Goal: Task Accomplishment & Management: Complete application form

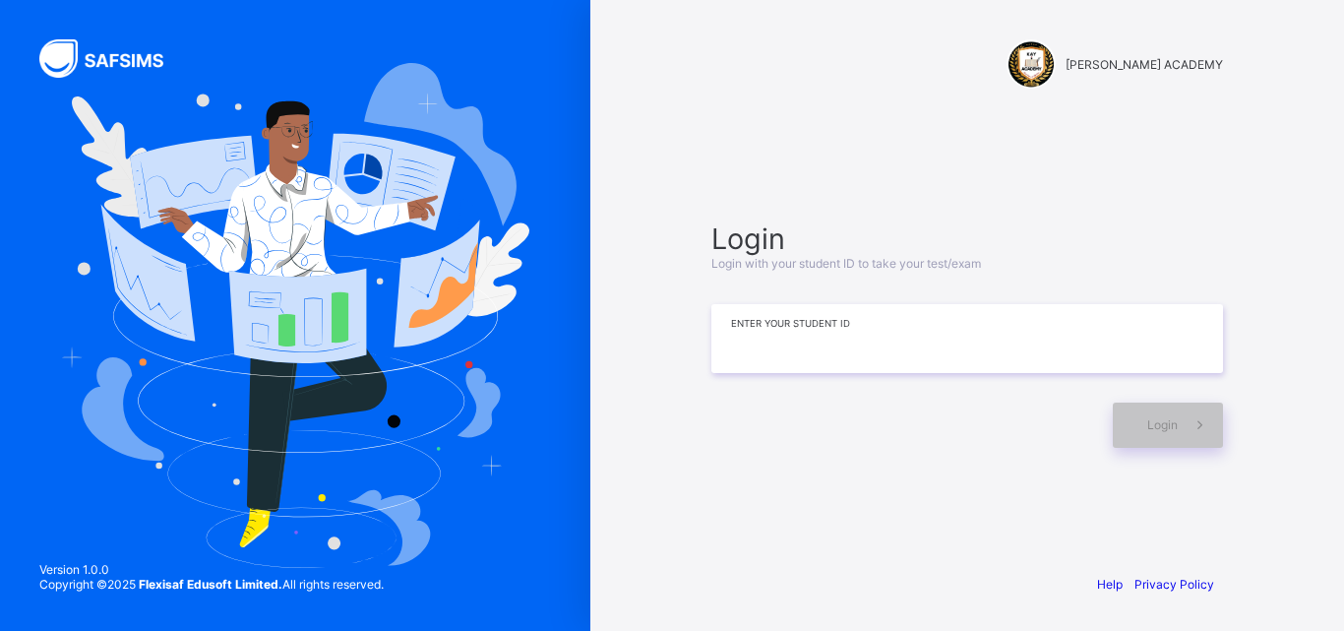
click at [823, 354] on input at bounding box center [967, 338] width 512 height 69
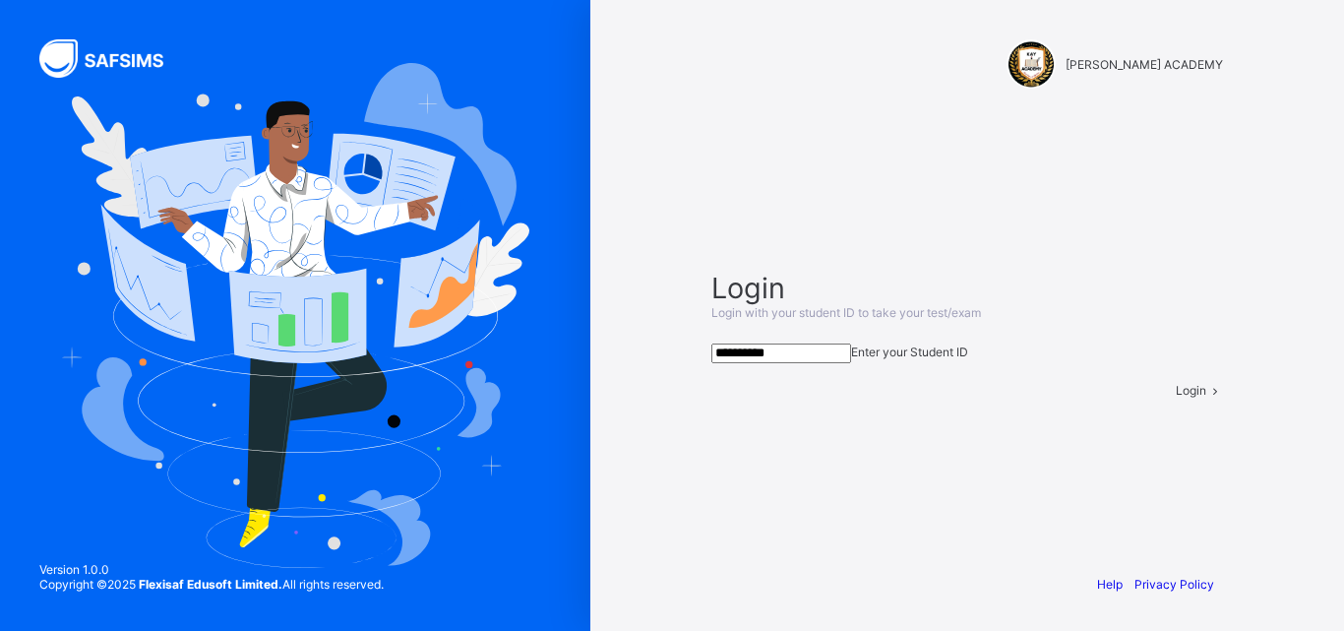
type input "**********"
click at [1176, 398] on div "Login" at bounding box center [1199, 390] width 47 height 15
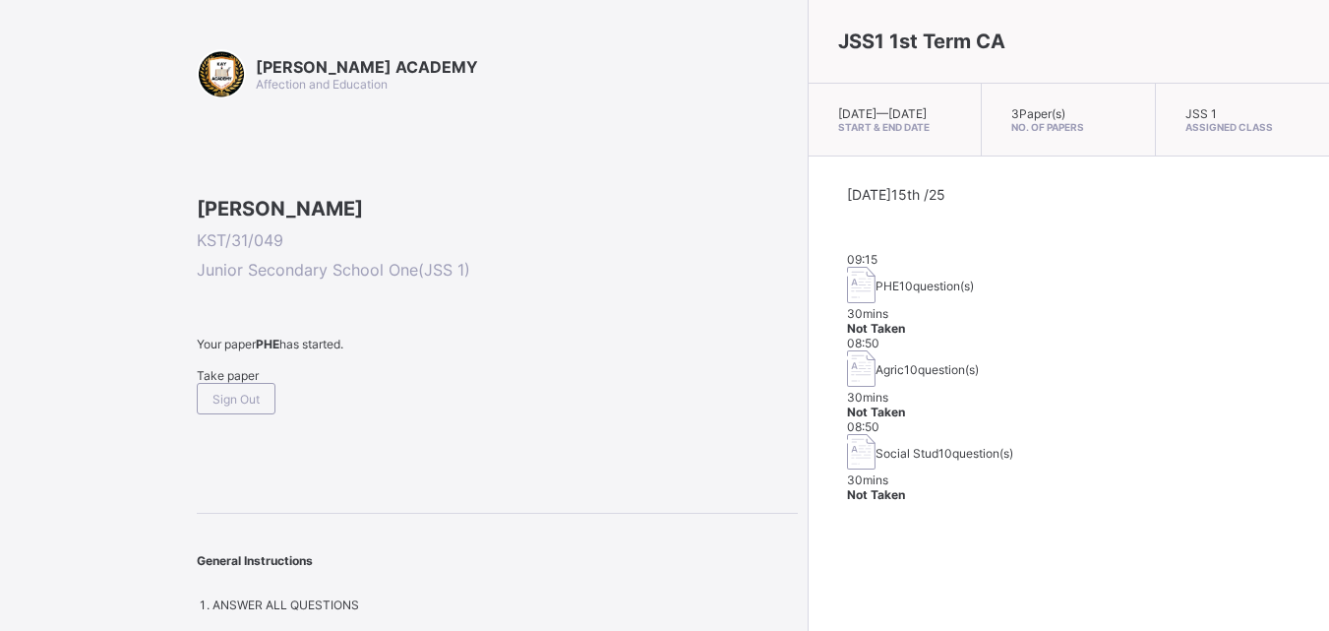
click at [241, 383] on span "Take paper" at bounding box center [228, 375] width 62 height 15
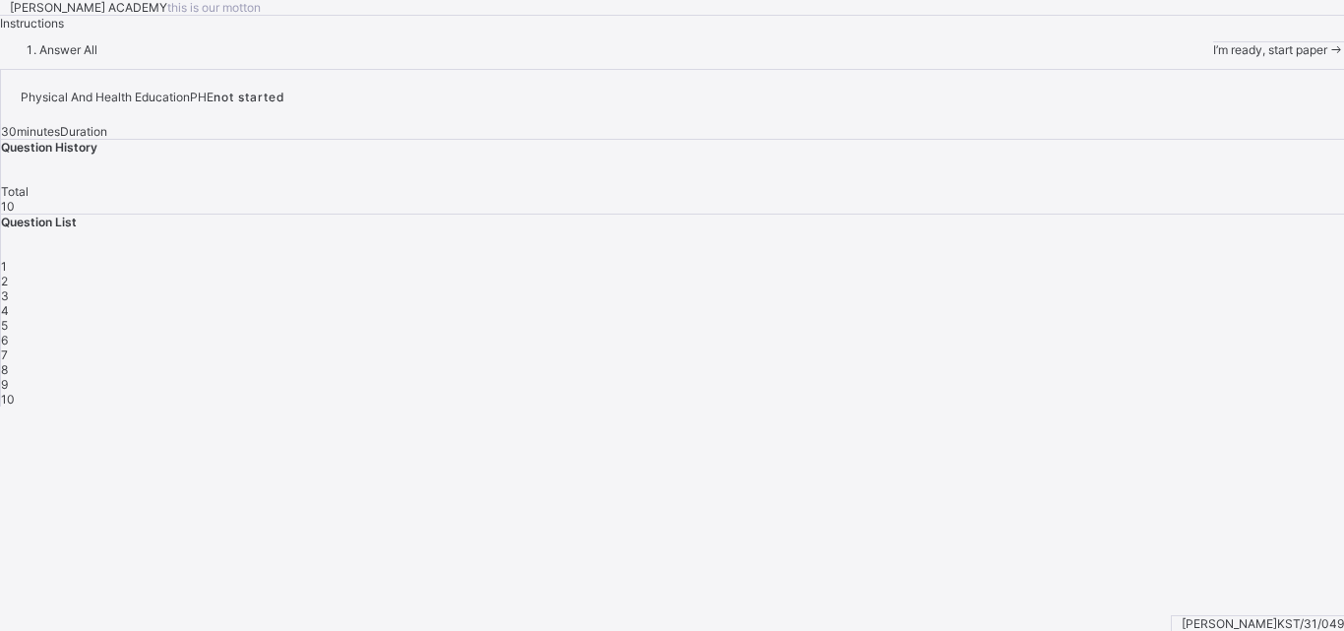
click at [1328, 57] on span at bounding box center [1336, 49] width 17 height 15
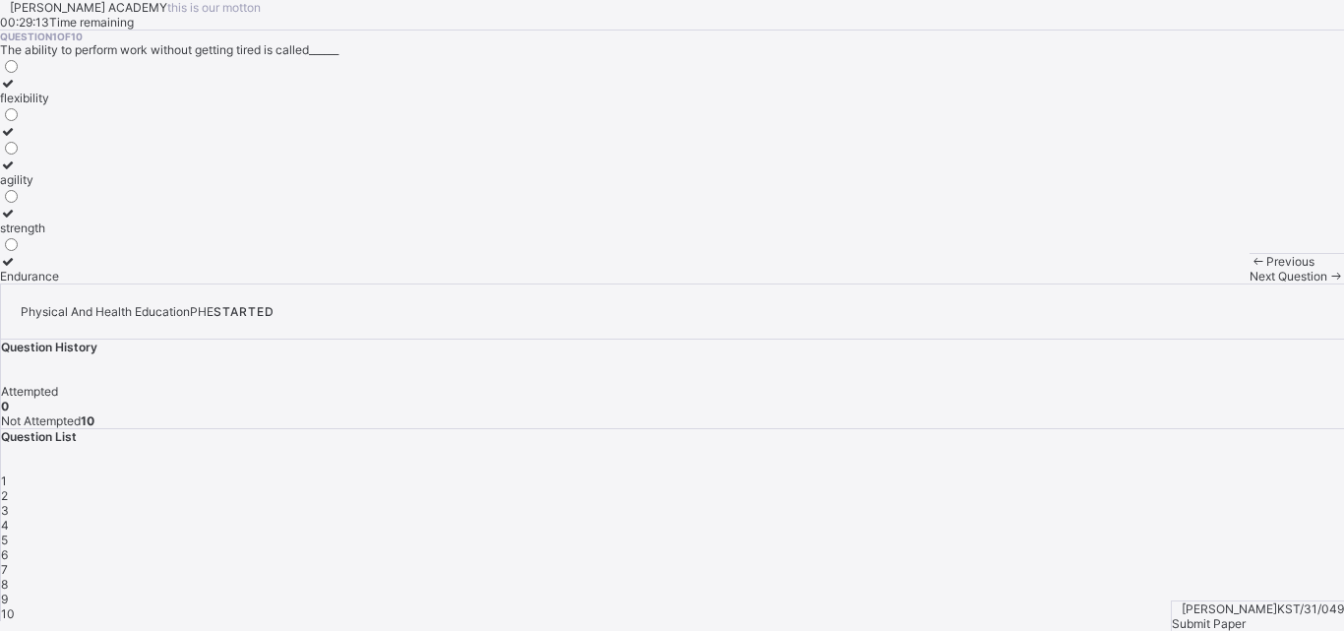
click at [17, 91] on icon at bounding box center [8, 83] width 17 height 15
click at [8, 488] on span "2" at bounding box center [4, 495] width 7 height 15
click at [129, 235] on div "improves body strength" at bounding box center [64, 227] width 129 height 15
click at [1095, 503] on div "3" at bounding box center [672, 510] width 1343 height 15
click at [17, 139] on icon at bounding box center [8, 131] width 17 height 15
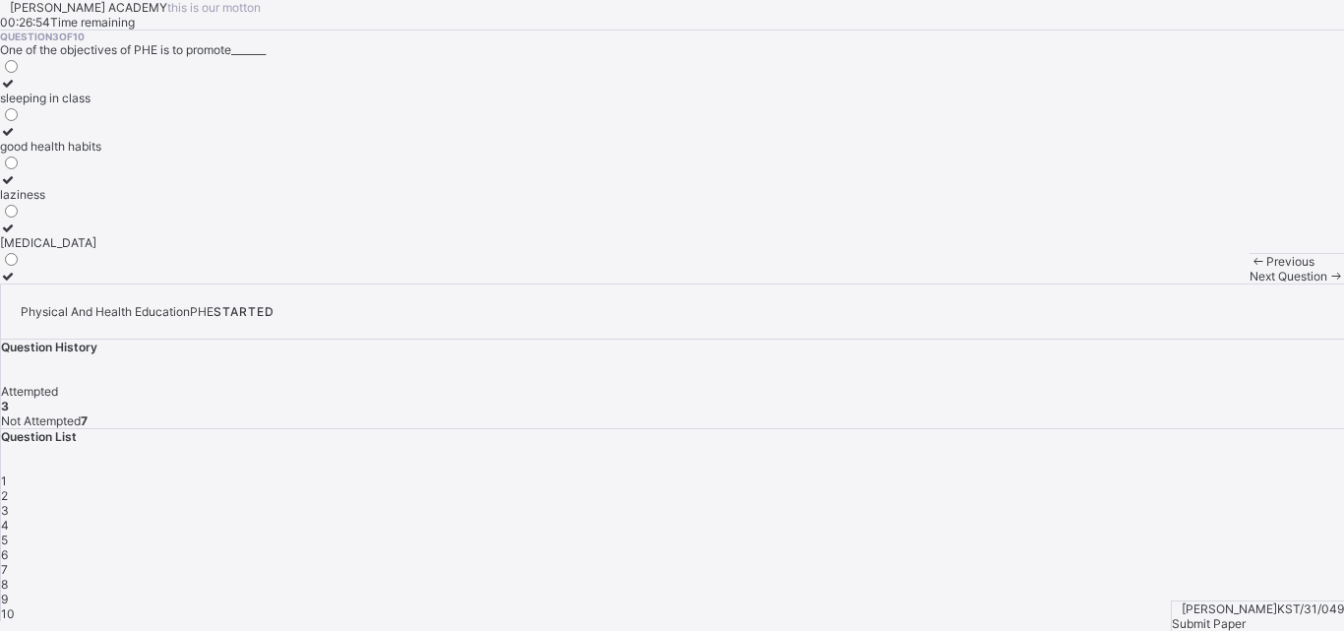
click at [9, 518] on span "4" at bounding box center [5, 525] width 8 height 15
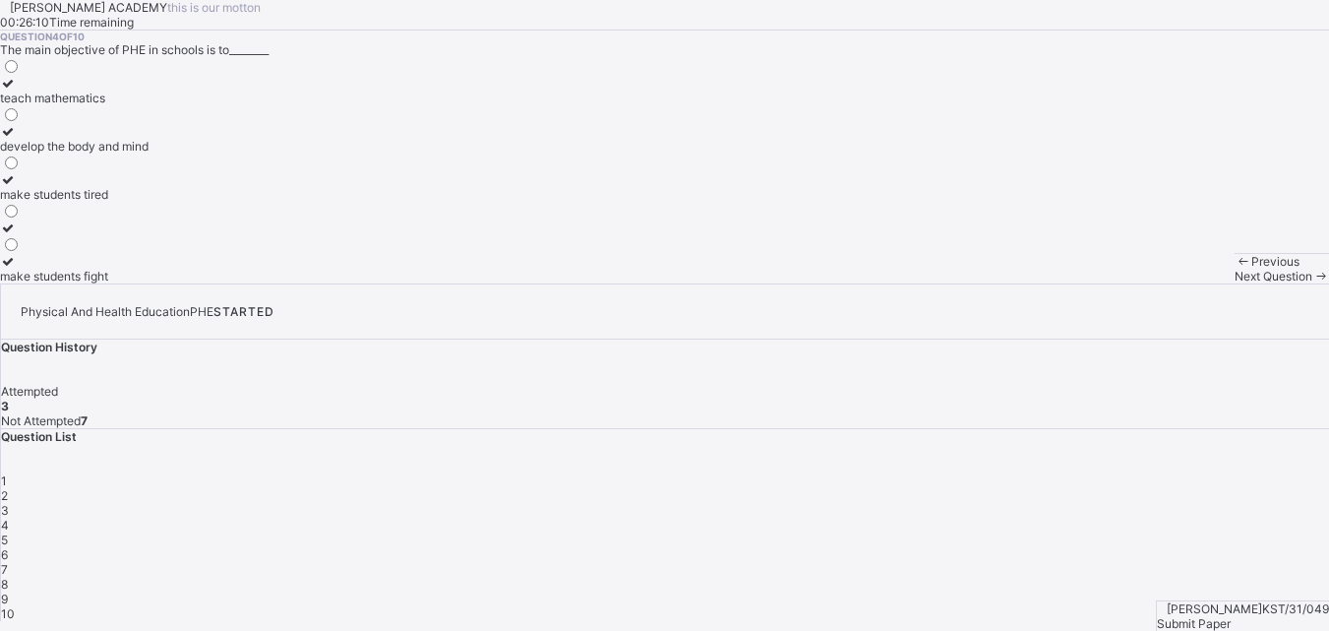
click at [137, 154] on label "develop the body and mind" at bounding box center [74, 139] width 149 height 30
click at [8, 532] on span "5" at bounding box center [4, 539] width 7 height 15
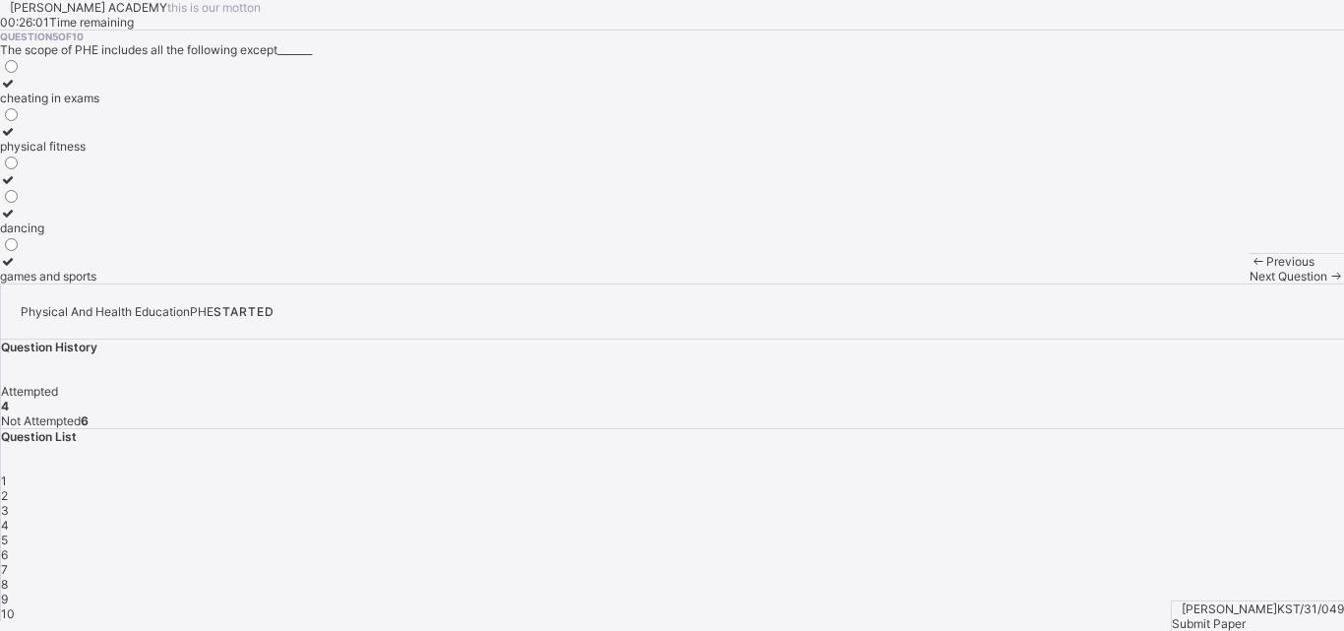
click at [8, 532] on span "5" at bounding box center [4, 539] width 7 height 15
click at [17, 91] on icon at bounding box center [8, 83] width 17 height 15
click at [8, 547] on span "6" at bounding box center [4, 554] width 7 height 15
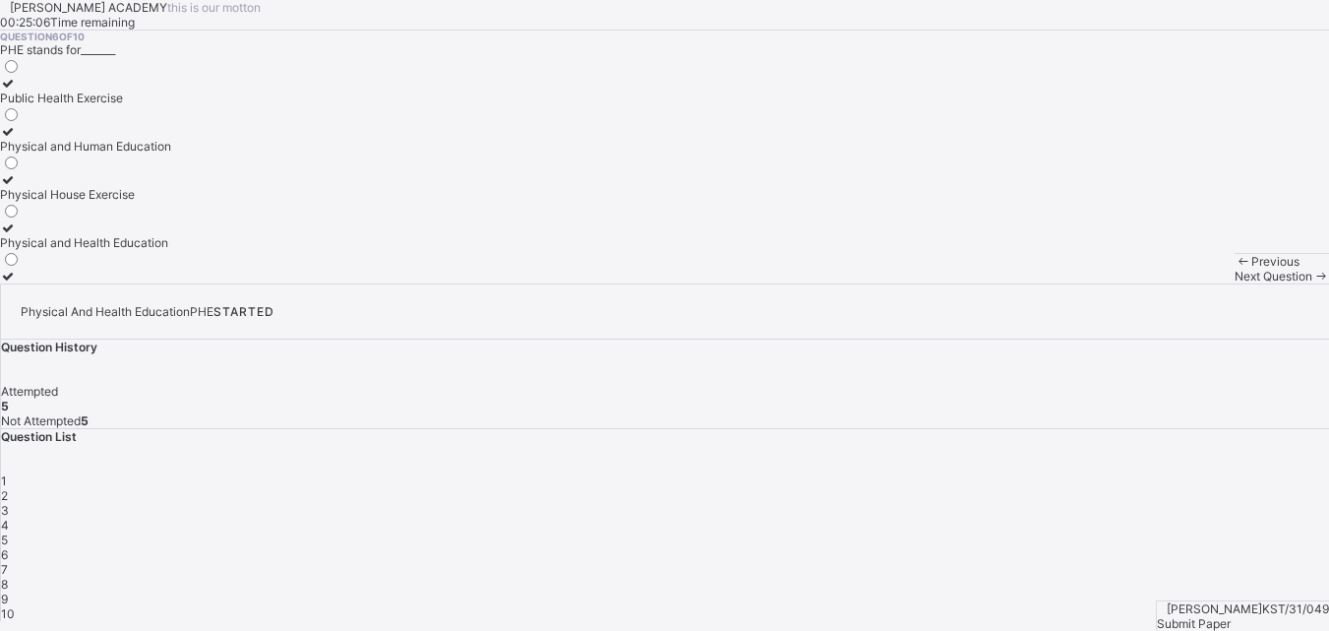
click at [17, 235] on icon at bounding box center [8, 227] width 17 height 15
click at [1294, 562] on div "7" at bounding box center [665, 569] width 1328 height 15
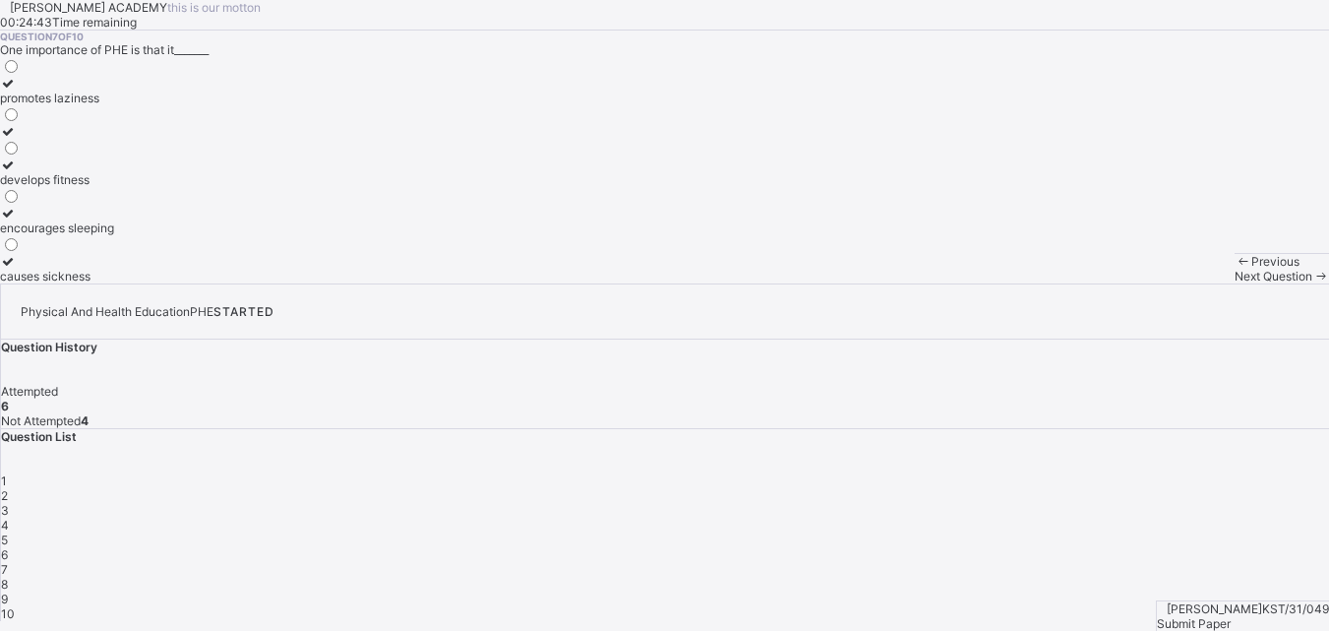
click at [17, 172] on icon at bounding box center [8, 164] width 17 height 15
click at [8, 577] on span "8" at bounding box center [4, 584] width 7 height 15
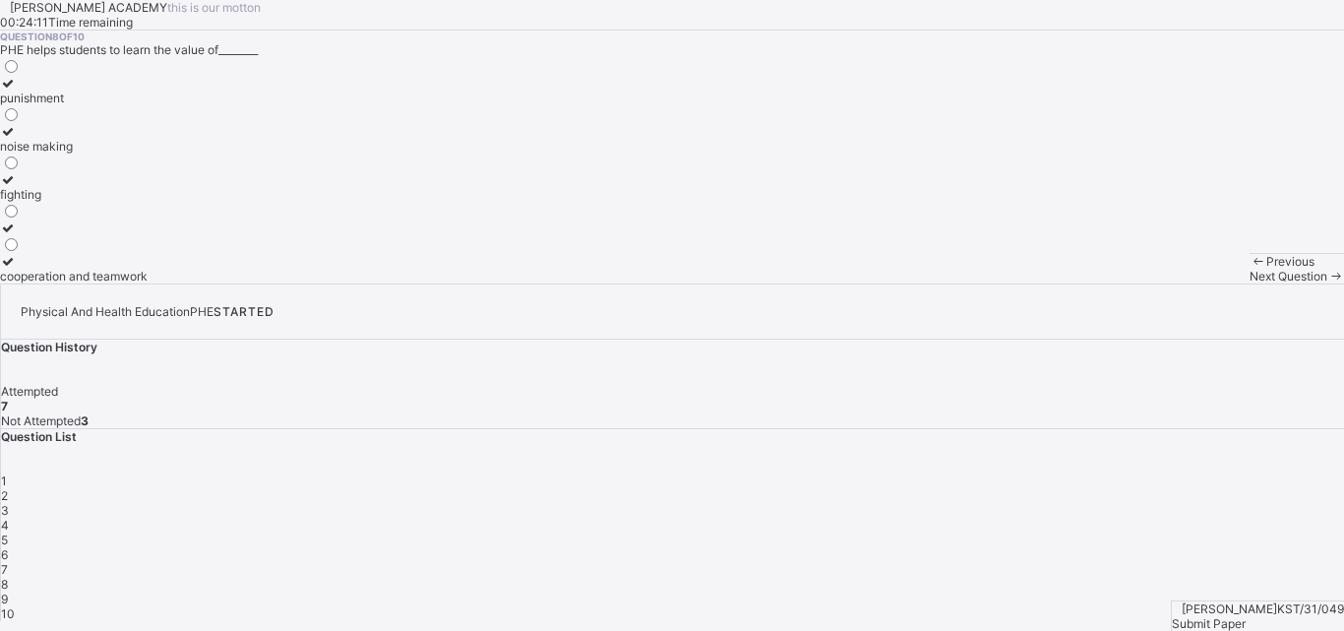
click at [17, 269] on icon at bounding box center [8, 261] width 17 height 15
click at [8, 591] on span "9" at bounding box center [4, 598] width 7 height 15
click at [129, 139] on div at bounding box center [105, 131] width 211 height 15
click at [1097, 606] on div "10" at bounding box center [672, 613] width 1343 height 15
click at [107, 124] on div at bounding box center [53, 116] width 107 height 15
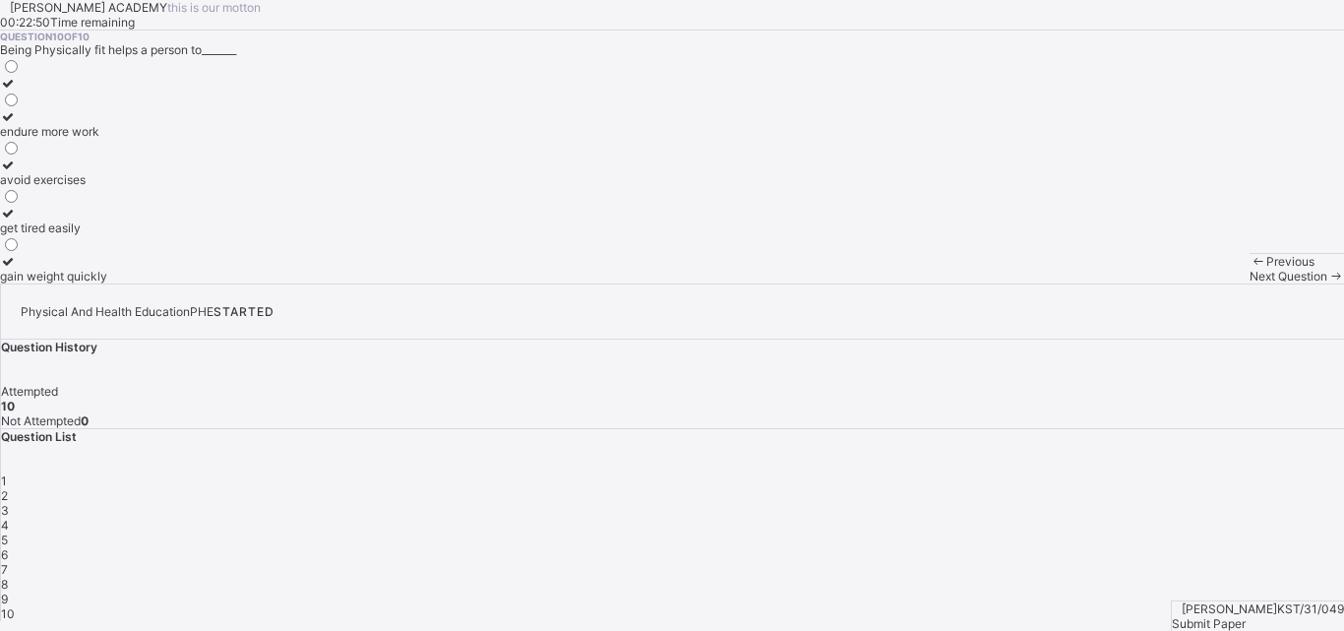
click at [8, 591] on span "9" at bounding box center [4, 598] width 7 height 15
click at [15, 606] on span "10" at bounding box center [8, 613] width 14 height 15
click at [1248, 616] on div "Submit Paper" at bounding box center [1258, 623] width 172 height 15
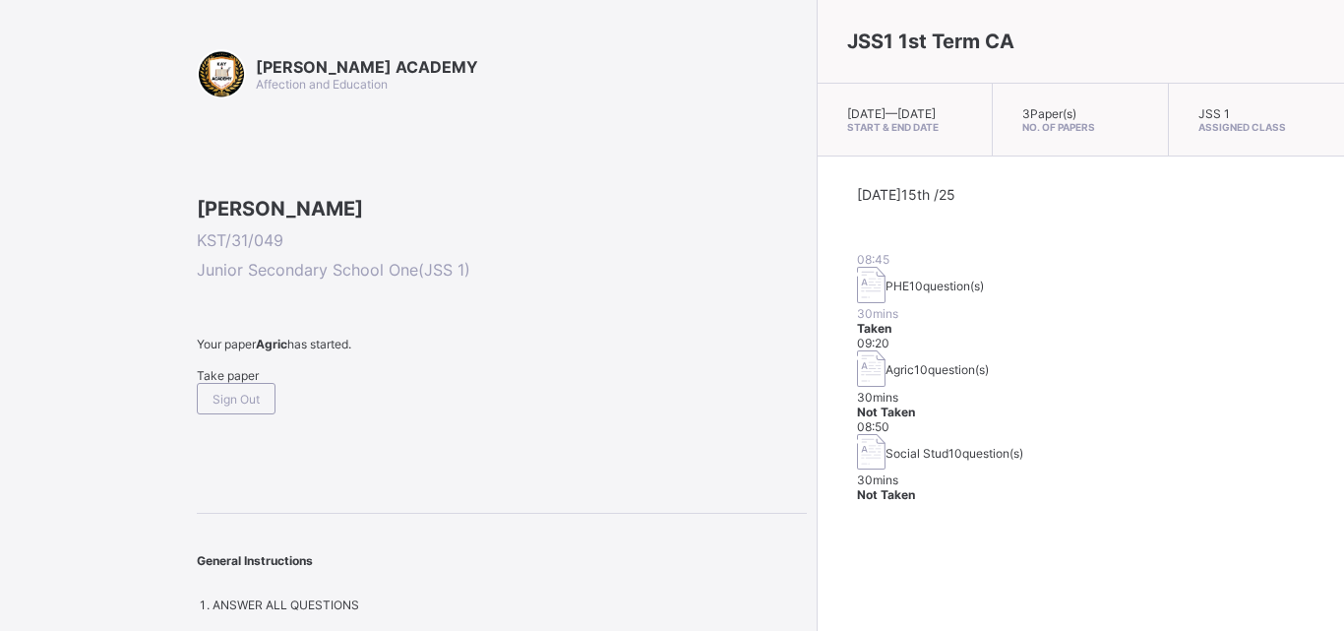
click at [233, 383] on div "Take paper" at bounding box center [502, 375] width 610 height 15
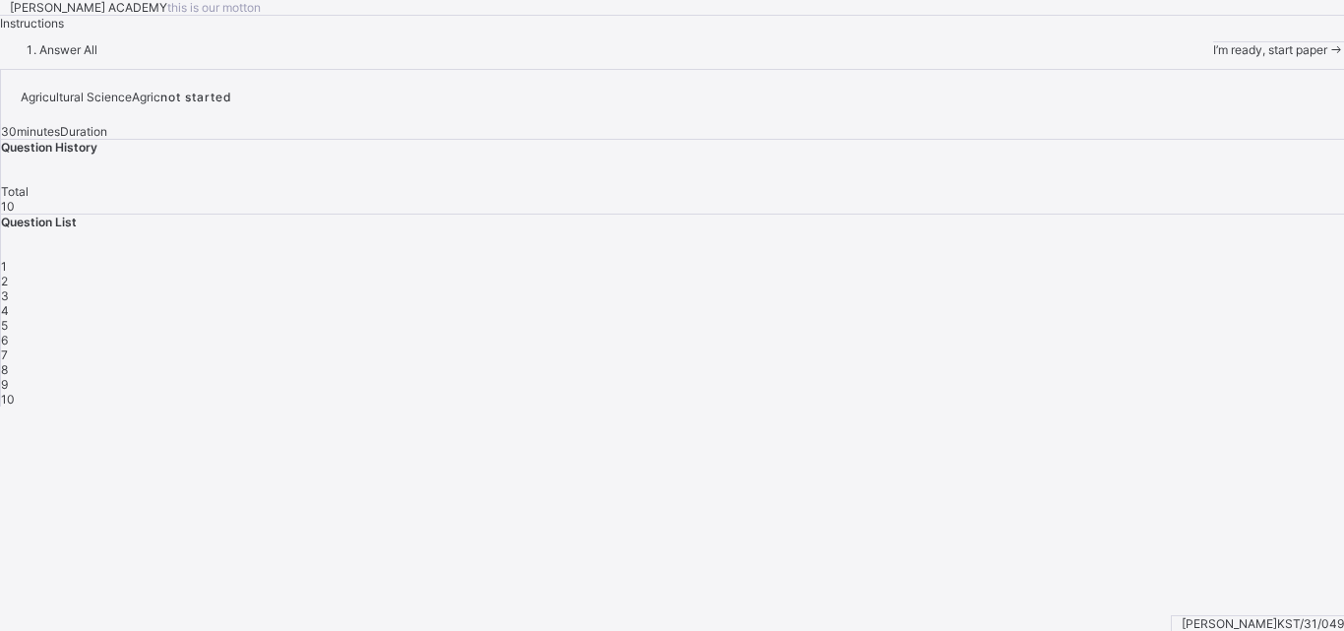
click at [1213, 57] on span "I’m ready, start paper" at bounding box center [1270, 49] width 114 height 15
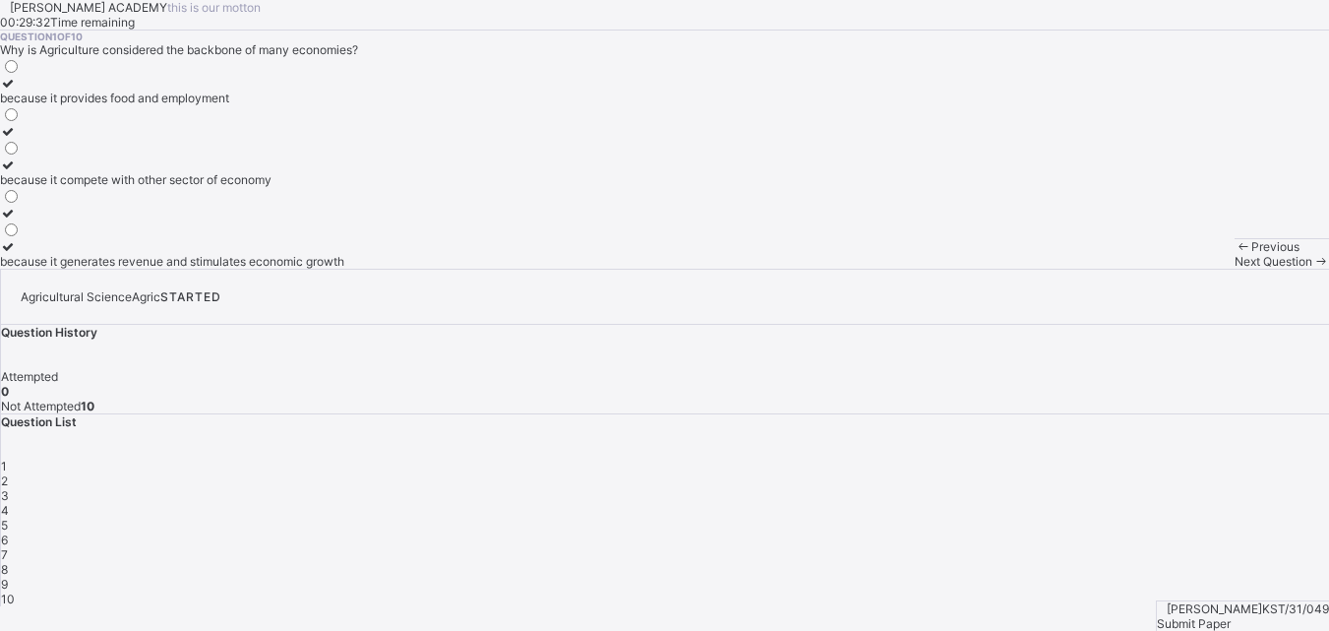
click at [152, 105] on div "because it provides food and employment" at bounding box center [172, 98] width 344 height 15
click at [8, 473] on span "2" at bounding box center [4, 480] width 7 height 15
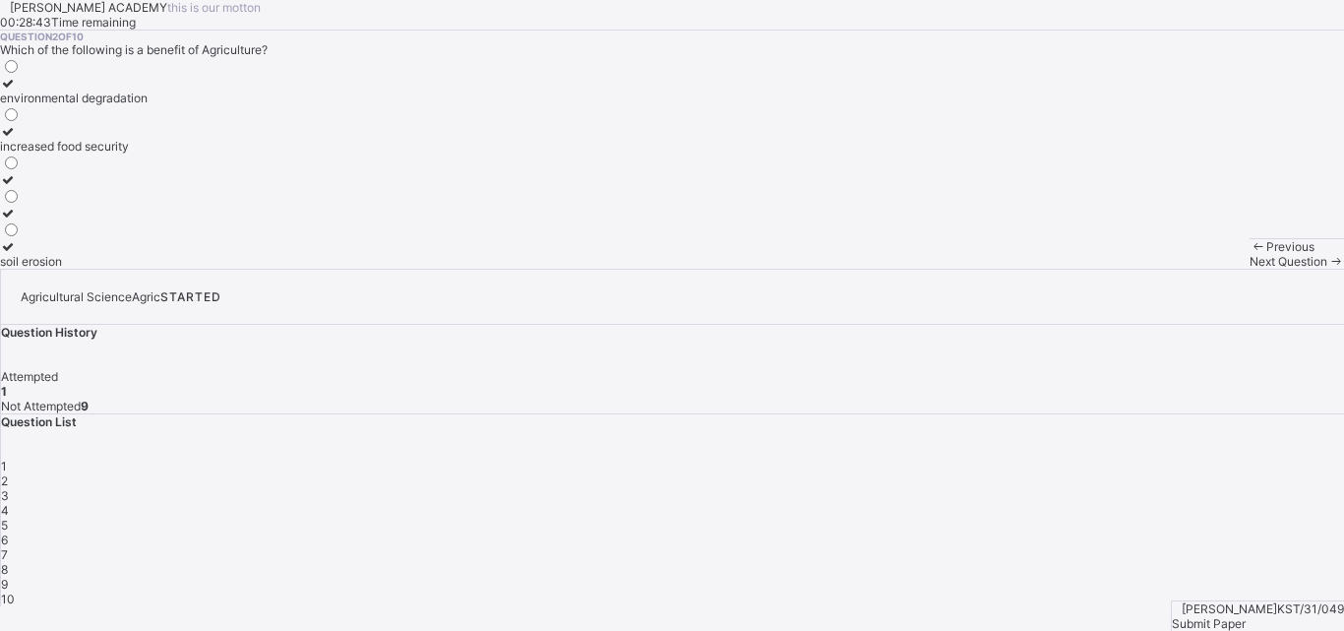
click at [17, 139] on icon at bounding box center [8, 131] width 17 height 15
click at [9, 488] on span "3" at bounding box center [5, 495] width 8 height 15
click at [17, 91] on icon at bounding box center [8, 83] width 17 height 15
click at [9, 503] on span "4" at bounding box center [5, 510] width 8 height 15
click at [17, 172] on icon at bounding box center [8, 164] width 17 height 15
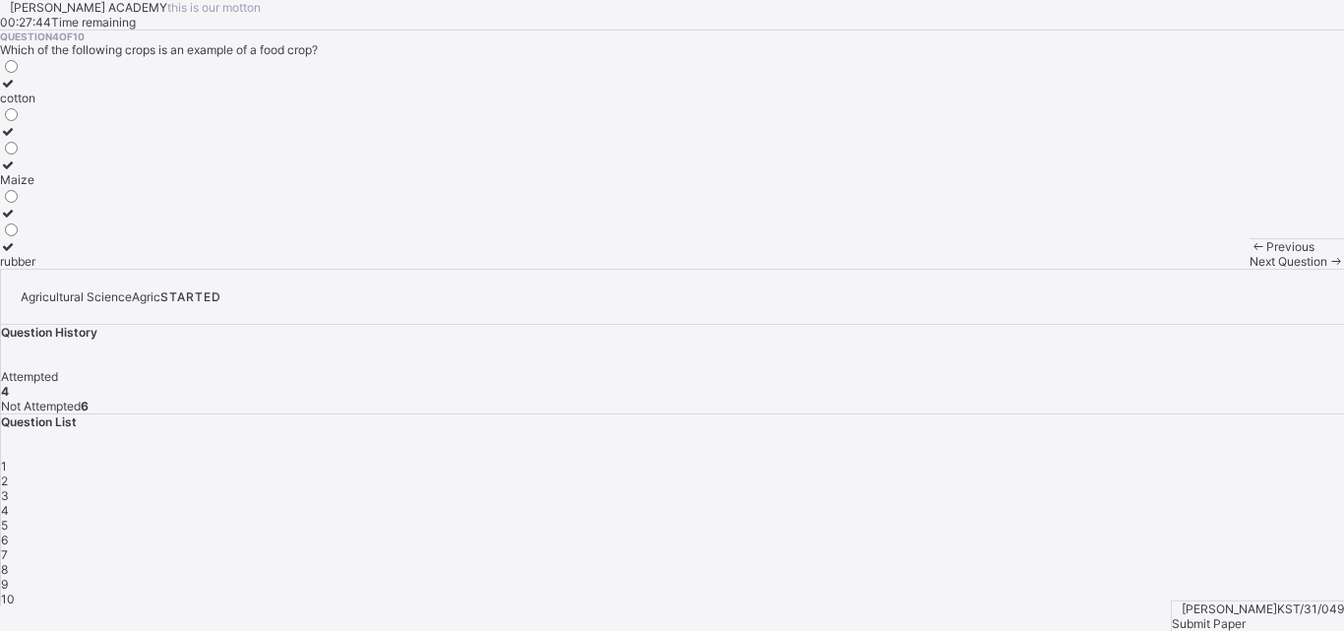
click at [8, 518] on span "5" at bounding box center [4, 525] width 7 height 15
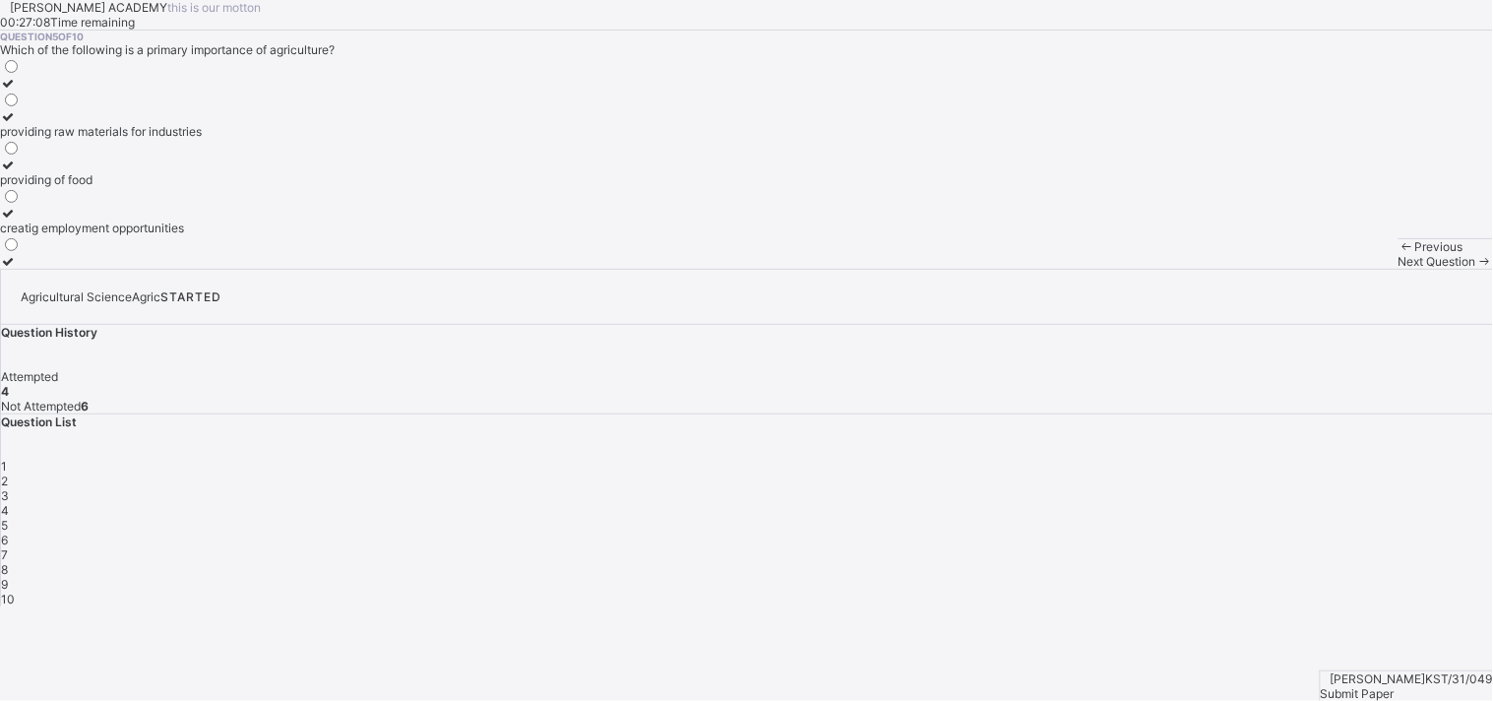
click at [17, 172] on icon at bounding box center [8, 164] width 17 height 15
click at [8, 532] on span "6" at bounding box center [4, 539] width 7 height 15
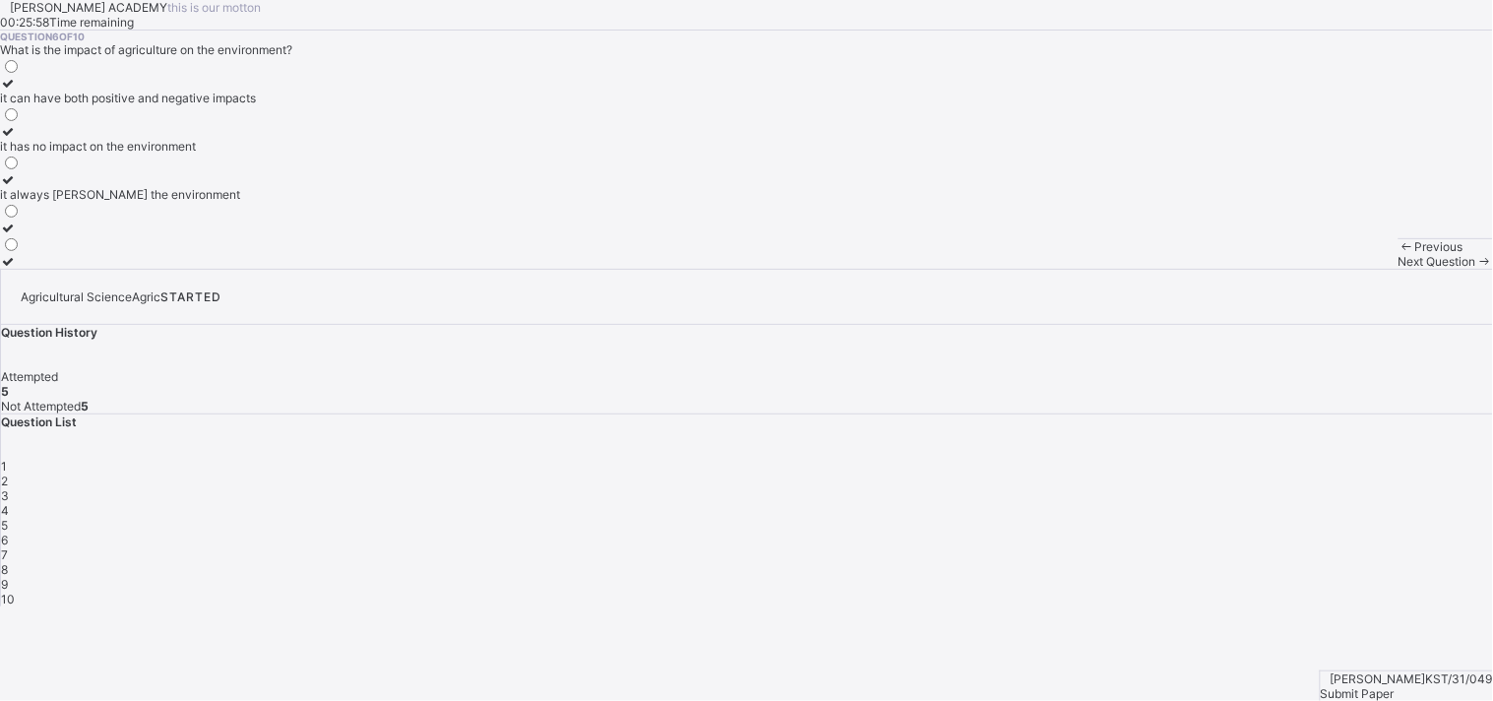
click at [105, 187] on div at bounding box center [128, 179] width 256 height 15
click at [8, 562] on span "8" at bounding box center [4, 569] width 7 height 15
click at [8, 547] on span "7" at bounding box center [4, 554] width 7 height 15
click at [203, 220] on label "it reduces economic growth" at bounding box center [101, 206] width 203 height 30
click at [1126, 562] on div "8" at bounding box center [747, 569] width 1492 height 15
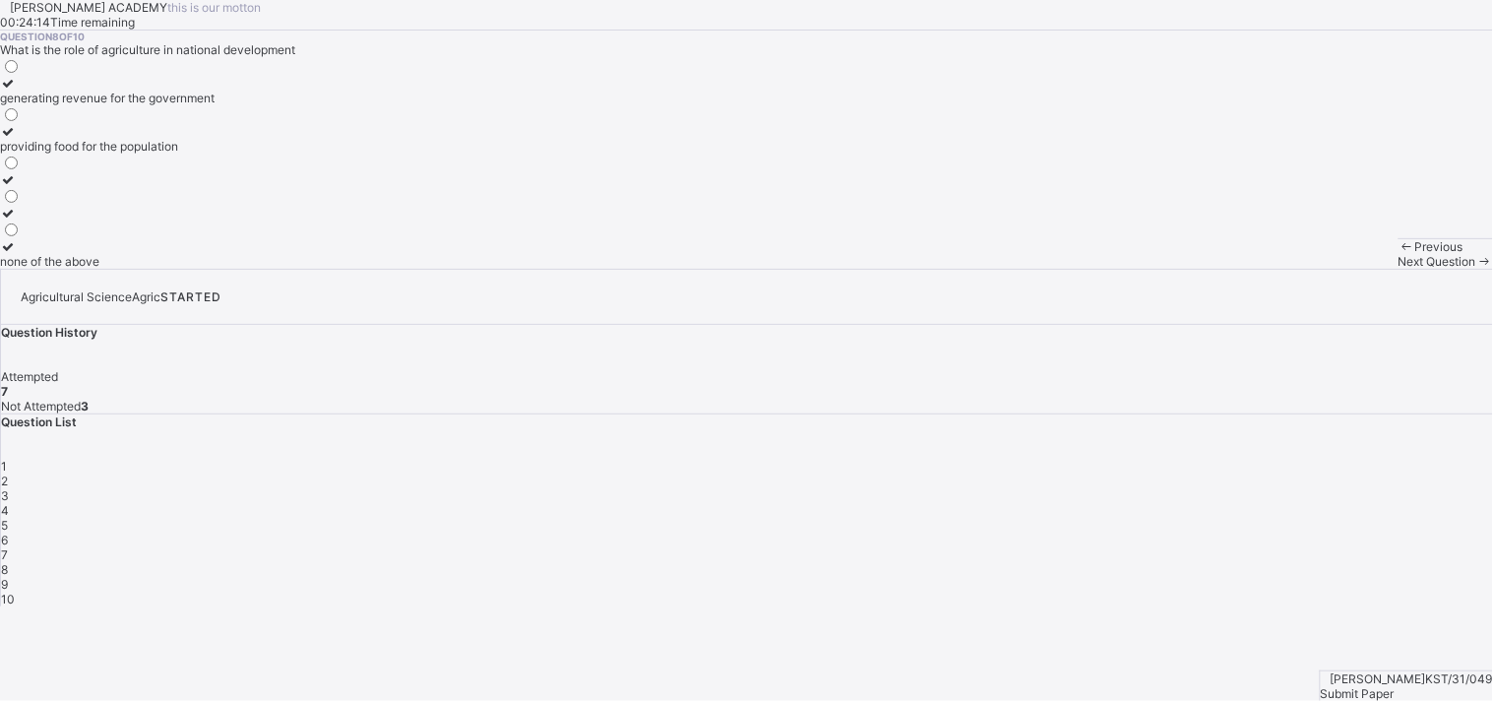
click at [17, 139] on icon at bounding box center [8, 131] width 17 height 15
click at [8, 577] on span "9" at bounding box center [4, 584] width 7 height 15
click at [90, 105] on div "Agriculture" at bounding box center [45, 98] width 90 height 15
click at [15, 591] on span "10" at bounding box center [8, 598] width 14 height 15
click at [17, 254] on icon at bounding box center [8, 246] width 17 height 15
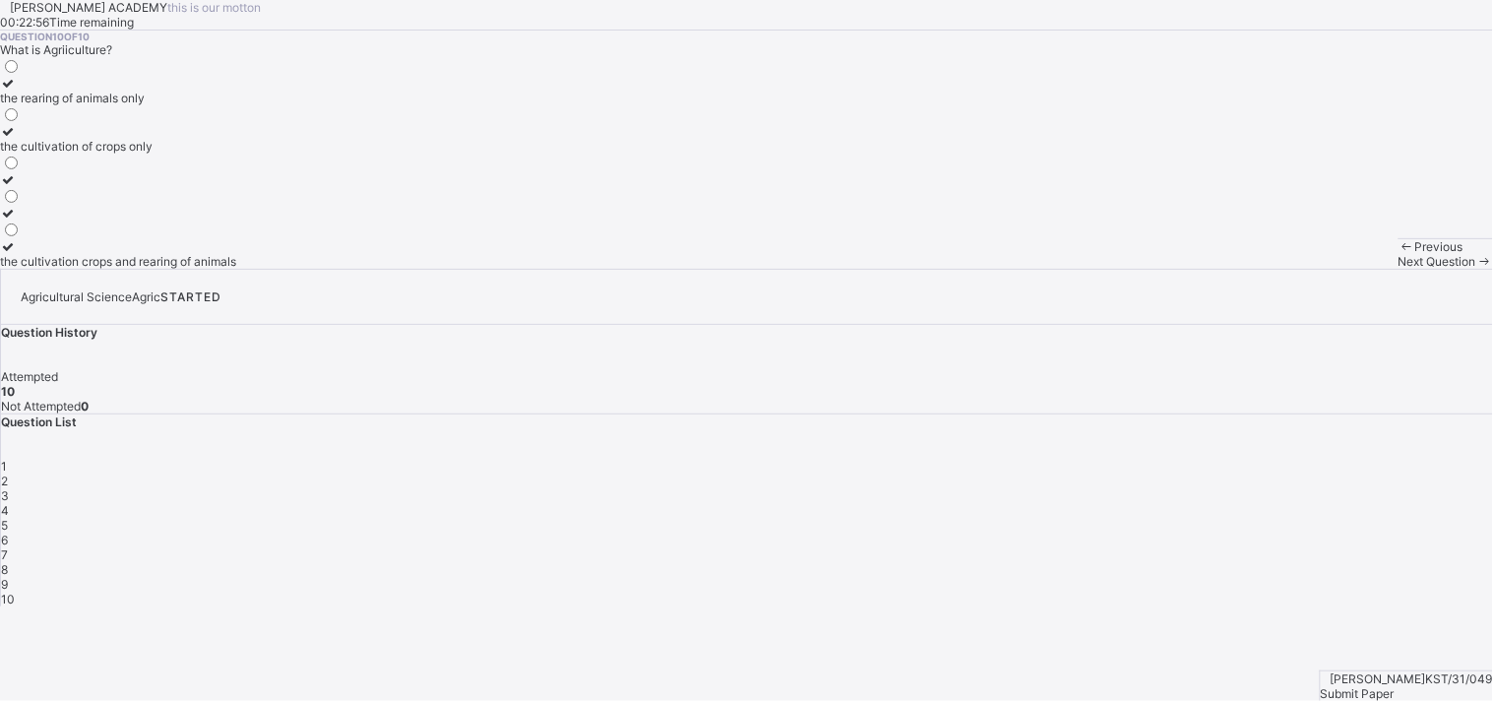
click at [1343, 630] on span "Submit Paper" at bounding box center [1358, 693] width 74 height 15
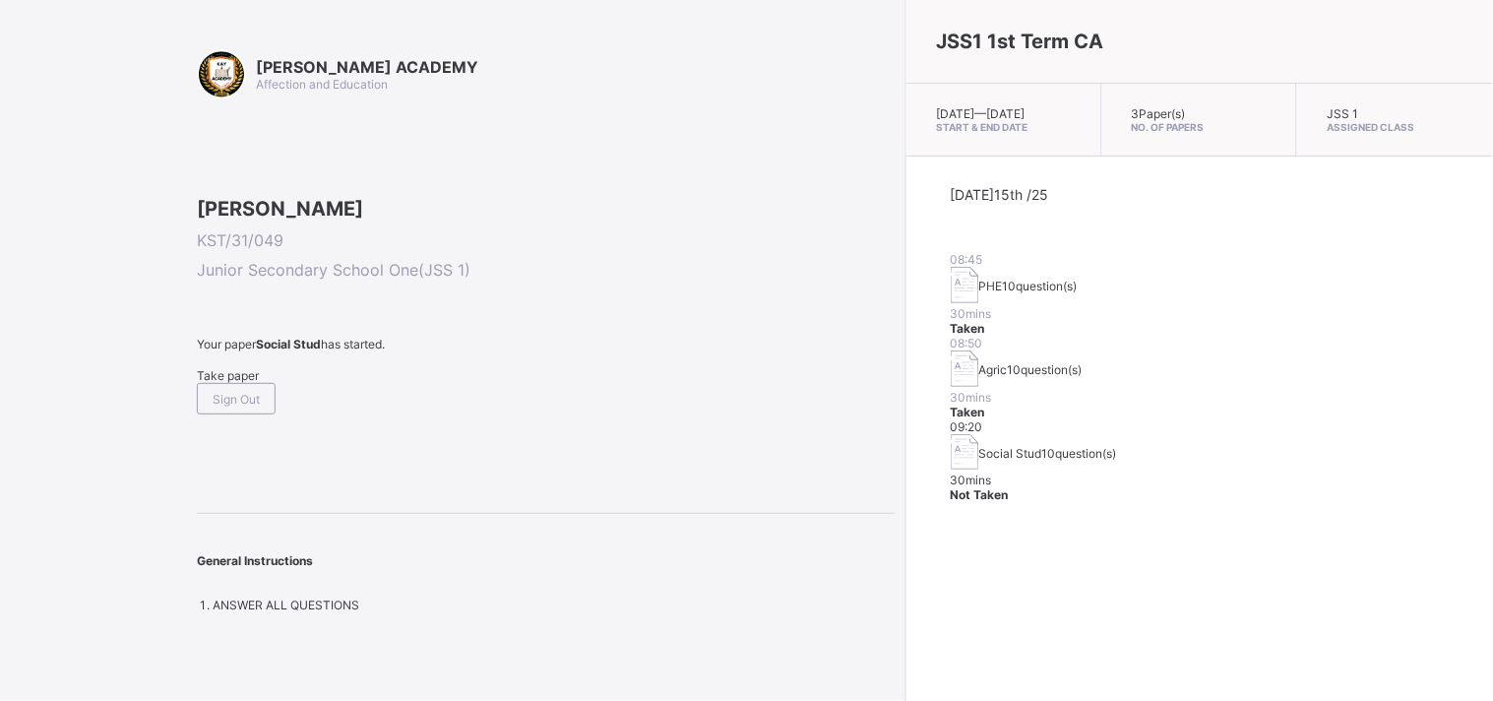
click at [241, 383] on span "Take paper" at bounding box center [228, 375] width 62 height 15
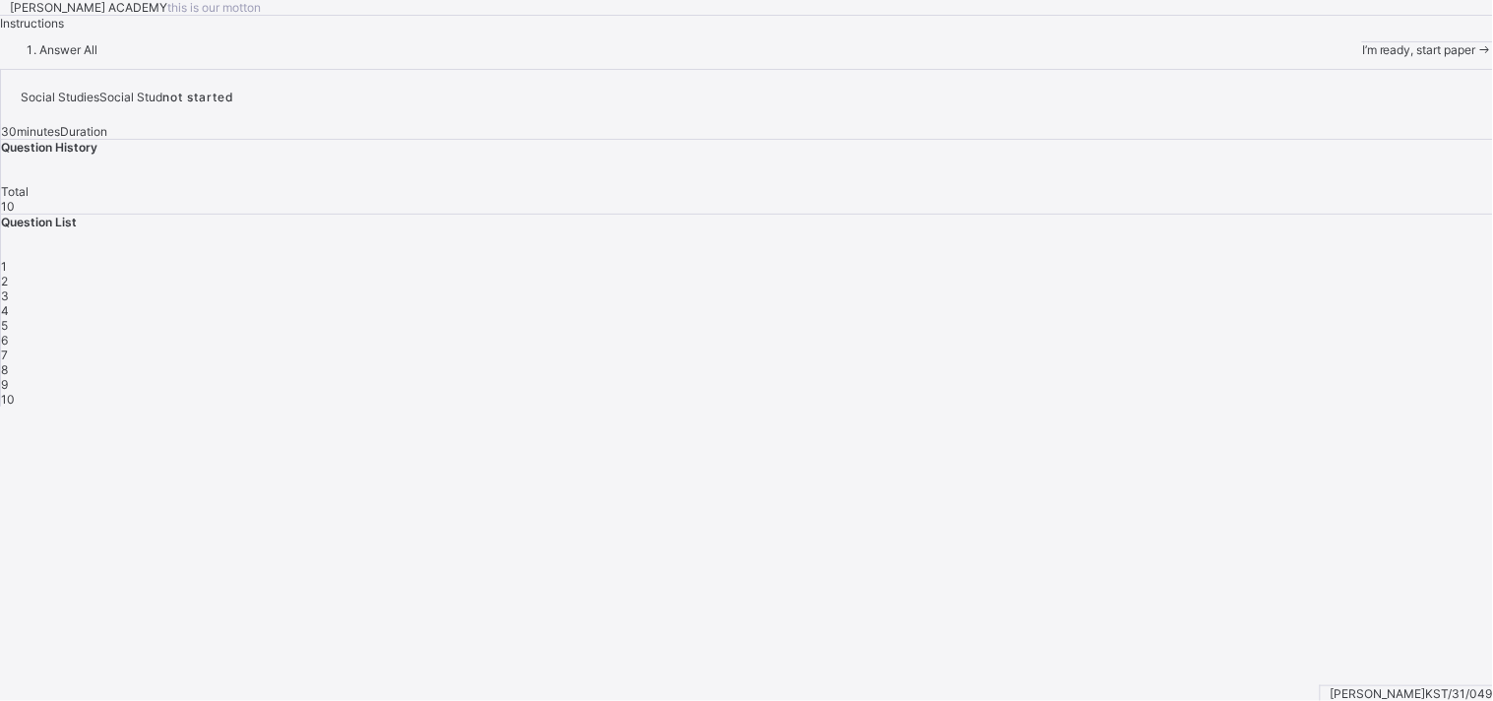
click at [1343, 57] on div "I’m ready, start paper" at bounding box center [1427, 49] width 131 height 15
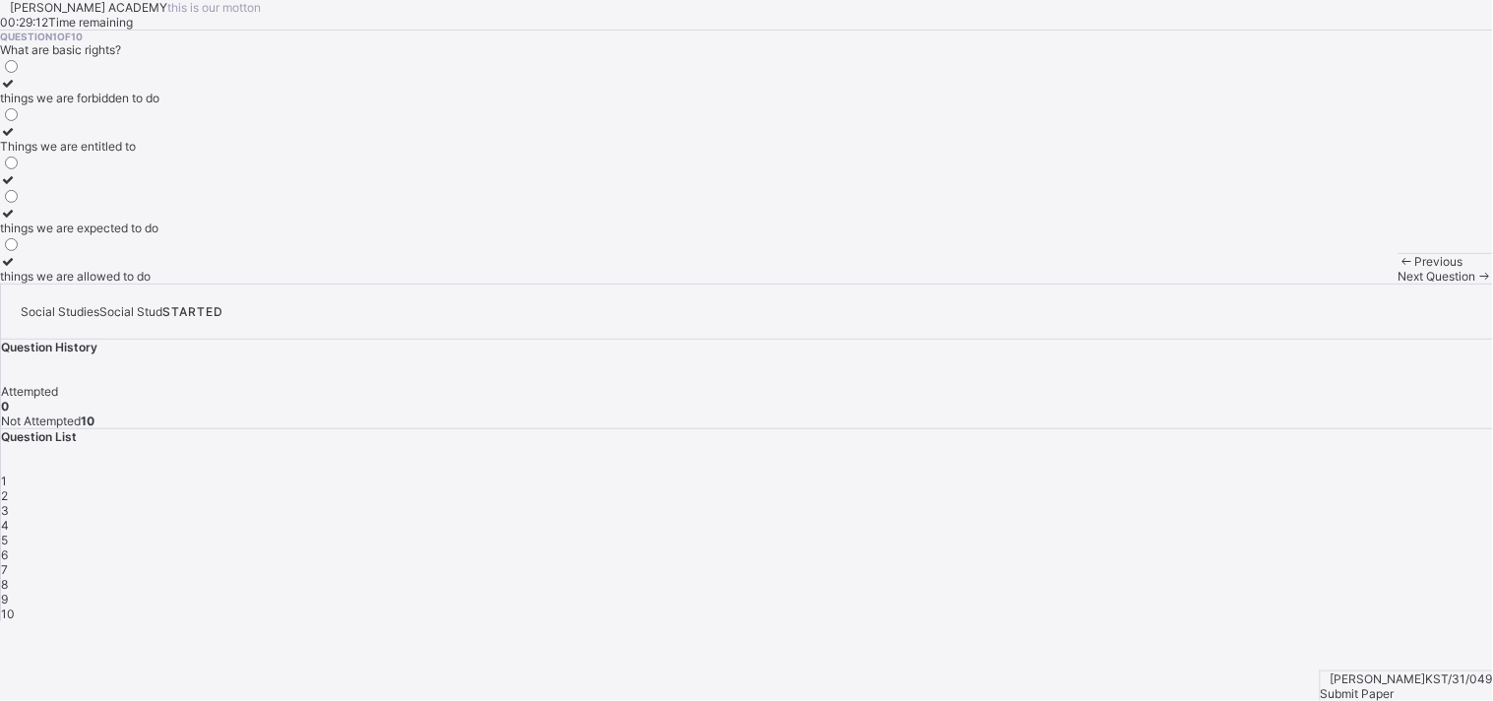
click at [159, 283] on div "things we are allowed to do" at bounding box center [79, 276] width 159 height 15
click at [8, 488] on span "2" at bounding box center [4, 495] width 7 height 15
click at [113, 105] on label "taking care of our duties" at bounding box center [69, 91] width 139 height 30
click at [1230, 503] on div "3" at bounding box center [747, 510] width 1492 height 15
click at [150, 202] on div "it encourages diversity and understanding" at bounding box center [115, 194] width 230 height 15
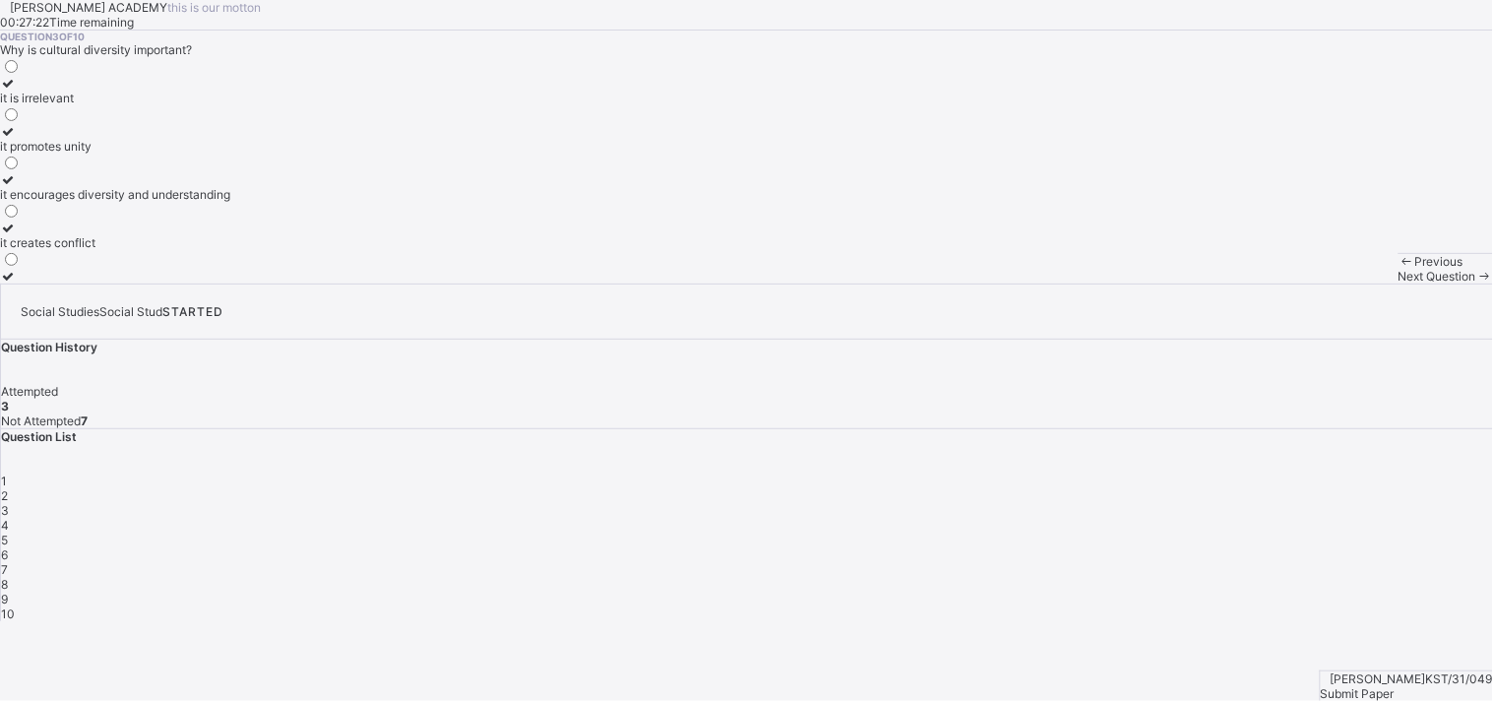
click at [1281, 518] on div "4" at bounding box center [747, 525] width 1492 height 15
click at [17, 91] on icon at bounding box center [8, 83] width 17 height 15
click at [8, 532] on span "5" at bounding box center [4, 539] width 7 height 15
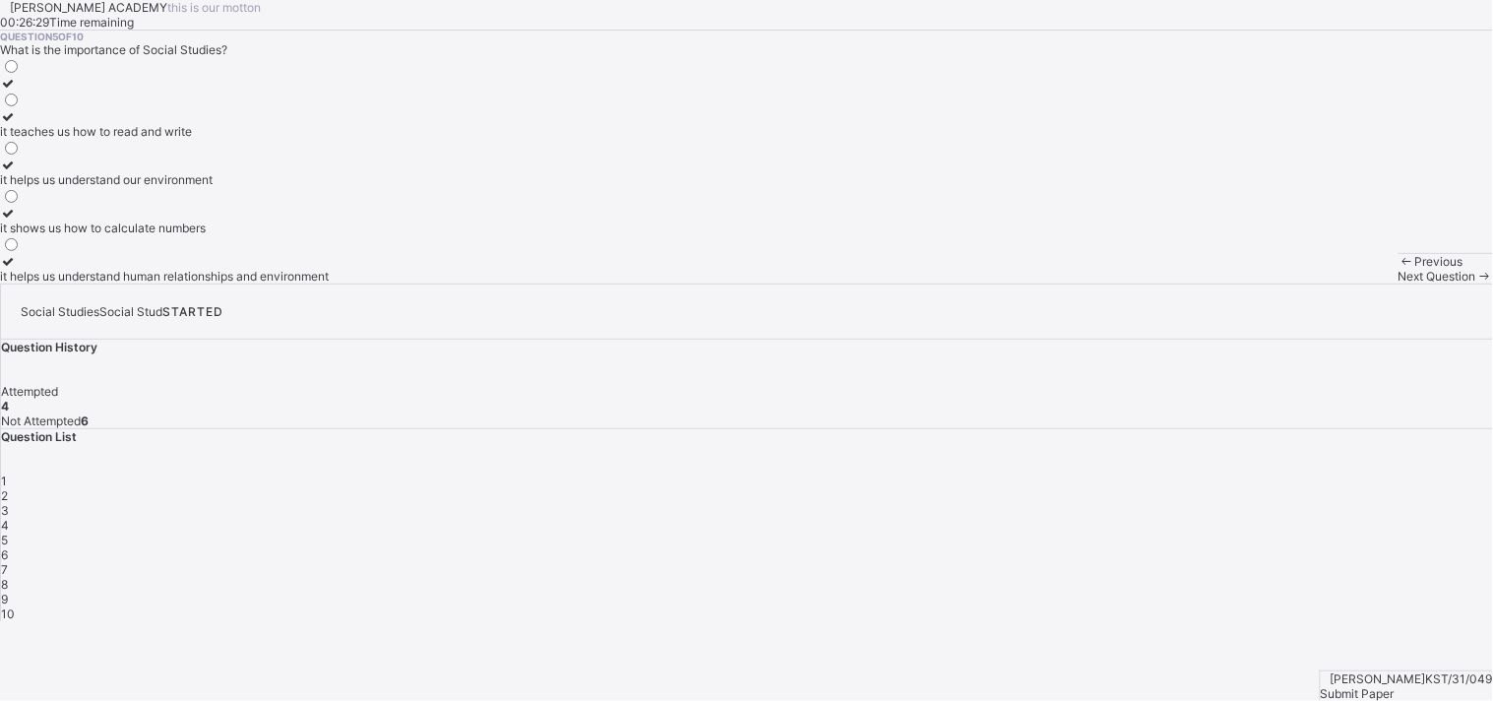
click at [136, 283] on label "it helps us understand human relationships and environment" at bounding box center [164, 269] width 329 height 30
click at [8, 547] on span "6" at bounding box center [4, 554] width 7 height 15
click at [1340, 532] on div "5" at bounding box center [747, 539] width 1492 height 15
click at [8, 547] on span "6" at bounding box center [4, 554] width 7 height 15
click at [17, 172] on icon at bounding box center [8, 164] width 17 height 15
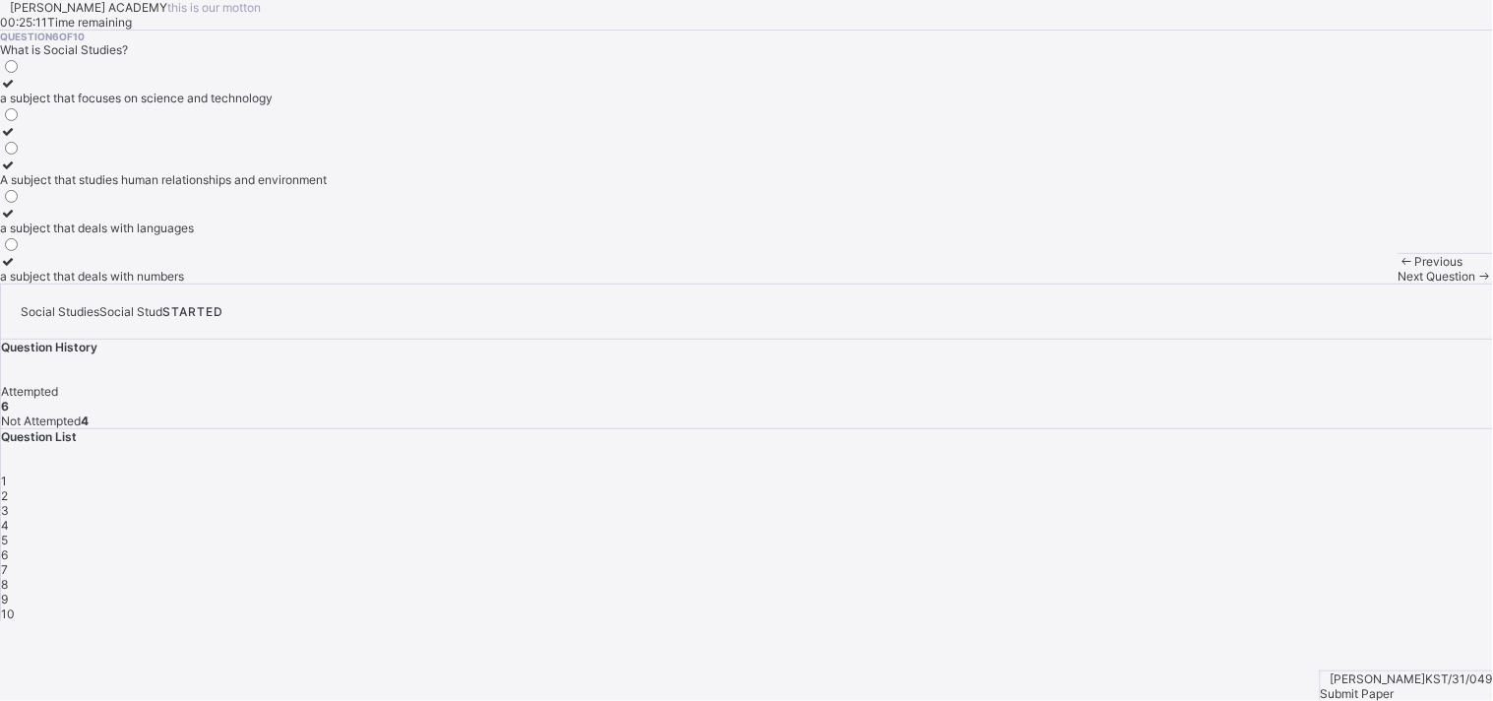
click at [8, 562] on span "7" at bounding box center [4, 569] width 7 height 15
click at [252, 187] on div "a group of people related by blood or marriage" at bounding box center [126, 179] width 252 height 15
click at [1129, 577] on div "8" at bounding box center [747, 584] width 1492 height 15
click at [67, 139] on div at bounding box center [33, 131] width 67 height 15
click at [8, 591] on span "9" at bounding box center [4, 598] width 7 height 15
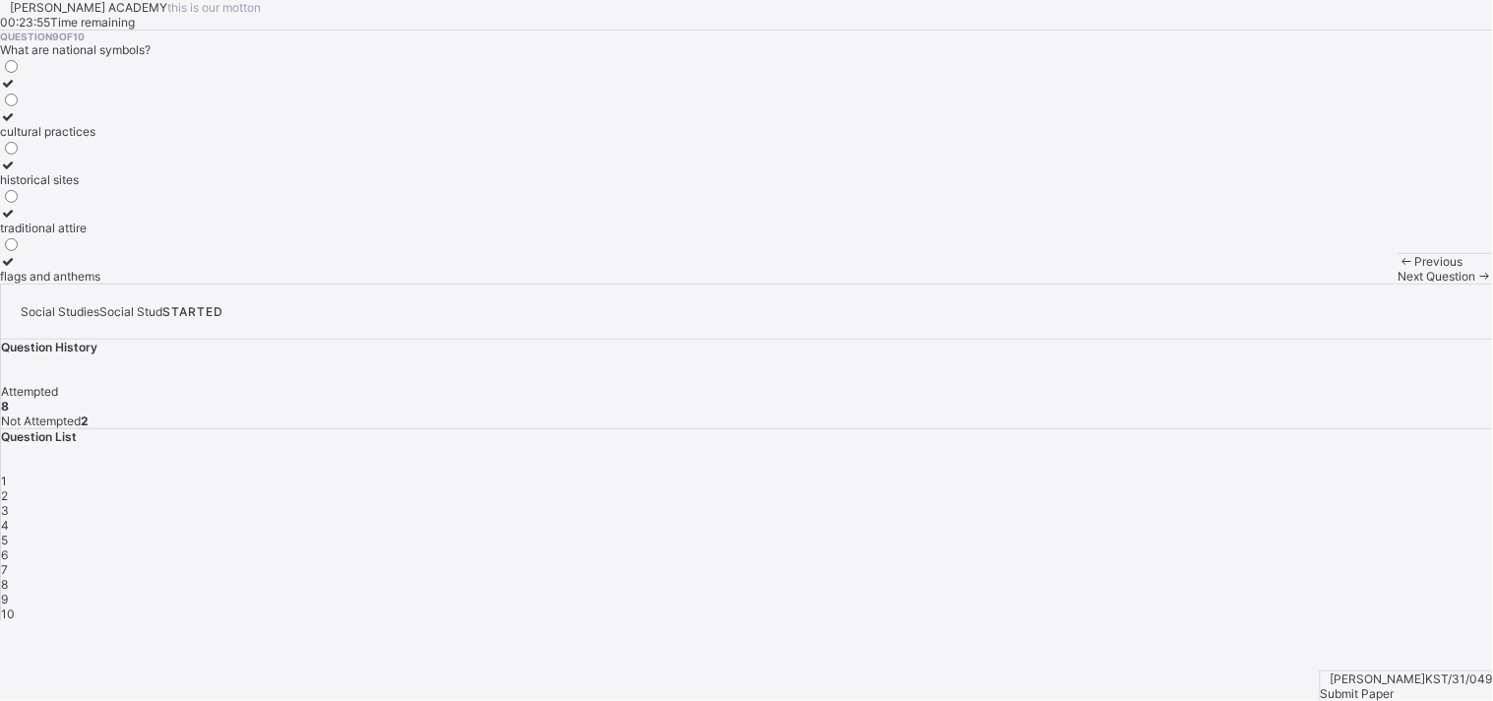
click at [17, 220] on icon at bounding box center [8, 213] width 17 height 15
click at [1241, 606] on div "10" at bounding box center [747, 613] width 1492 height 15
click at [131, 269] on div at bounding box center [76, 261] width 153 height 15
click at [1343, 630] on span "Submit Paper" at bounding box center [1358, 693] width 74 height 15
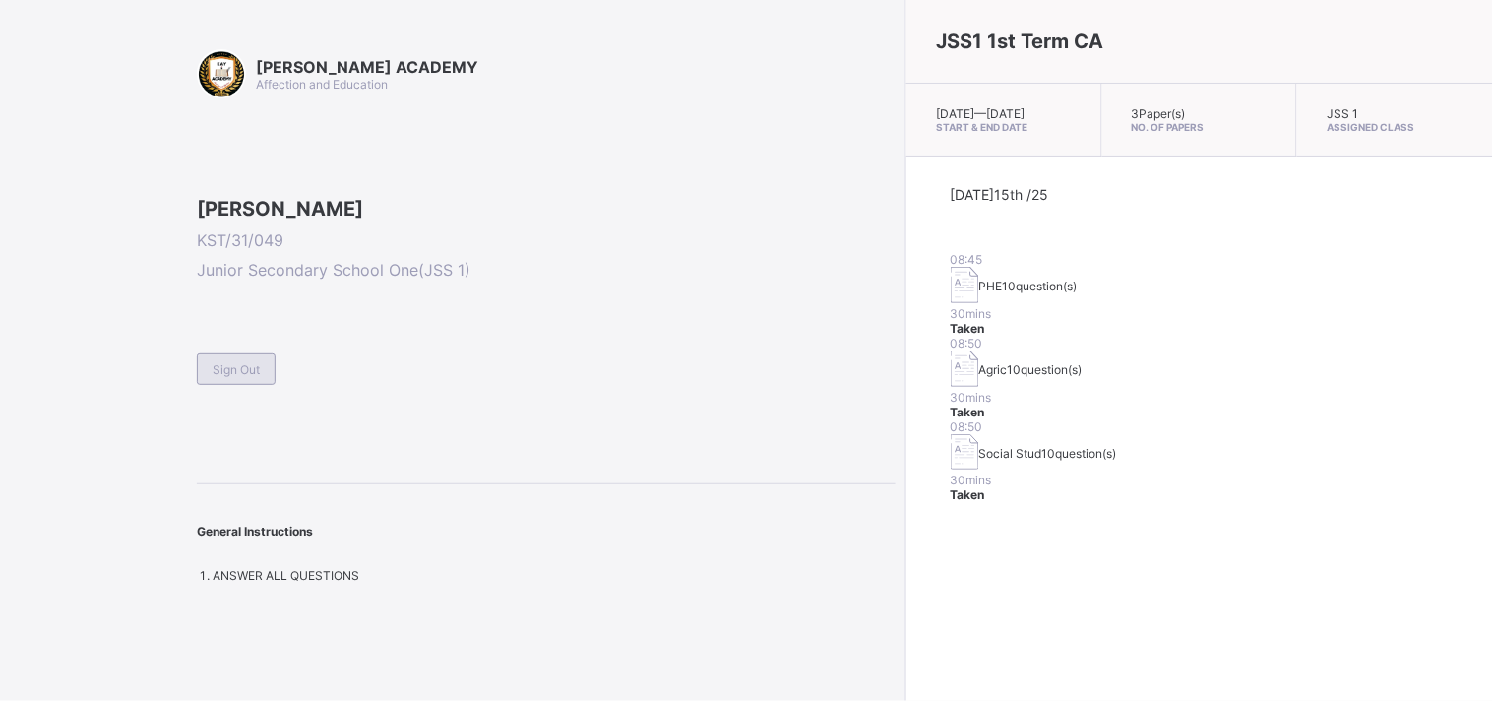
click at [236, 385] on div "Sign Out" at bounding box center [236, 368] width 79 height 31
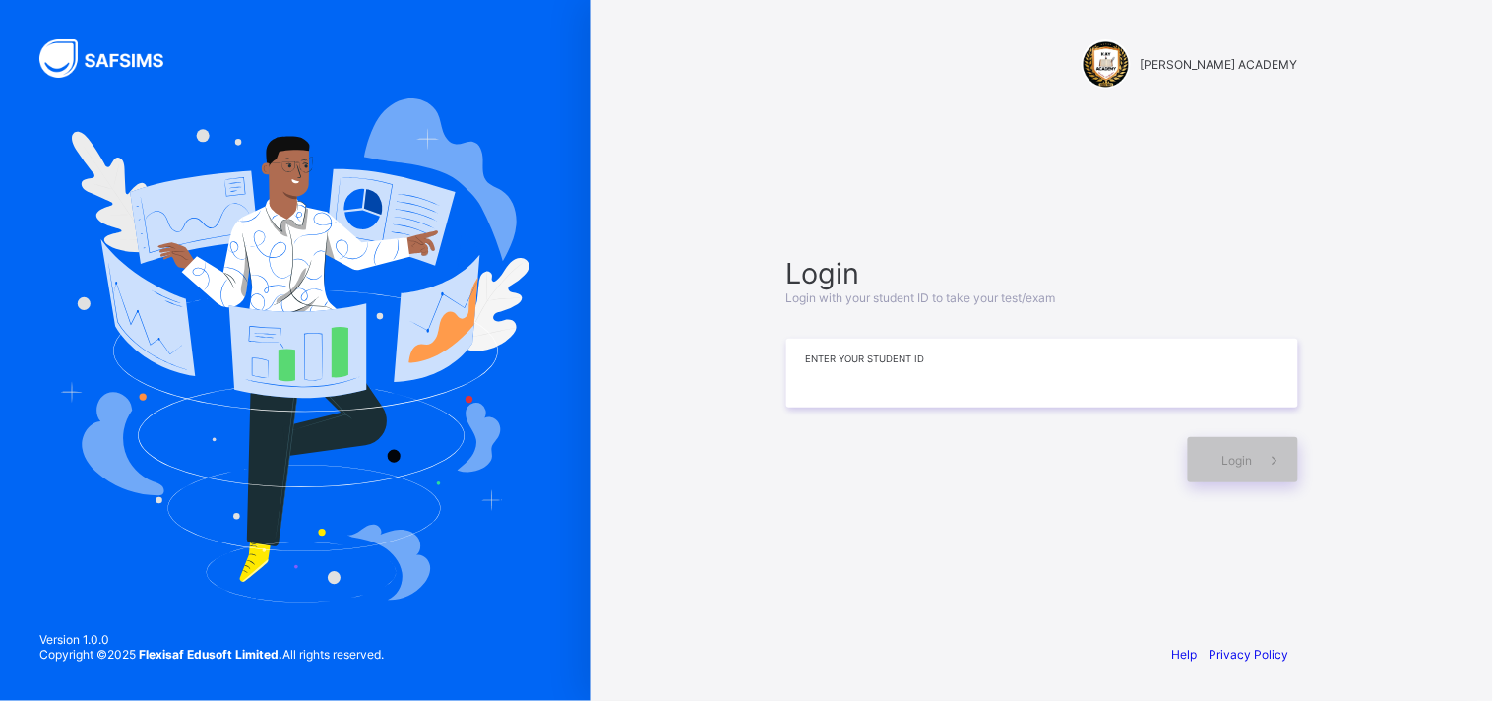
click at [935, 355] on input at bounding box center [1042, 373] width 512 height 69
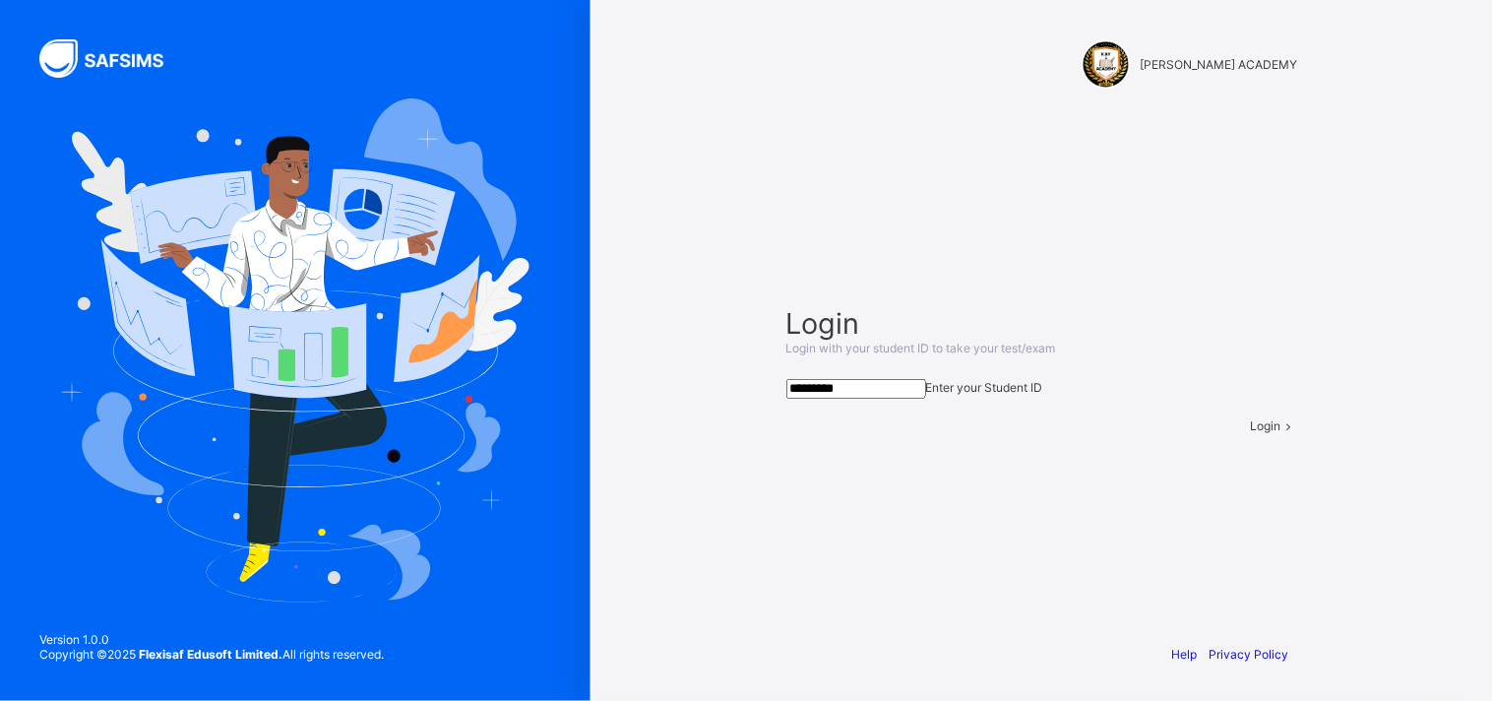
type input "*********"
click at [1251, 433] on div "Login" at bounding box center [1274, 425] width 47 height 15
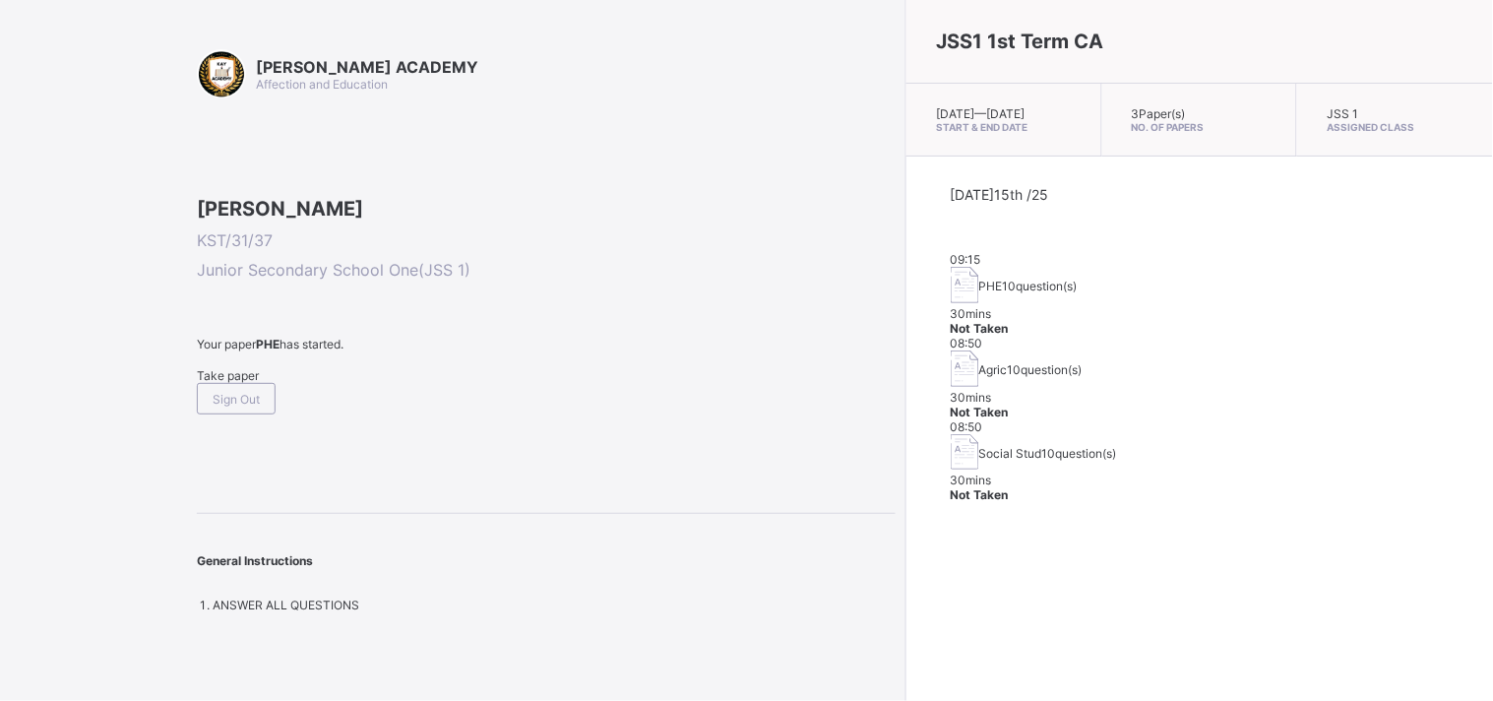
click at [241, 383] on span "Take paper" at bounding box center [228, 375] width 62 height 15
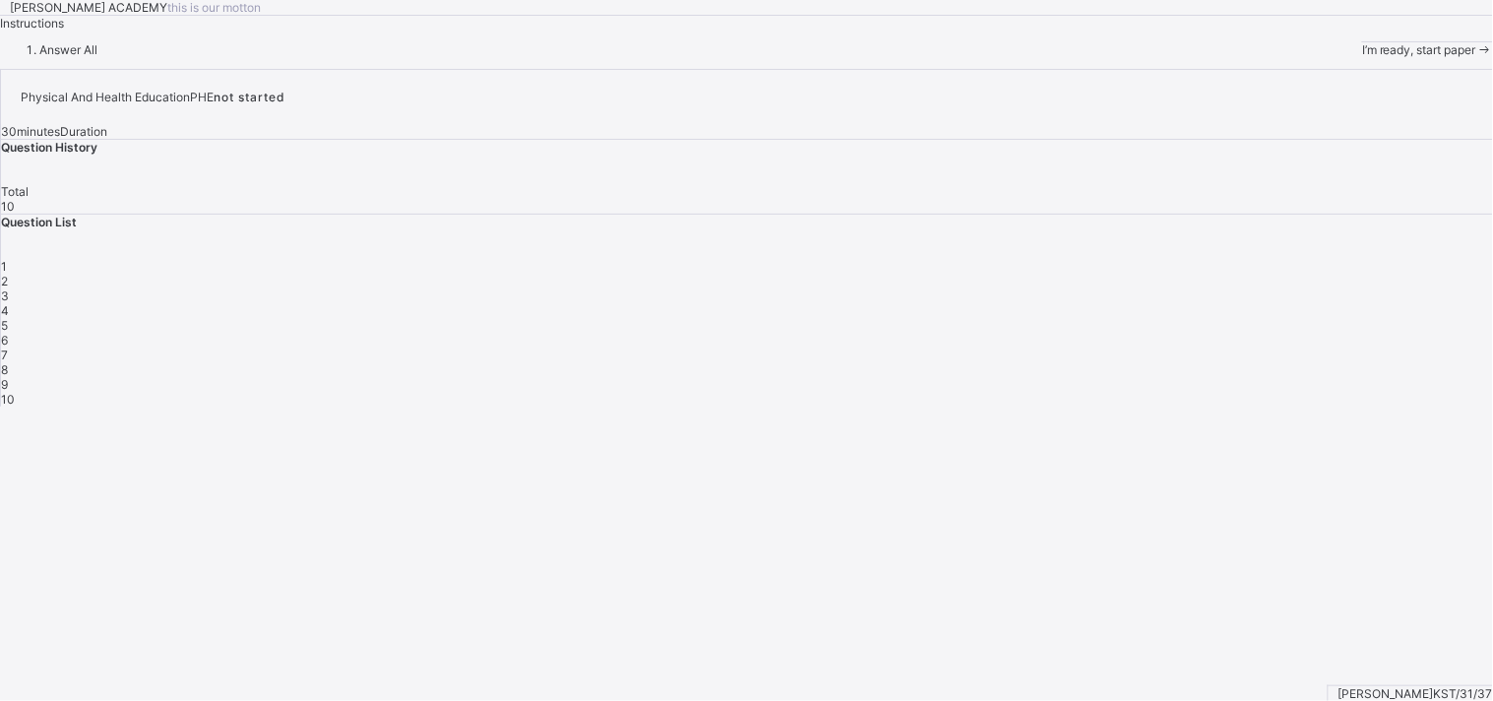
click at [1343, 57] on span "I’m ready, start paper" at bounding box center [1419, 49] width 114 height 15
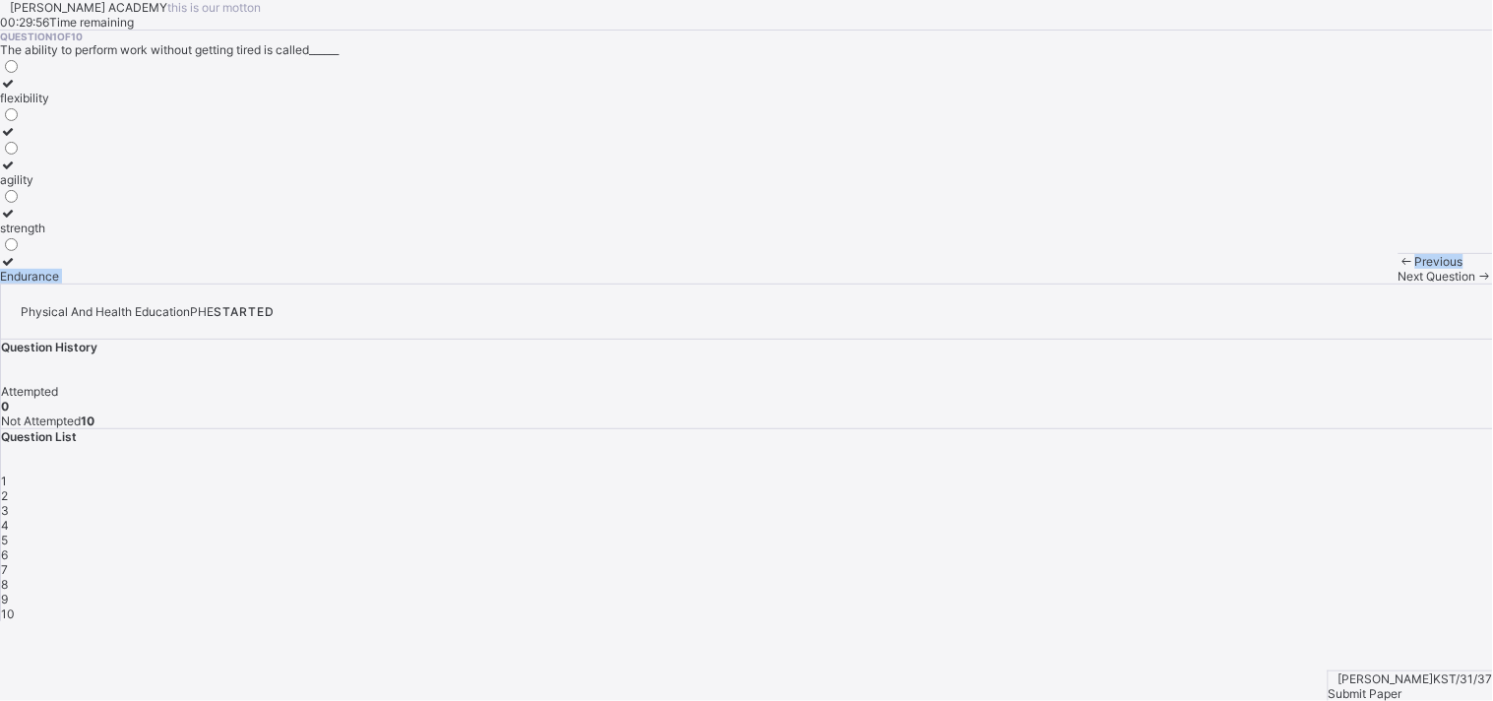
drag, startPoint x: 169, startPoint y: 669, endPoint x: 532, endPoint y: 463, distance: 417.3
click at [532, 283] on div "[PERSON_NAME] ACADEMY this is our [PERSON_NAME] 00:29:56 Time remaining Questio…" at bounding box center [746, 141] width 1493 height 283
click at [59, 283] on div "Endurance" at bounding box center [29, 276] width 59 height 15
click at [1343, 283] on div "Next Question" at bounding box center [1445, 276] width 94 height 15
click at [1343, 283] on div "Previous Next Question" at bounding box center [1445, 268] width 94 height 31
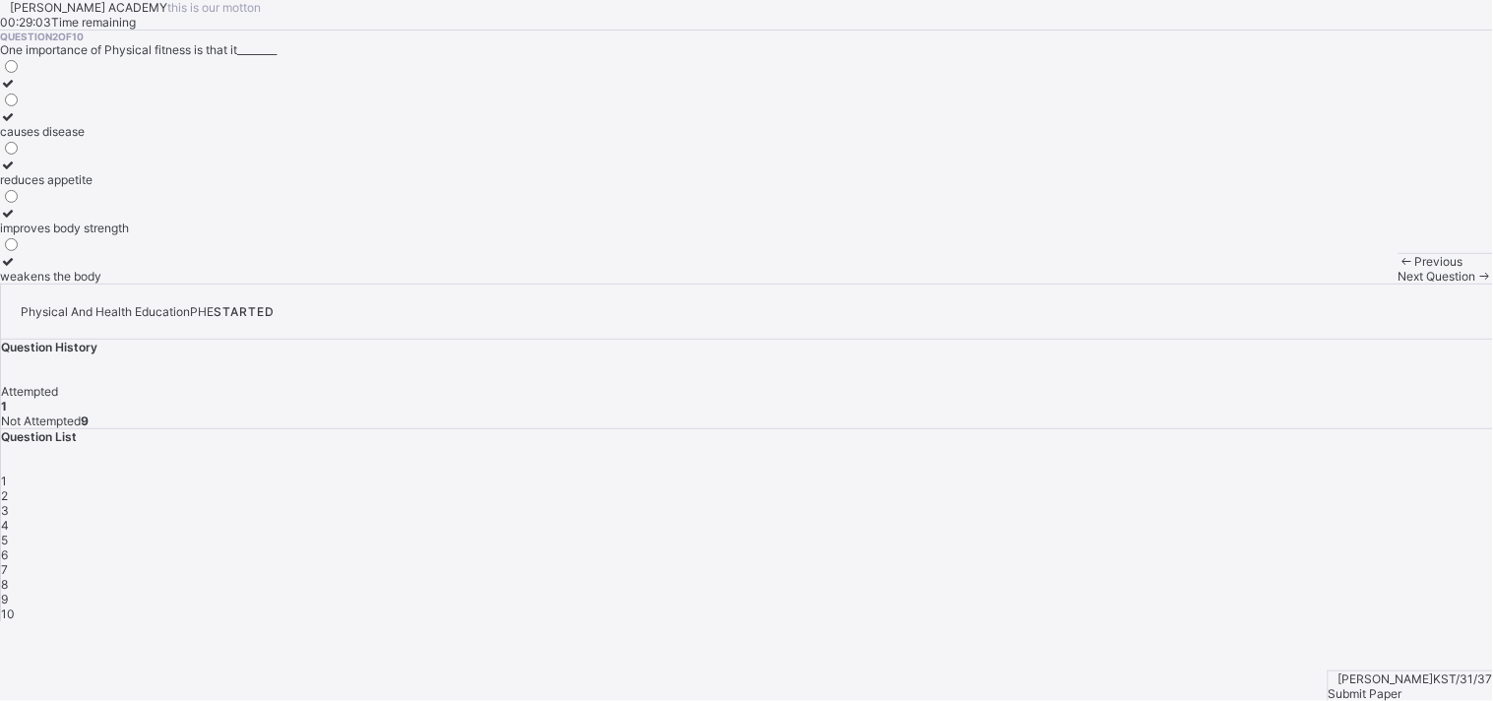
click at [1343, 283] on span "Next Question" at bounding box center [1437, 276] width 78 height 15
click at [101, 154] on label "good health habits" at bounding box center [50, 139] width 101 height 30
click at [8, 488] on span "2" at bounding box center [4, 495] width 7 height 15
click at [129, 235] on label "improves body strength" at bounding box center [64, 221] width 129 height 30
click at [1343, 283] on div "Next Question" at bounding box center [1445, 276] width 94 height 15
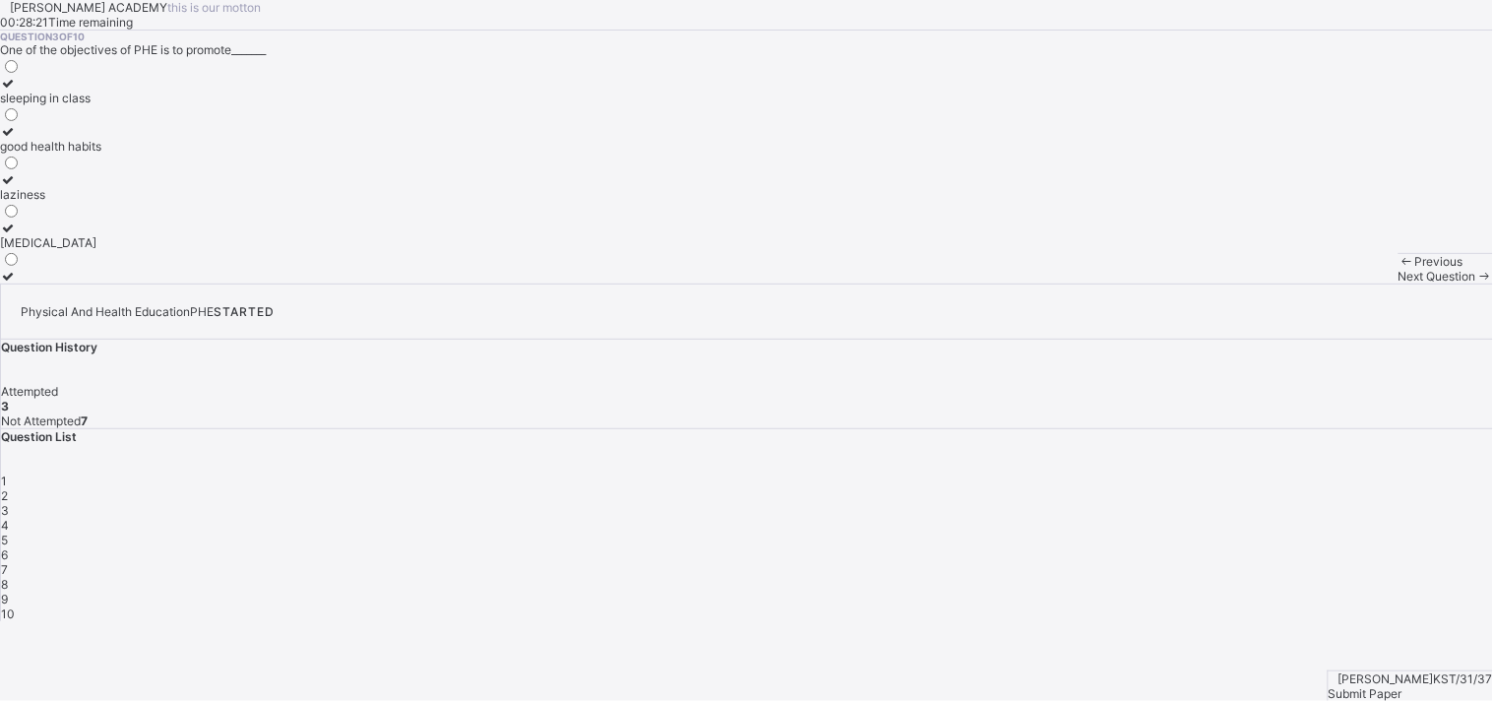
click at [1343, 283] on div "Next Question" at bounding box center [1445, 276] width 94 height 15
drag, startPoint x: 259, startPoint y: 359, endPoint x: 522, endPoint y: 438, distance: 274.3
click at [522, 283] on div "Question 4 of 10 The main objective of PHE in schools is to________ teach mathe…" at bounding box center [746, 157] width 1493 height 253
click at [149, 154] on label "develop the body and mind" at bounding box center [74, 139] width 149 height 30
click at [1343, 283] on span "Next Question" at bounding box center [1437, 276] width 78 height 15
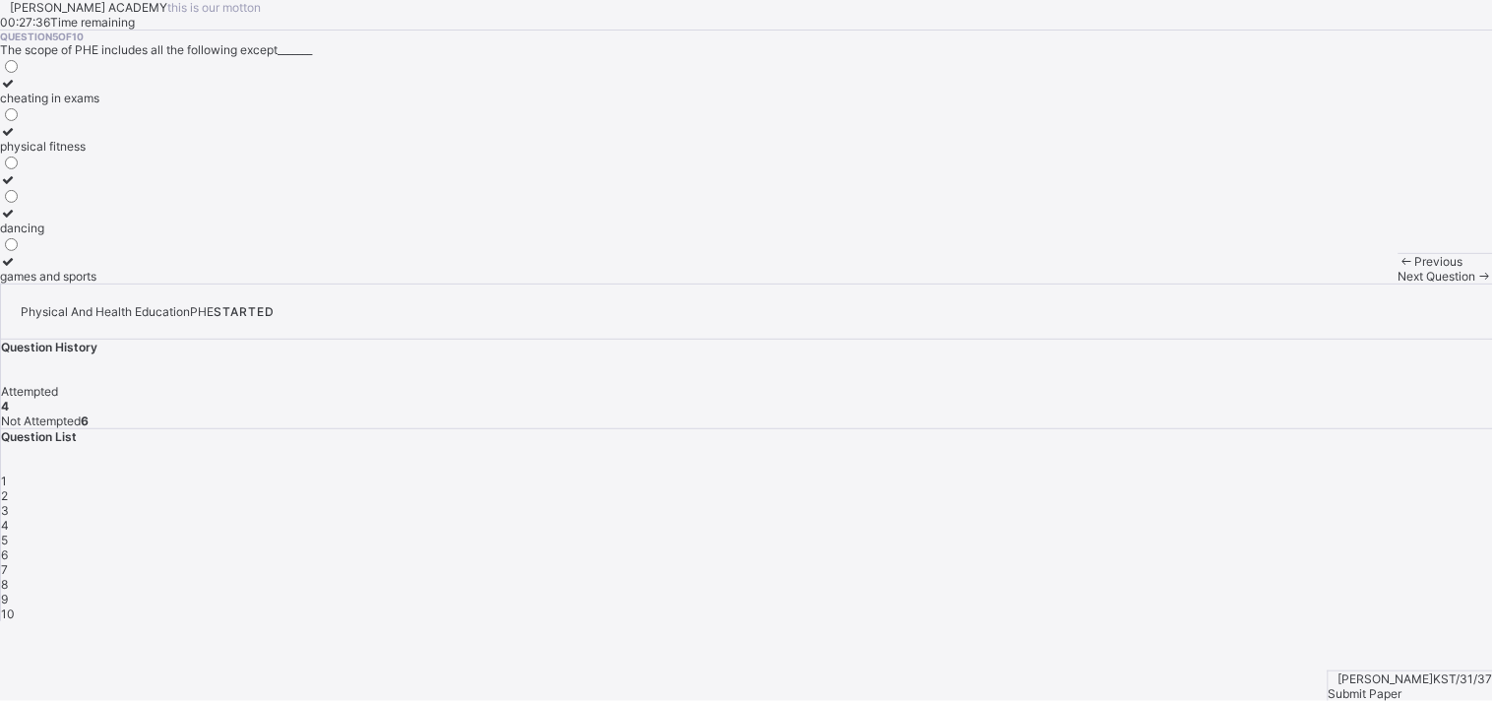
click at [99, 105] on div "cheating in exams" at bounding box center [49, 98] width 99 height 15
click at [1343, 283] on span "Next Question" at bounding box center [1437, 276] width 78 height 15
click at [171, 250] on label "Physical and Health Education" at bounding box center [85, 235] width 171 height 30
click at [1343, 283] on span "Next Question" at bounding box center [1437, 276] width 78 height 15
click at [114, 187] on label "develops fitness" at bounding box center [57, 172] width 114 height 30
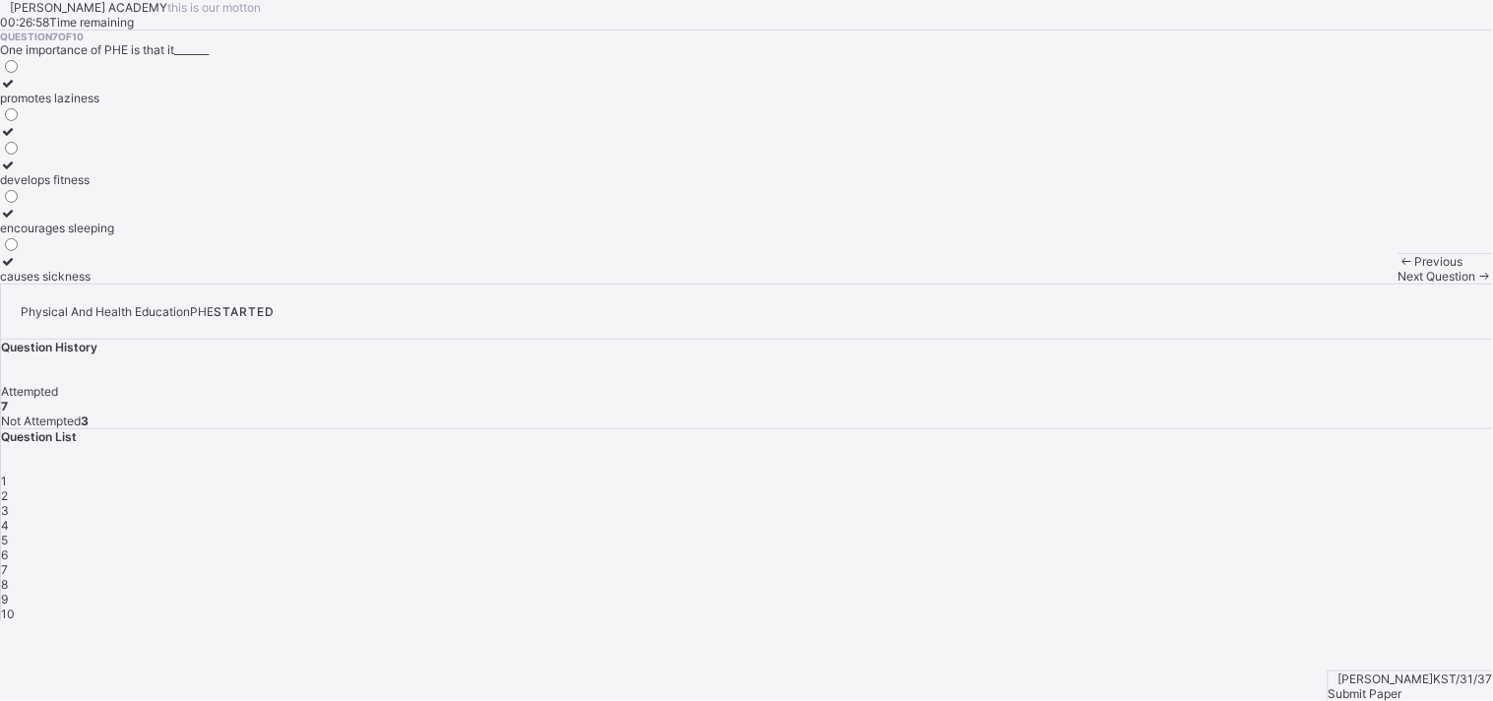
click at [1343, 283] on span "Next Question" at bounding box center [1437, 276] width 78 height 15
click at [148, 283] on label "cooperation and teamwork" at bounding box center [74, 269] width 148 height 30
click at [1343, 283] on icon at bounding box center [1484, 276] width 17 height 15
click at [211, 154] on label "perform daily activities without fatique" at bounding box center [105, 139] width 211 height 30
click at [1343, 283] on span "Next Question" at bounding box center [1437, 276] width 78 height 15
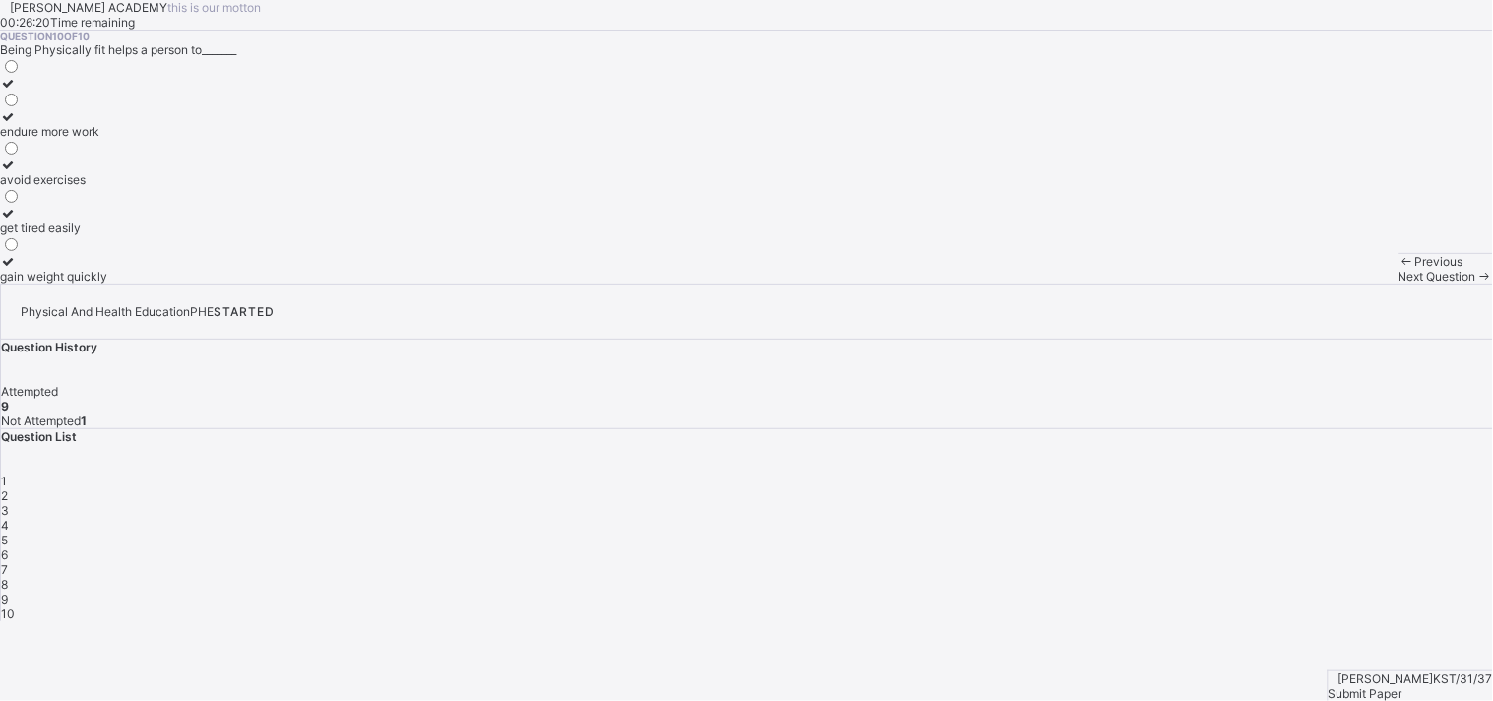
drag, startPoint x: 305, startPoint y: 430, endPoint x: 548, endPoint y: 504, distance: 254.0
click at [548, 283] on div "Question 10 of 10 Being Physically fit helps a person to_______ endure more wor…" at bounding box center [746, 157] width 1493 height 253
click at [107, 187] on div "avoid exercises" at bounding box center [53, 179] width 107 height 15
click at [1343, 283] on div "Next Question" at bounding box center [1445, 276] width 94 height 15
click at [1343, 283] on div "Previous Next Question" at bounding box center [1445, 268] width 94 height 31
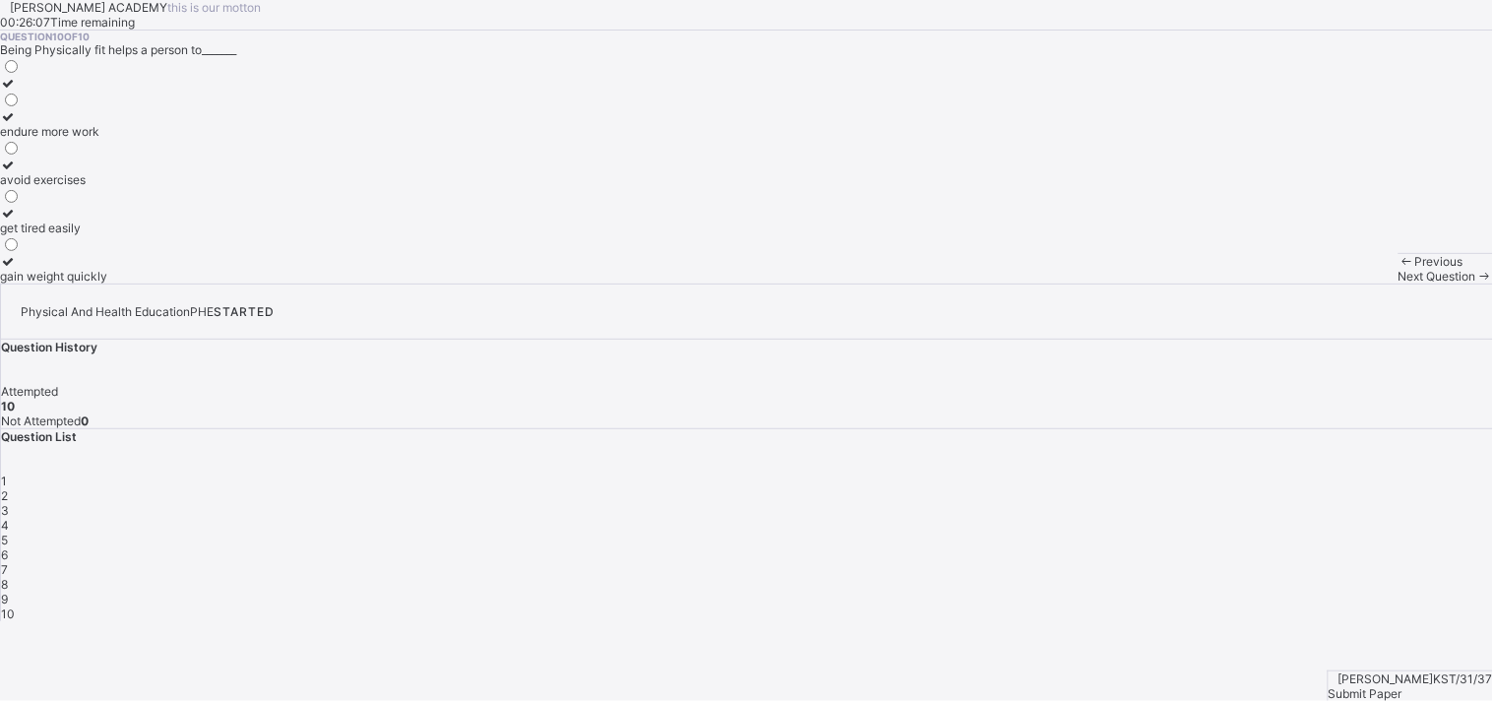
click at [991, 283] on div "Question 10 of 10 Being Physically fit helps a person to_______ endure more wor…" at bounding box center [746, 157] width 1493 height 253
click at [1343, 531] on div "Physical And Health Education PHE STARTED Question History Attempted 10 Not Att…" at bounding box center [746, 452] width 1493 height 338
click at [1343, 532] on div "Physical And Health Education PHE STARTED Question History Attempted 10 Not Att…" at bounding box center [746, 452] width 1493 height 338
click at [1343, 283] on span at bounding box center [1484, 276] width 17 height 15
click at [107, 235] on label "get tired easily" at bounding box center [53, 221] width 107 height 30
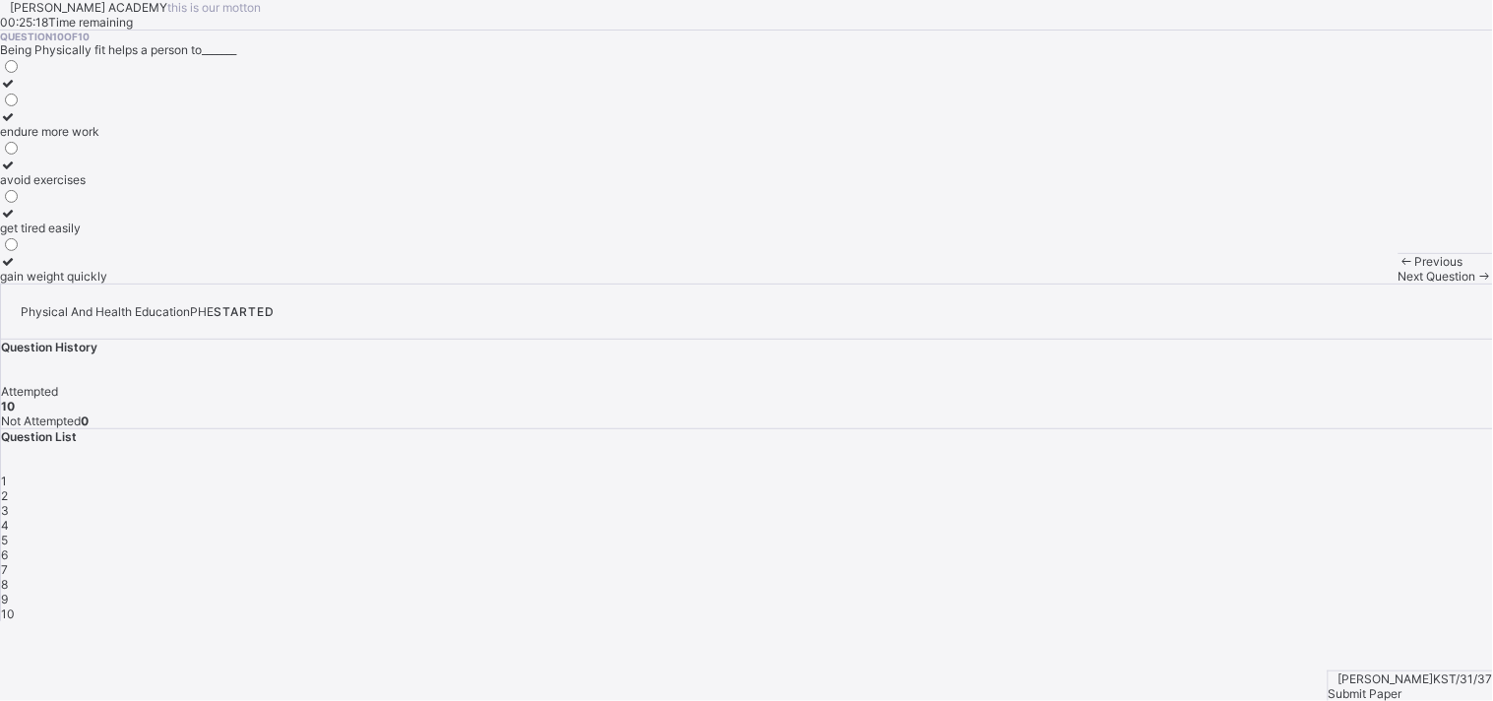
click at [107, 187] on div "avoid exercises" at bounding box center [53, 179] width 107 height 15
click at [107, 139] on label "endure more work" at bounding box center [53, 124] width 107 height 30
click at [1343, 630] on span "Submit Paper" at bounding box center [1365, 693] width 74 height 15
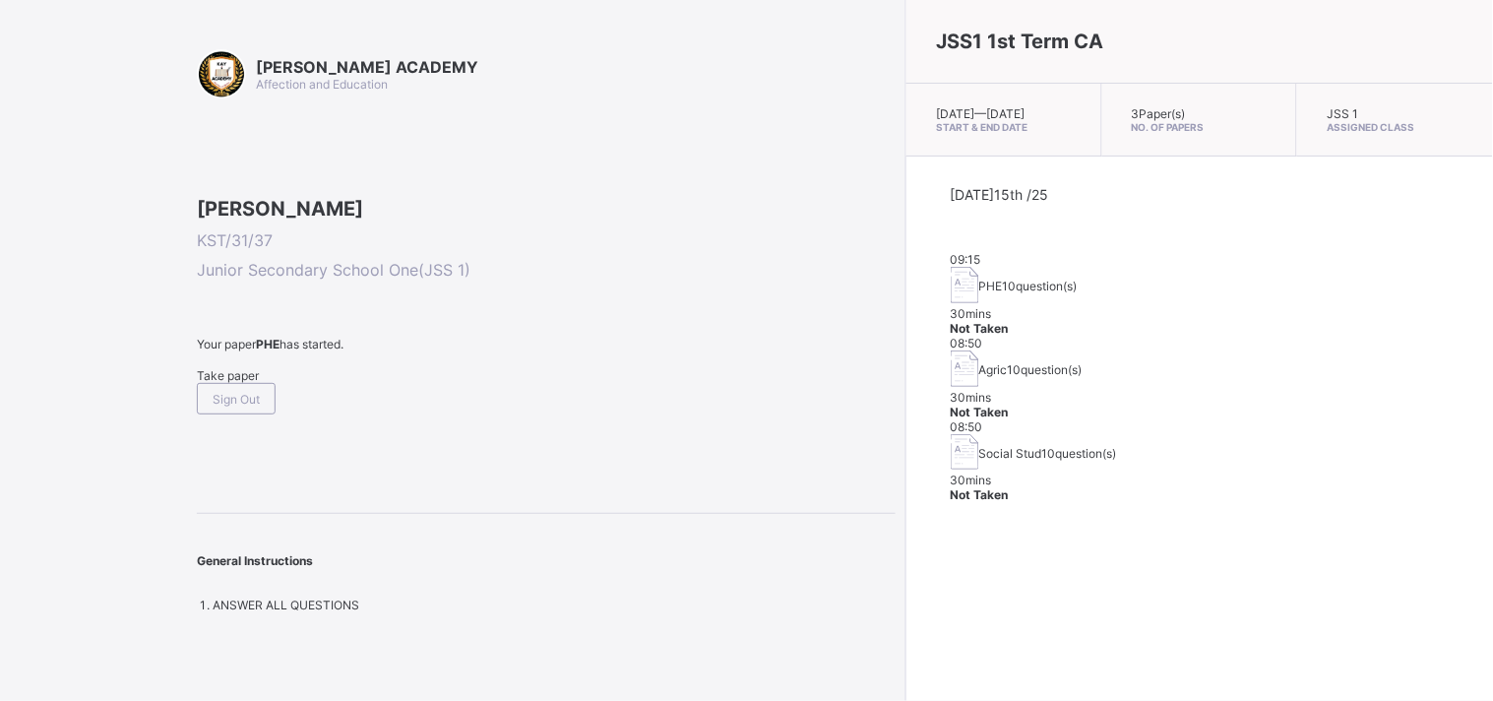
click at [905, 488] on div "JSS1 1st Term CA [DATE] — [DATE] Start & End Date 3 Paper(s) No. of Papers JSS …" at bounding box center [1198, 350] width 587 height 701
click at [243, 383] on span "Take paper" at bounding box center [228, 375] width 62 height 15
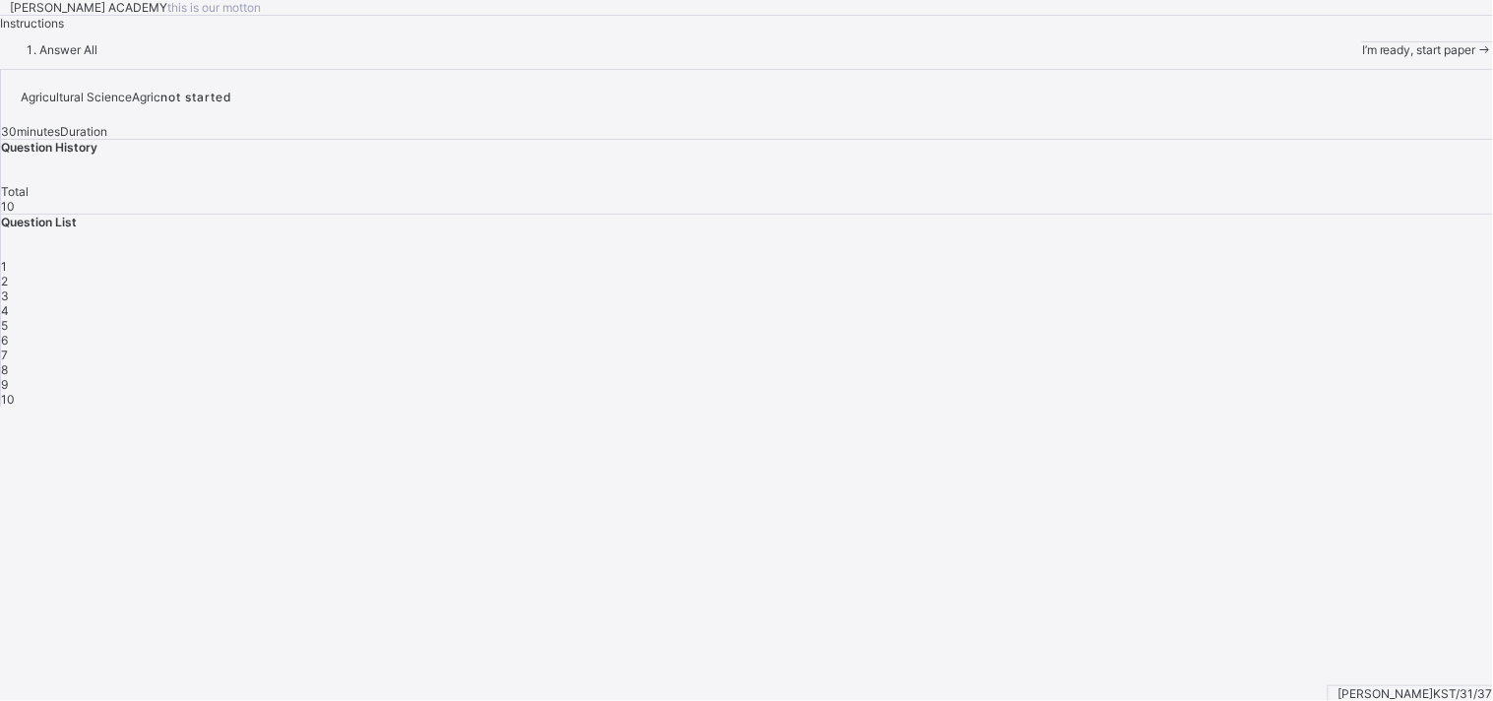
click at [1343, 57] on span "I’m ready, start paper" at bounding box center [1419, 49] width 114 height 15
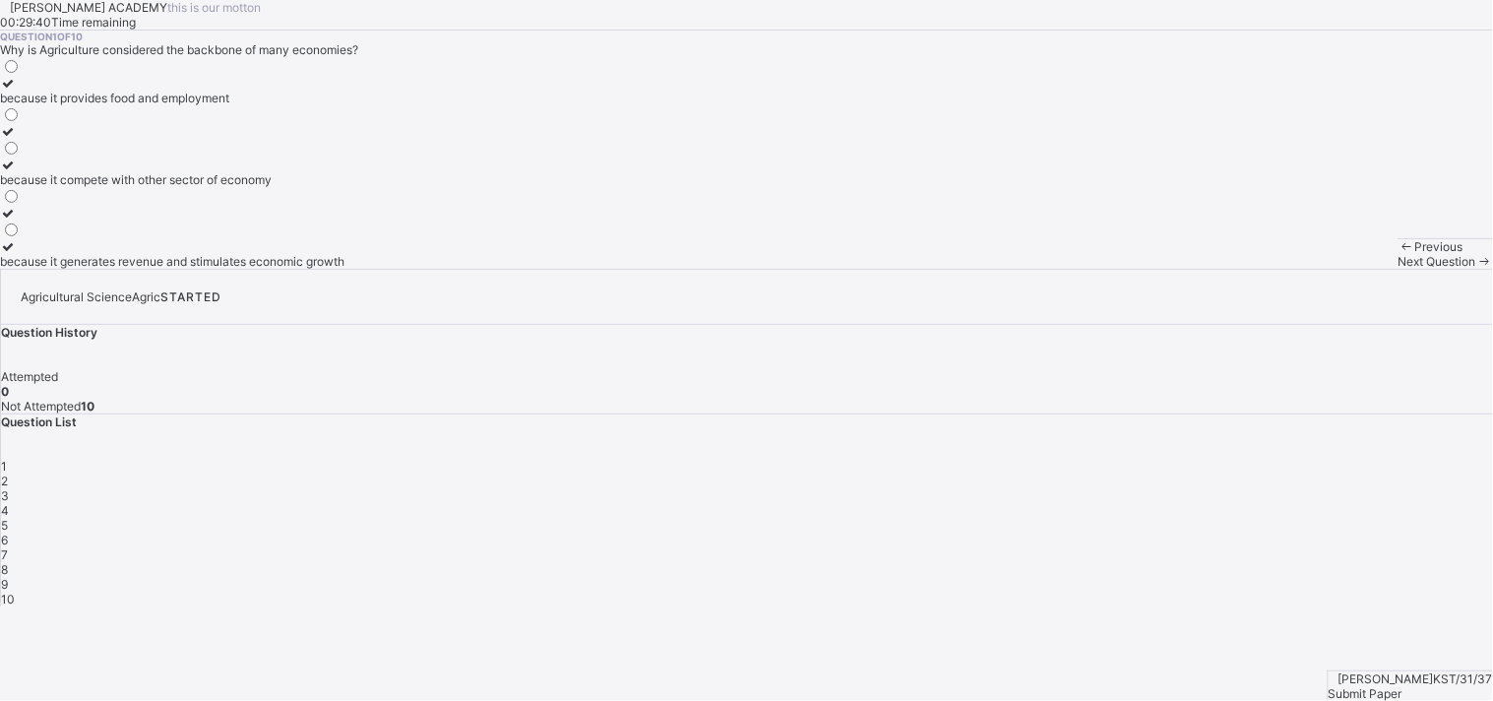
click at [199, 105] on label "because it provides food and employment" at bounding box center [172, 91] width 344 height 30
click at [1343, 269] on span "Next Question" at bounding box center [1437, 261] width 78 height 15
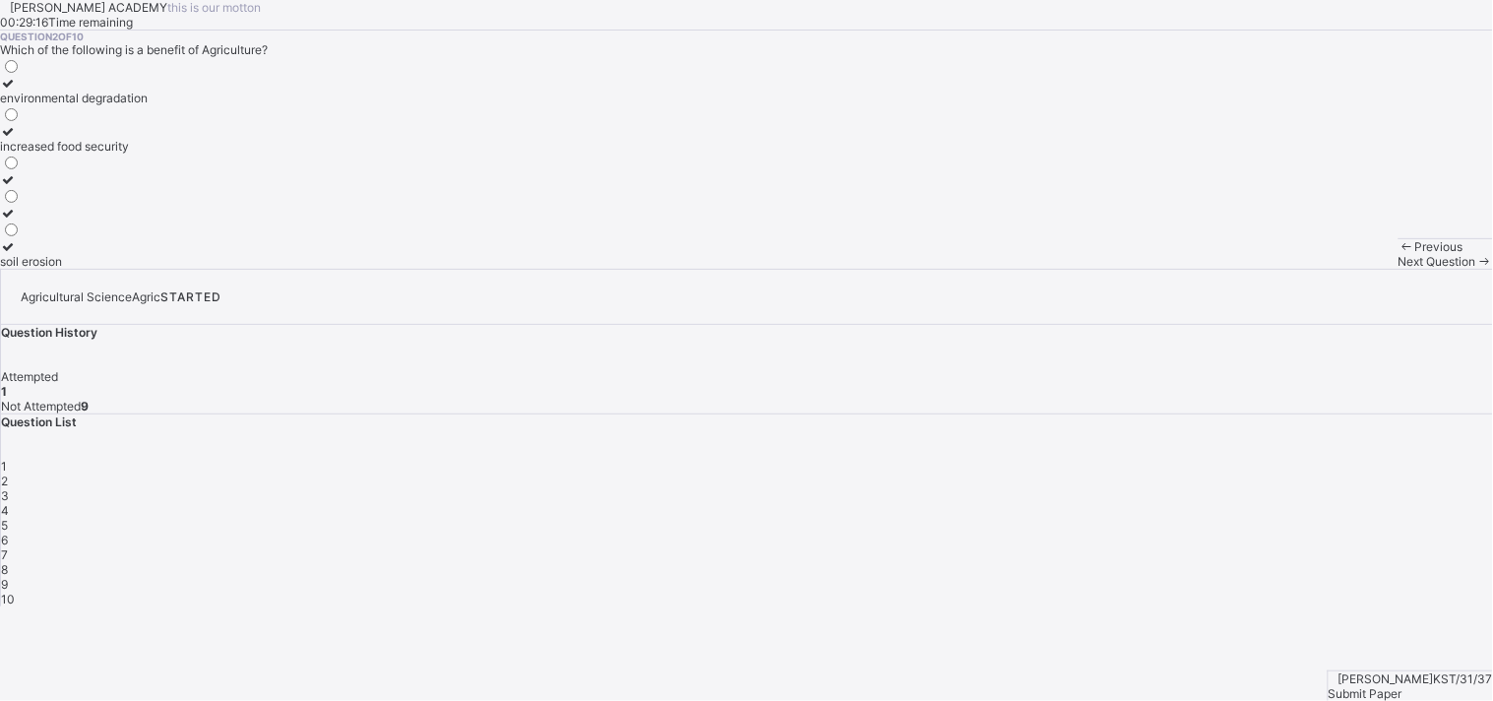
click at [148, 105] on label "environmental degradation" at bounding box center [74, 91] width 148 height 30
click at [1343, 269] on span "Next Question" at bounding box center [1437, 261] width 78 height 15
click at [80, 105] on div "manufacturing" at bounding box center [40, 98] width 80 height 15
click at [1343, 269] on span "Next Question" at bounding box center [1437, 261] width 78 height 15
click at [35, 187] on label "Maize" at bounding box center [17, 172] width 35 height 30
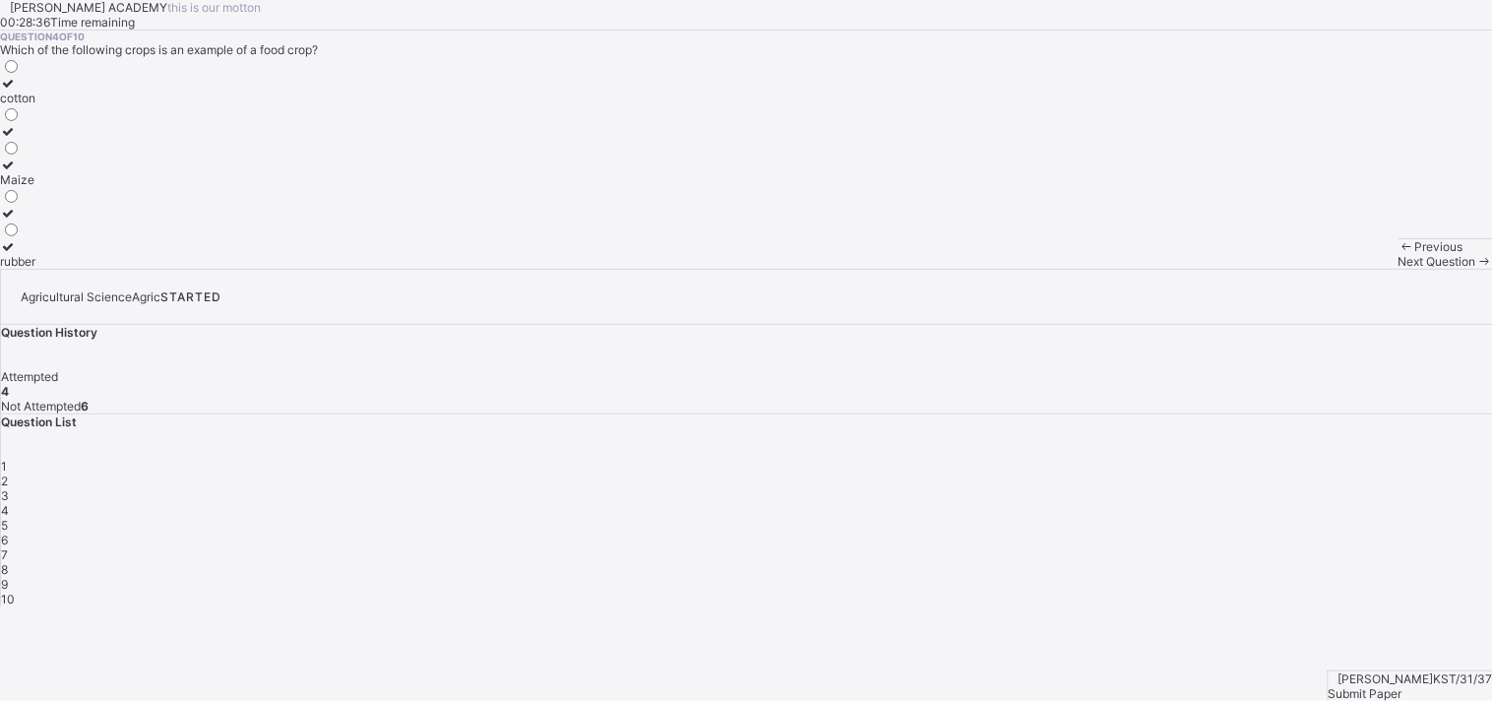
click at [1343, 269] on div "Next Question" at bounding box center [1445, 261] width 94 height 15
click at [202, 235] on label "creatig employment opportunities" at bounding box center [101, 221] width 202 height 30
click at [1343, 269] on span "Next Question" at bounding box center [1437, 261] width 78 height 15
click at [250, 105] on div "it can have both positive and negative impacts" at bounding box center [128, 98] width 256 height 15
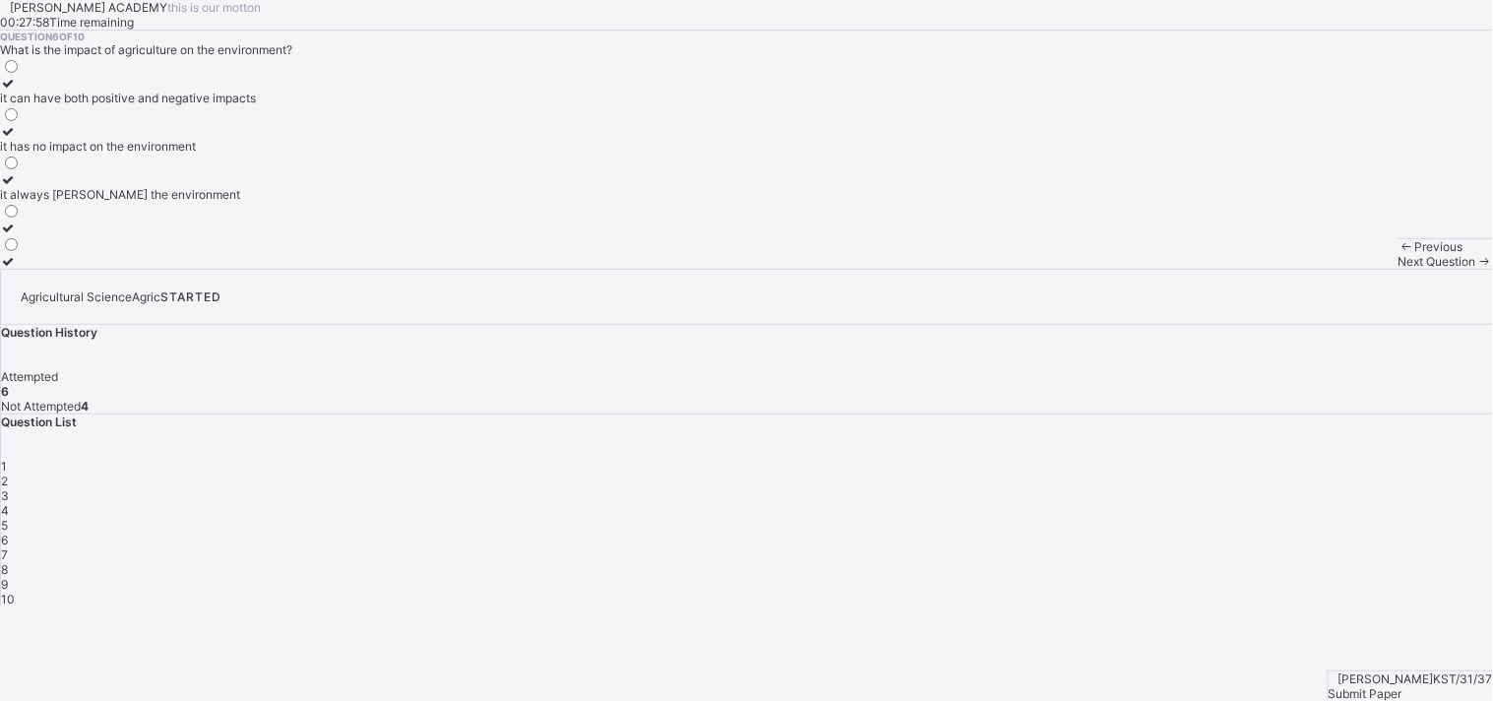
click at [252, 154] on label "it has no impact on the environment" at bounding box center [128, 139] width 256 height 30
click at [1343, 269] on div "Next Question" at bounding box center [1445, 261] width 94 height 15
click at [345, 269] on div "it provides employment opportunities it reduces economic growth it increases fo…" at bounding box center [746, 163] width 1493 height 212
click at [203, 220] on div "it reduces economic growth" at bounding box center [101, 213] width 203 height 15
click at [1343, 269] on div "Previous Next Question" at bounding box center [1445, 253] width 94 height 31
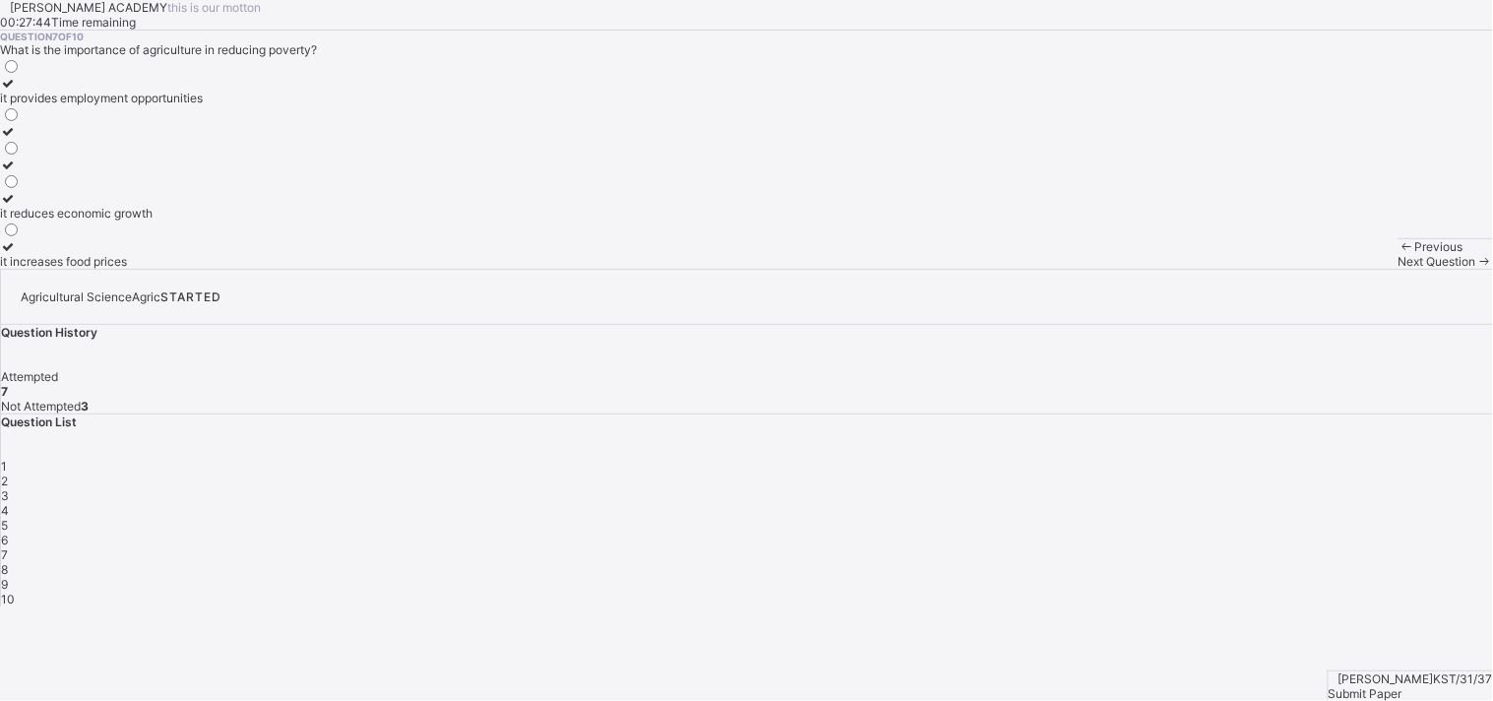
click at [1343, 269] on div "Previous Next Question" at bounding box center [1445, 253] width 94 height 31
click at [1343, 269] on span "Next Question" at bounding box center [1437, 261] width 78 height 15
click at [215, 154] on div "providing food for the population" at bounding box center [107, 146] width 215 height 15
click at [1343, 269] on span "Next Question" at bounding box center [1437, 261] width 78 height 15
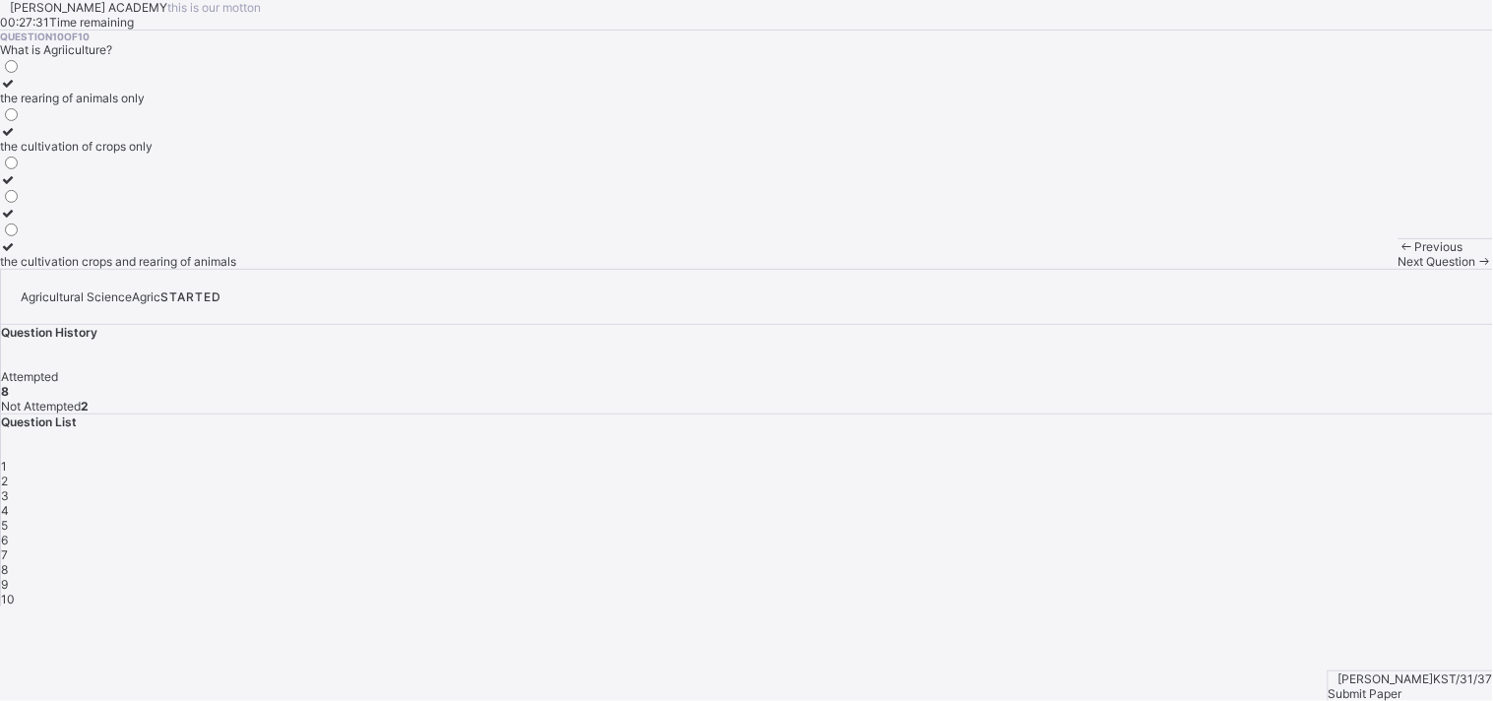
drag, startPoint x: 795, startPoint y: 622, endPoint x: 756, endPoint y: 612, distance: 40.6
click at [756, 269] on div "[PERSON_NAME] ACADEMY this is our [PERSON_NAME] 00:27:31 Time remaining Questio…" at bounding box center [746, 134] width 1493 height 269
drag, startPoint x: 387, startPoint y: 581, endPoint x: 416, endPoint y: 516, distance: 71.3
click at [416, 269] on div "Question 10 of 10 What is Agriiculture? the rearing of animals only the cultiva…" at bounding box center [746, 150] width 1493 height 238
click at [236, 269] on label "the cultivation crops and rearing of animals" at bounding box center [118, 254] width 236 height 30
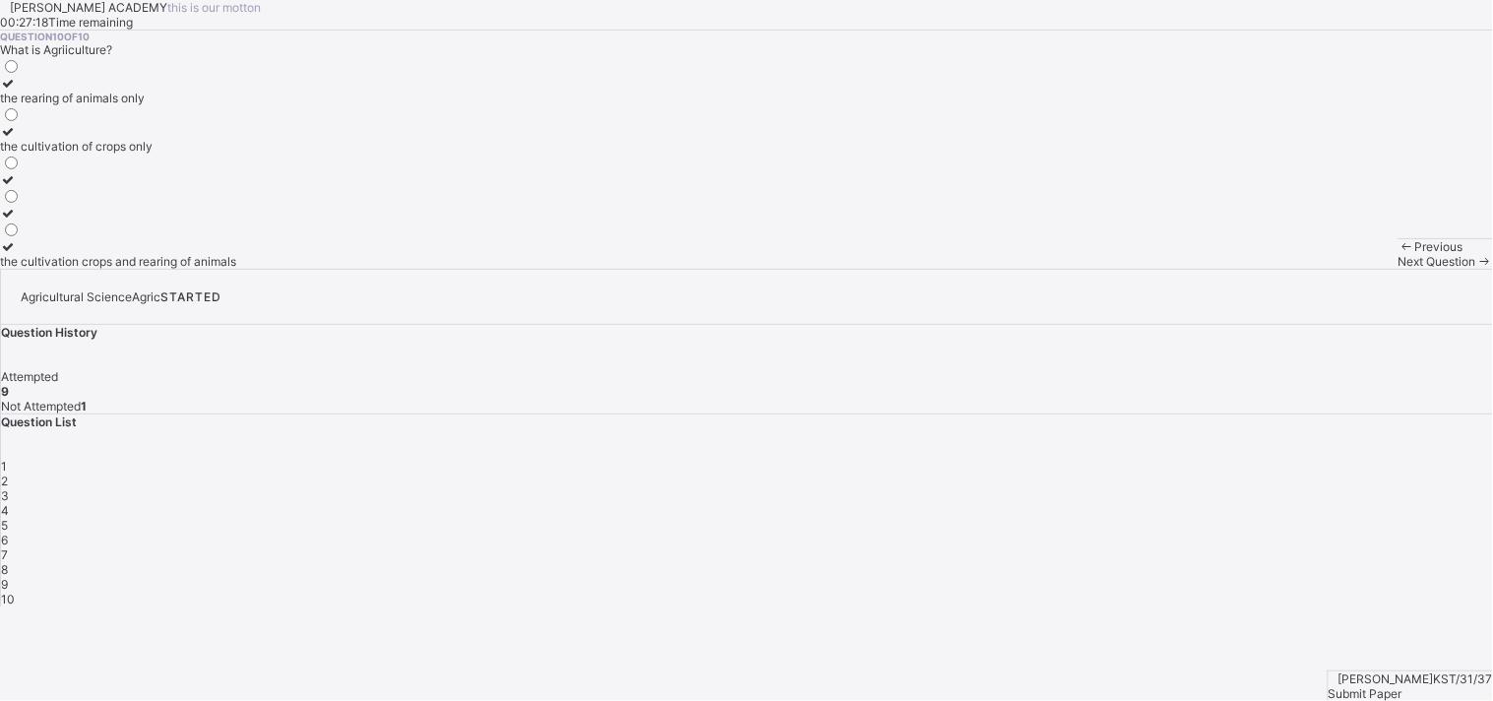
click at [1189, 577] on div "9" at bounding box center [747, 584] width 1492 height 15
click at [90, 105] on label "Agriculture" at bounding box center [45, 91] width 90 height 30
click at [1343, 269] on div "Next Question" at bounding box center [1445, 261] width 94 height 15
click at [782, 269] on div "Question 10 of 10 What is Agriiculture? the rearing of animals only the cultiva…" at bounding box center [746, 150] width 1493 height 238
click at [8, 577] on span "9" at bounding box center [4, 584] width 7 height 15
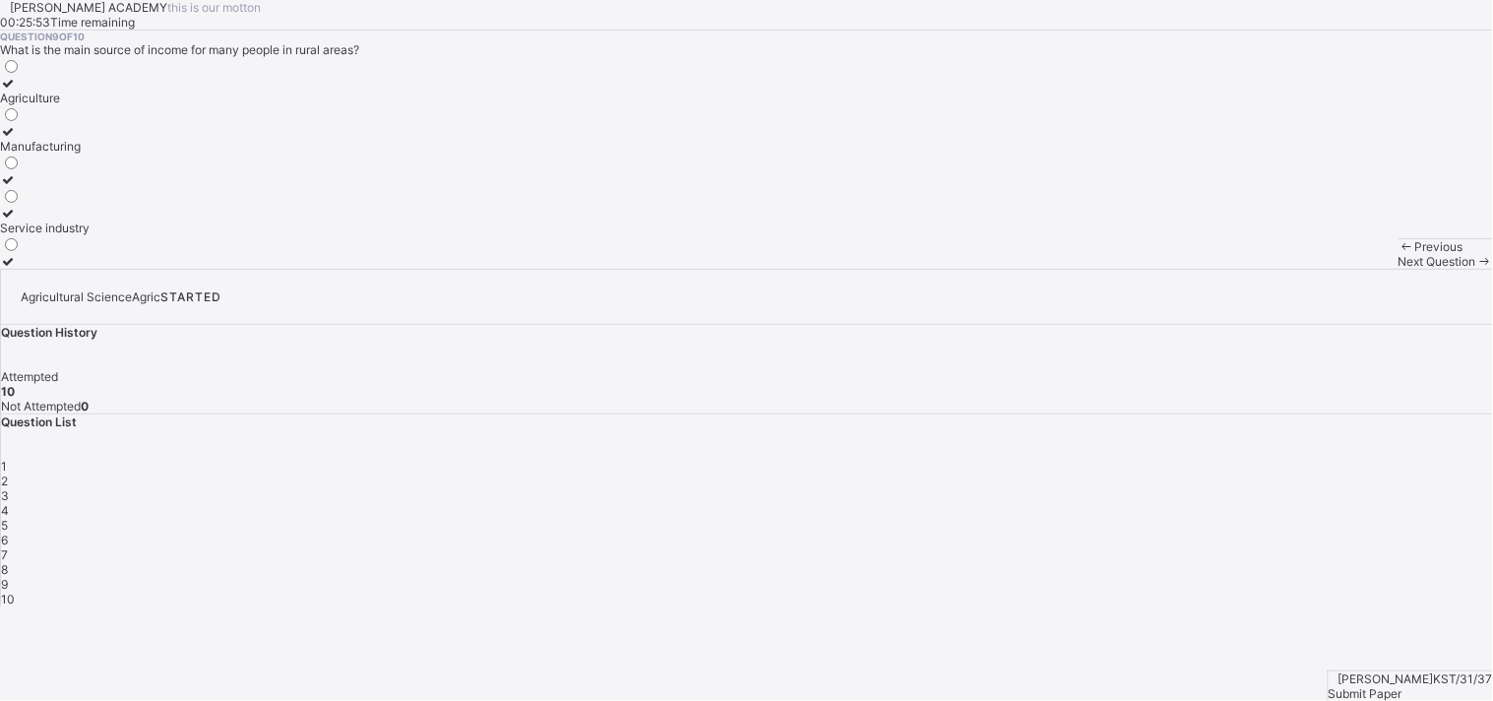
click at [1238, 591] on div "10" at bounding box center [747, 598] width 1492 height 15
click at [1343, 630] on div "Submit Paper" at bounding box center [1410, 693] width 164 height 15
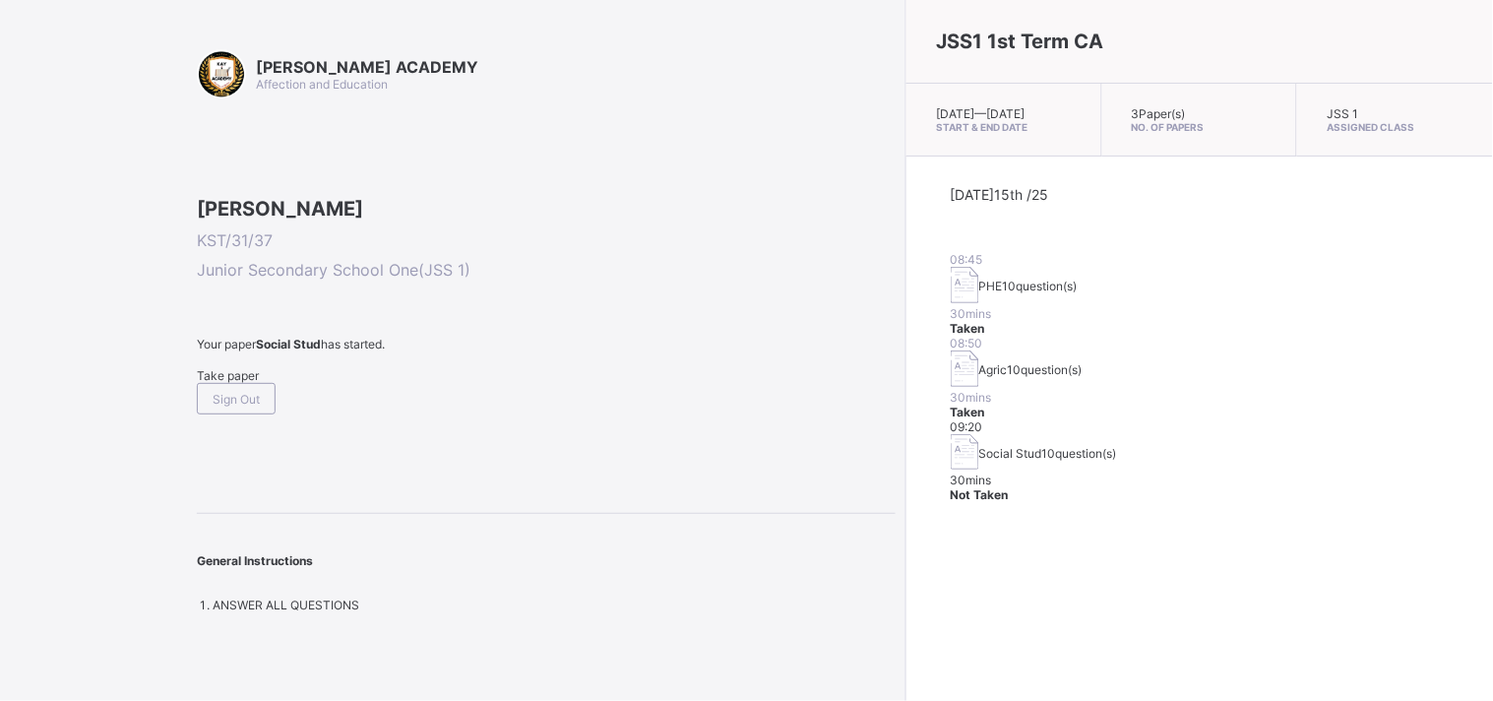
click at [241, 383] on div "Take paper" at bounding box center [546, 375] width 699 height 15
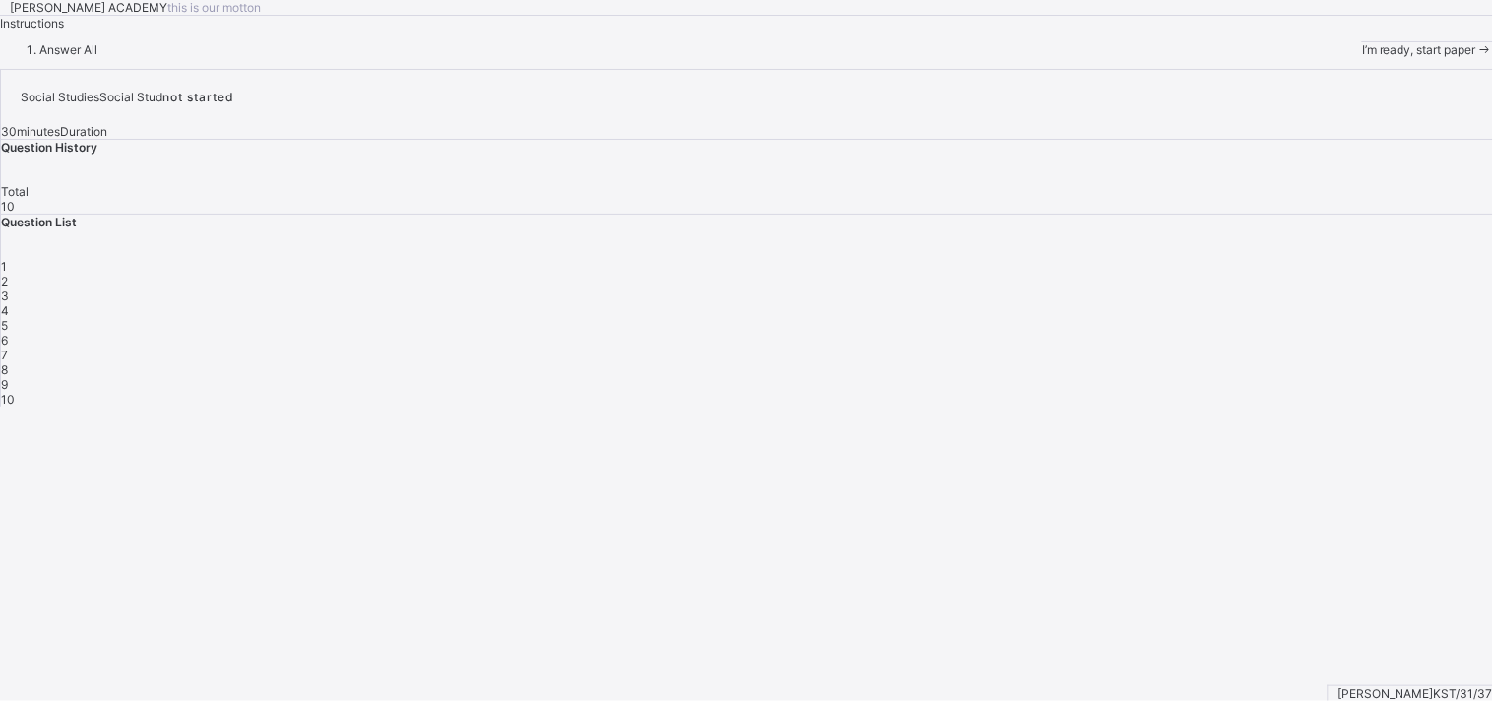
drag, startPoint x: 241, startPoint y: 522, endPoint x: 221, endPoint y: 565, distance: 47.6
click at [221, 57] on div "[PERSON_NAME] ACADEMY this is our [PERSON_NAME] Instructions Answer All I’m rea…" at bounding box center [746, 28] width 1493 height 57
click at [1343, 57] on span "I’m ready, start paper" at bounding box center [1419, 49] width 114 height 15
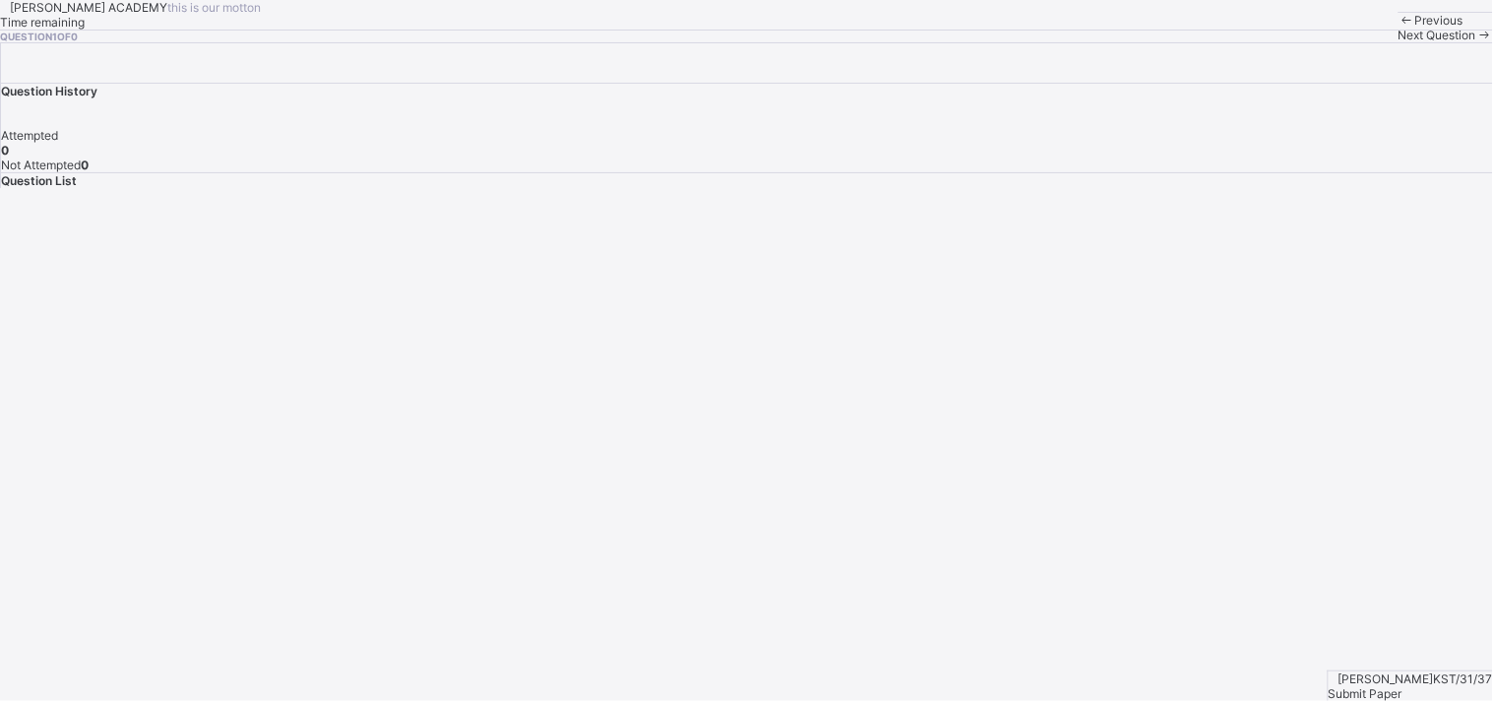
click at [299, 42] on div "[PERSON_NAME] ACADEMY this is our [PERSON_NAME] Time remaining Question 1 of 0 …" at bounding box center [746, 21] width 1493 height 42
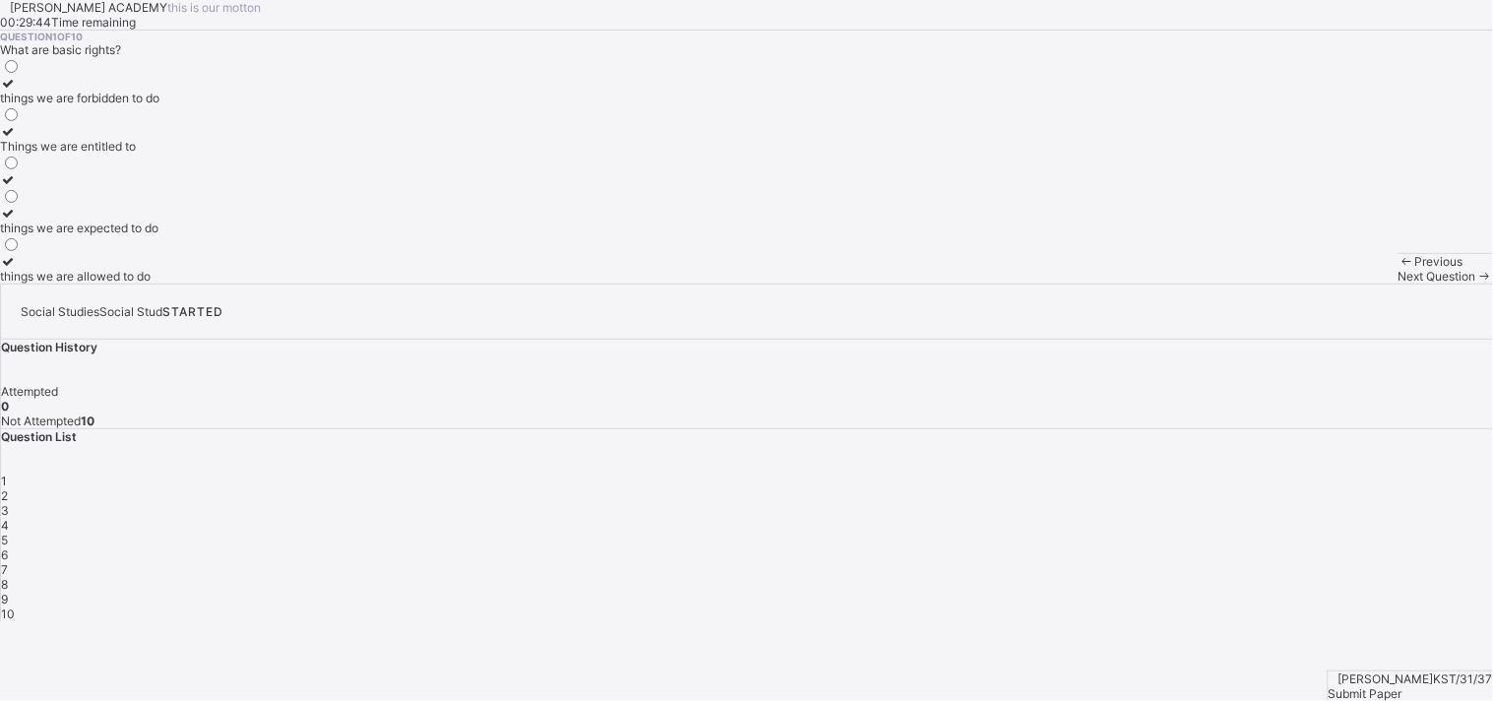
click at [159, 154] on label "Things we are entitled to" at bounding box center [79, 139] width 159 height 30
click at [1343, 283] on div "Next Question" at bounding box center [1445, 276] width 94 height 15
click at [139, 283] on div "doing what ever we want" at bounding box center [69, 276] width 139 height 15
click at [1343, 283] on div "Next Question" at bounding box center [1445, 276] width 94 height 15
click at [230, 202] on label "it encourages diversity and understanding" at bounding box center [115, 187] width 230 height 30
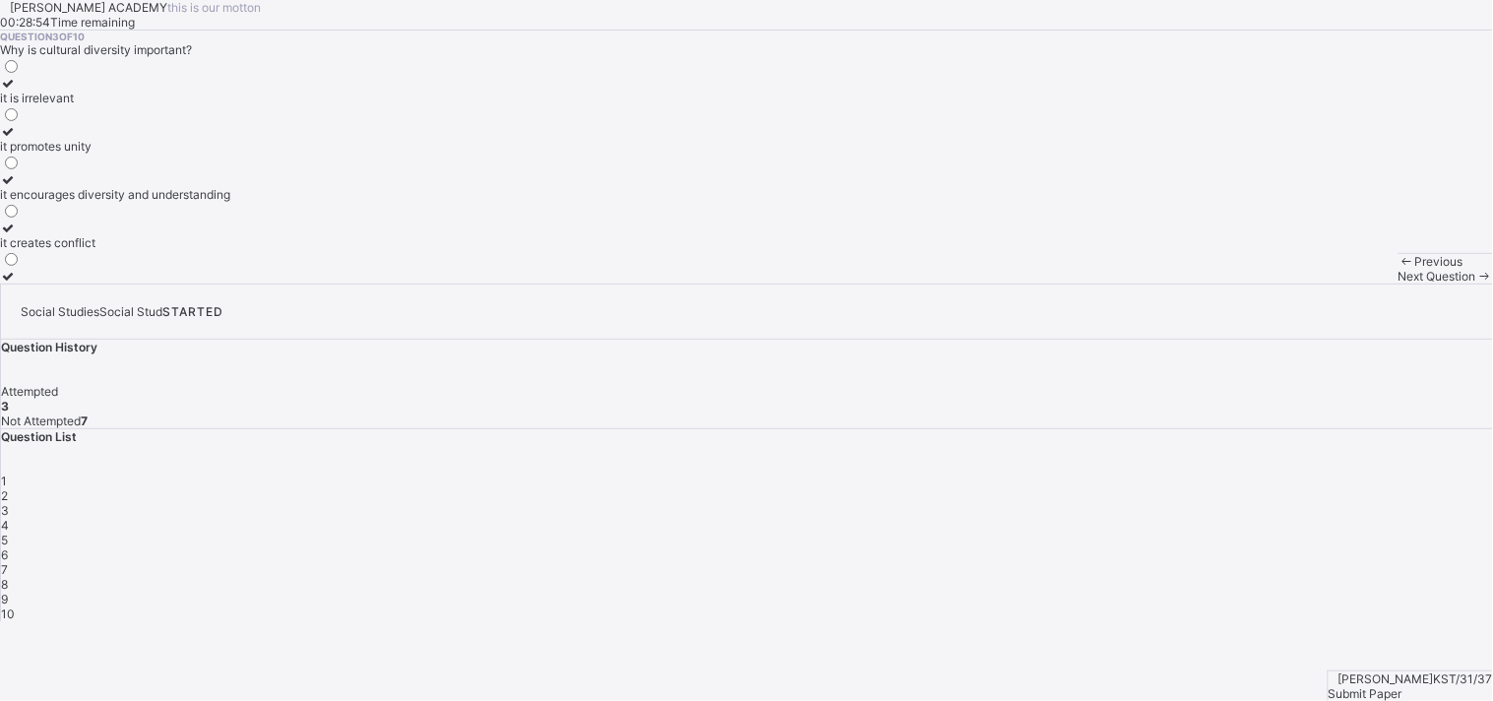
click at [1343, 283] on div "Next Question" at bounding box center [1445, 276] width 94 height 15
click at [273, 105] on label "improving the quality of life of community members" at bounding box center [139, 91] width 279 height 30
click at [1343, 283] on span "Next Question" at bounding box center [1437, 276] width 78 height 15
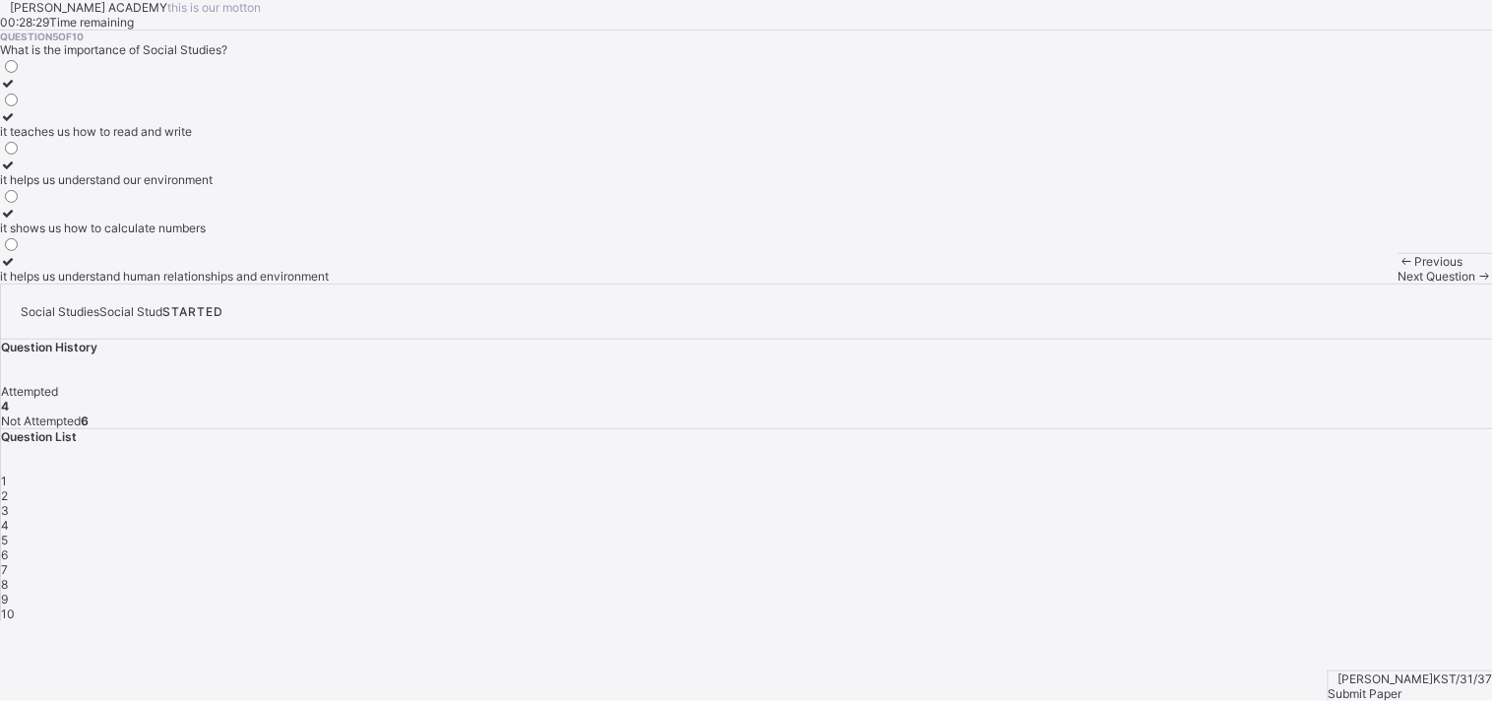
click at [367, 283] on div "it teaches us how to read and write it helps us understand our environment it s…" at bounding box center [746, 170] width 1493 height 226
click at [323, 139] on label "it teaches us how to read and write" at bounding box center [164, 124] width 329 height 30
click at [1343, 283] on div "Next Question" at bounding box center [1445, 276] width 94 height 15
click at [295, 187] on div "A subject that studies human relationships and environment" at bounding box center [163, 179] width 327 height 15
click at [278, 235] on div "a subject that deals with languages" at bounding box center [163, 227] width 327 height 15
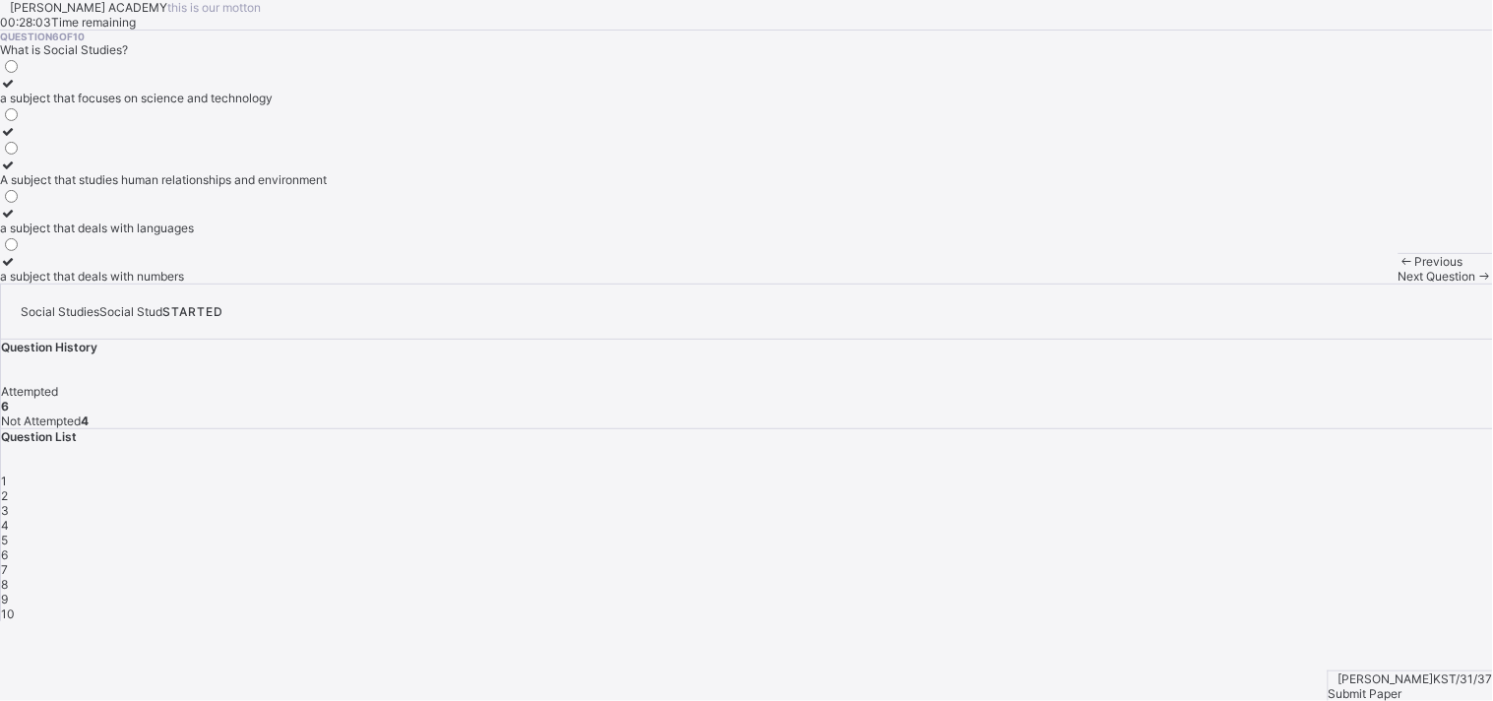
click at [1343, 283] on span "Next Question" at bounding box center [1437, 276] width 78 height 15
click at [252, 187] on div "a group of people related by blood or marriage" at bounding box center [126, 179] width 252 height 15
click at [1343, 283] on span "Next Question" at bounding box center [1437, 276] width 78 height 15
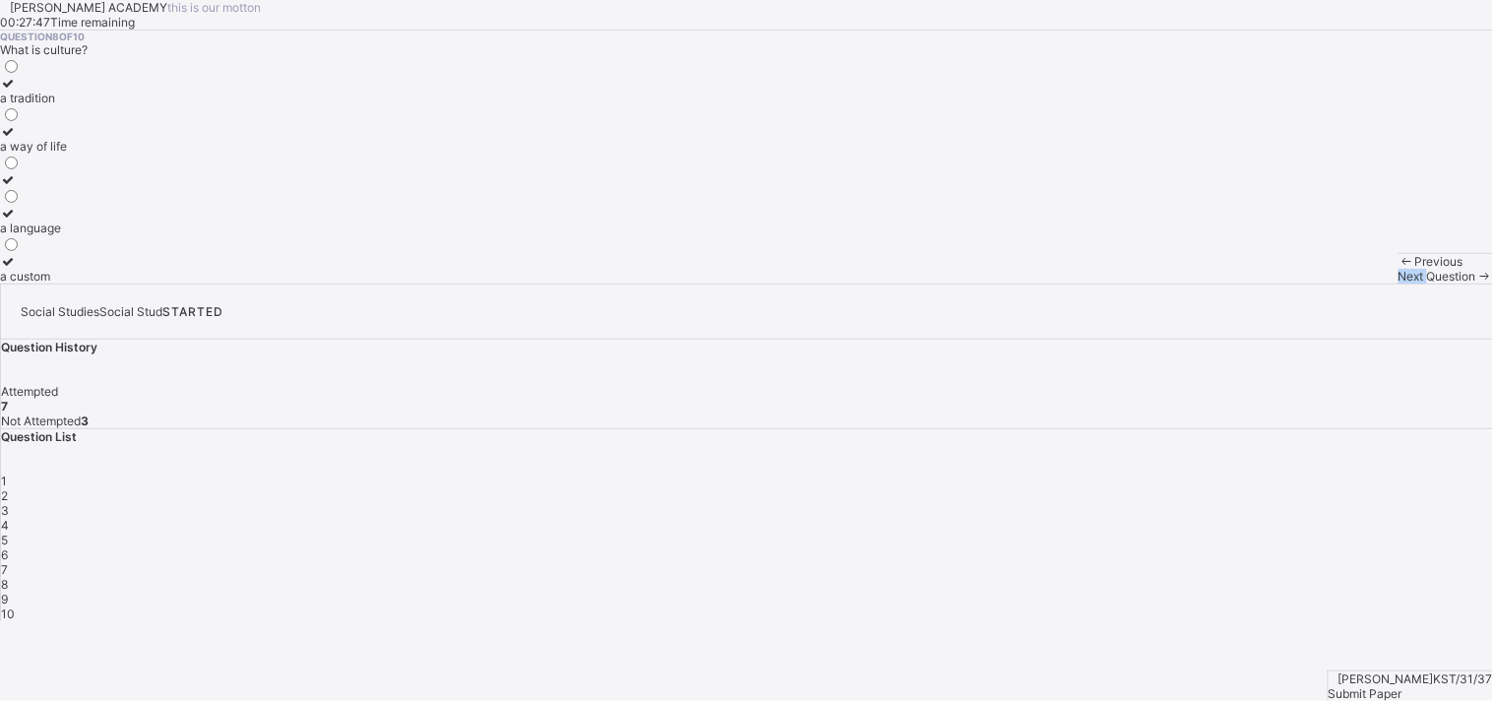
click at [1343, 283] on span "Next Question" at bounding box center [1437, 276] width 78 height 15
click at [100, 283] on label "flags and anthems" at bounding box center [50, 269] width 100 height 30
click at [1343, 283] on div "Next Question" at bounding box center [1445, 276] width 94 height 15
click at [153, 187] on label "giving orders" at bounding box center [76, 172] width 153 height 30
click at [1140, 577] on div "8" at bounding box center [747, 584] width 1492 height 15
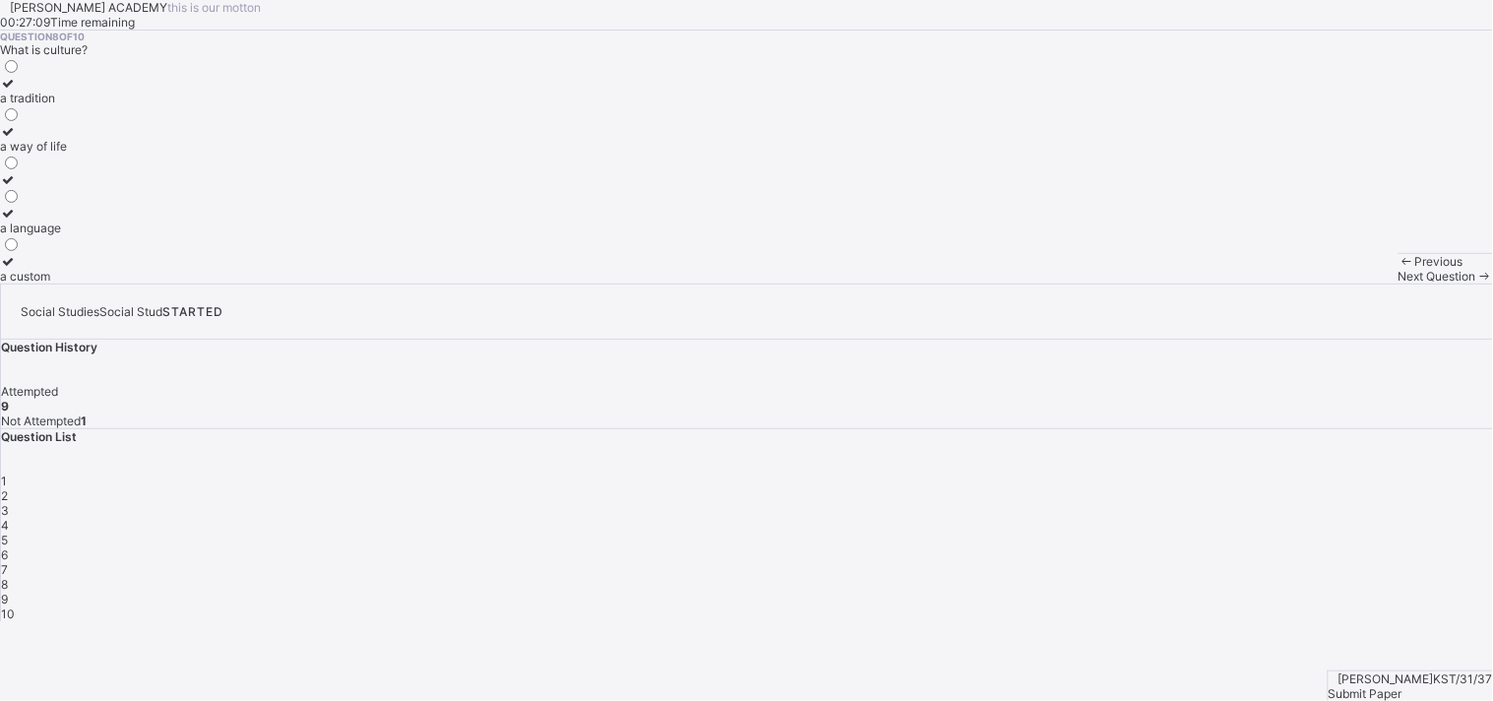
click at [67, 154] on label "a way of life" at bounding box center [33, 139] width 67 height 30
click at [1343, 283] on div "Next Question" at bounding box center [1445, 276] width 94 height 15
click at [1129, 577] on div "8" at bounding box center [747, 584] width 1492 height 15
click at [8, 591] on span "9" at bounding box center [4, 598] width 7 height 15
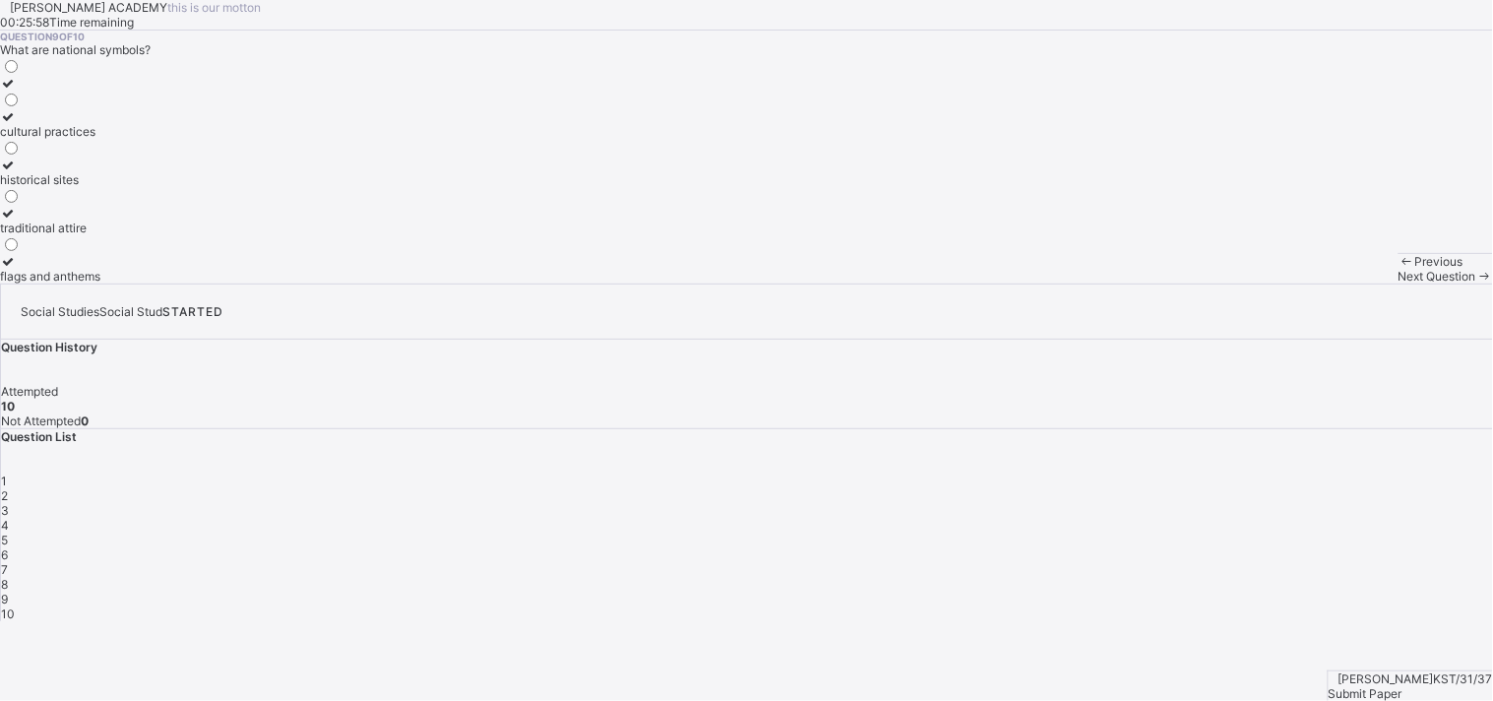
click at [15, 606] on span "10" at bounding box center [8, 613] width 14 height 15
drag, startPoint x: 941, startPoint y: 661, endPoint x: 858, endPoint y: 664, distance: 82.7
click at [1343, 283] on div "Next Question" at bounding box center [1445, 276] width 94 height 15
click at [153, 235] on div "following others" at bounding box center [76, 227] width 153 height 15
click at [153, 283] on div "guiding and directing others" at bounding box center [76, 276] width 153 height 15
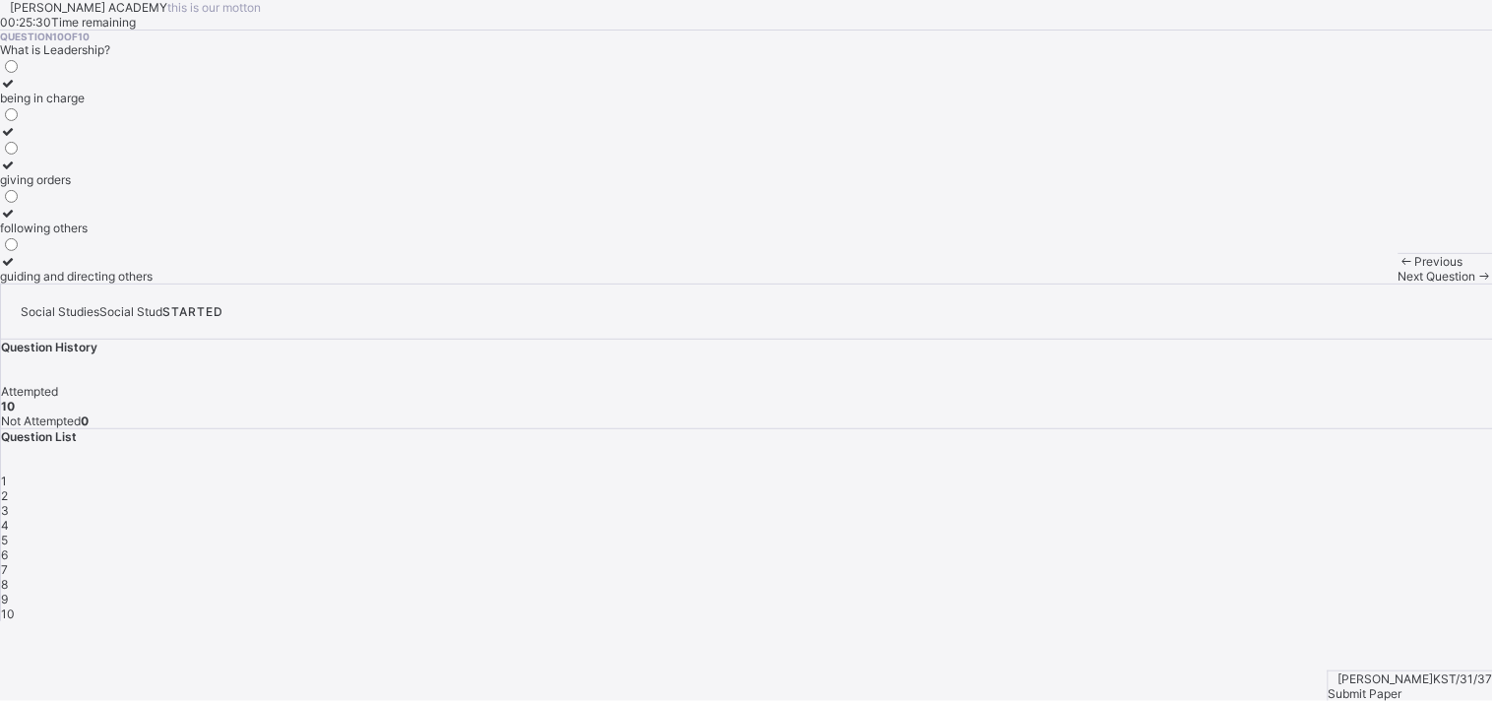
click at [1343, 630] on span "Submit Paper" at bounding box center [1365, 693] width 74 height 15
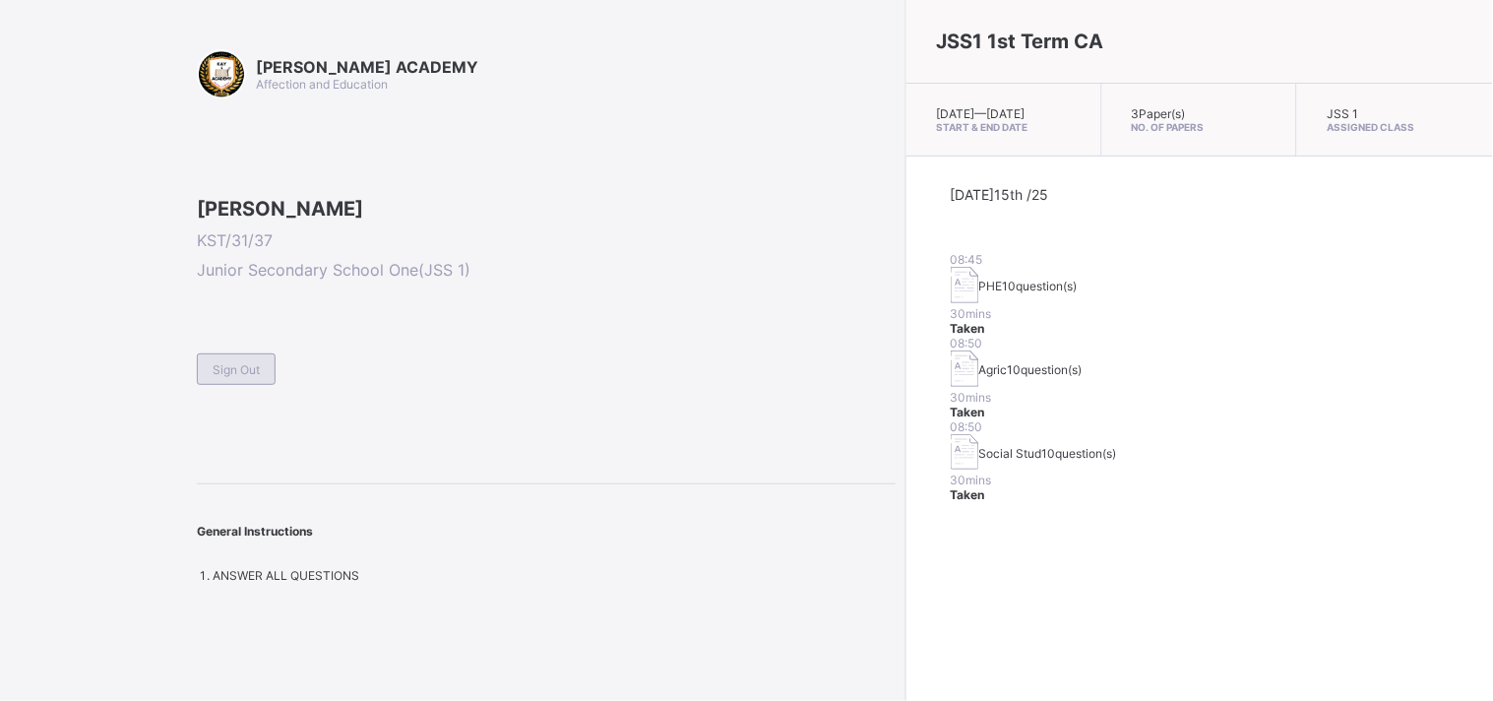
click at [252, 385] on div "Sign Out" at bounding box center [236, 368] width 79 height 31
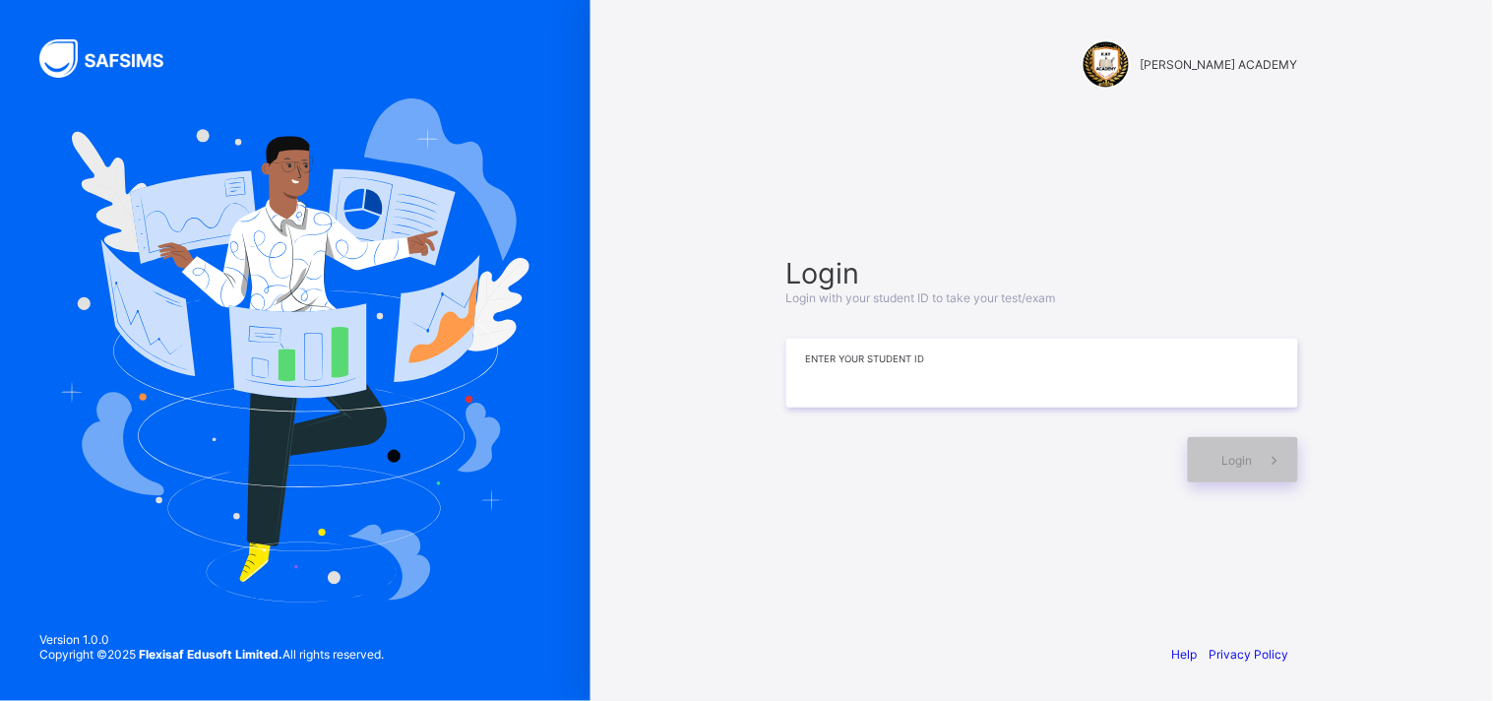
click at [870, 385] on input at bounding box center [1042, 373] width 512 height 69
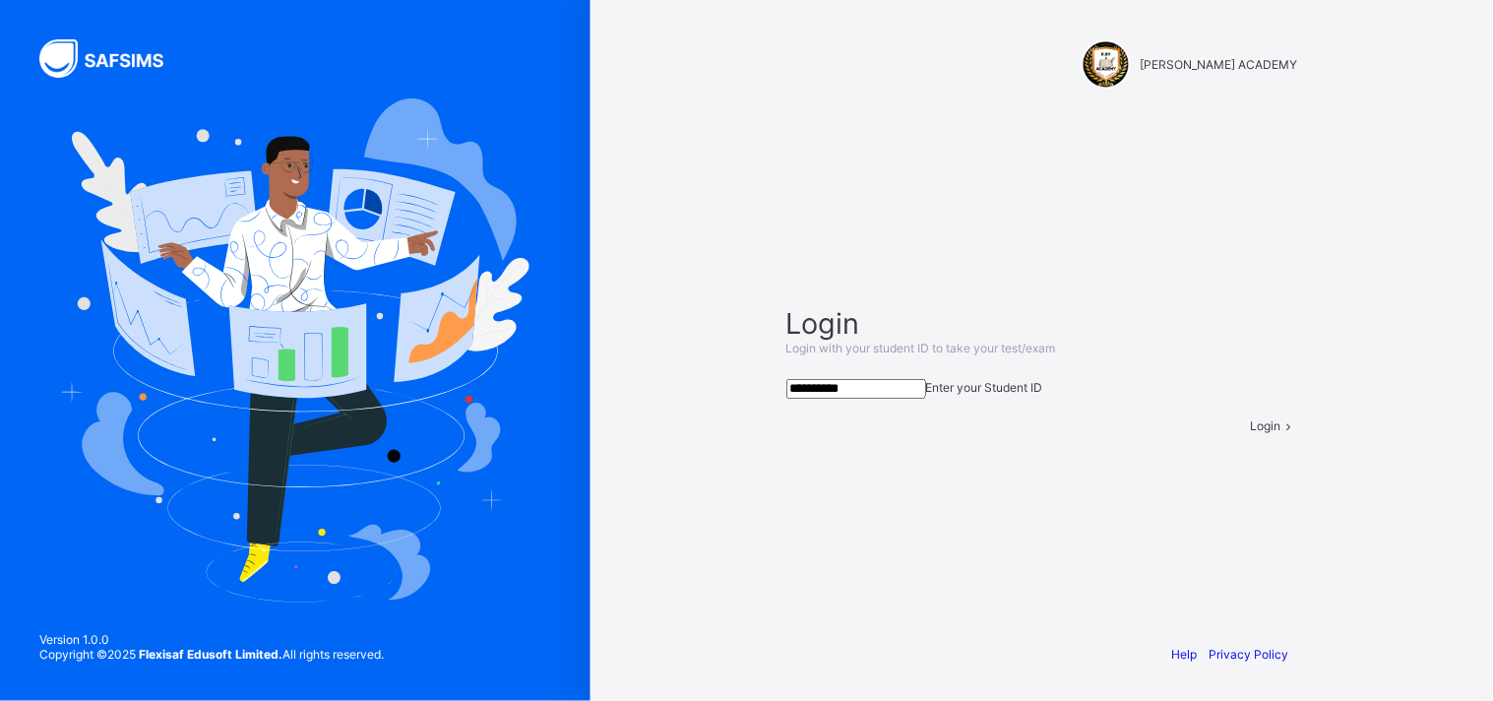
click at [1251, 433] on div "Login" at bounding box center [1274, 425] width 47 height 15
click at [884, 379] on input "**********" at bounding box center [856, 389] width 140 height 20
type input "**********"
click at [1182, 433] on div "Login" at bounding box center [1042, 416] width 512 height 34
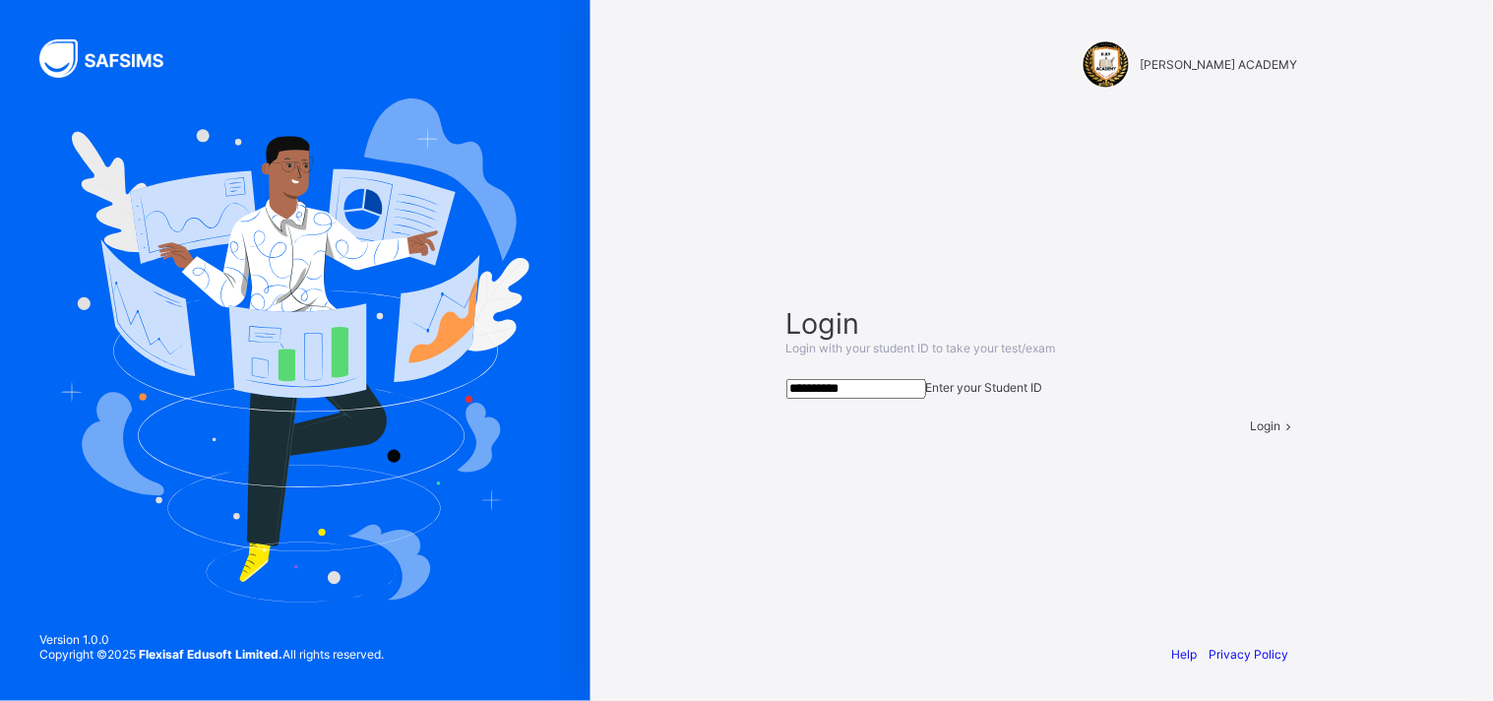
click at [1251, 433] on div "Login" at bounding box center [1274, 425] width 47 height 15
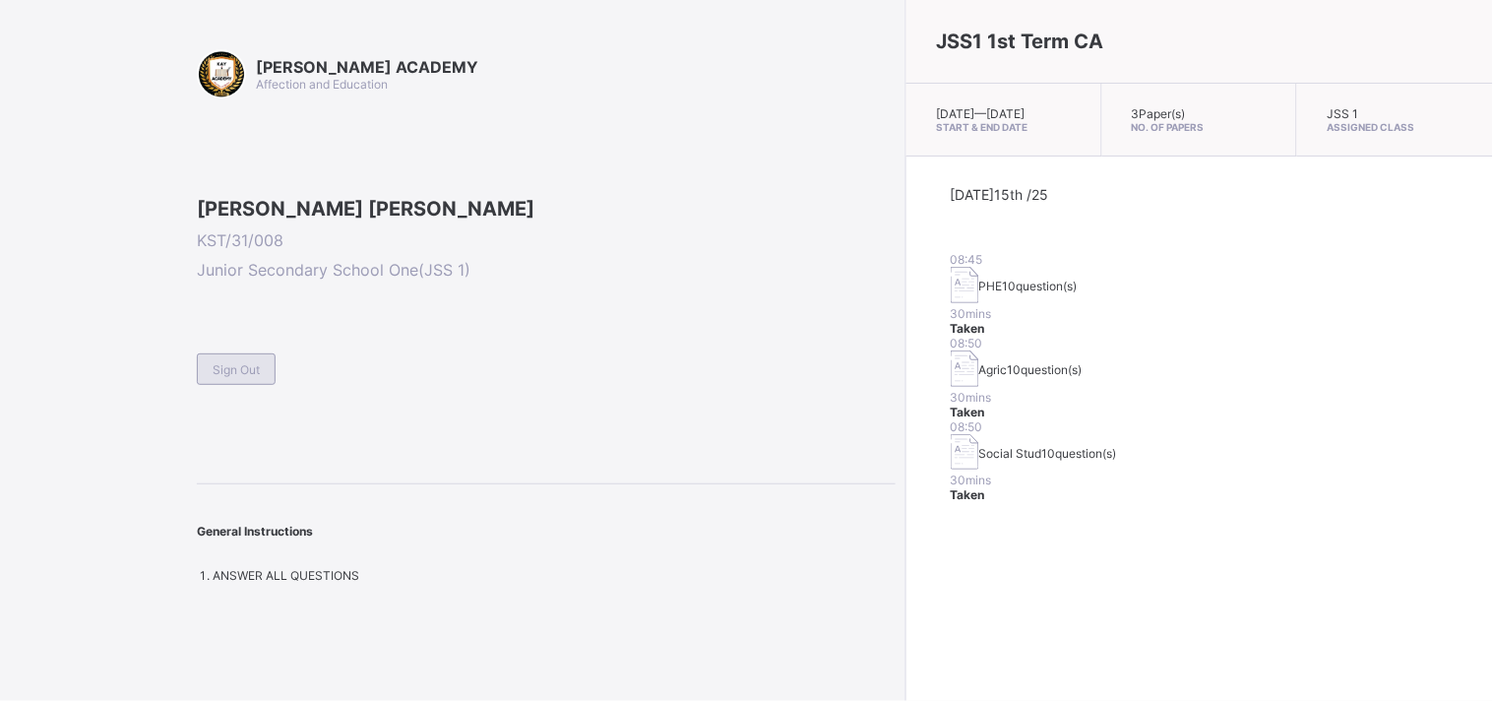
click at [253, 385] on div "Sign Out" at bounding box center [236, 368] width 79 height 31
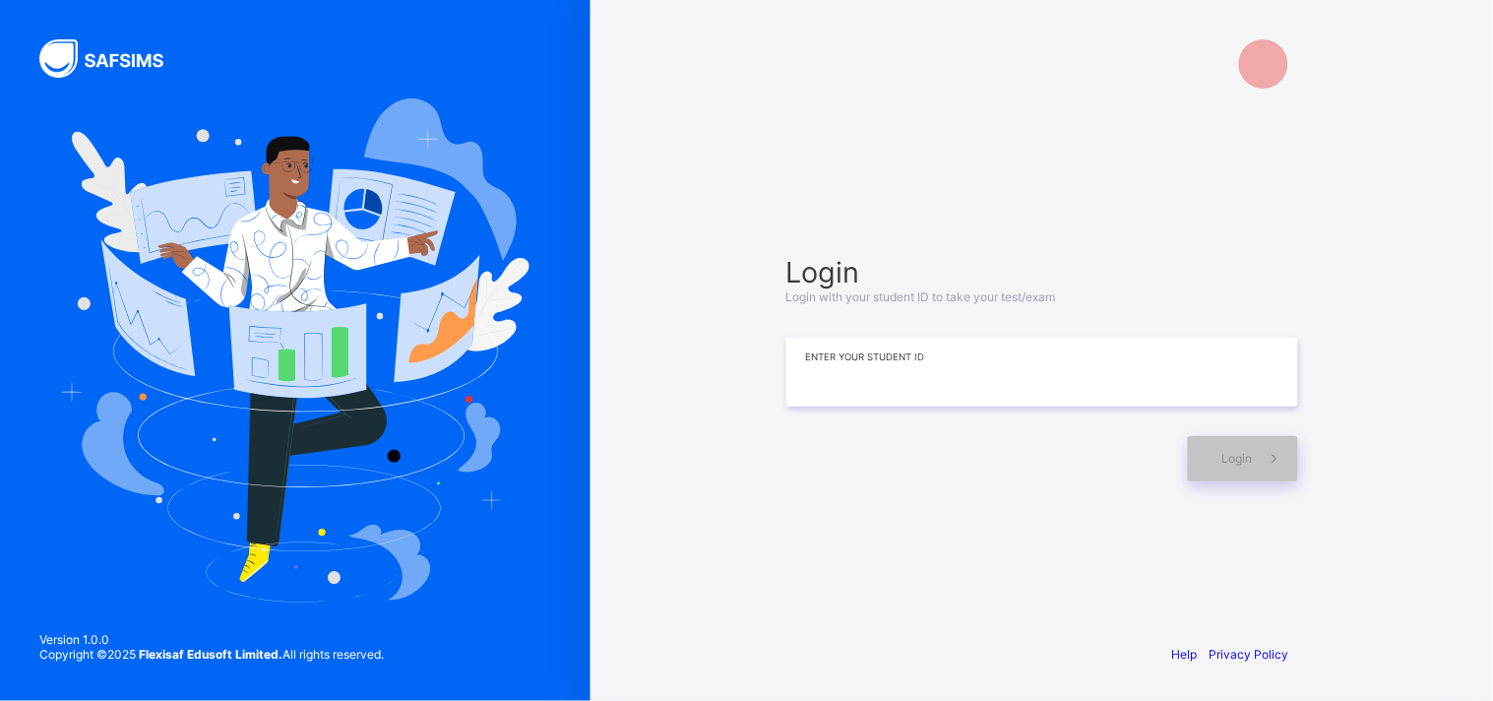
click at [930, 382] on input at bounding box center [1042, 372] width 512 height 69
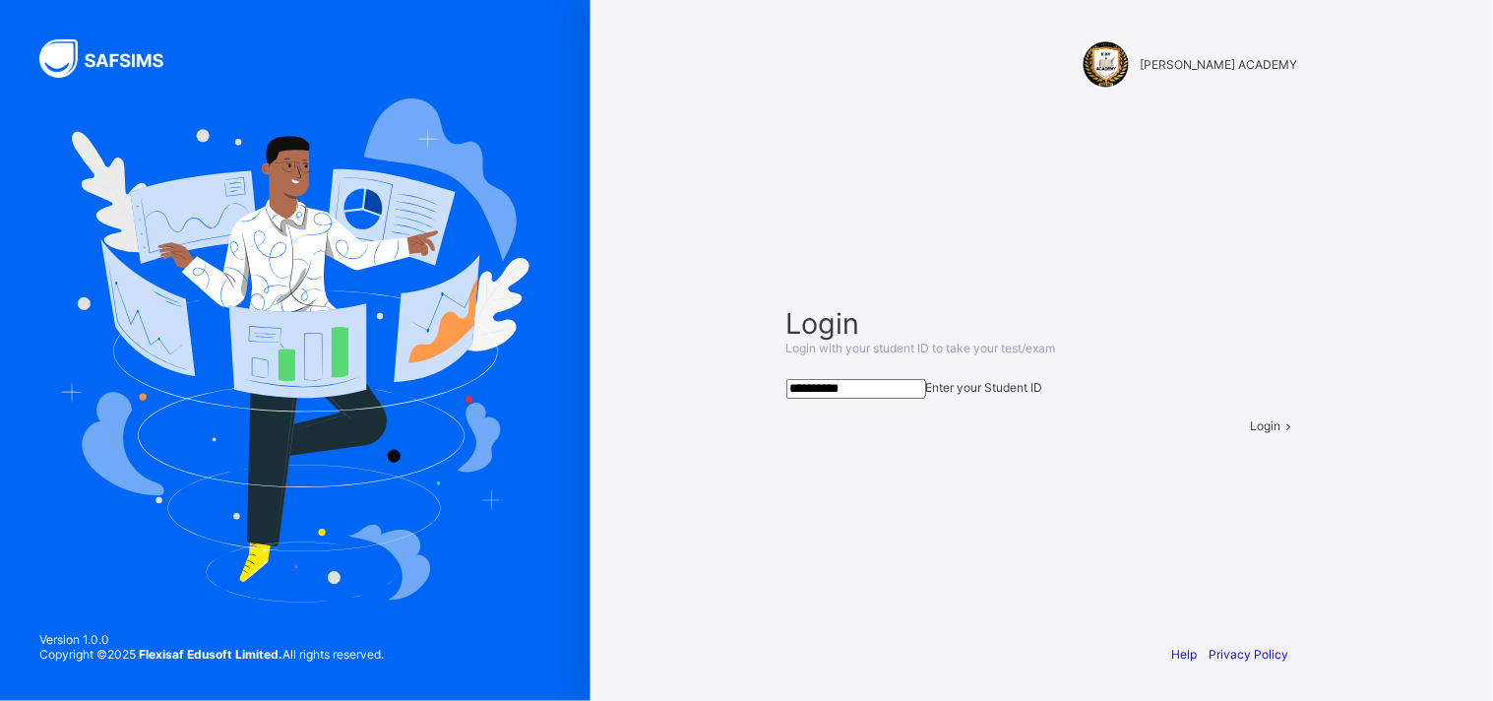
type input "**********"
click at [1251, 433] on div "Login" at bounding box center [1274, 425] width 47 height 15
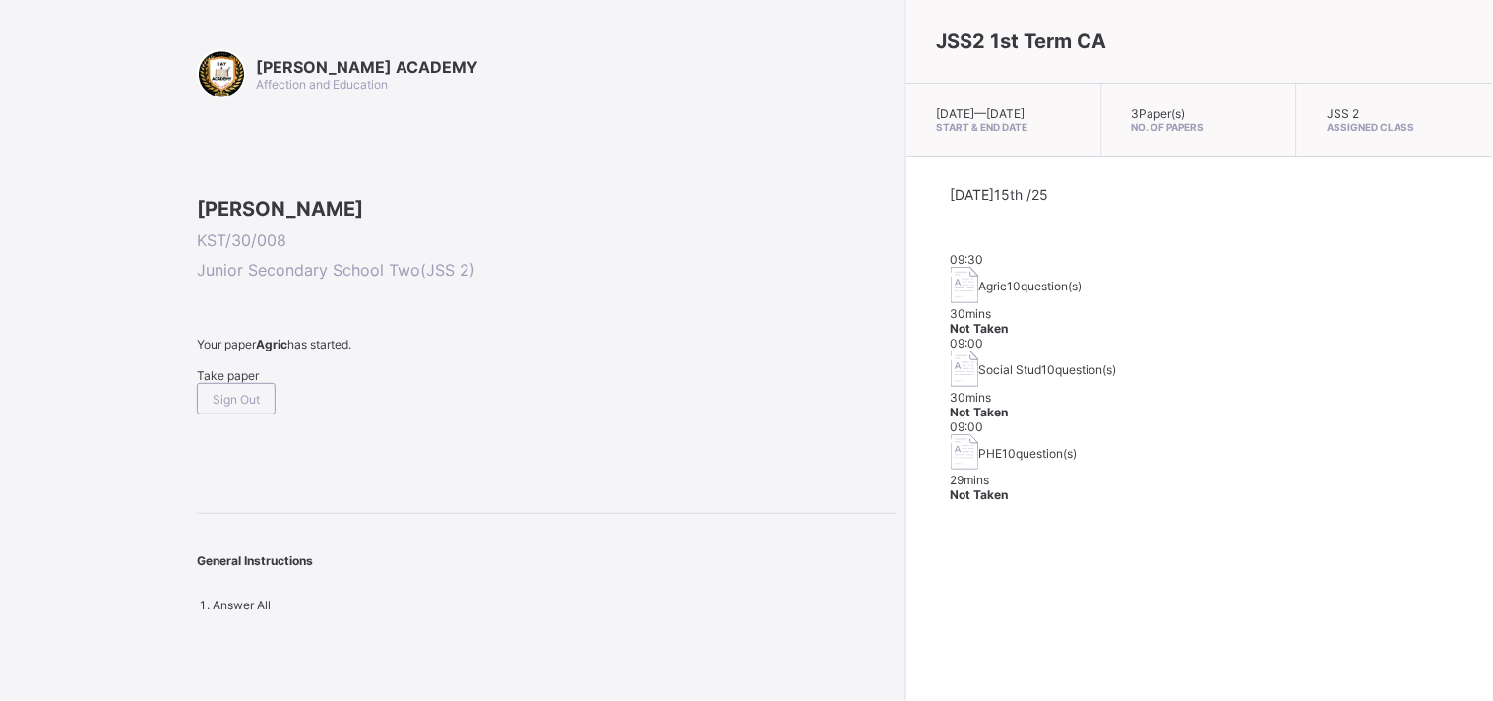
click at [217, 383] on div "Take paper" at bounding box center [546, 375] width 699 height 15
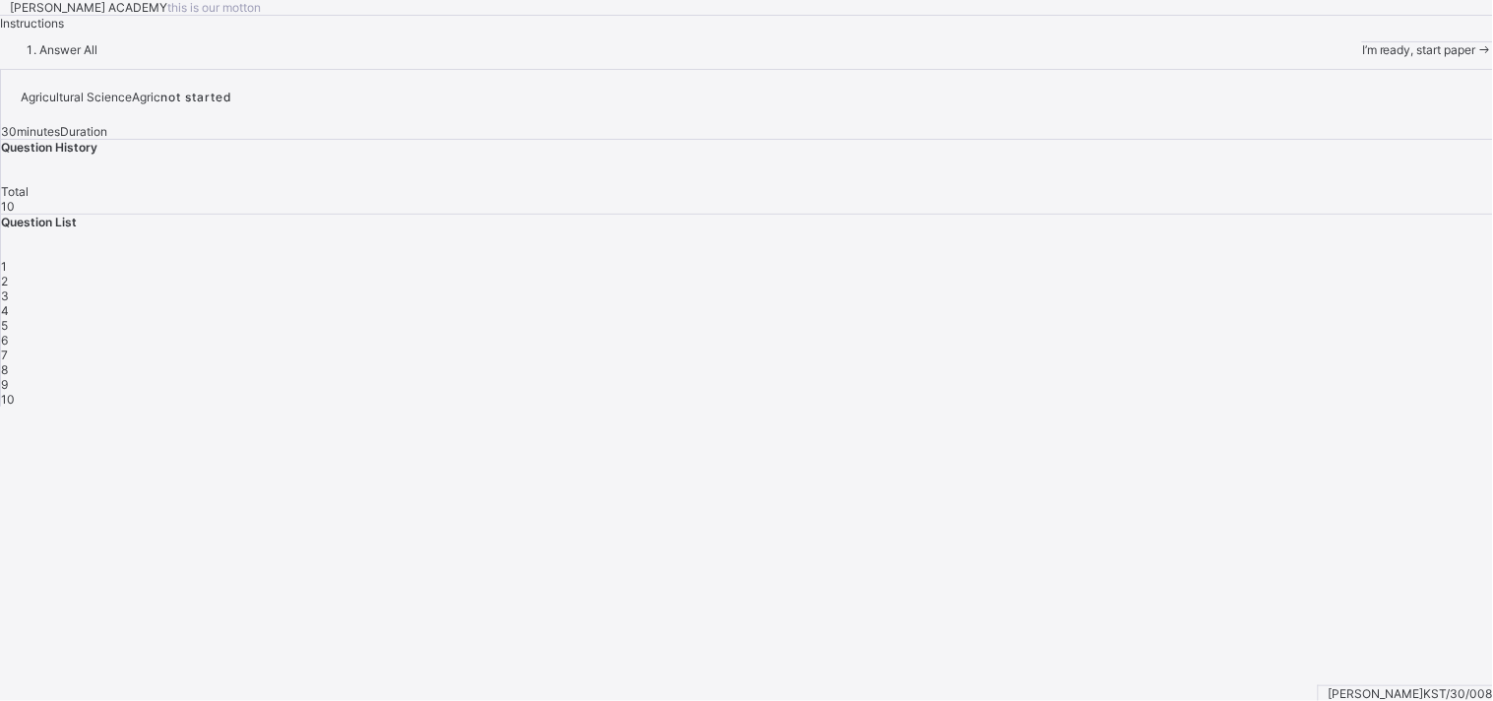
click at [1343, 57] on span "I’m ready, start paper" at bounding box center [1419, 49] width 114 height 15
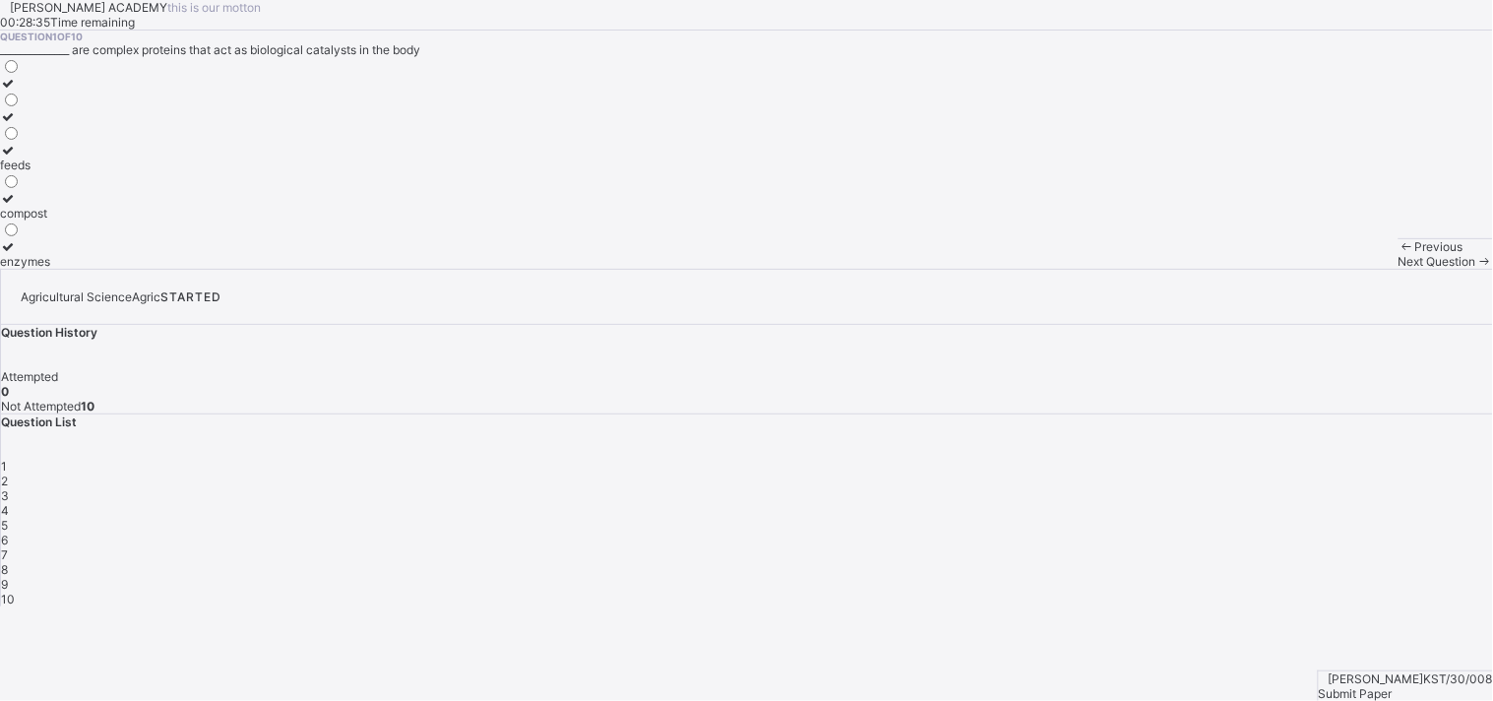
click at [50, 172] on div "feeds" at bounding box center [25, 164] width 50 height 15
click at [1193, 473] on div "2" at bounding box center [747, 480] width 1492 height 15
click at [53, 269] on div "coal tar" at bounding box center [26, 261] width 53 height 15
click at [1235, 488] on div "3" at bounding box center [747, 495] width 1492 height 15
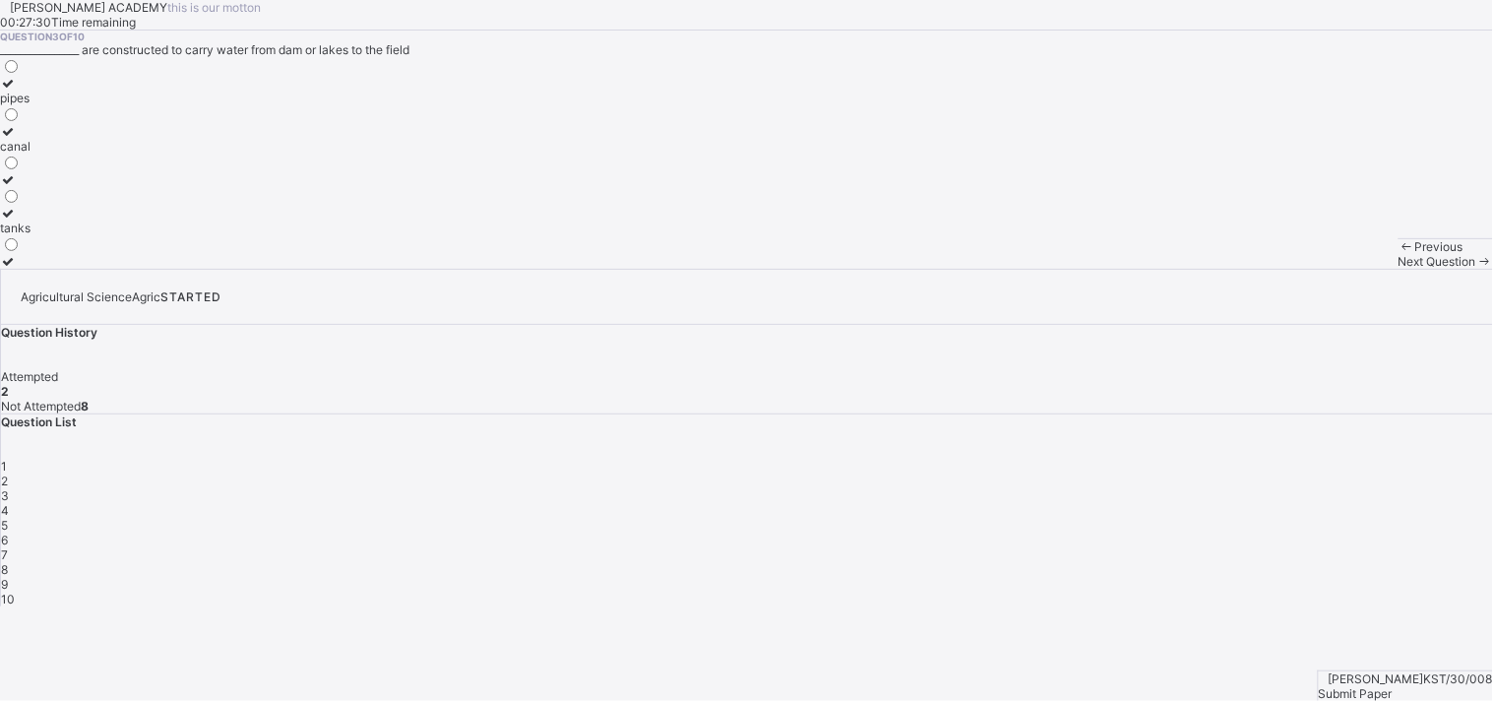
click at [31, 235] on div "tanks" at bounding box center [15, 227] width 31 height 15
click at [1284, 503] on div "4" at bounding box center [747, 510] width 1492 height 15
click at [69, 105] on div "soil particles" at bounding box center [34, 98] width 69 height 15
click at [8, 547] on span "7" at bounding box center [4, 554] width 7 height 15
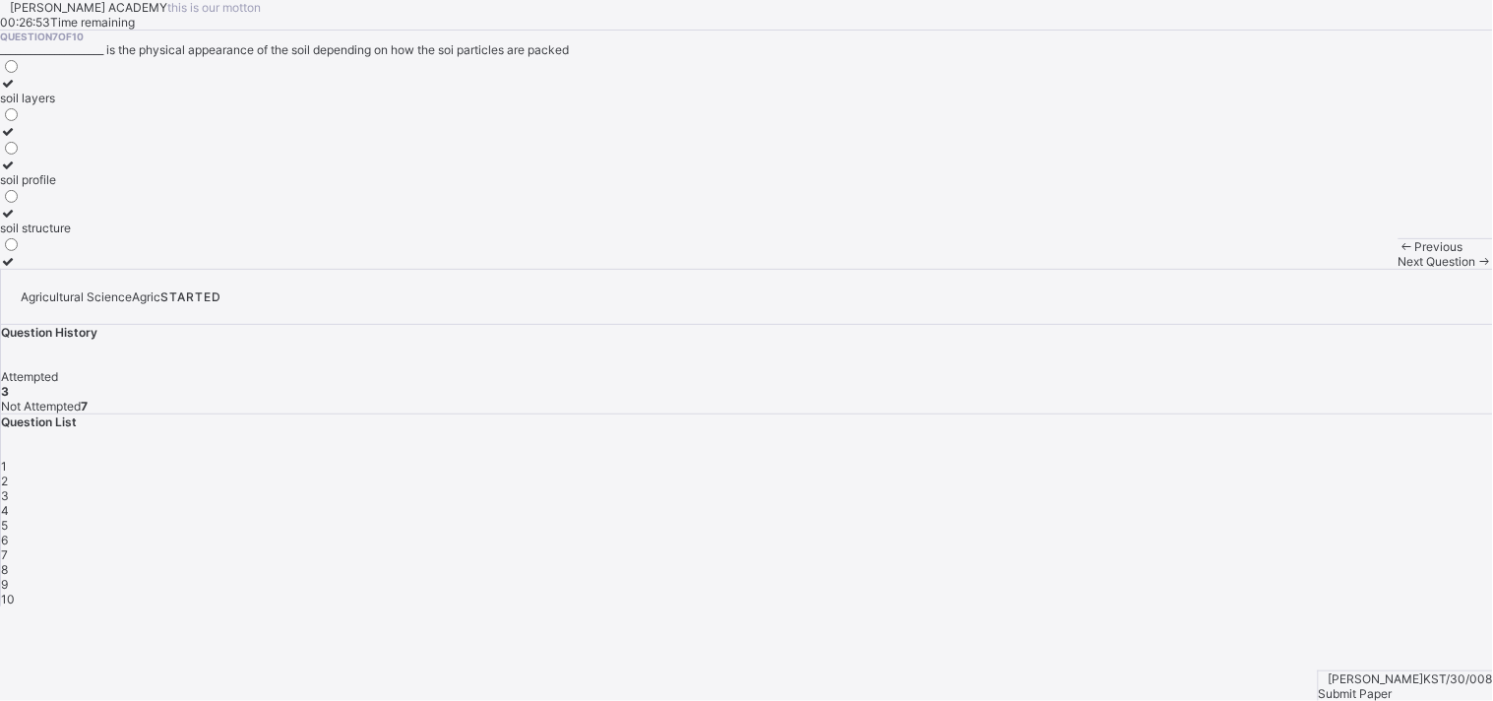
click at [8, 547] on span "7" at bounding box center [4, 554] width 7 height 15
click at [1330, 518] on div "5" at bounding box center [747, 525] width 1492 height 15
click at [95, 187] on div "loamy" at bounding box center [47, 179] width 95 height 15
click at [1343, 532] on div "6" at bounding box center [747, 539] width 1492 height 15
click at [469, 269] on div "soil earth land" at bounding box center [746, 163] width 1493 height 212
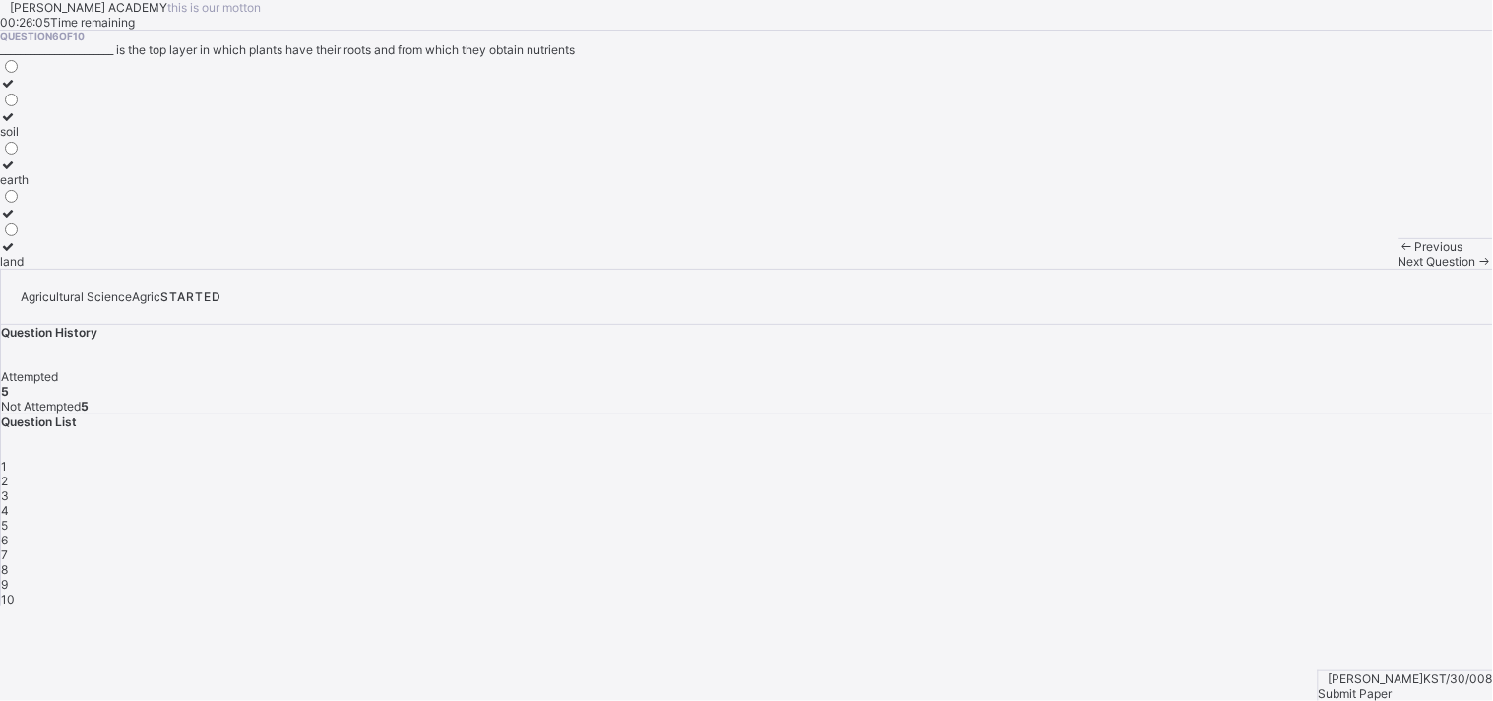
click at [468, 269] on div "soil earth land" at bounding box center [746, 163] width 1493 height 212
click at [29, 139] on label "soil" at bounding box center [14, 124] width 29 height 30
click at [1343, 547] on div "7" at bounding box center [747, 554] width 1492 height 15
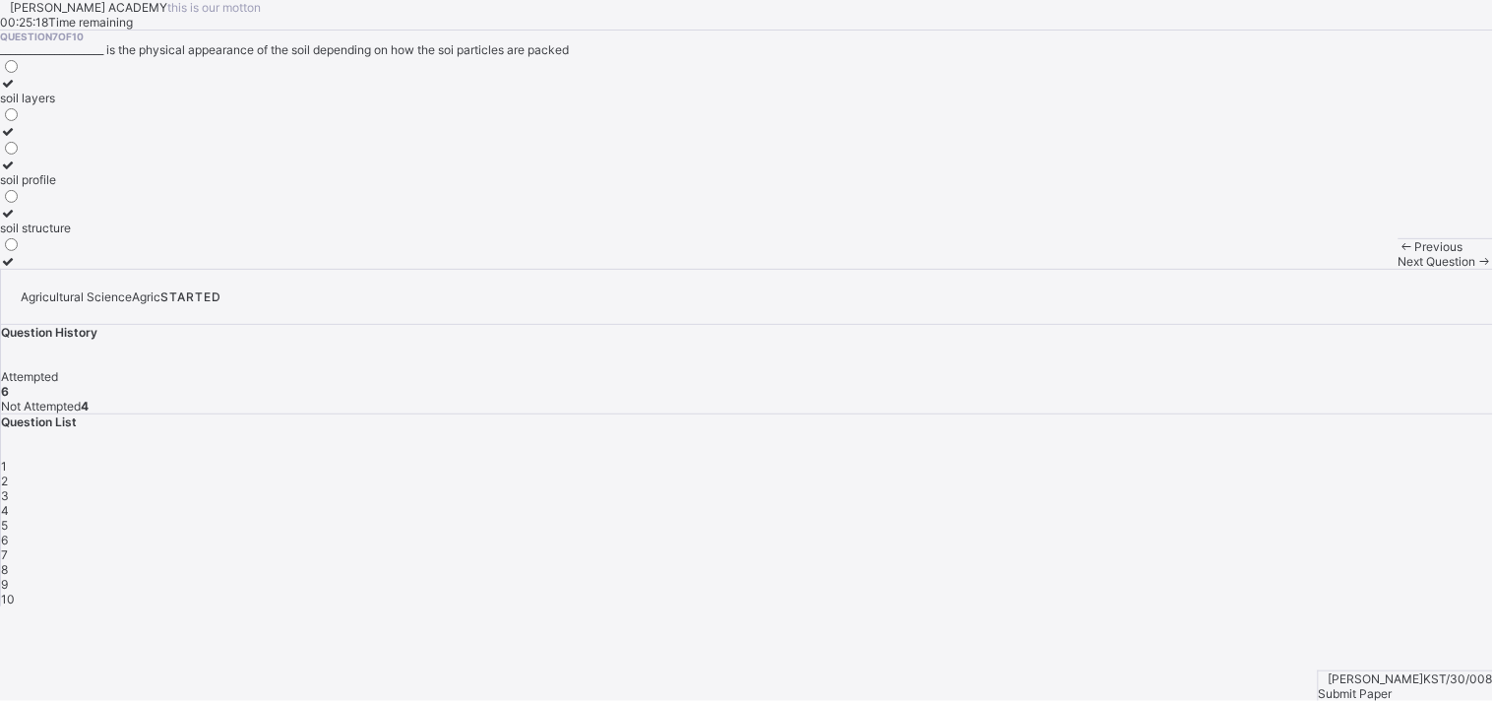
click at [71, 235] on label "soil structure" at bounding box center [35, 221] width 71 height 30
click at [1124, 562] on div "8" at bounding box center [747, 569] width 1492 height 15
click at [47, 235] on div "rhumbus" at bounding box center [23, 227] width 47 height 15
click at [1185, 577] on div "9" at bounding box center [747, 584] width 1492 height 15
click at [93, 139] on label "bath tub" at bounding box center [46, 124] width 93 height 30
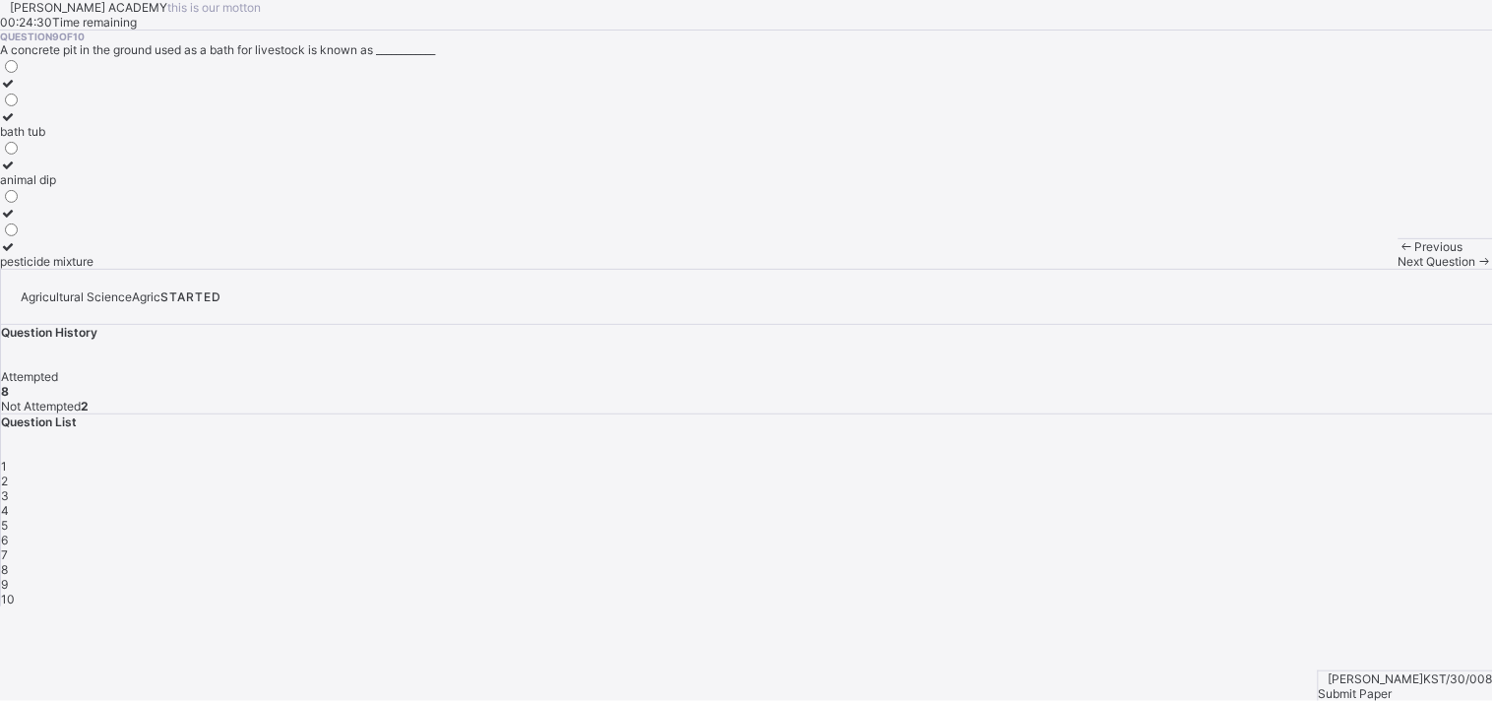
click at [1231, 591] on div "10" at bounding box center [747, 598] width 1492 height 15
click at [71, 139] on div "water supply" at bounding box center [35, 131] width 71 height 15
click at [1343, 630] on span "Submit Paper" at bounding box center [1356, 693] width 74 height 15
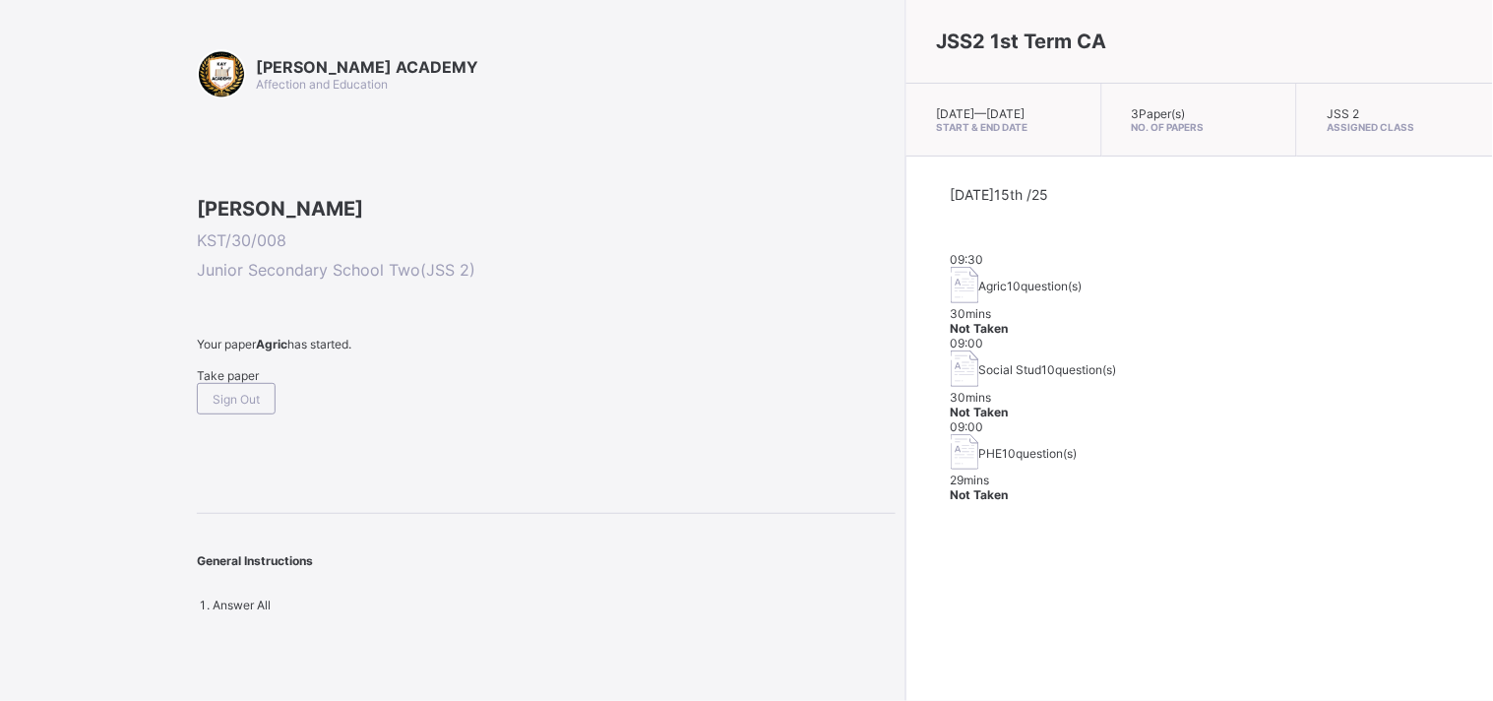
click at [908, 500] on div "JSS2 1st Term CA [DATE] — [DATE] Start & End Date 3 Paper(s) No. of Papers JSS …" at bounding box center [1198, 350] width 587 height 701
click at [226, 383] on span "Take paper" at bounding box center [228, 375] width 62 height 15
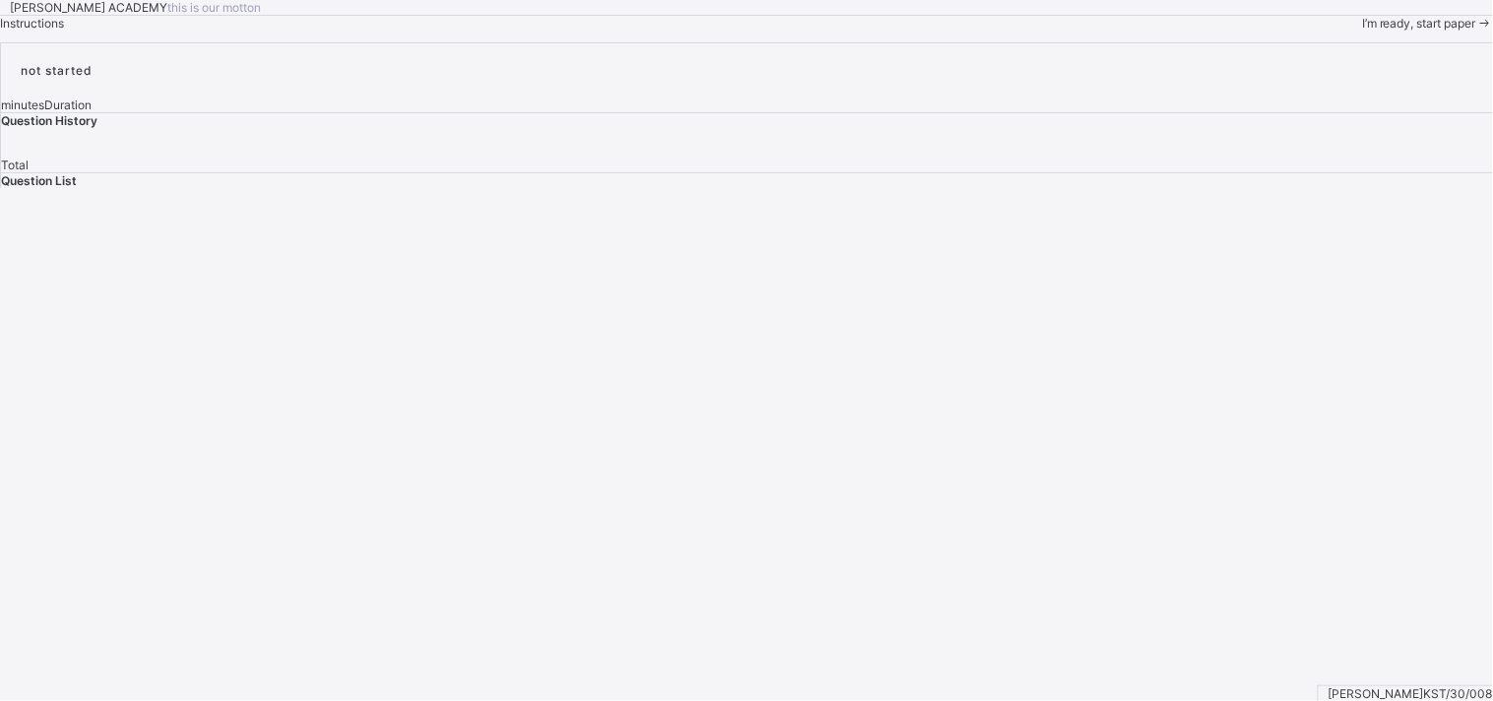
click at [1343, 31] on span "I’m ready, start paper" at bounding box center [1419, 23] width 114 height 15
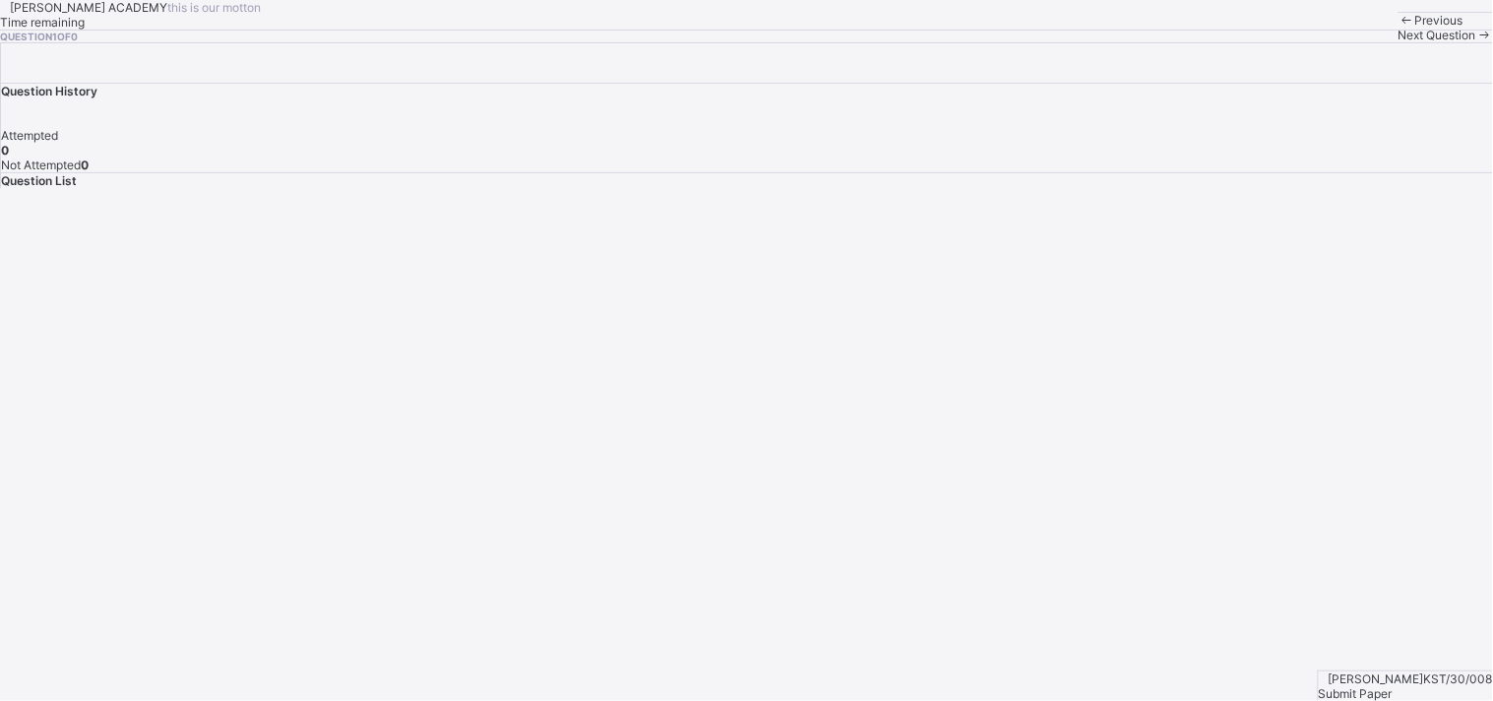
click at [721, 42] on div "[PERSON_NAME] ACADEMY this is our [PERSON_NAME] Time remaining Question 1 of 0 …" at bounding box center [746, 21] width 1493 height 42
click at [729, 42] on div "[PERSON_NAME] ACADEMY this is our [PERSON_NAME] Time remaining Question 1 of 0 …" at bounding box center [746, 21] width 1493 height 42
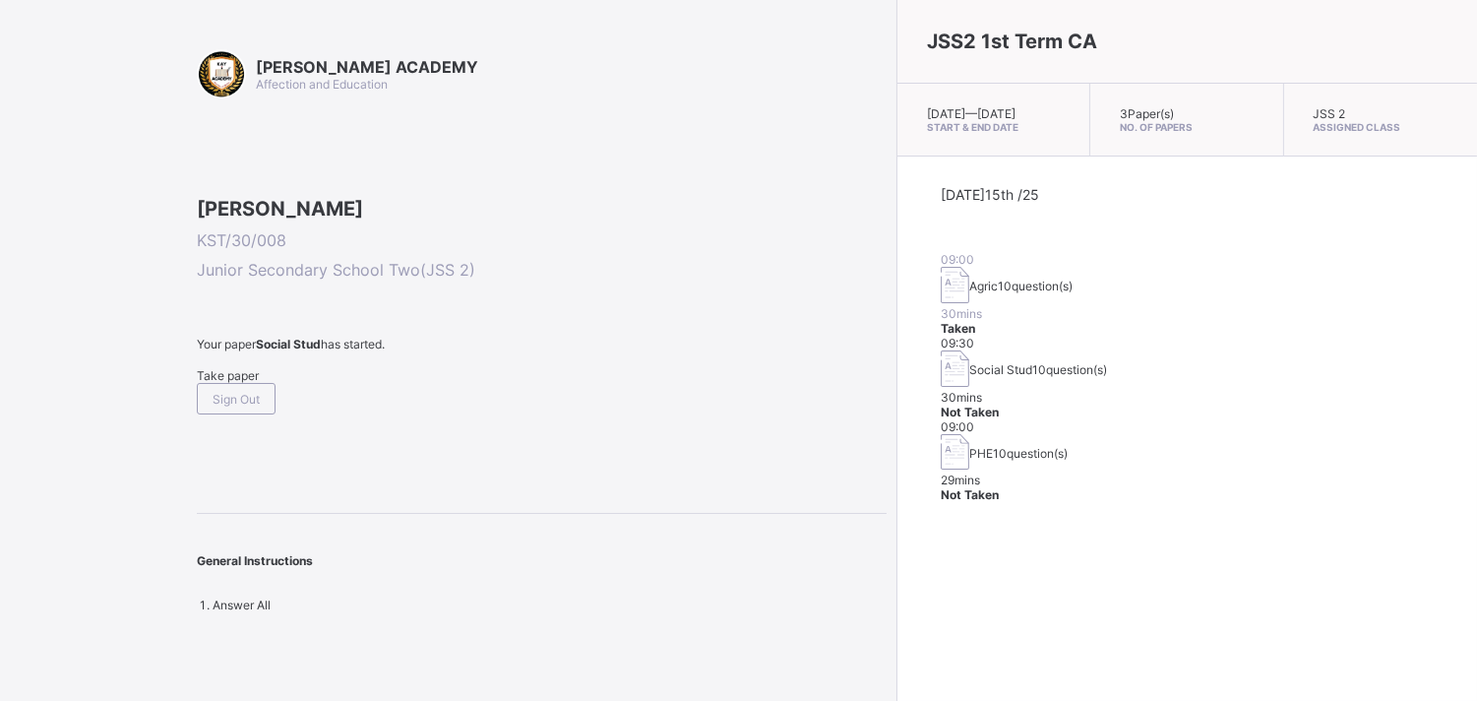
click at [223, 383] on span "Take paper" at bounding box center [228, 375] width 62 height 15
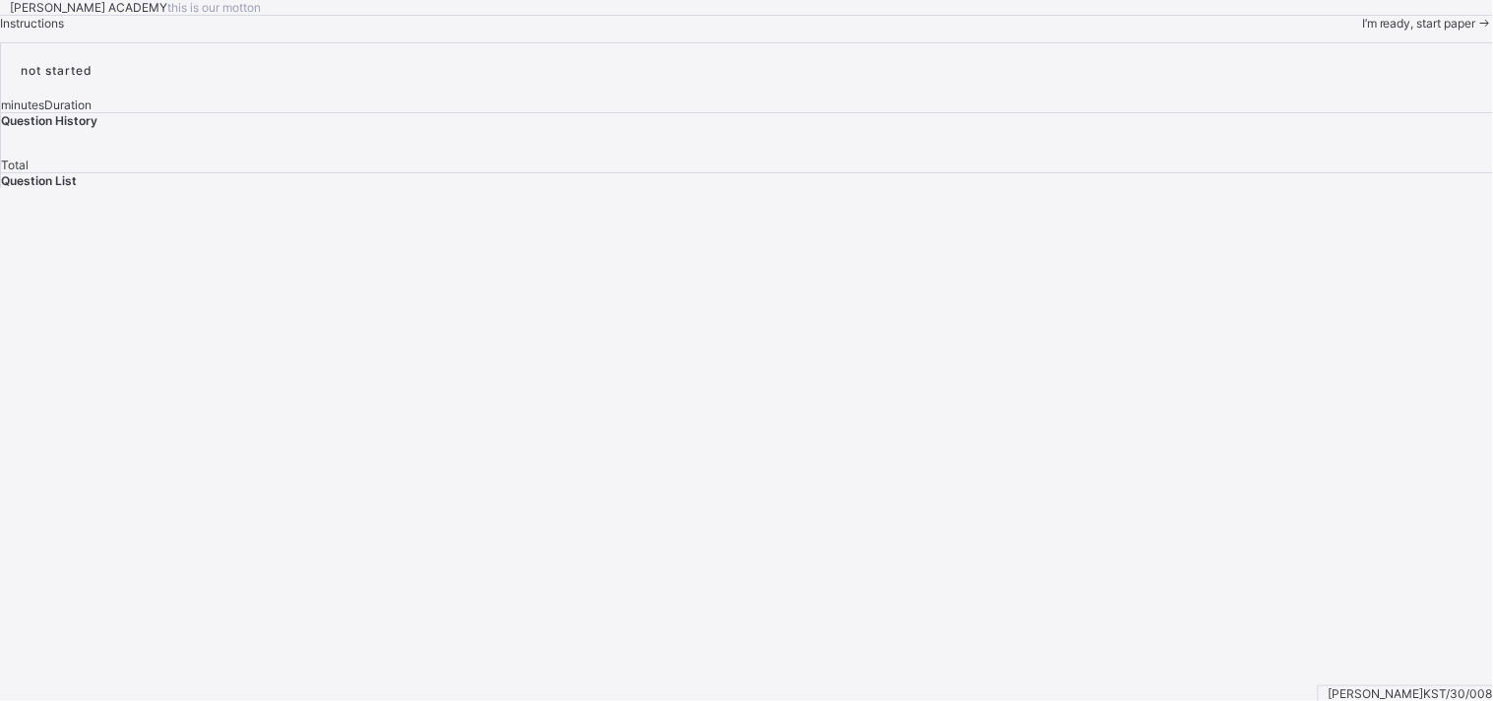
click at [1343, 31] on div "I’m ready, start paper" at bounding box center [1427, 23] width 131 height 15
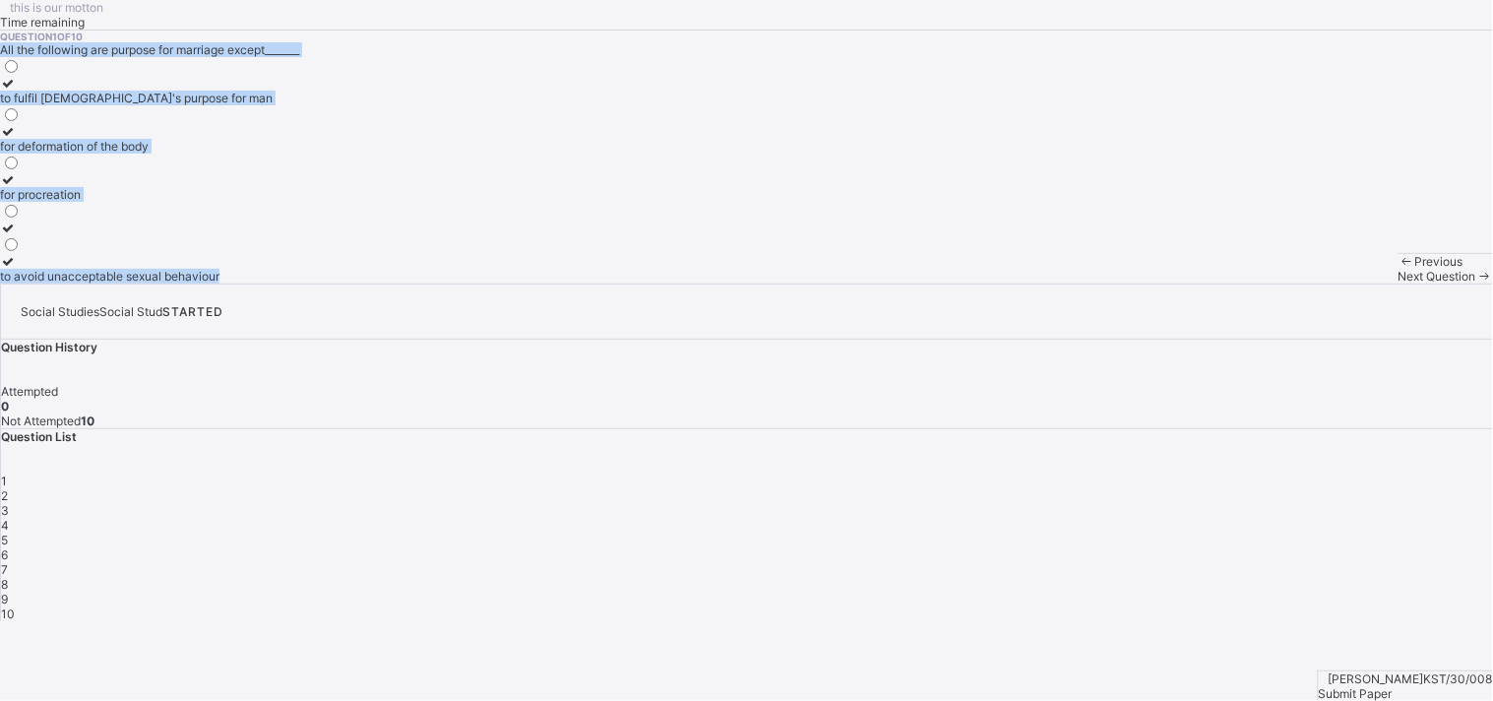
drag, startPoint x: 218, startPoint y: 607, endPoint x: 288, endPoint y: 649, distance: 81.7
click at [288, 283] on div "this is our [PERSON_NAME] Time remaining Question 1 of 10 All the following are…" at bounding box center [746, 141] width 1493 height 283
click at [98, 187] on div at bounding box center [136, 179] width 273 height 15
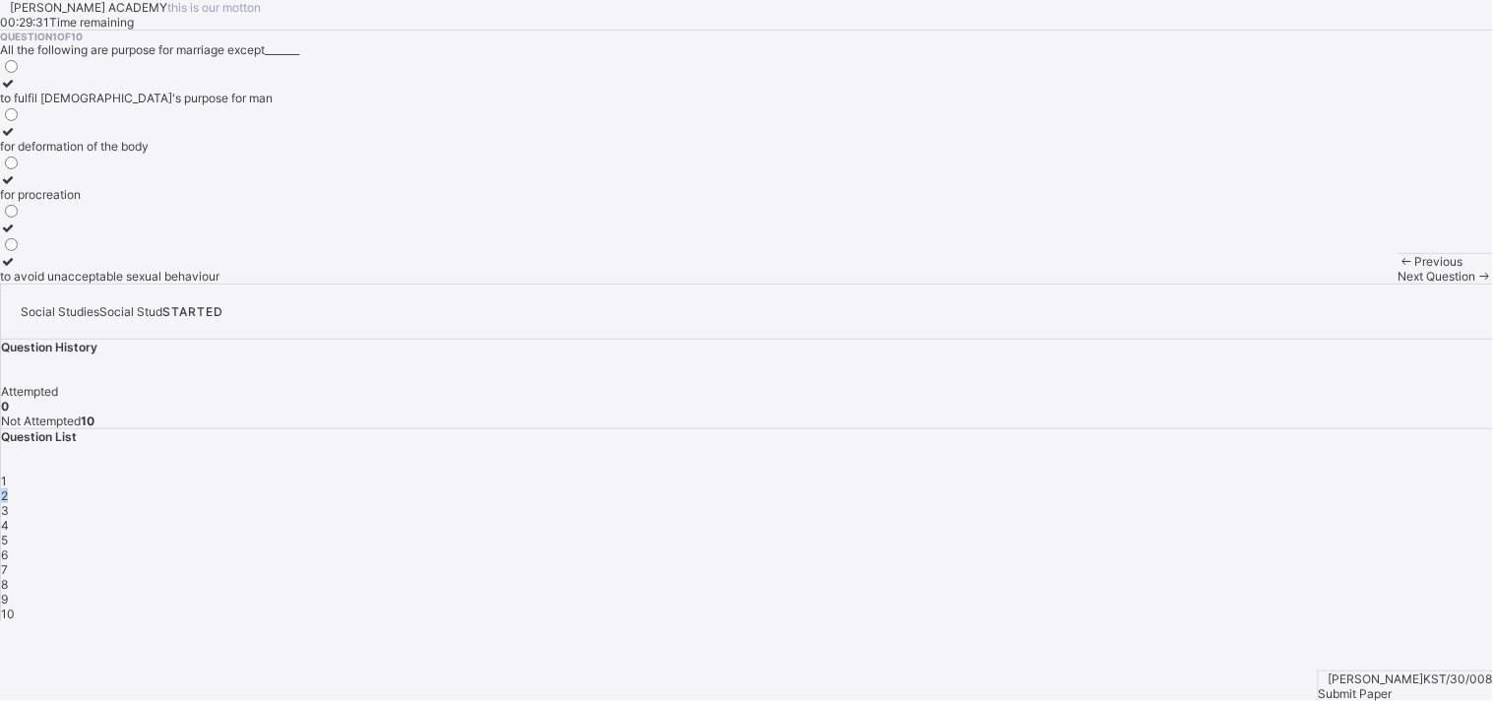
click at [1183, 488] on div "2" at bounding box center [747, 495] width 1492 height 15
click at [534, 283] on div "Question 2 of 10 There are______ forms of marriage. 2 5 3 4" at bounding box center [746, 157] width 1493 height 253
click at [21, 105] on div "2" at bounding box center [10, 98] width 21 height 15
click at [1242, 503] on div "3" at bounding box center [747, 510] width 1492 height 15
click at [41, 105] on label "greek" at bounding box center [20, 91] width 41 height 30
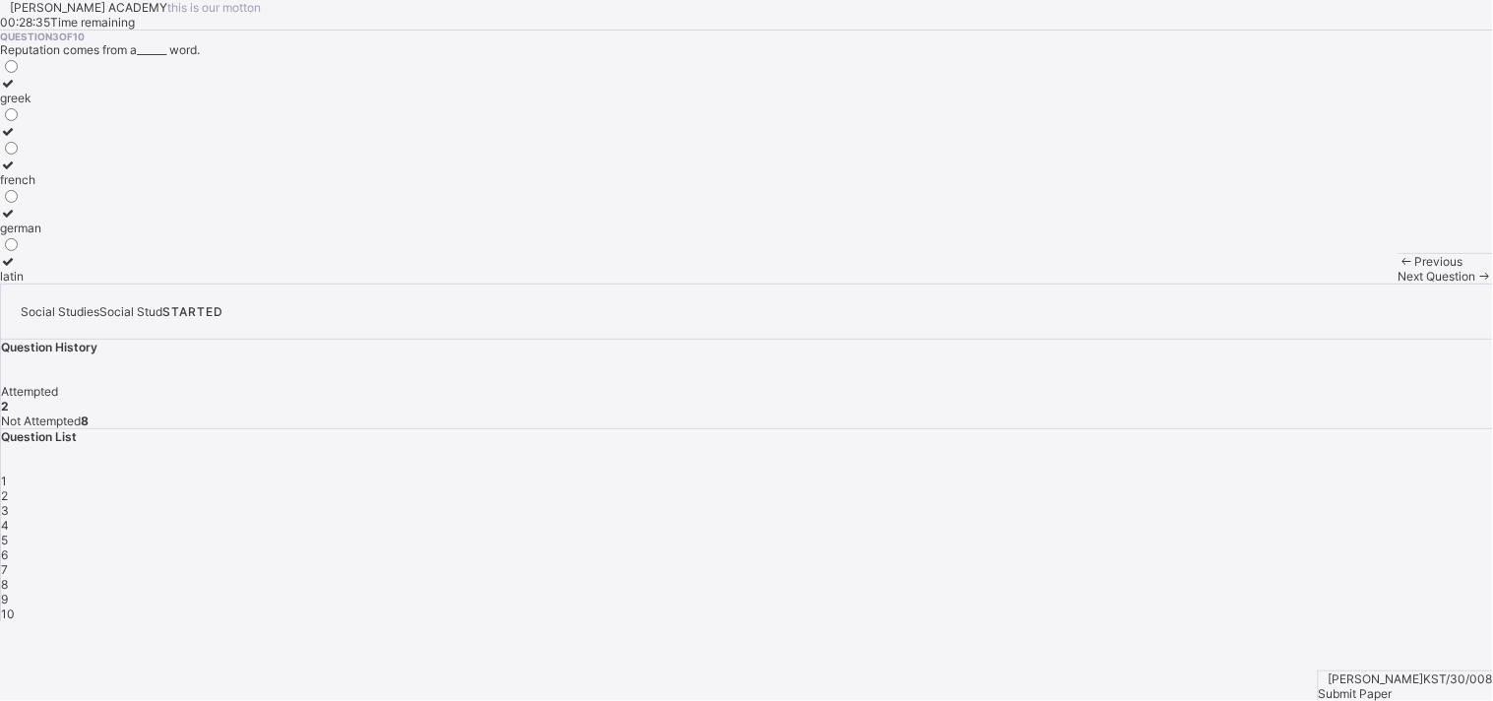
click at [9, 518] on span "4" at bounding box center [5, 525] width 8 height 15
click at [103, 105] on label "nuclear family" at bounding box center [51, 91] width 103 height 30
click at [1332, 532] on div "5" at bounding box center [747, 539] width 1492 height 15
click at [42, 187] on div "society" at bounding box center [21, 179] width 42 height 15
click at [1343, 429] on div "Question List 1 2 3 4 5 6 7 8 9 10" at bounding box center [747, 525] width 1492 height 192
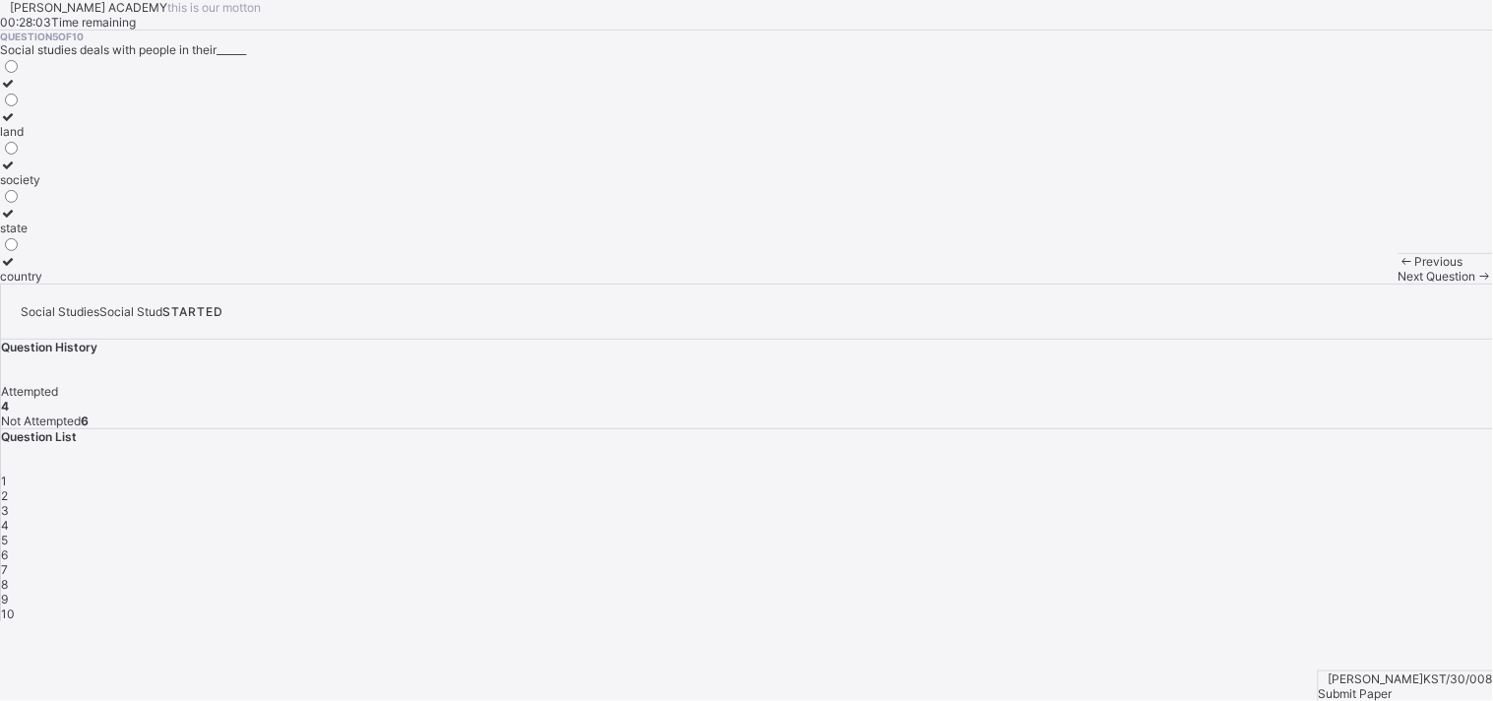
click at [1343, 547] on div "6" at bounding box center [747, 554] width 1492 height 15
click at [197, 235] on div "corruption and favouritism" at bounding box center [98, 227] width 197 height 15
click at [8, 562] on span "7" at bounding box center [4, 569] width 7 height 15
click at [21, 283] on label "3" at bounding box center [10, 269] width 21 height 30
click at [1120, 577] on div "8" at bounding box center [747, 584] width 1492 height 15
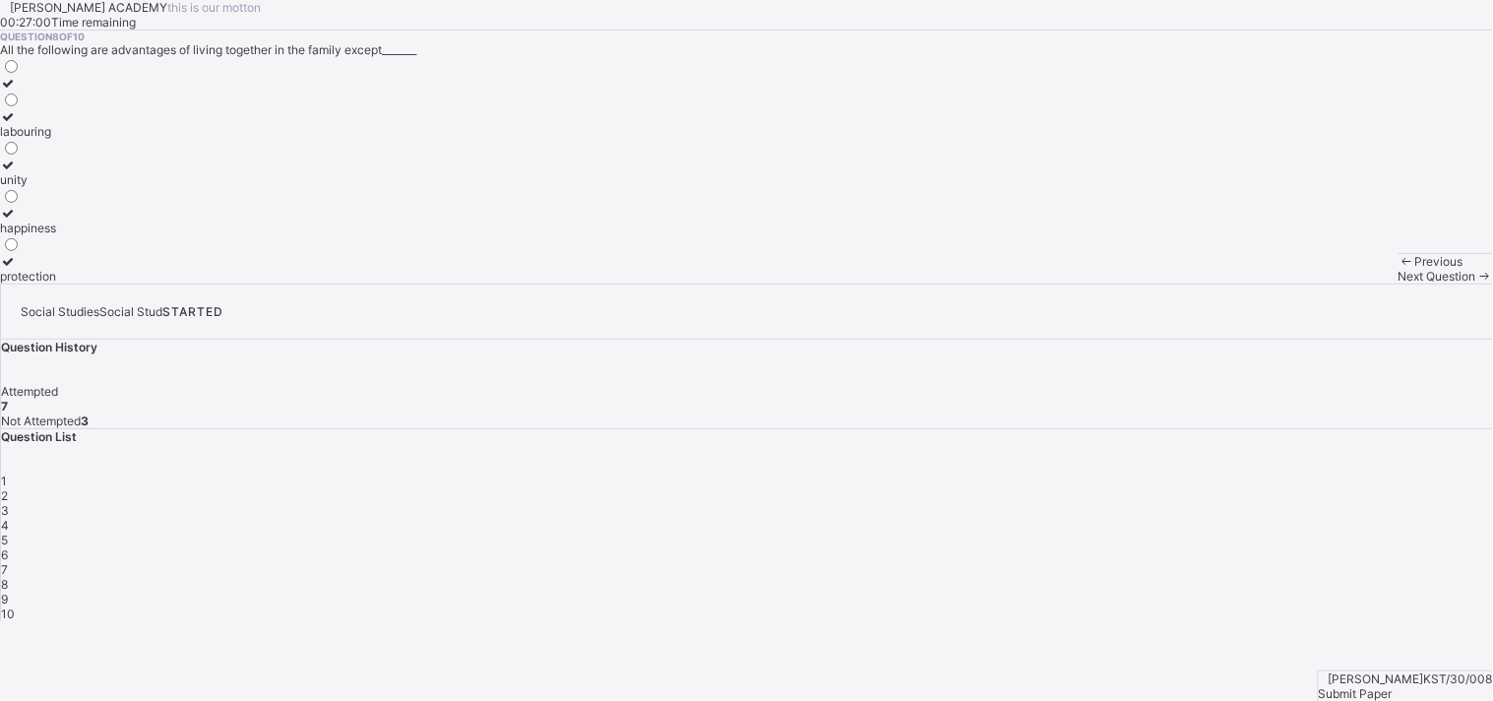
click at [56, 235] on div "happiness" at bounding box center [28, 227] width 56 height 15
click at [8, 591] on span "9" at bounding box center [4, 598] width 7 height 15
click at [141, 154] on label "family" at bounding box center [70, 139] width 141 height 30
click at [15, 606] on span "10" at bounding box center [8, 613] width 14 height 15
click at [109, 105] on div "court marriage" at bounding box center [54, 98] width 109 height 15
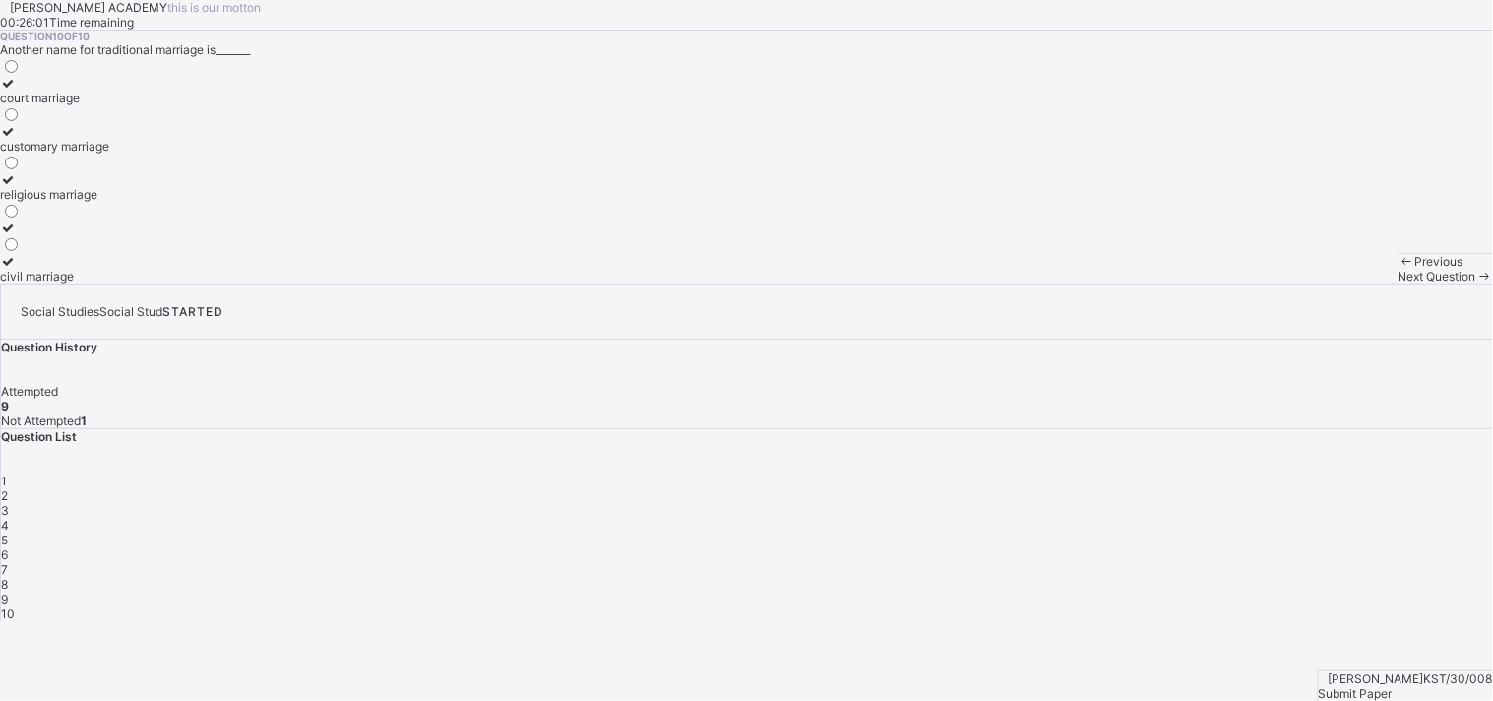
click at [1343, 630] on div "Submit Paper" at bounding box center [1406, 693] width 174 height 15
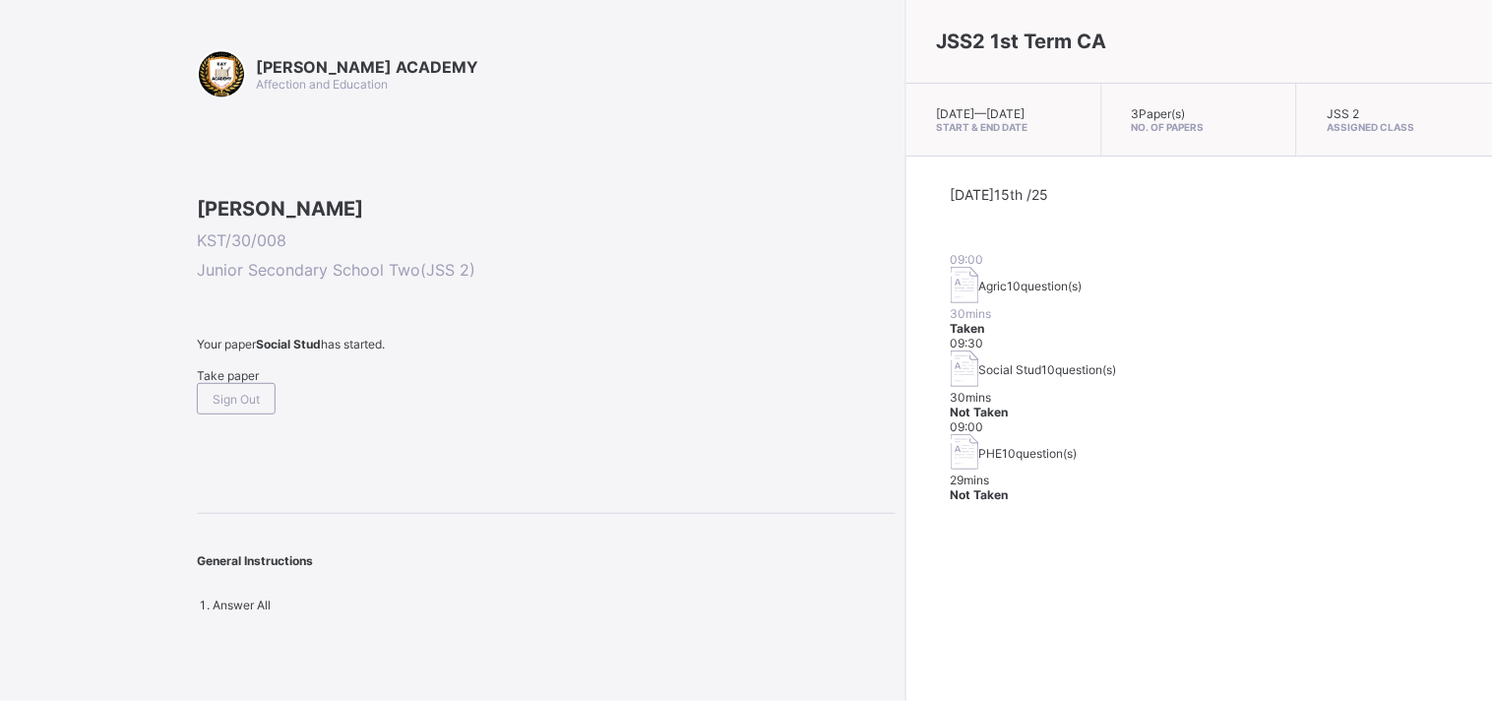
click at [227, 383] on div "Take paper" at bounding box center [546, 375] width 699 height 15
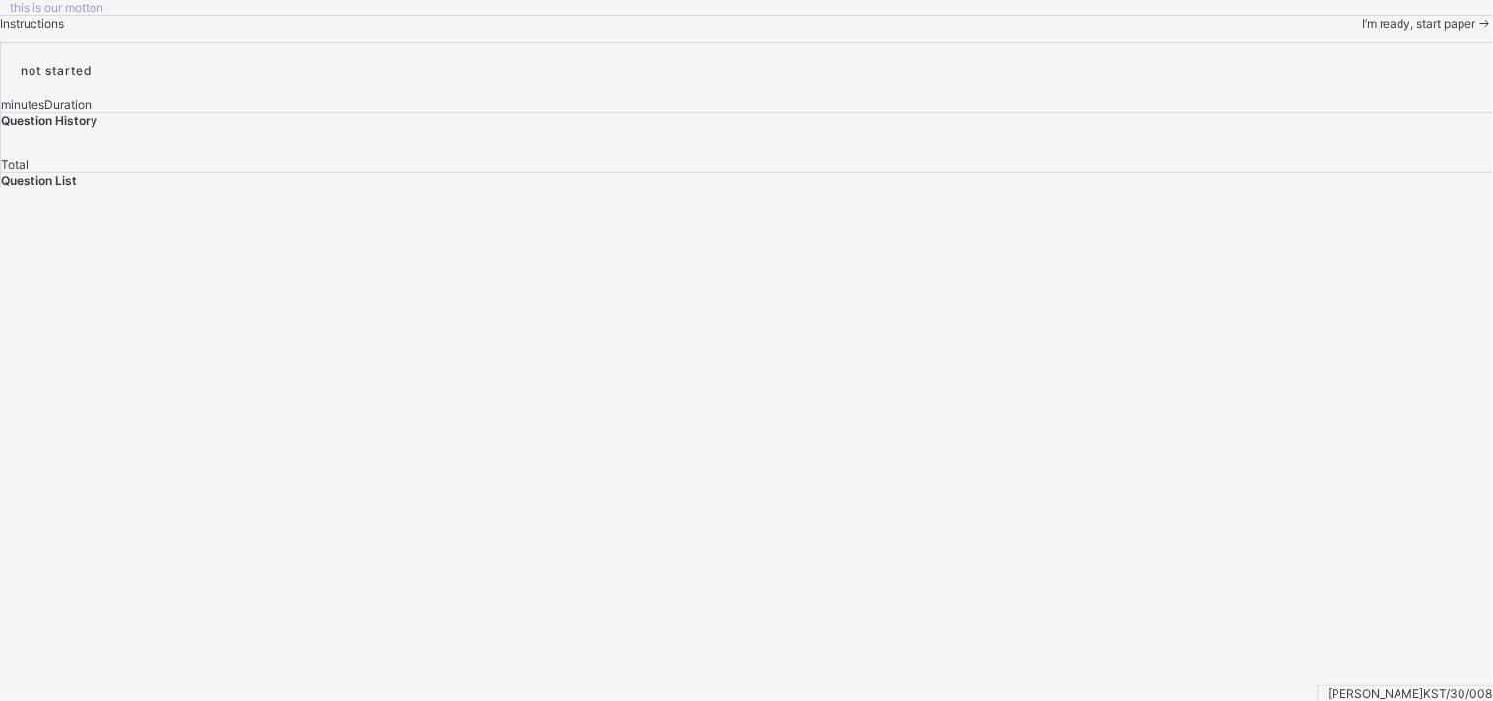
click at [1343, 31] on div "I’m ready, start paper" at bounding box center [1427, 23] width 131 height 15
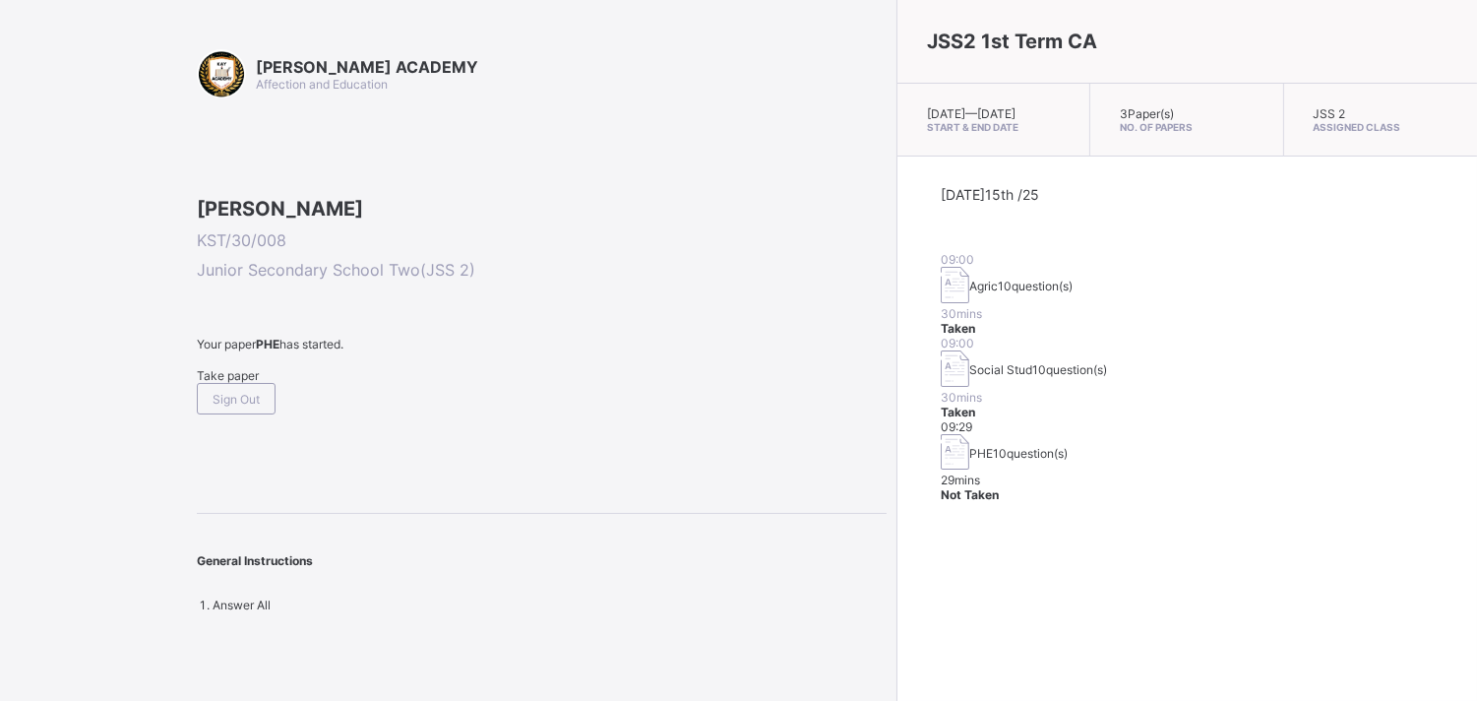
click at [256, 383] on span "Take paper" at bounding box center [228, 375] width 62 height 15
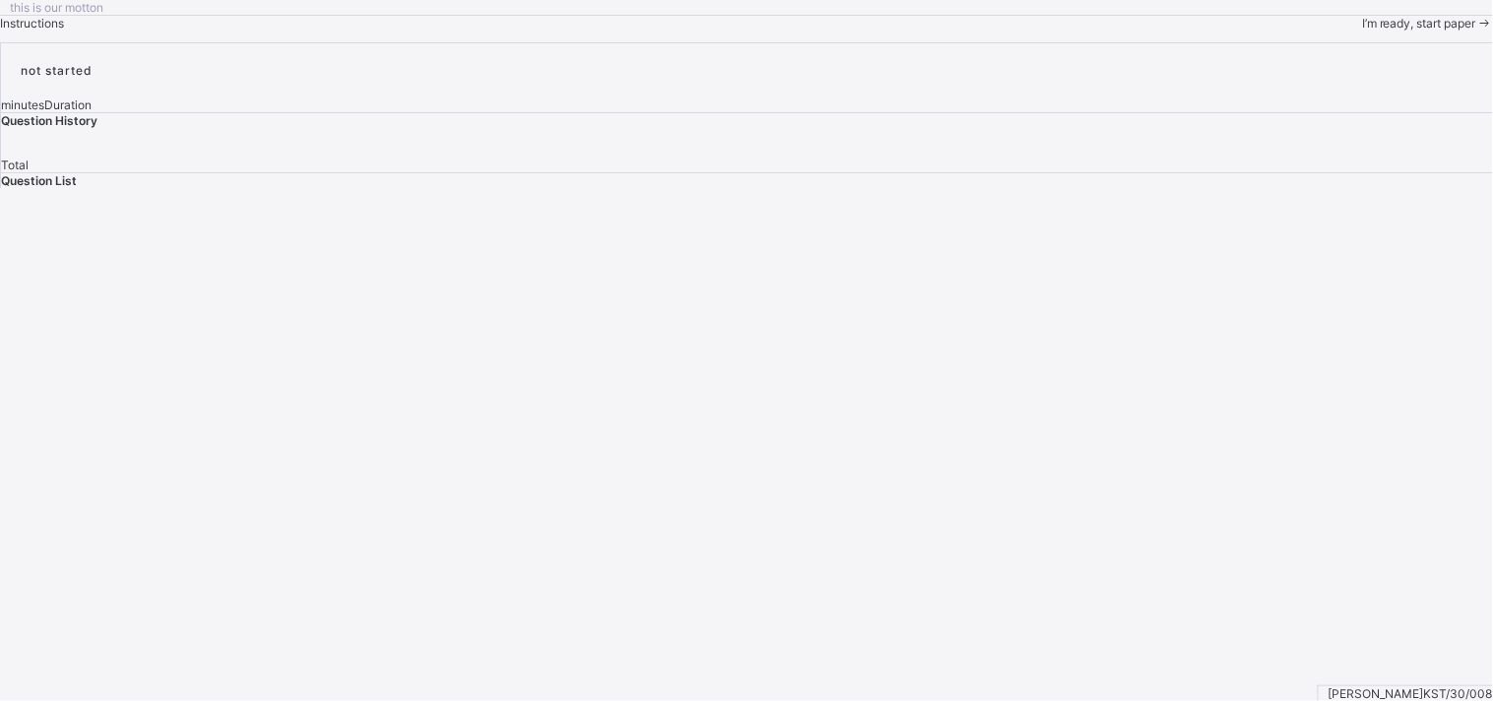
click at [1343, 31] on span "I’m ready, start paper" at bounding box center [1419, 23] width 114 height 15
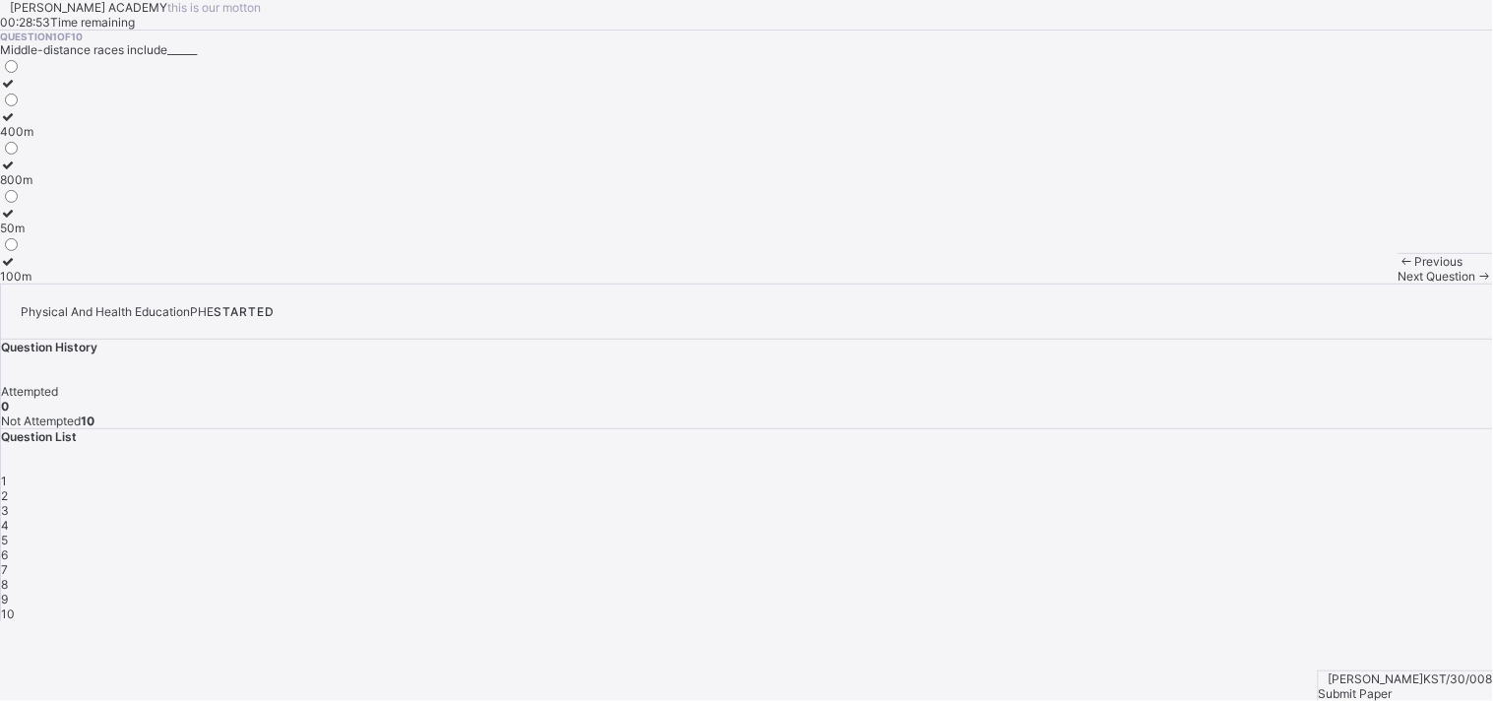
click at [33, 139] on div "400m" at bounding box center [16, 131] width 33 height 15
click at [8, 488] on span "2" at bounding box center [4, 495] width 7 height 15
click at [38, 105] on label "Ijaw" at bounding box center [19, 91] width 38 height 30
click at [775, 283] on div "Question 2 of 10 The Bata dance is a cultural dance of the_____ people. [PERSON…" at bounding box center [746, 157] width 1493 height 253
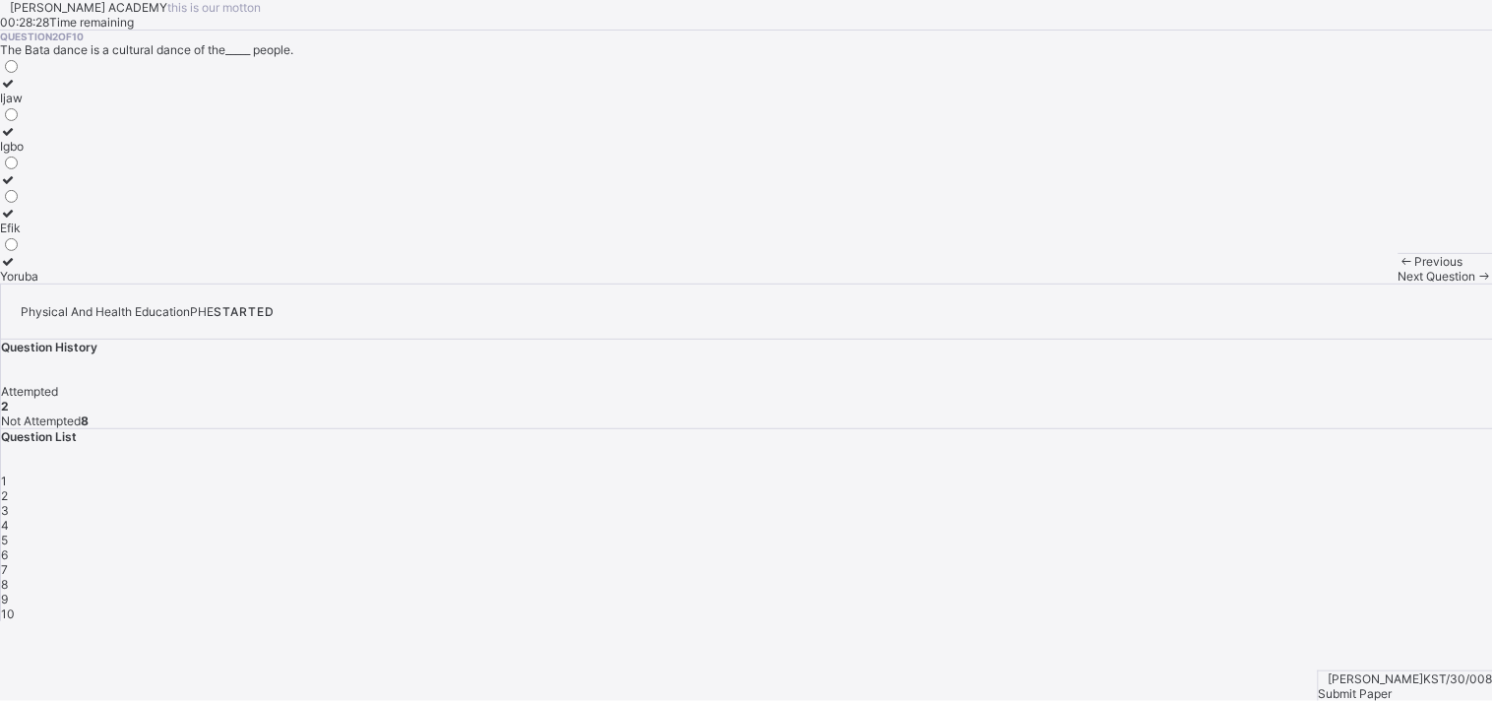
click at [9, 503] on span "3" at bounding box center [5, 510] width 8 height 15
click at [42, 187] on div "field" at bounding box center [21, 179] width 42 height 15
click at [9, 518] on span "4" at bounding box center [5, 525] width 8 height 15
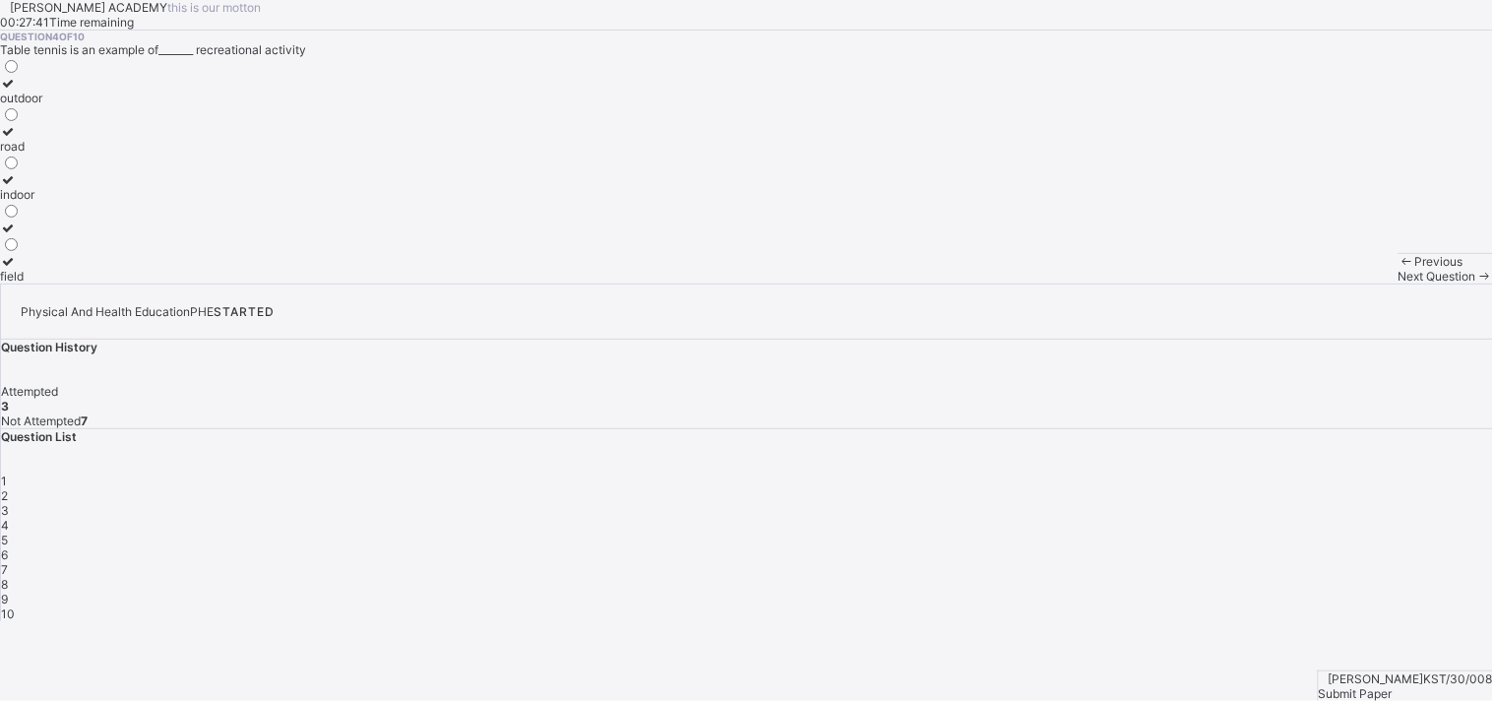
click at [42, 202] on div "indoor" at bounding box center [21, 194] width 42 height 15
click at [1340, 532] on div "5" at bounding box center [747, 539] width 1492 height 15
click at [106, 154] on label "sleeping time" at bounding box center [53, 139] width 106 height 30
click at [1343, 547] on div "6" at bounding box center [747, 554] width 1492 height 15
click at [169, 139] on label "activities done during free time" at bounding box center [84, 124] width 169 height 30
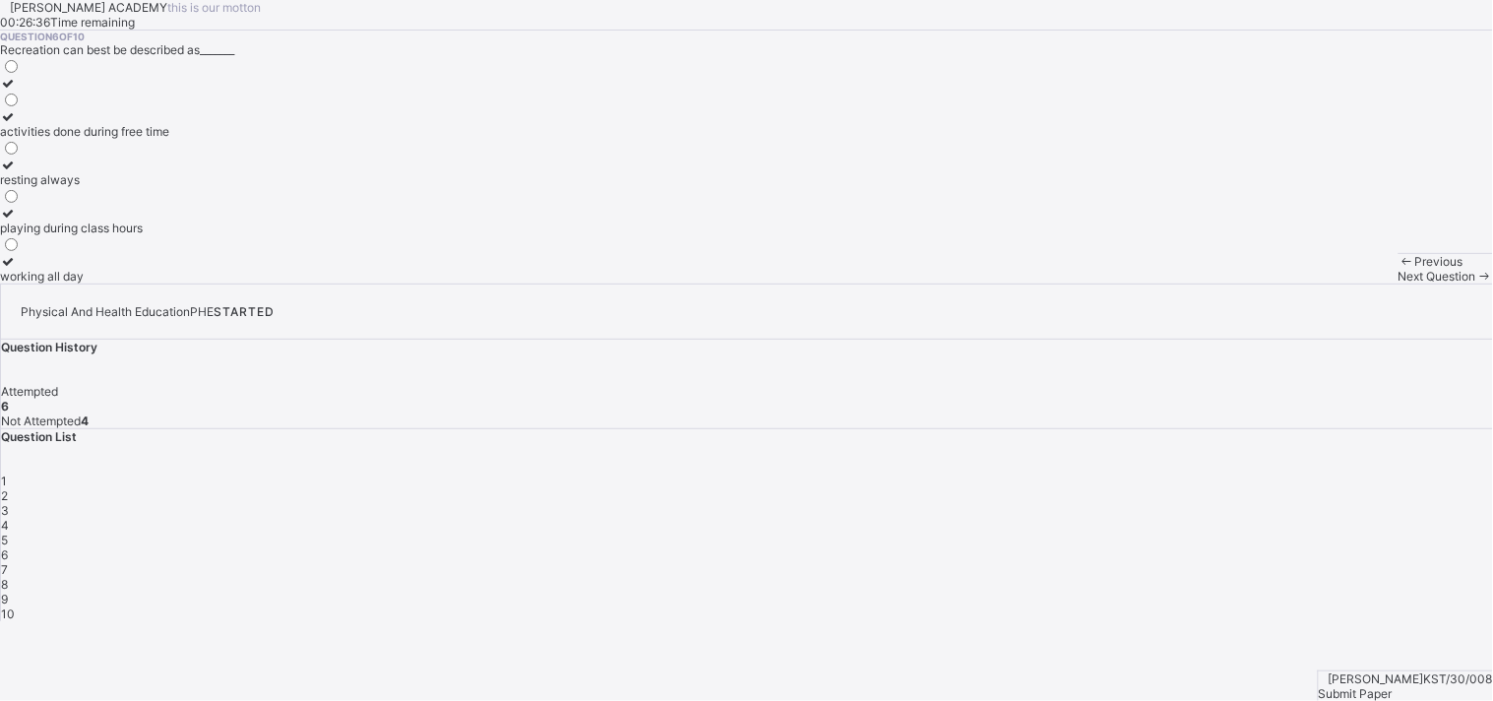
click at [8, 562] on span "7" at bounding box center [4, 569] width 7 height 15
click at [143, 154] on div "refresh the body and mind" at bounding box center [71, 146] width 143 height 15
click at [1127, 577] on div "8" at bounding box center [747, 584] width 1492 height 15
click at [38, 187] on div "Tiv" at bounding box center [19, 179] width 38 height 15
click at [8, 591] on span "9" at bounding box center [4, 598] width 7 height 15
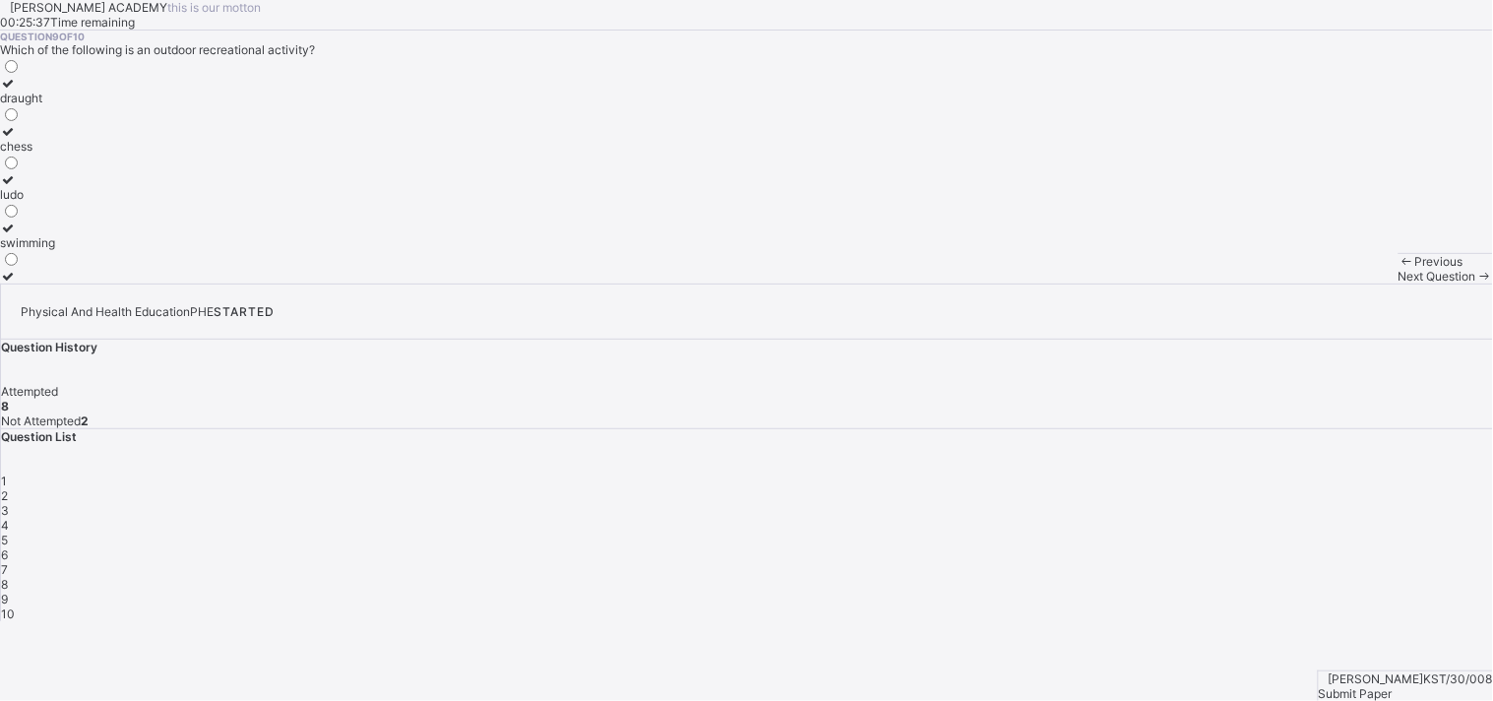
click at [55, 105] on label "draught" at bounding box center [27, 91] width 55 height 30
click at [15, 606] on span "10" at bounding box center [8, 613] width 14 height 15
click at [87, 105] on label "lead to laziness" at bounding box center [43, 91] width 87 height 30
click at [1130, 473] on div "1" at bounding box center [747, 480] width 1492 height 15
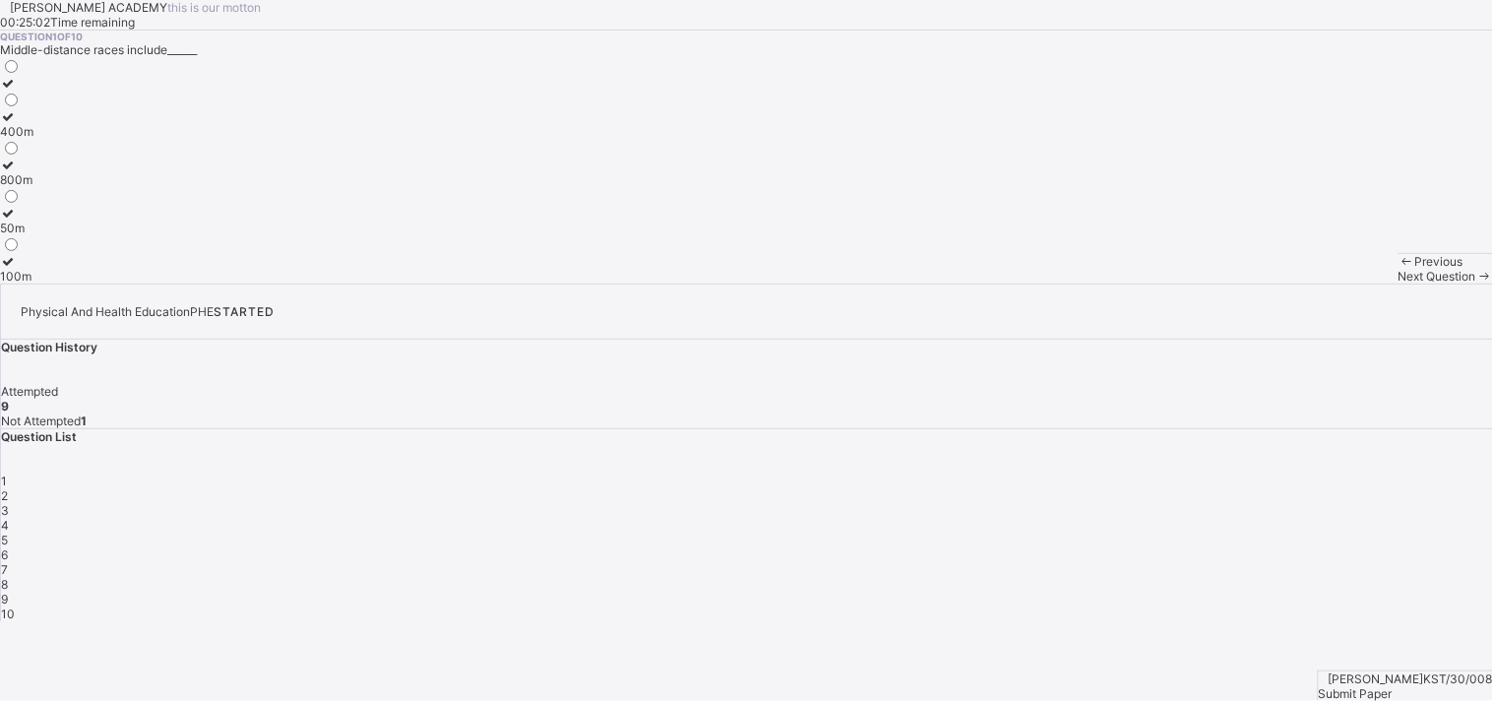
click at [33, 187] on label "800m" at bounding box center [16, 172] width 33 height 30
click at [33, 139] on div "400m" at bounding box center [16, 131] width 33 height 15
click at [1343, 630] on div "Submit Paper" at bounding box center [1406, 693] width 174 height 15
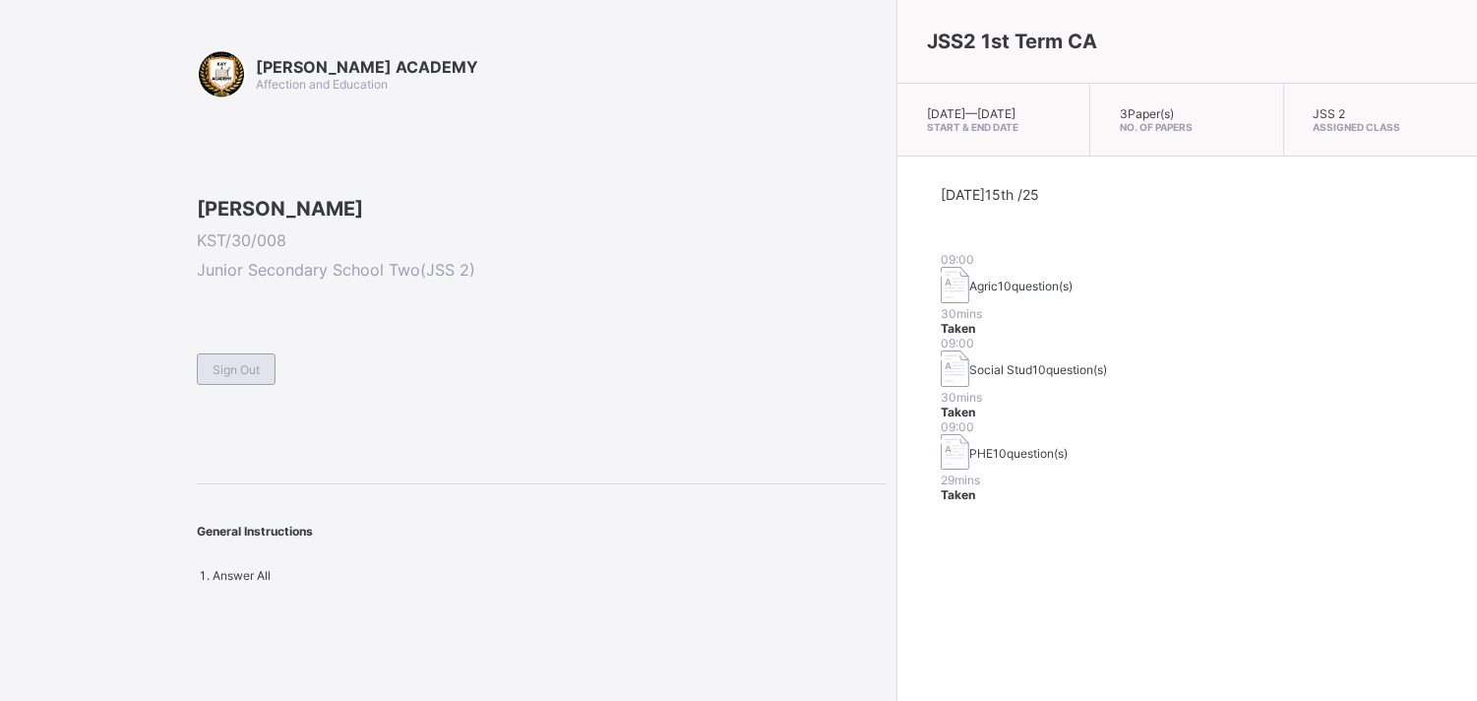
click at [229, 385] on div "Sign Out" at bounding box center [236, 368] width 79 height 31
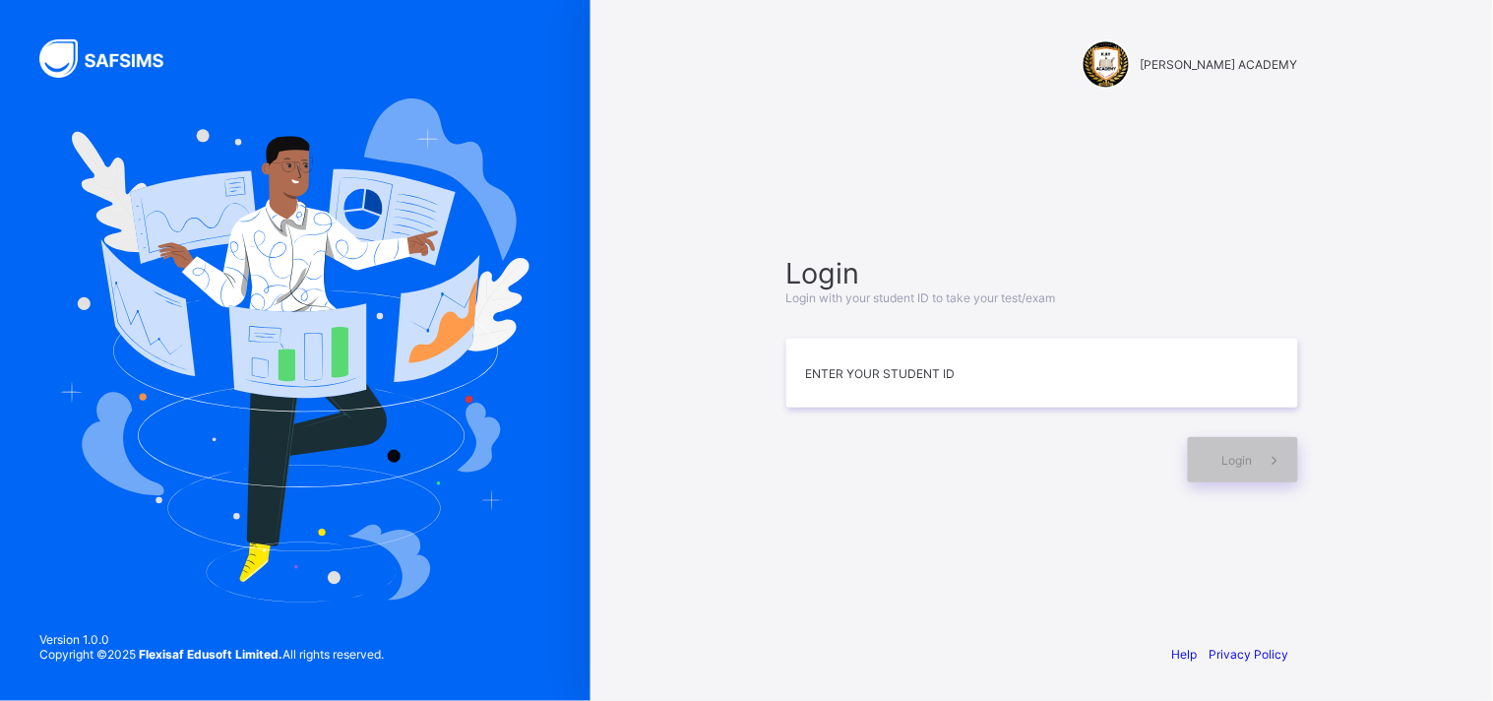
click at [818, 336] on div "Login Login with your student ID to take your test/exam Enter your Student ID L…" at bounding box center [1042, 369] width 512 height 226
click at [809, 355] on input at bounding box center [1042, 373] width 512 height 69
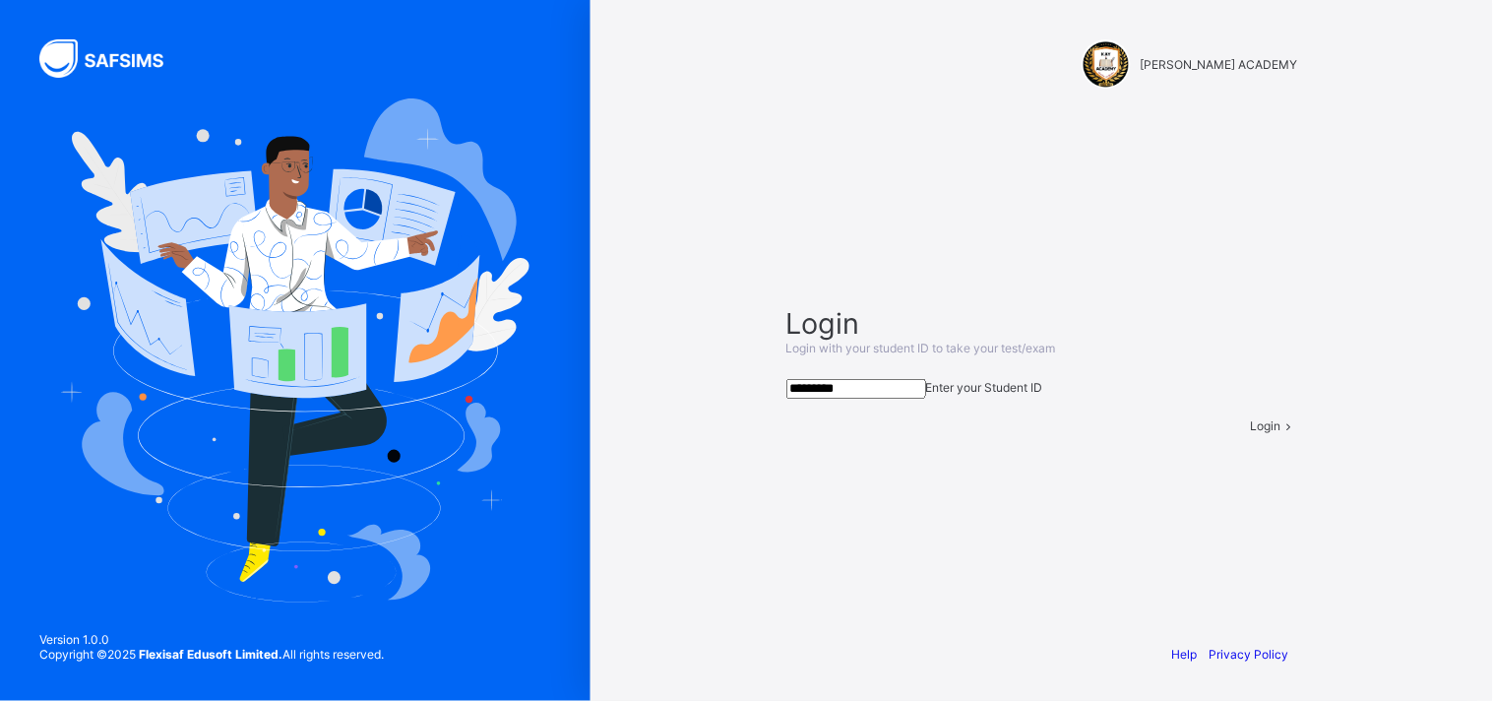
type input "*********"
click at [1251, 433] on div "Login" at bounding box center [1274, 425] width 47 height 15
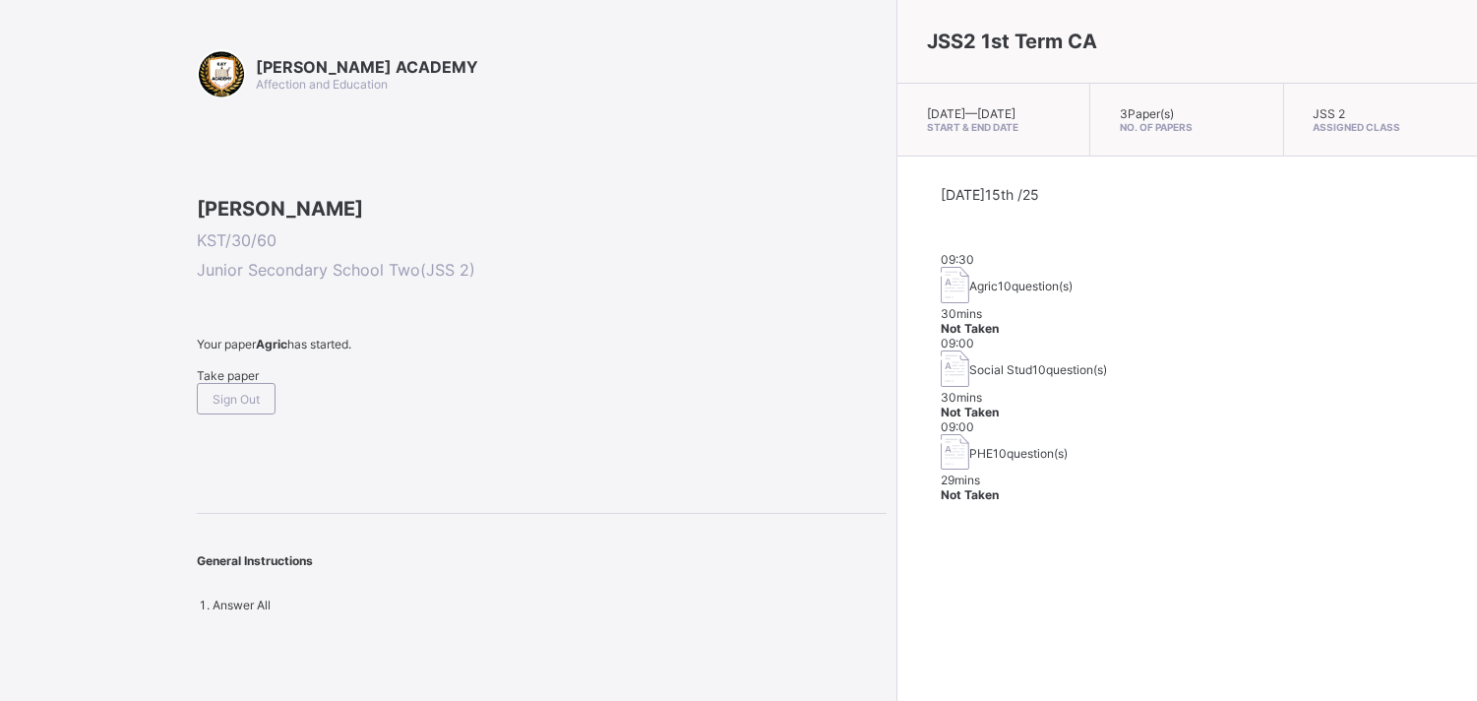
click at [272, 383] on div "Take paper" at bounding box center [542, 375] width 690 height 15
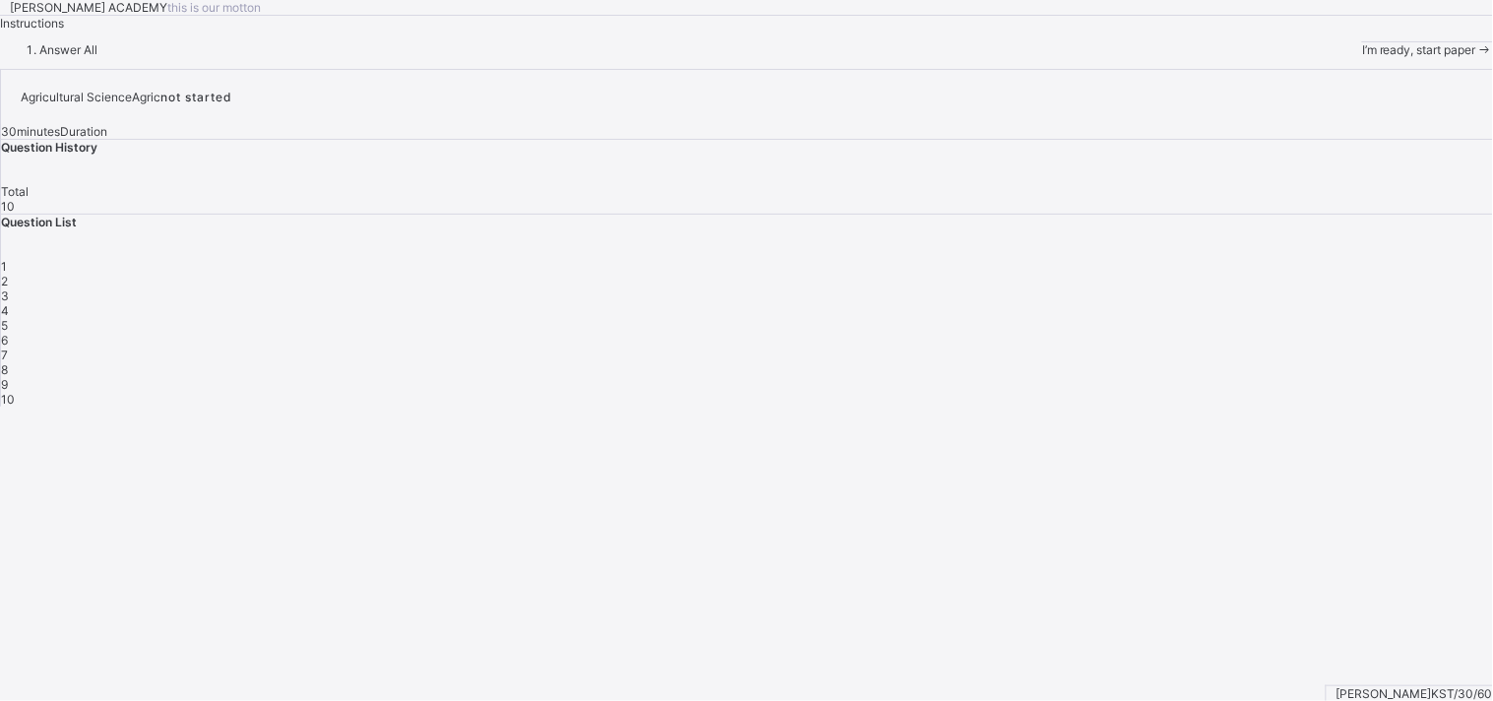
click at [1343, 57] on span "I’m ready, start paper" at bounding box center [1419, 49] width 114 height 15
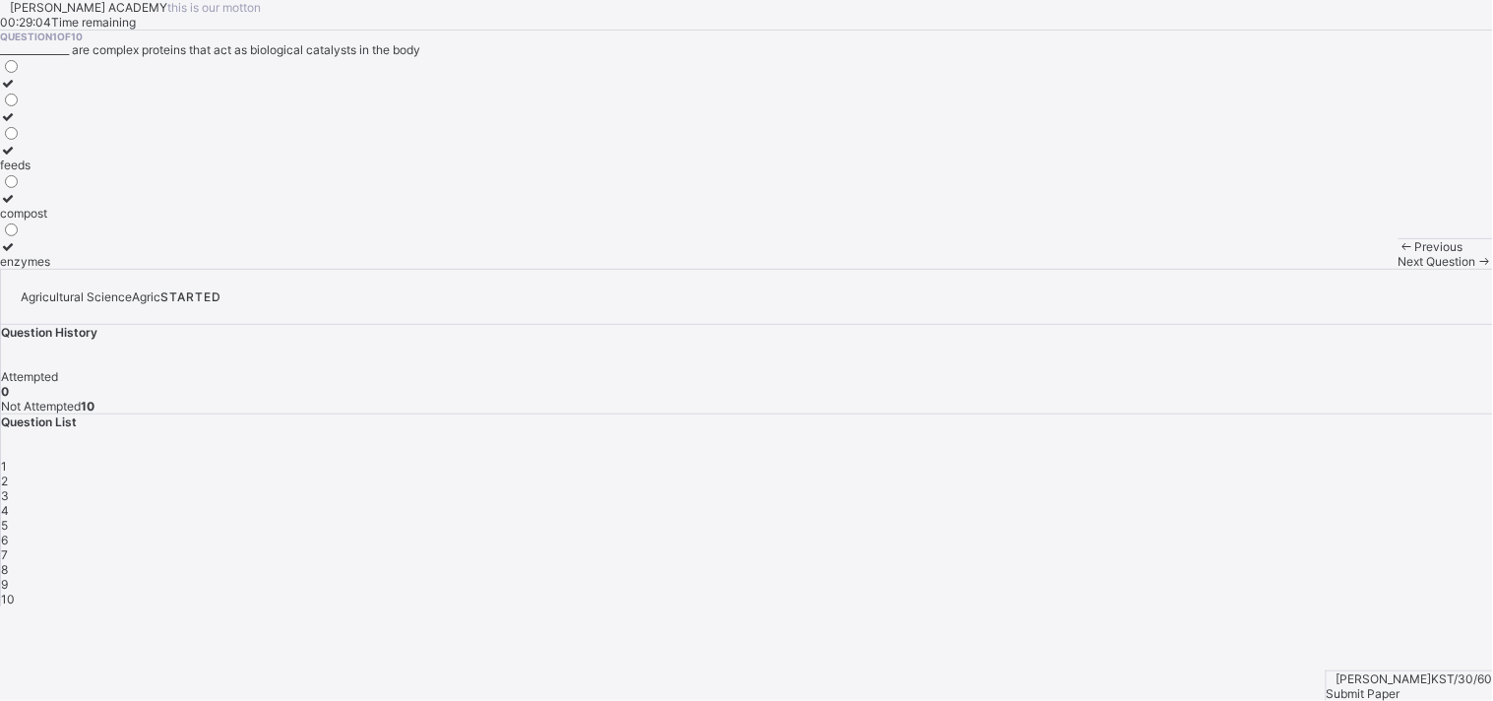
click at [50, 269] on label "enzymes" at bounding box center [25, 254] width 50 height 30
click at [1343, 269] on span "Next Question" at bounding box center [1437, 261] width 78 height 15
click at [53, 139] on div "aluminum" at bounding box center [26, 131] width 53 height 15
click at [1343, 269] on div "Next Question" at bounding box center [1445, 261] width 94 height 15
click at [31, 154] on div "canal" at bounding box center [15, 146] width 31 height 15
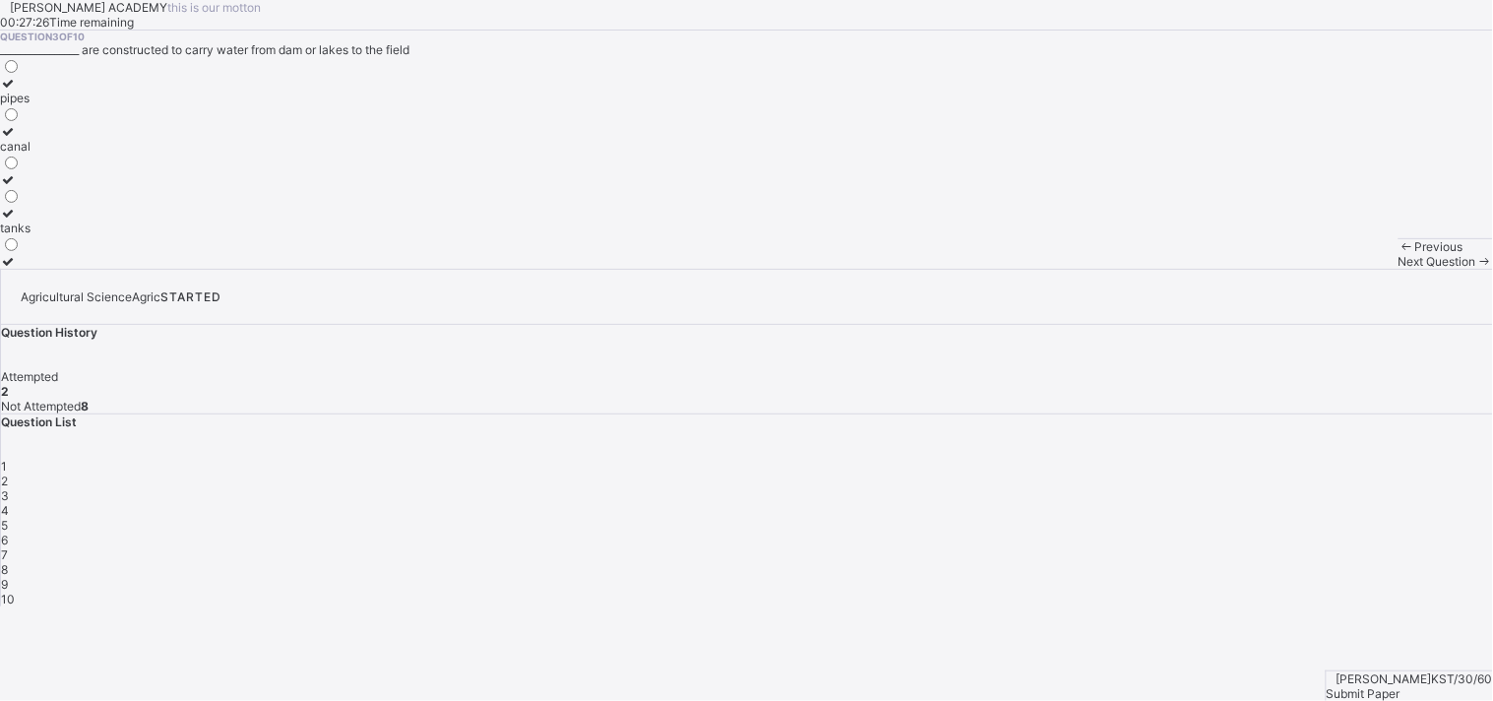
click at [1343, 269] on div "Next Question" at bounding box center [1445, 261] width 94 height 15
click at [1343, 254] on span "Previous" at bounding box center [1439, 246] width 48 height 15
click at [31, 154] on div "canal" at bounding box center [15, 146] width 31 height 15
click at [1343, 269] on span "Next Question" at bounding box center [1437, 261] width 78 height 15
click at [69, 105] on div "soil particles" at bounding box center [34, 98] width 69 height 15
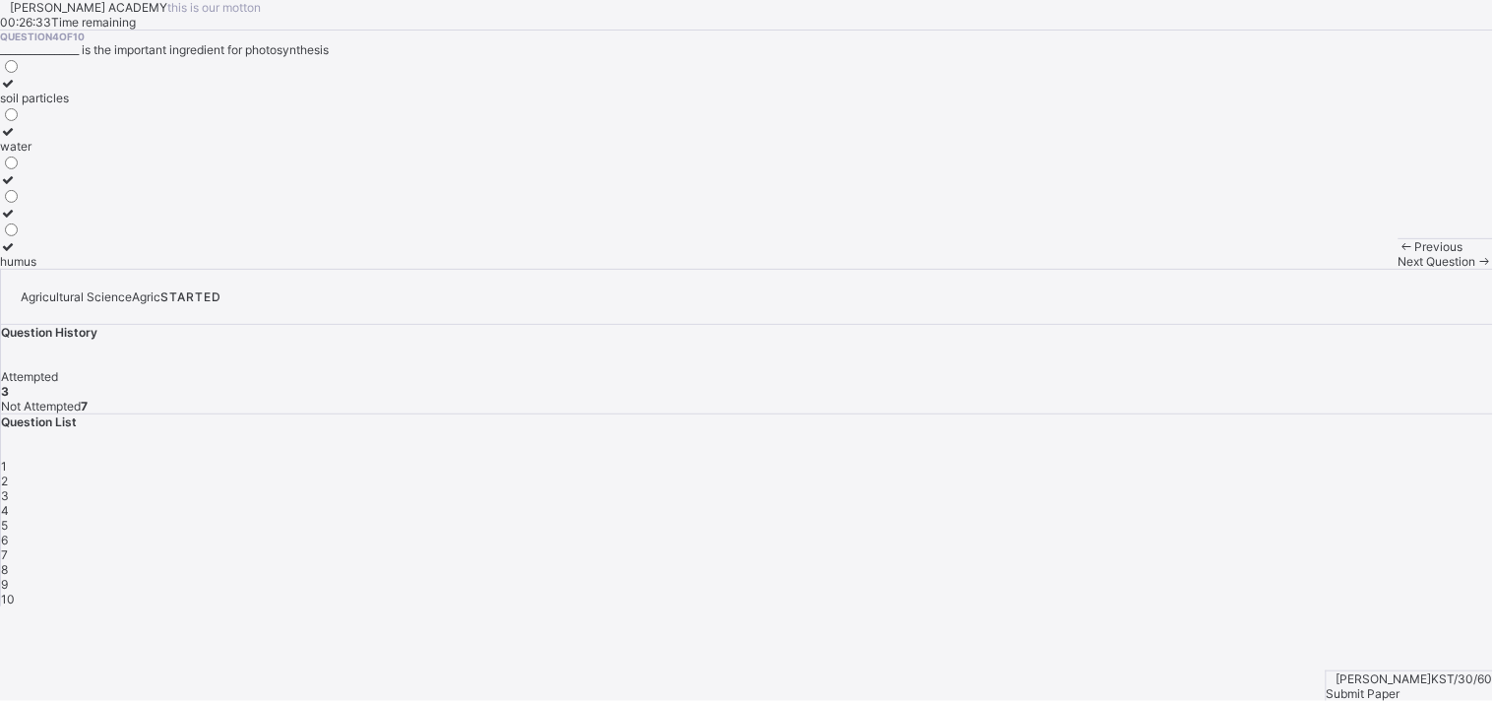
click at [1343, 269] on span "Next Question" at bounding box center [1437, 261] width 78 height 15
click at [1343, 254] on span "Previous" at bounding box center [1439, 246] width 48 height 15
click at [17, 91] on icon at bounding box center [8, 83] width 17 height 15
click at [1343, 269] on div "Next Question" at bounding box center [1445, 261] width 94 height 15
click at [95, 105] on div "[PERSON_NAME]" at bounding box center [47, 98] width 95 height 15
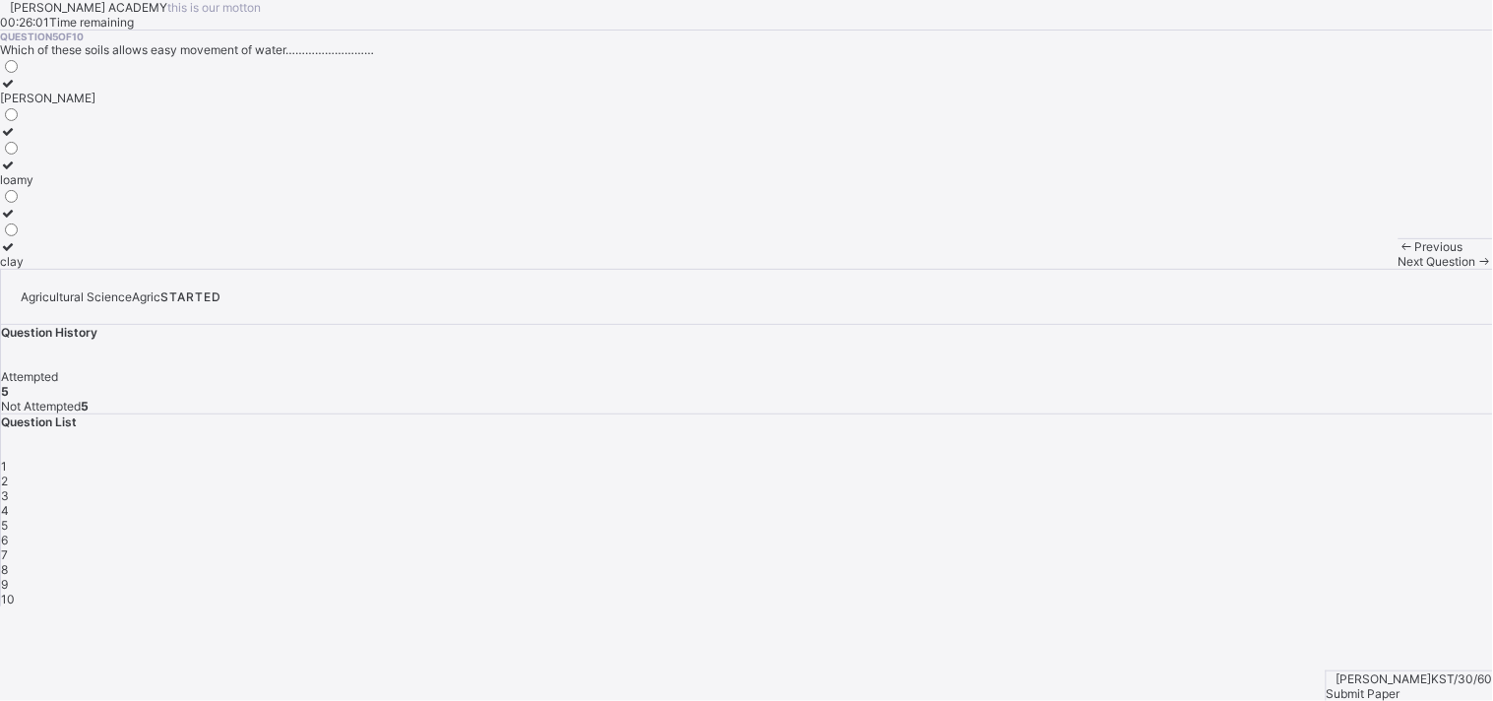
click at [1343, 269] on div "Next Question" at bounding box center [1445, 261] width 94 height 15
click at [29, 139] on div "soil" at bounding box center [14, 131] width 29 height 15
click at [1343, 269] on span at bounding box center [1484, 261] width 17 height 15
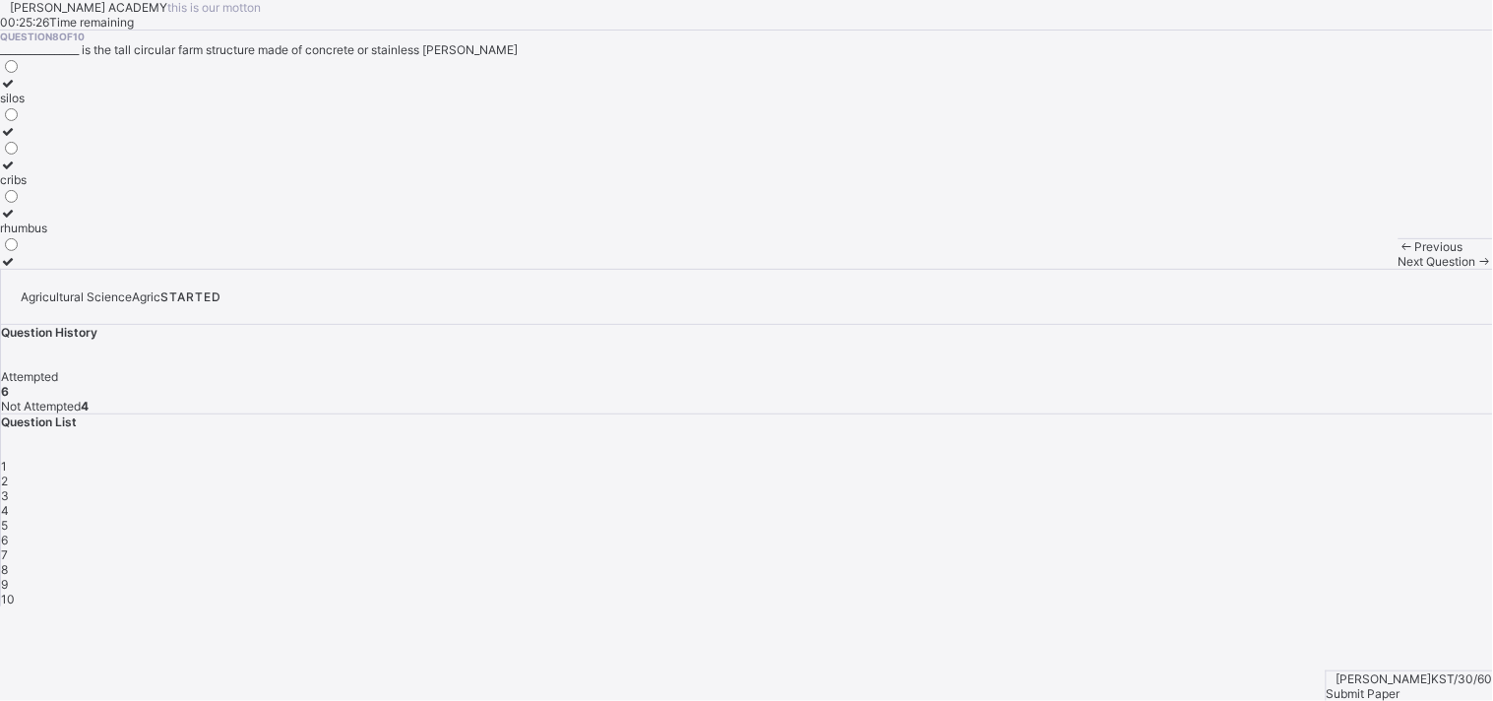
click at [1343, 269] on span at bounding box center [1484, 261] width 17 height 15
click at [1343, 254] on span "Previous" at bounding box center [1439, 246] width 48 height 15
click at [71, 235] on div "soil structure" at bounding box center [35, 227] width 71 height 15
click at [1343, 269] on span "Next Question" at bounding box center [1437, 261] width 78 height 15
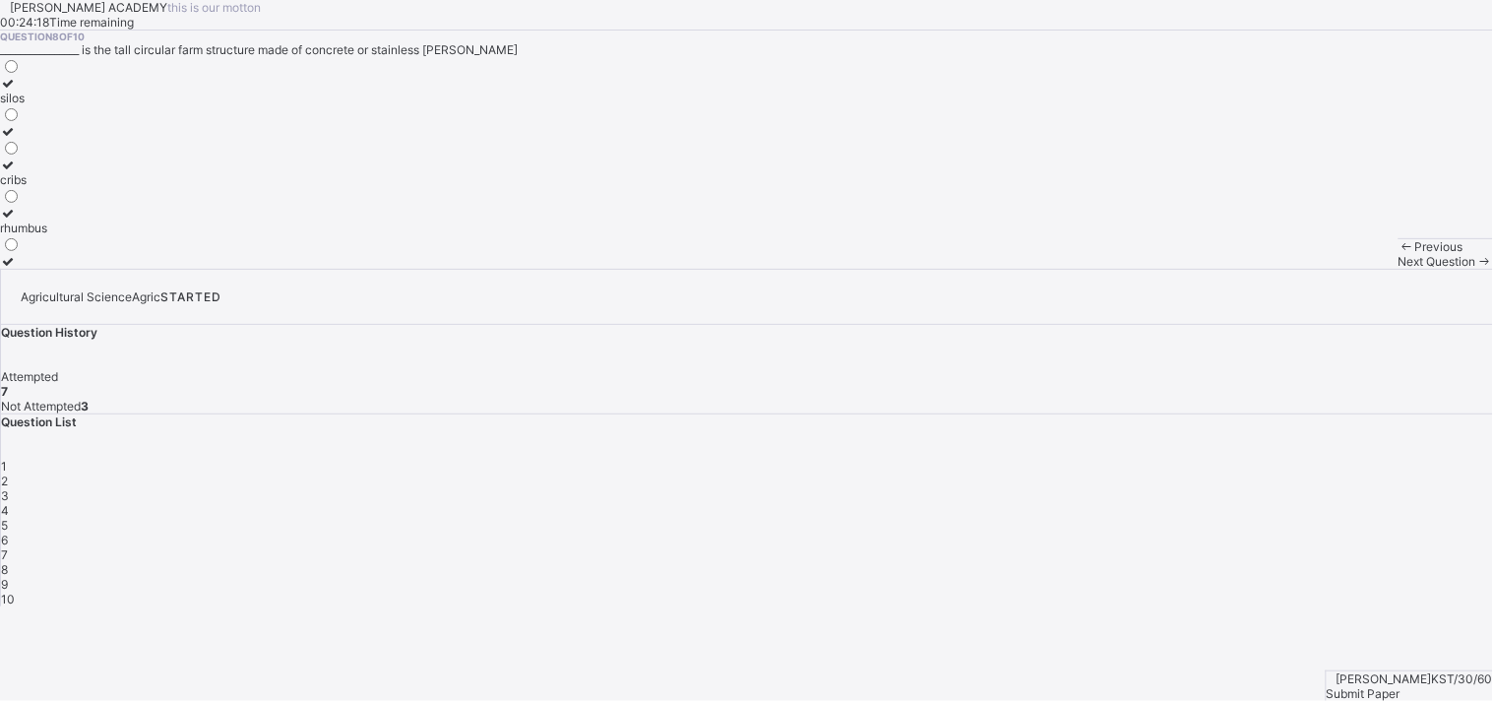
click at [47, 105] on label "silos" at bounding box center [23, 91] width 47 height 30
click at [1343, 269] on span at bounding box center [1484, 261] width 17 height 15
click at [495, 269] on div "bath tub animal dip pesticide mixture" at bounding box center [746, 163] width 1493 height 212
click at [93, 187] on div "animal dip" at bounding box center [46, 179] width 93 height 15
click at [1343, 269] on span "Next Question" at bounding box center [1437, 261] width 78 height 15
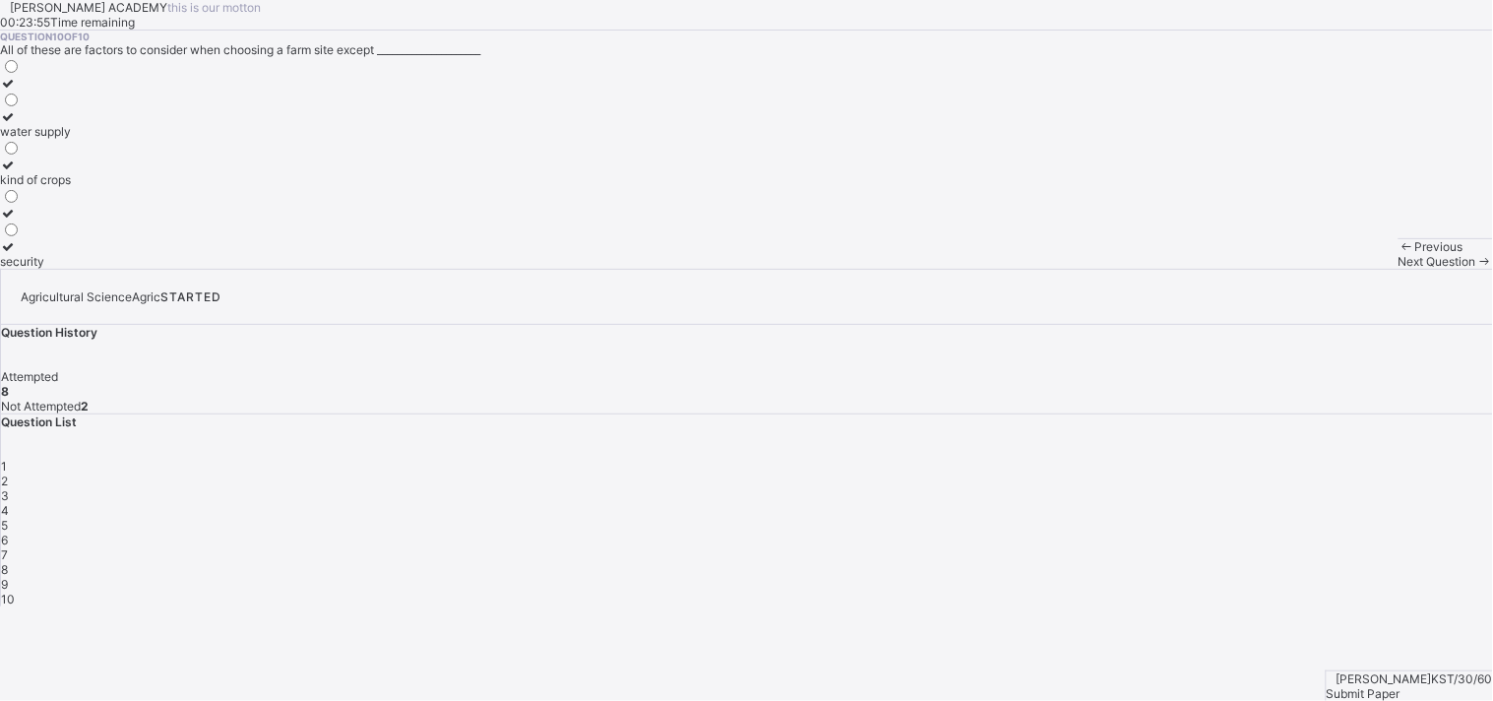
click at [1343, 254] on span "Previous" at bounding box center [1439, 246] width 48 height 15
click at [17, 172] on icon at bounding box center [8, 164] width 17 height 15
click at [1343, 269] on div "Next Question" at bounding box center [1445, 261] width 94 height 15
click at [71, 187] on div "kind of crops" at bounding box center [35, 179] width 71 height 15
click at [1343, 630] on div "Submit Paper" at bounding box center [1410, 693] width 166 height 15
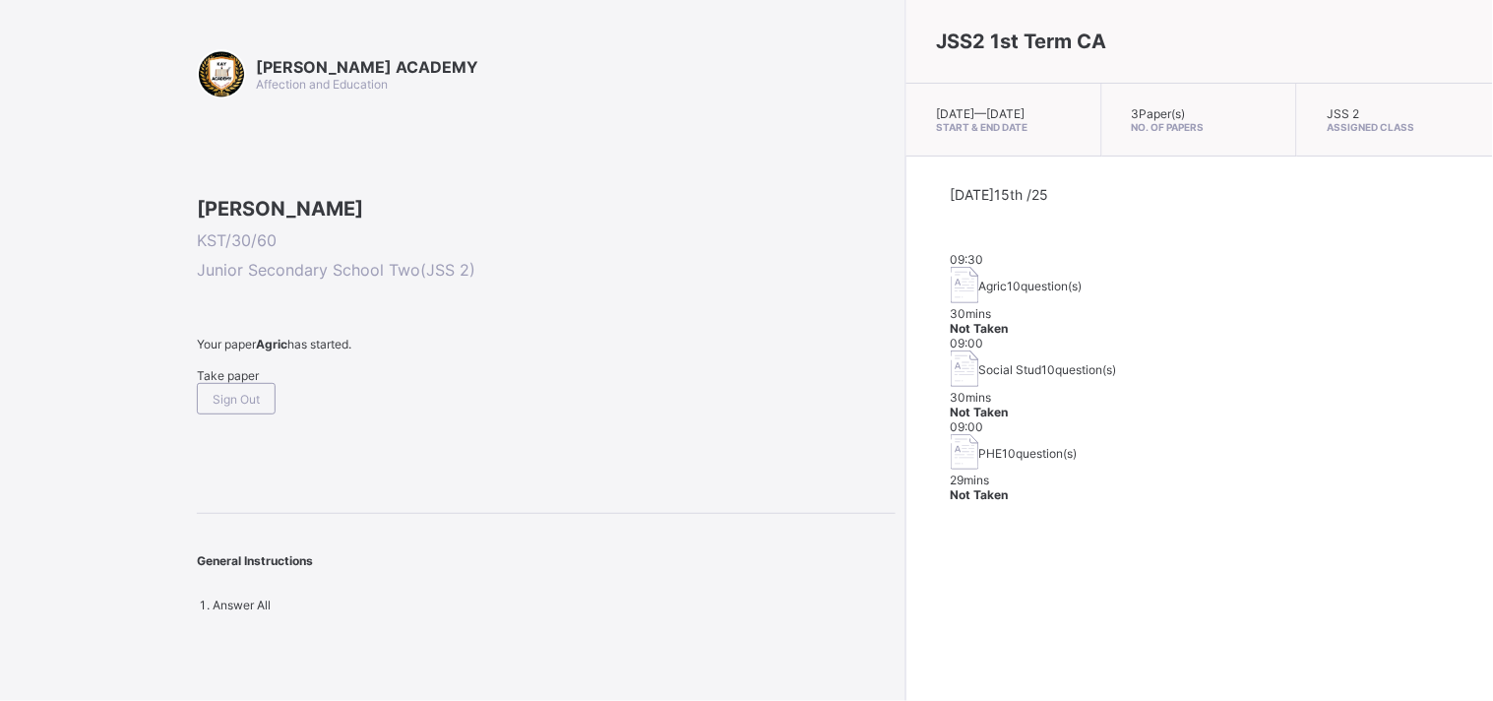
click at [1084, 306] on div "30 mins" at bounding box center [1200, 313] width 498 height 15
click at [246, 383] on div "Take paper" at bounding box center [546, 375] width 699 height 15
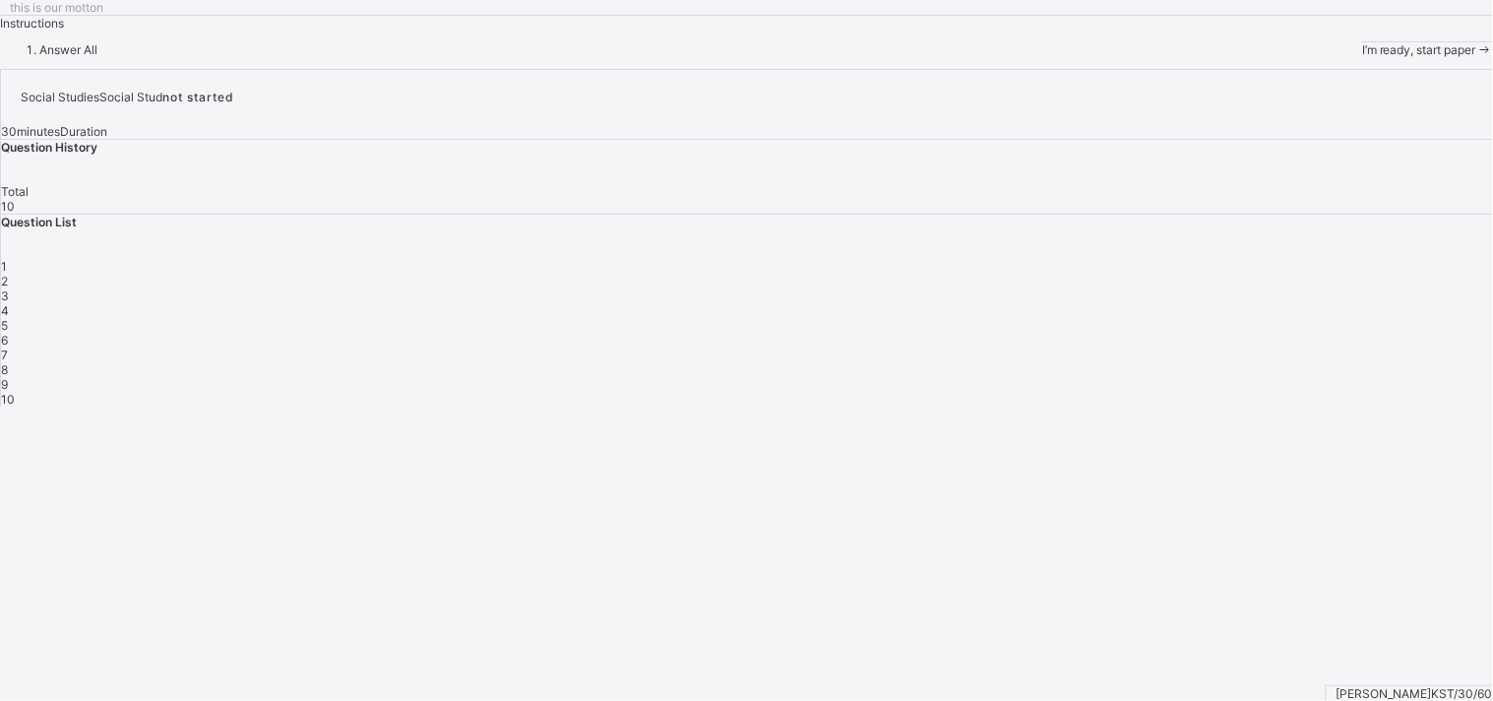
click at [1343, 57] on span "I’m ready, start paper" at bounding box center [1419, 49] width 114 height 15
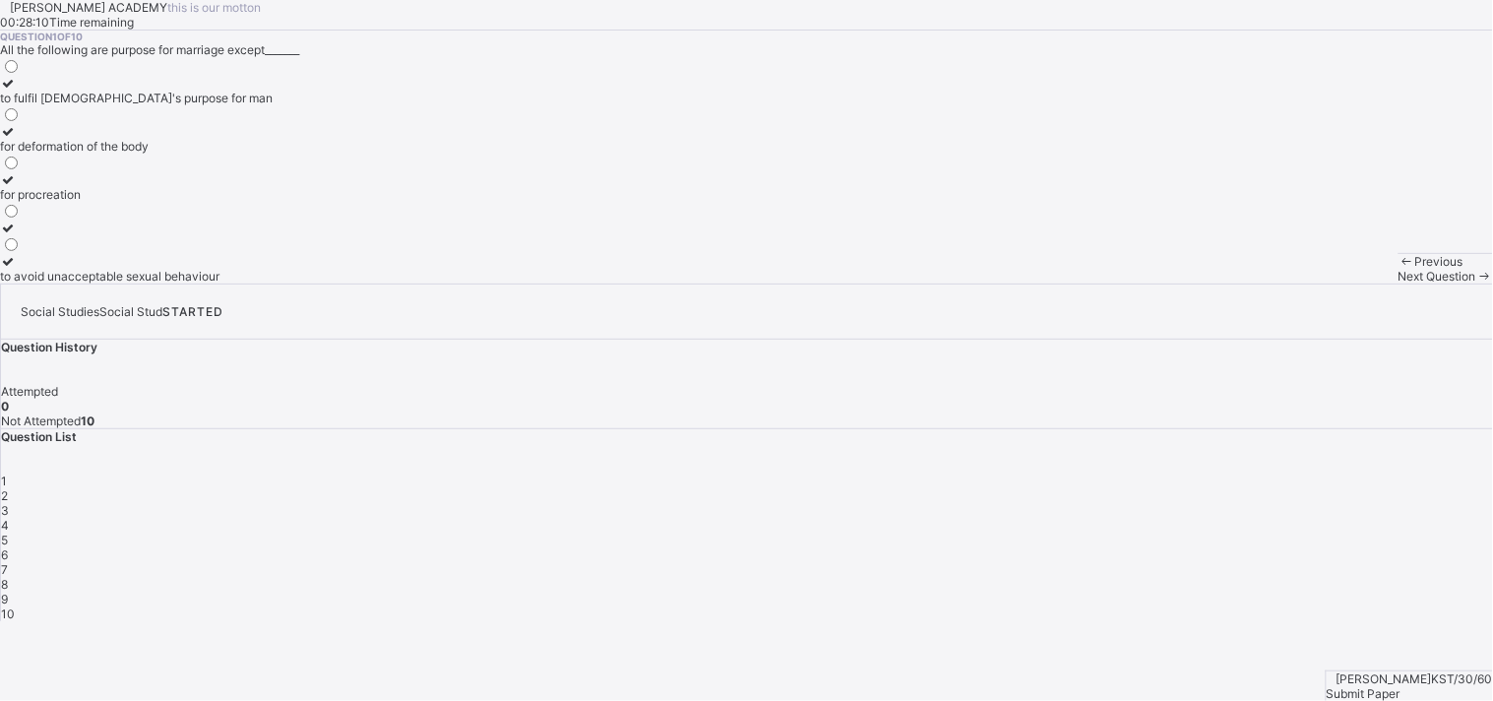
click at [273, 283] on div "to avoid unacceptable sexual behaviour" at bounding box center [136, 276] width 273 height 15
click at [1343, 283] on span "Next Question" at bounding box center [1437, 276] width 78 height 15
click at [21, 105] on div "2" at bounding box center [10, 98] width 21 height 15
click at [1343, 283] on span "Next Question" at bounding box center [1437, 276] width 78 height 15
click at [41, 105] on label "greek" at bounding box center [20, 91] width 41 height 30
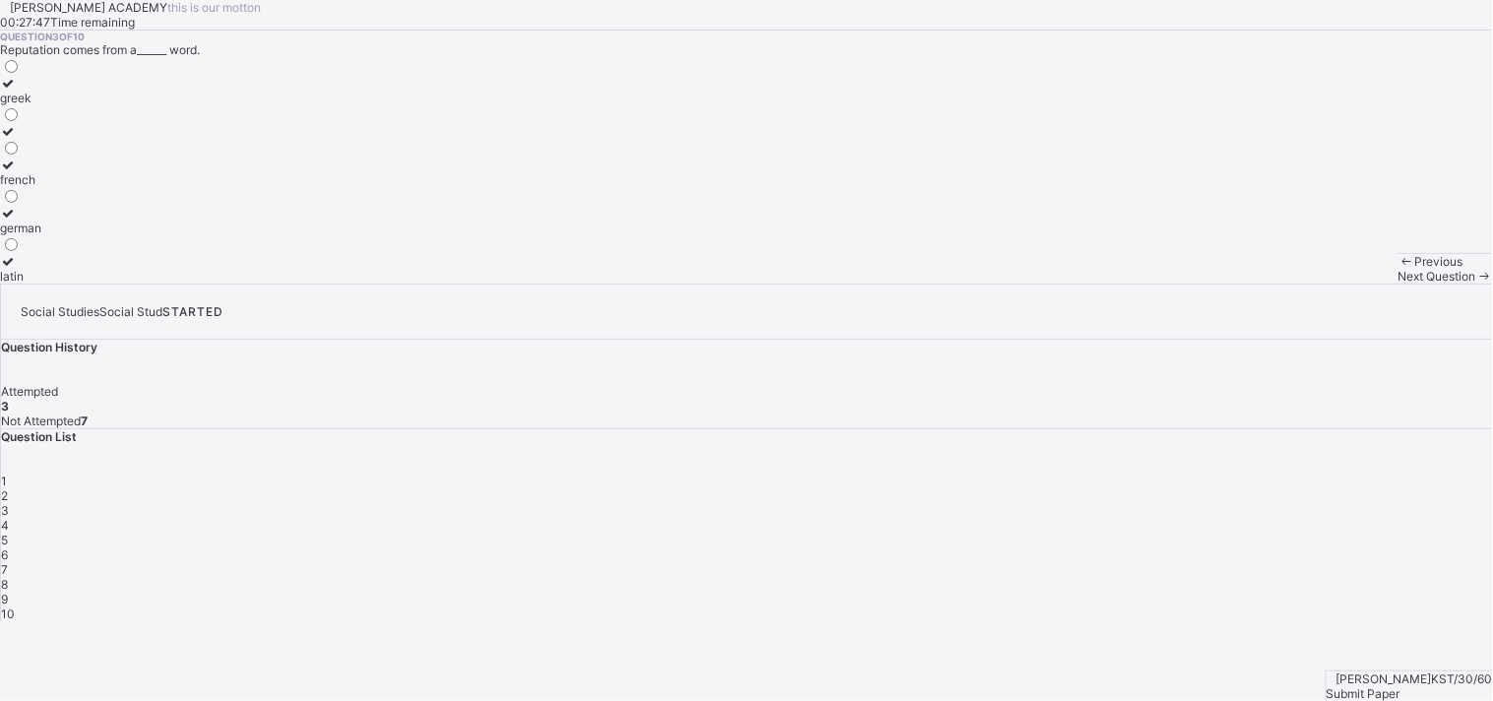
click at [1343, 283] on span "Next Question" at bounding box center [1437, 276] width 78 height 15
click at [103, 105] on label "nuclear family" at bounding box center [51, 91] width 103 height 30
click at [1343, 283] on span "Next Question" at bounding box center [1437, 276] width 78 height 15
click at [42, 187] on label "society" at bounding box center [21, 172] width 42 height 30
click at [1343, 283] on span "Next Question" at bounding box center [1437, 276] width 78 height 15
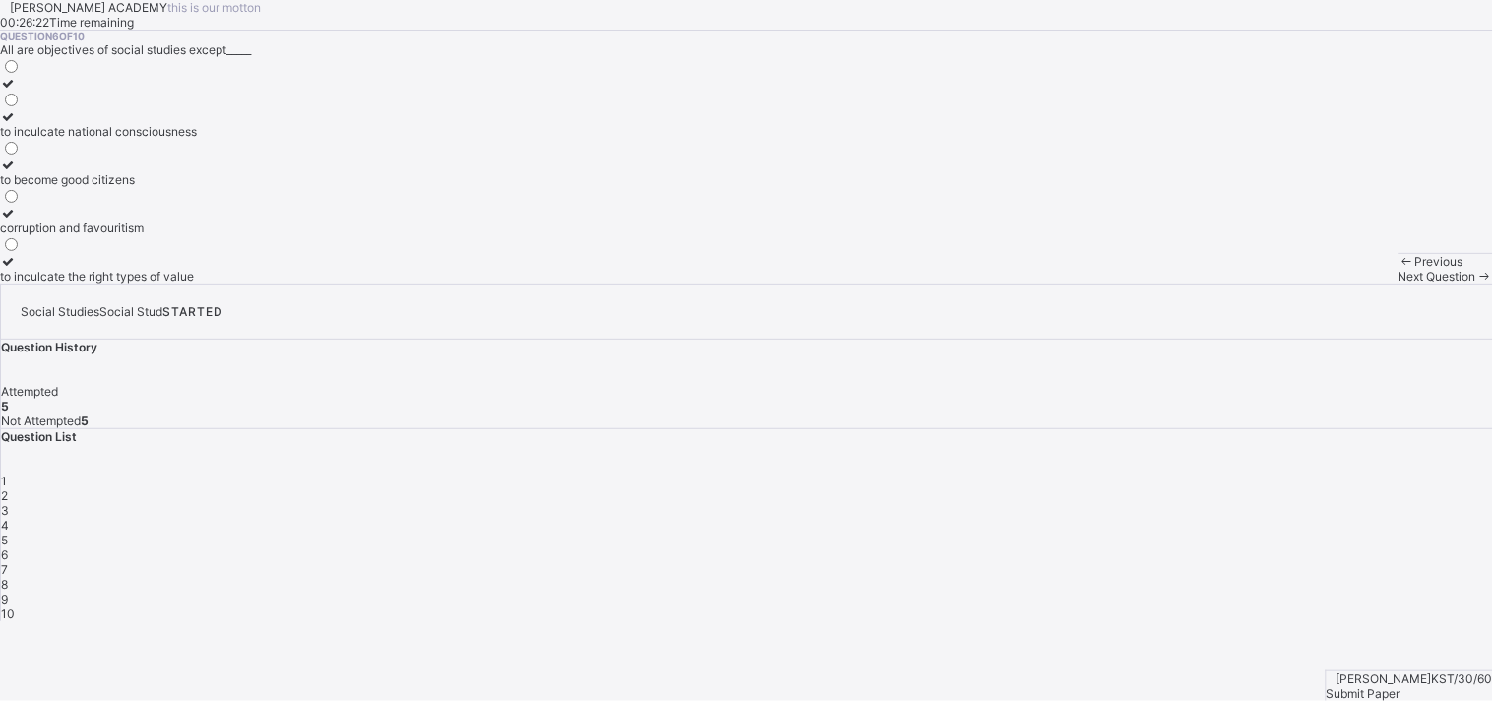
click at [17, 220] on icon at bounding box center [8, 213] width 17 height 15
click at [1343, 283] on span "Next Question" at bounding box center [1437, 276] width 78 height 15
click at [21, 283] on div "3" at bounding box center [10, 276] width 21 height 15
click at [1343, 283] on span "Next Question" at bounding box center [1437, 276] width 78 height 15
click at [56, 139] on div "labouring" at bounding box center [28, 131] width 56 height 15
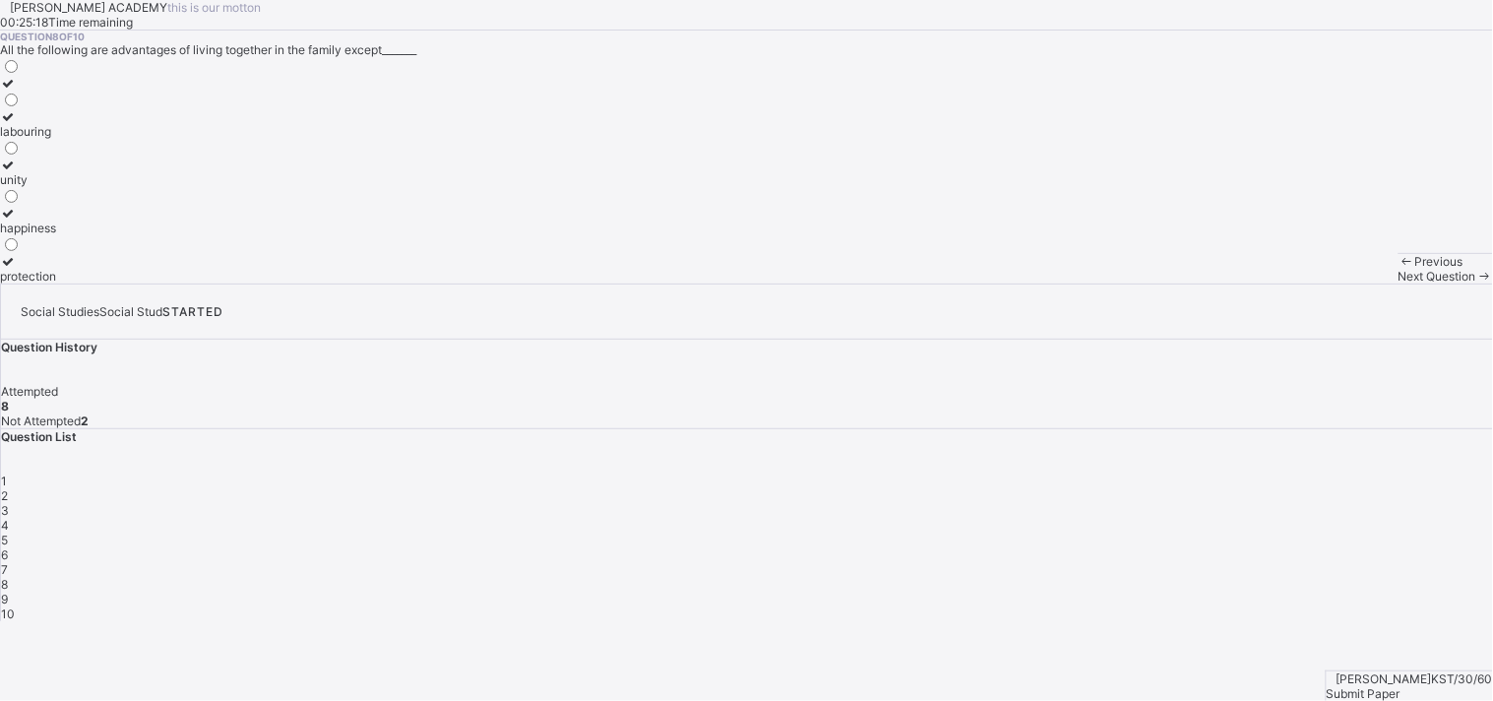
click at [1343, 283] on span "Next Question" at bounding box center [1437, 276] width 78 height 15
click at [141, 105] on div "marriage" at bounding box center [70, 98] width 141 height 15
click at [1343, 283] on span "Next Question" at bounding box center [1437, 276] width 78 height 15
click at [109, 154] on div "customary marriage" at bounding box center [54, 146] width 109 height 15
click at [1343, 630] on span "Submit Paper" at bounding box center [1364, 693] width 74 height 15
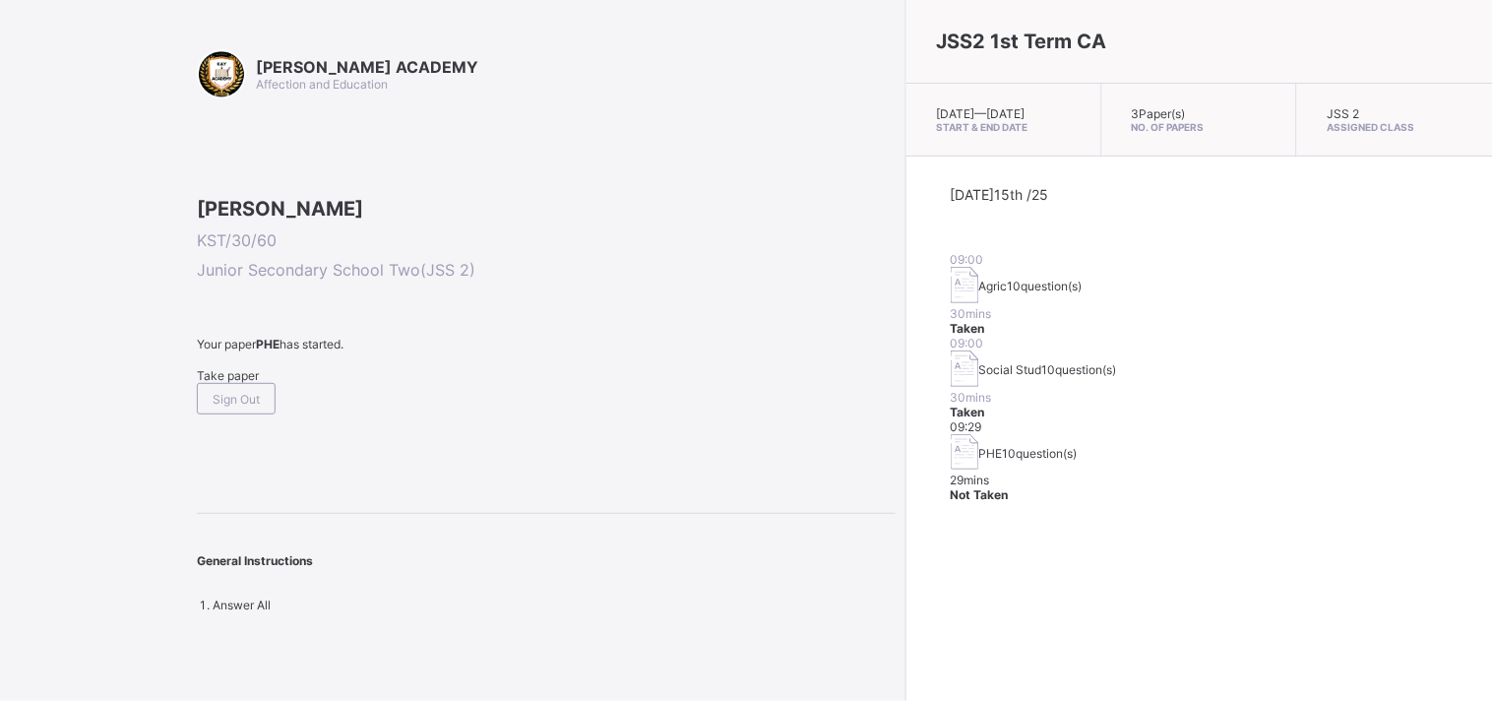
click at [257, 383] on div "Take paper" at bounding box center [546, 375] width 699 height 15
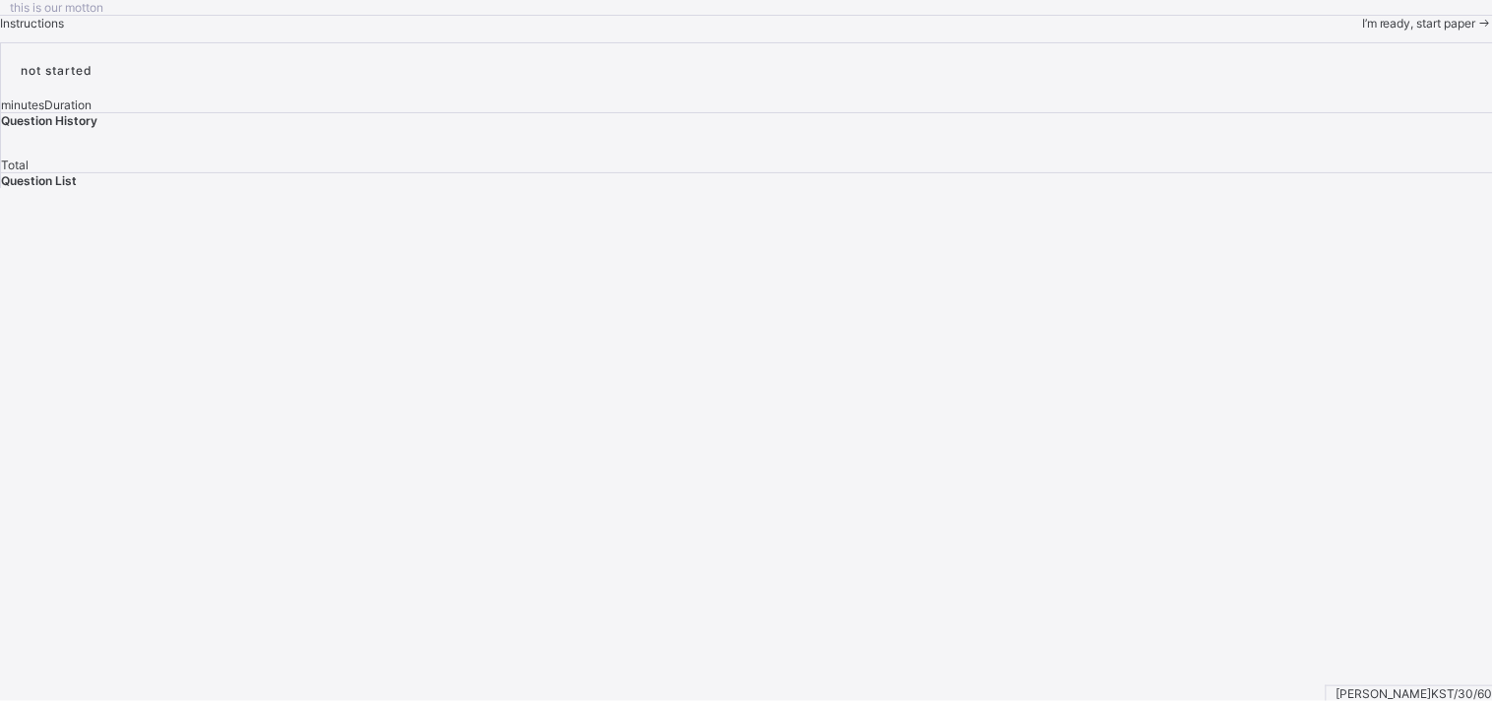
click at [1343, 31] on span "I’m ready, start paper" at bounding box center [1419, 23] width 114 height 15
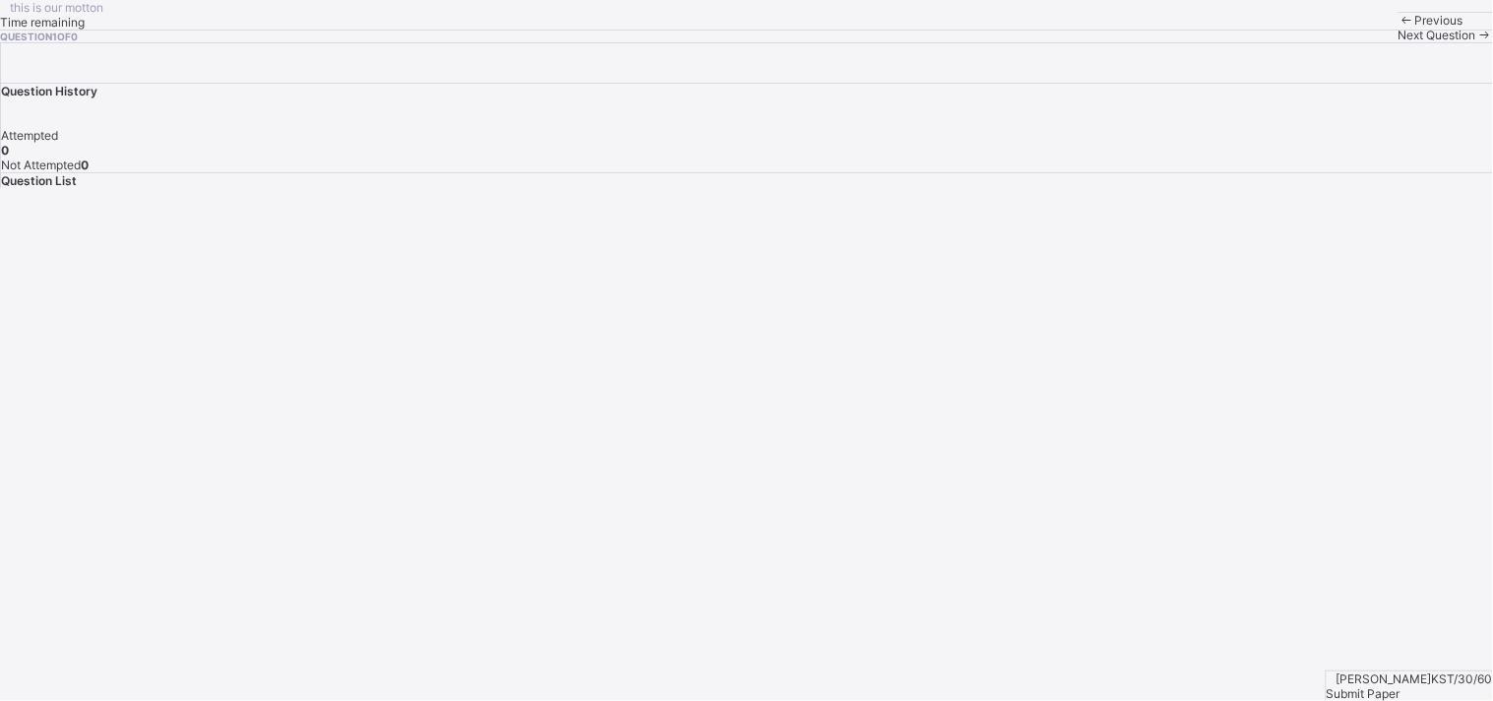
click at [476, 42] on div "this is our [PERSON_NAME] Time remaining Question 1 of 0 Previous Next Question" at bounding box center [746, 21] width 1493 height 42
click at [772, 42] on div "this is our [PERSON_NAME] Time remaining Question 1 of 0 Previous Next Question" at bounding box center [746, 21] width 1493 height 42
click at [772, 42] on div "Question 1 of 0" at bounding box center [746, 37] width 1493 height 12
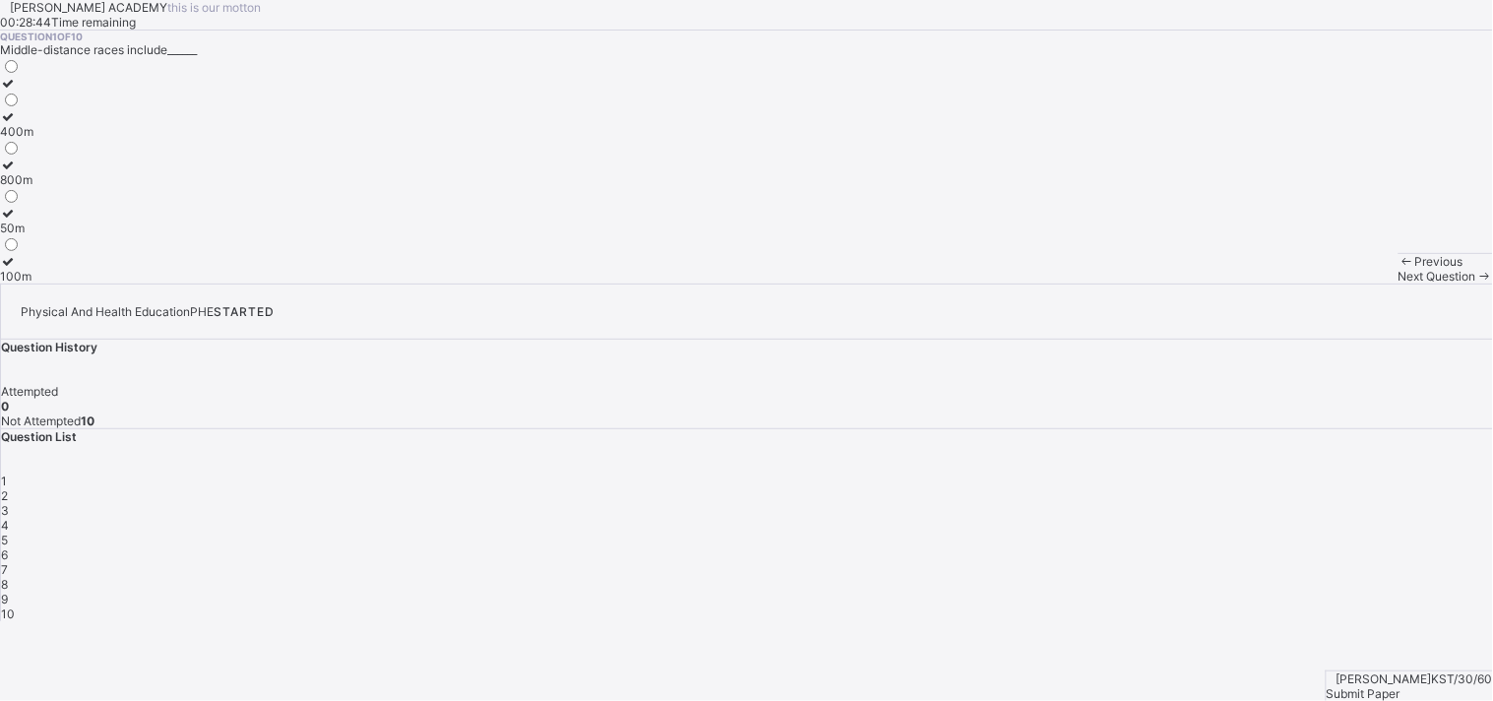
click at [33, 139] on label "400m" at bounding box center [16, 124] width 33 height 30
click at [1343, 283] on span "Next Question" at bounding box center [1437, 276] width 78 height 15
click at [38, 283] on div "Yoruba" at bounding box center [19, 276] width 38 height 15
click at [1343, 283] on span "Next Question" at bounding box center [1437, 276] width 78 height 15
click at [42, 283] on div "Indoor" at bounding box center [21, 276] width 42 height 15
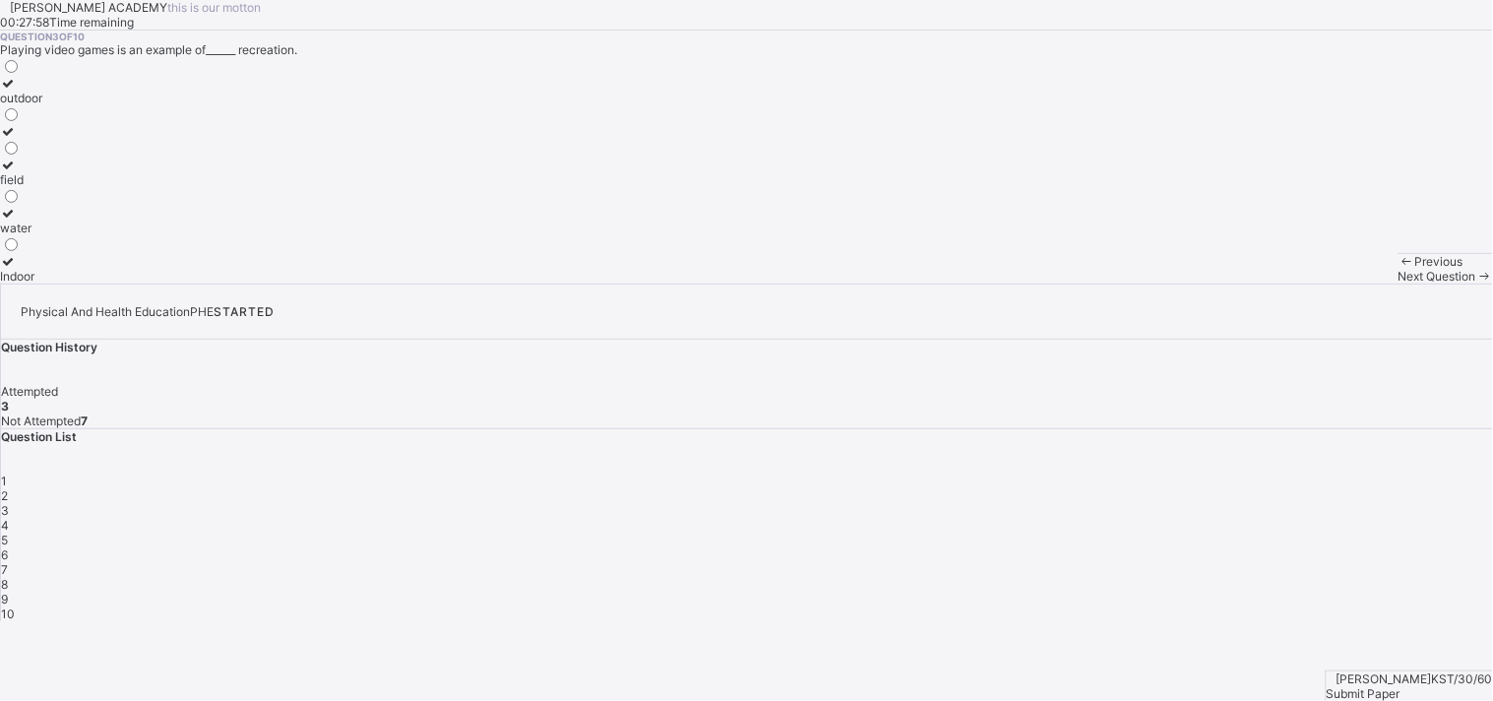
click at [1343, 283] on div "Next Question" at bounding box center [1445, 276] width 94 height 15
click at [42, 105] on div "outdoor" at bounding box center [21, 98] width 42 height 15
click at [718, 283] on div "Question 4 of 10 Table tennis is an example of_______ recreational activity out…" at bounding box center [746, 157] width 1493 height 253
click at [17, 187] on icon at bounding box center [8, 179] width 17 height 15
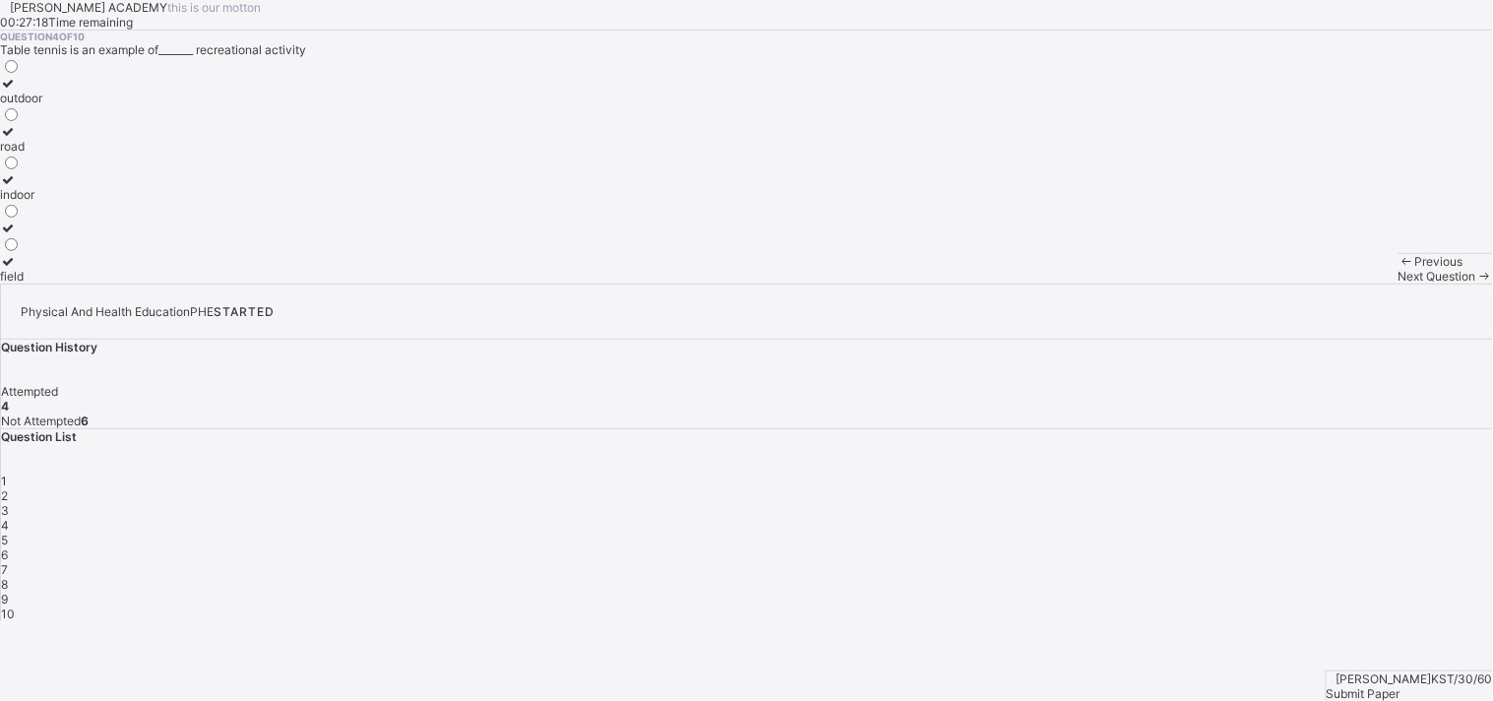
click at [1343, 283] on span "Next Question" at bounding box center [1437, 276] width 78 height 15
click at [106, 283] on div "time free from work" at bounding box center [53, 276] width 106 height 15
click at [1343, 283] on div "Previous Next Question" at bounding box center [1445, 268] width 94 height 31
click at [1343, 283] on span "Next Question" at bounding box center [1437, 276] width 78 height 15
click at [169, 139] on div "activities done during free time" at bounding box center [84, 131] width 169 height 15
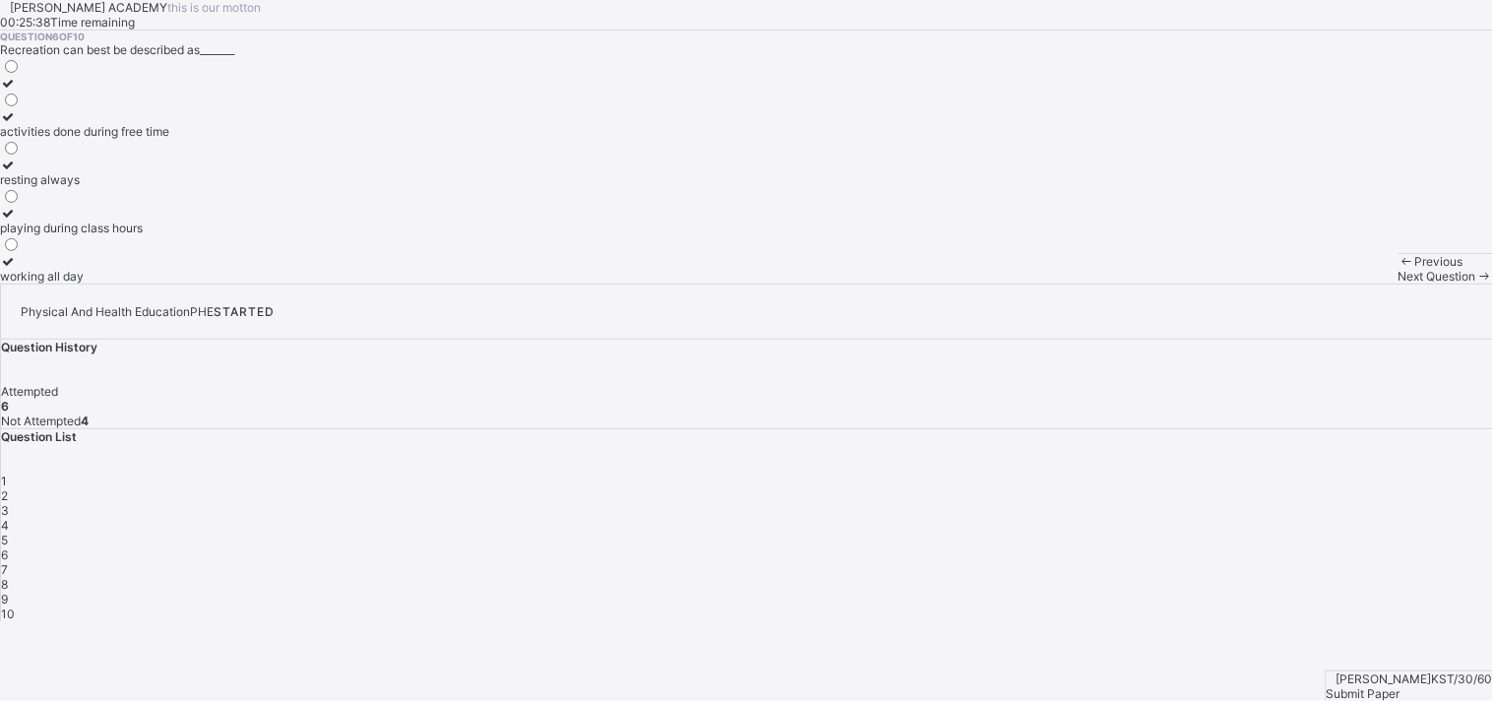
click at [1343, 283] on span "Next Question" at bounding box center [1437, 276] width 78 height 15
click at [143, 154] on div "refresh the body and mind" at bounding box center [71, 146] width 143 height 15
click at [1343, 283] on span at bounding box center [1484, 276] width 17 height 15
click at [38, 139] on div "Yoruba" at bounding box center [19, 131] width 38 height 15
click at [1343, 283] on span "Next Question" at bounding box center [1437, 276] width 78 height 15
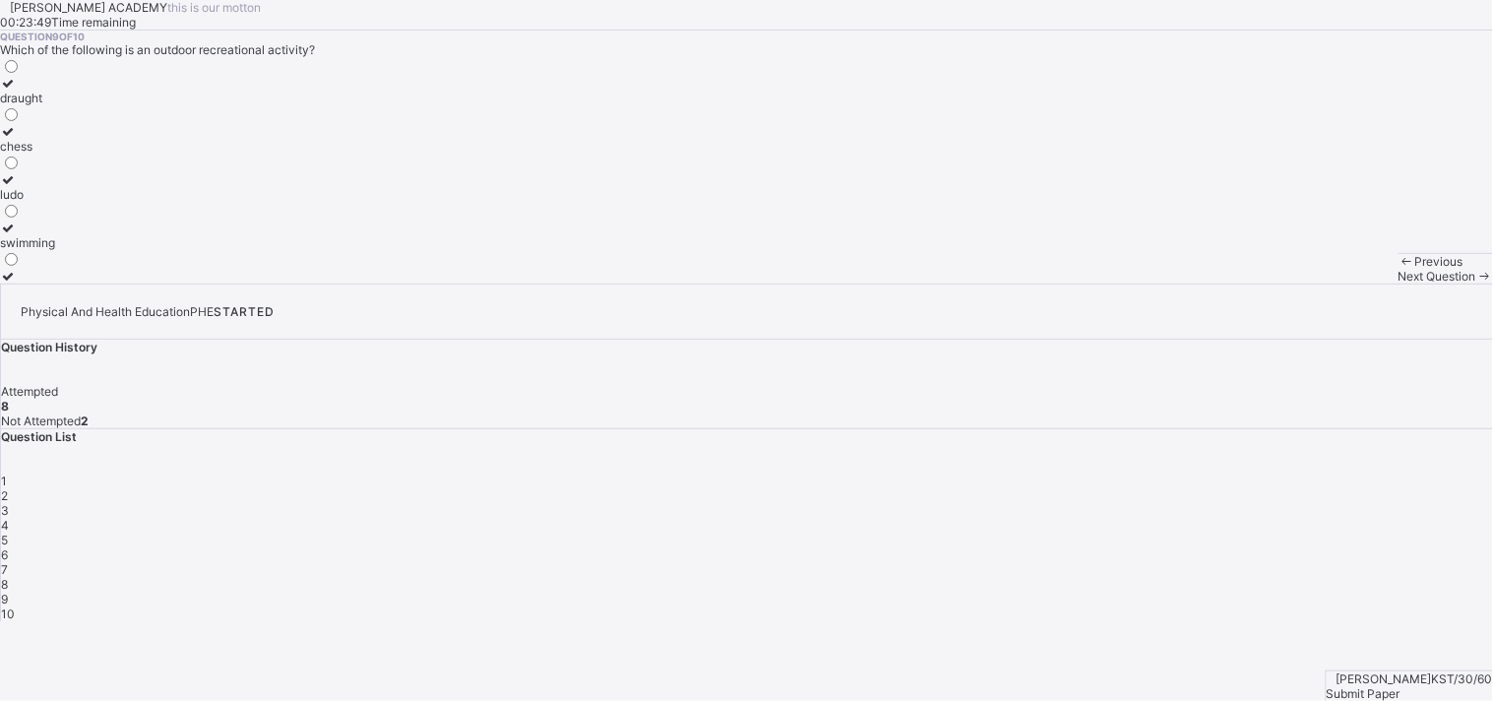
click at [55, 250] on div "swimming" at bounding box center [27, 242] width 55 height 15
click at [1343, 283] on span at bounding box center [1484, 276] width 17 height 15
click at [1343, 269] on span "Previous" at bounding box center [1439, 261] width 48 height 15
click at [1343, 283] on div "Previous Next Question" at bounding box center [1445, 268] width 94 height 31
click at [1343, 283] on div "Next Question" at bounding box center [1445, 276] width 94 height 15
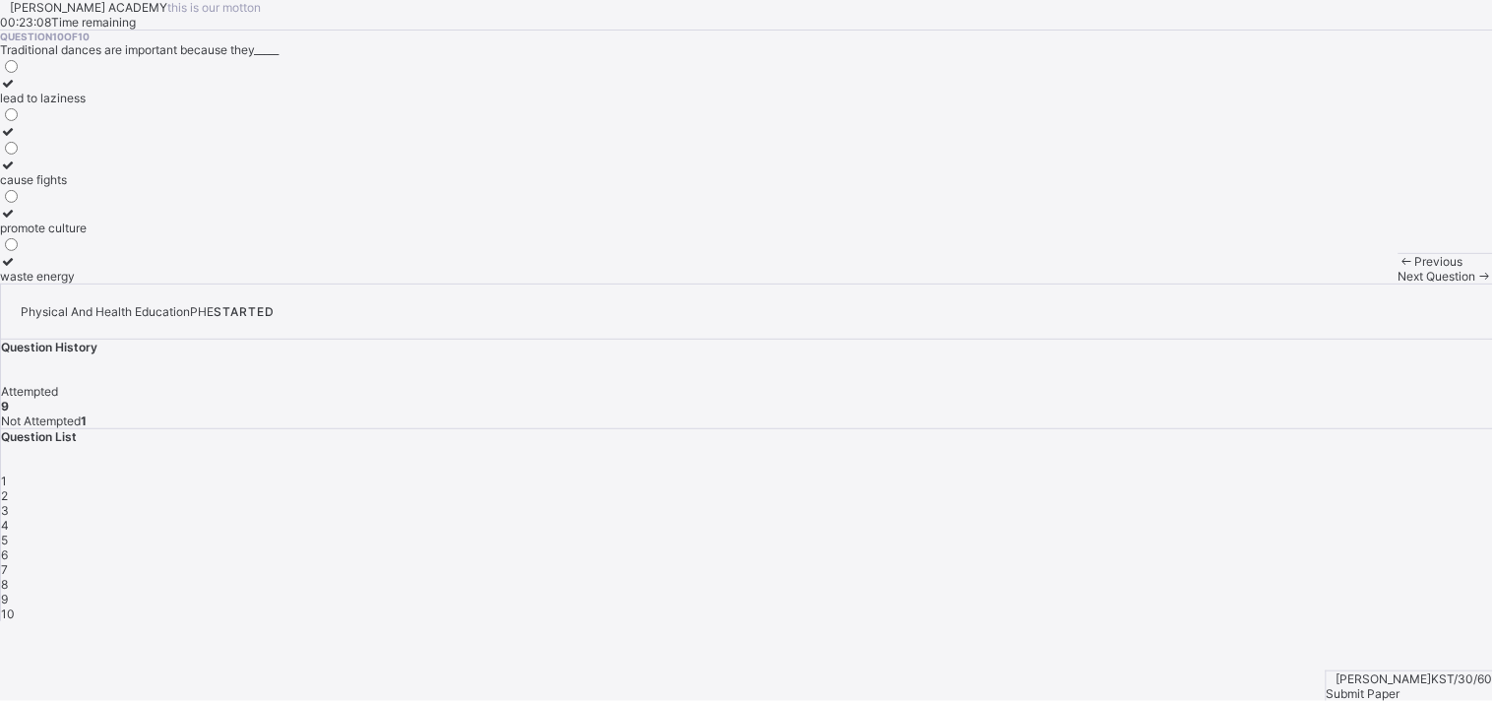
click at [87, 235] on label "promote culture" at bounding box center [43, 221] width 87 height 30
click at [1343, 630] on div "Submit Paper" at bounding box center [1410, 693] width 166 height 15
click at [980, 621] on div "×" at bounding box center [746, 628] width 1493 height 15
click at [1343, 630] on div "Submit Paper" at bounding box center [1410, 693] width 166 height 15
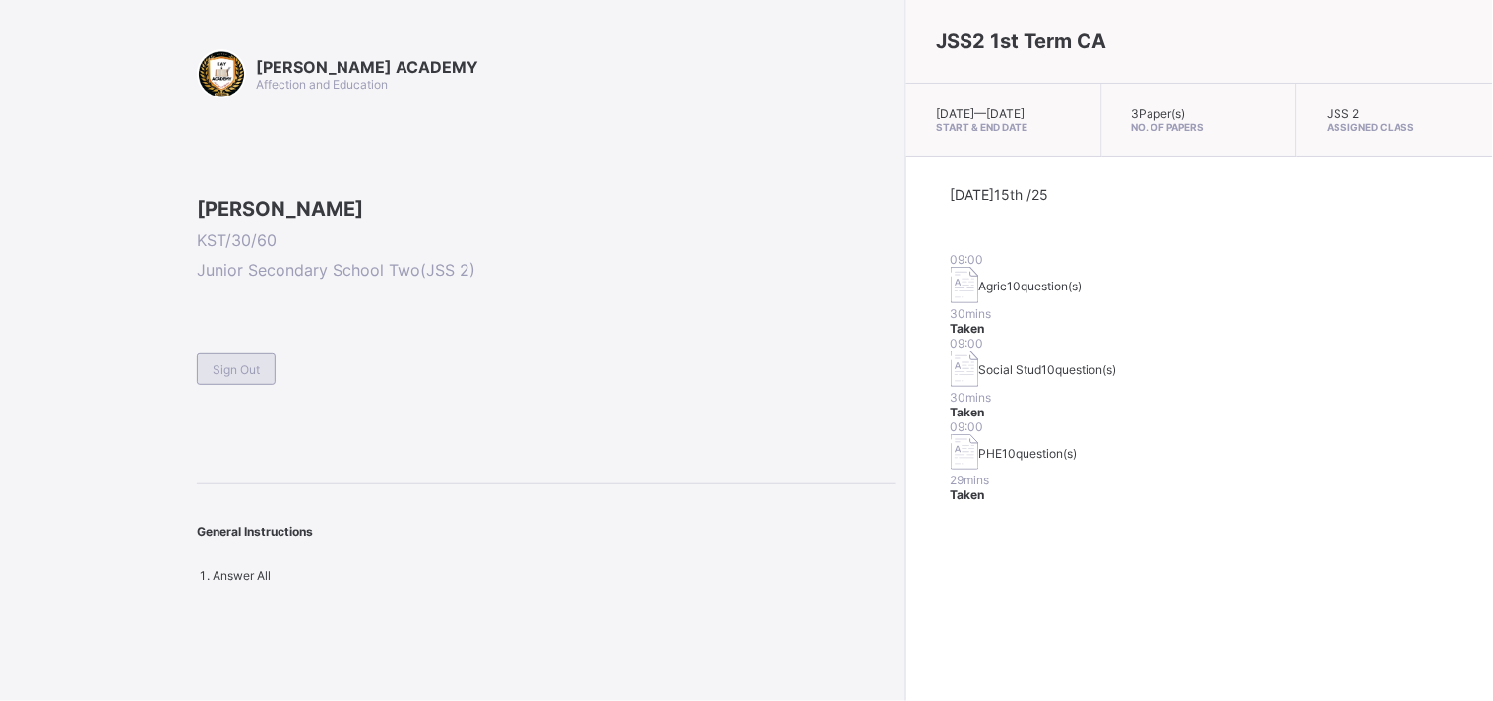
click at [243, 377] on span "Sign Out" at bounding box center [236, 369] width 47 height 15
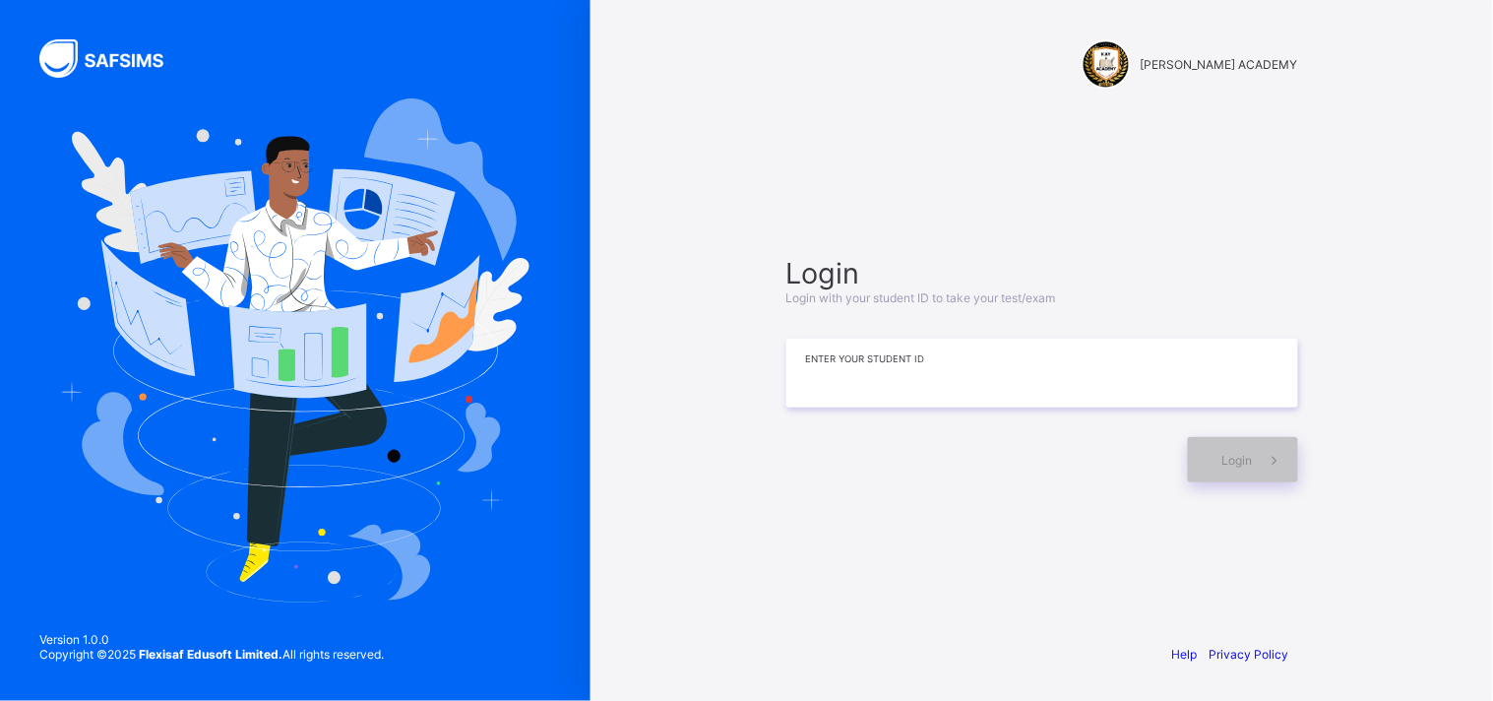
click at [804, 384] on input at bounding box center [1042, 373] width 512 height 69
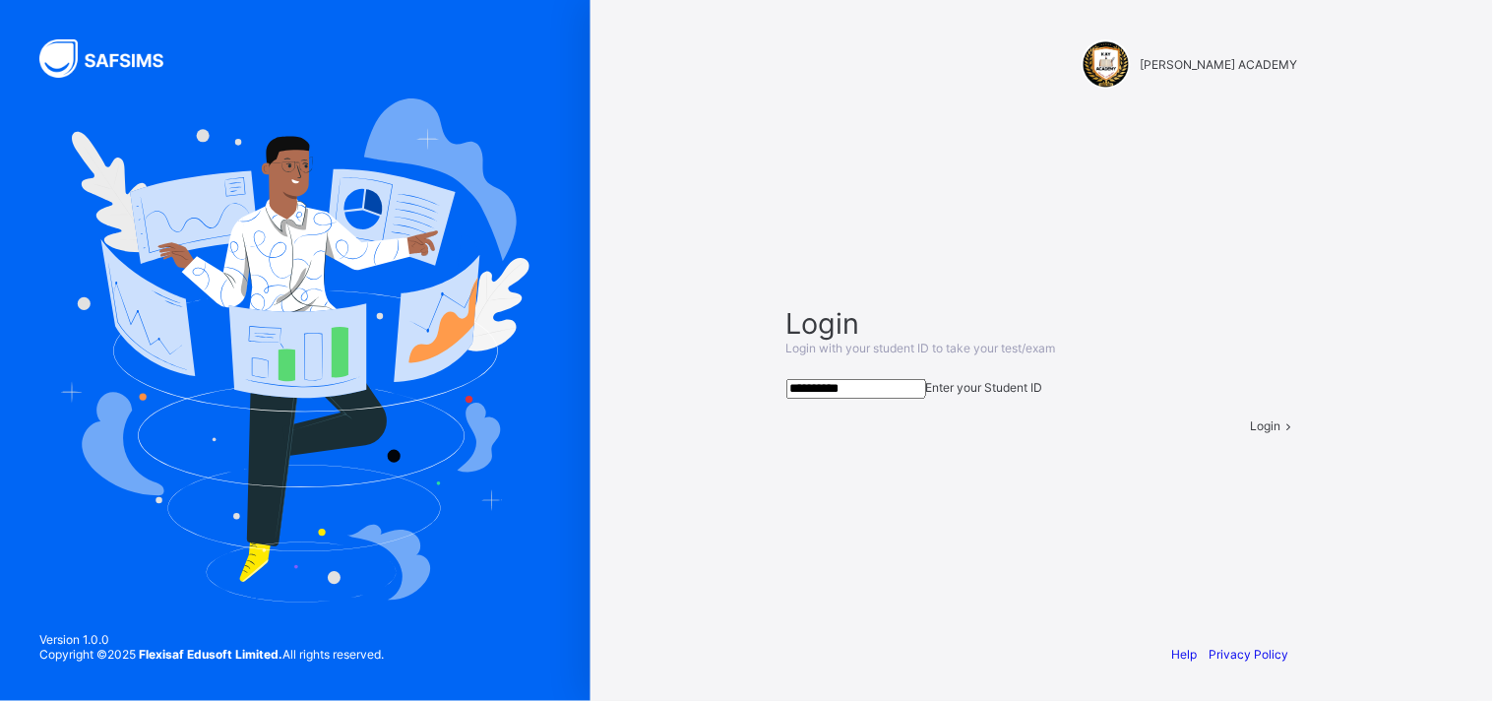
type input "**********"
click at [1251, 433] on span "Login" at bounding box center [1266, 425] width 31 height 15
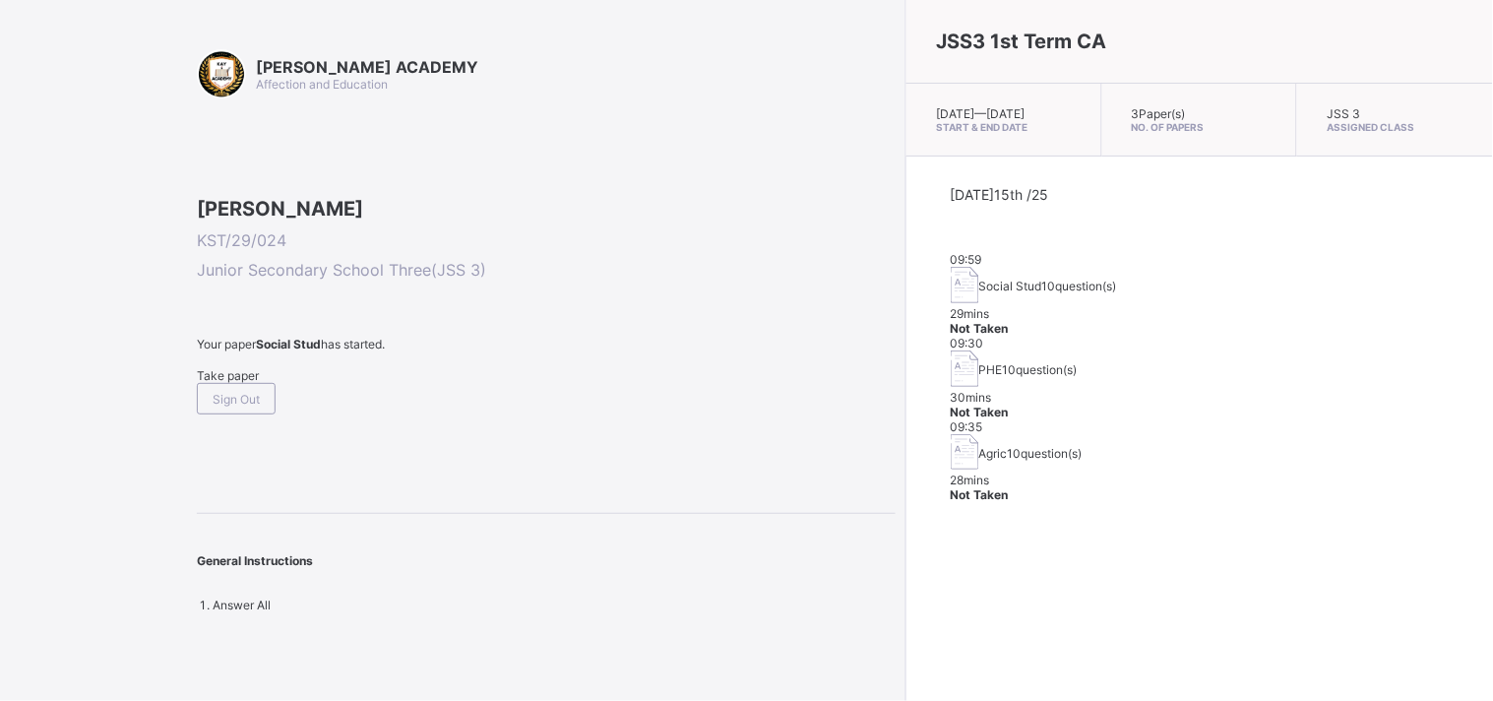
click at [251, 383] on span "Take paper" at bounding box center [228, 375] width 62 height 15
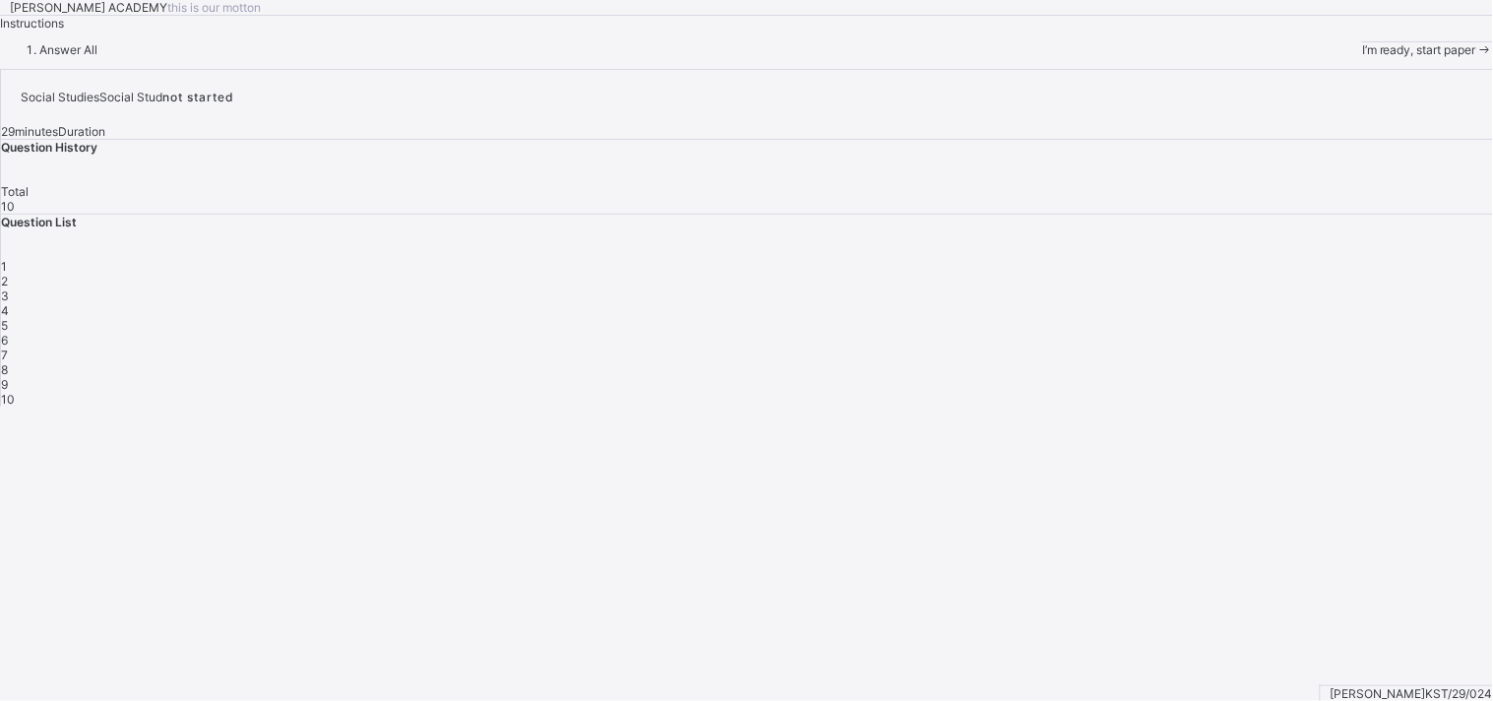
click at [1343, 57] on div "I’m ready, start paper" at bounding box center [1427, 49] width 131 height 15
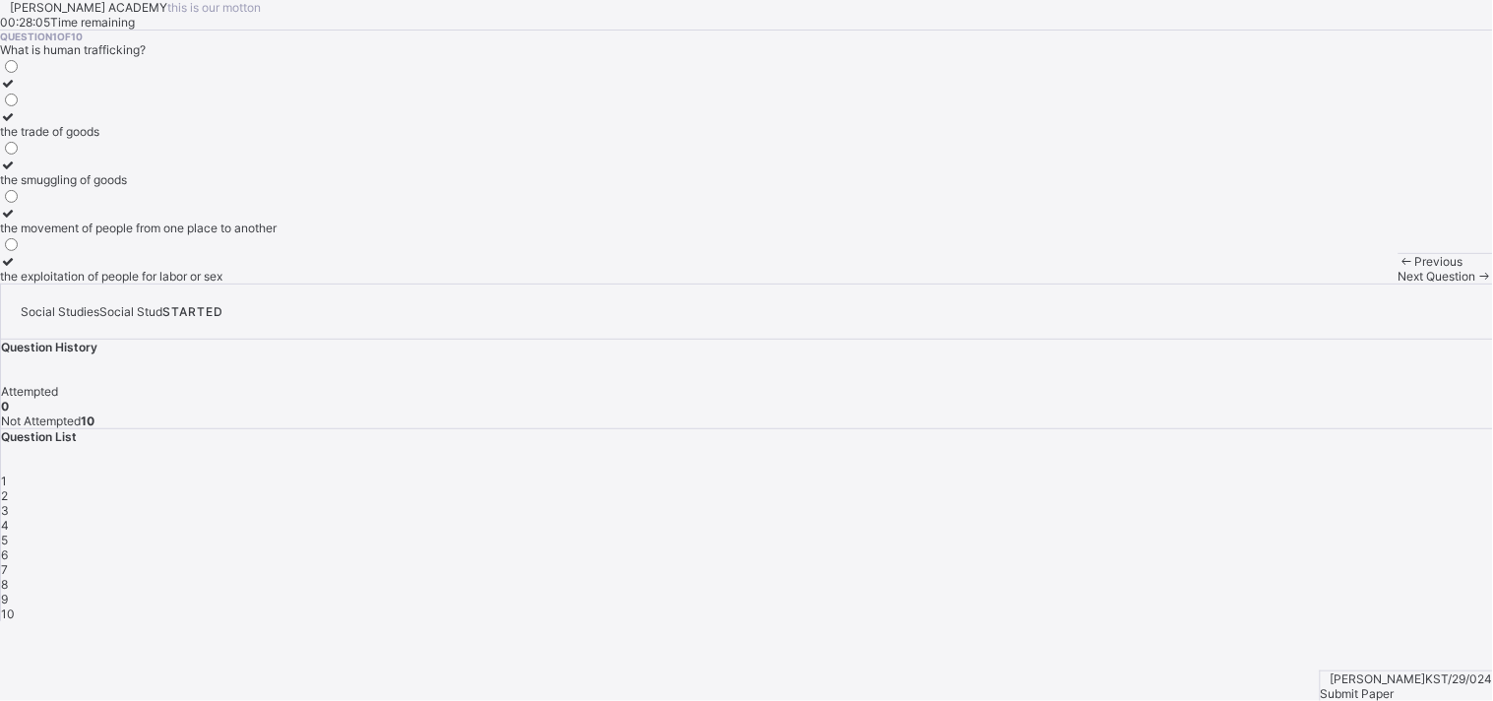
click at [213, 235] on div "the movement of people from one place to another" at bounding box center [138, 227] width 277 height 15
click at [1343, 283] on span at bounding box center [1484, 276] width 17 height 15
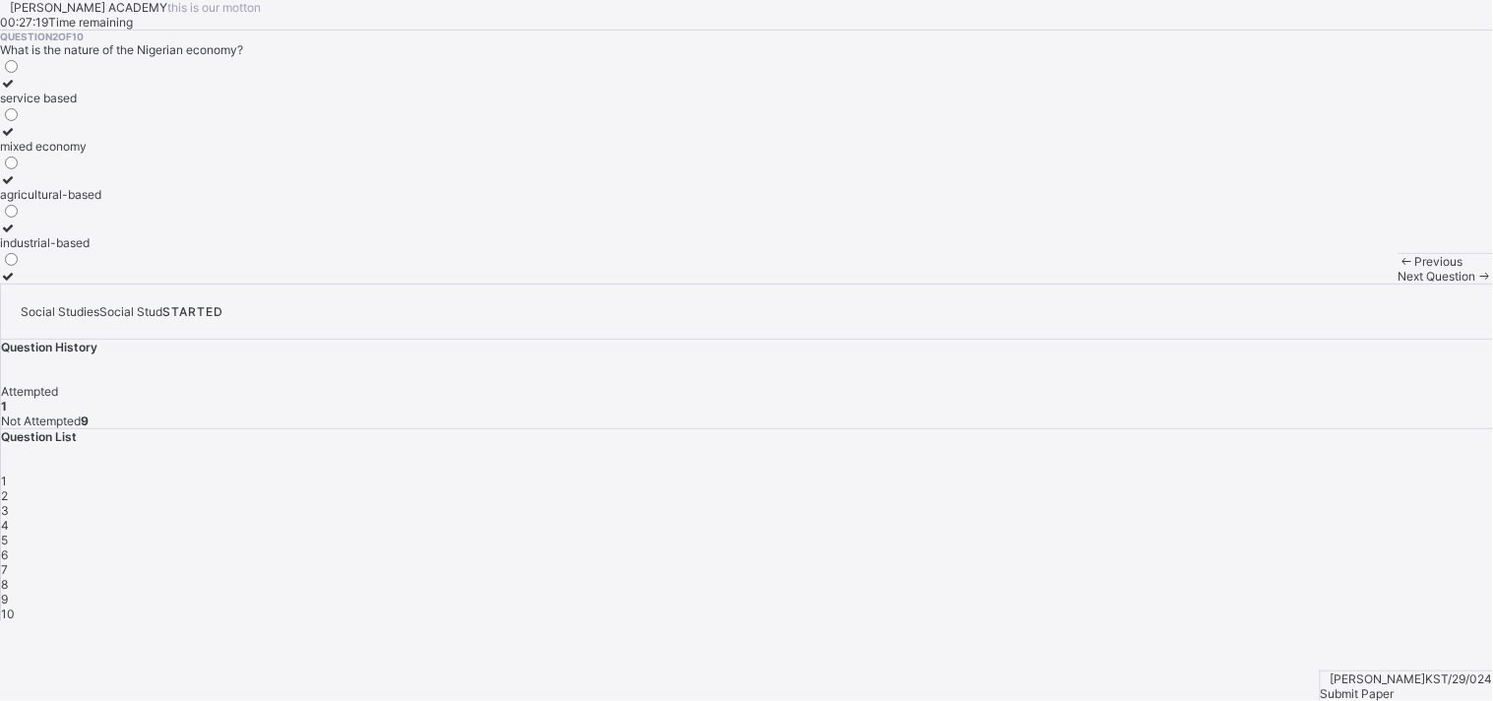
click at [101, 202] on div "agricultural-based" at bounding box center [50, 194] width 101 height 15
click at [1343, 283] on span "Next Question" at bounding box center [1437, 276] width 78 height 15
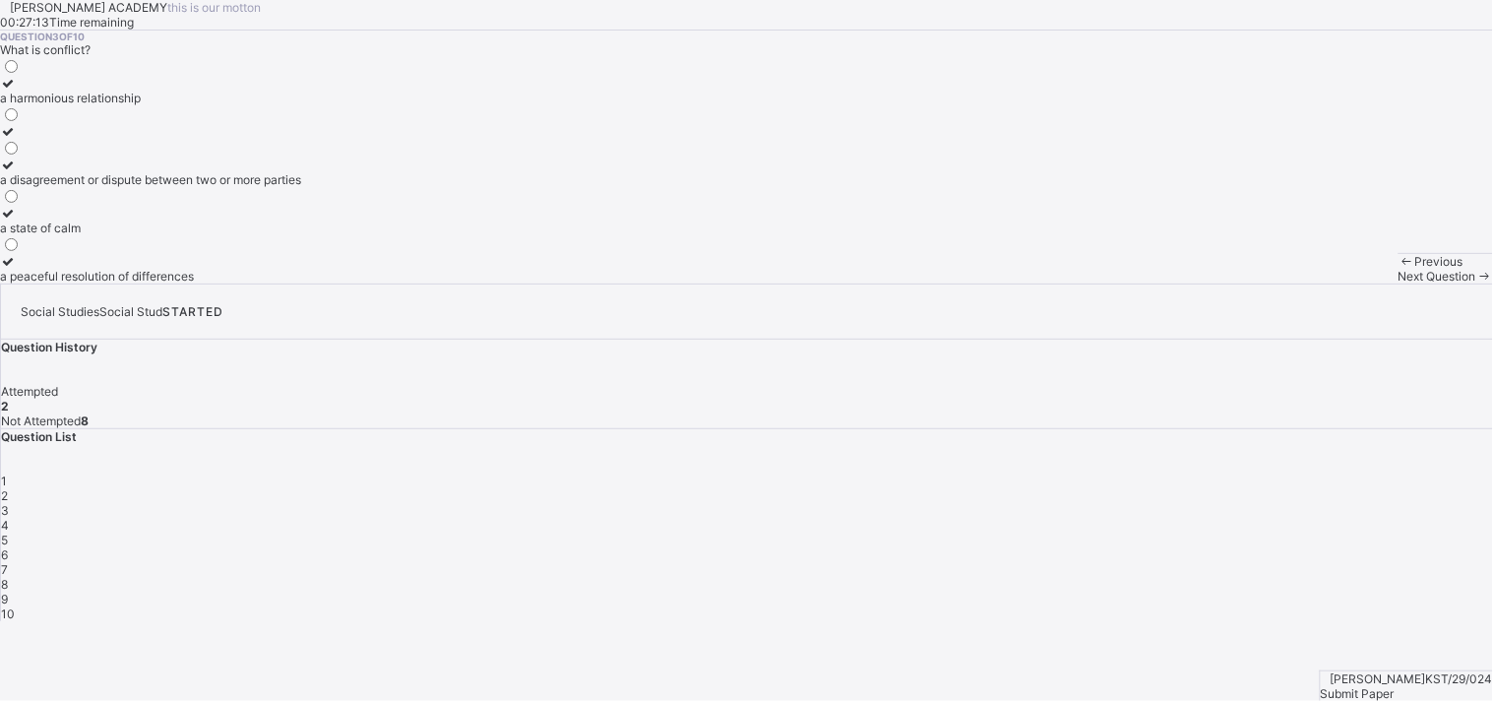
click at [1343, 283] on span "Next Question" at bounding box center [1437, 276] width 78 height 15
click at [9, 503] on span "3" at bounding box center [5, 510] width 8 height 15
click at [192, 283] on div "a peaceful resolution of differences" at bounding box center [150, 276] width 301 height 15
click at [1343, 283] on span "Next Question" at bounding box center [1437, 276] width 78 height 15
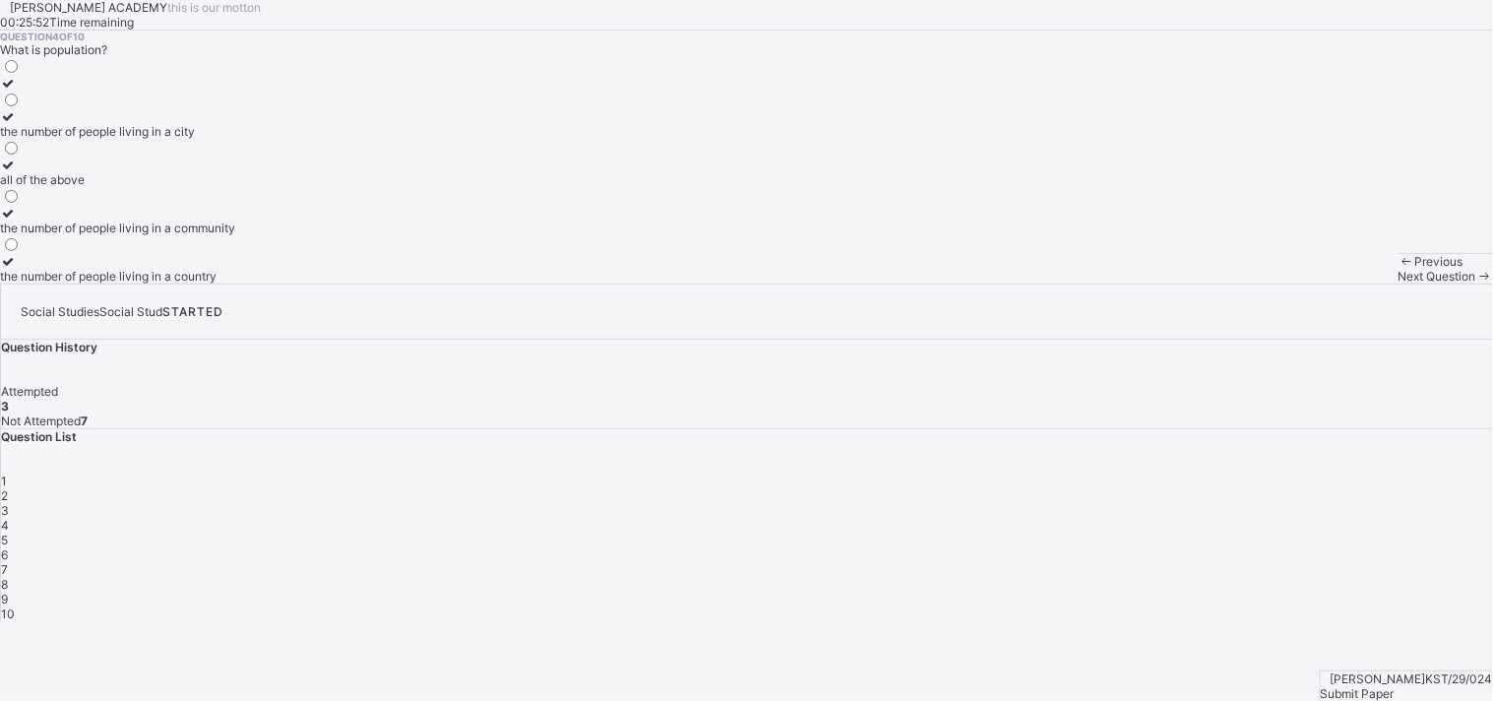
click at [173, 187] on div "all of the above" at bounding box center [117, 179] width 235 height 15
click at [1343, 283] on span "Next Question" at bounding box center [1437, 276] width 78 height 15
click at [66, 283] on div "family" at bounding box center [33, 276] width 66 height 15
click at [1343, 283] on span "Next Question" at bounding box center [1437, 276] width 78 height 15
click at [285, 283] on div "A subject that studies human relationships and environment" at bounding box center [163, 276] width 327 height 15
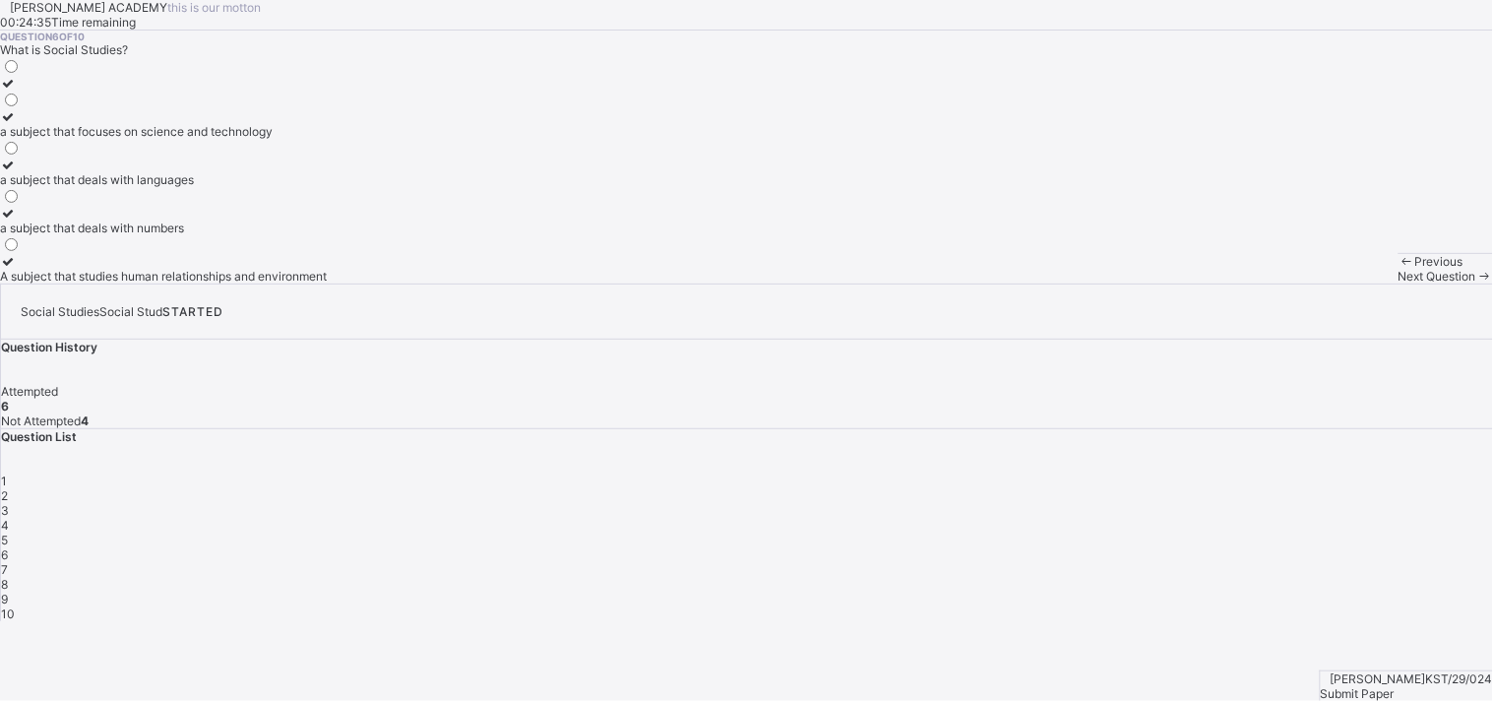
click at [1343, 283] on div "Next Question" at bounding box center [1445, 276] width 94 height 15
click at [193, 283] on div "practices that are harmful and violate human rights" at bounding box center [139, 276] width 278 height 15
click at [1343, 283] on span "Next Question" at bounding box center [1437, 276] width 78 height 15
click at [162, 187] on label "a state of calm and tranquility" at bounding box center [81, 172] width 162 height 30
click at [1343, 283] on span "Next Question" at bounding box center [1437, 276] width 78 height 15
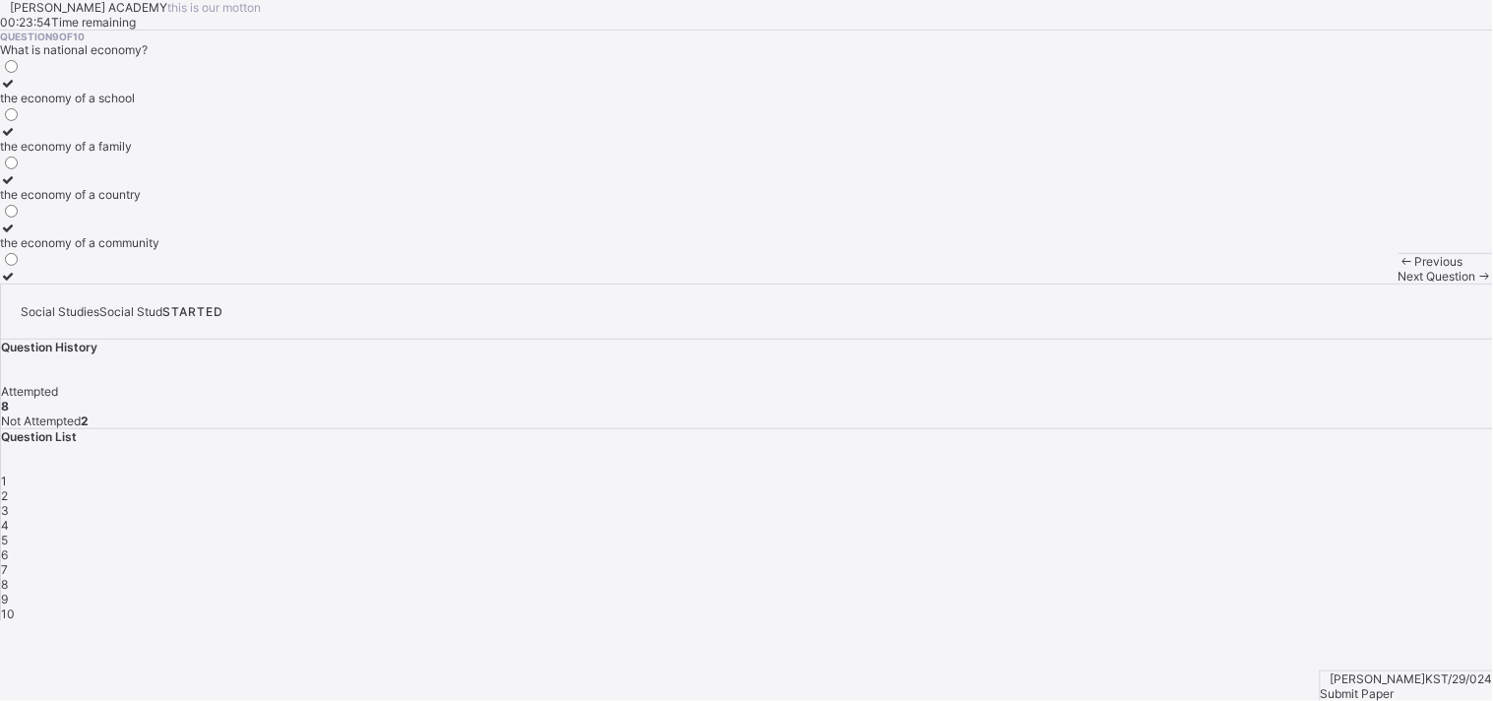
click at [1343, 283] on span "Next Question" at bounding box center [1437, 276] width 78 height 15
click at [8, 591] on span "9" at bounding box center [4, 598] width 7 height 15
click at [159, 154] on div "the economy of a family" at bounding box center [79, 146] width 159 height 15
click at [1343, 283] on span "Next Question" at bounding box center [1437, 276] width 78 height 15
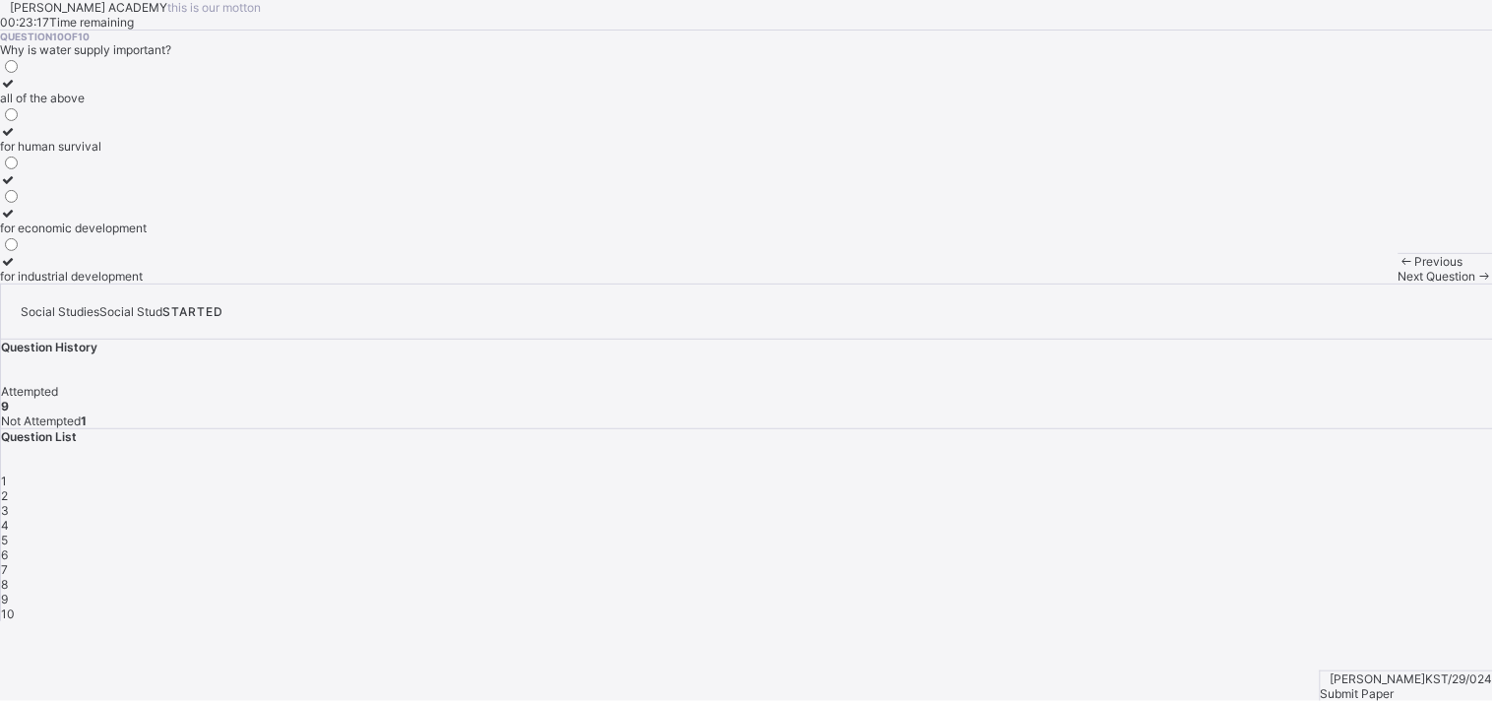
click at [147, 105] on div "all of the above" at bounding box center [73, 98] width 147 height 15
click at [1343, 630] on span "Submit Paper" at bounding box center [1358, 693] width 74 height 15
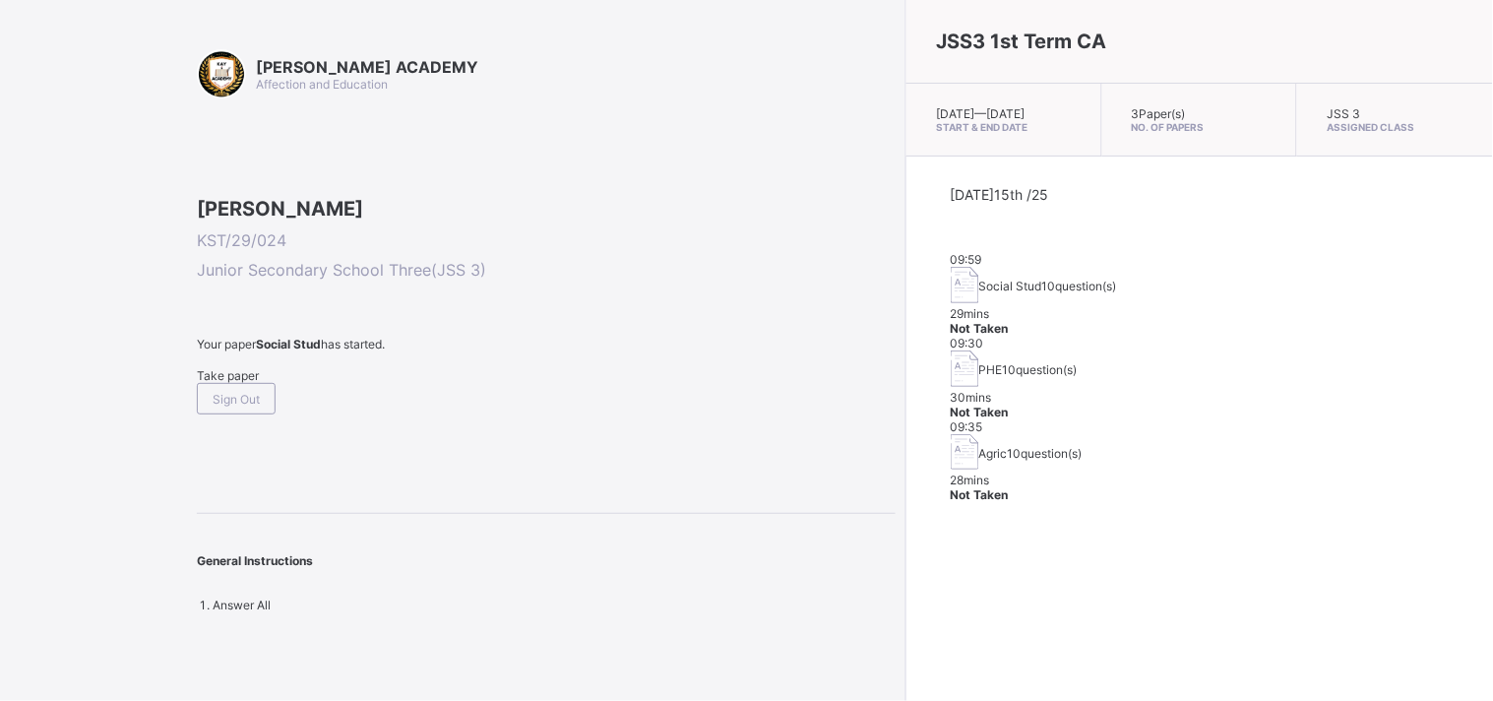
click at [259, 383] on span "Take paper" at bounding box center [228, 375] width 62 height 15
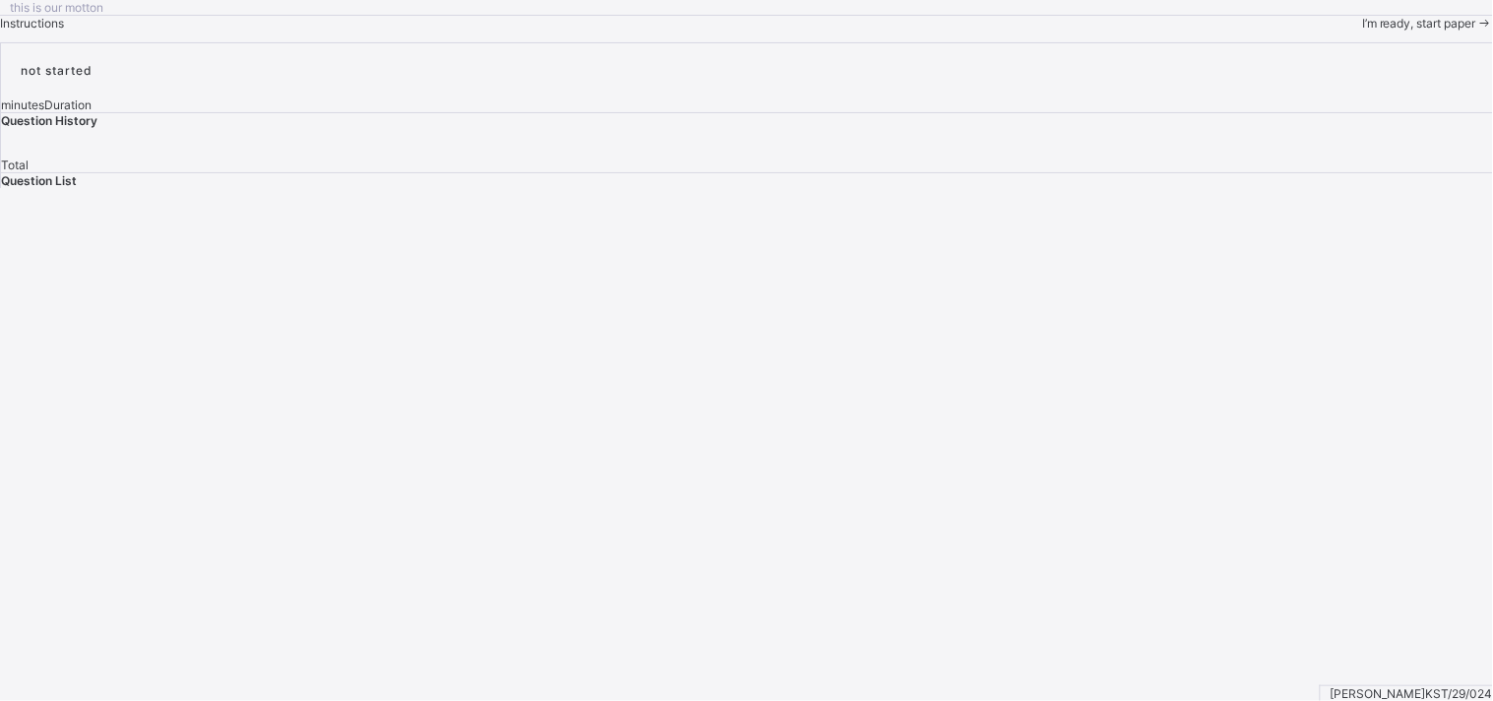
click at [1343, 31] on span "I’m ready, start paper" at bounding box center [1419, 23] width 114 height 15
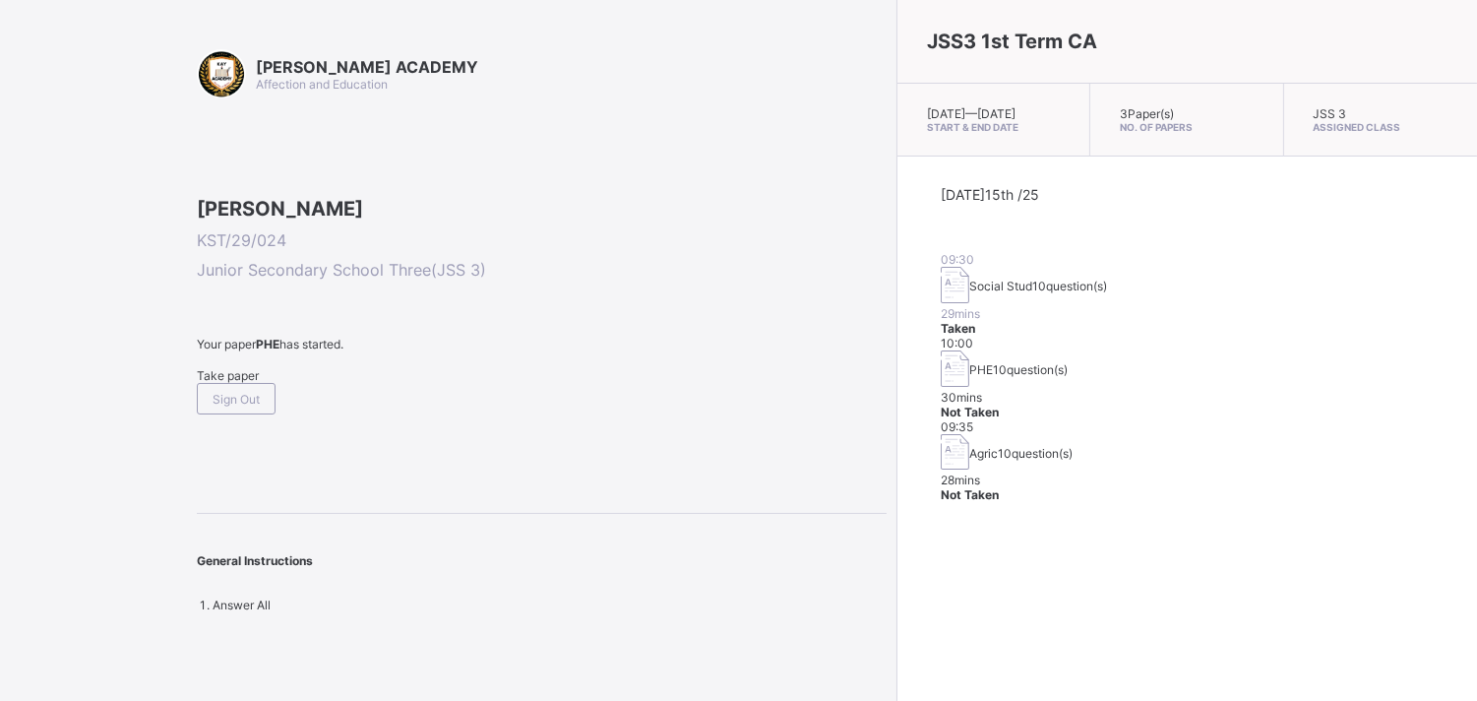
click at [231, 383] on span "Take paper" at bounding box center [228, 375] width 62 height 15
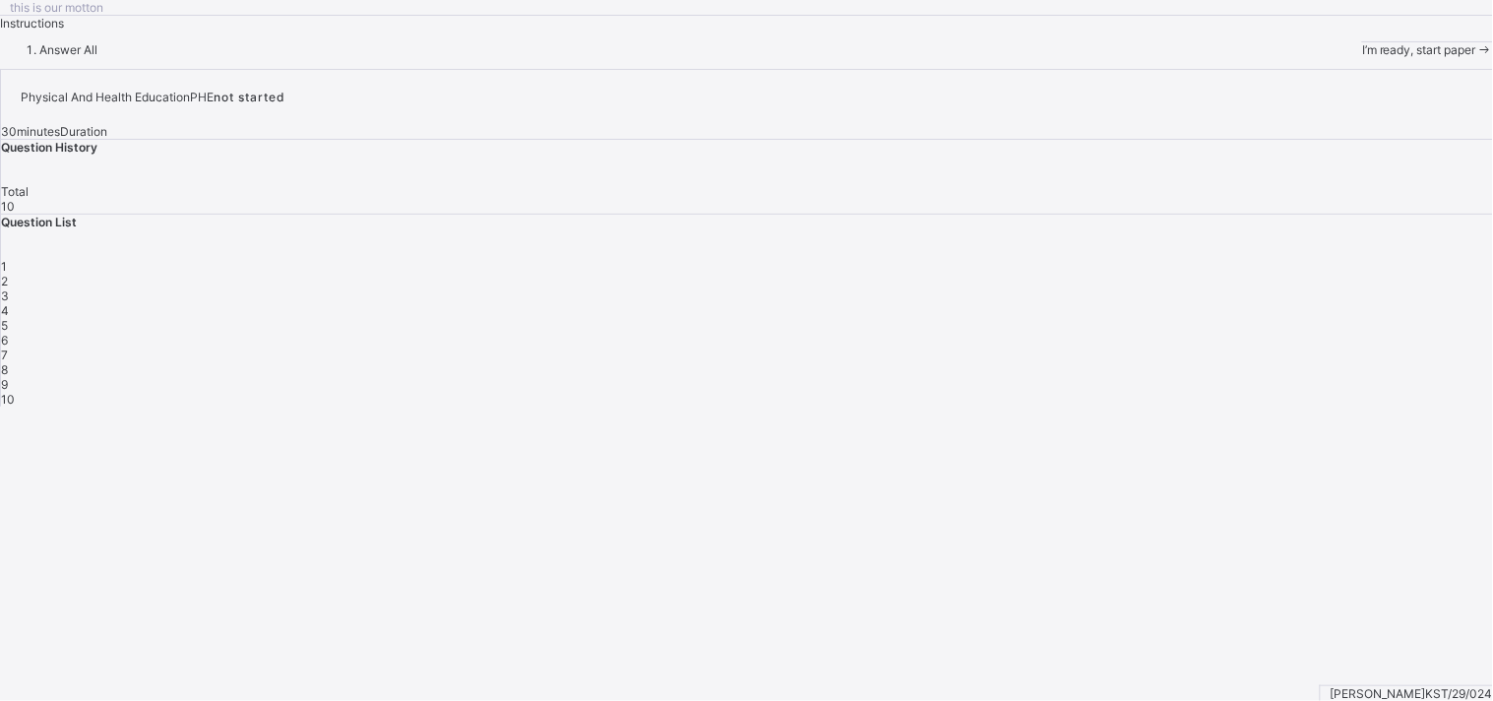
click at [1343, 57] on span "I’m ready, start paper" at bounding box center [1419, 49] width 114 height 15
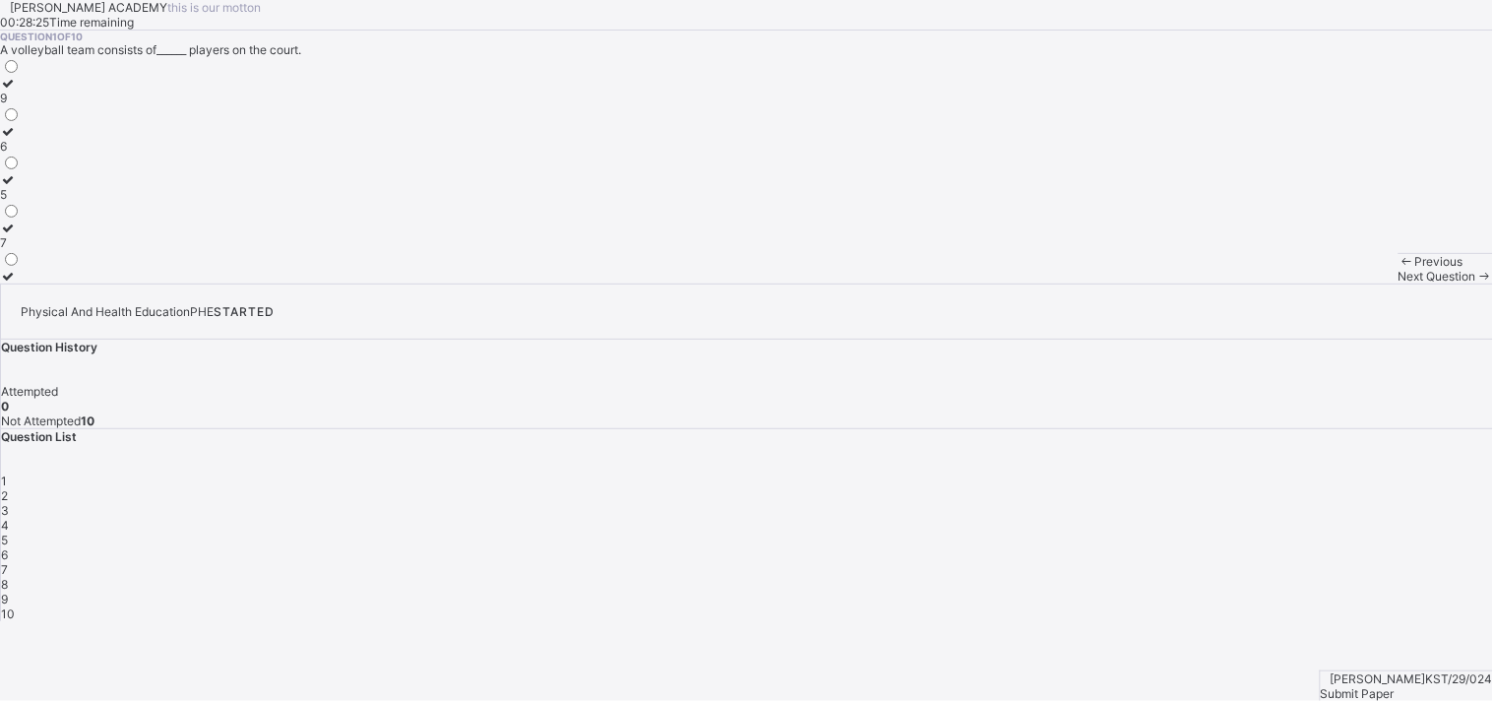
click at [21, 105] on div "9" at bounding box center [10, 98] width 21 height 15
click at [1343, 283] on span "Next Question" at bounding box center [1437, 276] width 78 height 15
click at [37, 250] on div "grip" at bounding box center [18, 242] width 37 height 15
click at [37, 202] on div "tip" at bounding box center [18, 194] width 37 height 15
click at [37, 154] on label "handle" at bounding box center [18, 139] width 37 height 30
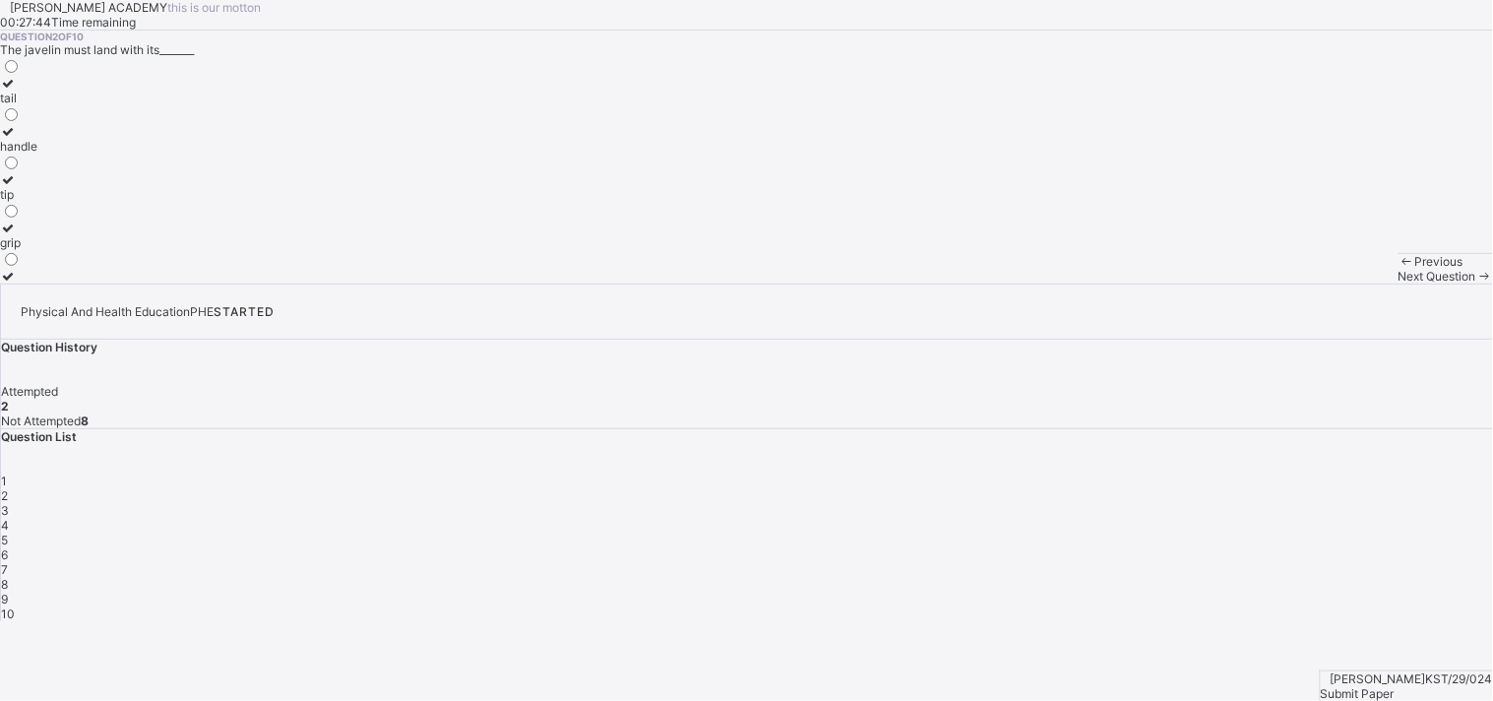
click at [1343, 283] on span "Next Question" at bounding box center [1437, 276] width 78 height 15
click at [40, 283] on label "kick" at bounding box center [20, 269] width 40 height 30
click at [1343, 283] on span "Next Question" at bounding box center [1437, 276] width 78 height 15
click at [107, 235] on div "wood and metal rim" at bounding box center [53, 227] width 107 height 15
click at [1343, 283] on span "Next Question" at bounding box center [1437, 276] width 78 height 15
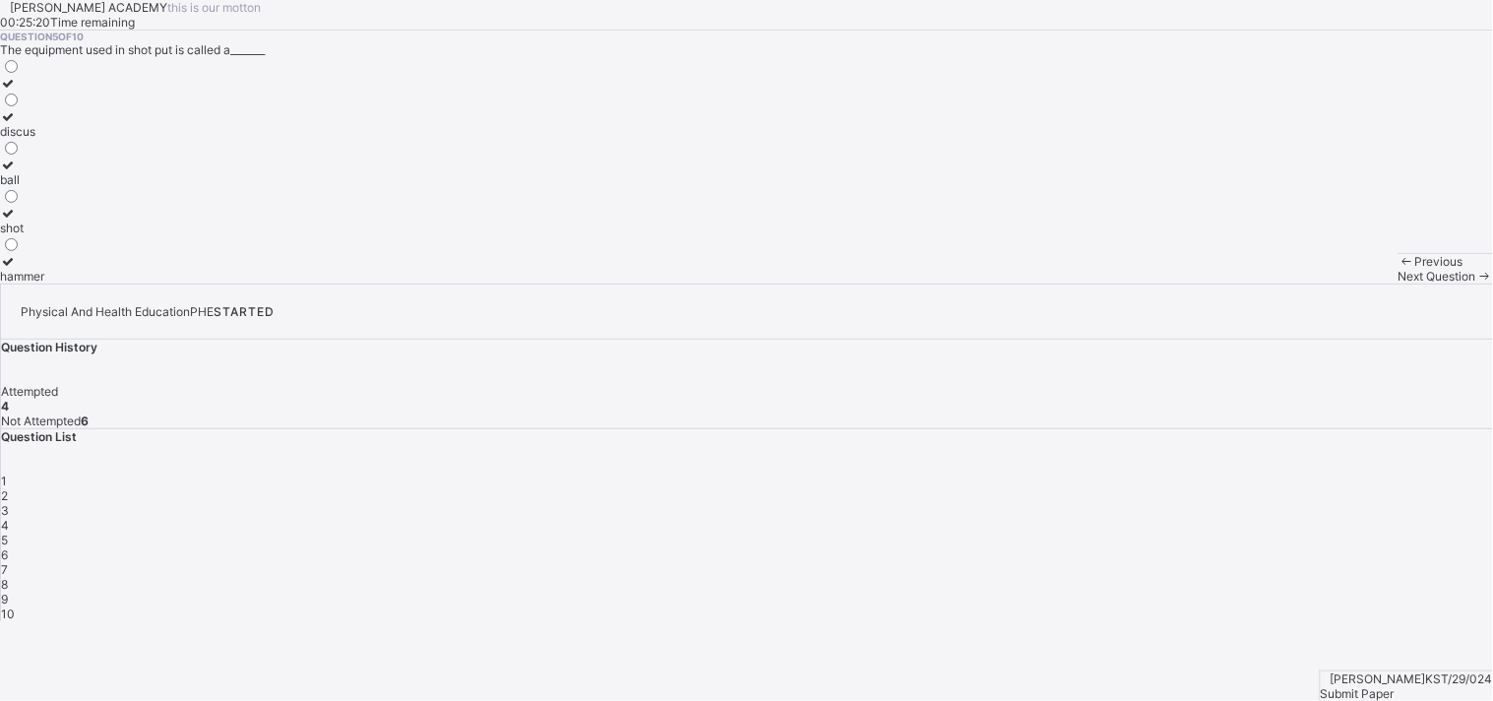
click at [44, 187] on div "ball" at bounding box center [22, 179] width 44 height 15
click at [1343, 283] on div "Next Question" at bounding box center [1445, 276] width 94 height 15
click at [1333, 532] on div "5" at bounding box center [747, 539] width 1492 height 15
click at [44, 187] on div "ball" at bounding box center [22, 179] width 44 height 15
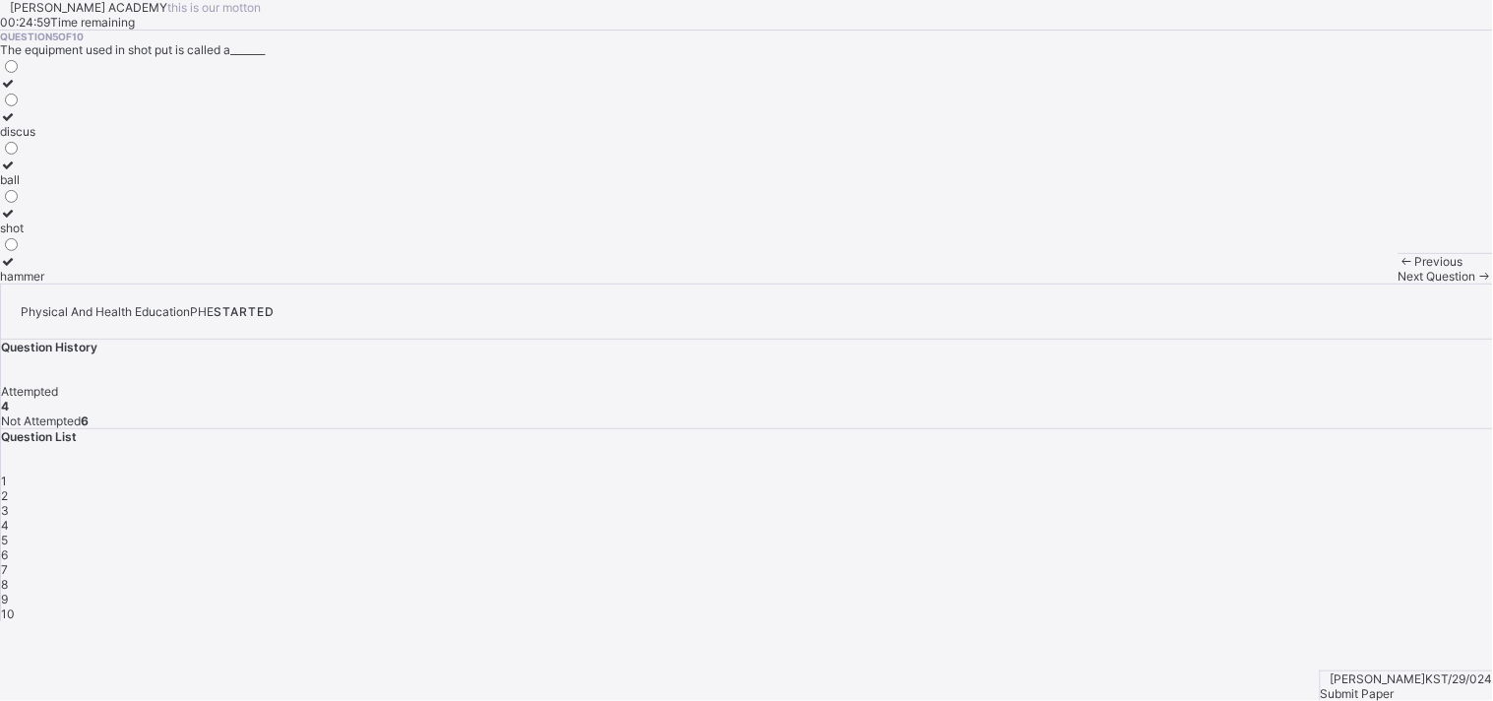
click at [1343, 283] on span "Next Question" at bounding box center [1437, 276] width 78 height 15
click at [78, 187] on label "backward pull" at bounding box center [39, 172] width 78 height 30
click at [1343, 283] on span "Next Question" at bounding box center [1437, 276] width 78 height 15
click at [8, 547] on span "6" at bounding box center [4, 554] width 7 height 15
click at [78, 187] on div "backward pull" at bounding box center [39, 179] width 78 height 15
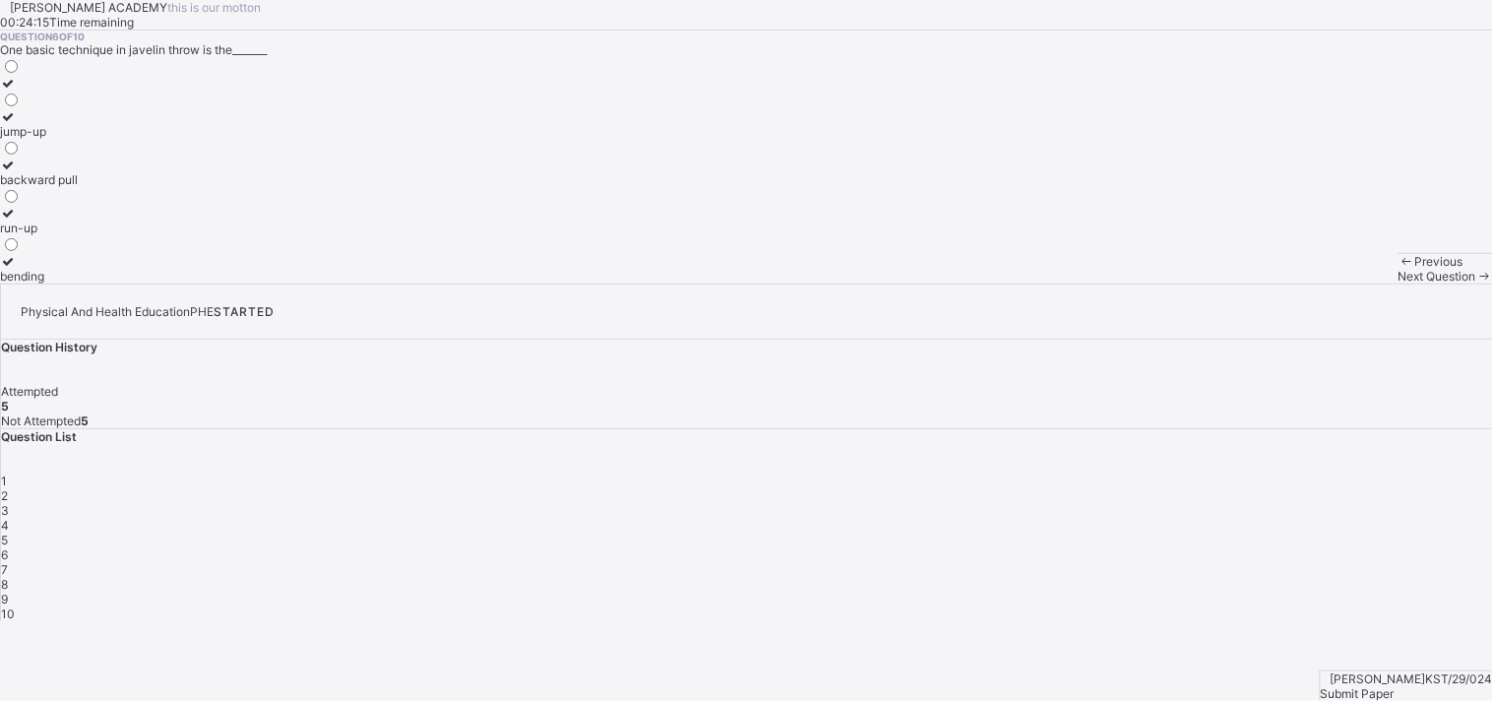
click at [1343, 283] on span "Next Question" at bounding box center [1437, 276] width 78 height 15
click at [61, 235] on div "one hand" at bounding box center [30, 227] width 61 height 15
click at [1343, 283] on span "Next Question" at bounding box center [1437, 276] width 78 height 15
click at [94, 283] on div "inside the ring" at bounding box center [47, 276] width 94 height 15
click at [1343, 283] on span "Next Question" at bounding box center [1437, 276] width 78 height 15
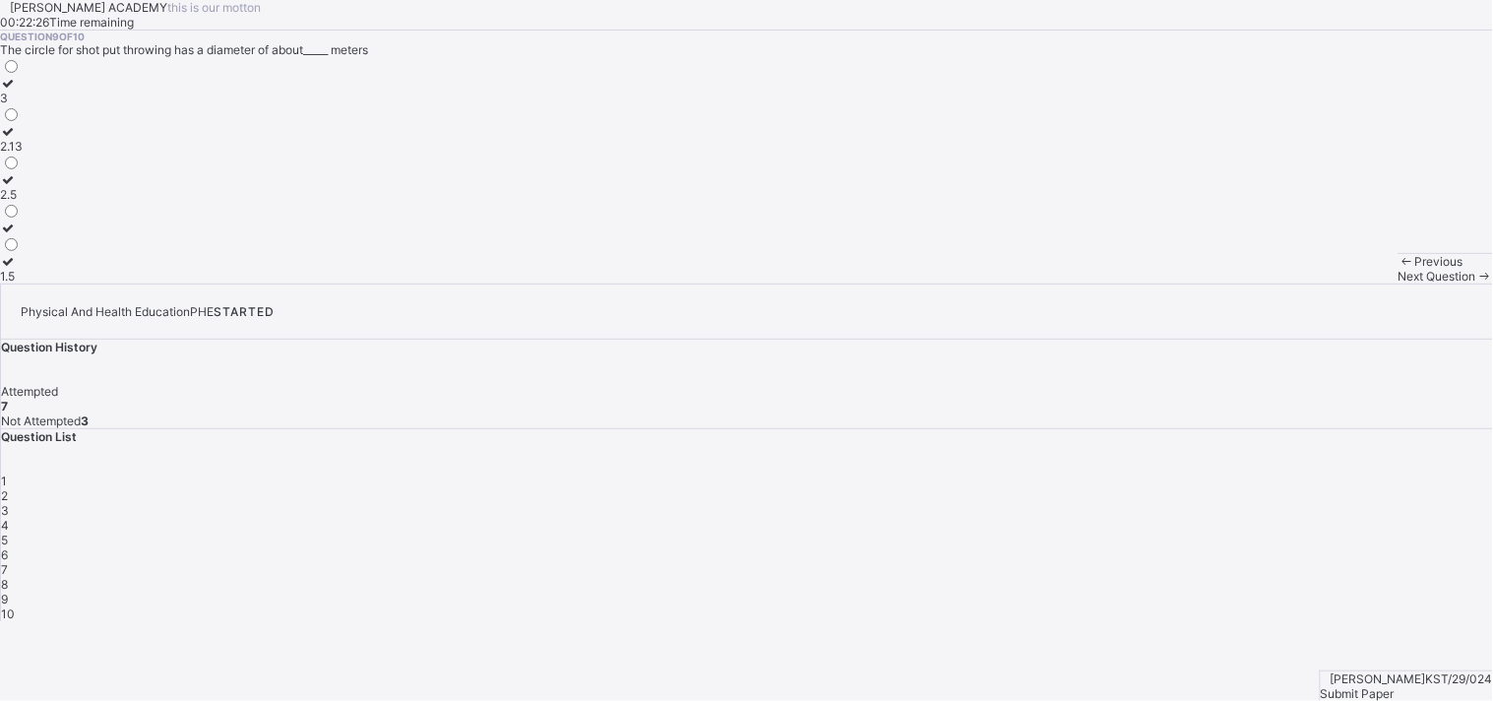
click at [23, 202] on div "2.5" at bounding box center [11, 194] width 23 height 15
click at [1343, 283] on span "Next Question" at bounding box center [1437, 276] width 78 height 15
click at [38, 235] on div "put" at bounding box center [19, 227] width 38 height 15
click at [1343, 630] on span "Submit Paper" at bounding box center [1358, 693] width 74 height 15
click at [975, 621] on div "×" at bounding box center [746, 628] width 1493 height 15
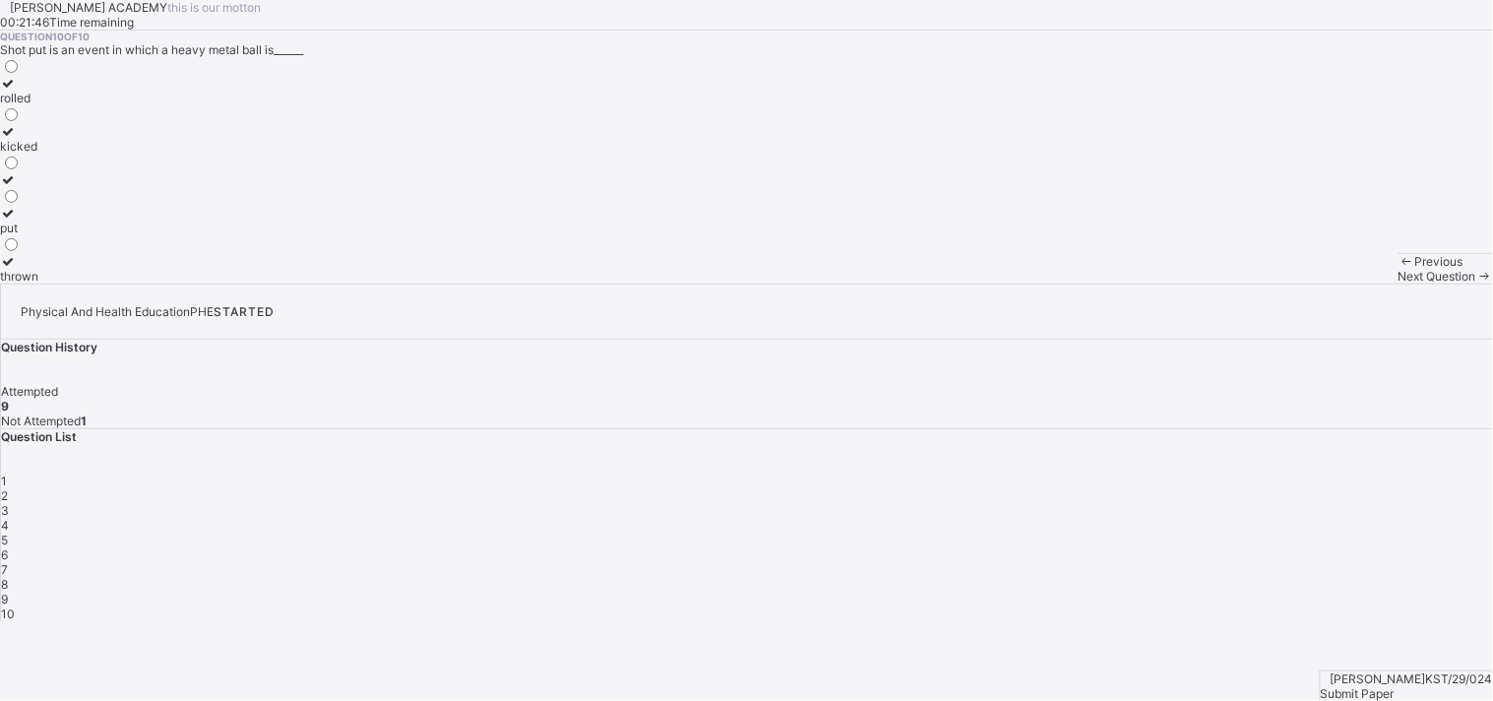
click at [8, 562] on span "7" at bounding box center [4, 569] width 7 height 15
click at [61, 235] on div "one hand" at bounding box center [30, 227] width 61 height 15
click at [1343, 283] on span "Next Question" at bounding box center [1437, 276] width 78 height 15
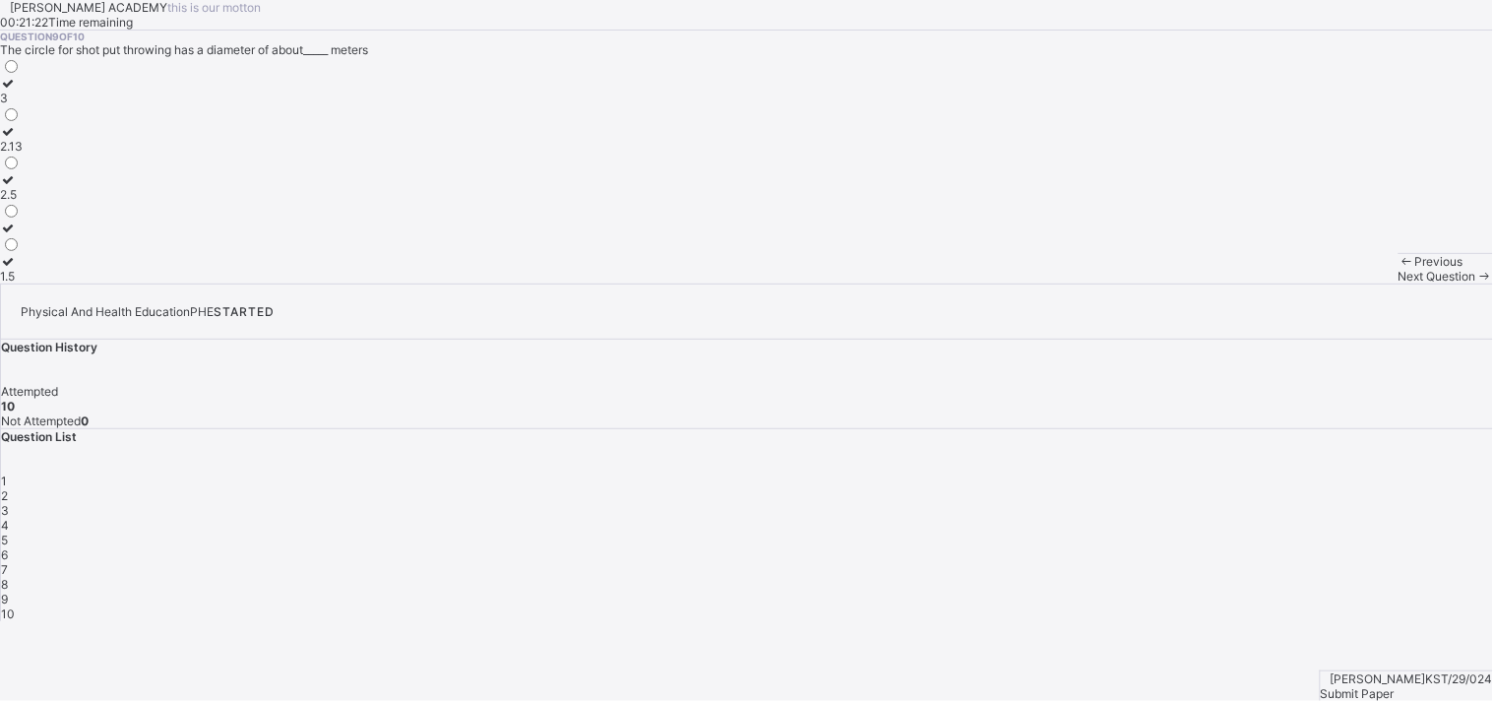
click at [1343, 283] on span "Next Question" at bounding box center [1437, 276] width 78 height 15
click at [1343, 630] on span "Submit Paper" at bounding box center [1358, 693] width 74 height 15
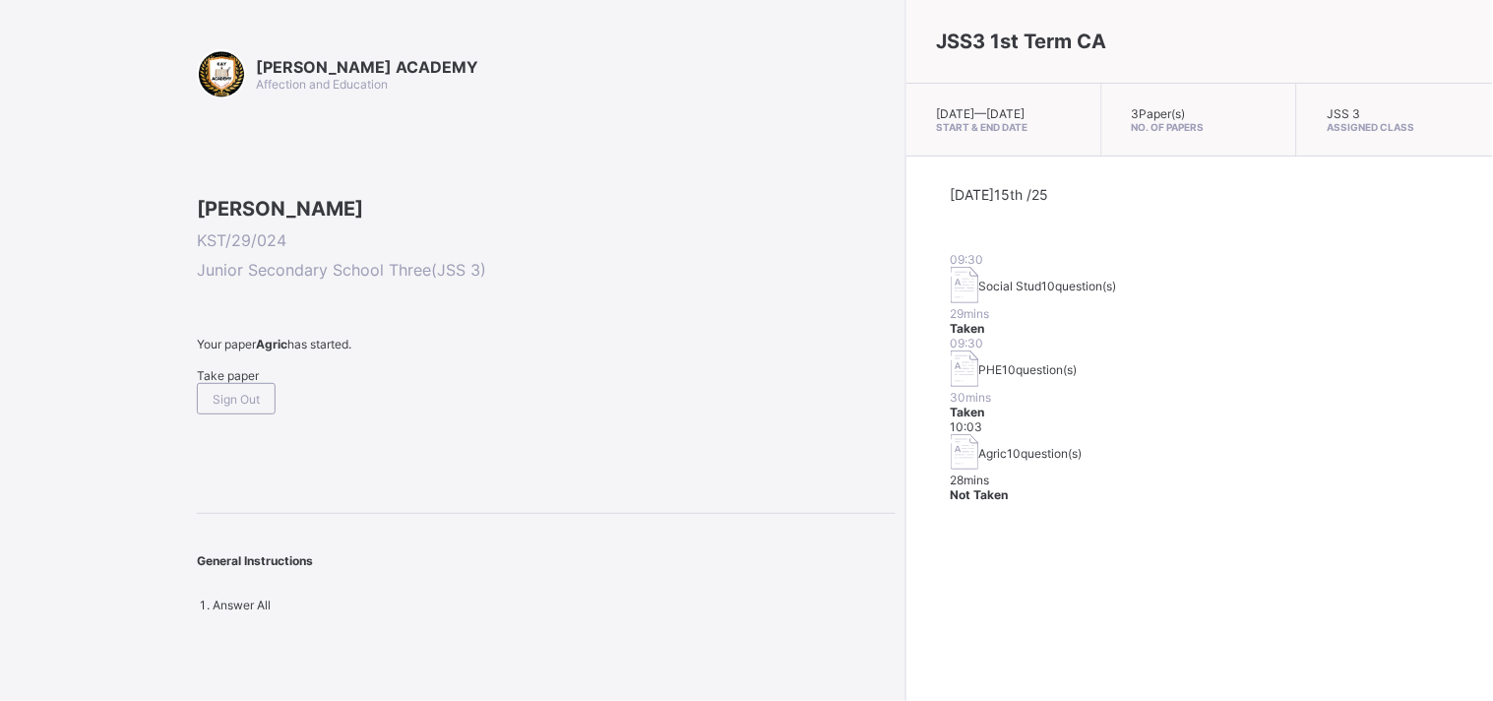
click at [231, 383] on div "Take paper" at bounding box center [546, 375] width 699 height 15
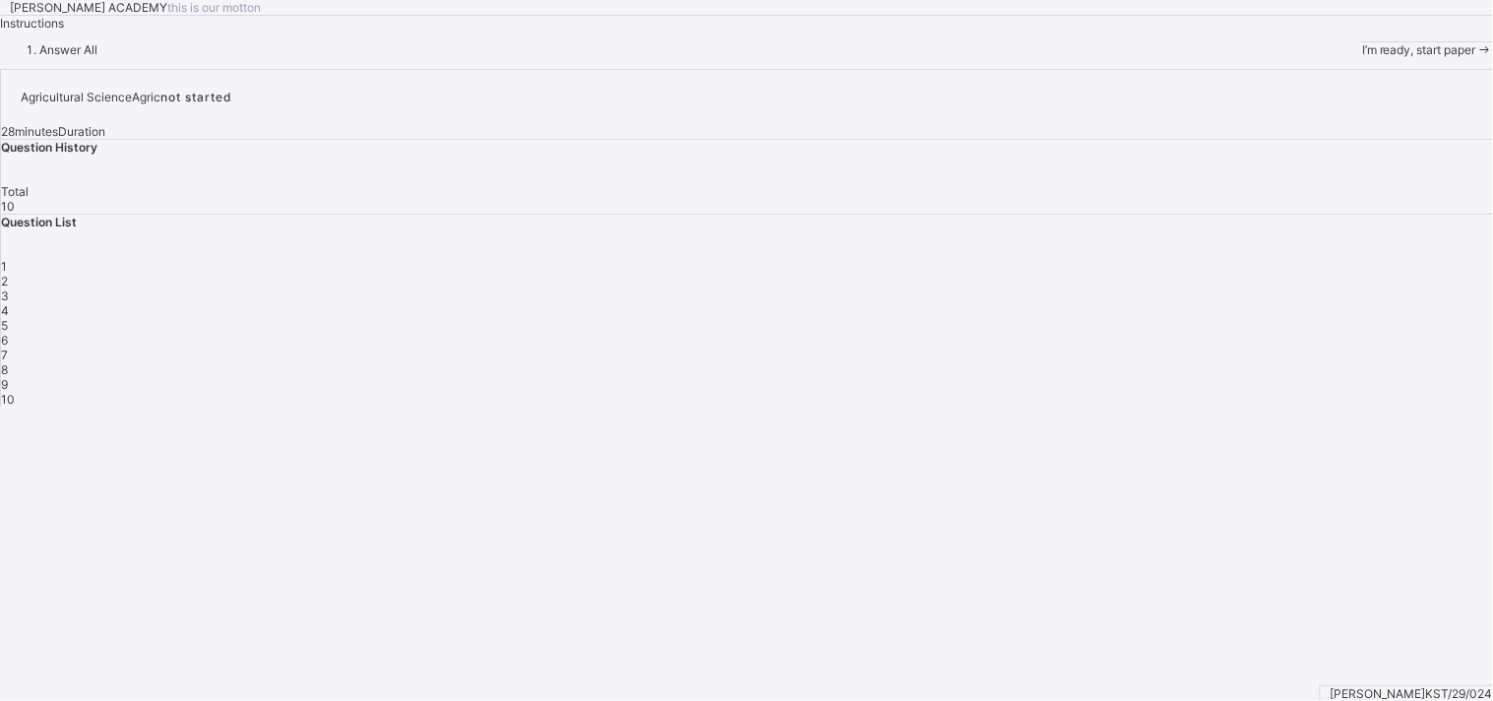
click at [1343, 57] on span "I’m ready, start paper" at bounding box center [1419, 49] width 114 height 15
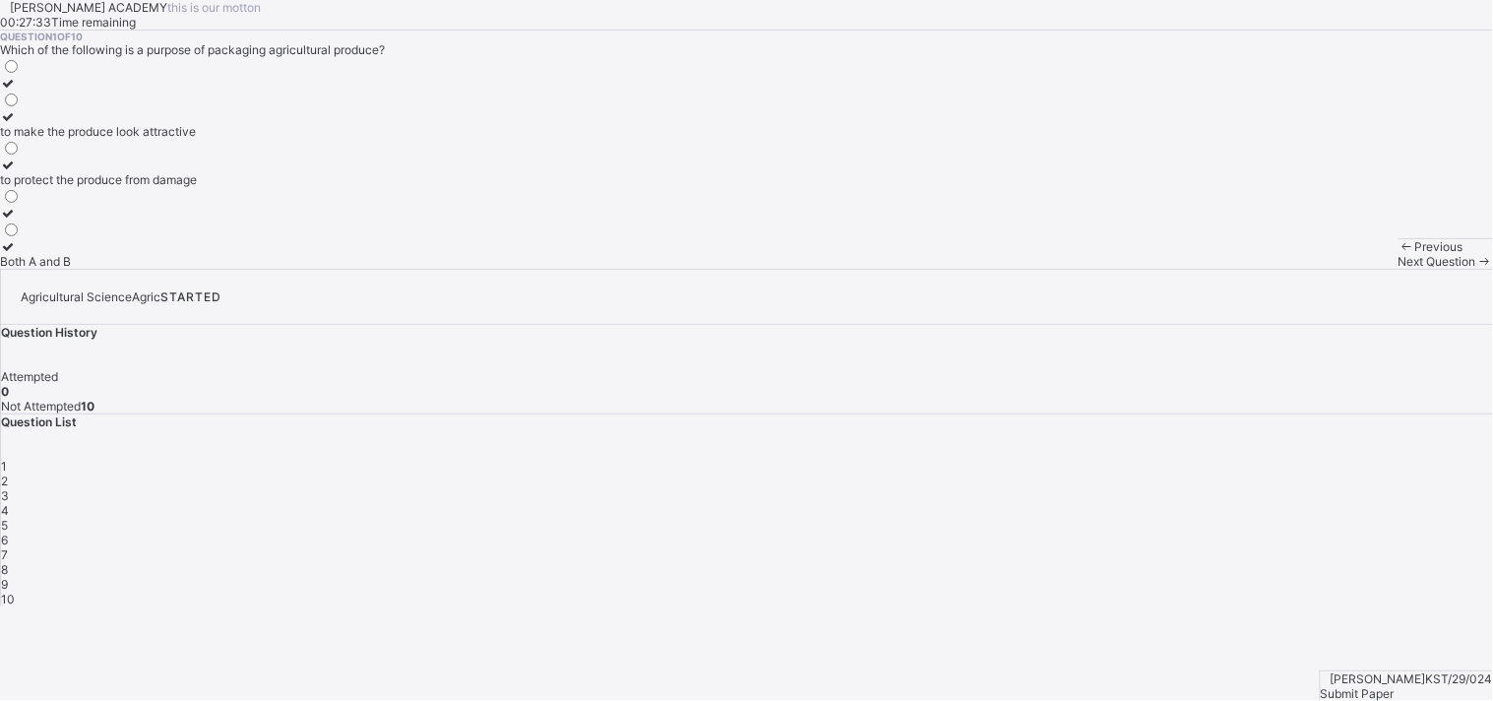
click at [148, 269] on div "Both A and B" at bounding box center [98, 261] width 197 height 15
click at [149, 269] on div "Both A and B" at bounding box center [98, 261] width 197 height 15
click at [1343, 269] on div "Next Question" at bounding box center [1445, 261] width 94 height 15
click at [150, 172] on label "it has no effect on the price" at bounding box center [75, 158] width 150 height 30
click at [1343, 269] on span "Next Question" at bounding box center [1437, 261] width 78 height 15
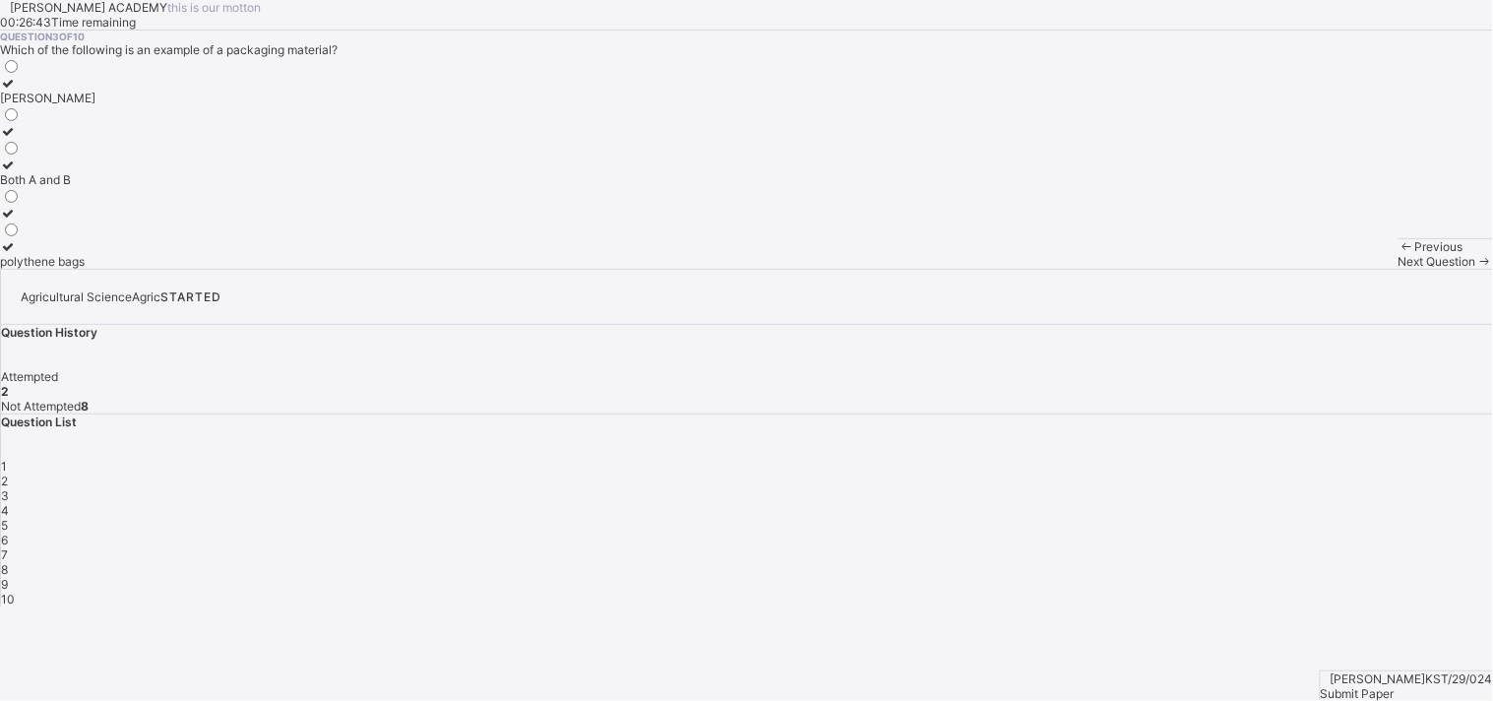
click at [95, 187] on label "Both A and B" at bounding box center [47, 172] width 95 height 30
click at [1343, 269] on span "Next Question" at bounding box center [1437, 261] width 78 height 15
click at [9, 503] on span "4" at bounding box center [5, 510] width 8 height 15
click at [141, 172] on div "it helps maintain the price" at bounding box center [70, 164] width 141 height 15
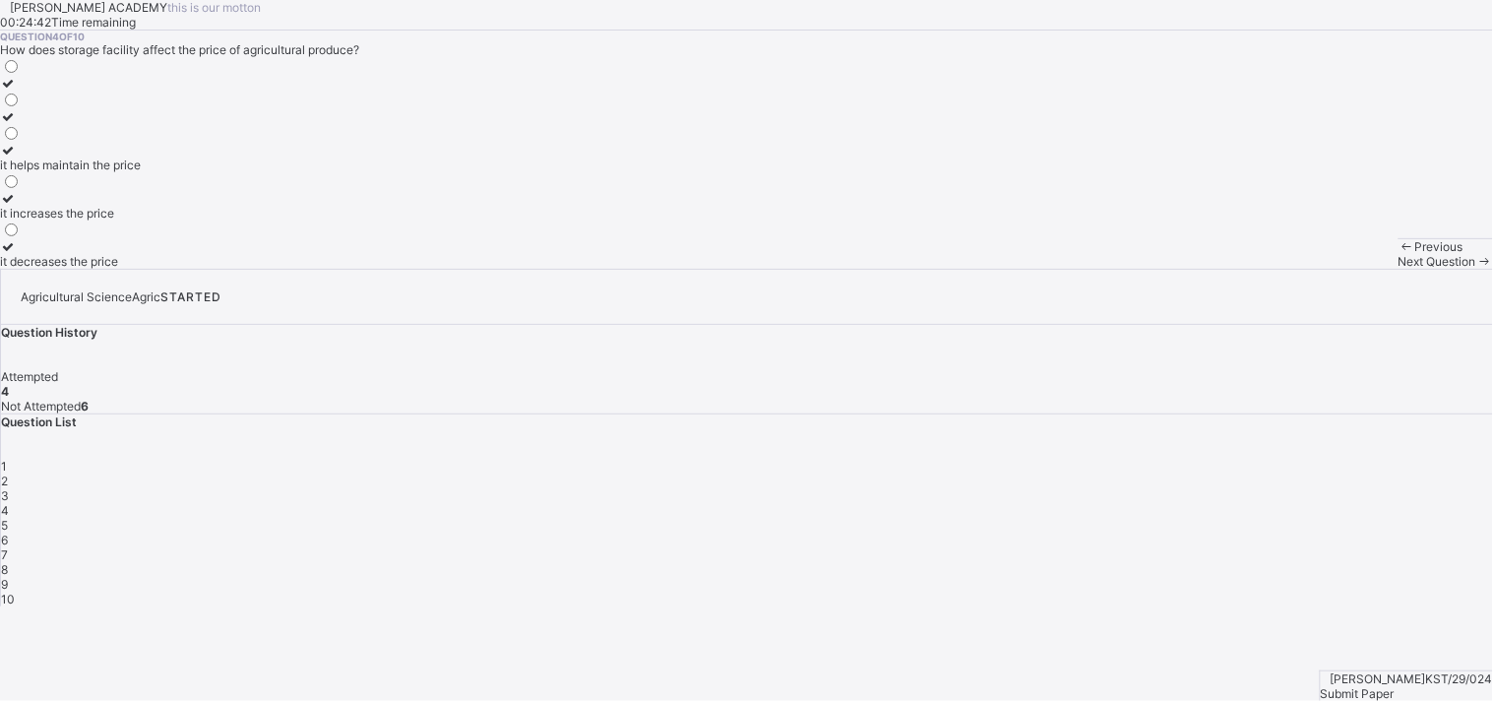
click at [1343, 269] on span "Next Question" at bounding box center [1437, 261] width 78 height 15
click at [197, 269] on div "to protect the produce from damage" at bounding box center [98, 261] width 197 height 15
click at [1343, 269] on div "Next Question" at bounding box center [1445, 261] width 94 height 15
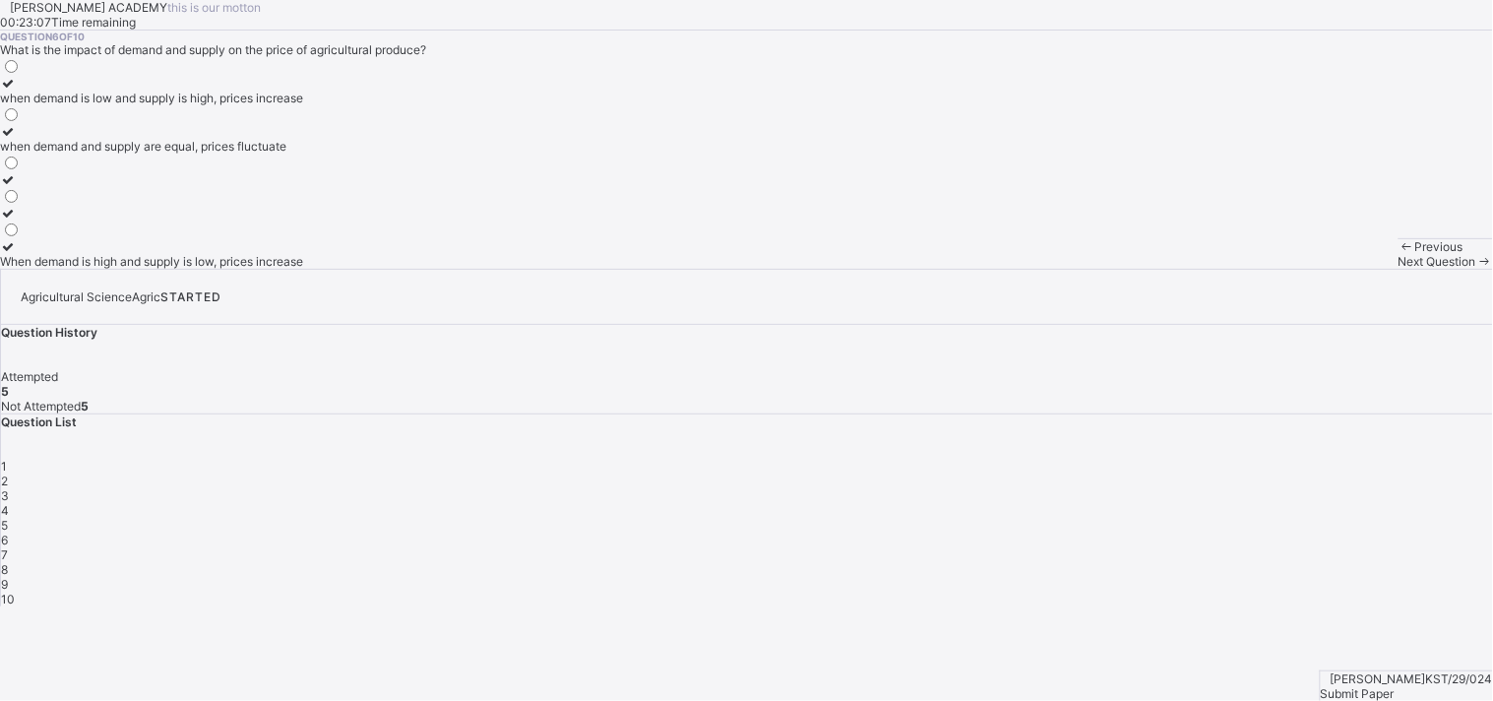
click at [211, 105] on div "when demand is low and supply is high, prices increase" at bounding box center [151, 98] width 303 height 15
click at [1343, 269] on div "Next Question" at bounding box center [1445, 261] width 94 height 15
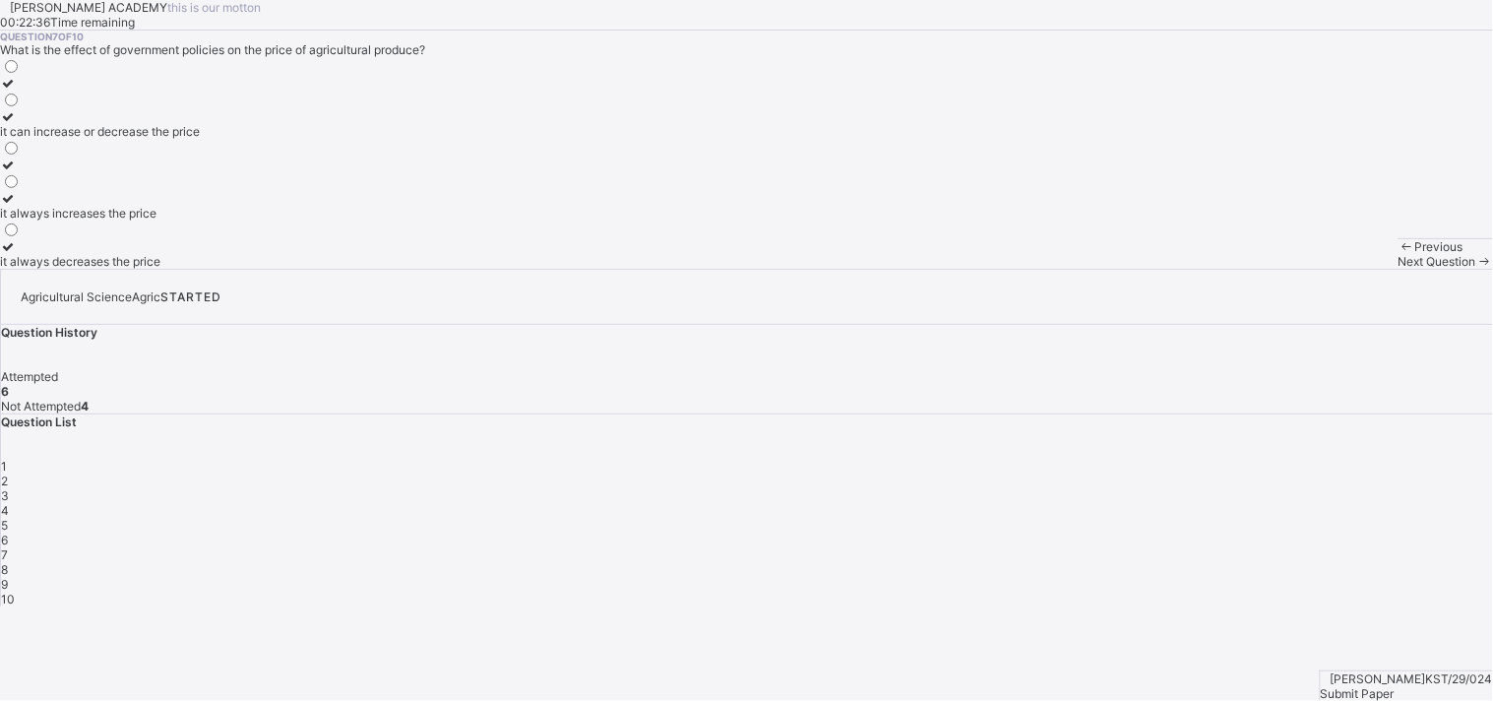
click at [200, 139] on div "it can increase or decrease the price" at bounding box center [100, 131] width 200 height 15
click at [1343, 269] on span "Next Question" at bounding box center [1437, 261] width 78 height 15
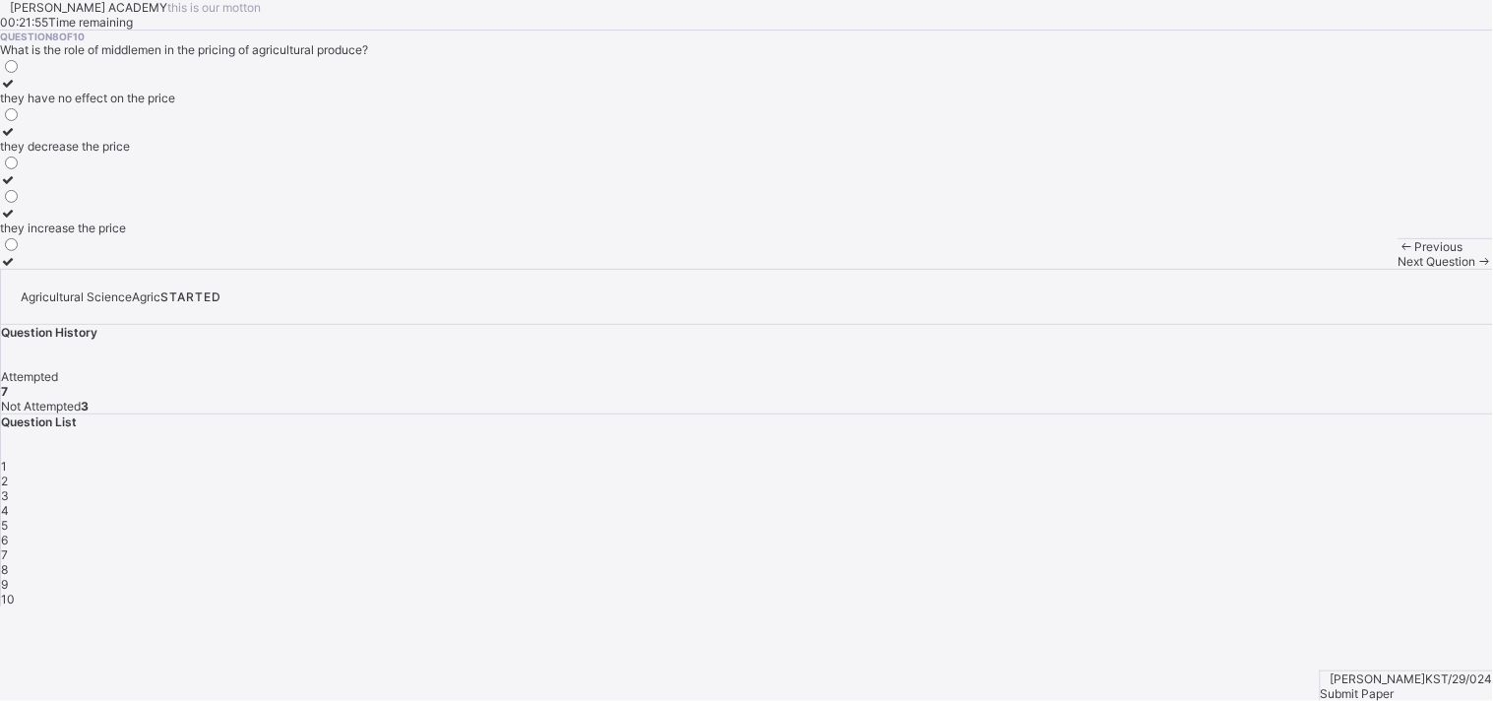
click at [164, 235] on div "they increase the price" at bounding box center [87, 227] width 175 height 15
click at [1343, 269] on span "Next Question" at bounding box center [1437, 261] width 78 height 15
click at [110, 269] on div "Both A and B" at bounding box center [55, 261] width 110 height 15
click at [1343, 269] on div "Next Question" at bounding box center [1445, 261] width 94 height 15
click at [204, 105] on div "the process of wrapping and protecting produce for distribution" at bounding box center [172, 98] width 344 height 15
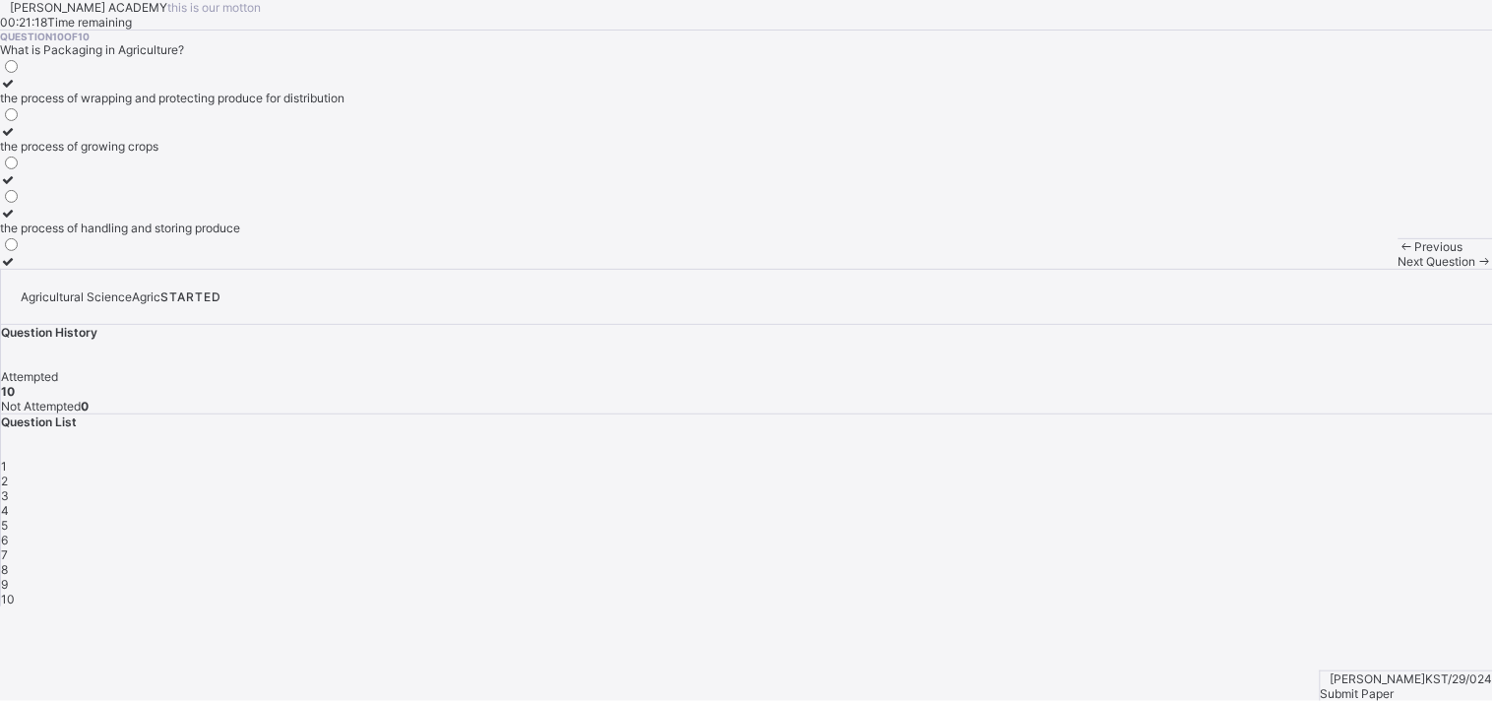
click at [1343, 630] on div "Submit Paper" at bounding box center [1407, 693] width 172 height 15
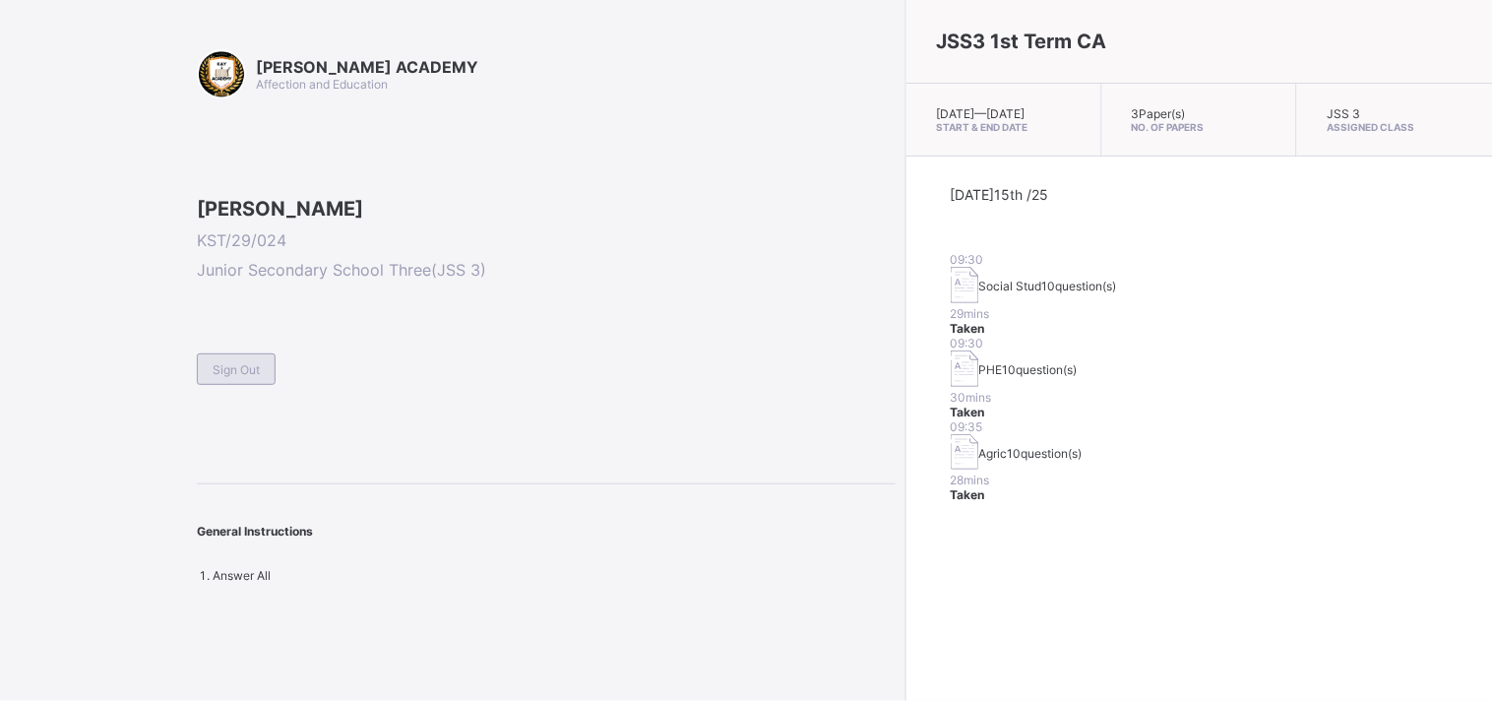
click at [249, 385] on div "Sign Out" at bounding box center [236, 368] width 79 height 31
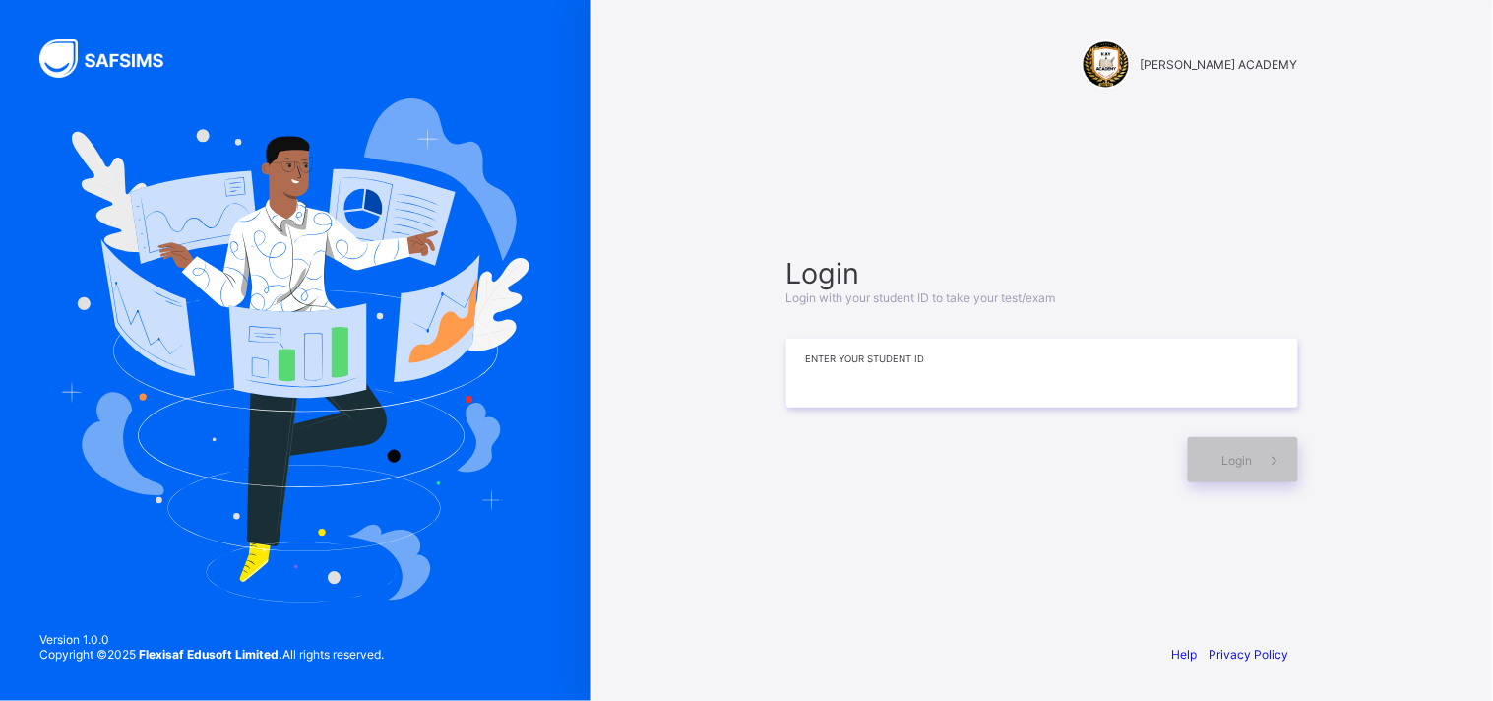
click at [818, 367] on input at bounding box center [1042, 373] width 512 height 69
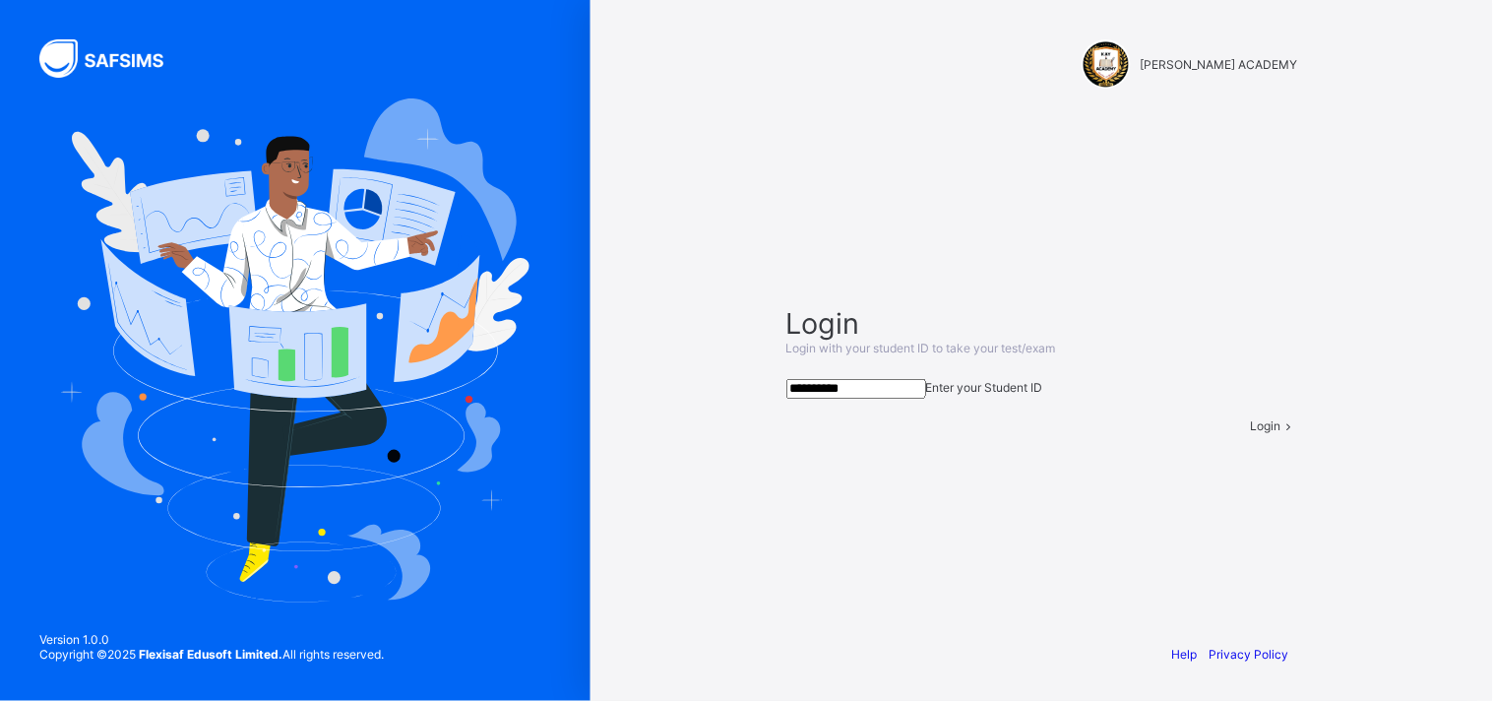
type input "**********"
click at [1251, 433] on span "Login" at bounding box center [1266, 425] width 31 height 15
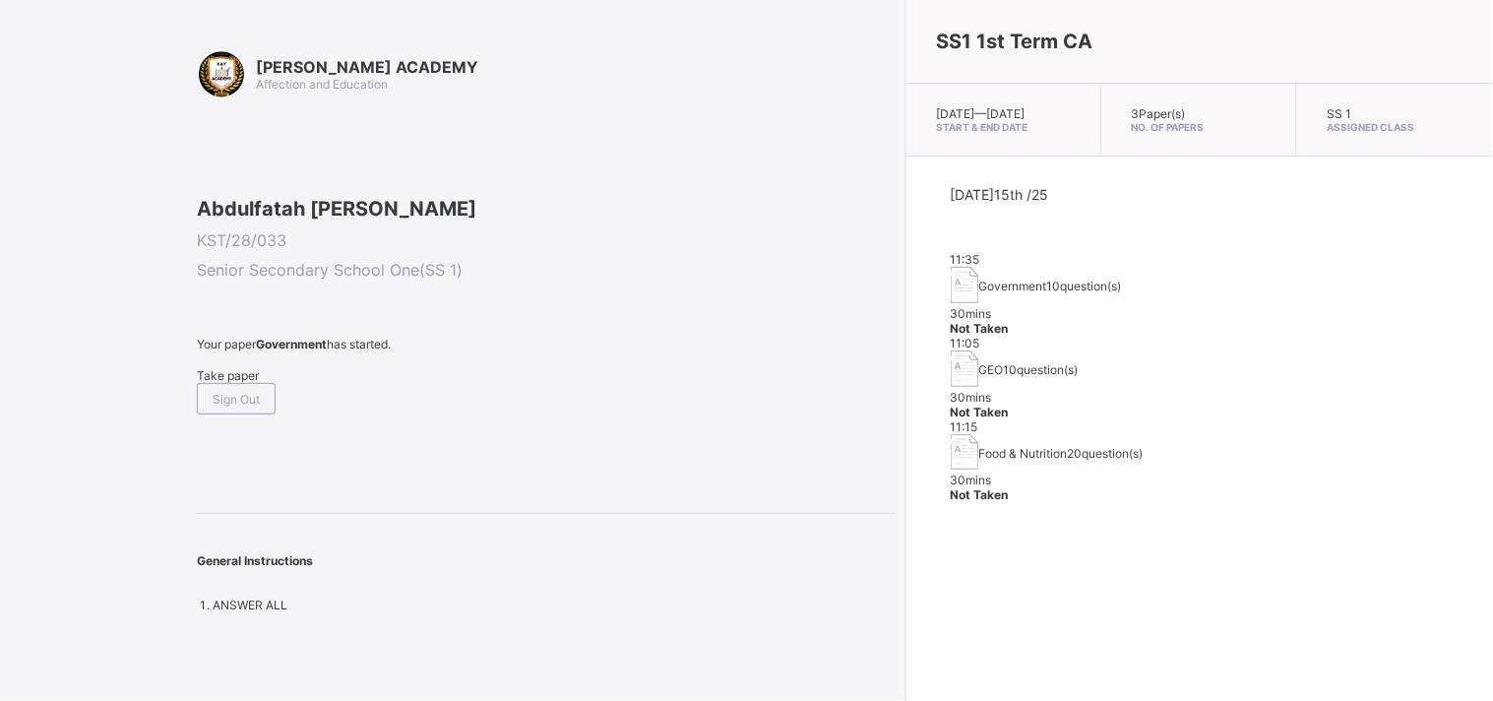
click at [259, 383] on span "Take paper" at bounding box center [228, 375] width 62 height 15
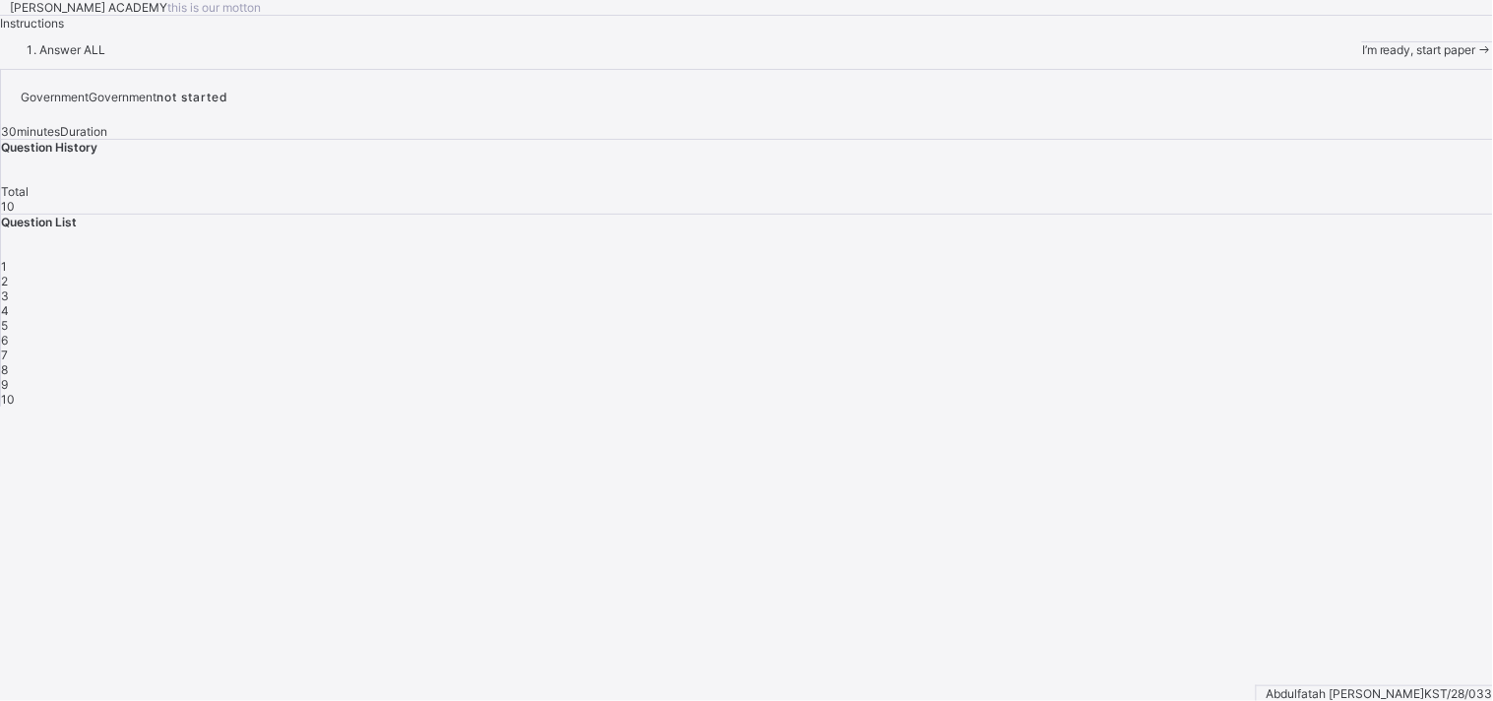
click at [1343, 57] on span "I’m ready, start paper" at bounding box center [1419, 49] width 114 height 15
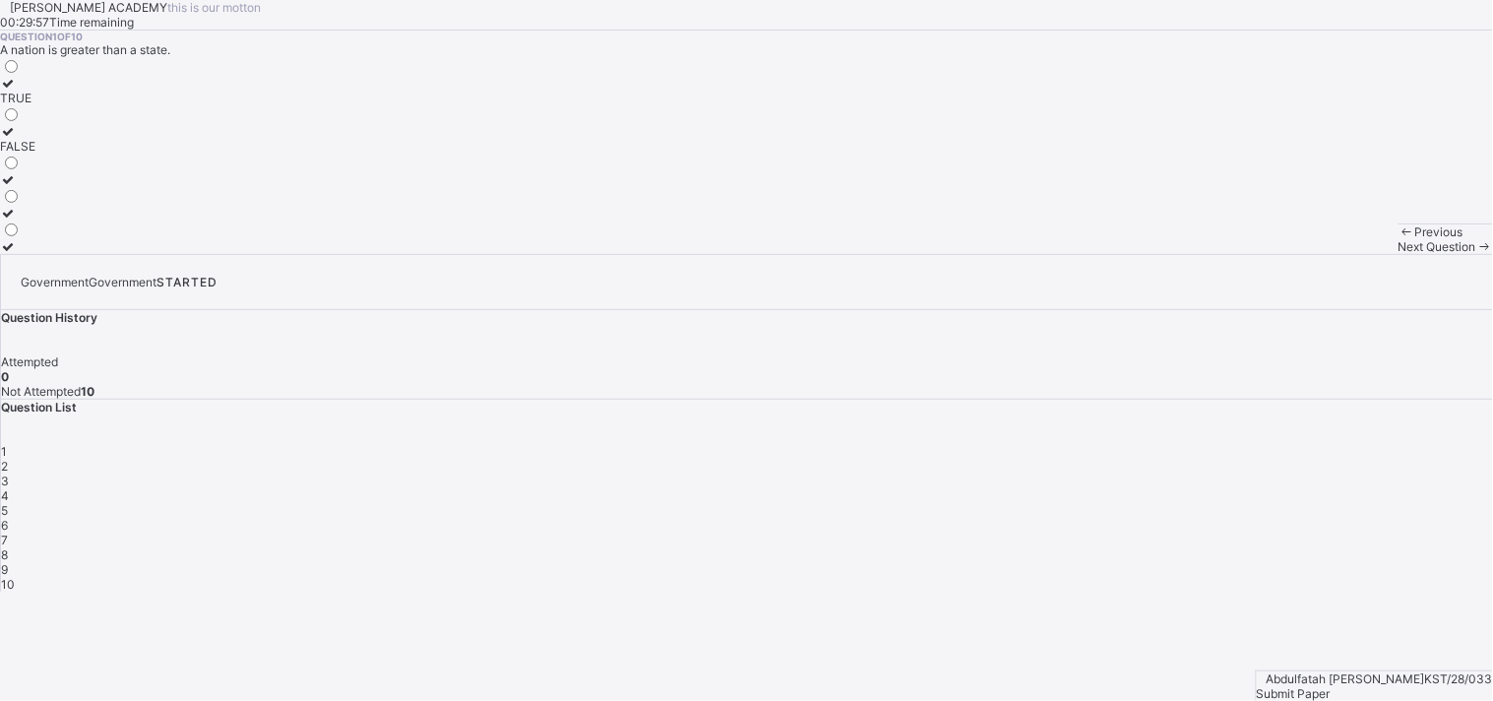
click at [17, 91] on icon at bounding box center [8, 83] width 17 height 15
click at [1330, 630] on span "Submit Paper" at bounding box center [1294, 693] width 74 height 15
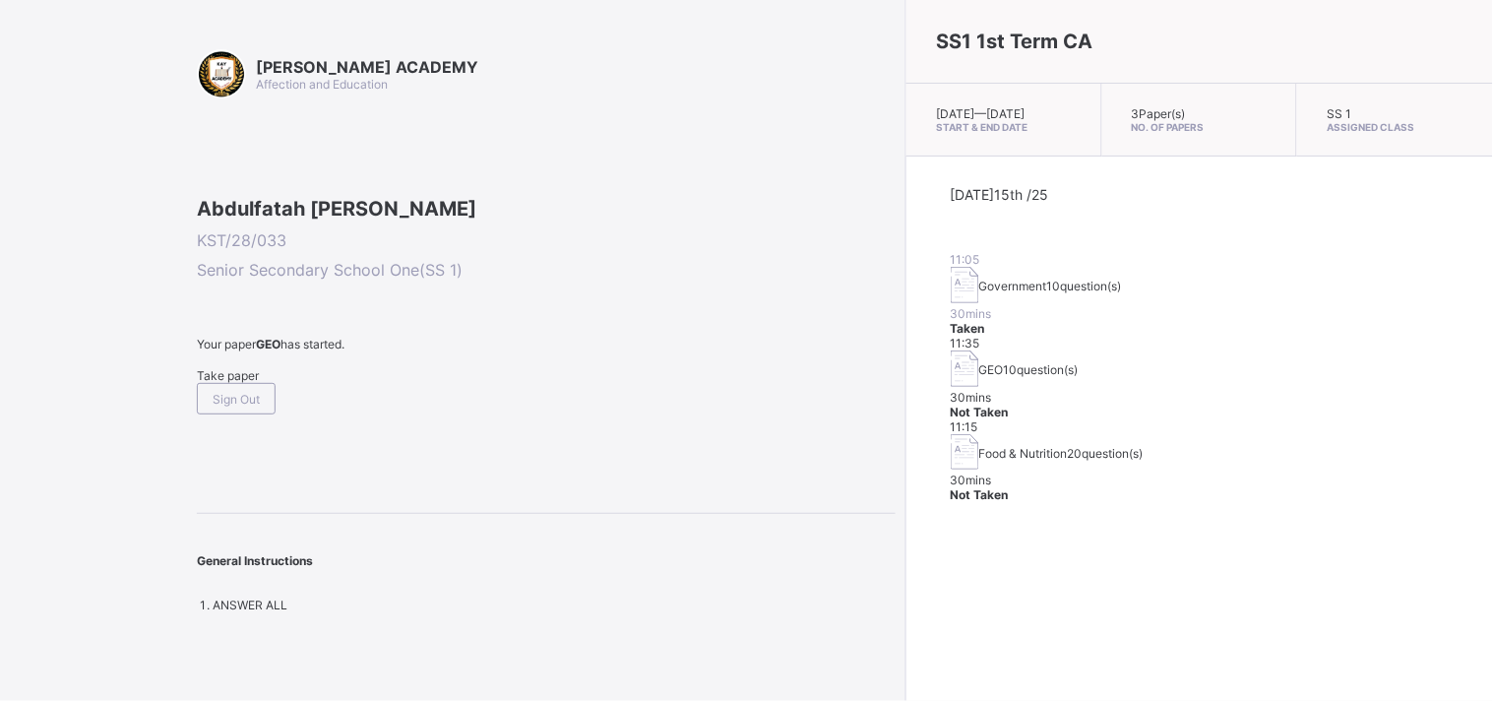
click at [237, 383] on span "Take paper" at bounding box center [228, 375] width 62 height 15
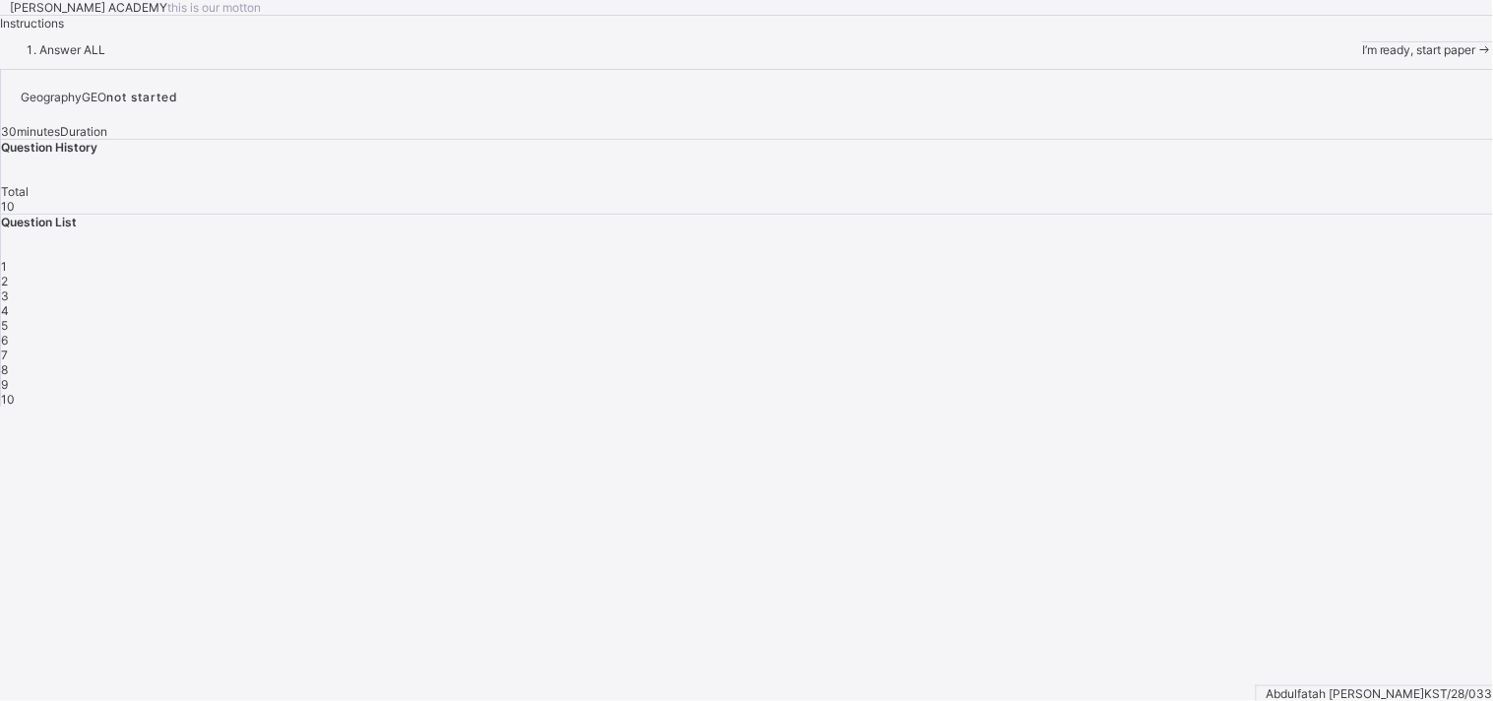
click at [1343, 57] on span at bounding box center [1484, 49] width 17 height 15
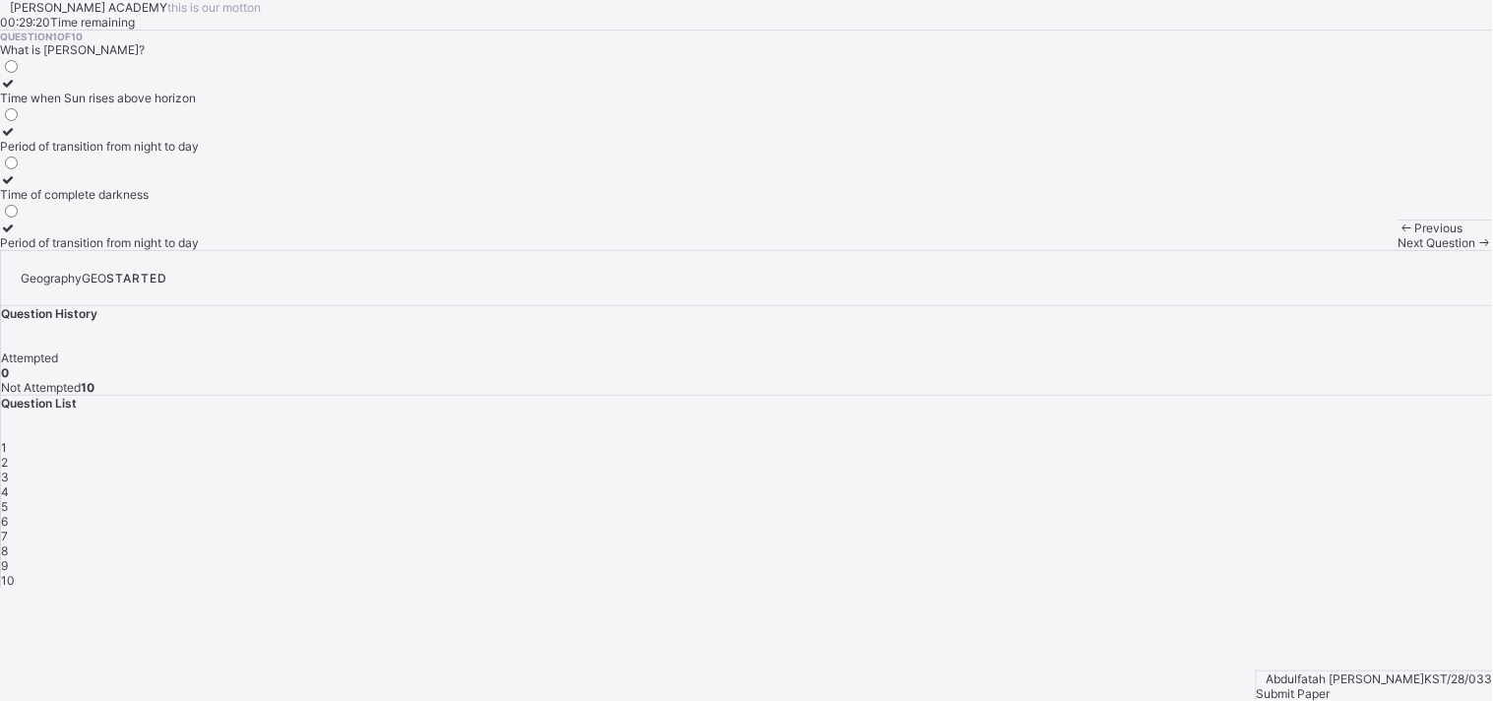
click at [199, 105] on label "Time when Sun rises above horizon" at bounding box center [99, 91] width 199 height 30
click at [1343, 250] on div "Next Question" at bounding box center [1445, 242] width 94 height 15
click at [162, 105] on label "Moon blocks Earth's light" at bounding box center [81, 91] width 162 height 30
click at [1343, 250] on span "Next Question" at bounding box center [1437, 242] width 78 height 15
click at [163, 105] on div "Sun hides behind Earth" at bounding box center [88, 98] width 176 height 15
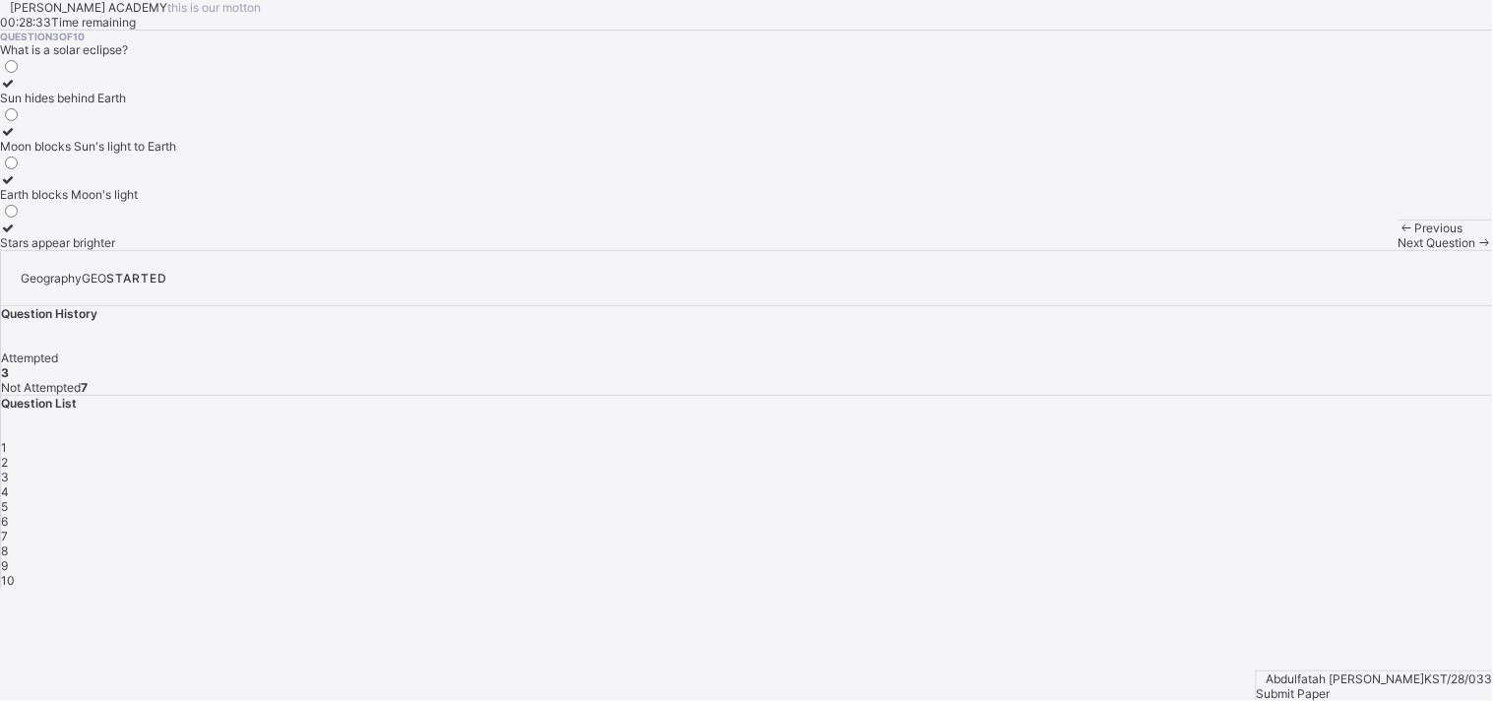
click at [1343, 250] on div "Next Question" at bounding box center [1445, 242] width 94 height 15
click at [237, 154] on div "Overcrowding" at bounding box center [118, 146] width 237 height 15
click at [1343, 250] on span "Next Question" at bounding box center [1437, 242] width 78 height 15
click at [243, 105] on label "A Nigerian village like [GEOGRAPHIC_DATA]" at bounding box center [121, 91] width 243 height 30
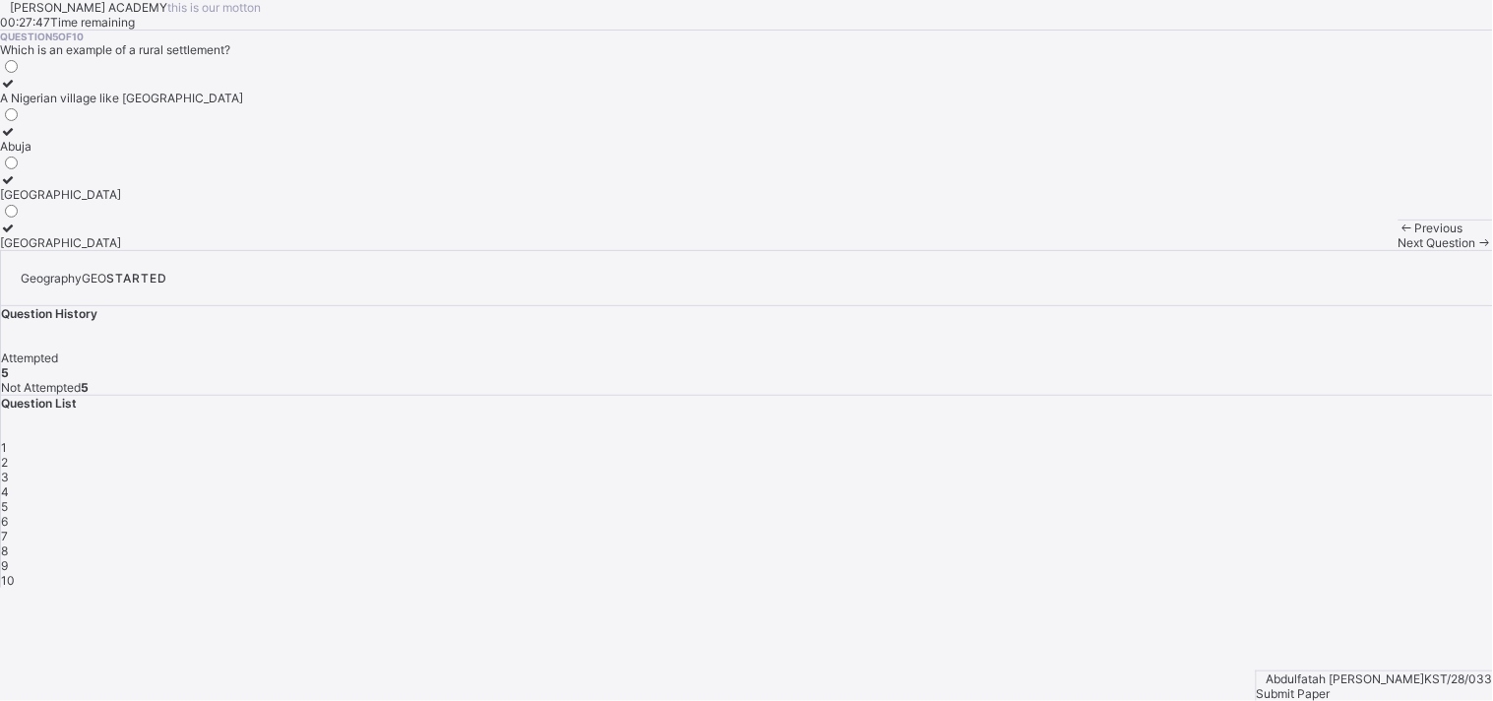
click at [1343, 250] on span "Next Question" at bounding box center [1437, 242] width 78 height 15
click at [180, 105] on div "agriculture and primary activities" at bounding box center [90, 98] width 180 height 15
click at [1343, 250] on span "Next Question" at bounding box center [1437, 242] width 78 height 15
click at [233, 105] on div "Infrastructure like roads, schools, hospitals" at bounding box center [116, 98] width 233 height 15
click at [1343, 250] on div "Next Question" at bounding box center [1445, 242] width 94 height 15
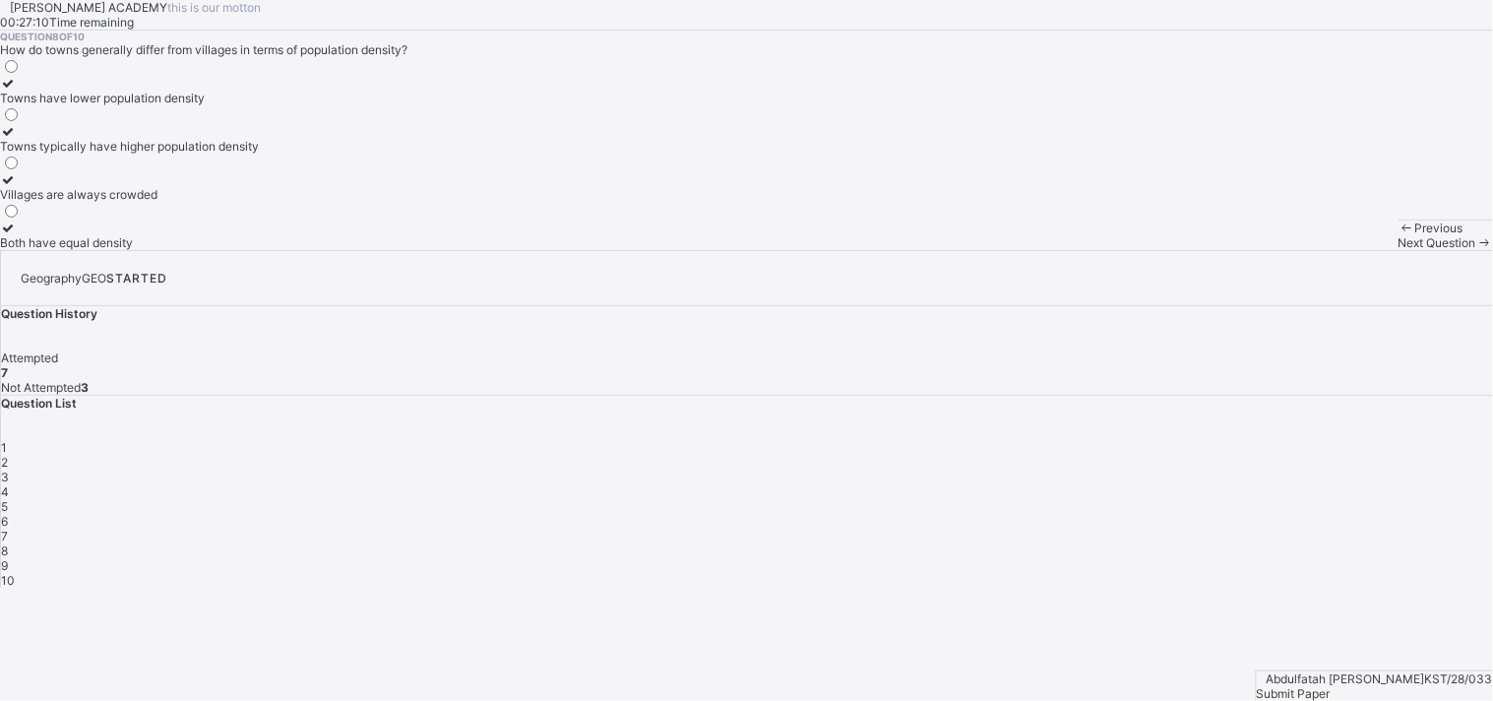
click at [1343, 235] on span "Previous" at bounding box center [1439, 227] width 48 height 15
click at [205, 154] on label "Abuja" at bounding box center [121, 139] width 243 height 30
click at [1343, 250] on div "Previous Next Question" at bounding box center [1445, 234] width 94 height 31
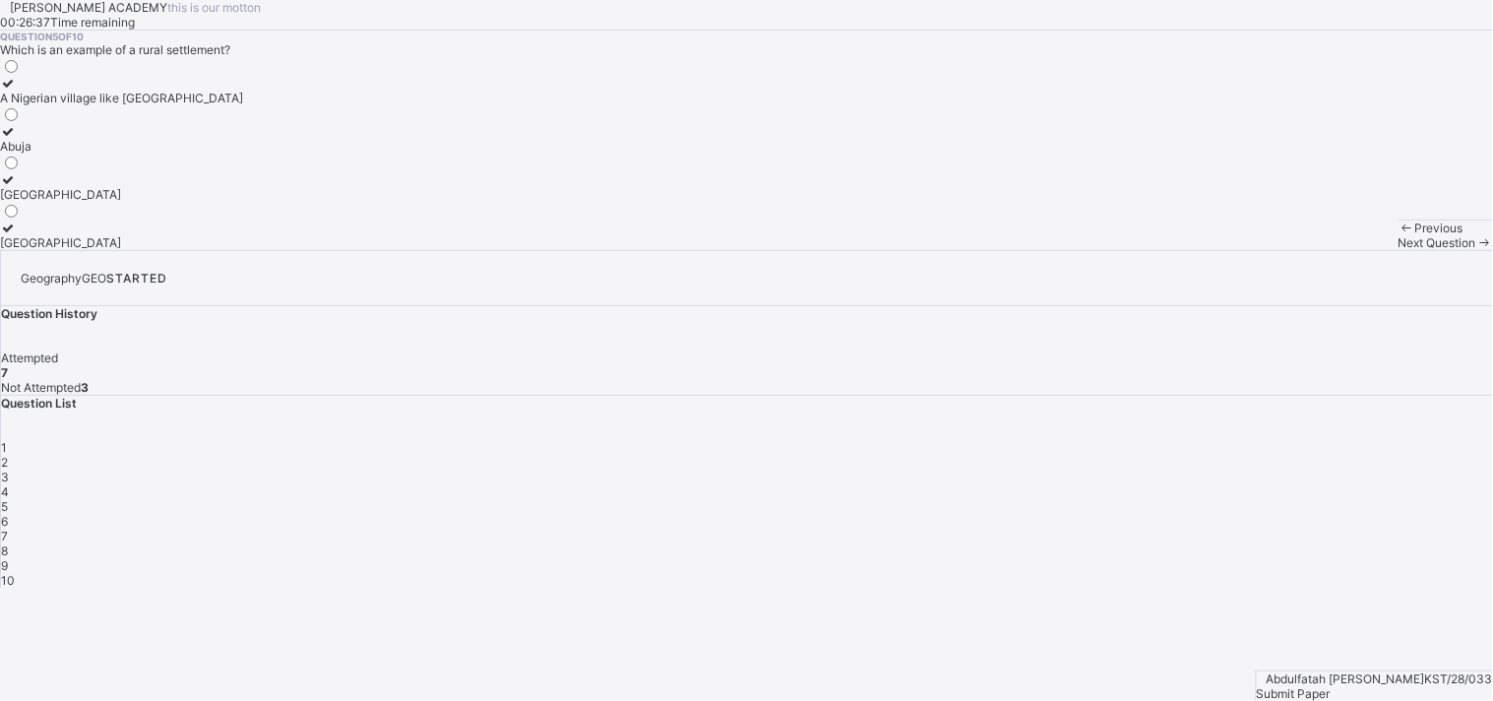
click at [1343, 250] on span at bounding box center [1484, 242] width 17 height 15
click at [259, 154] on label "Towns typically have higher population density" at bounding box center [129, 139] width 259 height 30
click at [1343, 250] on div "Next Question" at bounding box center [1445, 242] width 94 height 15
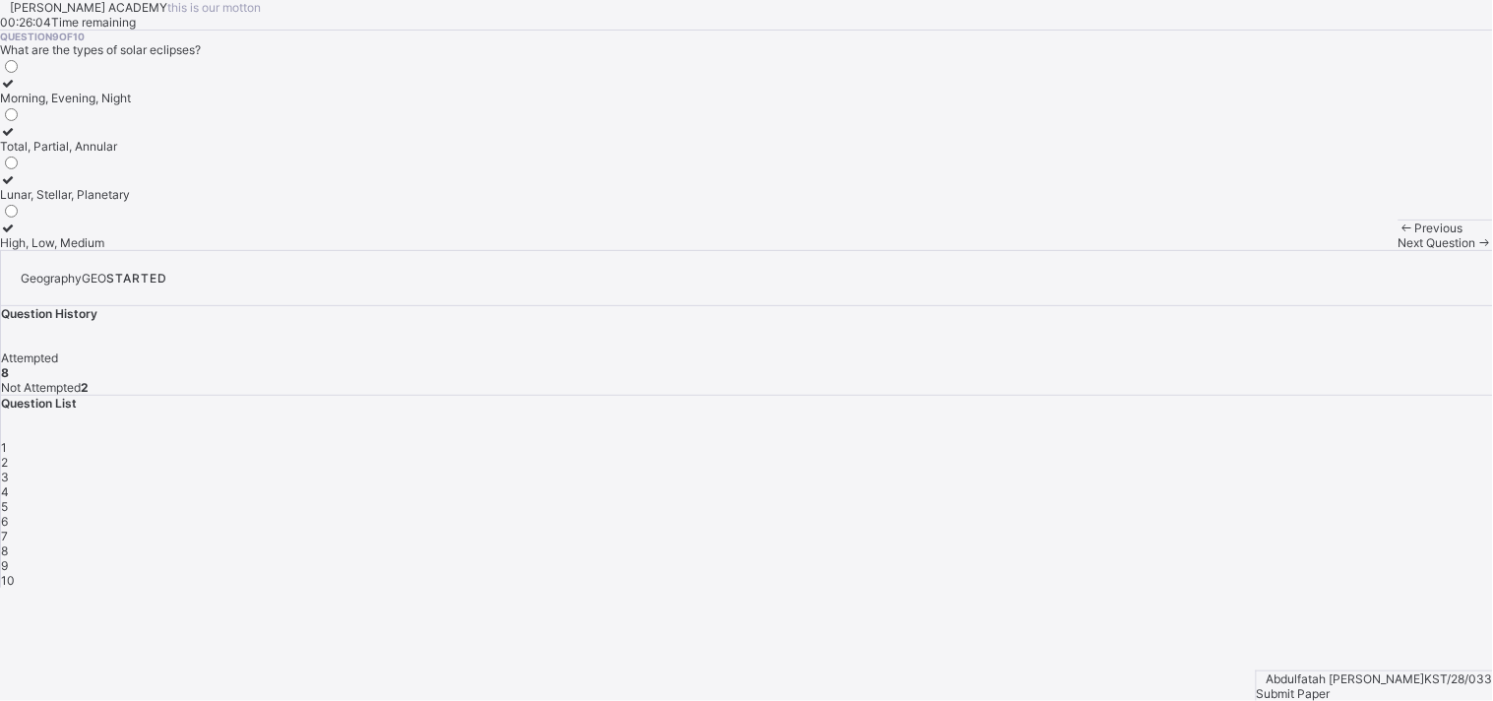
click at [131, 154] on div "Total, Partial, Annular" at bounding box center [65, 146] width 131 height 15
click at [1343, 250] on div "Next Question" at bounding box center [1445, 242] width 94 height 15
click at [289, 105] on div "Period of partial darkness after sunset/before sunrise" at bounding box center [144, 98] width 289 height 15
click at [1343, 235] on div "Previous" at bounding box center [1445, 227] width 94 height 15
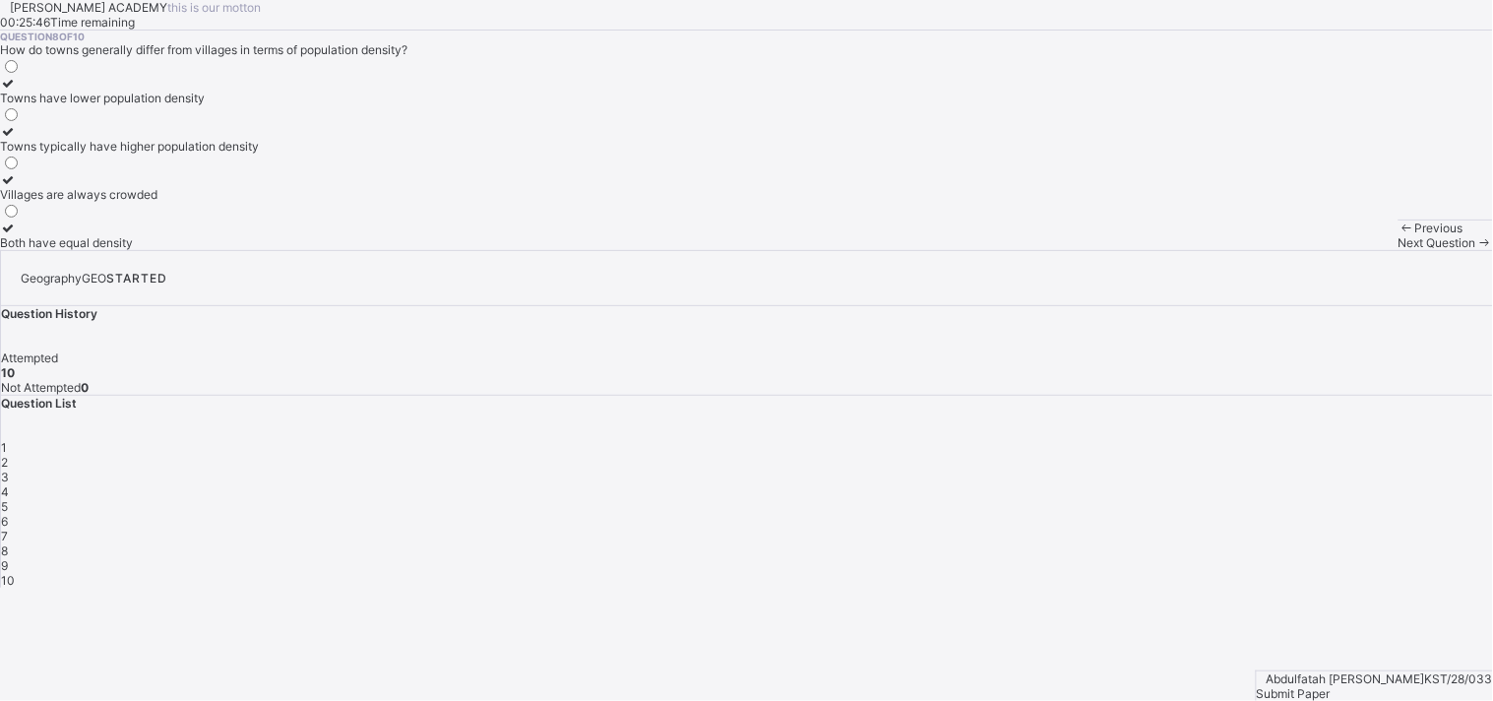
click at [1343, 235] on div "Previous" at bounding box center [1445, 227] width 94 height 15
click at [1343, 235] on span "Previous" at bounding box center [1439, 227] width 48 height 15
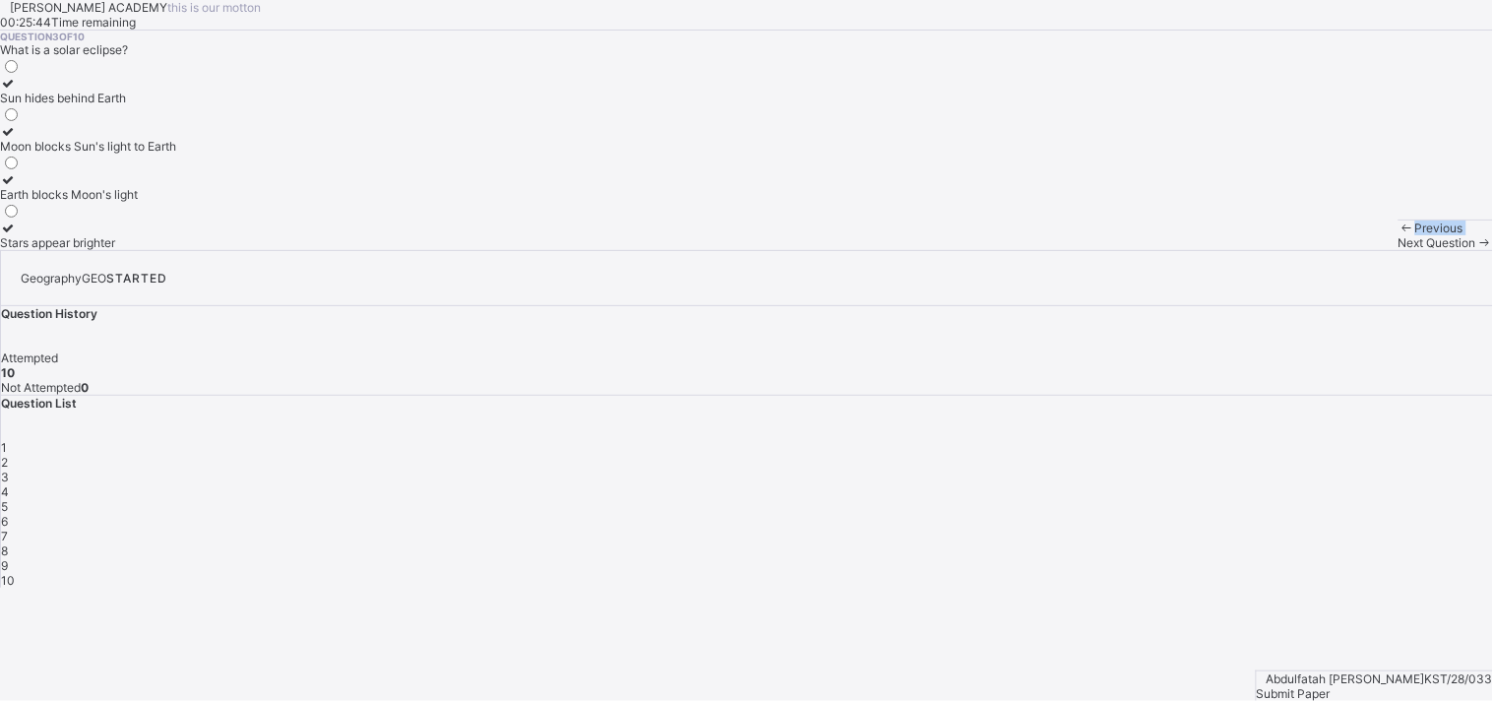
click at [1343, 235] on span "Previous" at bounding box center [1439, 227] width 48 height 15
click at [1343, 250] on div "Next Question" at bounding box center [1445, 242] width 94 height 15
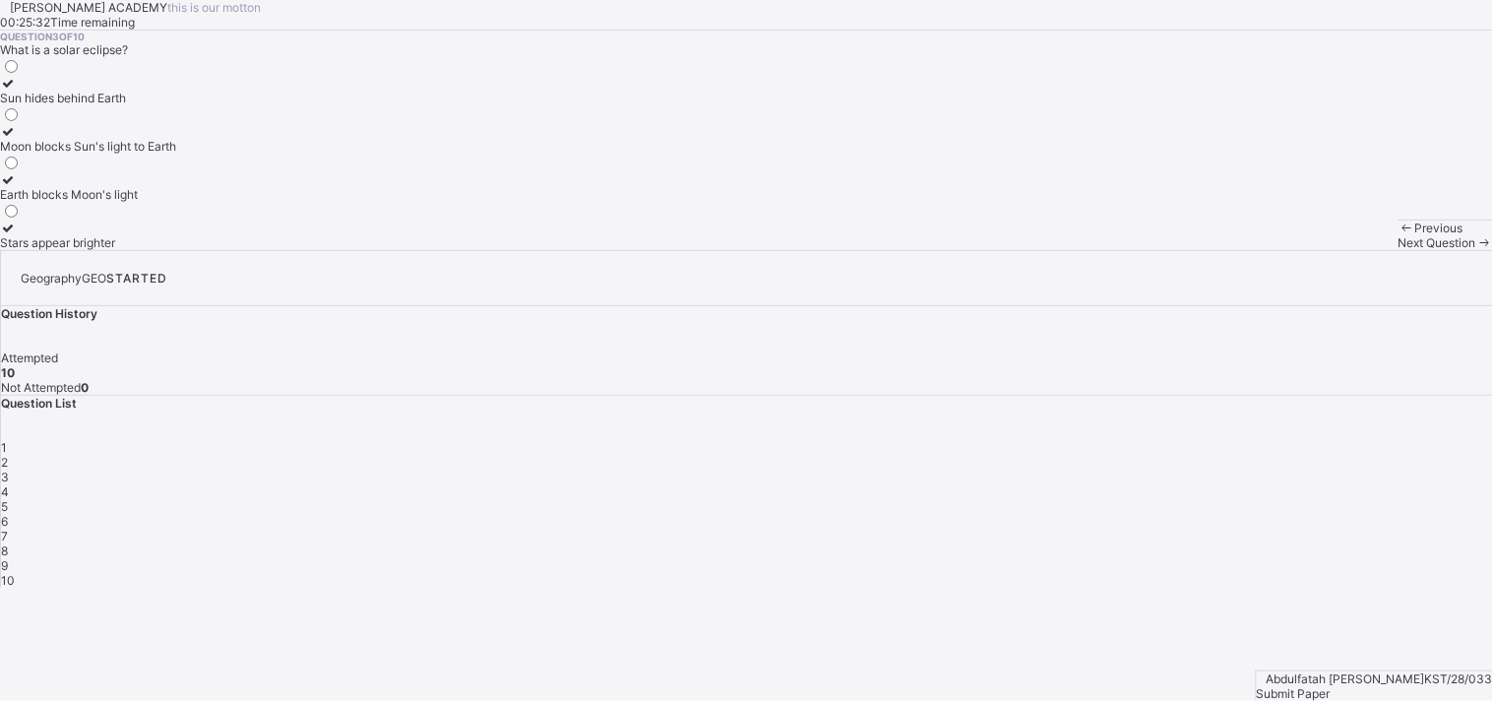
click at [1343, 250] on div "Next Question" at bounding box center [1445, 242] width 94 height 15
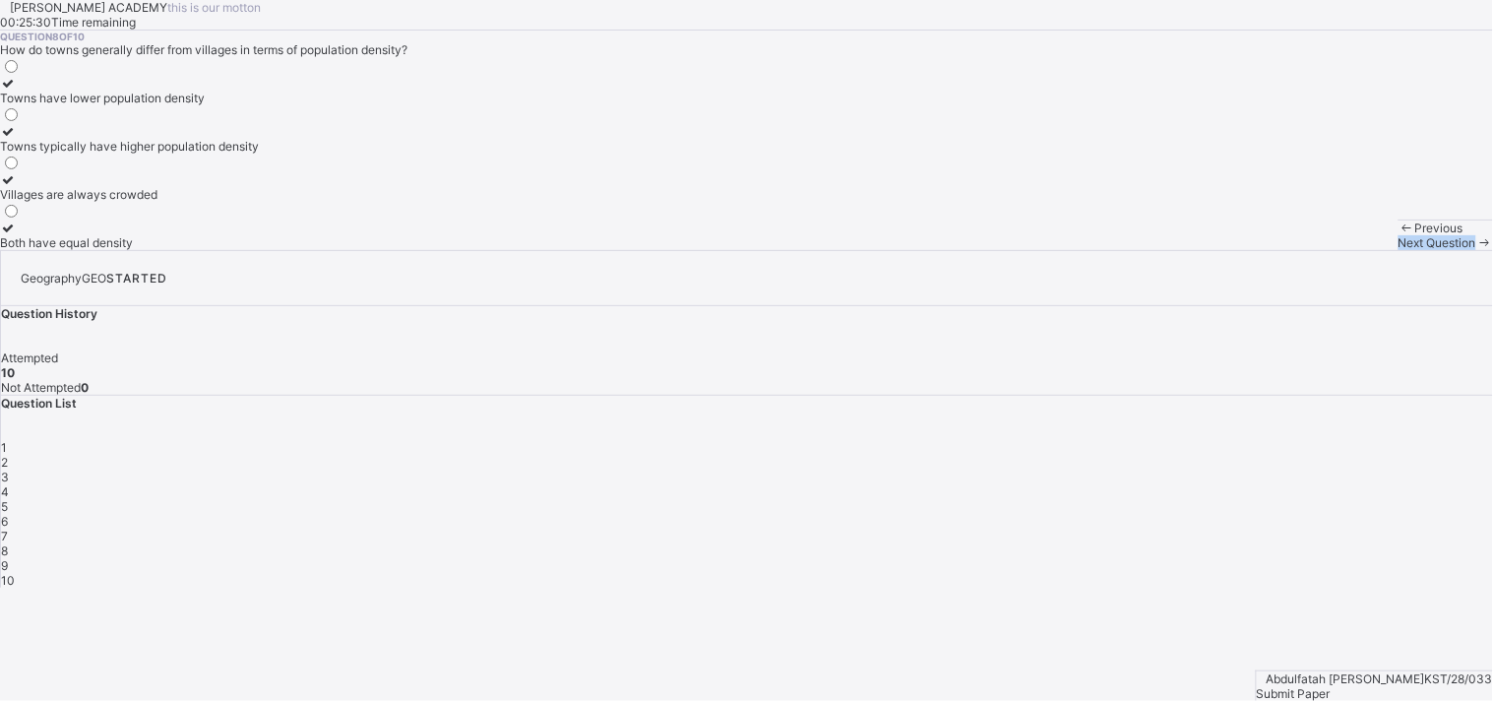
click at [1343, 250] on div "Next Question" at bounding box center [1445, 242] width 94 height 15
click at [1343, 630] on div "Submit Paper" at bounding box center [1375, 693] width 236 height 15
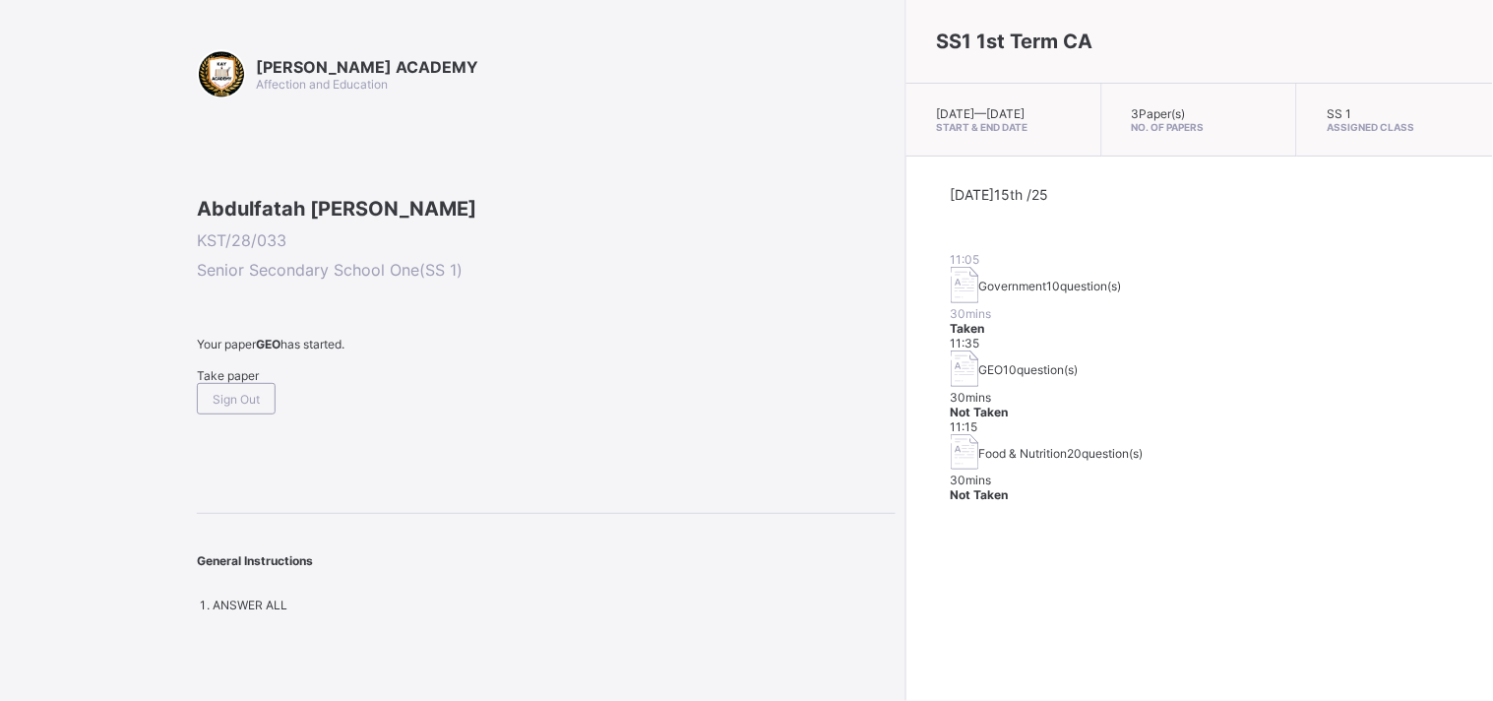
click at [905, 479] on div "SS1 1st Term CA [DATE] — [DATE] Start & End Date 3 Paper(s) No. of Papers SS 1 …" at bounding box center [1198, 350] width 587 height 701
click at [229, 383] on span "Take paper" at bounding box center [228, 375] width 62 height 15
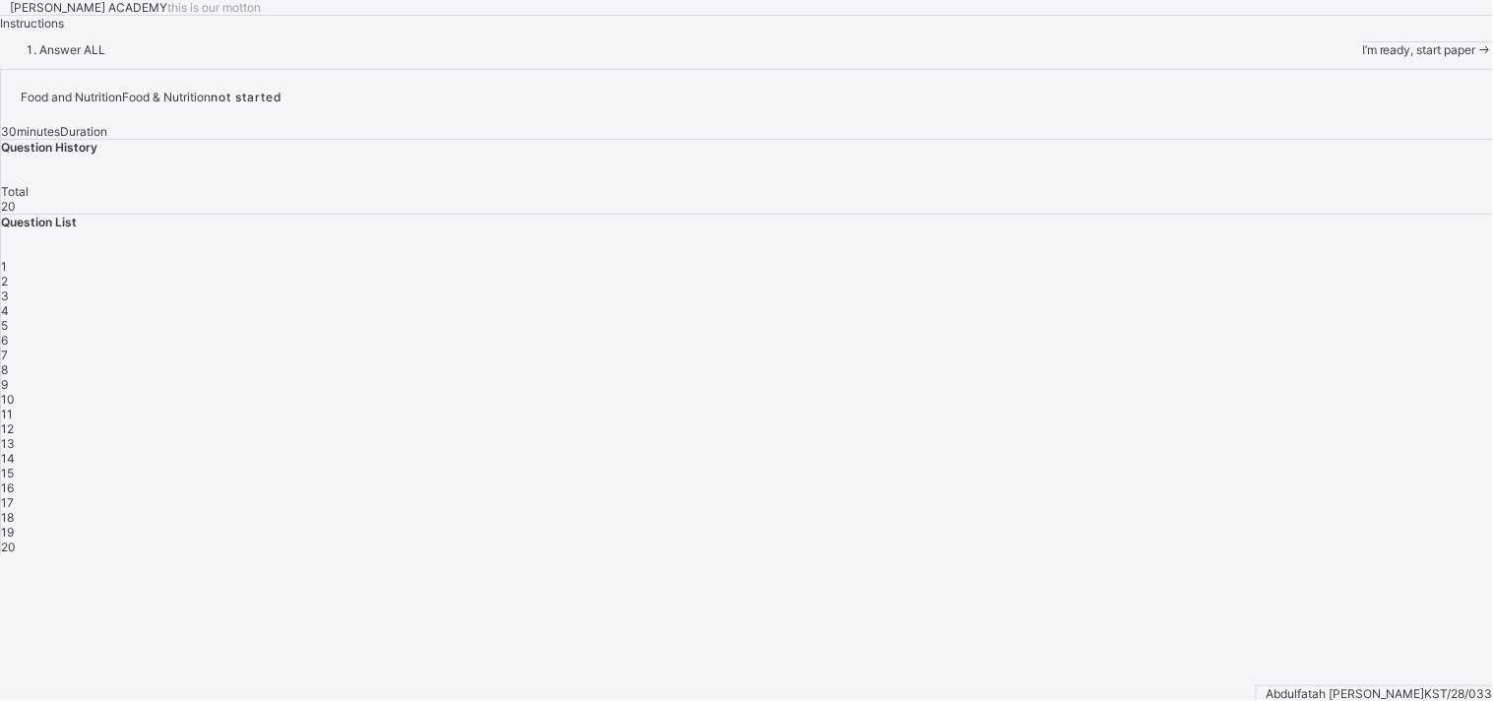
click at [1343, 57] on div "I’m ready, start paper" at bounding box center [1427, 49] width 131 height 15
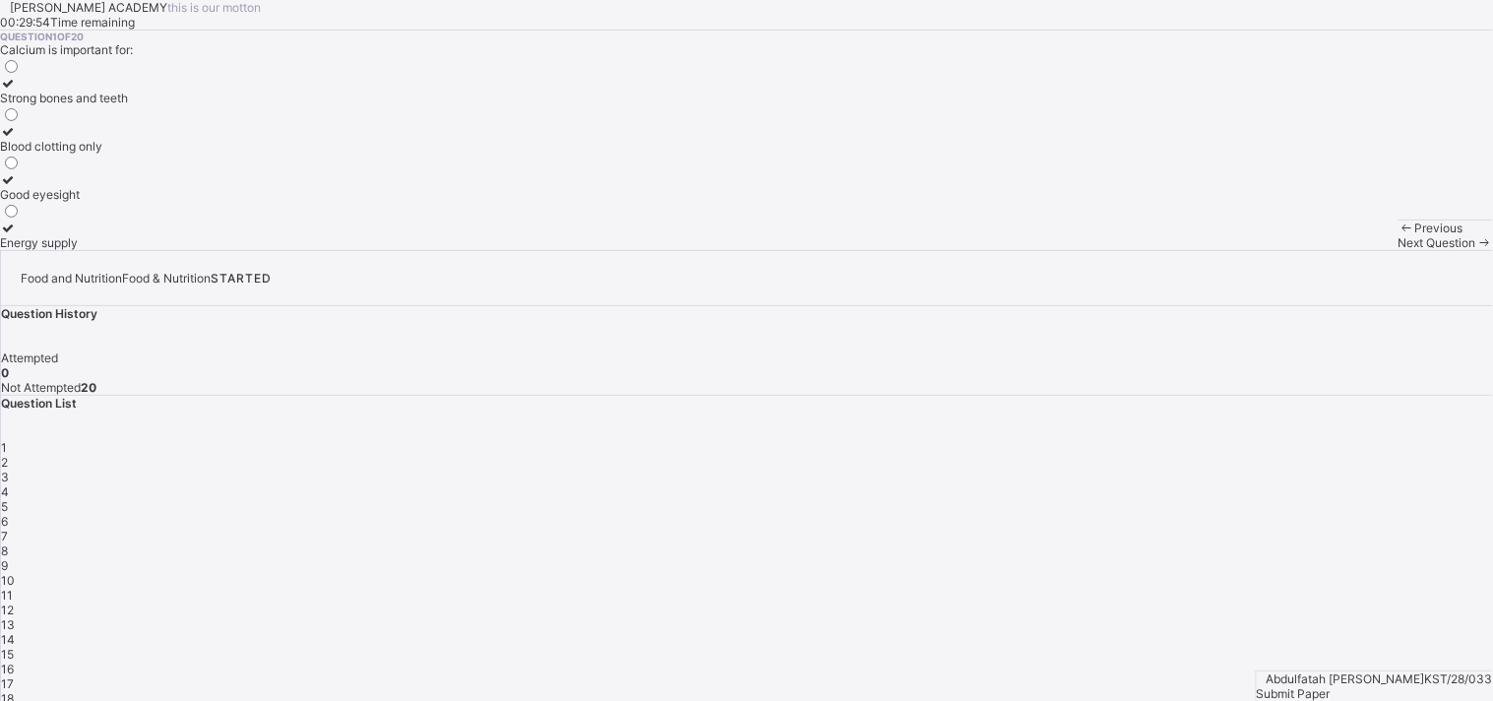
click at [128, 105] on div "Strong bones and teeth" at bounding box center [64, 98] width 128 height 15
click at [1343, 250] on div "Next Question" at bounding box center [1445, 242] width 94 height 15
click at [261, 154] on div "Growth, strong bones, and proper body function" at bounding box center [130, 146] width 261 height 15
click at [1343, 250] on div "Next Question" at bounding box center [1445, 242] width 94 height 15
click at [96, 105] on label "[MEDICAL_DATA]" at bounding box center [48, 91] width 96 height 30
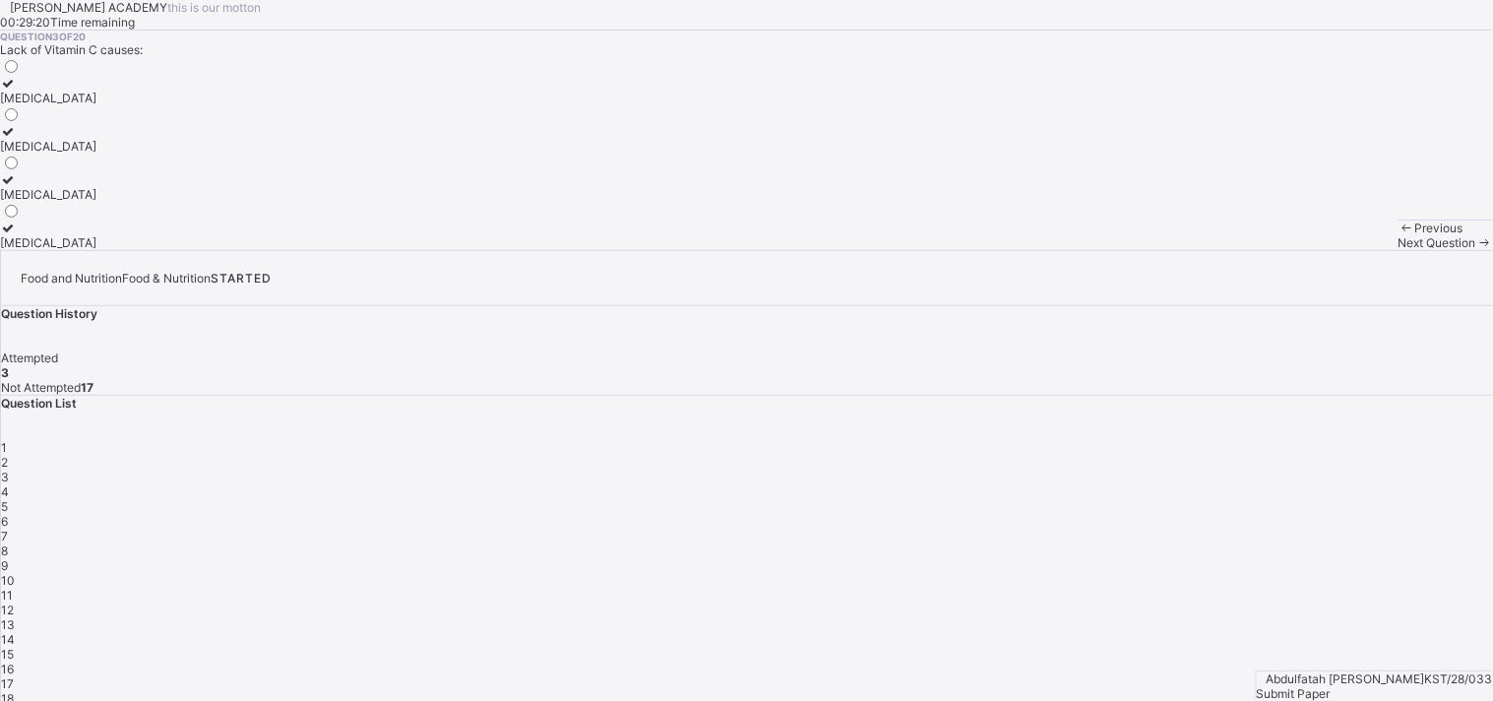
click at [1343, 250] on div "Next Question" at bounding box center [1445, 242] width 94 height 15
click at [232, 202] on div "Small amounts to regulate body processes" at bounding box center [116, 194] width 232 height 15
click at [1343, 250] on span "Next Question" at bounding box center [1437, 242] width 78 height 15
click at [159, 202] on label "Palm oil, groundnut oil, butter" at bounding box center [79, 187] width 159 height 30
click at [1343, 250] on span "Next Question" at bounding box center [1437, 242] width 78 height 15
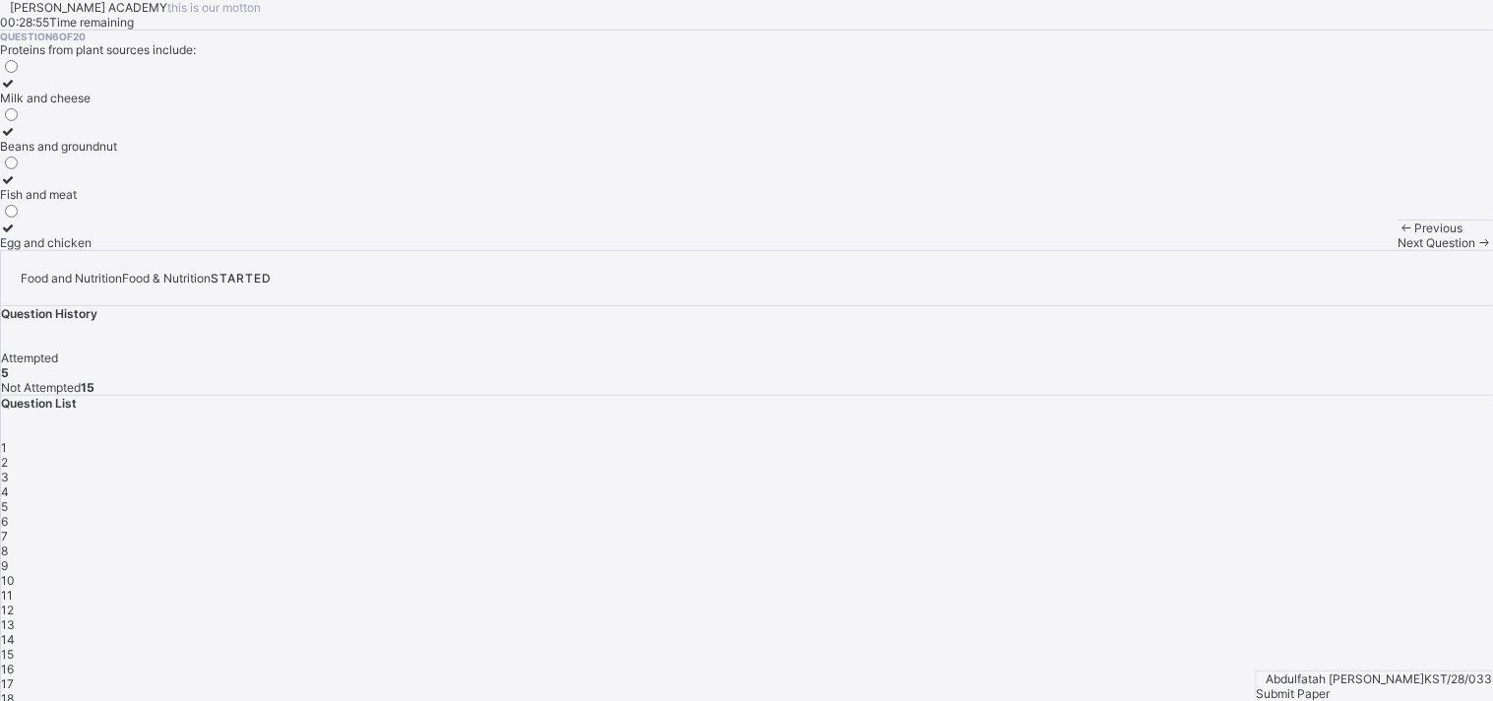
click at [117, 154] on label "Beans and groundnut" at bounding box center [58, 139] width 117 height 30
click at [1343, 250] on div "Previous Next Question" at bounding box center [1445, 234] width 94 height 31
click at [1343, 250] on div "Next Question" at bounding box center [1445, 242] width 94 height 15
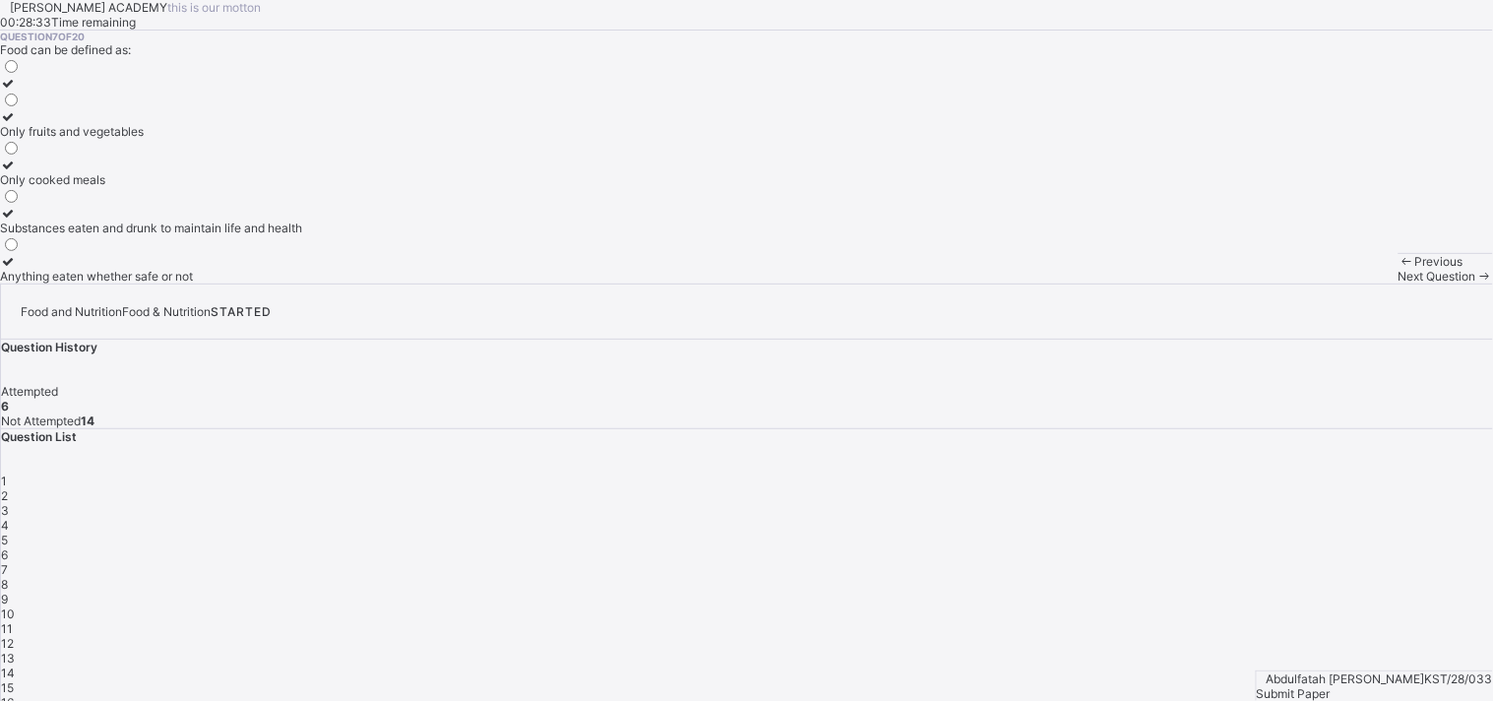
click at [302, 235] on div "Substances eaten and drunk to maintain life and health" at bounding box center [151, 227] width 302 height 15
click at [1343, 283] on span "Next Question" at bounding box center [1437, 276] width 78 height 15
click at [192, 187] on div "Encourages [MEDICAL_DATA]" at bounding box center [96, 179] width 192 height 15
click at [1343, 283] on div "Previous Next Question" at bounding box center [1445, 268] width 94 height 31
click at [1343, 283] on div "Next Question" at bounding box center [1445, 276] width 94 height 15
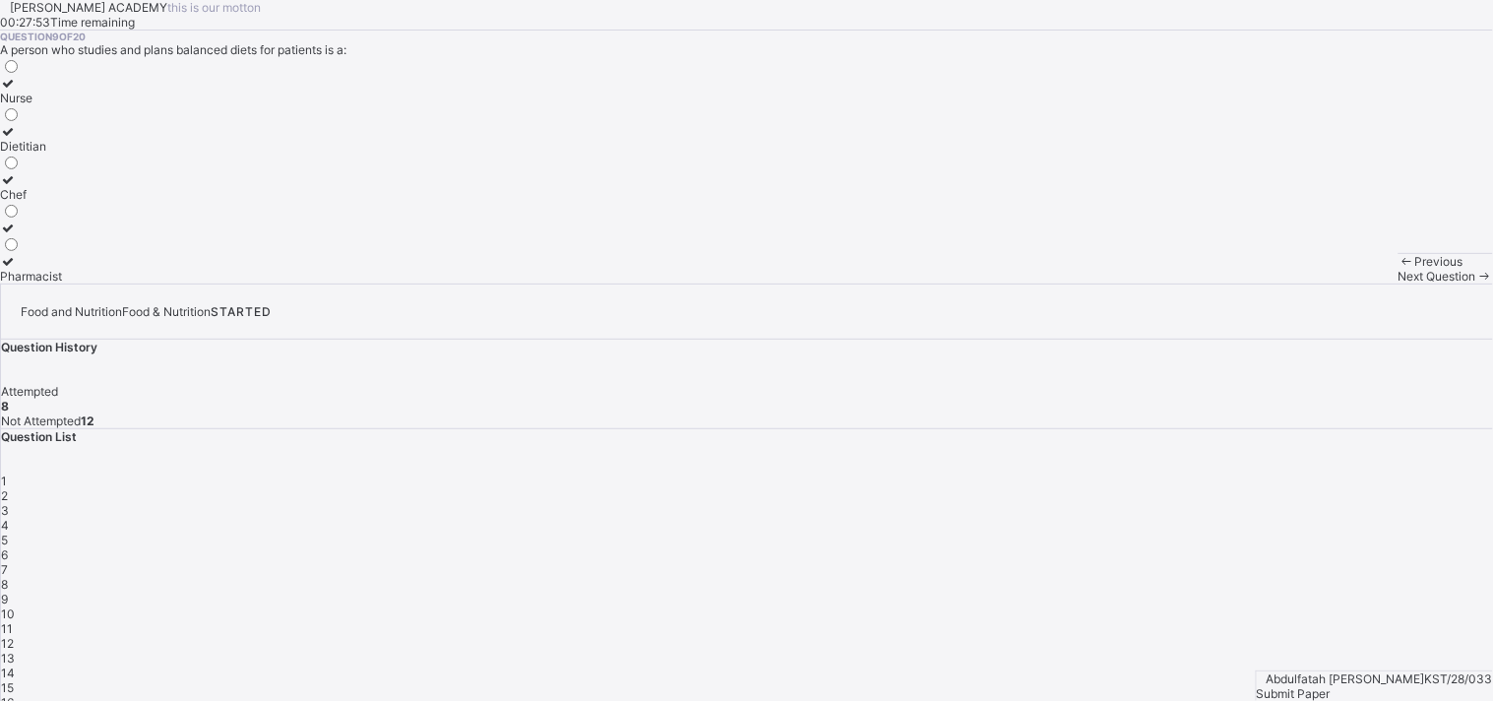
click at [62, 154] on label "Dietitian" at bounding box center [31, 139] width 62 height 30
click at [1343, 283] on div "Next Question" at bounding box center [1445, 276] width 94 height 15
click at [176, 105] on label "Growth, energy, and body repair" at bounding box center [88, 91] width 176 height 30
click at [1343, 283] on span "Next Question" at bounding box center [1437, 276] width 78 height 15
click at [76, 202] on label "Carbohydrate" at bounding box center [38, 187] width 76 height 30
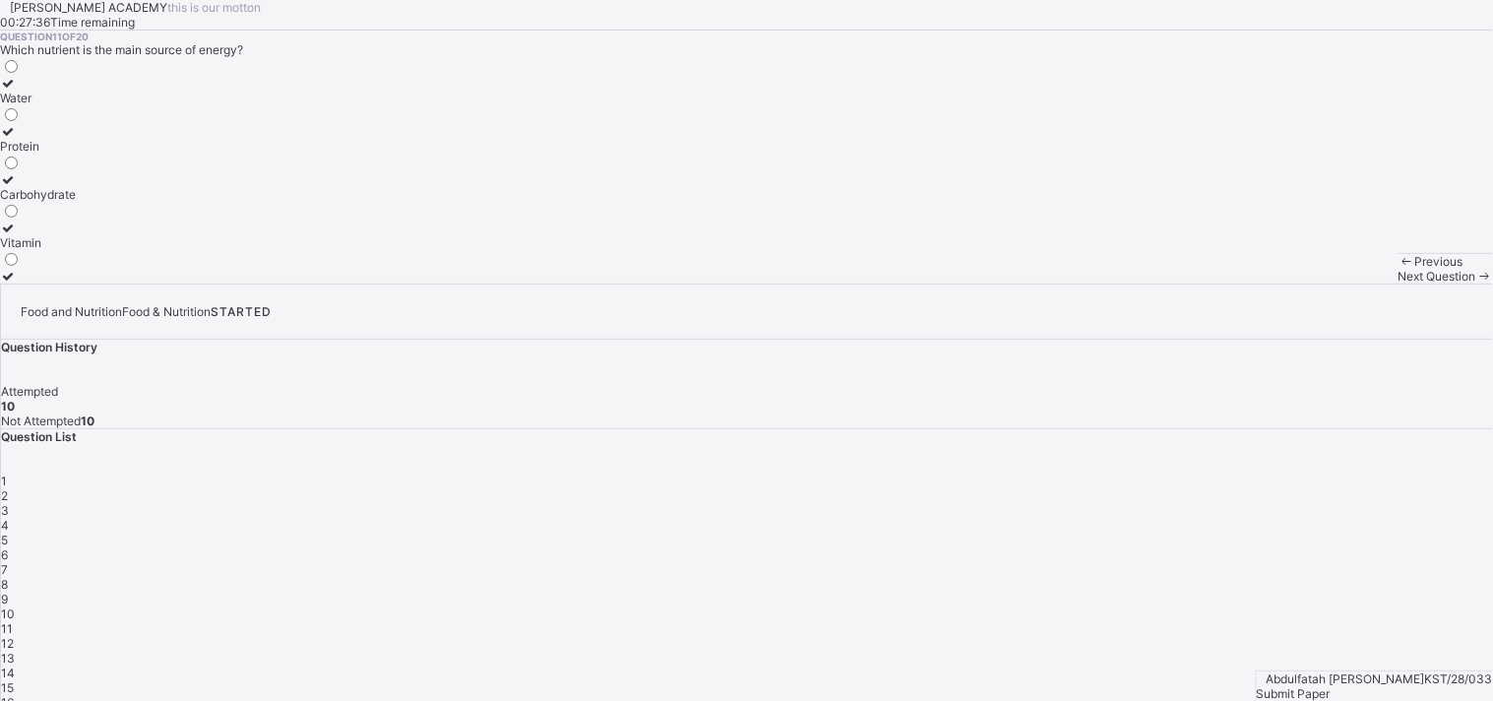
click at [76, 202] on label "Carbohydrate" at bounding box center [38, 187] width 76 height 30
click at [1343, 283] on div "Next Question" at bounding box center [1445, 276] width 94 height 15
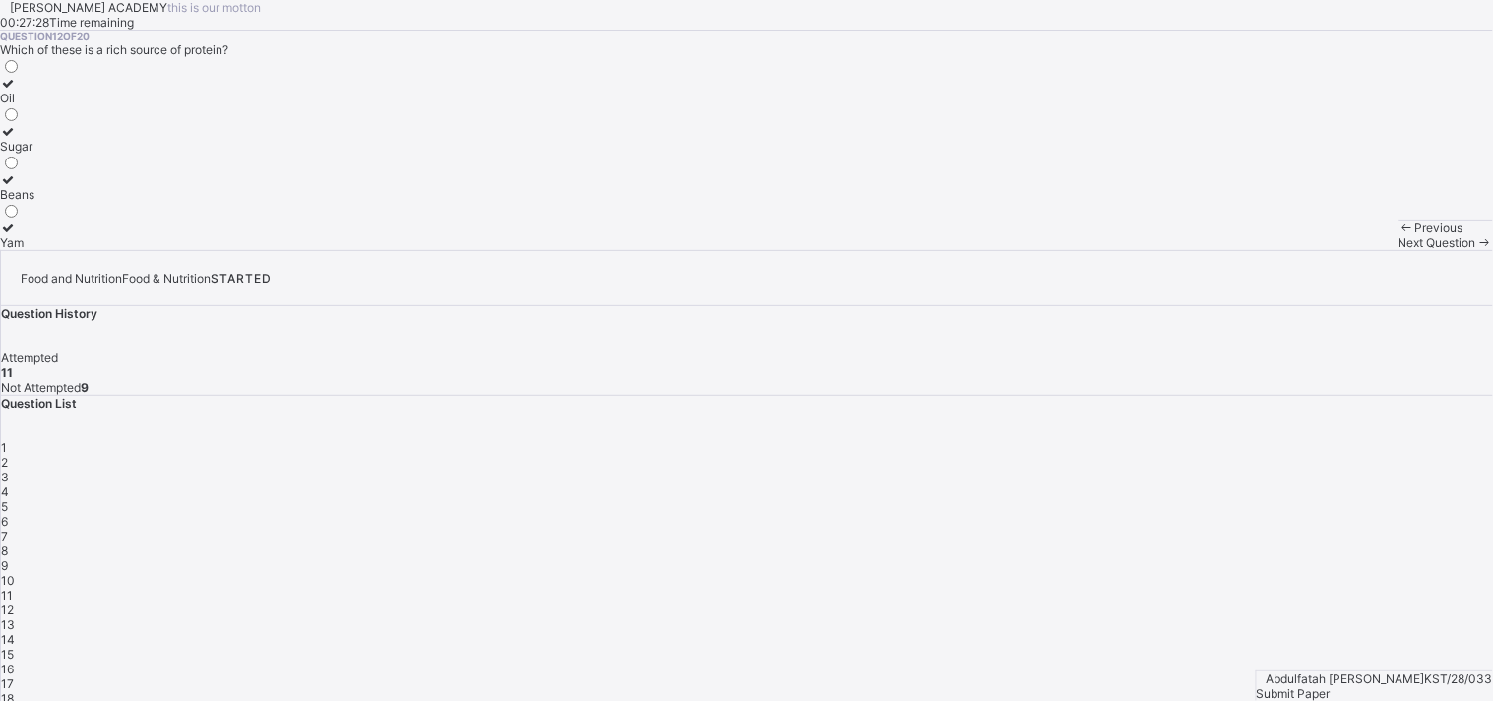
click at [34, 202] on div "Beans" at bounding box center [17, 194] width 34 height 15
click at [1343, 250] on div "Next Question" at bounding box center [1445, 242] width 94 height 15
click at [256, 154] on div "To provide concentrated energy and insulation" at bounding box center [128, 146] width 256 height 15
click at [1343, 250] on div "Next Question" at bounding box center [1445, 242] width 94 height 15
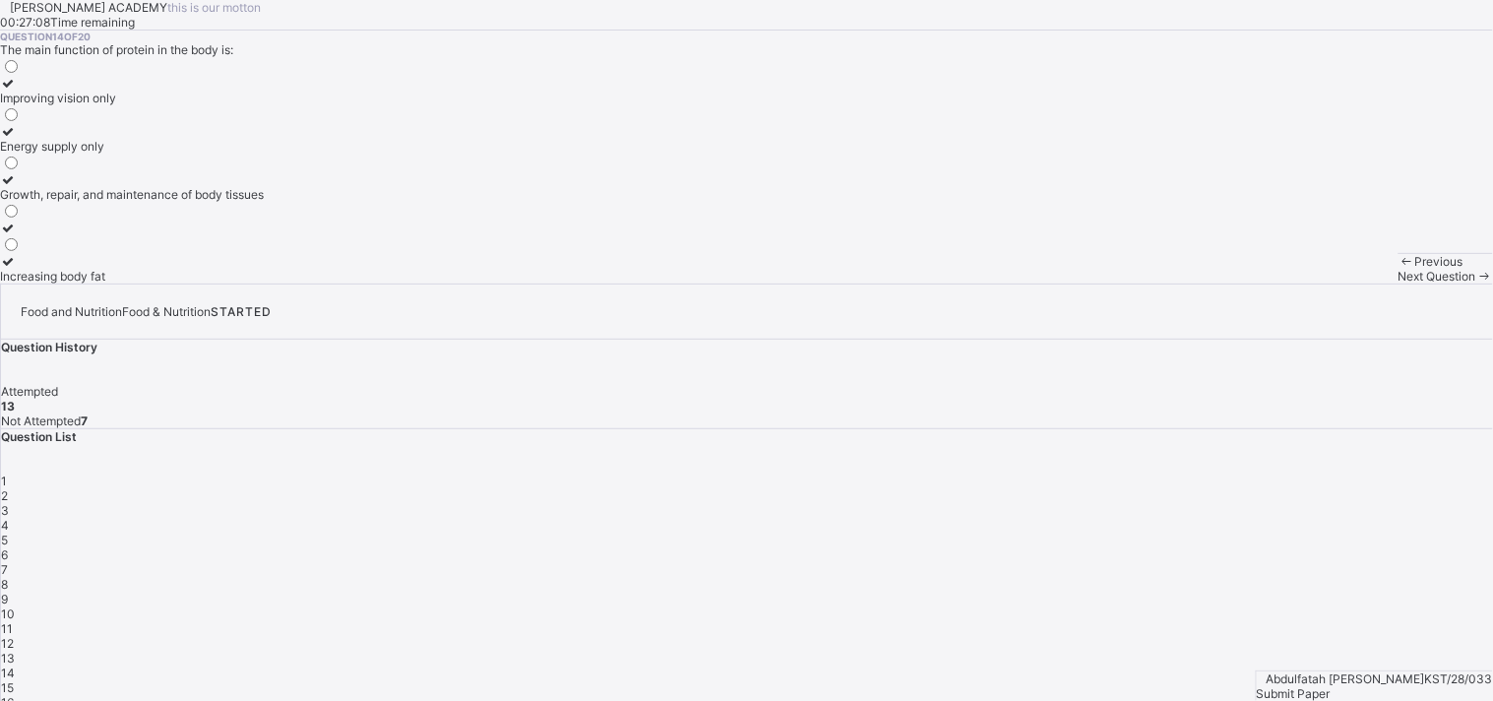
click at [264, 202] on label "Growth, repair, and maintenance of body tissues" at bounding box center [132, 187] width 264 height 30
click at [1343, 283] on span "Next Question" at bounding box center [1437, 276] width 78 height 15
click at [82, 154] on div "Plastics" at bounding box center [41, 146] width 82 height 15
click at [1343, 283] on div "Next Question" at bounding box center [1445, 276] width 94 height 15
click at [47, 105] on label "Catering" at bounding box center [23, 91] width 47 height 30
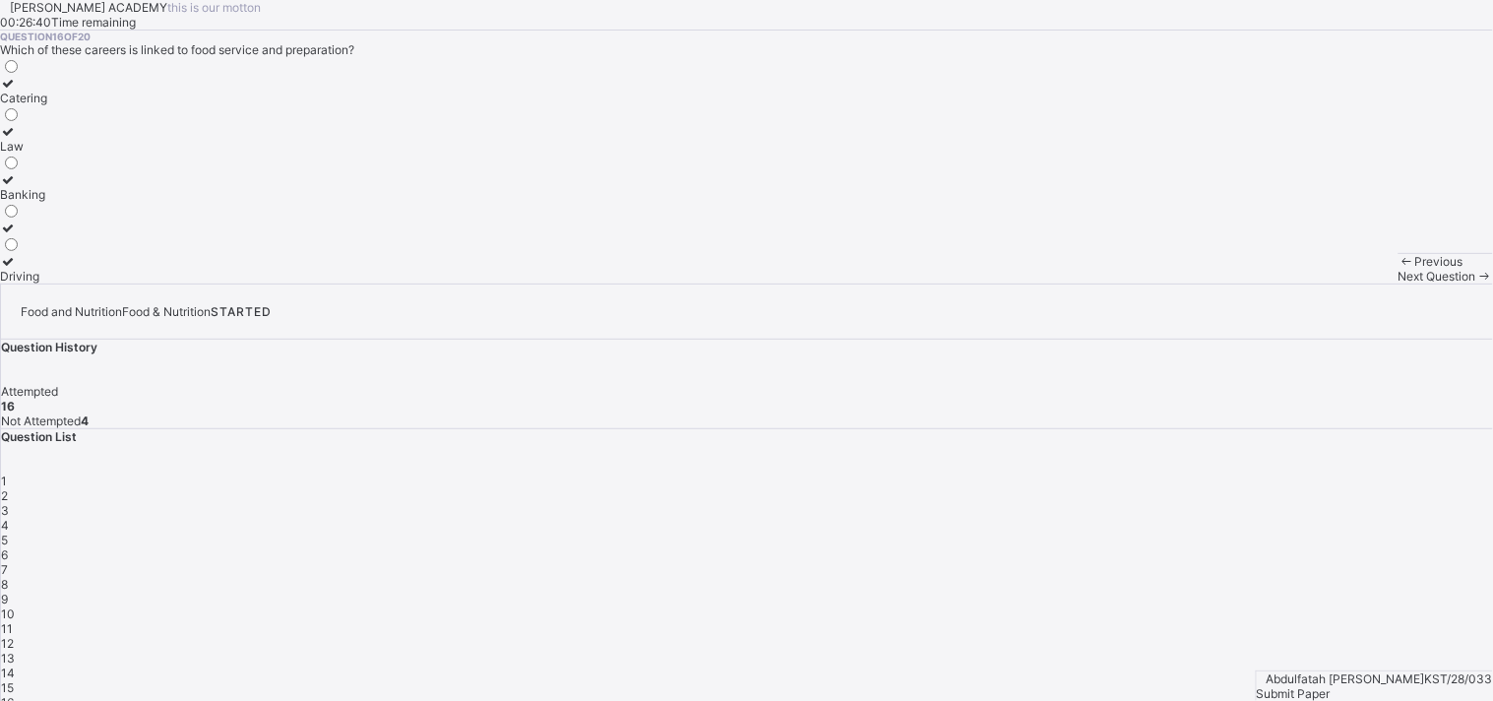
click at [1343, 283] on span "Next Question" at bounding box center [1437, 276] width 78 height 15
click at [55, 283] on div "Pilot Engineer [PERSON_NAME]" at bounding box center [27, 170] width 55 height 226
click at [55, 202] on label "Dietitian" at bounding box center [27, 187] width 55 height 30
click at [1343, 283] on div "Next Question" at bounding box center [1445, 276] width 94 height 15
click at [245, 235] on div "Food, nutrients, and how the body uses them" at bounding box center [122, 227] width 245 height 15
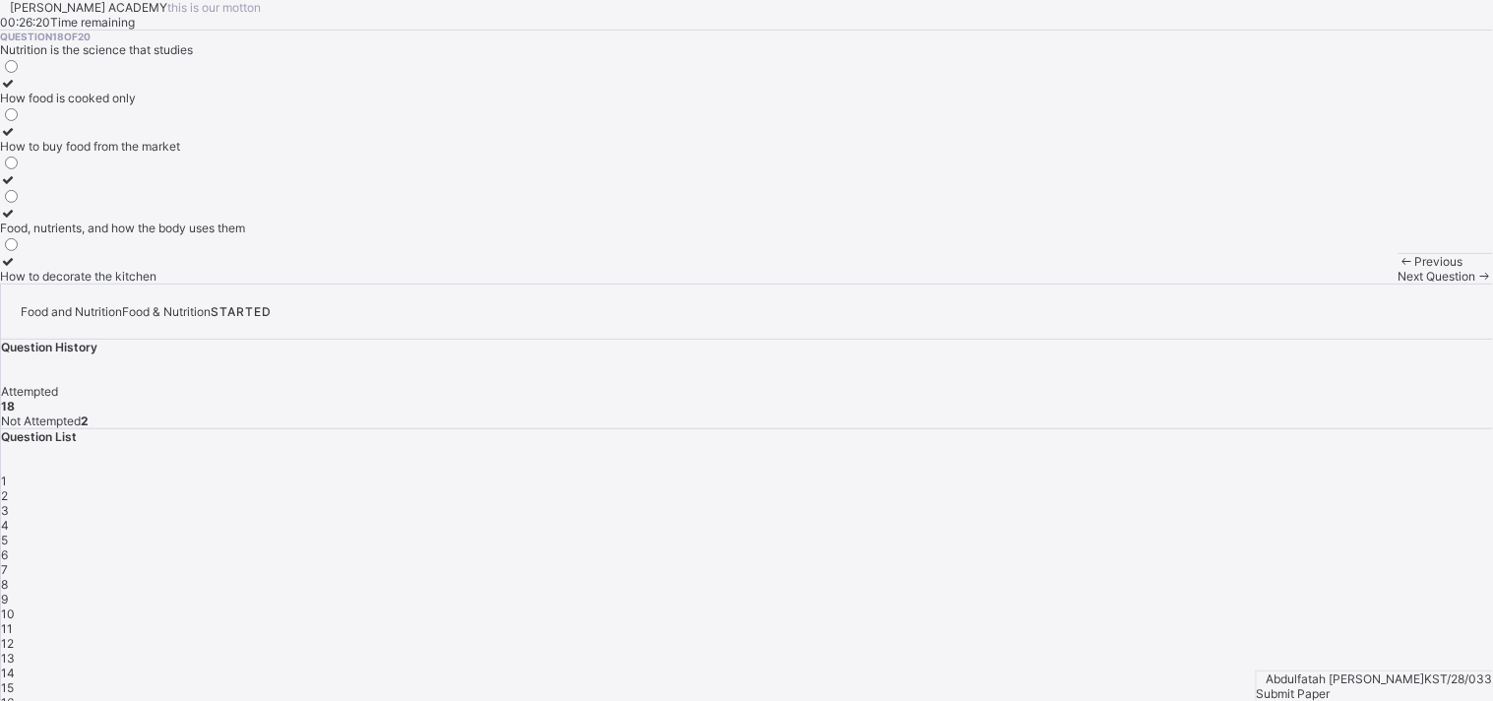
click at [1343, 283] on span at bounding box center [1484, 276] width 17 height 15
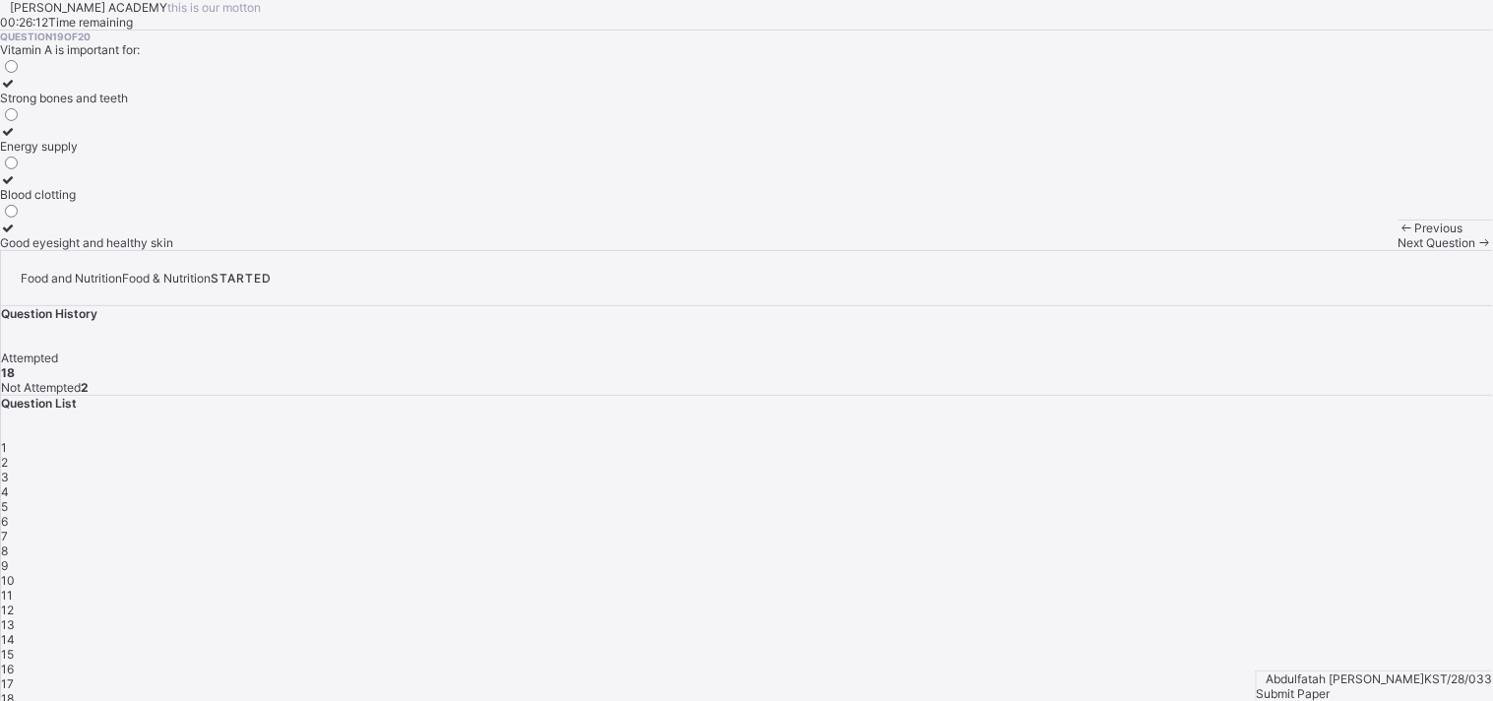
click at [173, 202] on div "Blood clotting" at bounding box center [86, 194] width 173 height 15
click at [1343, 250] on span "Next Question" at bounding box center [1437, 242] width 78 height 15
click at [149, 154] on div "Obesity and heart diseases" at bounding box center [74, 146] width 149 height 15
click at [1343, 235] on span "Previous" at bounding box center [1439, 227] width 48 height 15
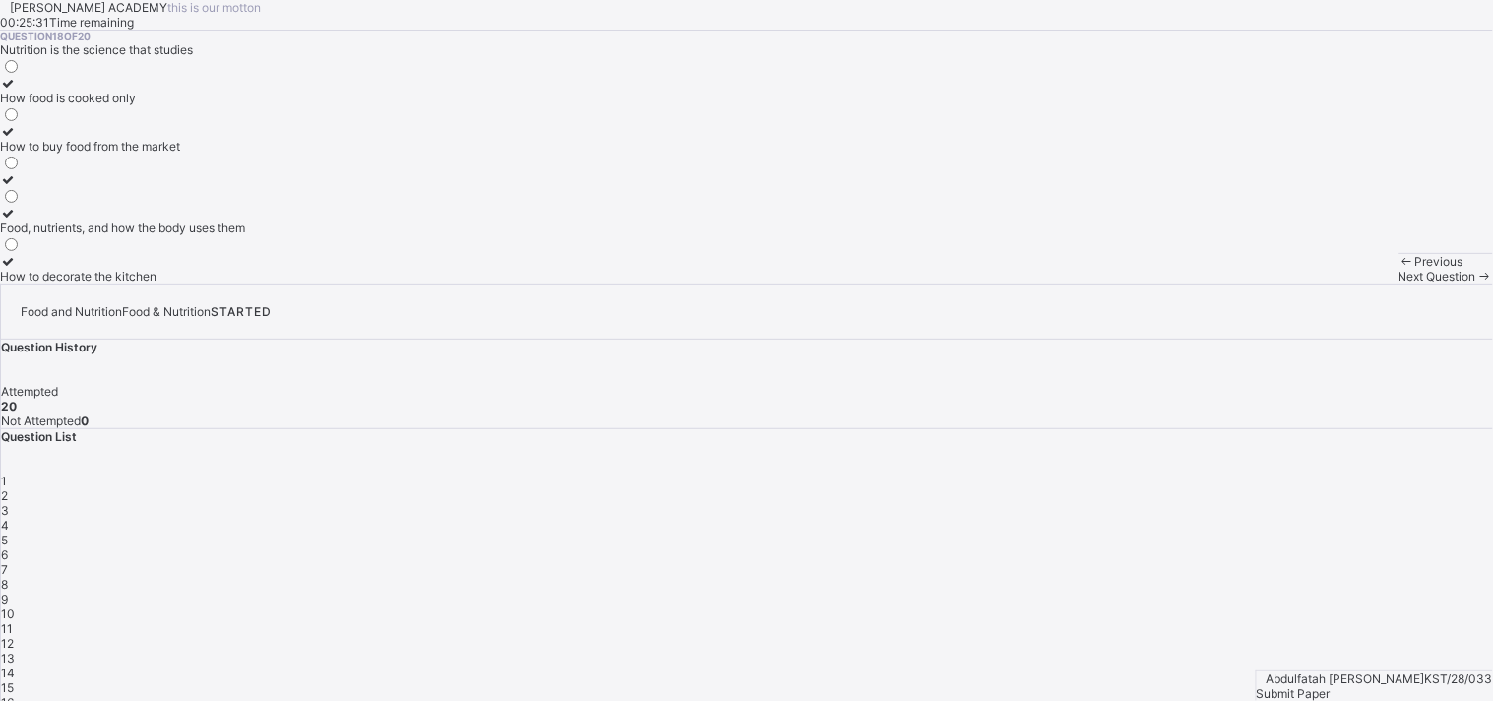
click at [1343, 283] on span "Next Question" at bounding box center [1437, 276] width 78 height 15
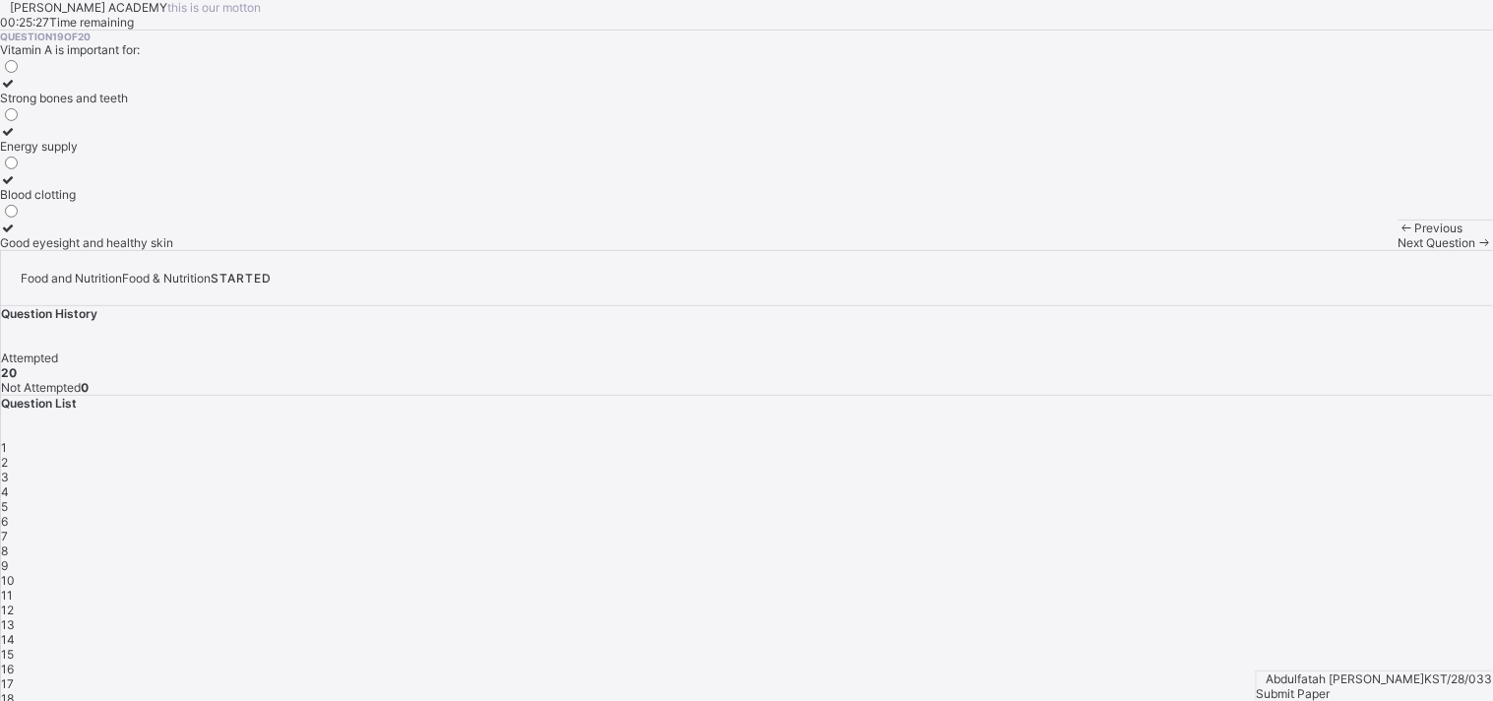
click at [1343, 250] on span "Next Question" at bounding box center [1437, 242] width 78 height 15
click at [1343, 235] on span at bounding box center [1406, 227] width 17 height 15
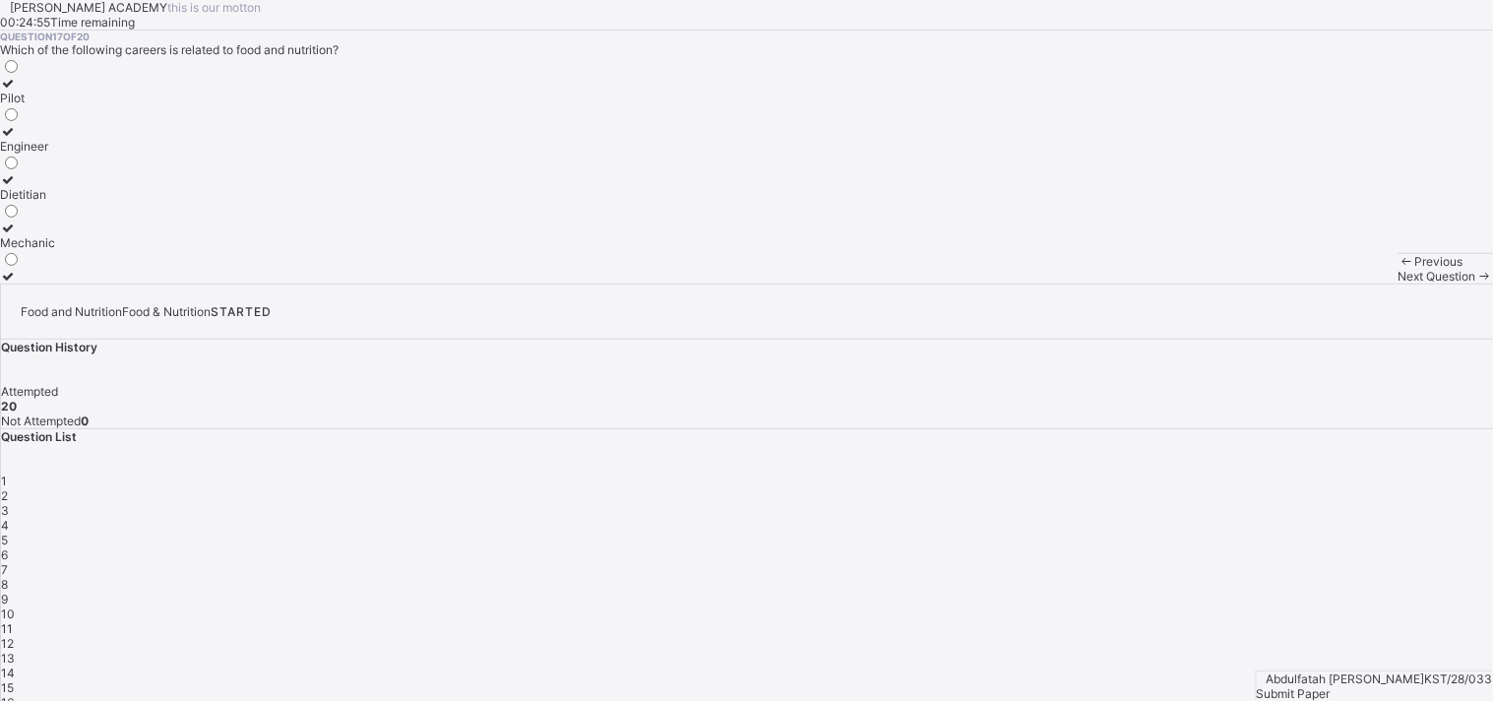
click at [1343, 269] on span at bounding box center [1406, 261] width 17 height 15
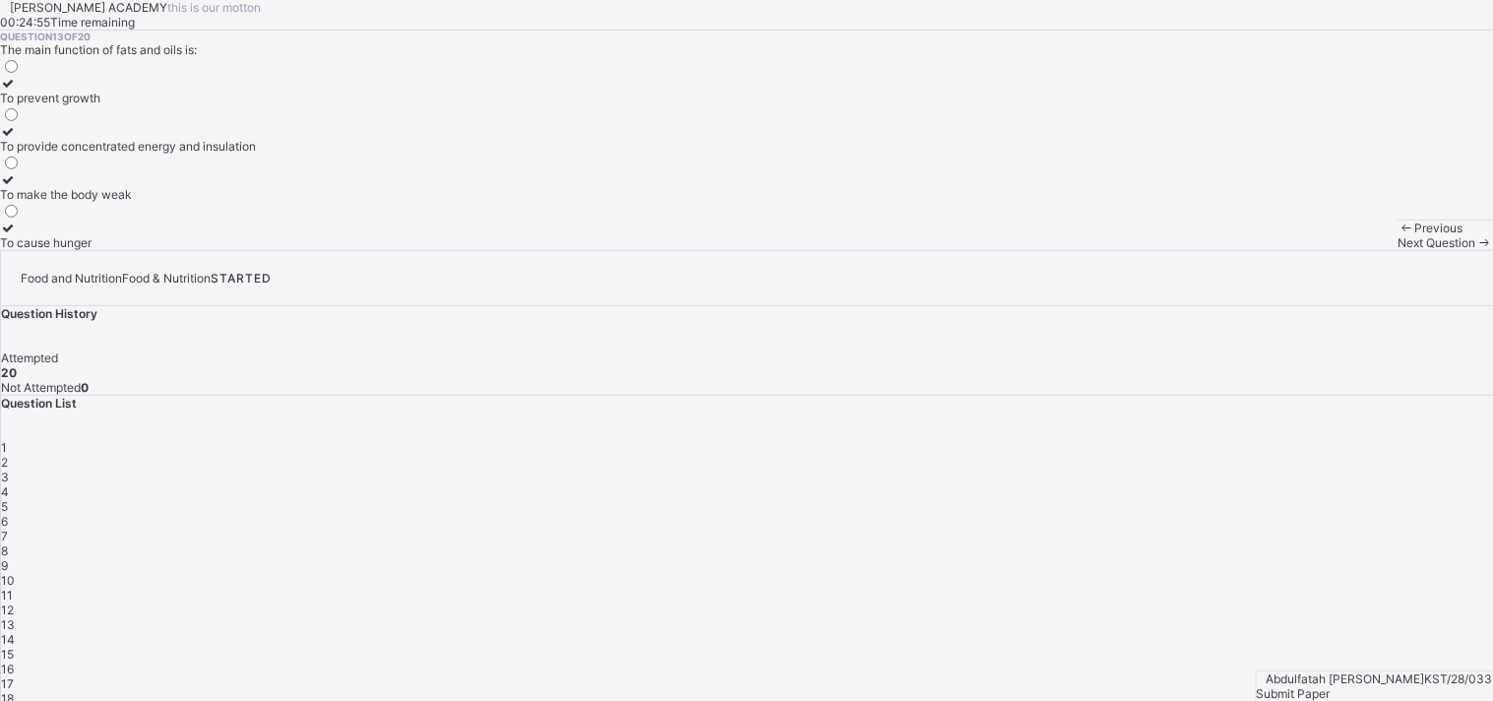
click at [1343, 235] on span at bounding box center [1406, 227] width 17 height 15
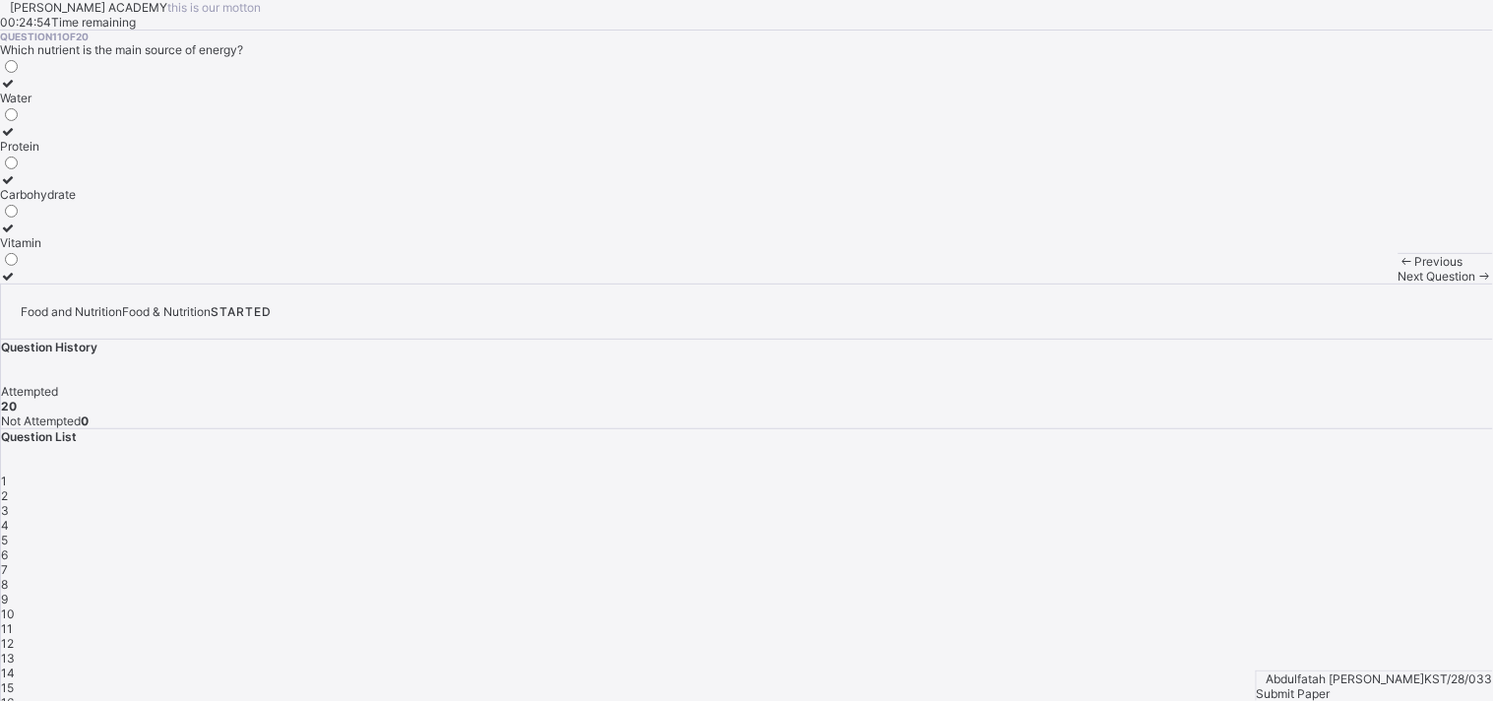
click at [1343, 269] on span at bounding box center [1406, 261] width 17 height 15
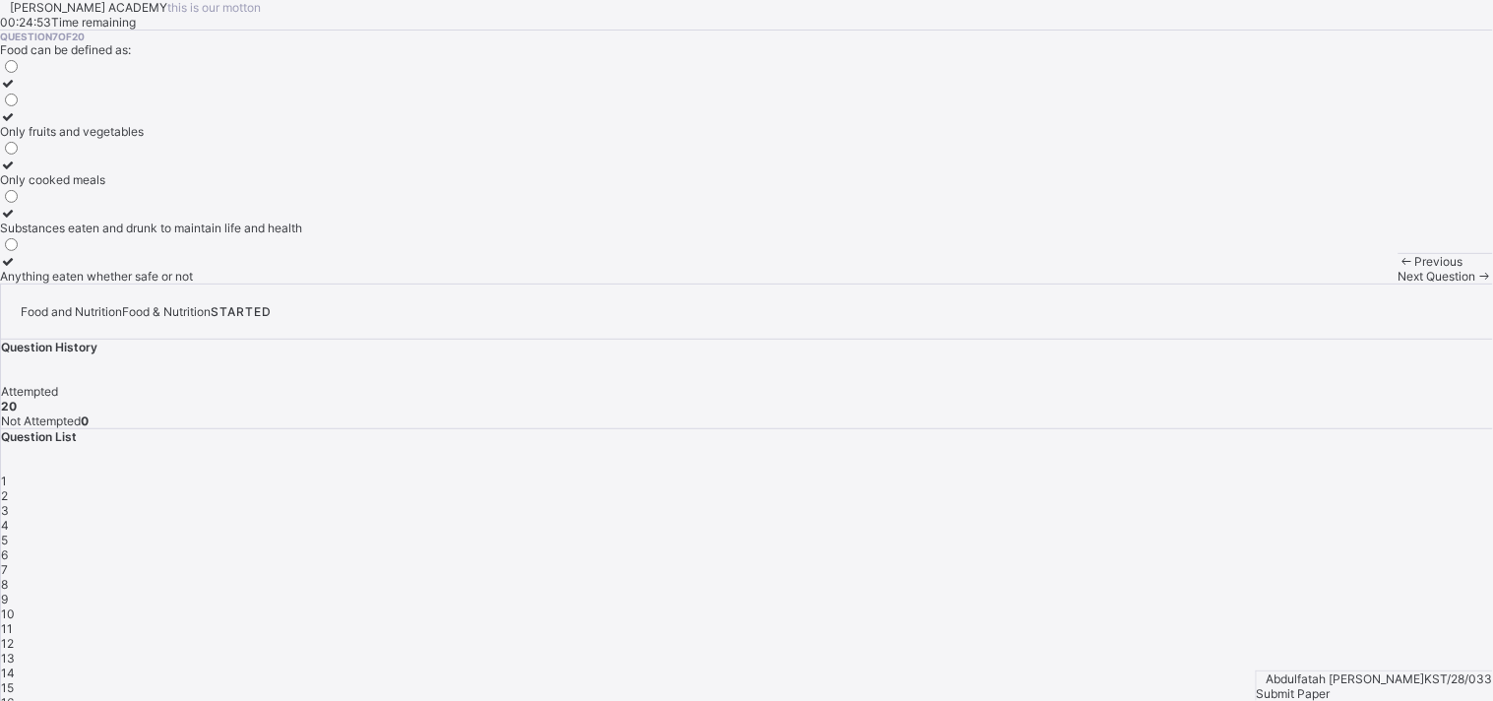
click at [1343, 269] on span at bounding box center [1406, 261] width 17 height 15
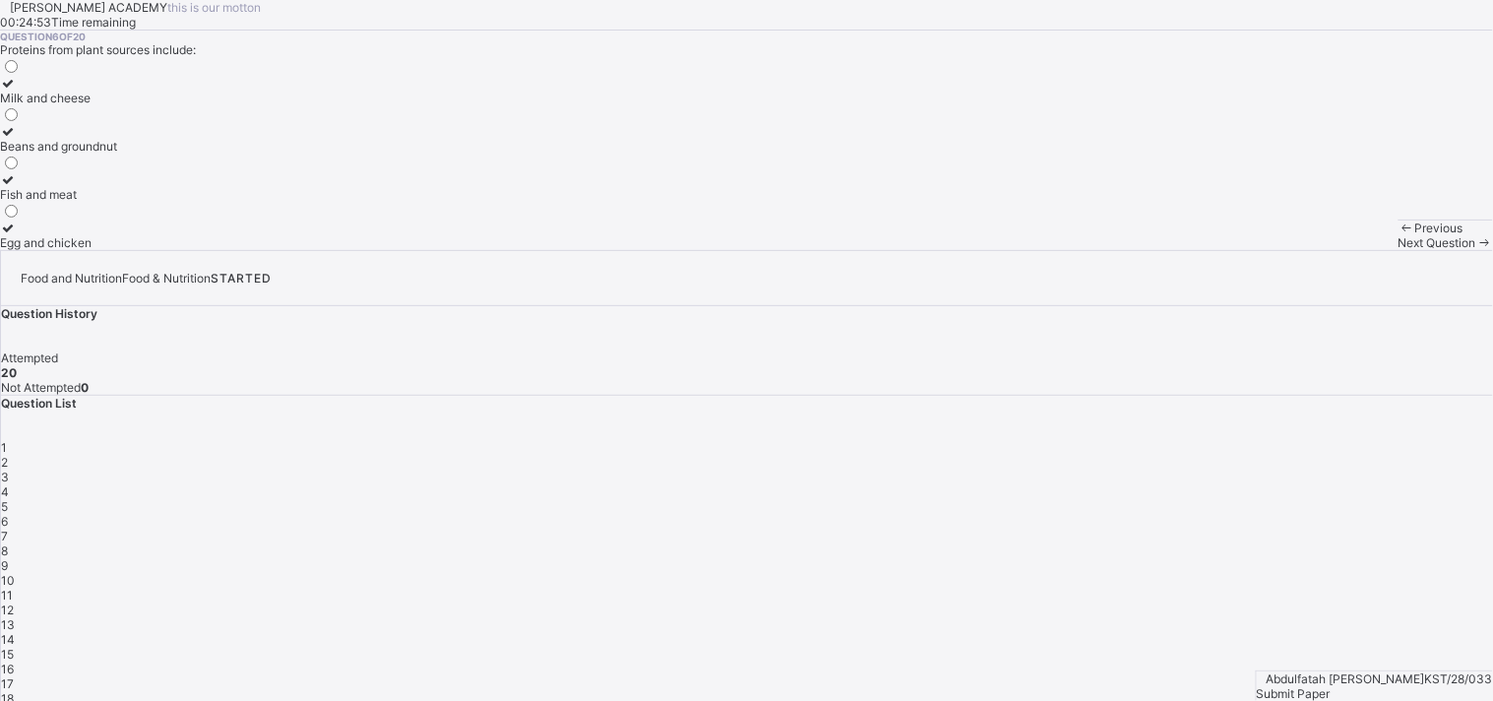
click at [1343, 235] on span at bounding box center [1406, 227] width 17 height 15
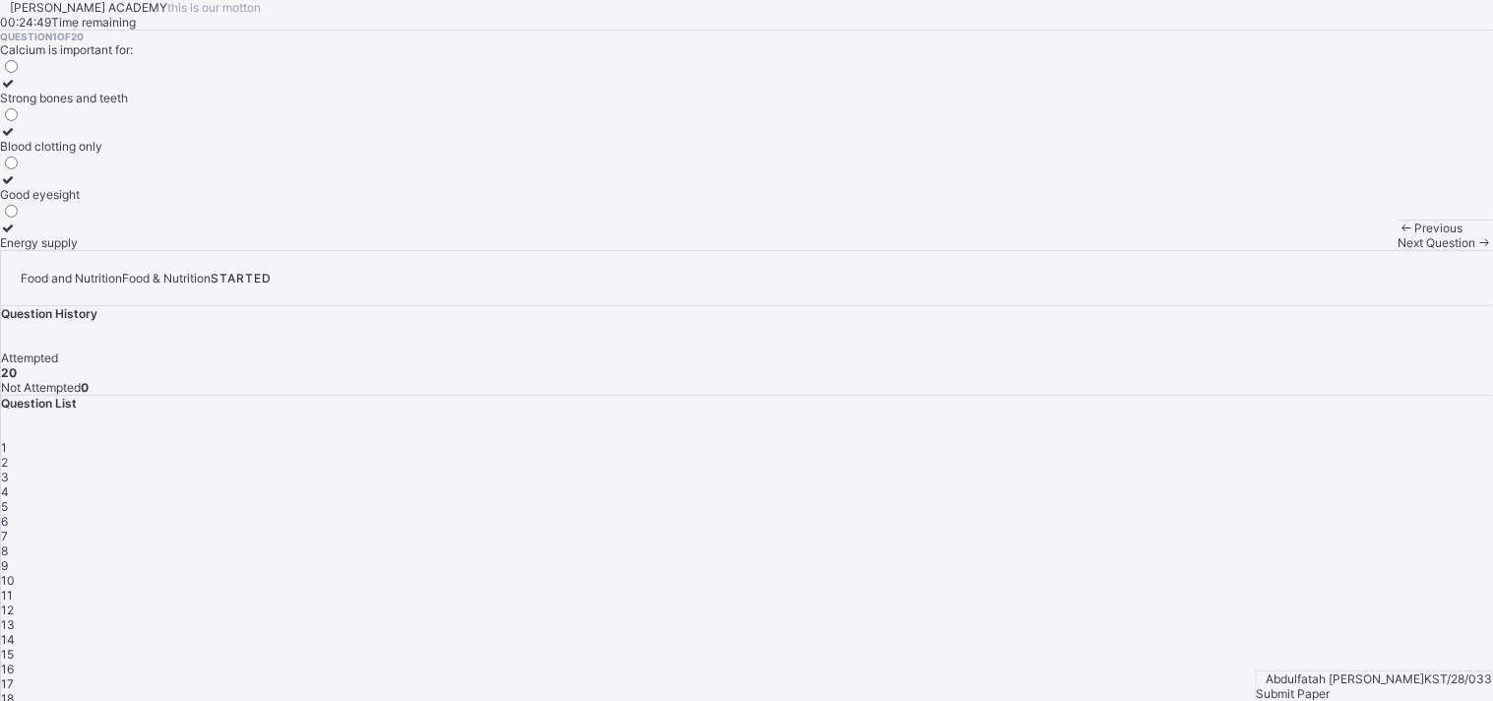
click at [1343, 235] on span at bounding box center [1406, 227] width 17 height 15
click at [1343, 250] on span "Next Question" at bounding box center [1437, 242] width 78 height 15
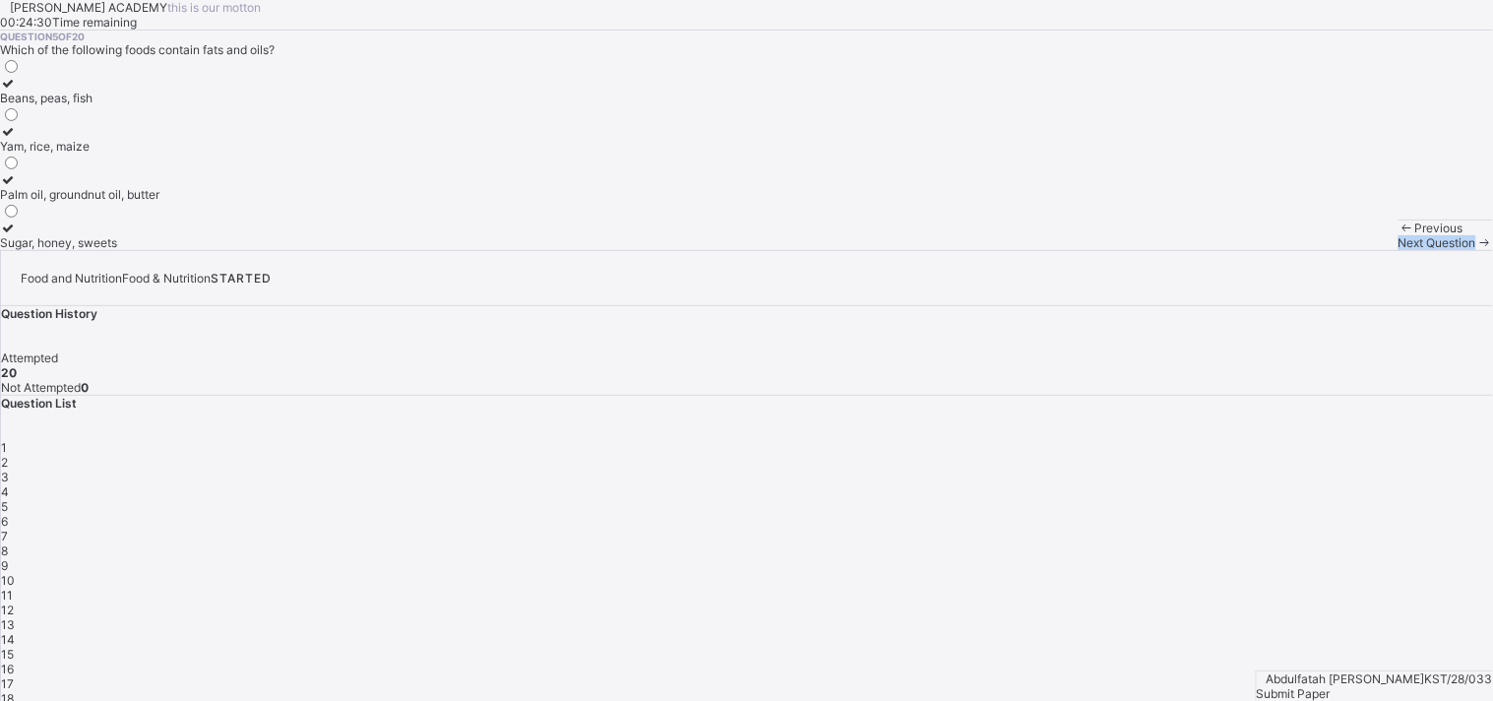
click at [1343, 250] on span "Next Question" at bounding box center [1437, 242] width 78 height 15
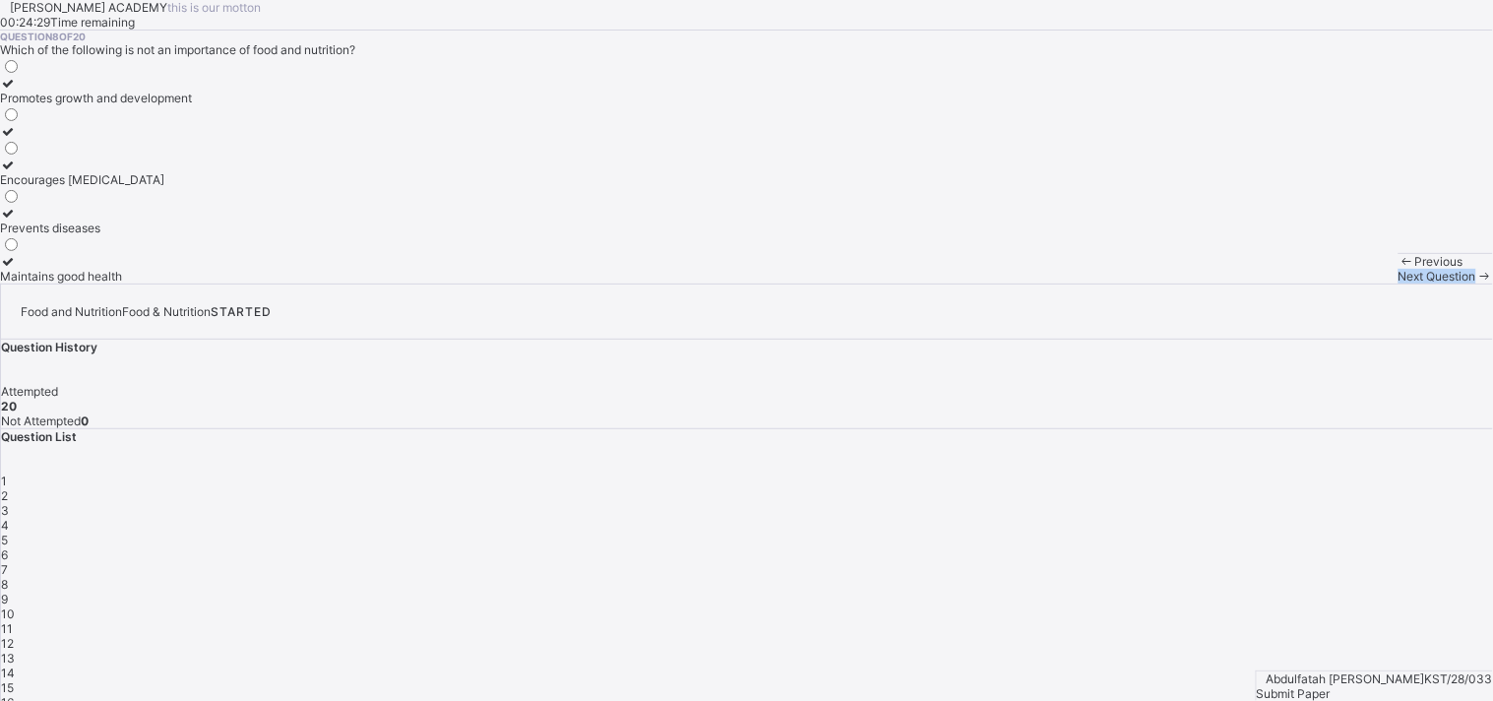
click at [1343, 283] on span "Next Question" at bounding box center [1437, 276] width 78 height 15
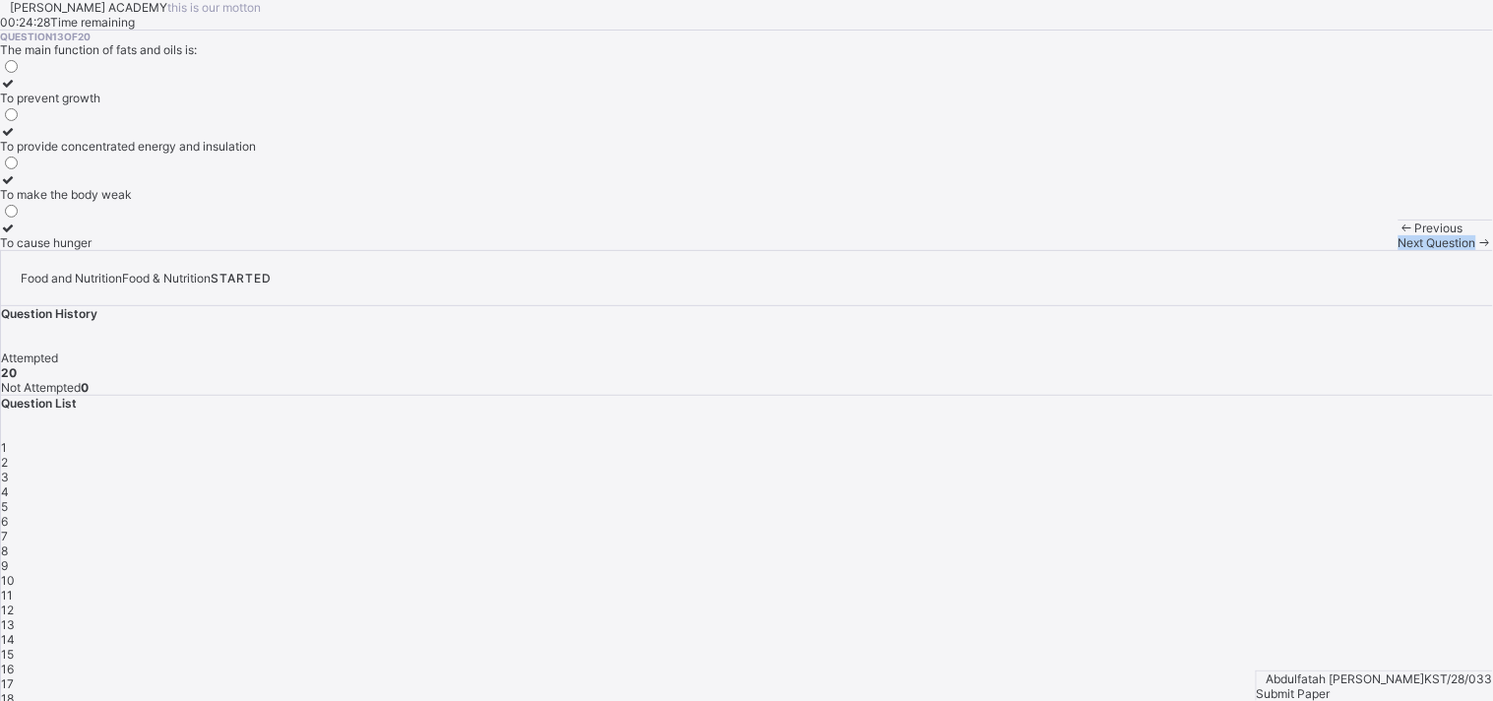
click at [1343, 250] on span "Next Question" at bounding box center [1437, 242] width 78 height 15
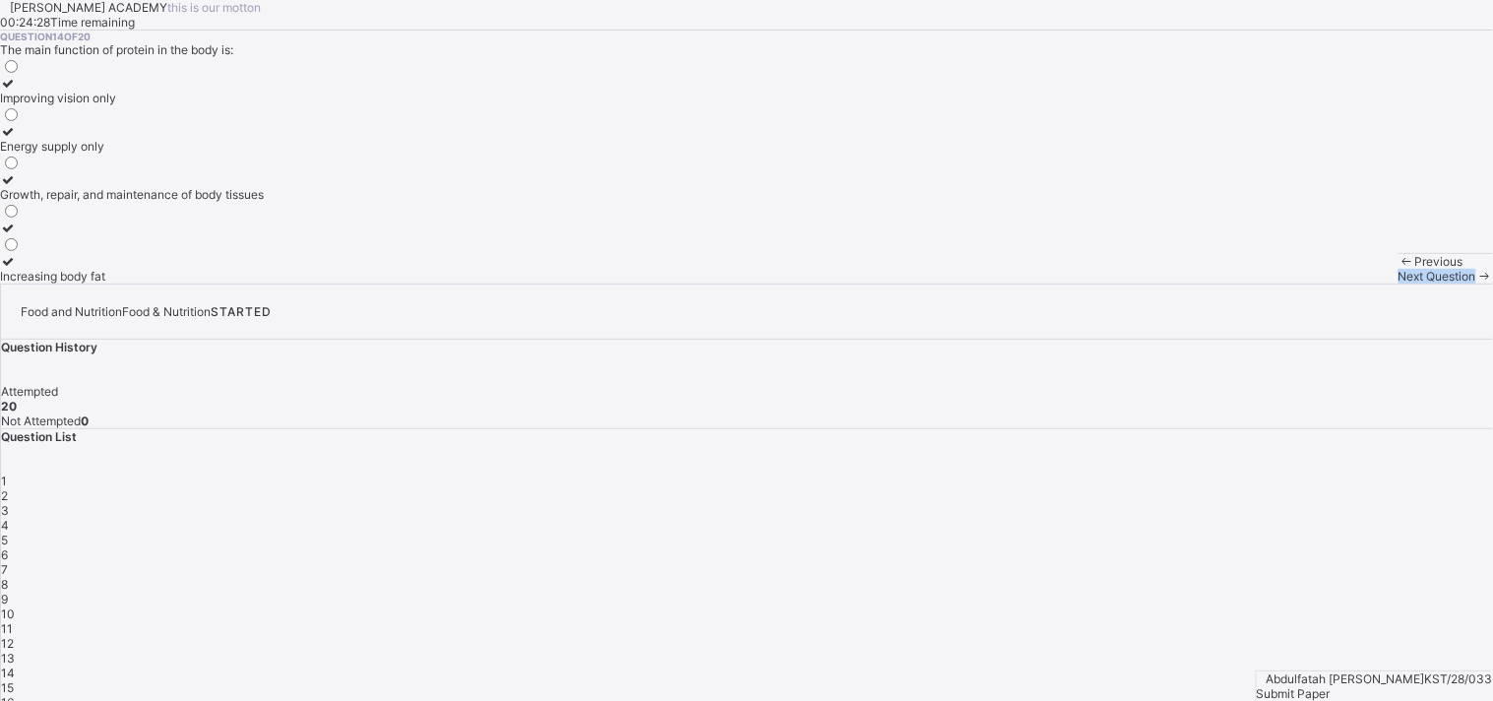
click at [1343, 283] on span "Next Question" at bounding box center [1437, 276] width 78 height 15
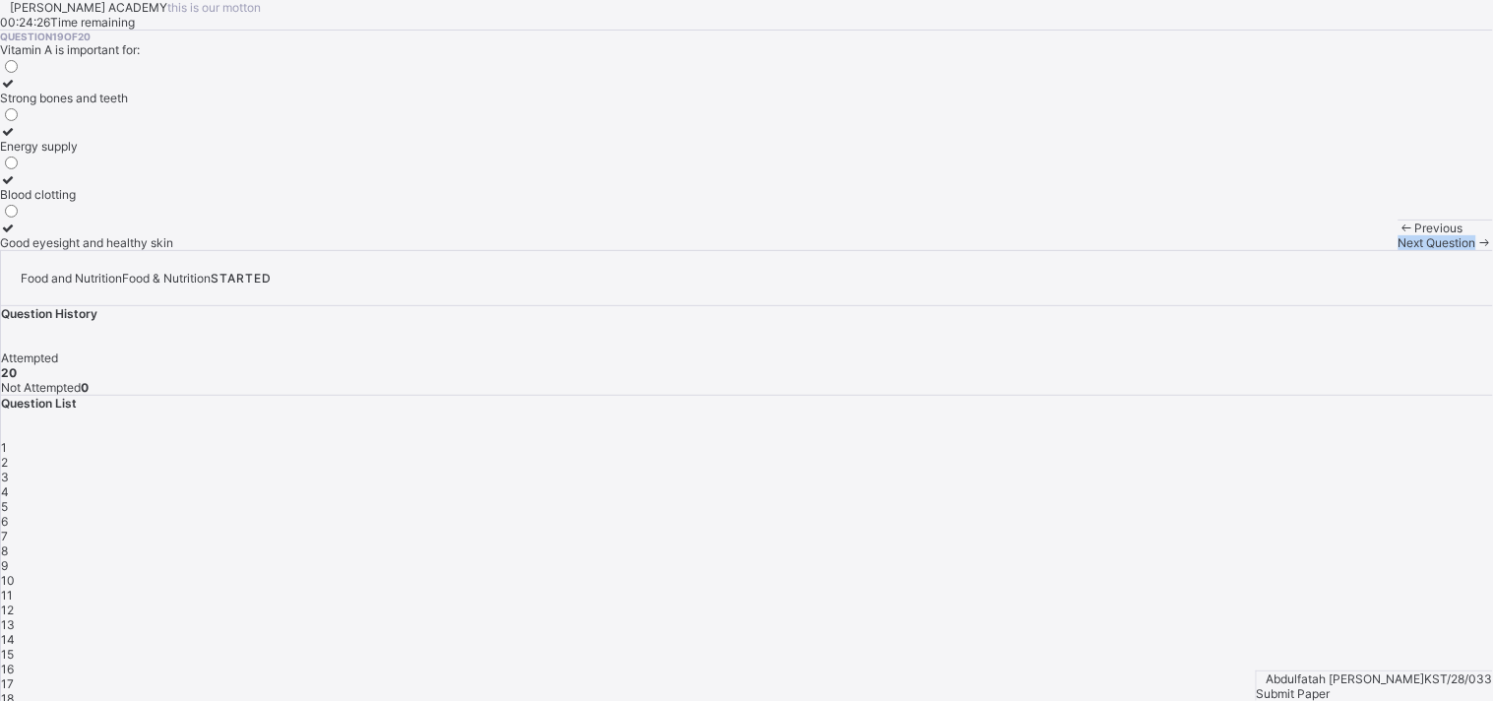
click at [1343, 250] on span "Next Question" at bounding box center [1437, 242] width 78 height 15
click at [1330, 630] on span "Submit Paper" at bounding box center [1294, 693] width 74 height 15
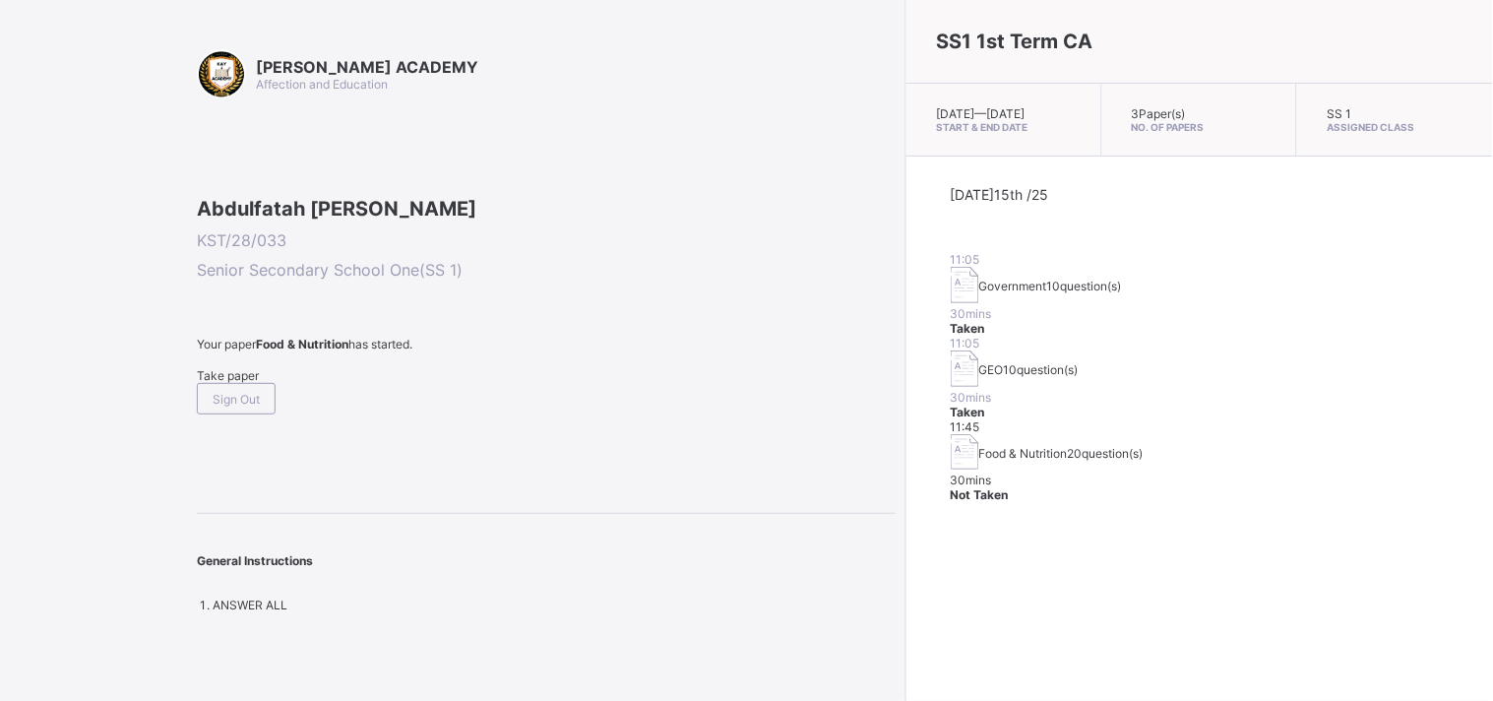
click at [905, 485] on div "SS1 1st Term CA [DATE] — [DATE] Start & End Date 3 Paper(s) No. of Papers SS 1 …" at bounding box center [1198, 350] width 587 height 701
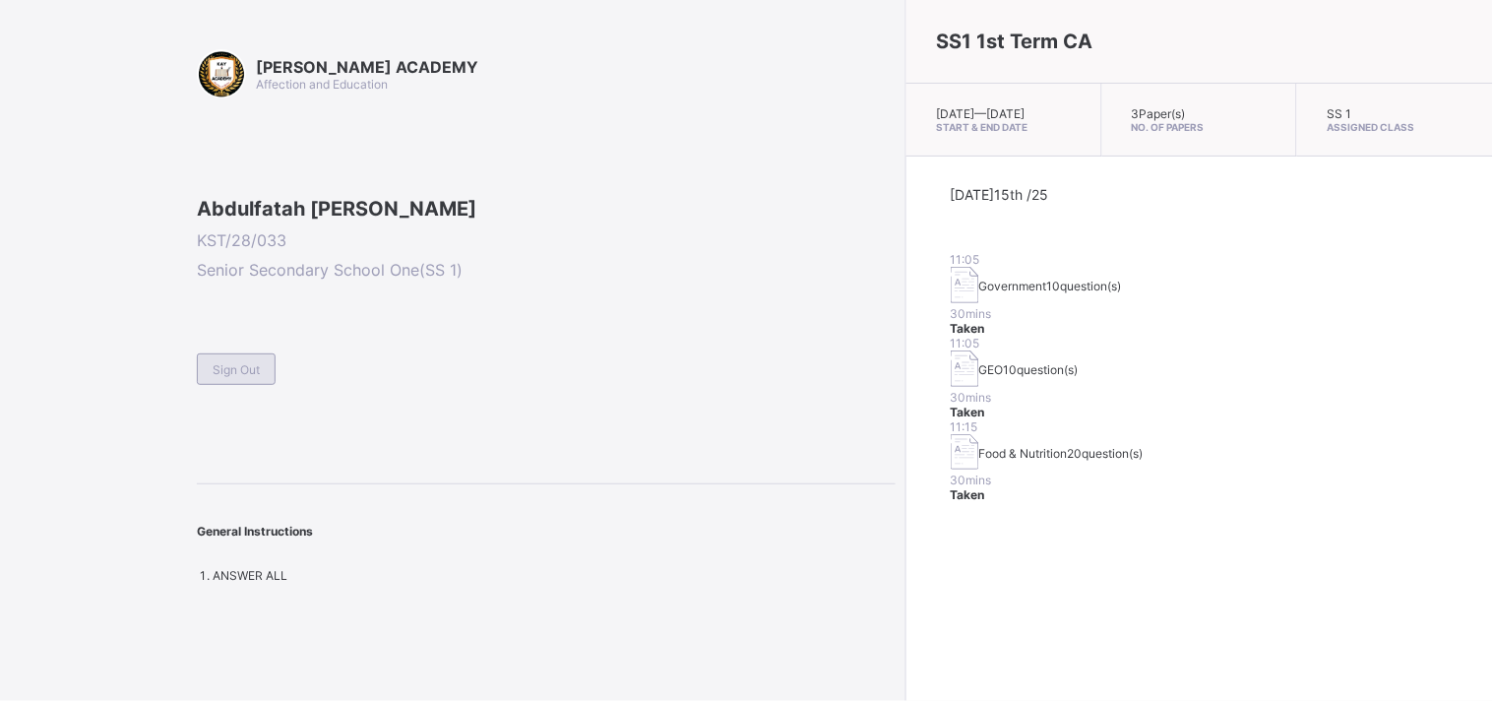
click at [249, 377] on span "Sign Out" at bounding box center [236, 369] width 47 height 15
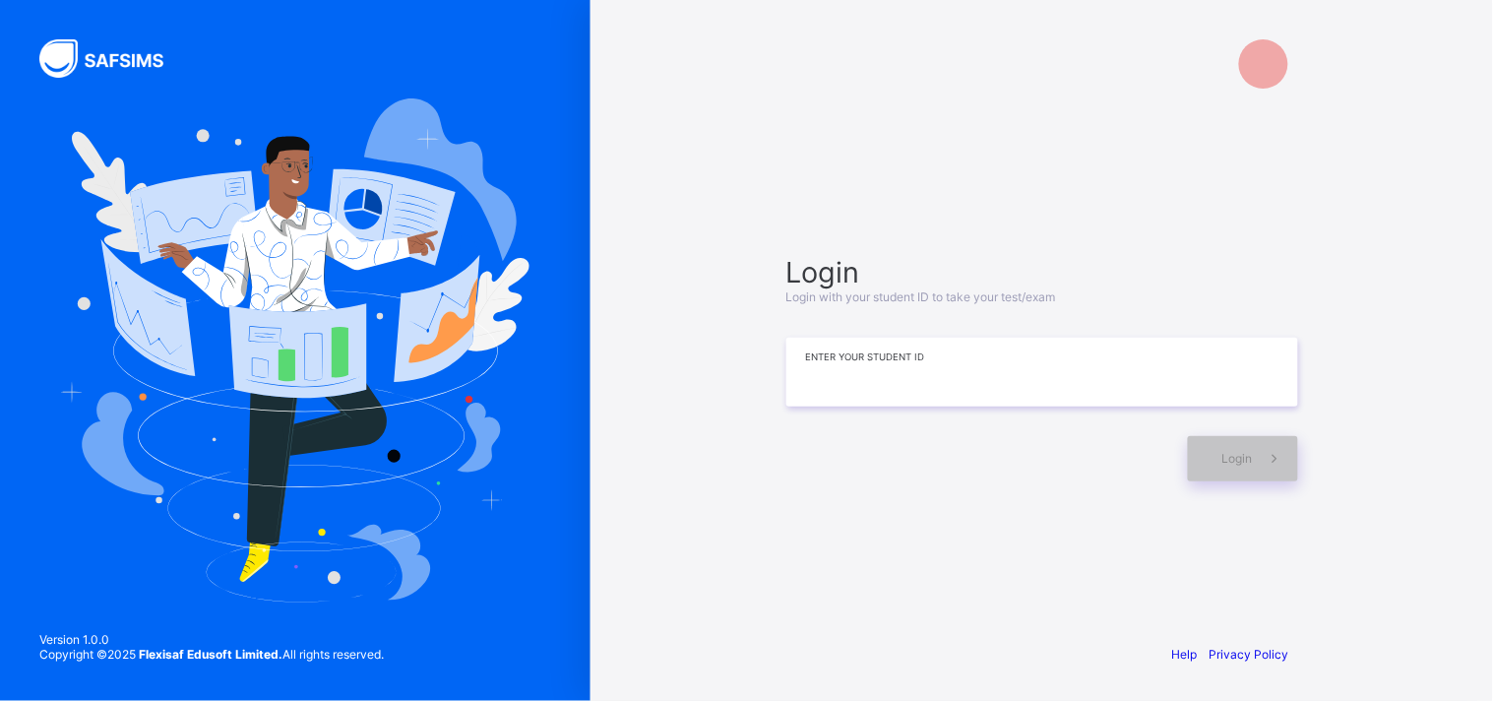
click at [832, 376] on input at bounding box center [1042, 372] width 512 height 69
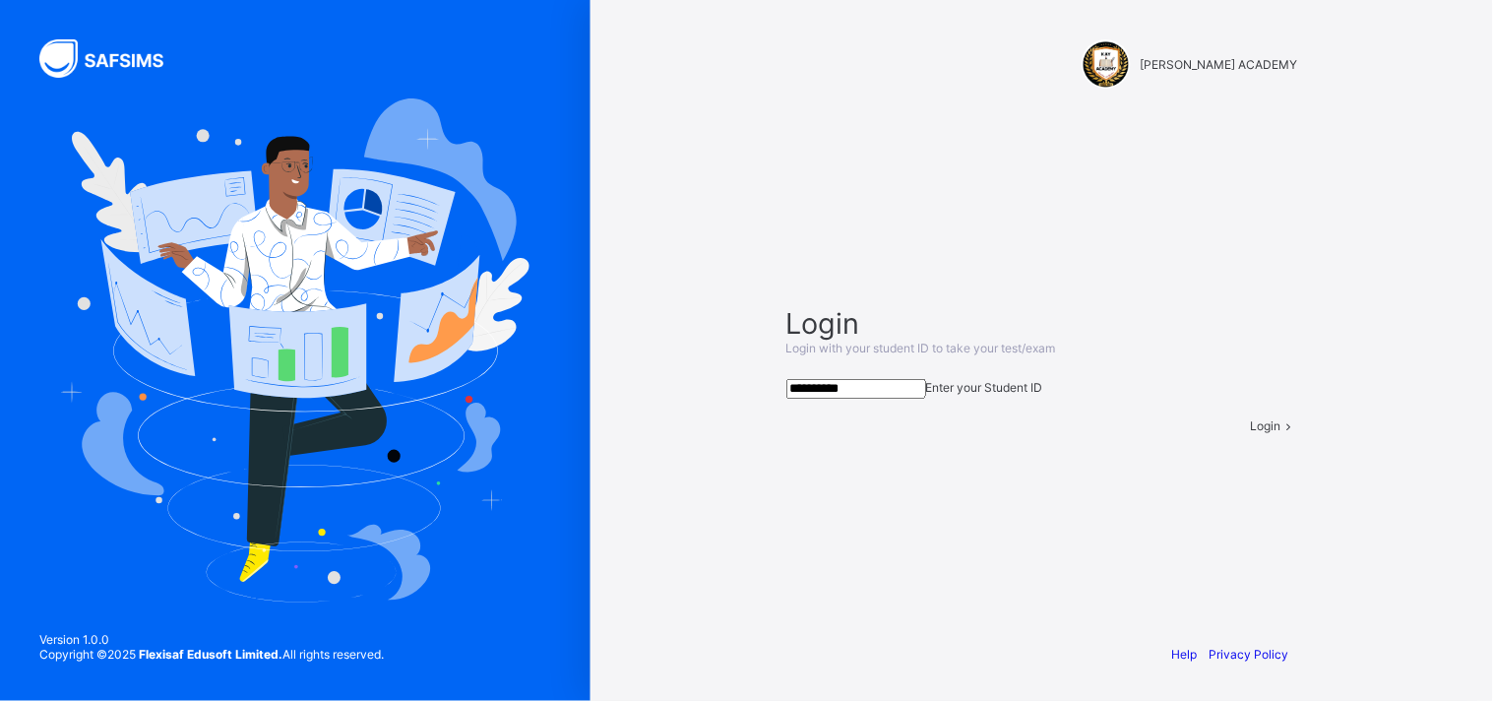
type input "**********"
click at [1251, 433] on div "Login" at bounding box center [1274, 425] width 47 height 15
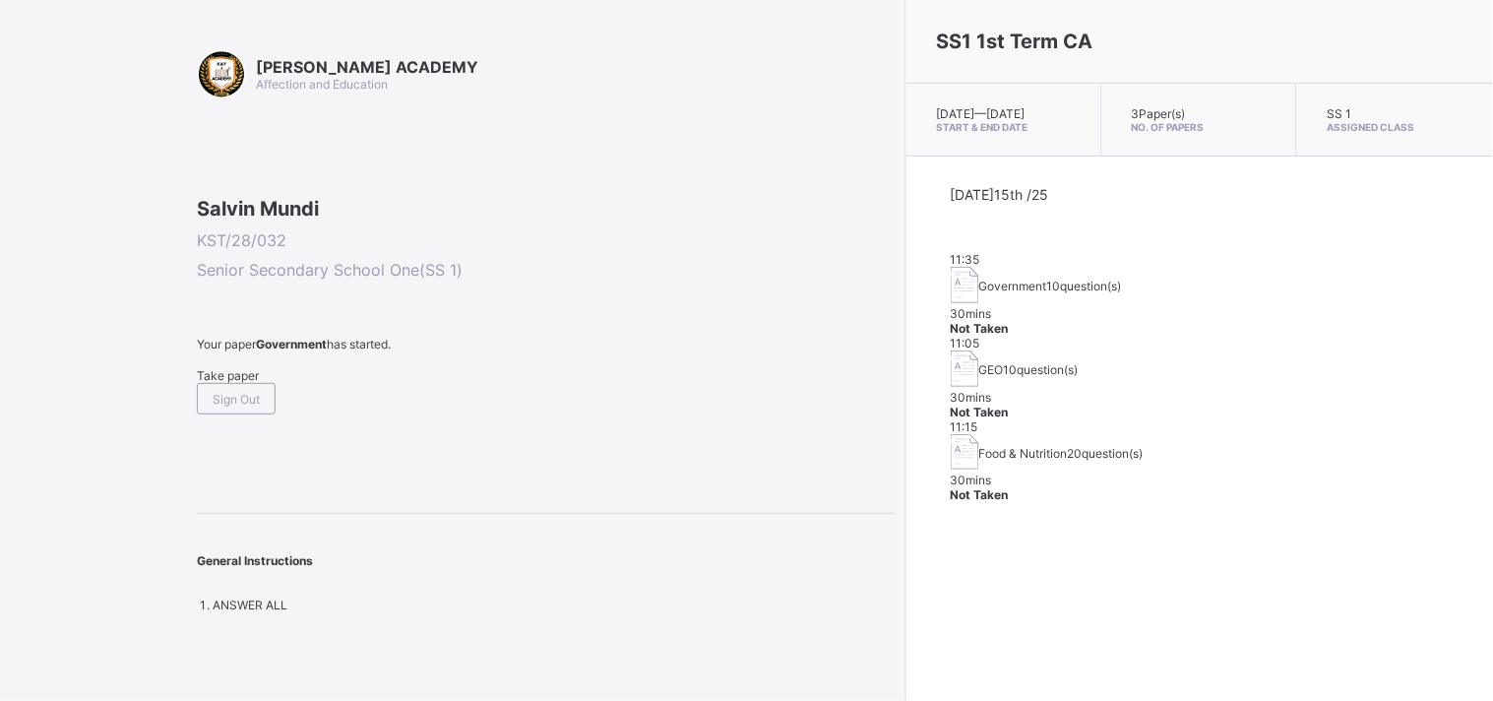
click at [232, 383] on div "Take paper" at bounding box center [546, 375] width 699 height 15
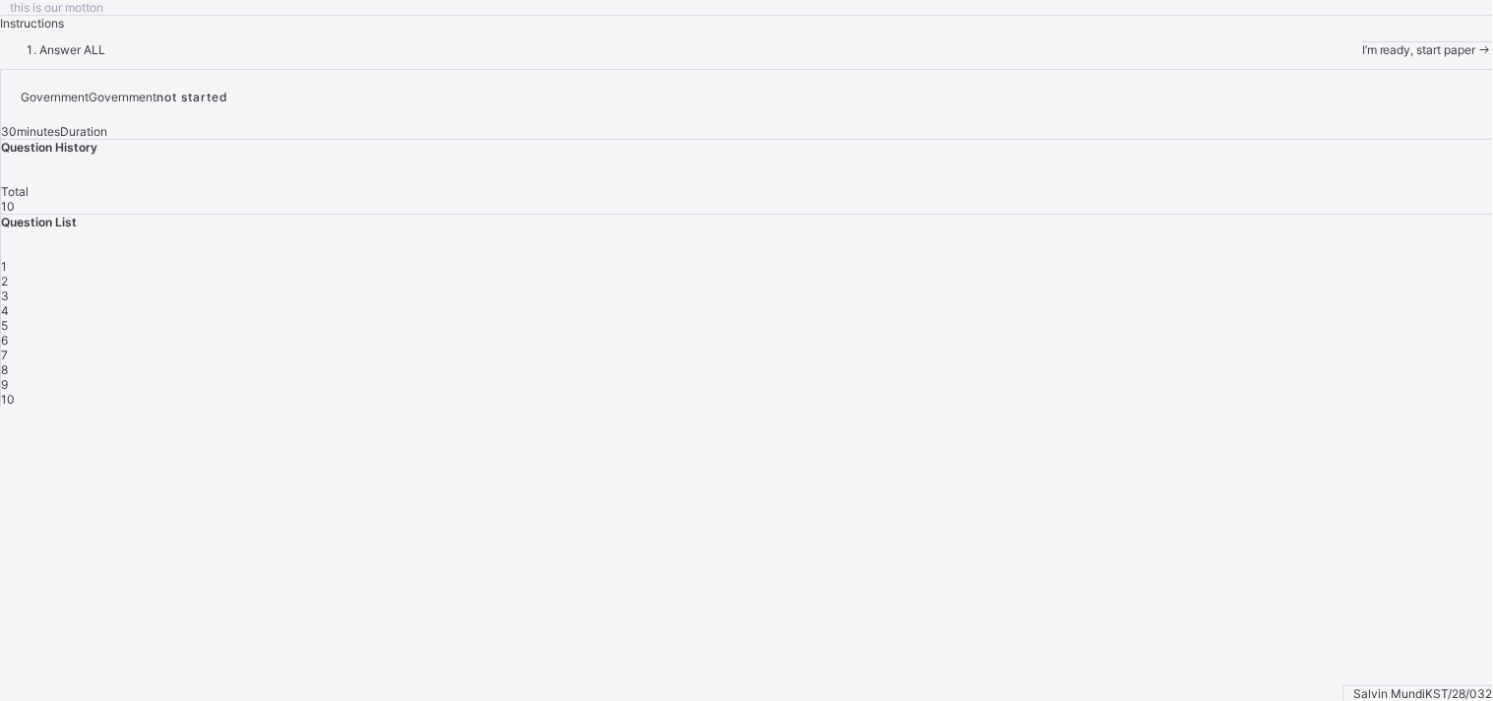
click at [1343, 57] on div "I’m ready, start paper" at bounding box center [1427, 49] width 131 height 15
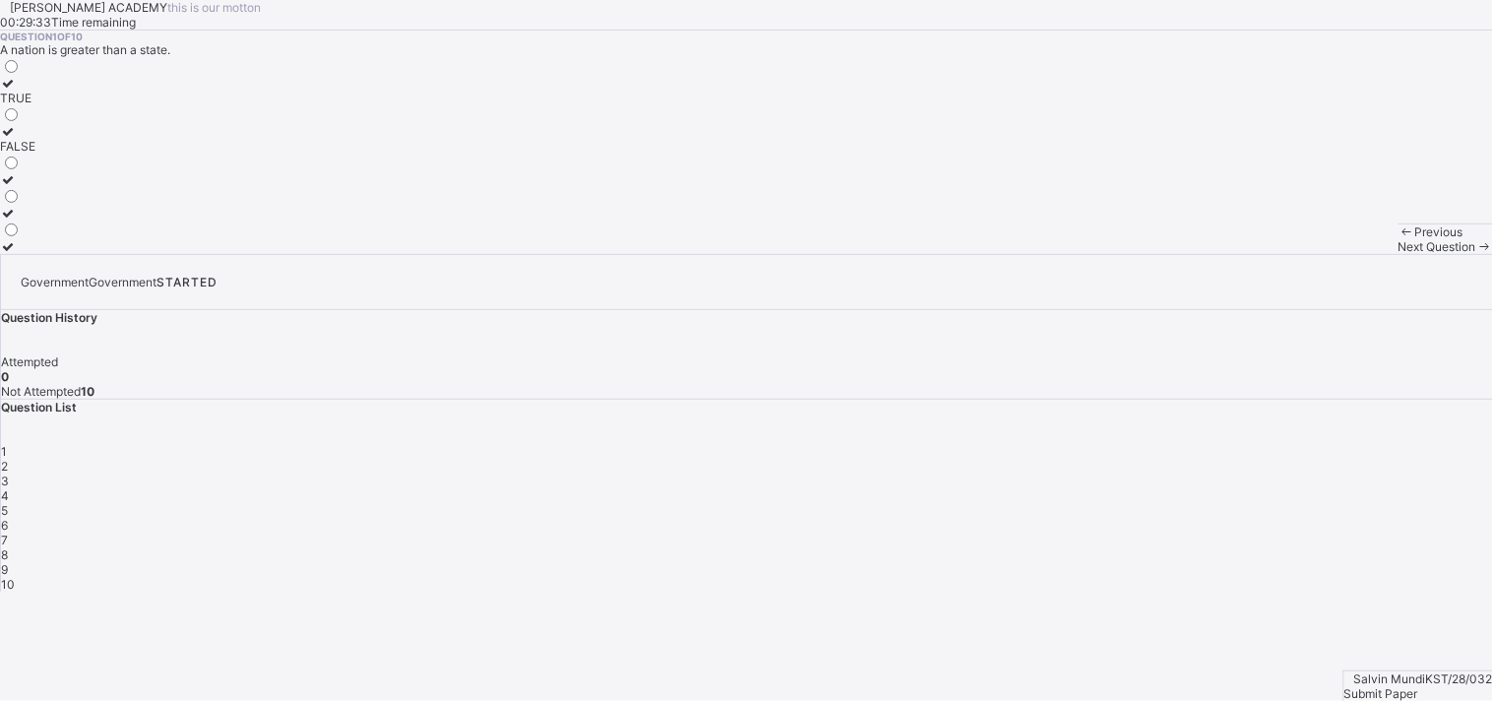
click at [17, 139] on icon at bounding box center [8, 131] width 17 height 15
click at [1343, 254] on span "Next Question" at bounding box center [1437, 246] width 78 height 15
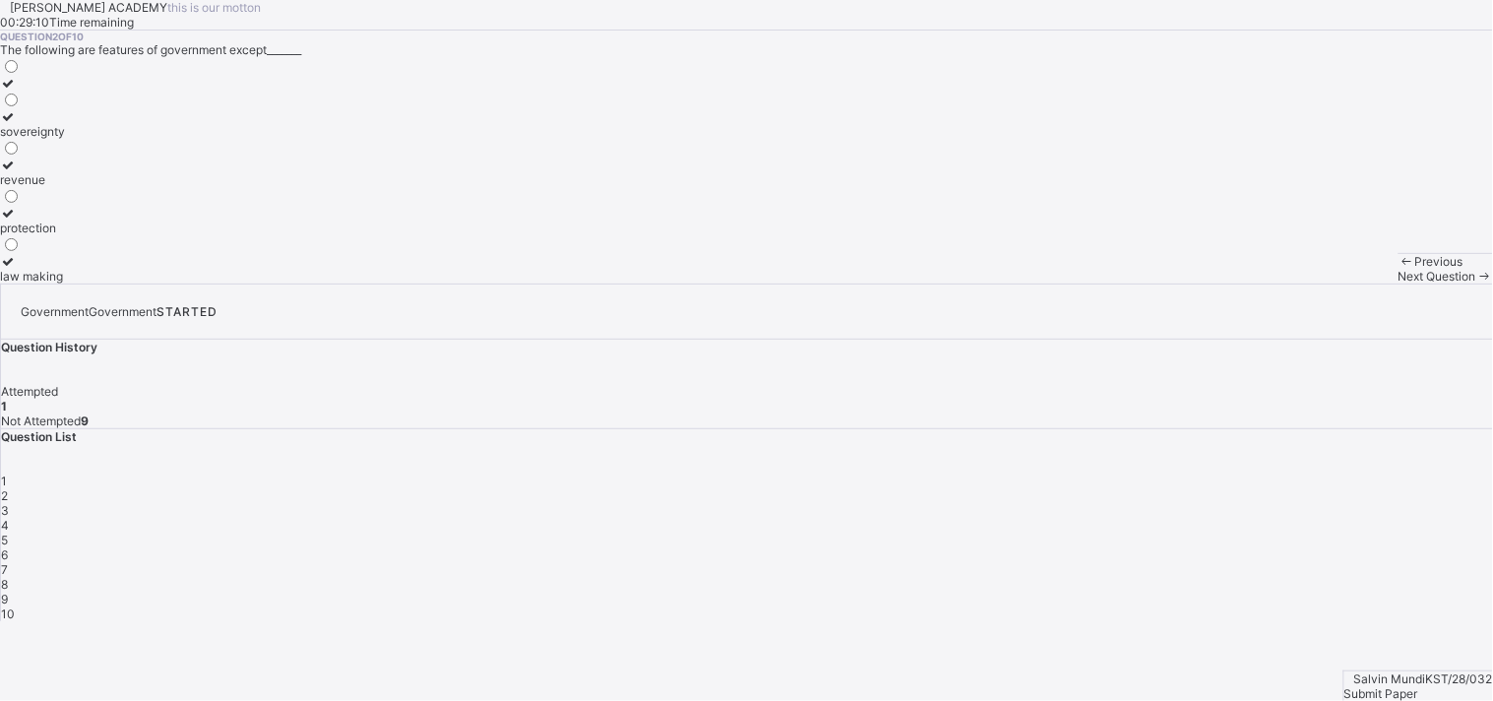
click at [17, 172] on icon at bounding box center [8, 164] width 17 height 15
click at [1343, 283] on span "Next Question" at bounding box center [1437, 276] width 78 height 15
click at [17, 139] on icon at bounding box center [8, 131] width 17 height 15
click at [1343, 283] on span "Next Question" at bounding box center [1437, 276] width 78 height 15
click at [17, 139] on icon at bounding box center [8, 131] width 17 height 15
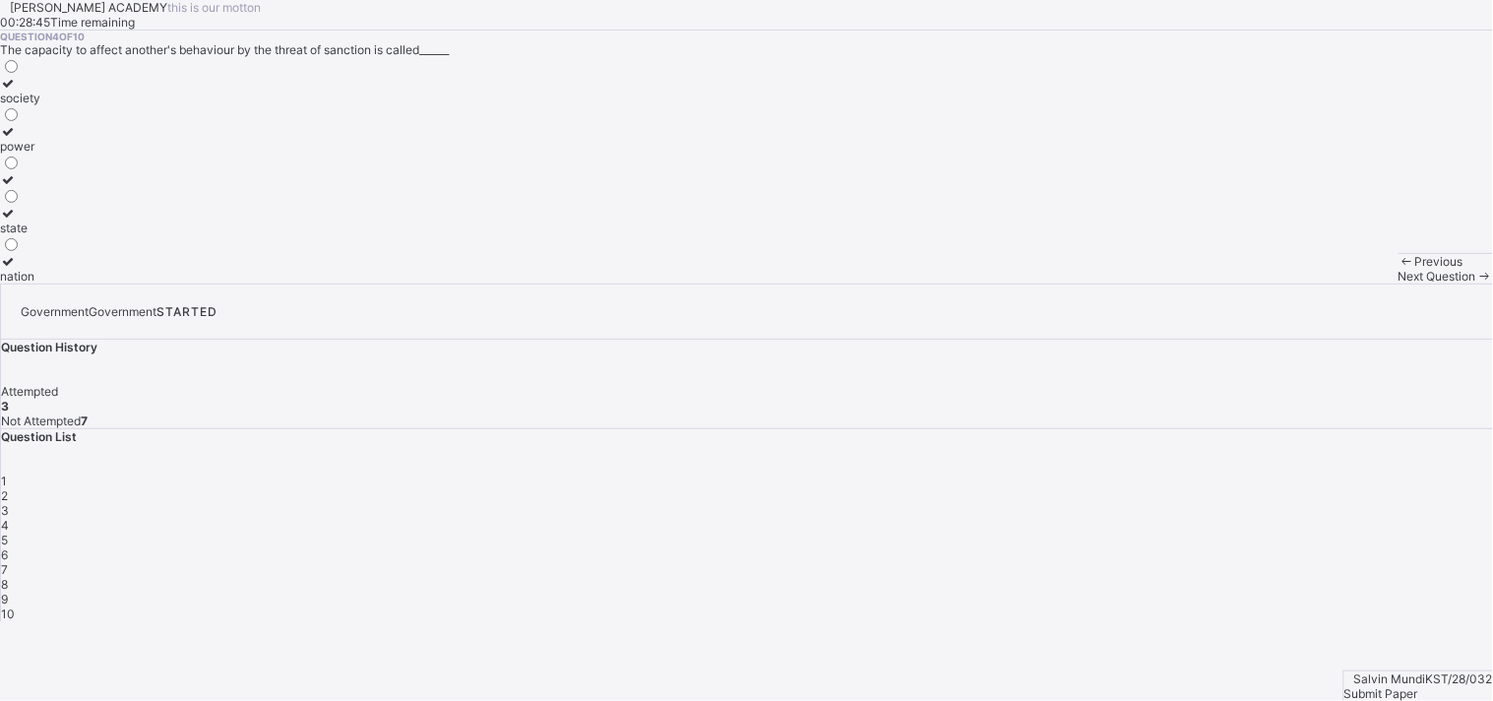
click at [1343, 283] on div "Next Question" at bounding box center [1445, 276] width 94 height 15
click at [17, 269] on icon at bounding box center [8, 261] width 17 height 15
click at [1343, 283] on span "Next Question" at bounding box center [1437, 276] width 78 height 15
click at [17, 269] on icon at bounding box center [8, 261] width 17 height 15
click at [1343, 283] on span "Next Question" at bounding box center [1437, 276] width 78 height 15
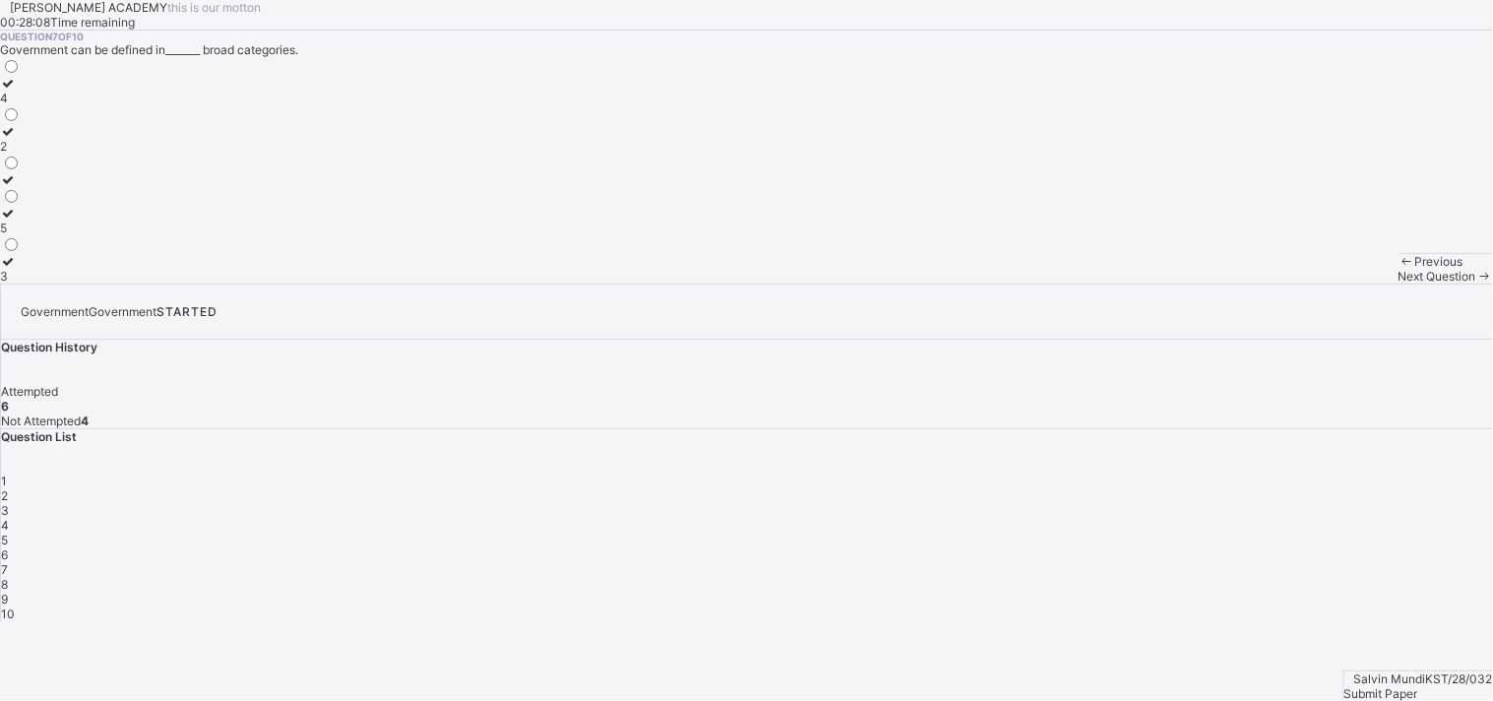
click at [17, 269] on icon at bounding box center [8, 261] width 17 height 15
click at [1343, 283] on span "Next Question" at bounding box center [1437, 276] width 78 height 15
click at [17, 139] on icon at bounding box center [8, 131] width 17 height 15
click at [1343, 283] on span "Next Question" at bounding box center [1437, 276] width 78 height 15
click at [17, 124] on icon at bounding box center [8, 116] width 17 height 15
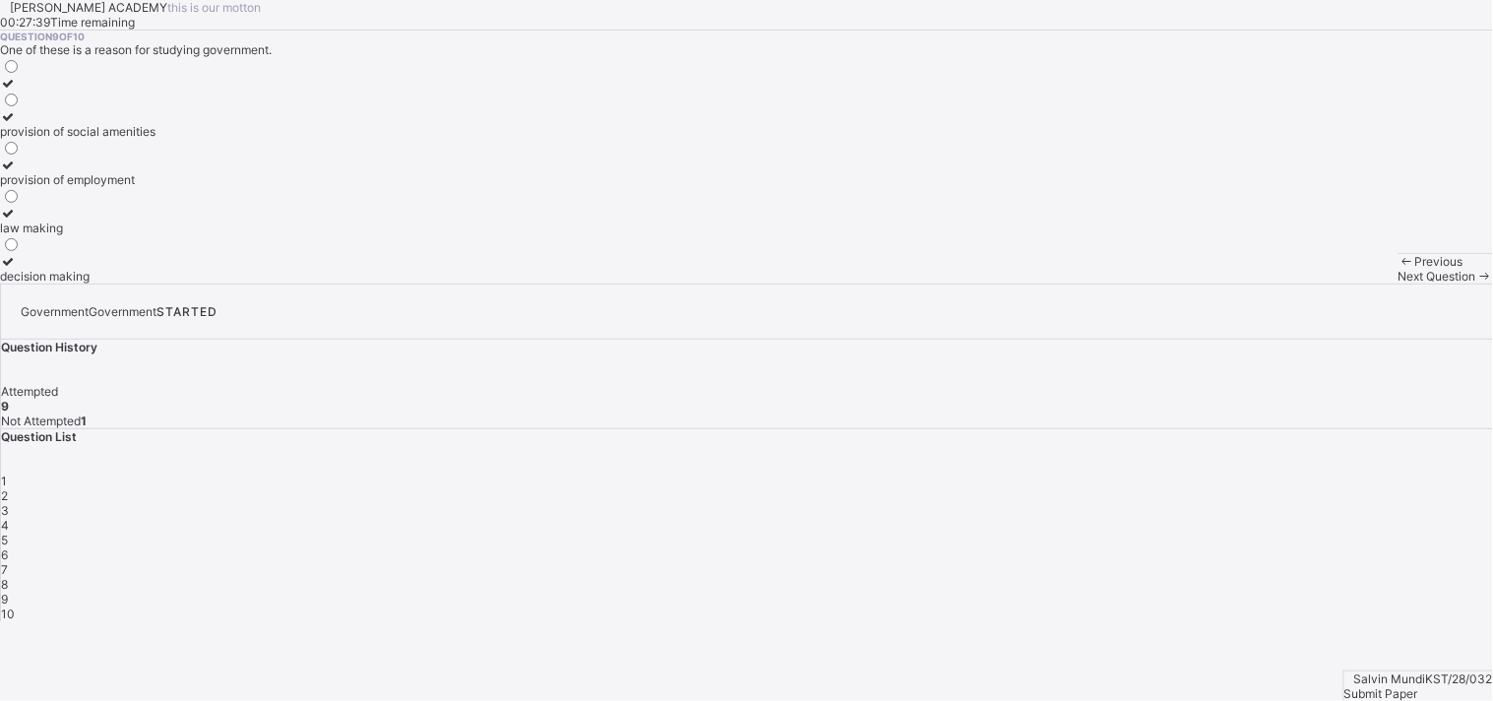
click at [1343, 283] on span "Next Question" at bounding box center [1437, 276] width 78 height 15
click at [17, 124] on icon at bounding box center [8, 116] width 17 height 15
click at [1343, 630] on span "Submit Paper" at bounding box center [1381, 693] width 74 height 15
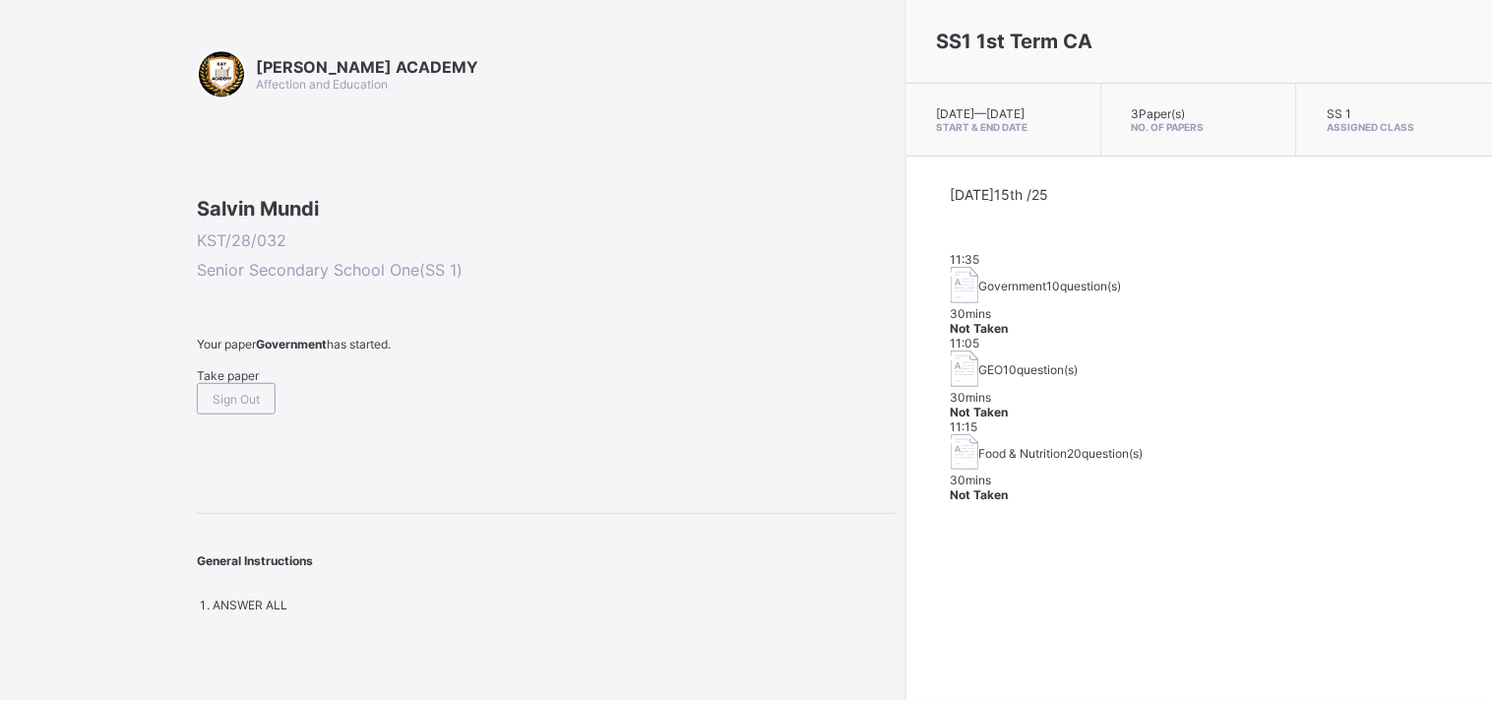
click at [215, 383] on div "Take paper" at bounding box center [546, 375] width 699 height 15
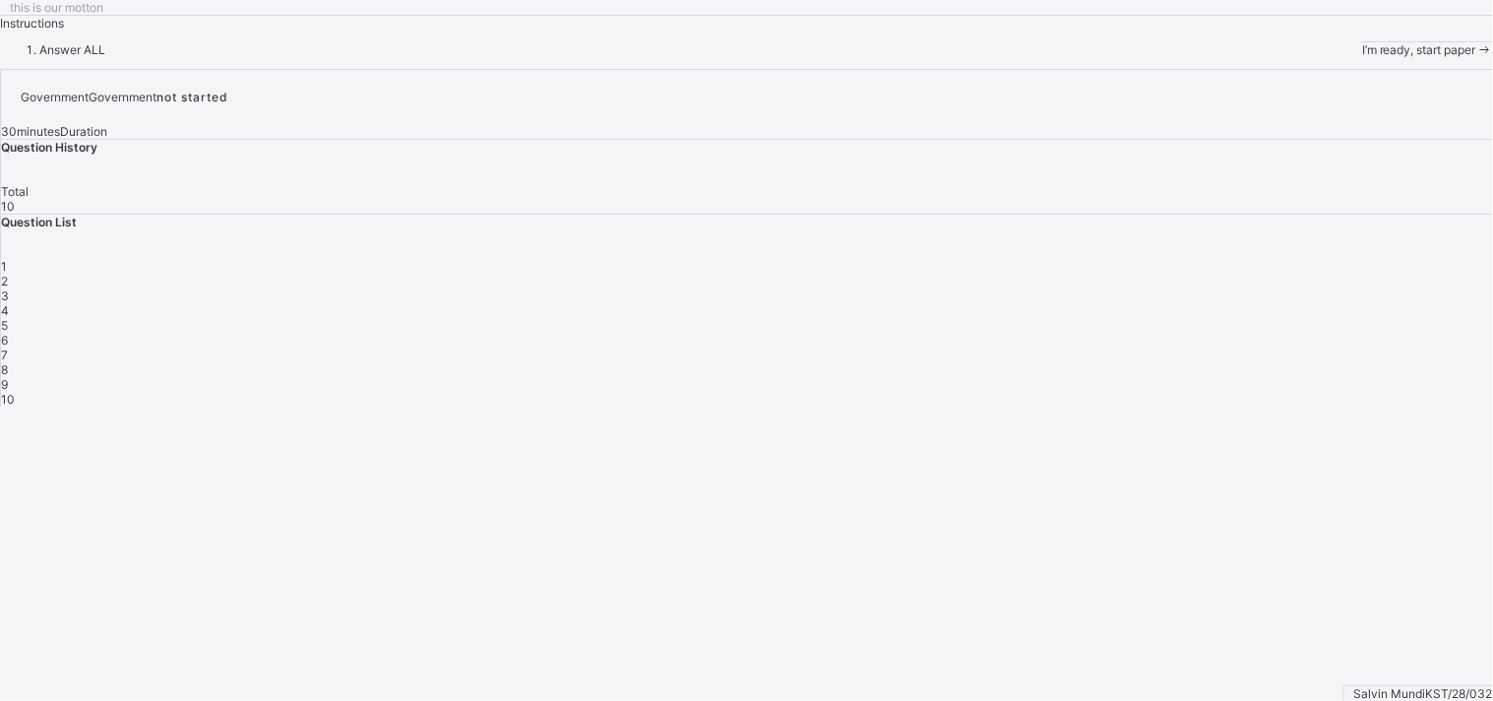
click at [1343, 57] on span at bounding box center [1484, 49] width 17 height 15
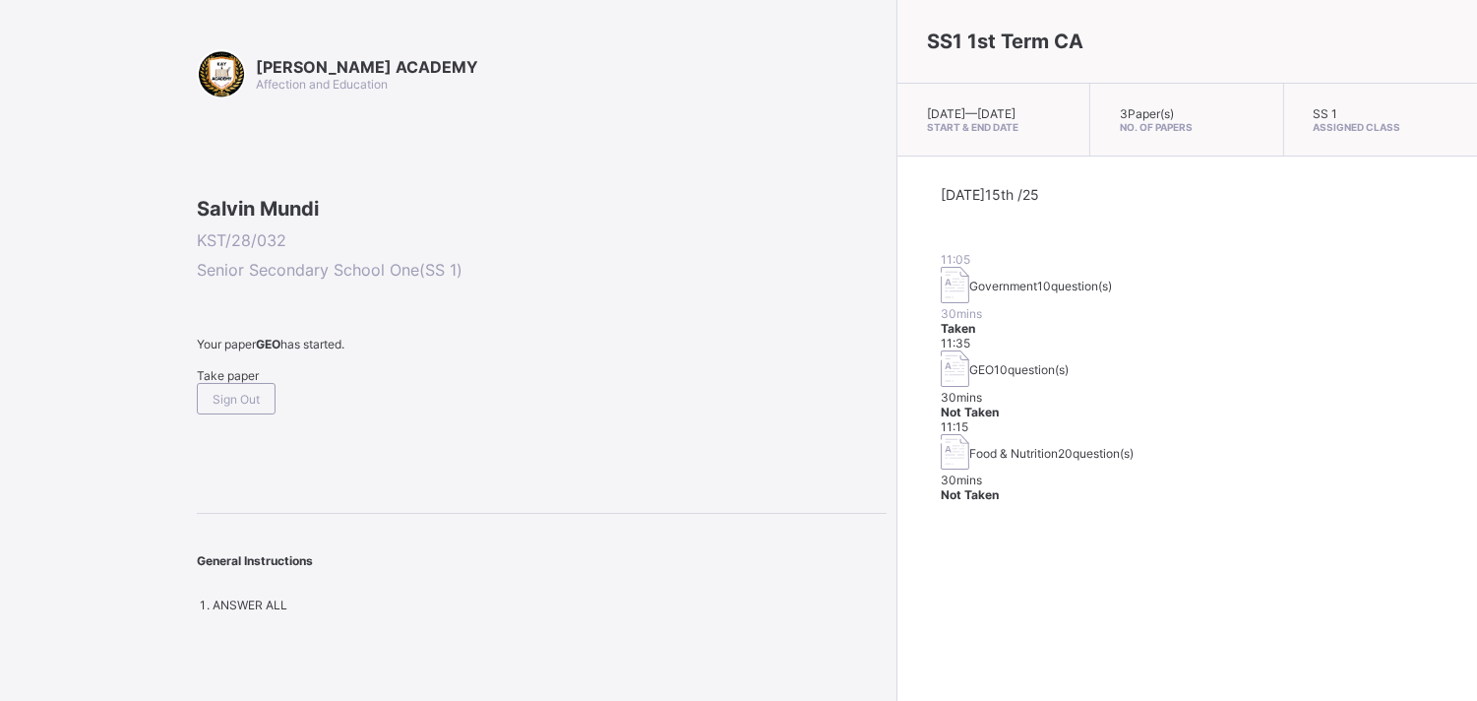
click at [214, 383] on div "Take paper" at bounding box center [542, 375] width 690 height 15
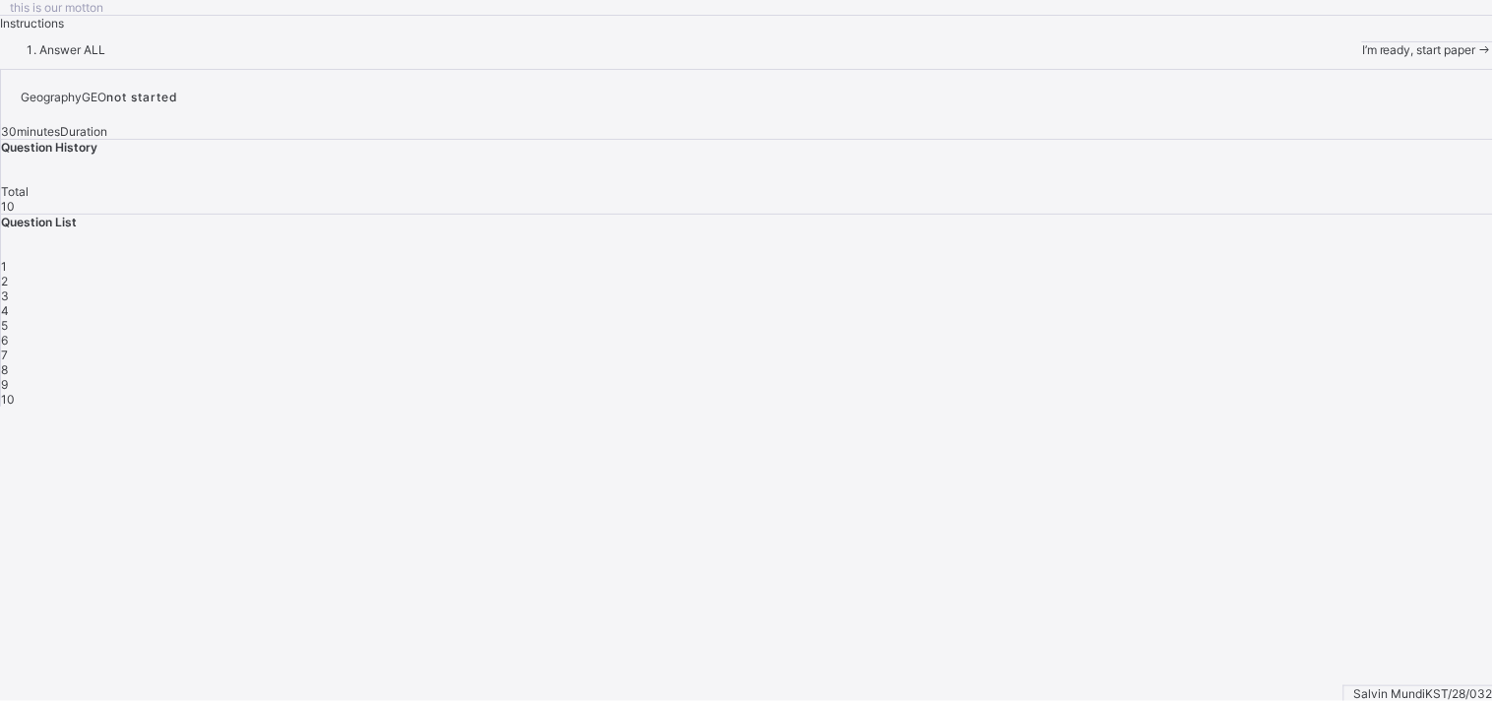
click at [1343, 57] on span "I’m ready, start paper" at bounding box center [1419, 49] width 114 height 15
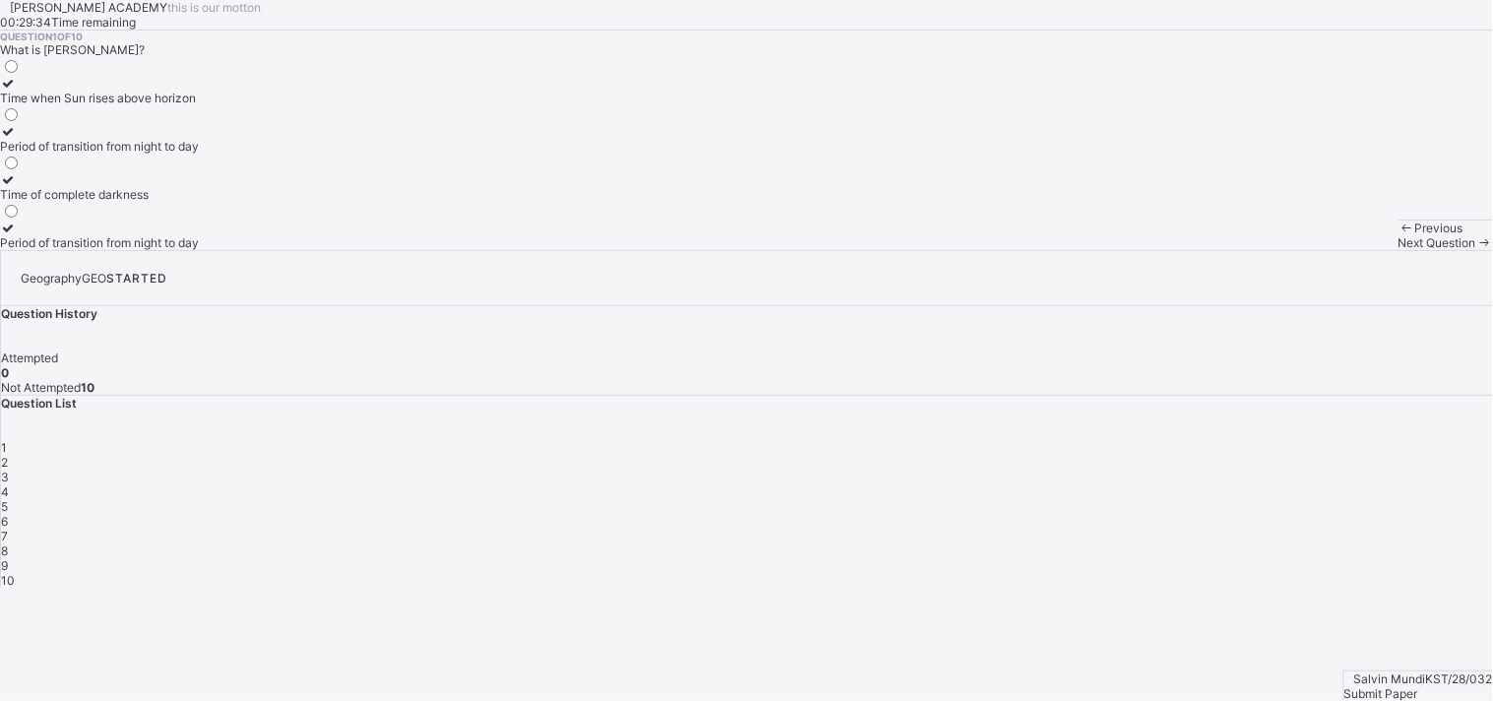
click at [135, 105] on label "Time when Sun rises above horizon" at bounding box center [99, 91] width 199 height 30
click at [1343, 630] on div "Submit Paper" at bounding box center [1418, 693] width 149 height 15
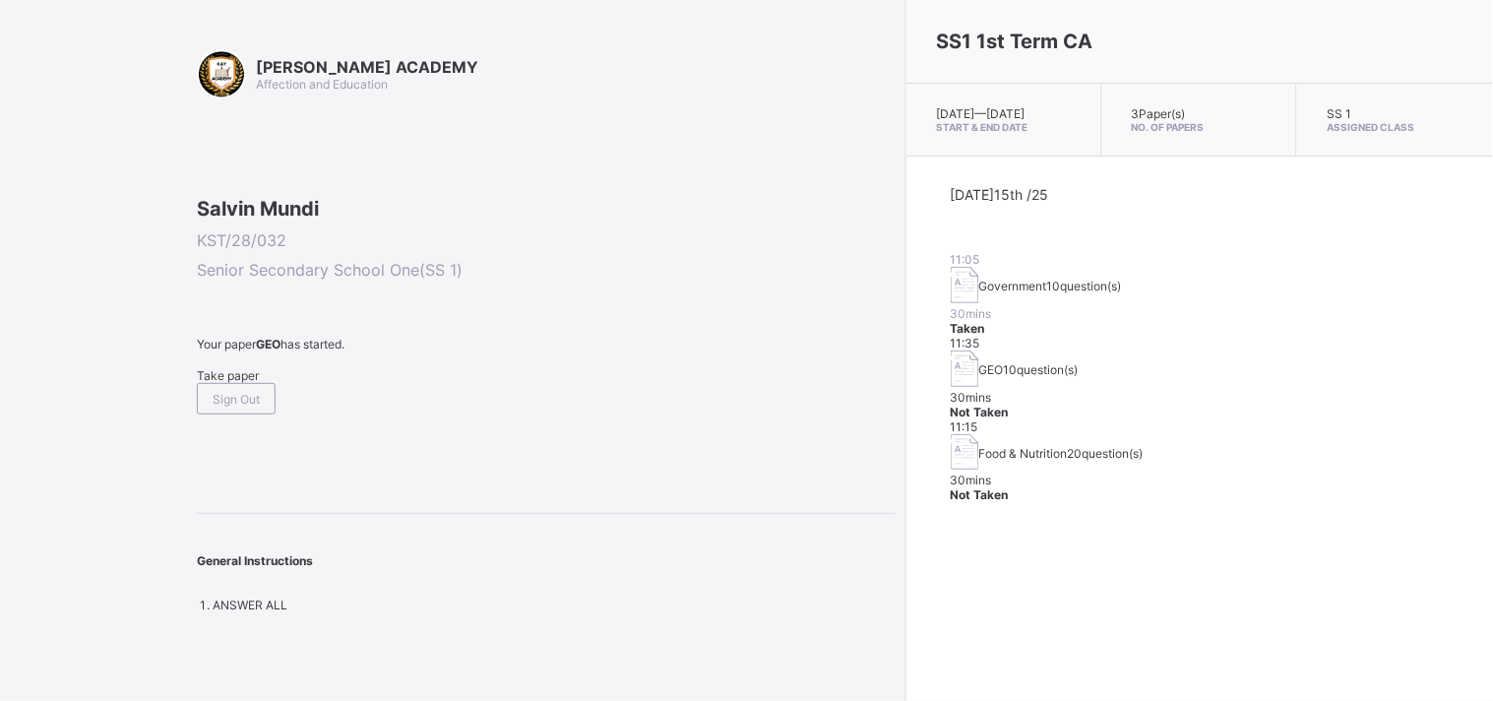
click at [905, 525] on div "SS1 1st Term CA [DATE] — [DATE] Start & End Date 3 Paper(s) No. of Papers SS 1 …" at bounding box center [1198, 350] width 587 height 701
click at [272, 383] on div "Take paper" at bounding box center [546, 375] width 699 height 15
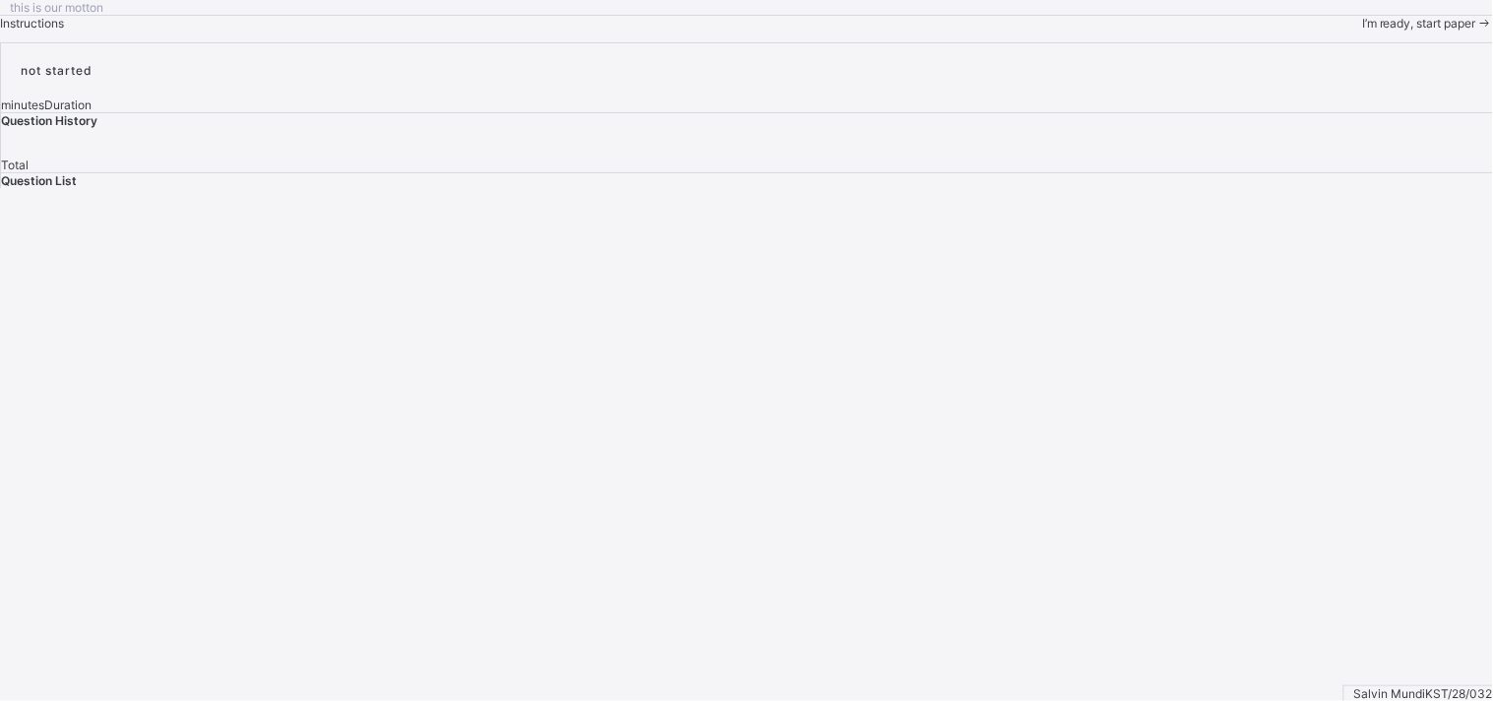
click at [1343, 31] on span "I’m ready, start paper" at bounding box center [1419, 23] width 114 height 15
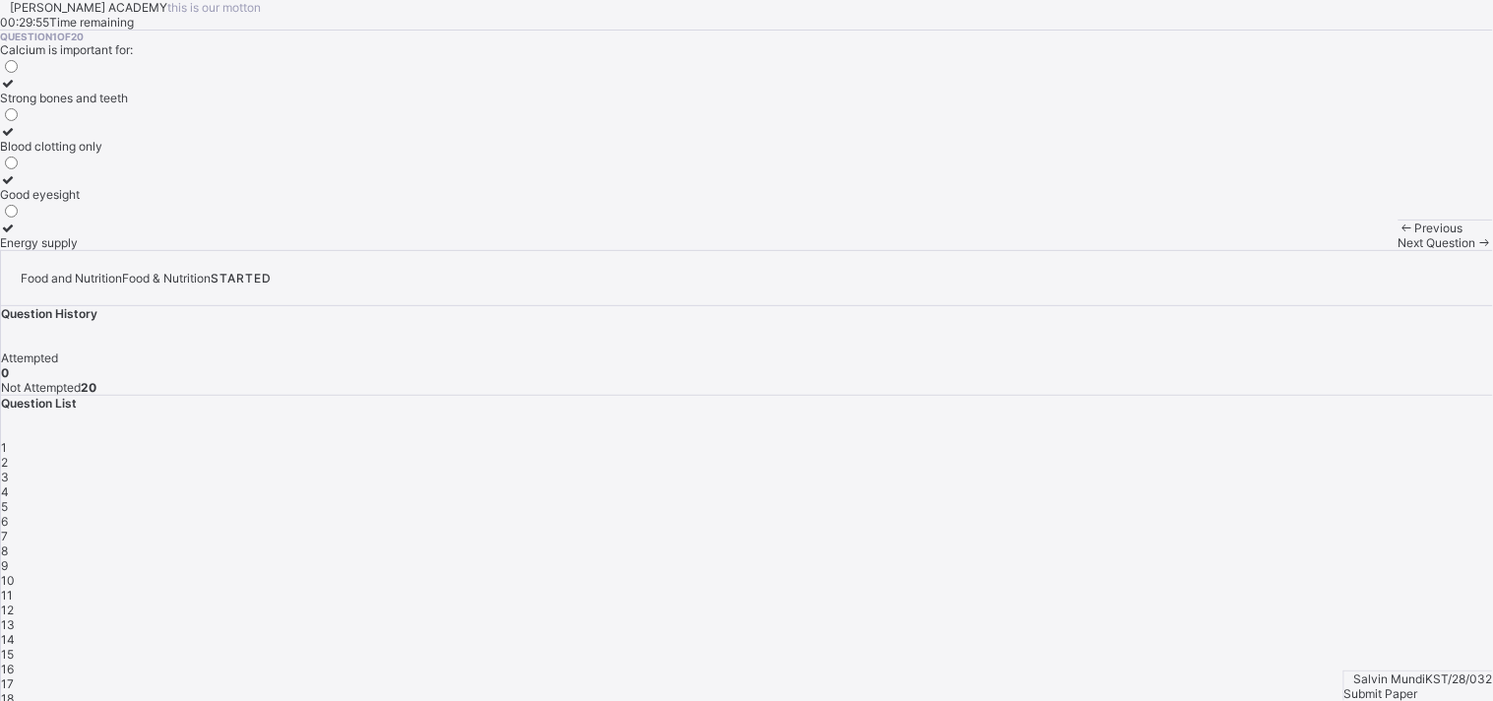
click at [17, 91] on icon at bounding box center [8, 83] width 17 height 15
click at [1343, 250] on span at bounding box center [1484, 242] width 17 height 15
click at [17, 139] on icon at bounding box center [8, 131] width 17 height 15
click at [1343, 250] on span "Next Question" at bounding box center [1437, 242] width 78 height 15
click at [17, 235] on icon at bounding box center [8, 227] width 17 height 15
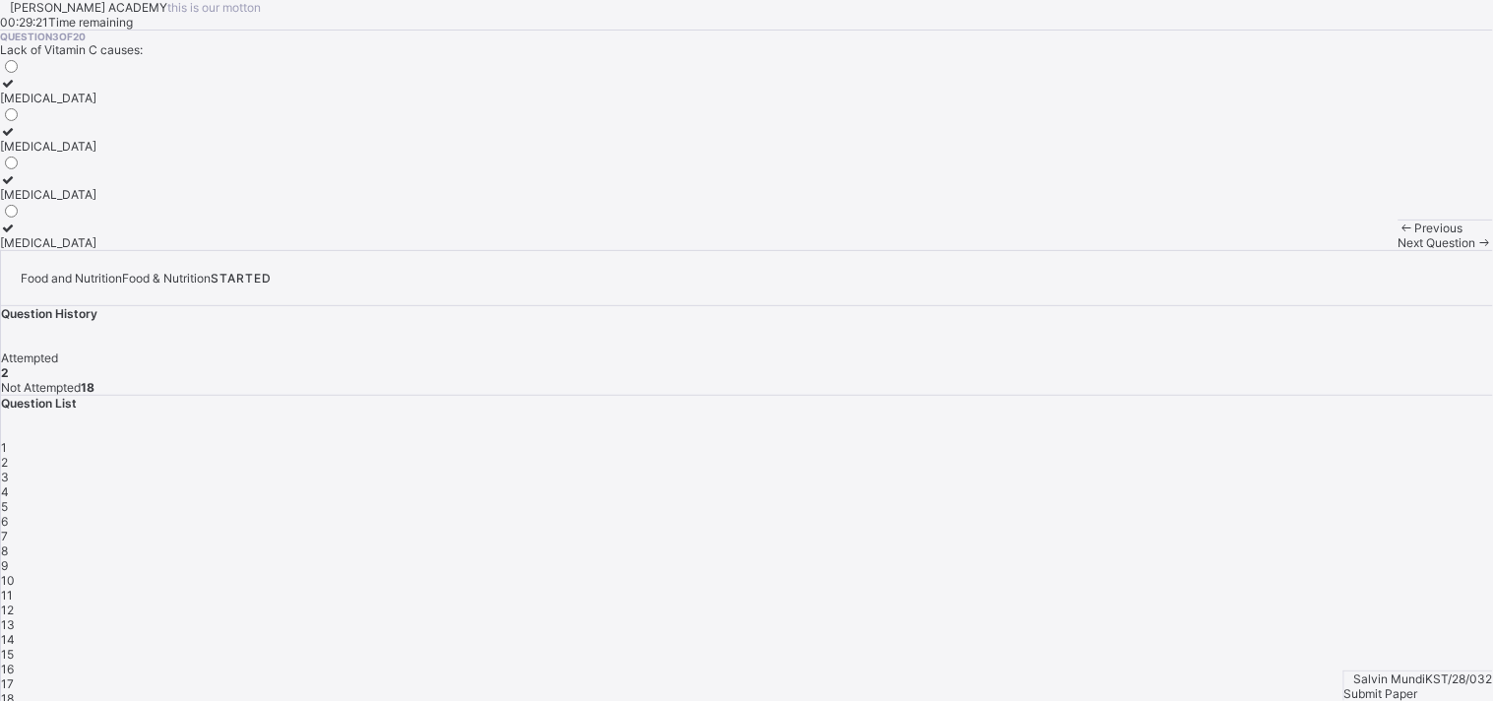
click at [1343, 250] on div "Next Question" at bounding box center [1445, 242] width 94 height 15
click at [17, 91] on icon at bounding box center [8, 83] width 17 height 15
click at [1343, 250] on span "Next Question" at bounding box center [1437, 242] width 78 height 15
click at [17, 187] on icon at bounding box center [8, 179] width 17 height 15
click at [1343, 250] on span "Next Question" at bounding box center [1437, 242] width 78 height 15
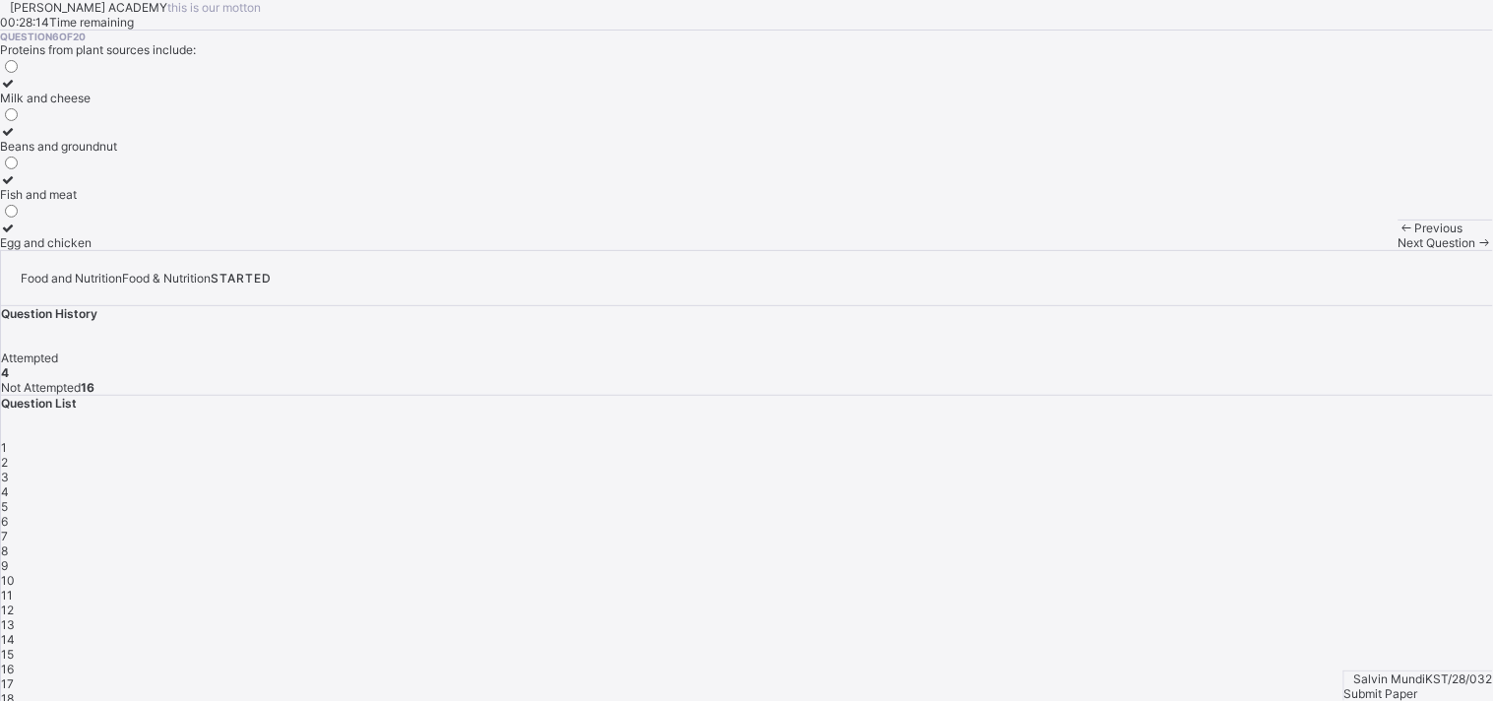
click at [17, 139] on icon at bounding box center [8, 131] width 17 height 15
click at [1343, 250] on span "Next Question" at bounding box center [1437, 242] width 78 height 15
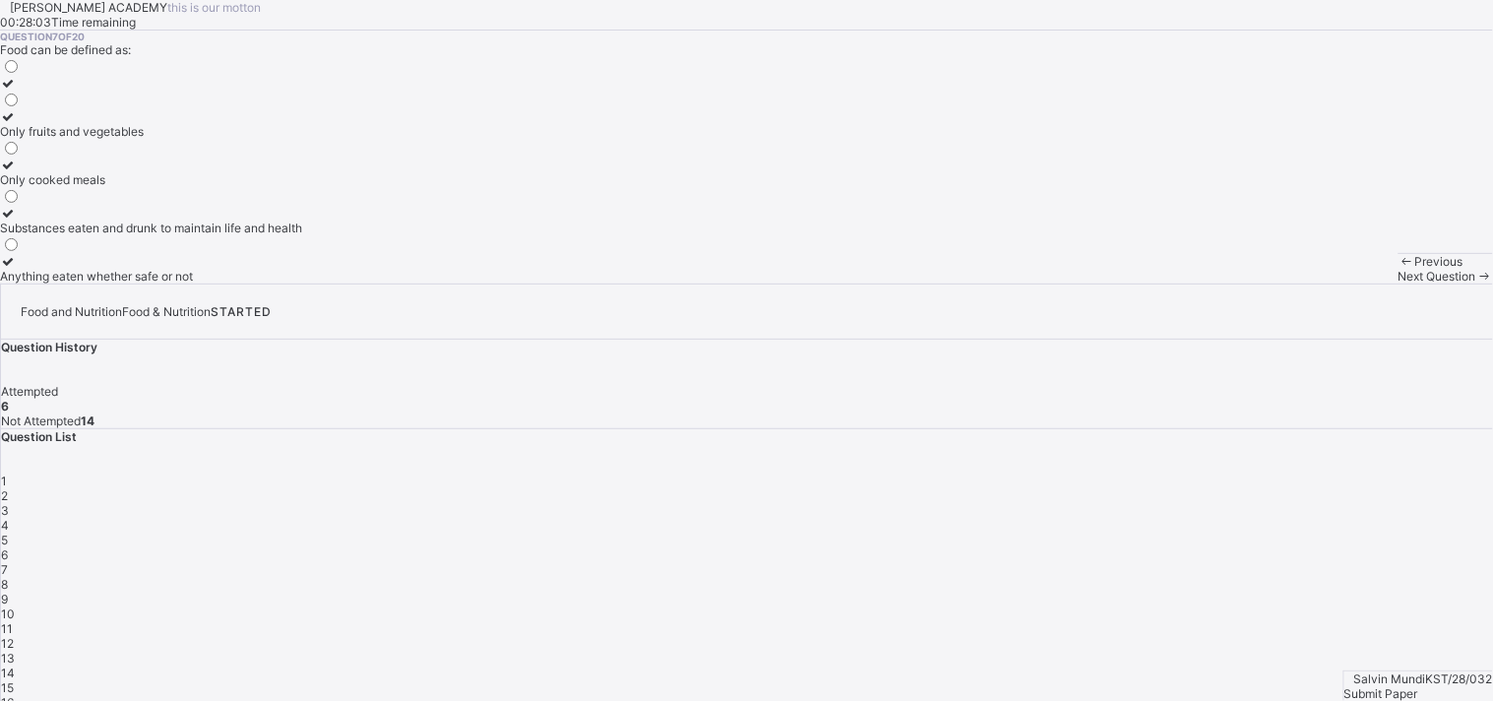
click at [17, 220] on icon at bounding box center [8, 213] width 17 height 15
click at [1343, 283] on span "Next Question" at bounding box center [1437, 276] width 78 height 15
click at [17, 172] on icon at bounding box center [8, 164] width 17 height 15
click at [1343, 283] on span "Next Question" at bounding box center [1437, 276] width 78 height 15
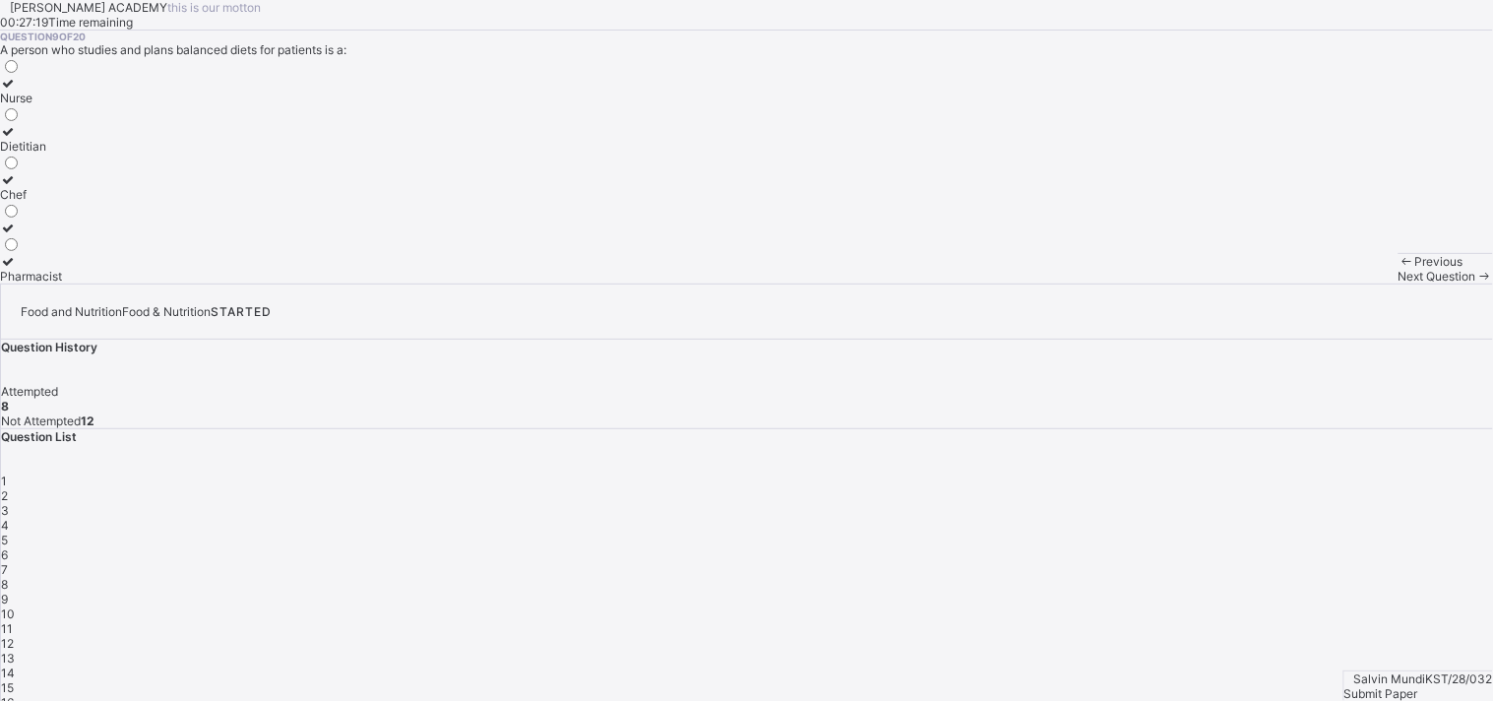
click at [17, 269] on icon at bounding box center [8, 261] width 17 height 15
click at [1343, 283] on span "Next Question" at bounding box center [1437, 276] width 78 height 15
click at [17, 91] on icon at bounding box center [8, 83] width 17 height 15
click at [1343, 283] on span "Next Question" at bounding box center [1437, 276] width 78 height 15
click at [17, 139] on icon at bounding box center [8, 131] width 17 height 15
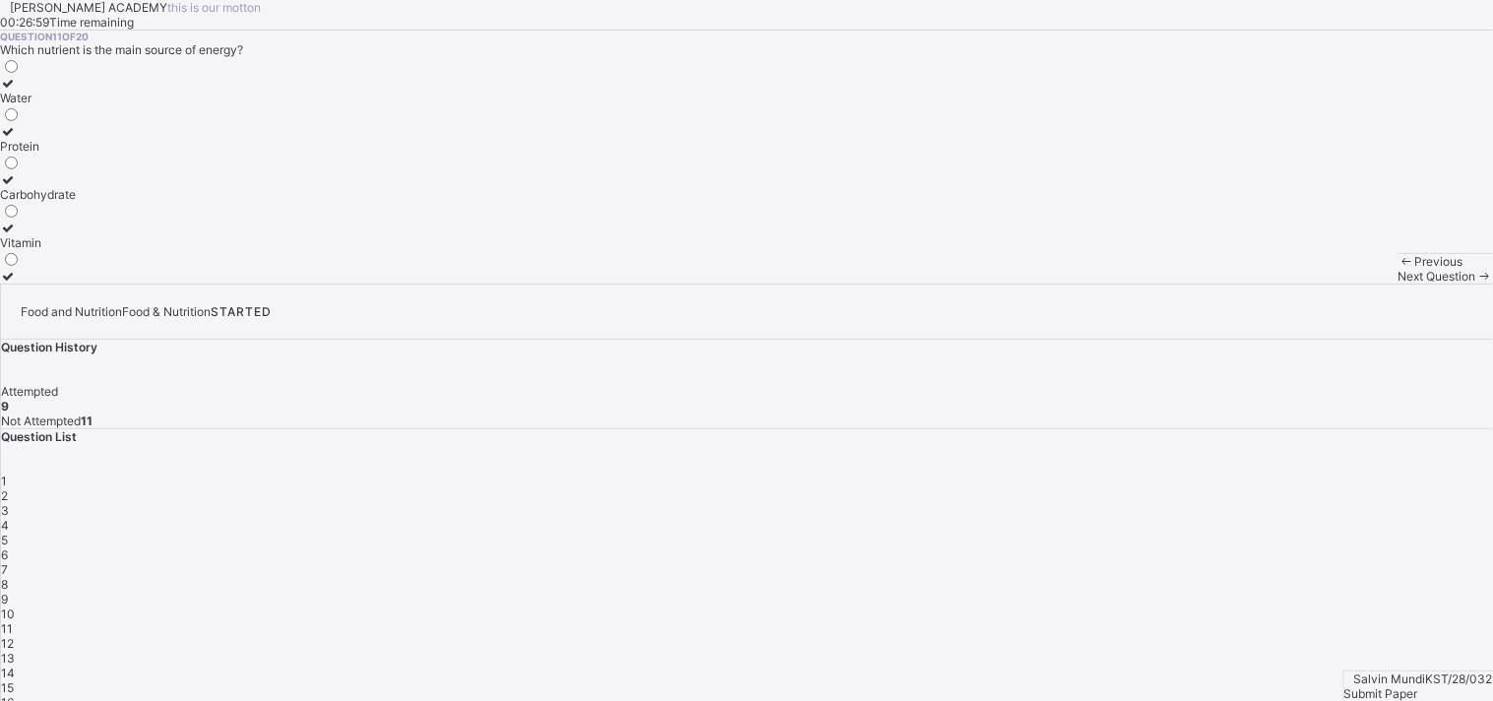
click at [1343, 283] on span "Next Question" at bounding box center [1437, 276] width 78 height 15
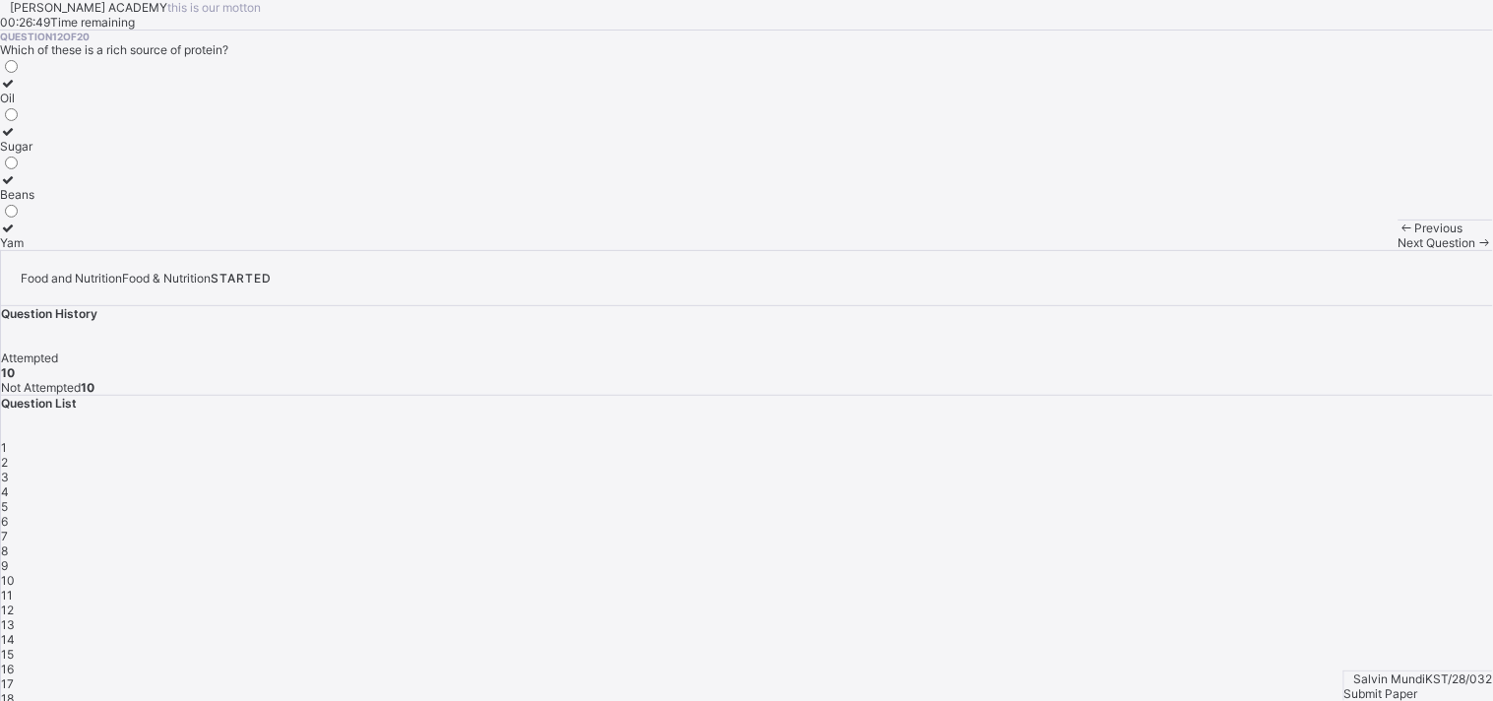
click at [17, 187] on icon at bounding box center [8, 179] width 17 height 15
click at [1343, 250] on icon at bounding box center [1484, 242] width 17 height 15
click at [17, 139] on icon at bounding box center [8, 131] width 17 height 15
click at [1343, 250] on div "Next Question" at bounding box center [1445, 242] width 94 height 15
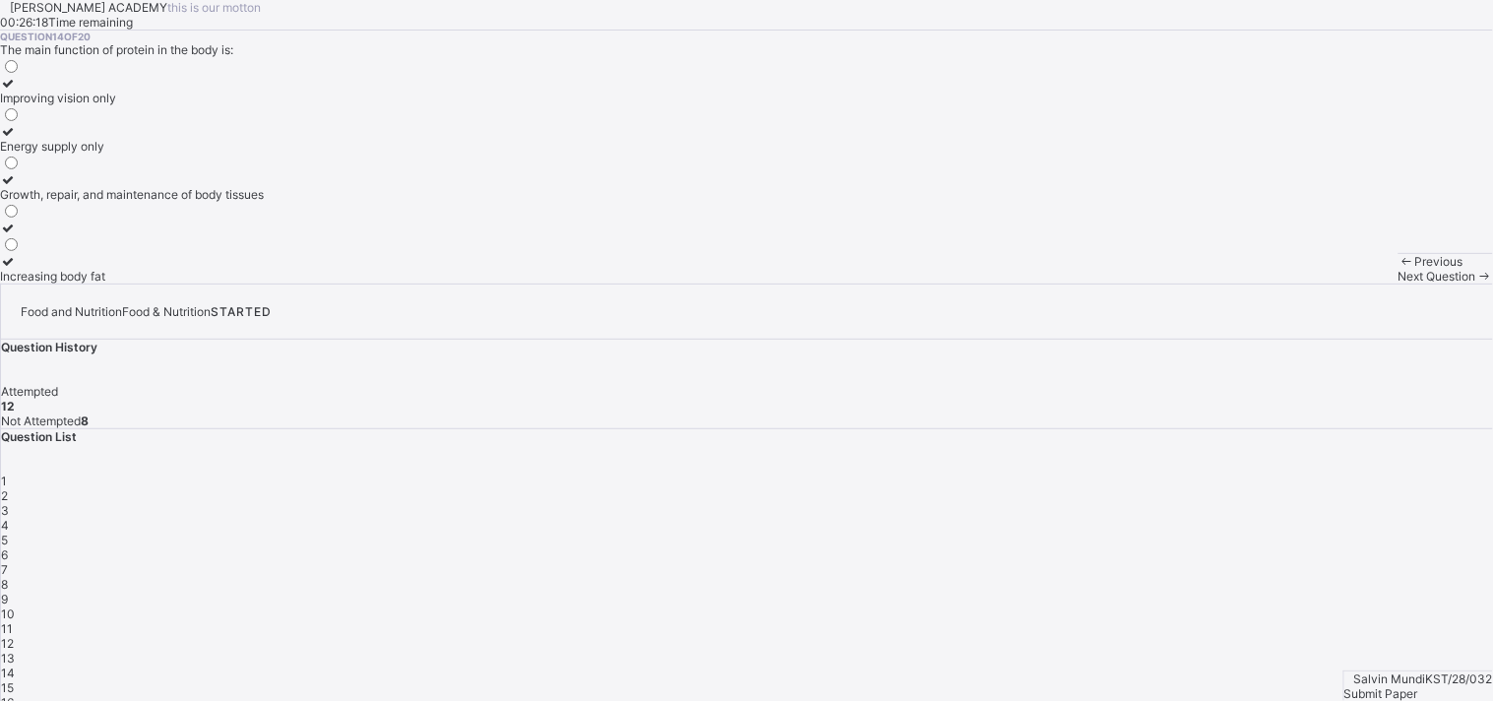
click at [114, 154] on label "Energy supply only" at bounding box center [132, 139] width 264 height 30
click at [1343, 283] on span "Next Question" at bounding box center [1437, 276] width 78 height 15
click at [17, 139] on icon at bounding box center [8, 131] width 17 height 15
click at [1343, 283] on span "Next Question" at bounding box center [1437, 276] width 78 height 15
click at [17, 91] on icon at bounding box center [8, 83] width 17 height 15
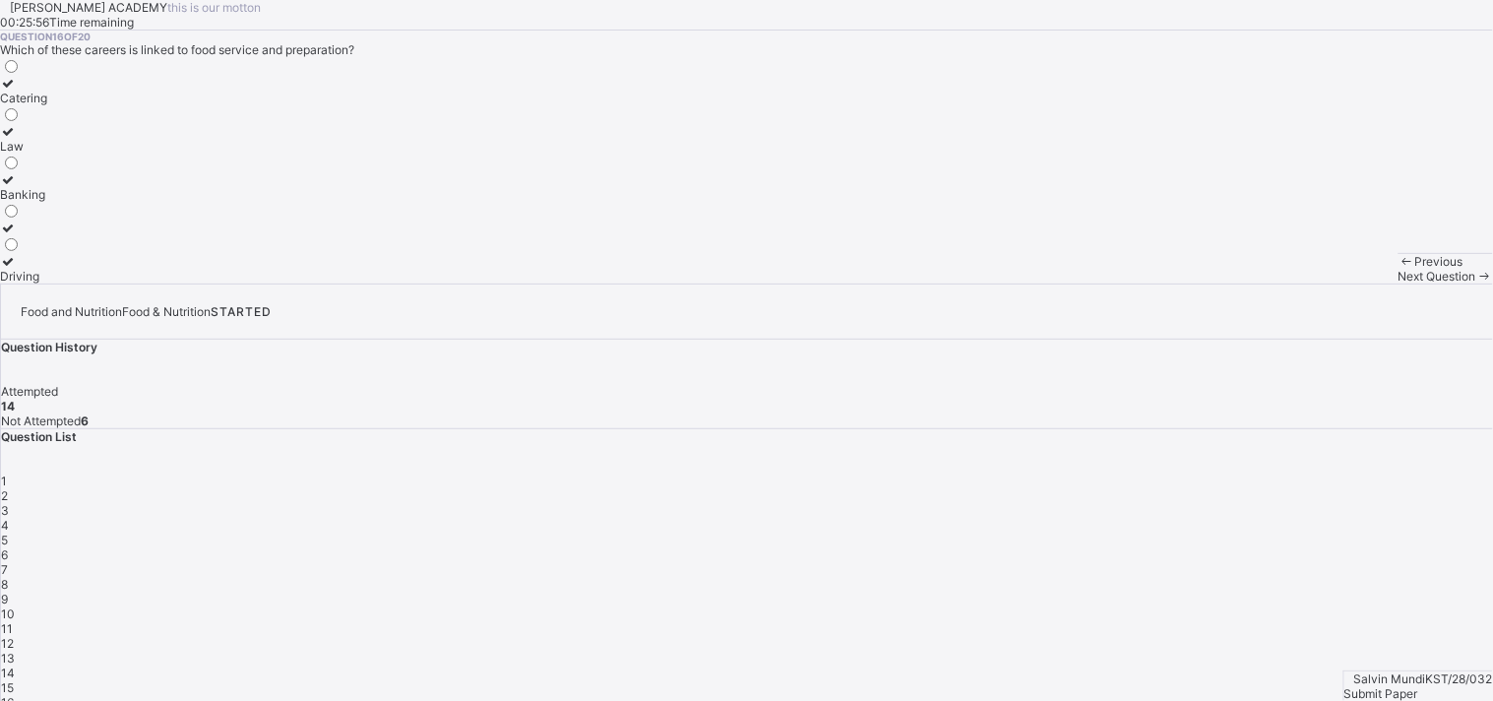
click at [1343, 283] on div "Next Question" at bounding box center [1445, 276] width 94 height 15
click at [17, 187] on icon at bounding box center [8, 179] width 17 height 15
click at [1343, 283] on div "Next Question" at bounding box center [1445, 276] width 94 height 15
click at [17, 220] on icon at bounding box center [8, 213] width 17 height 15
click at [1343, 283] on span "Next Question" at bounding box center [1437, 276] width 78 height 15
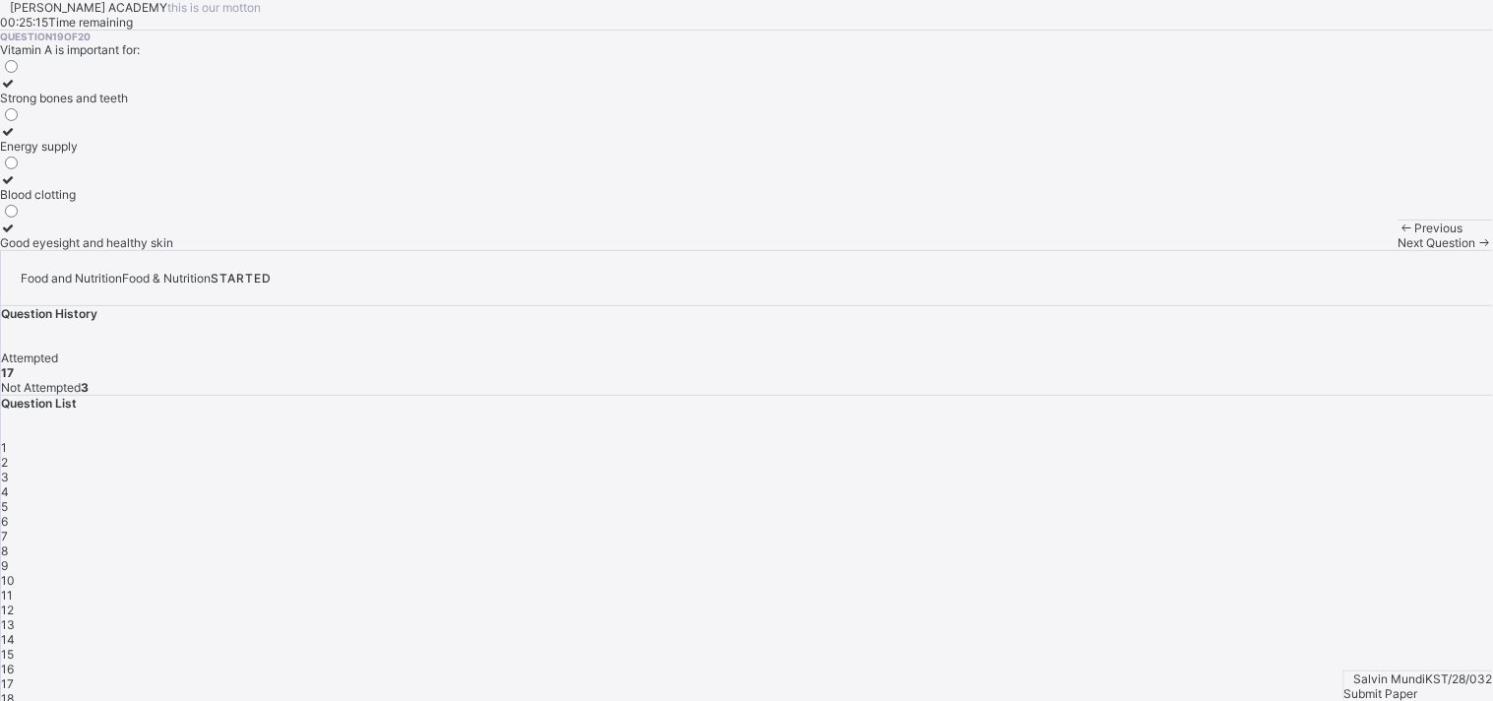
click at [17, 235] on icon at bounding box center [8, 227] width 17 height 15
click at [1343, 250] on span "Next Question" at bounding box center [1437, 242] width 78 height 15
click at [17, 139] on icon at bounding box center [8, 131] width 17 height 15
click at [1343, 630] on span "Submit Paper" at bounding box center [1381, 693] width 74 height 15
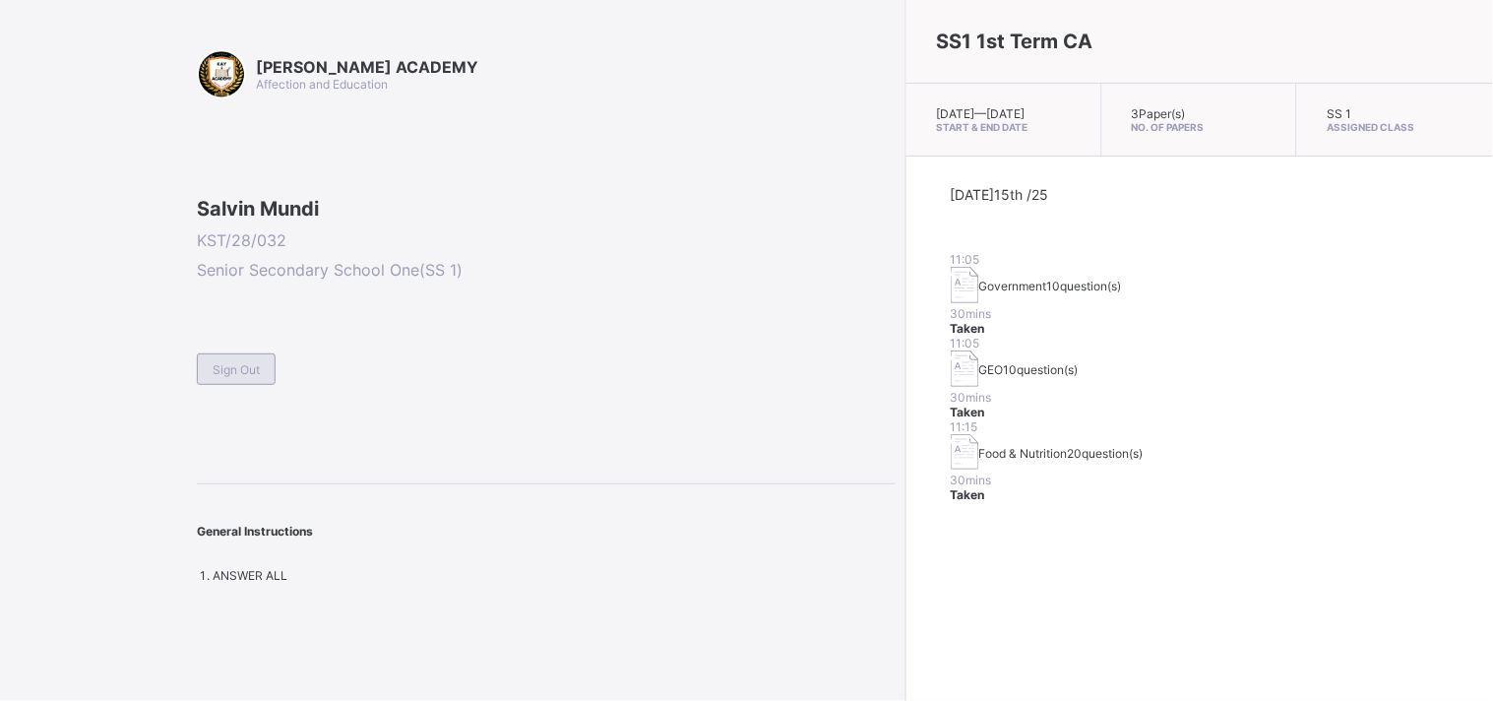
click at [268, 385] on div "Sign Out" at bounding box center [236, 368] width 79 height 31
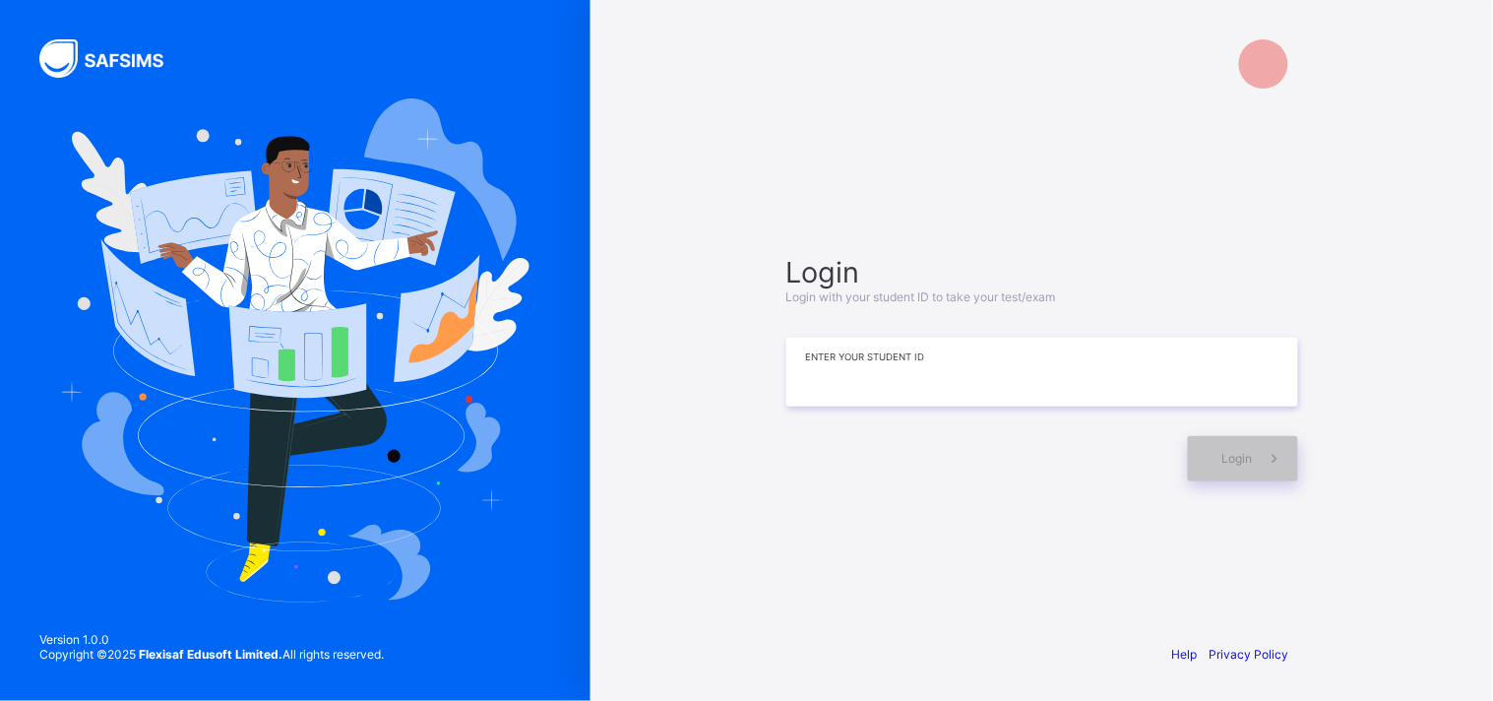
click at [899, 392] on input at bounding box center [1042, 372] width 512 height 69
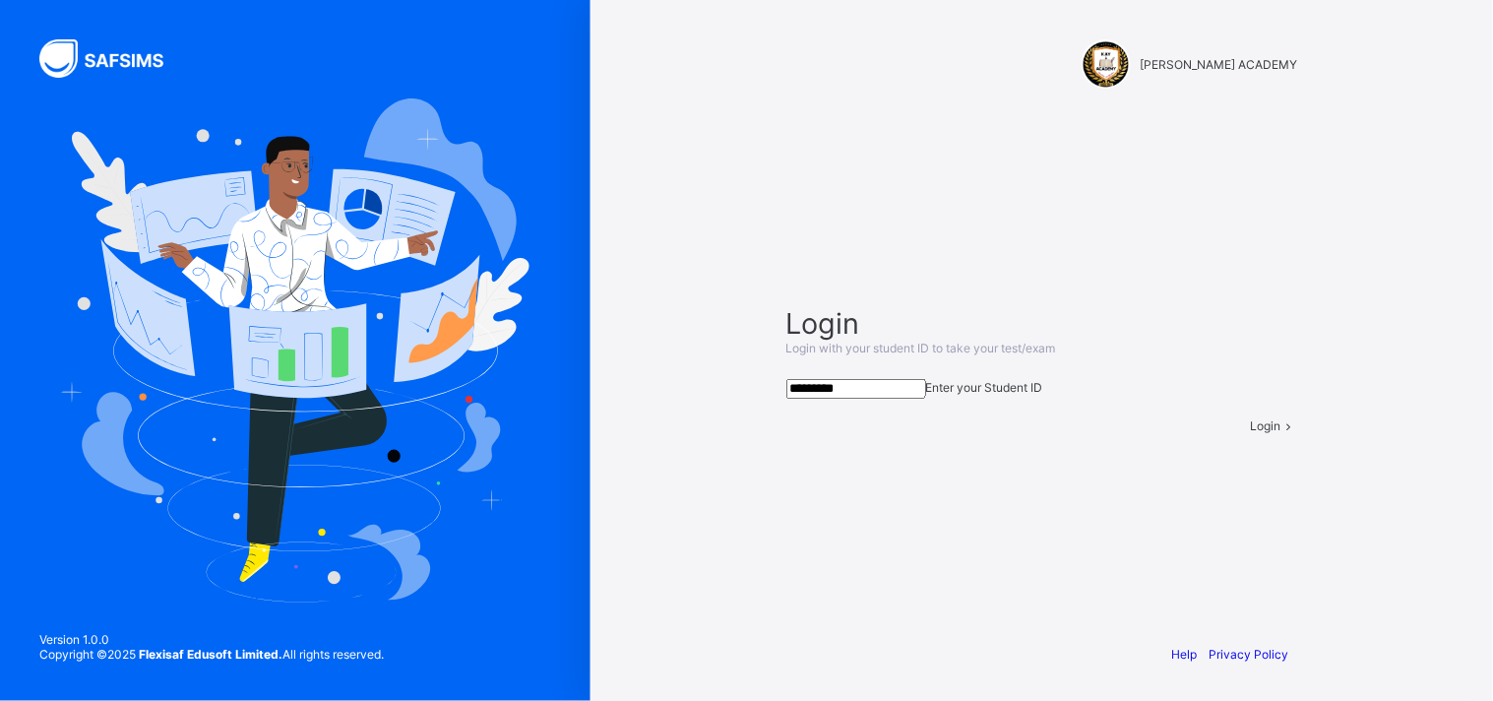
type input "*********"
click at [1251, 433] on div "Login" at bounding box center [1274, 425] width 47 height 15
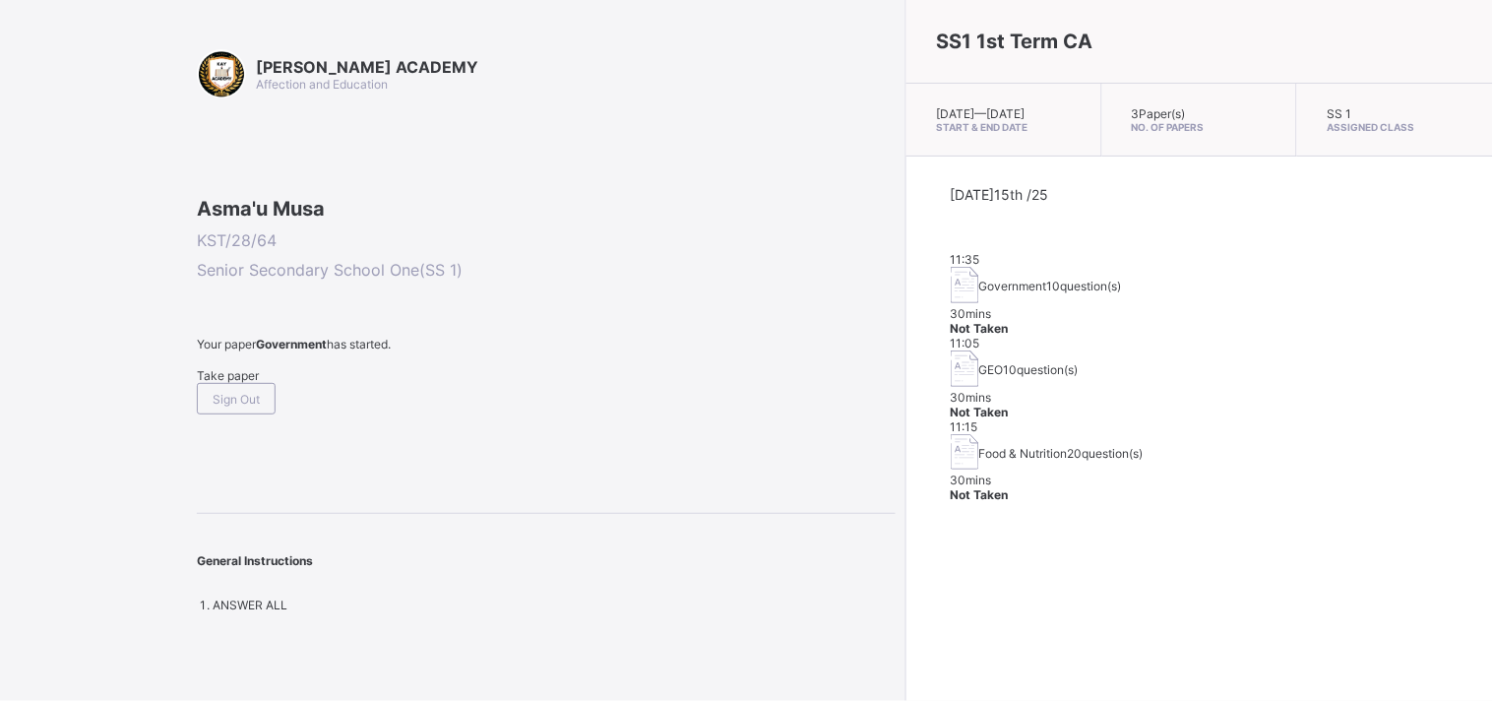
click at [252, 383] on div "Take paper" at bounding box center [546, 375] width 699 height 15
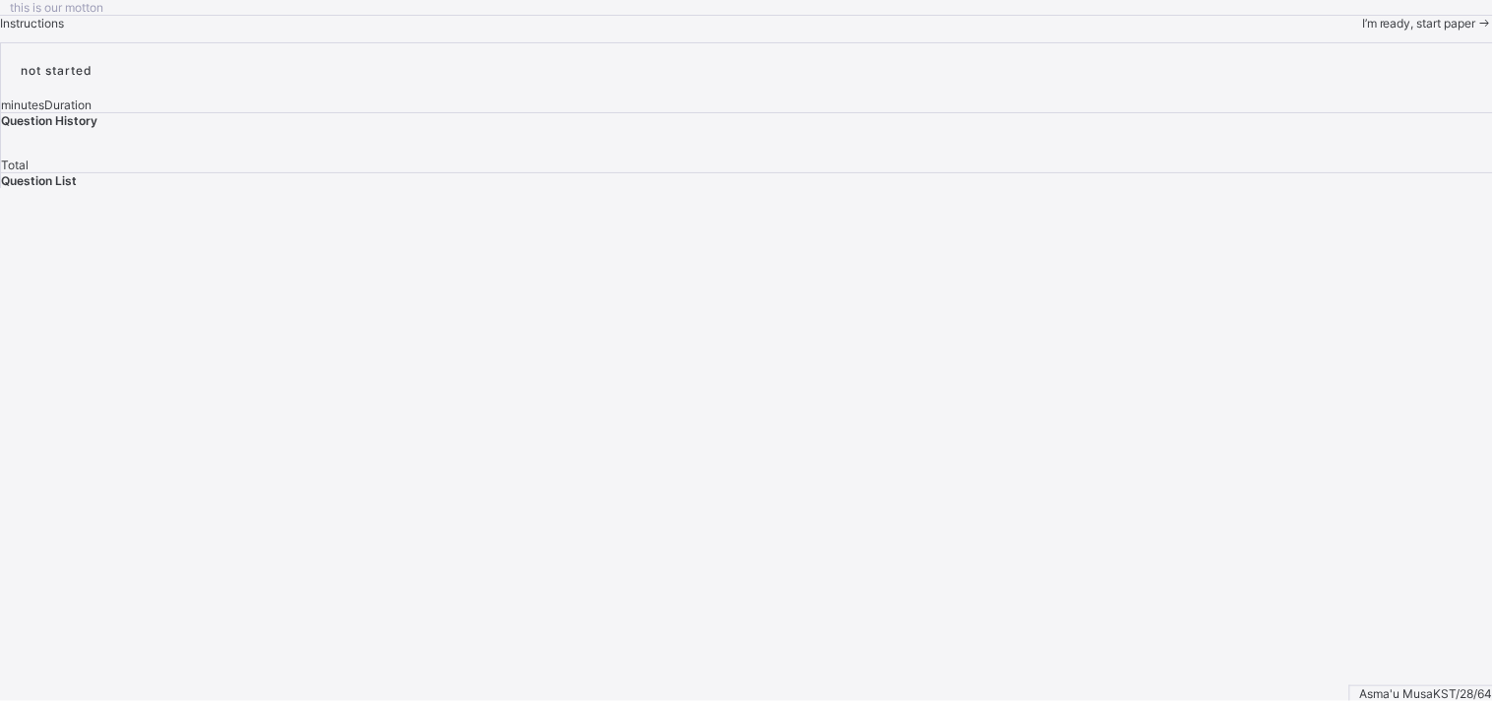
click at [1343, 31] on span "I’m ready, start paper" at bounding box center [1419, 23] width 114 height 15
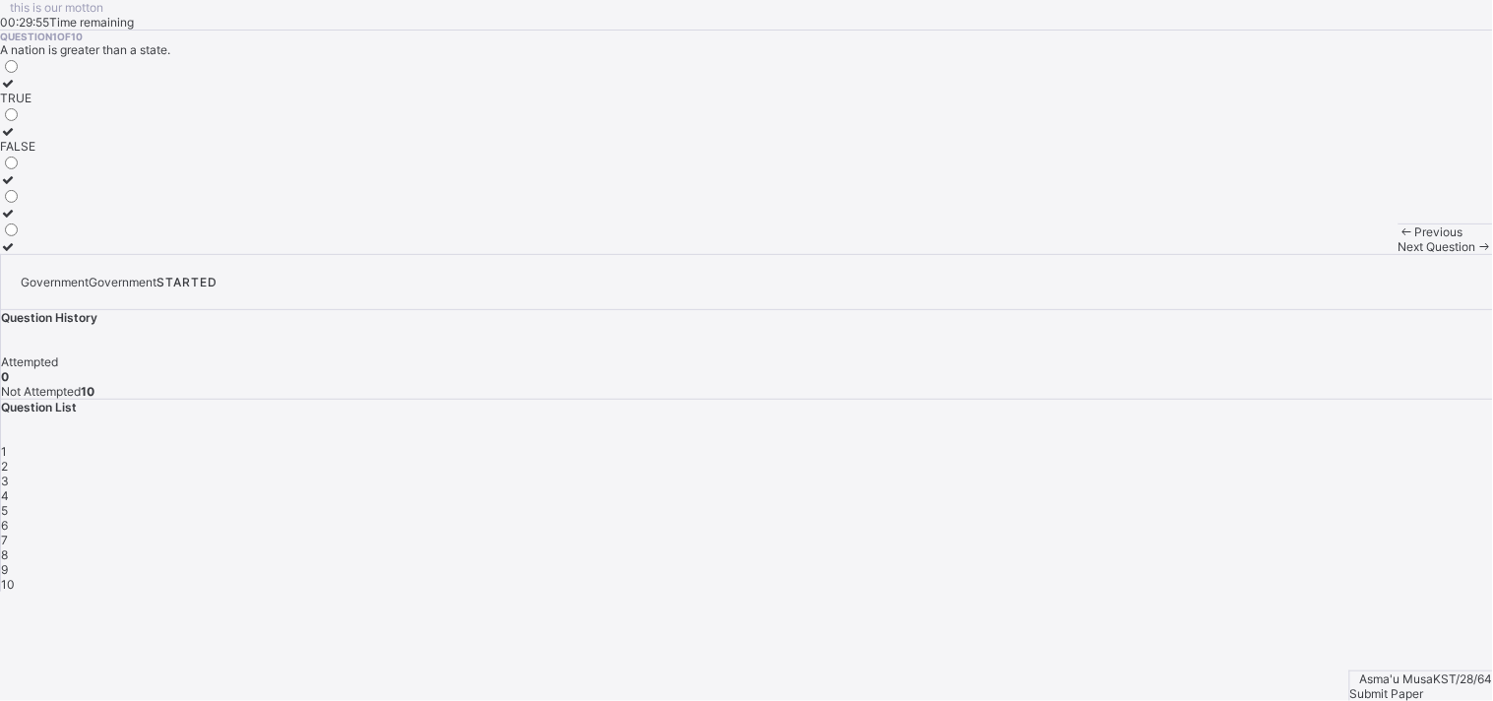
click at [35, 105] on div "TRUE" at bounding box center [17, 98] width 35 height 15
click at [1343, 630] on div "Submit Paper" at bounding box center [1421, 693] width 143 height 15
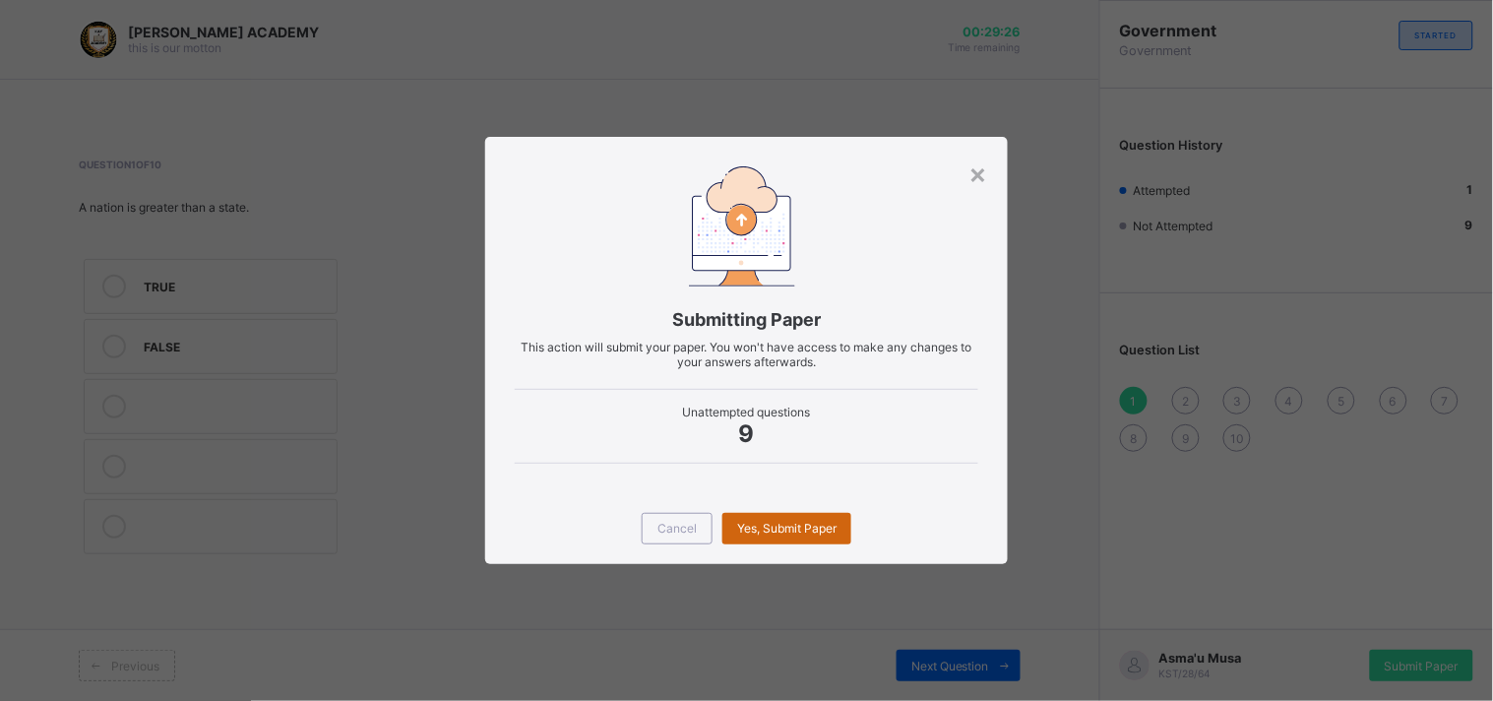
click at [818, 528] on span "Yes, Submit Paper" at bounding box center [786, 528] width 99 height 15
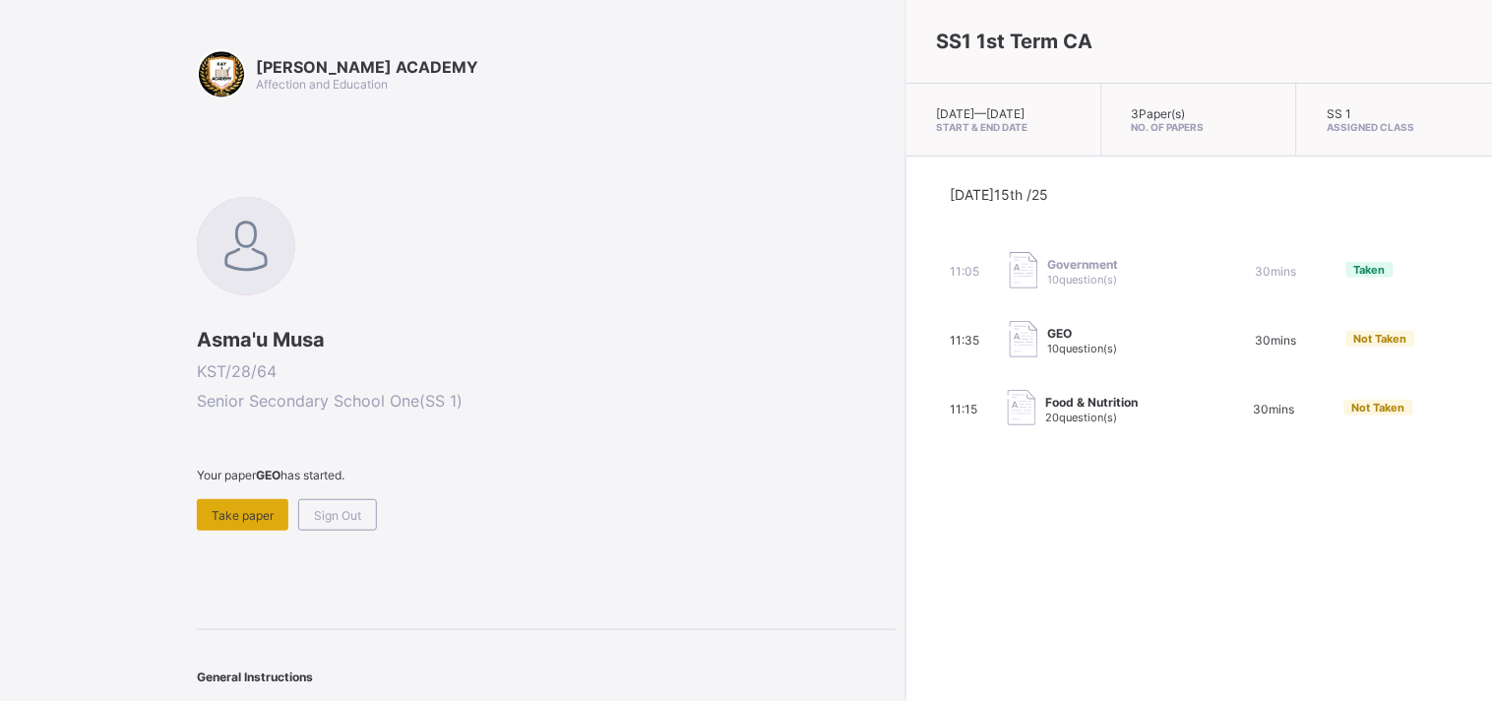
click at [252, 499] on div "Take paper" at bounding box center [243, 514] width 92 height 31
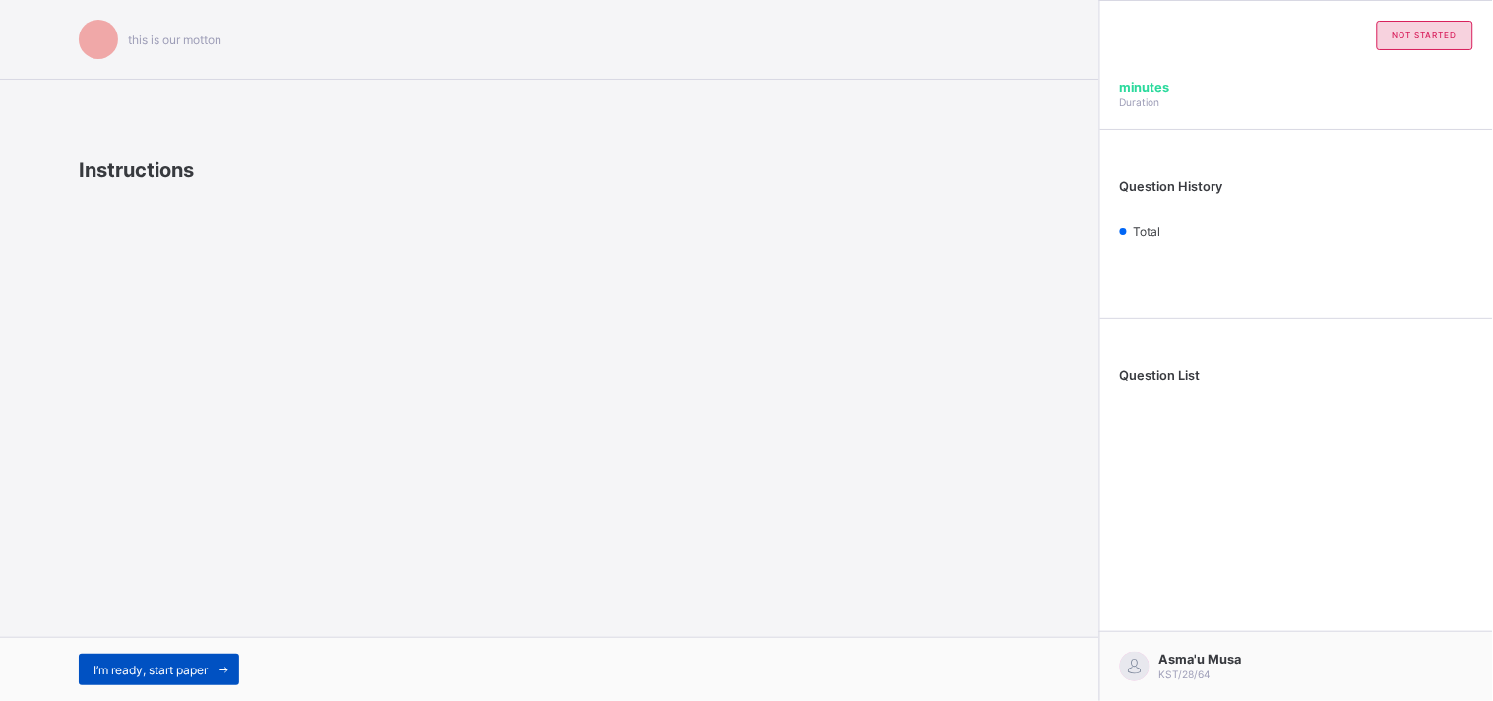
click at [211, 653] on span at bounding box center [223, 668] width 31 height 31
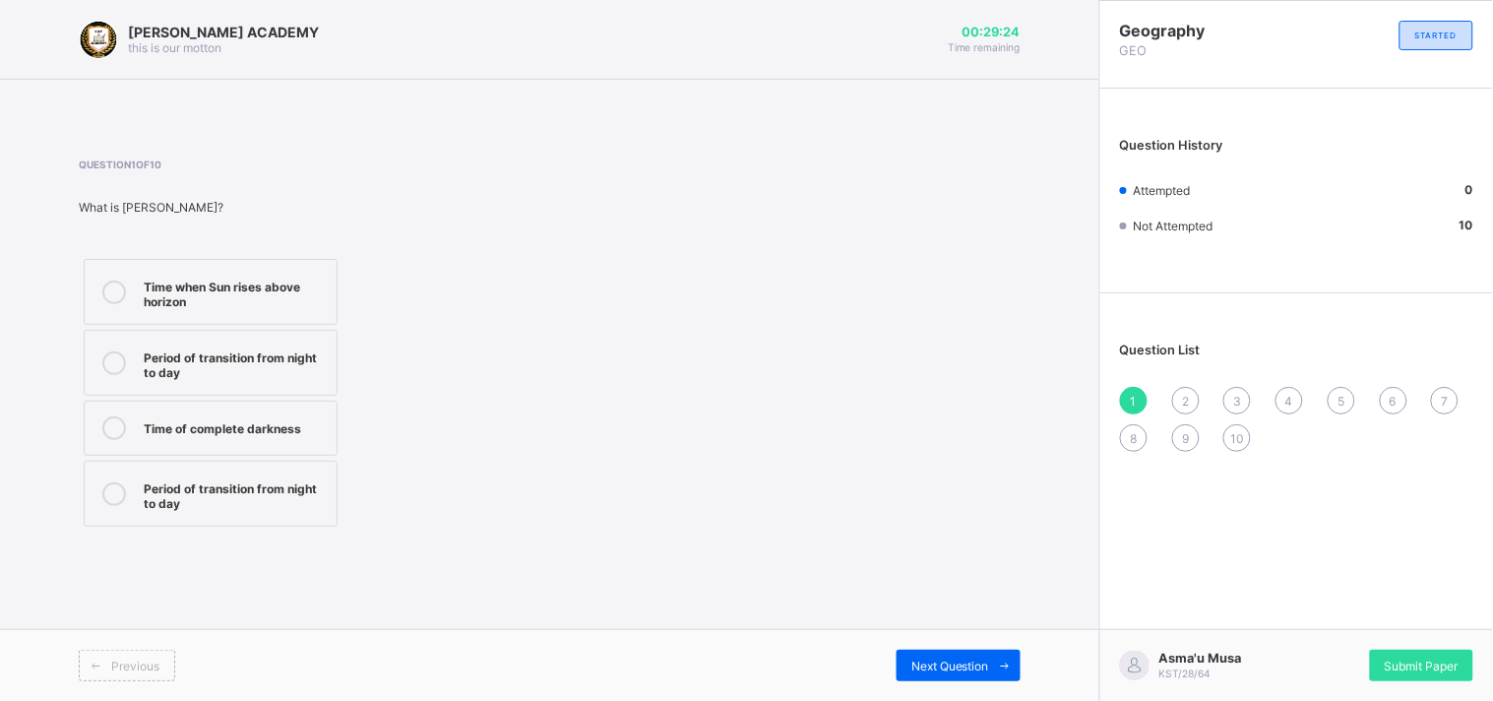
click at [116, 424] on icon at bounding box center [114, 428] width 24 height 24
click at [988, 660] on span "Next Question" at bounding box center [950, 665] width 78 height 15
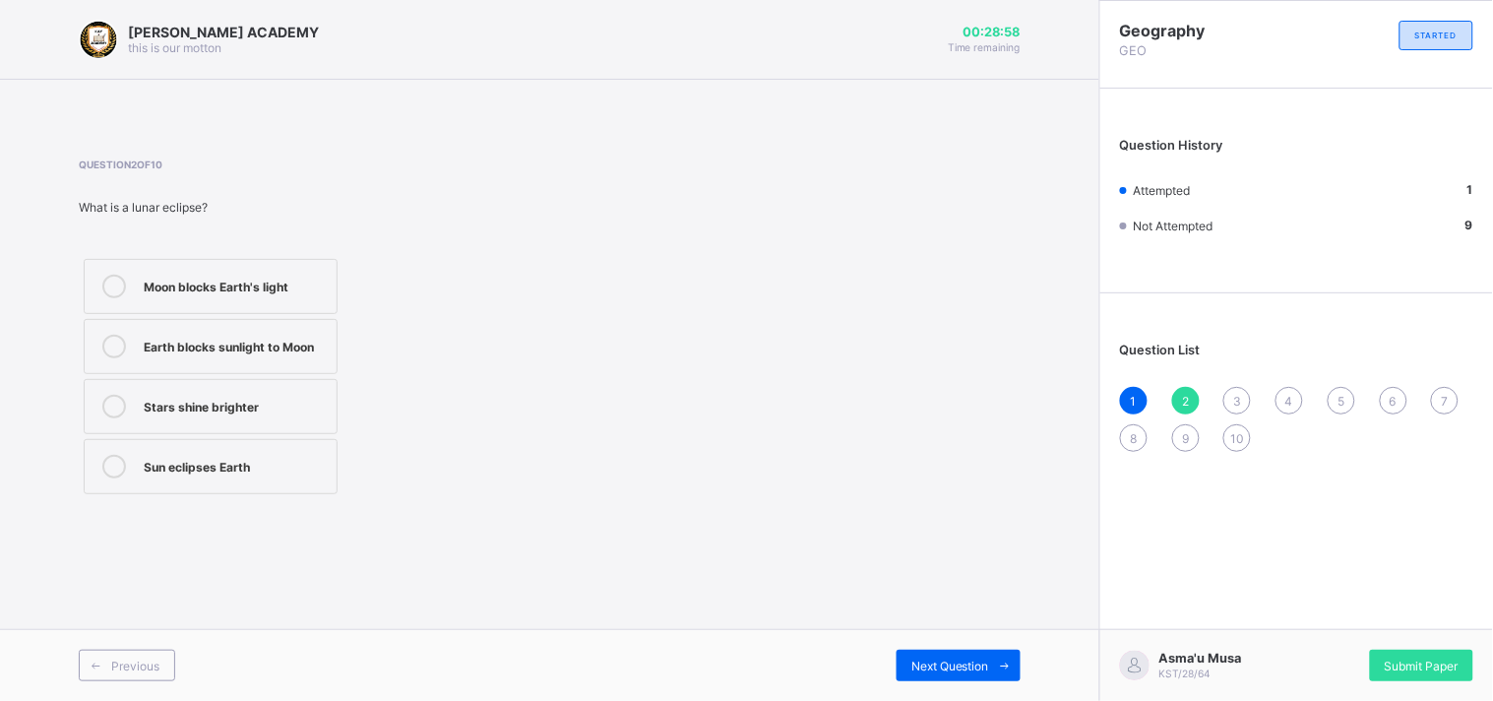
click at [287, 463] on div "Sun eclipses Earth" at bounding box center [235, 465] width 183 height 20
click at [915, 654] on div "Next Question" at bounding box center [958, 664] width 124 height 31
click at [184, 293] on div "Sun hides behind Earth" at bounding box center [235, 287] width 183 height 24
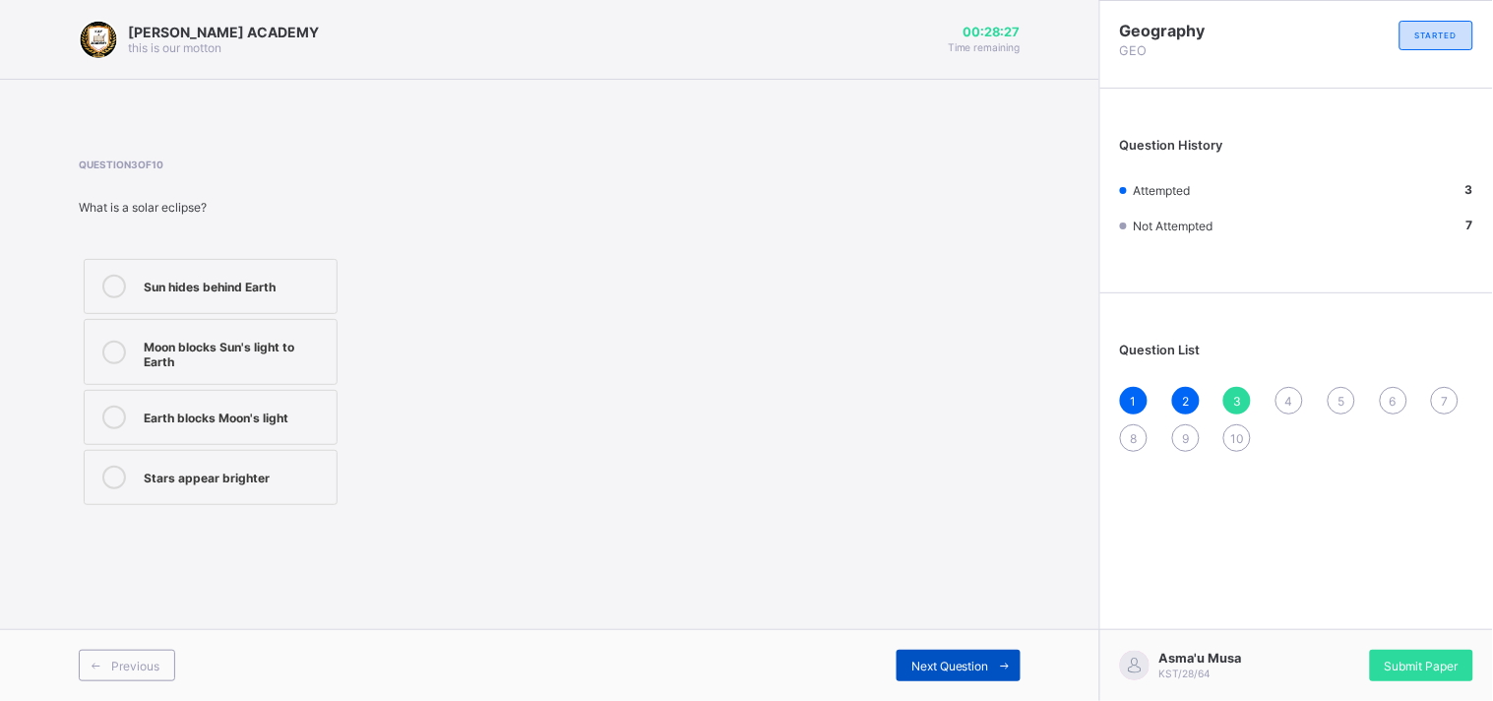
click at [931, 664] on span "Next Question" at bounding box center [950, 665] width 78 height 15
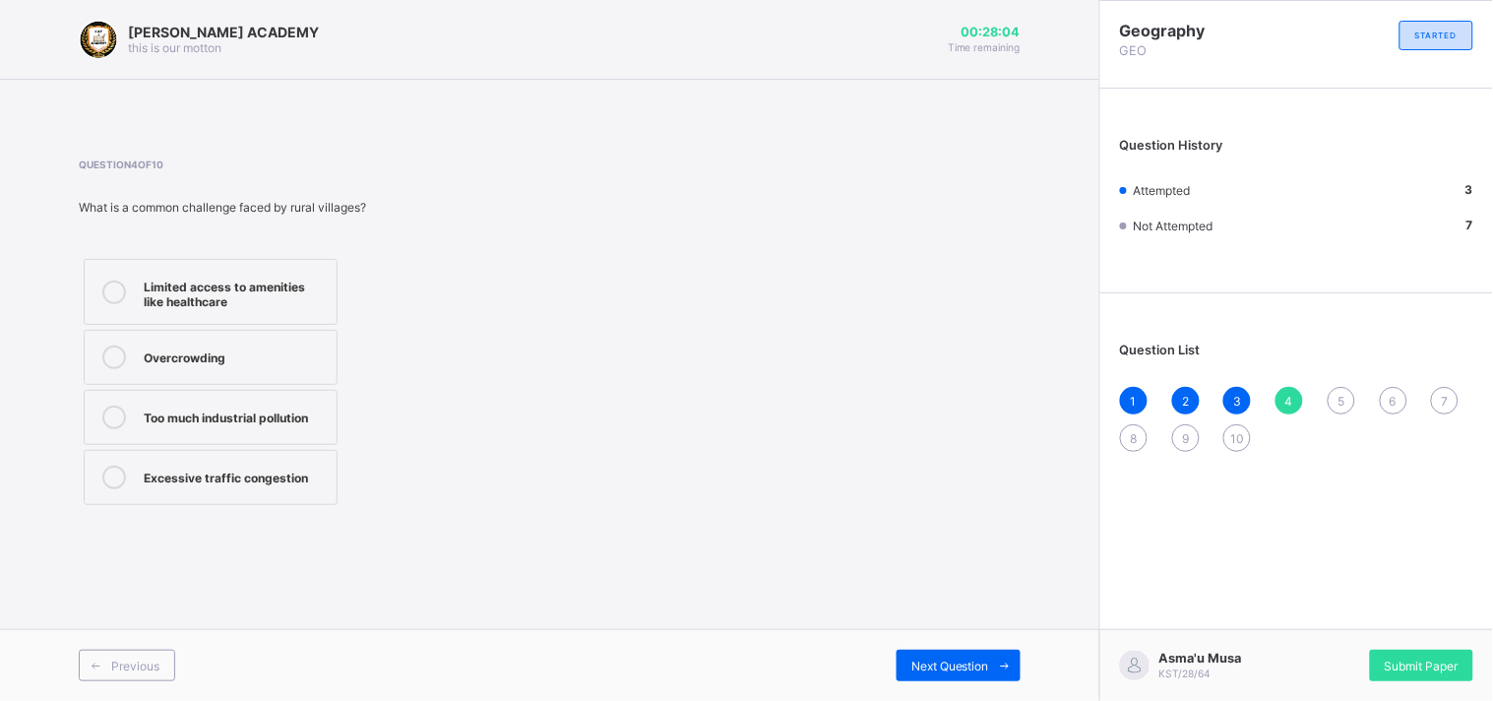
click at [308, 470] on div "Excessive traffic congestion" at bounding box center [235, 475] width 183 height 20
click at [922, 665] on span "Next Question" at bounding box center [950, 665] width 78 height 15
click at [258, 281] on div "A Nigerian village like [GEOGRAPHIC_DATA]" at bounding box center [235, 292] width 183 height 34
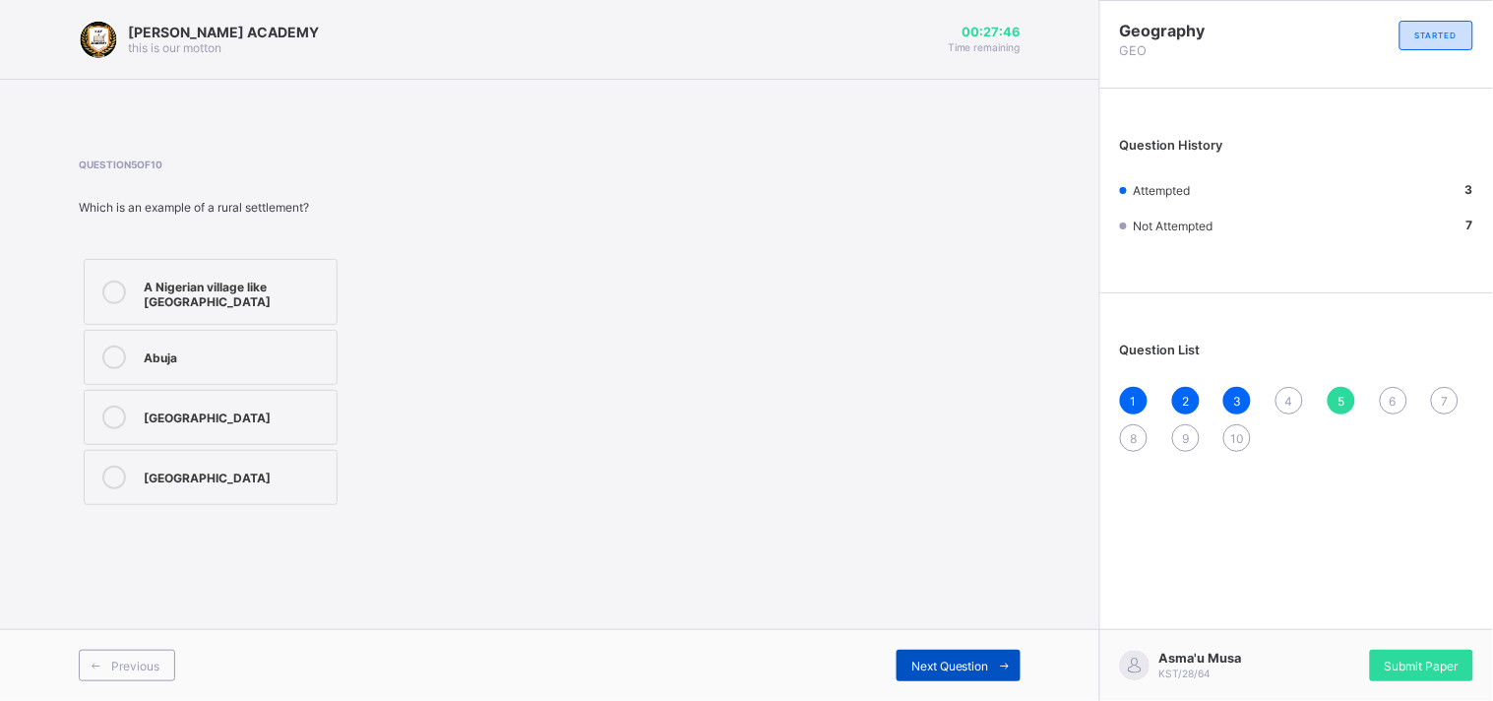
click at [962, 664] on span "Next Question" at bounding box center [950, 665] width 78 height 15
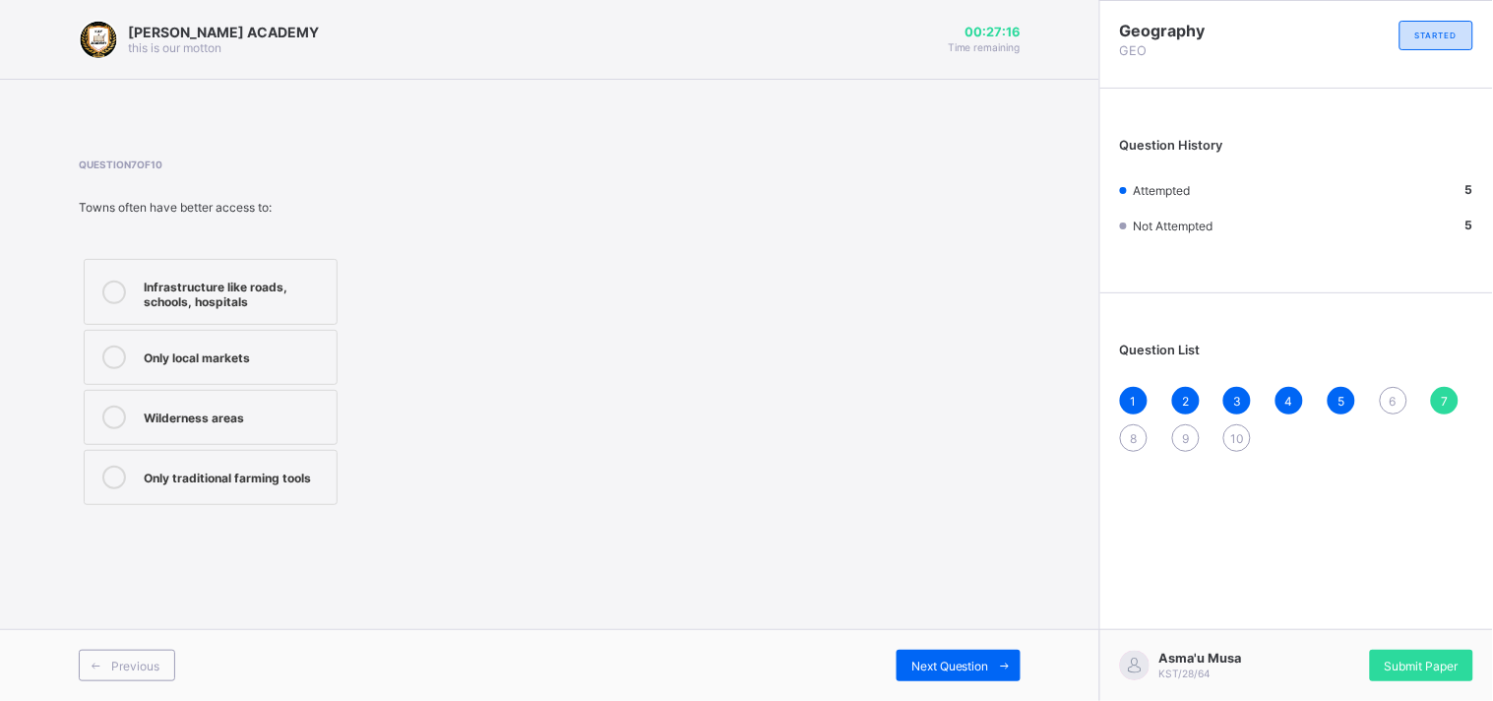
click at [301, 290] on div "Infrastructure like roads, schools, hospitals" at bounding box center [235, 292] width 183 height 34
click at [957, 667] on span "Next Question" at bounding box center [950, 665] width 78 height 15
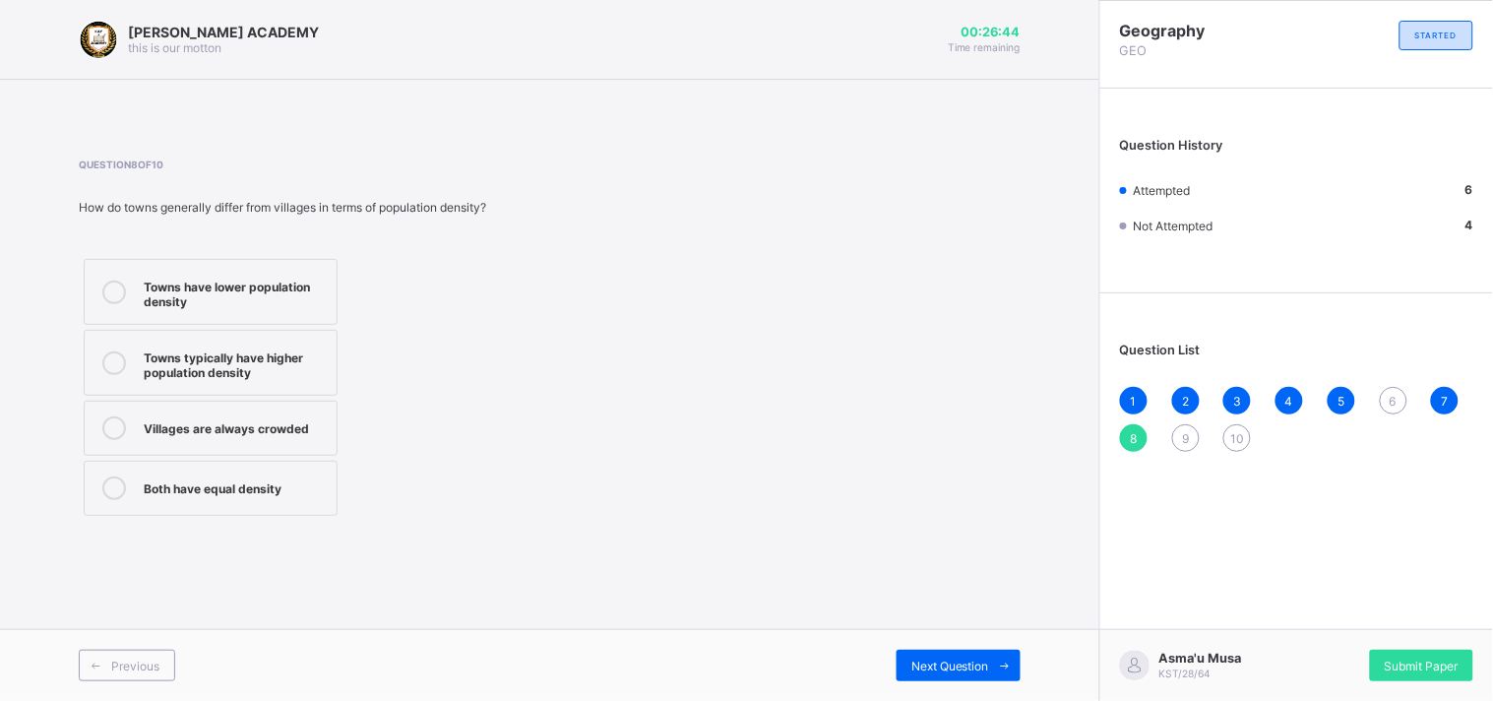
click at [175, 360] on div "Towns typically have higher population density" at bounding box center [235, 362] width 183 height 34
click at [945, 658] on span "Next Question" at bounding box center [950, 665] width 78 height 15
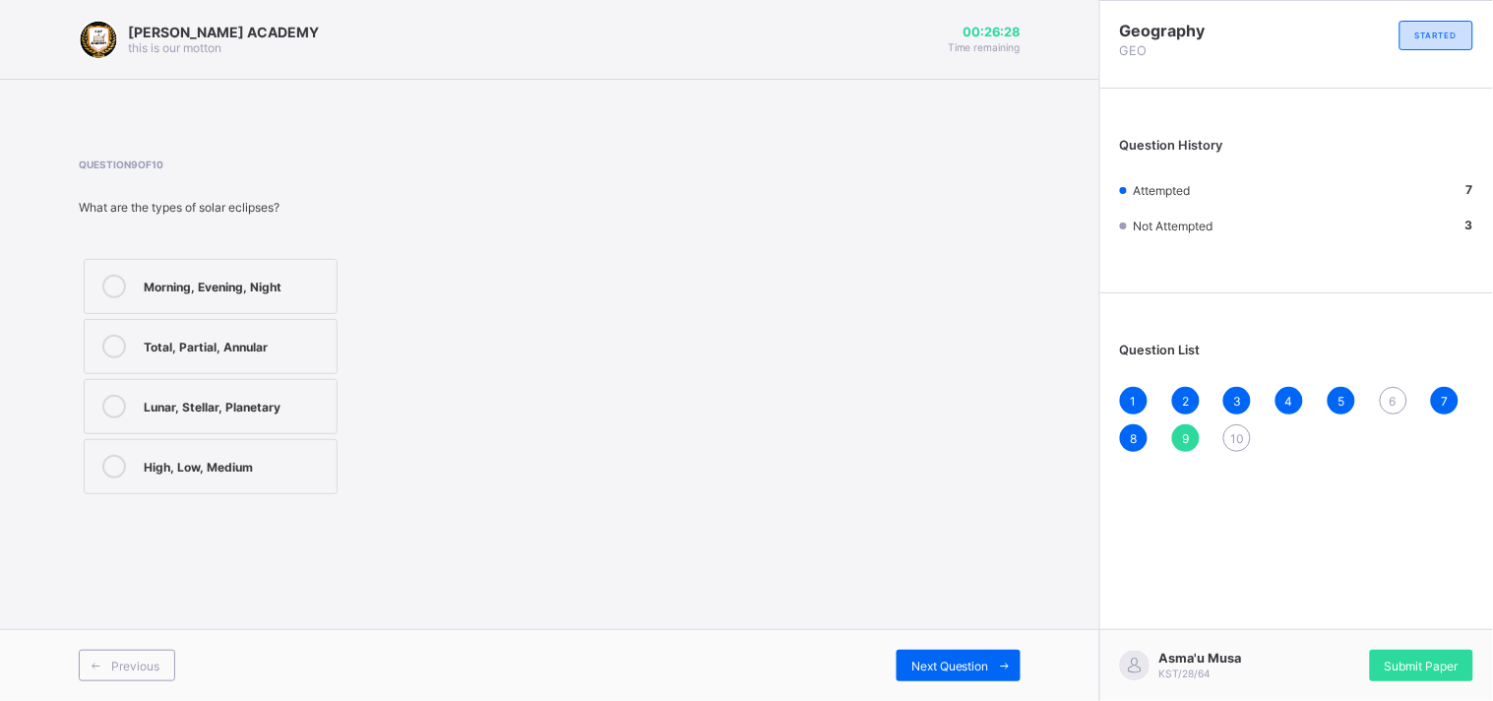
click at [277, 407] on div "Lunar, Stellar, Planetary" at bounding box center [235, 405] width 183 height 20
click at [965, 663] on span "Next Question" at bounding box center [950, 665] width 78 height 15
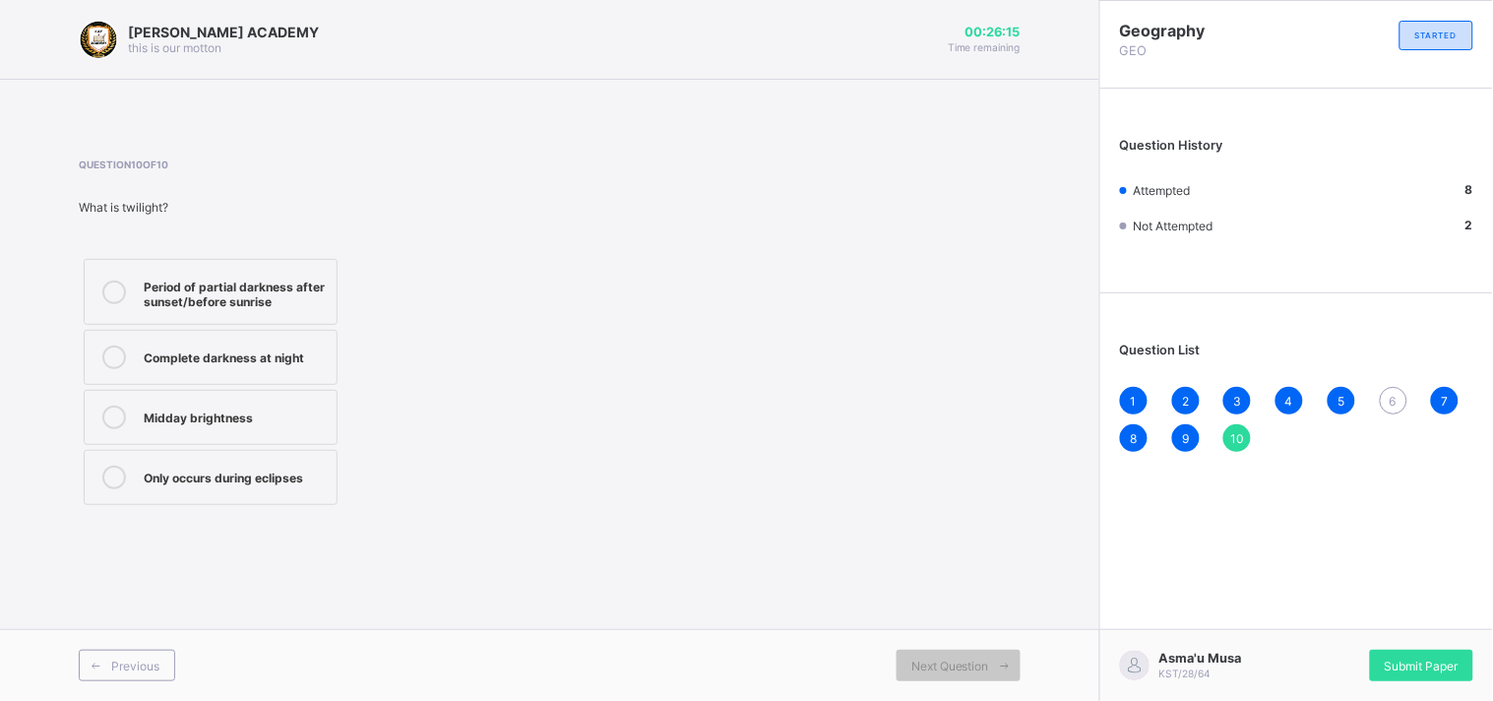
click at [179, 277] on div "Period of partial darkness after sunset/before sunrise" at bounding box center [235, 292] width 183 height 34
click at [1384, 398] on div "6" at bounding box center [1394, 401] width 28 height 28
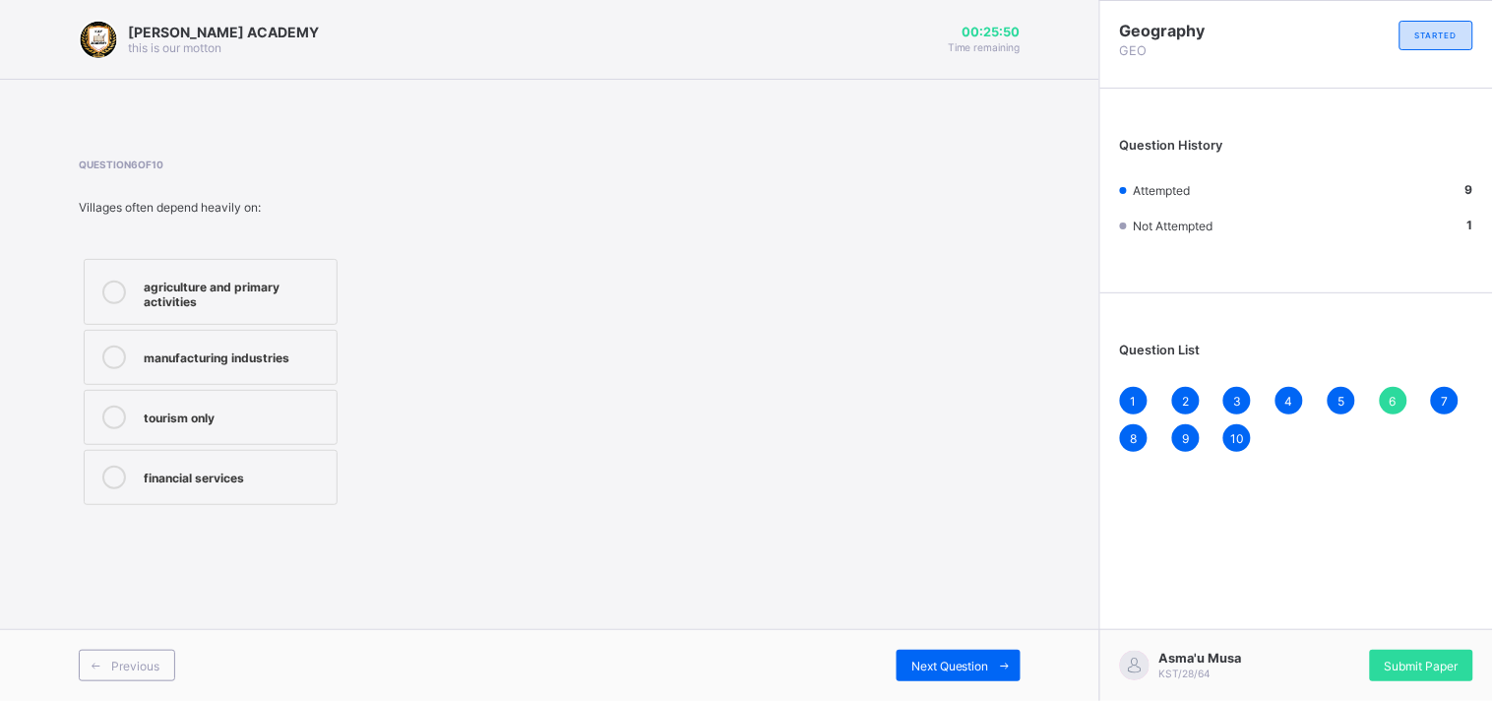
click at [301, 288] on div "agriculture and primary activities" at bounding box center [235, 292] width 183 height 34
click at [958, 671] on span "Next Question" at bounding box center [950, 665] width 78 height 15
click at [1403, 675] on div "Submit Paper" at bounding box center [1421, 664] width 103 height 31
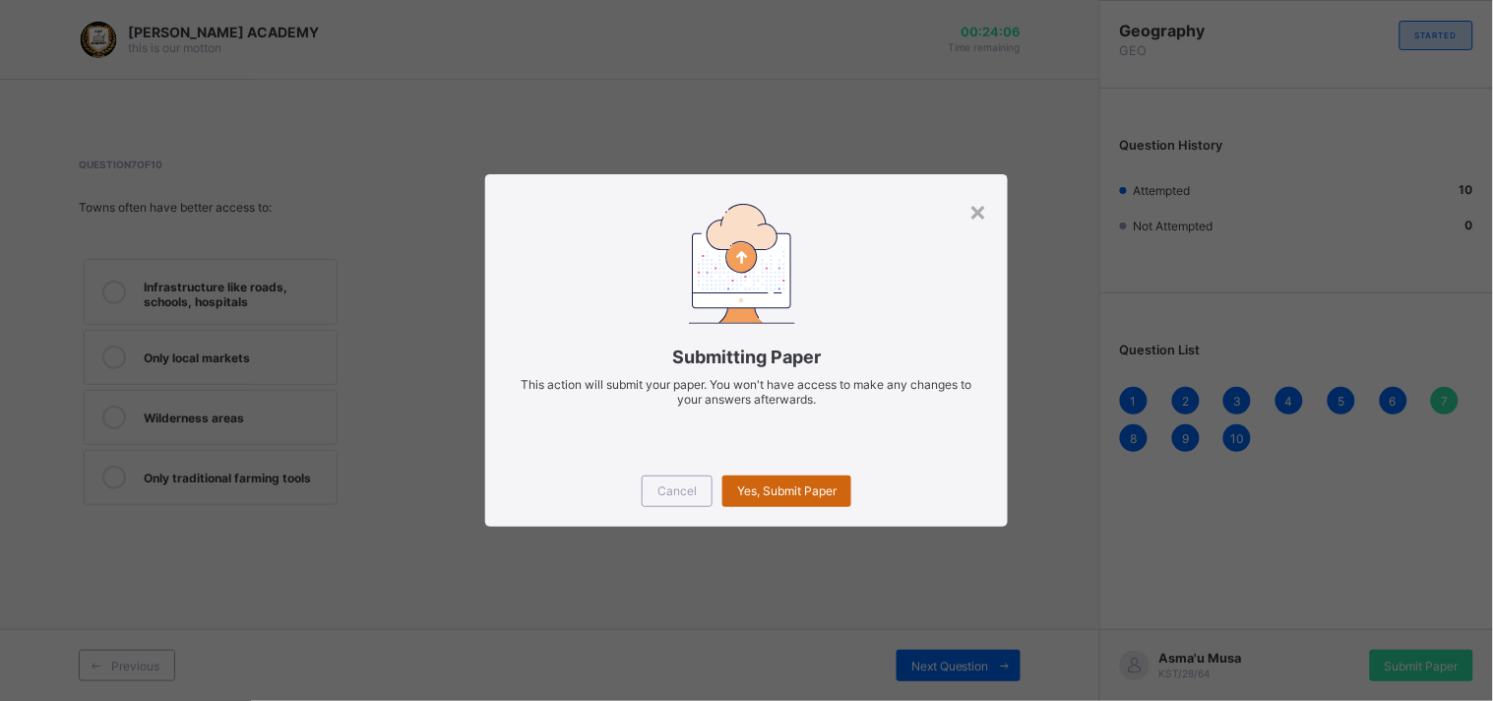
click at [823, 484] on span "Yes, Submit Paper" at bounding box center [786, 490] width 99 height 15
click at [823, 484] on div "Yes, Submit Paper" at bounding box center [786, 490] width 129 height 31
click at [762, 492] on span "Yes, Submit Paper" at bounding box center [786, 490] width 99 height 15
click at [762, 492] on div "Yes, Submit Paper" at bounding box center [786, 490] width 129 height 31
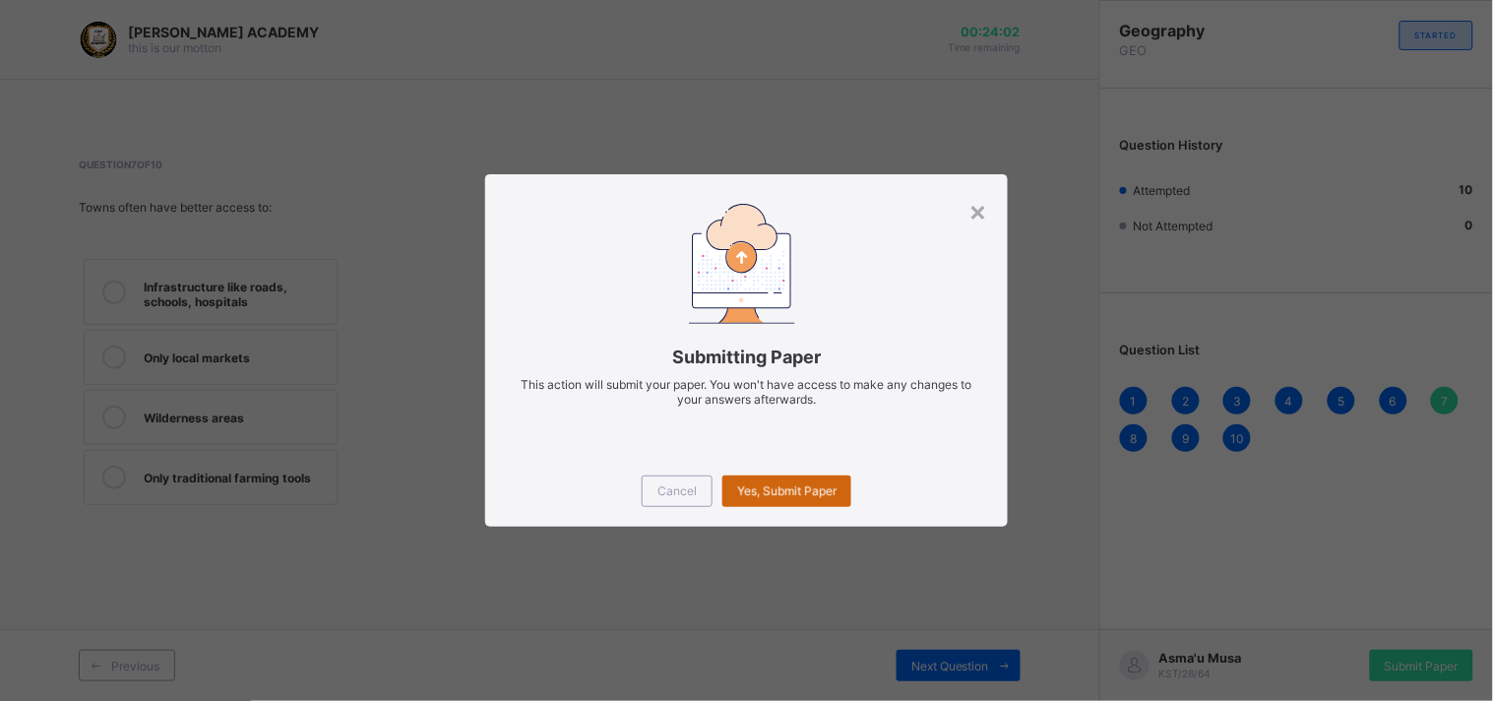
click at [762, 490] on div "Yes, Submit Paper" at bounding box center [786, 490] width 129 height 31
click at [764, 477] on div "Yes, Submit Paper" at bounding box center [786, 490] width 129 height 31
click at [766, 485] on div "Yes, Submit Paper" at bounding box center [786, 490] width 129 height 31
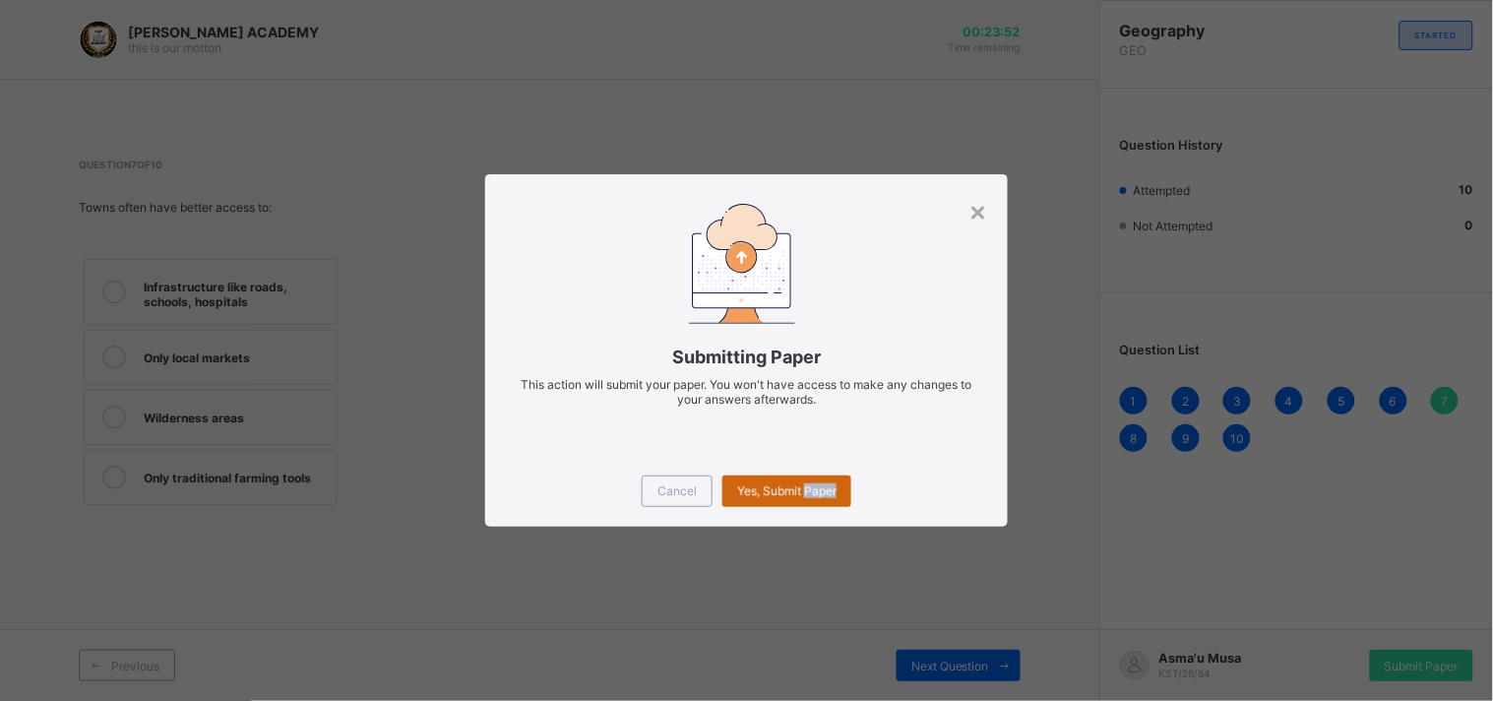
click at [766, 485] on div "Yes, Submit Paper" at bounding box center [786, 490] width 129 height 31
click at [766, 485] on span "Yes, Submit Paper" at bounding box center [786, 490] width 99 height 15
click at [773, 465] on div "Cancel Yes, Submit Paper" at bounding box center [746, 491] width 523 height 71
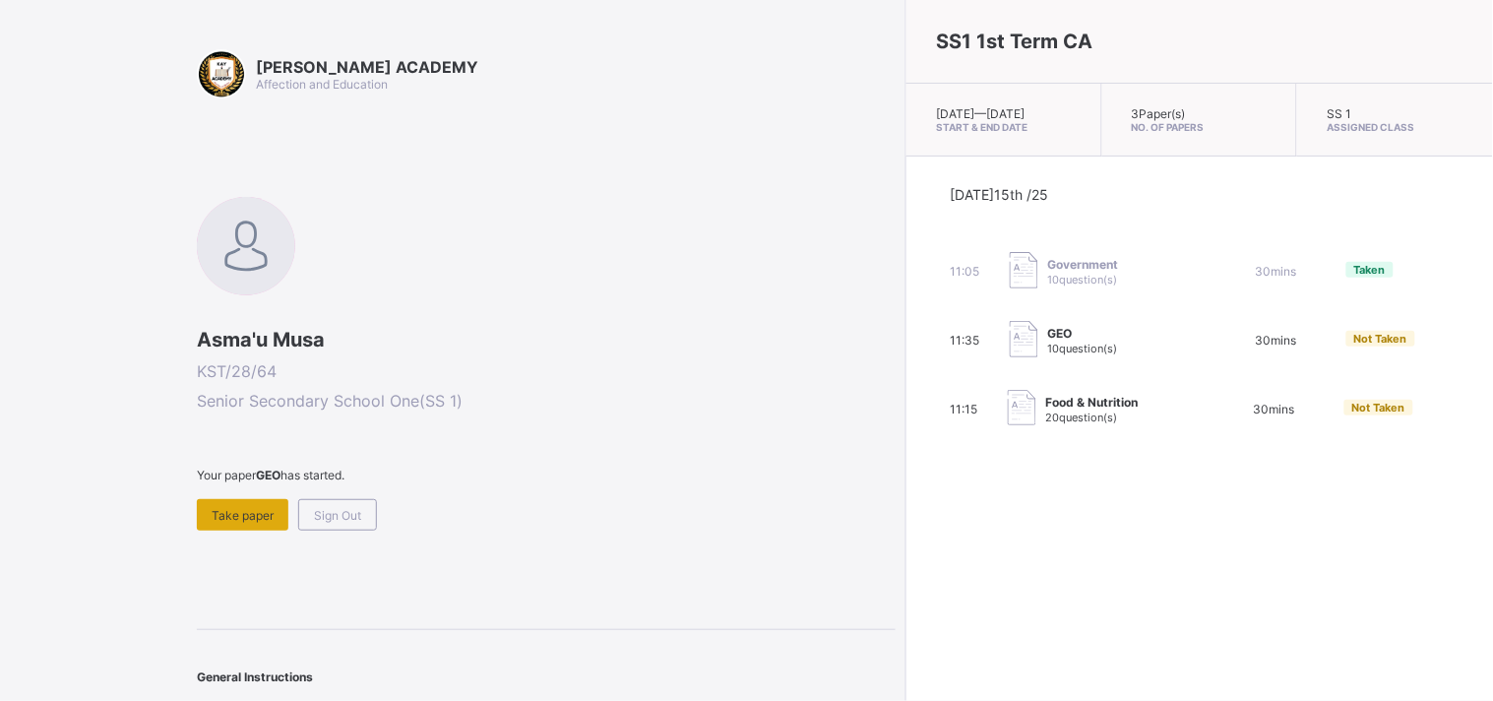
click at [266, 508] on span "Take paper" at bounding box center [243, 515] width 62 height 15
click at [230, 502] on div "Take paper" at bounding box center [243, 514] width 92 height 31
click at [251, 508] on span "Take paper" at bounding box center [243, 515] width 62 height 15
click at [349, 520] on div "Sign Out" at bounding box center [337, 514] width 79 height 31
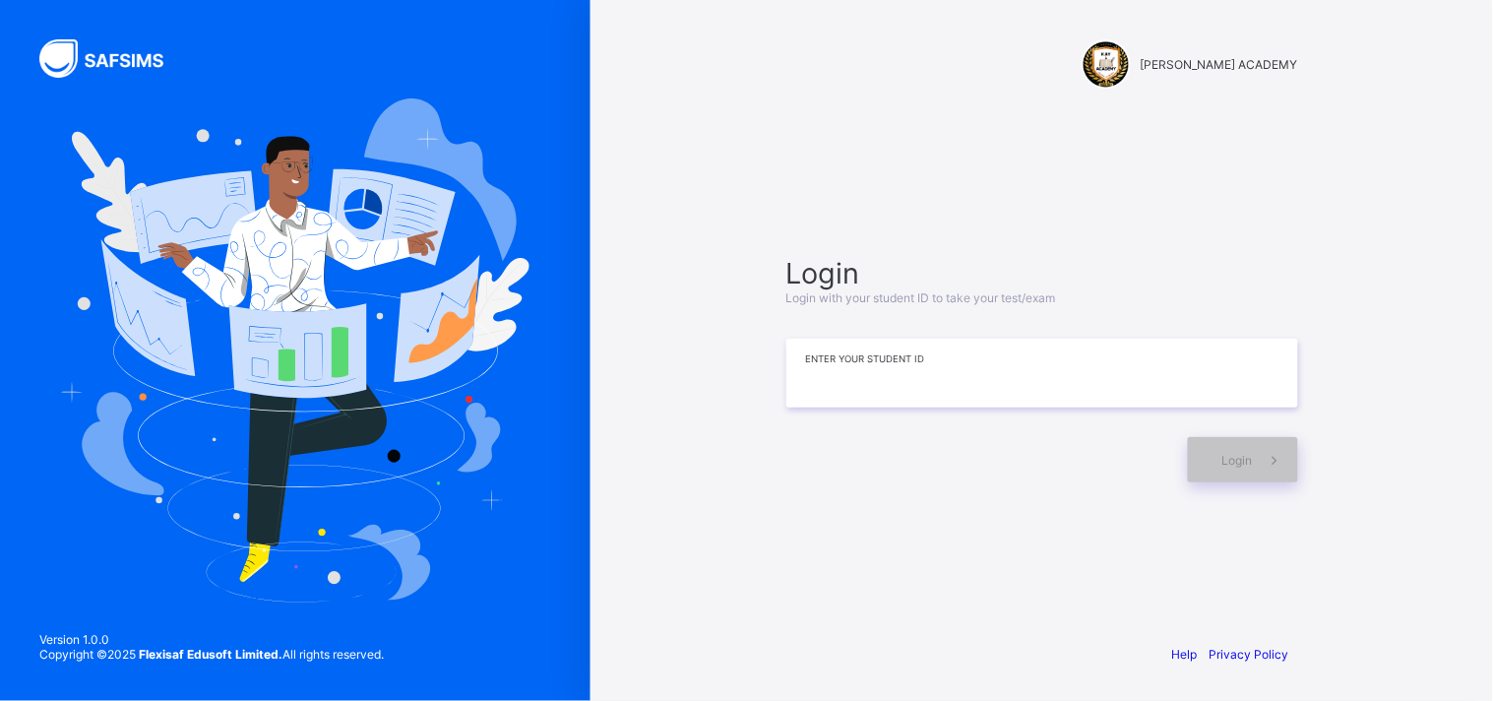
click at [844, 382] on input at bounding box center [1042, 373] width 512 height 69
type input "**********"
click at [1213, 454] on div "Login" at bounding box center [1243, 459] width 110 height 45
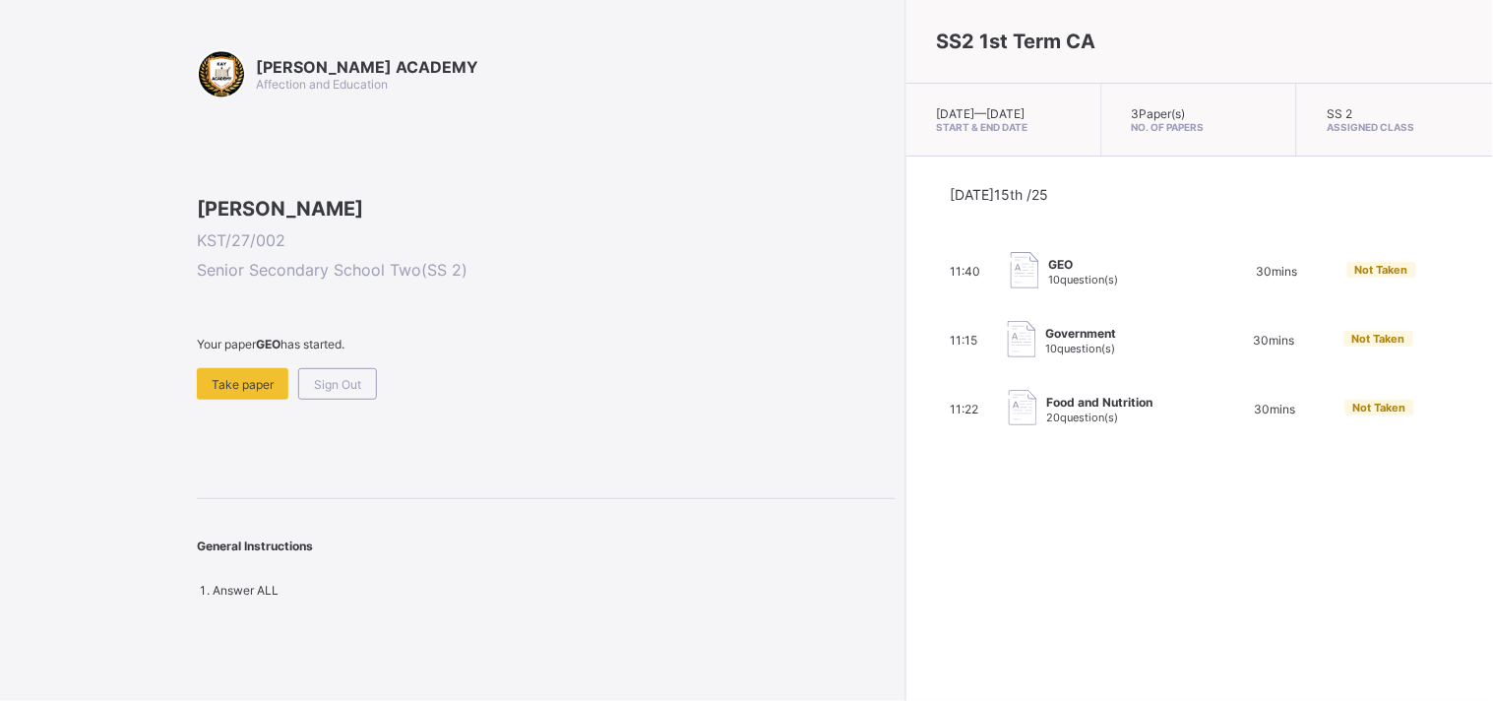
click at [1049, 272] on span "GEO" at bounding box center [1084, 264] width 70 height 15
click at [266, 392] on span "Take paper" at bounding box center [243, 384] width 62 height 15
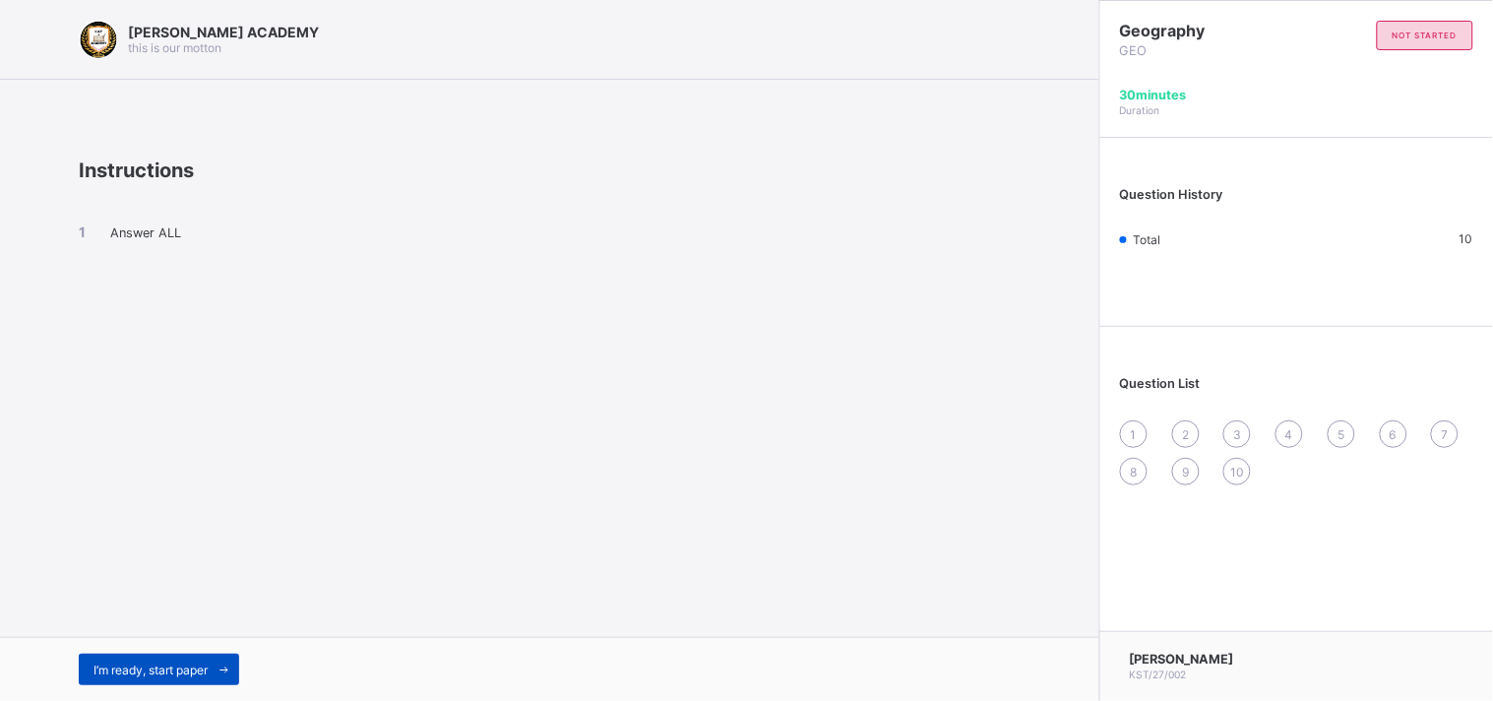
click at [187, 673] on span "I’m ready, start paper" at bounding box center [150, 669] width 114 height 15
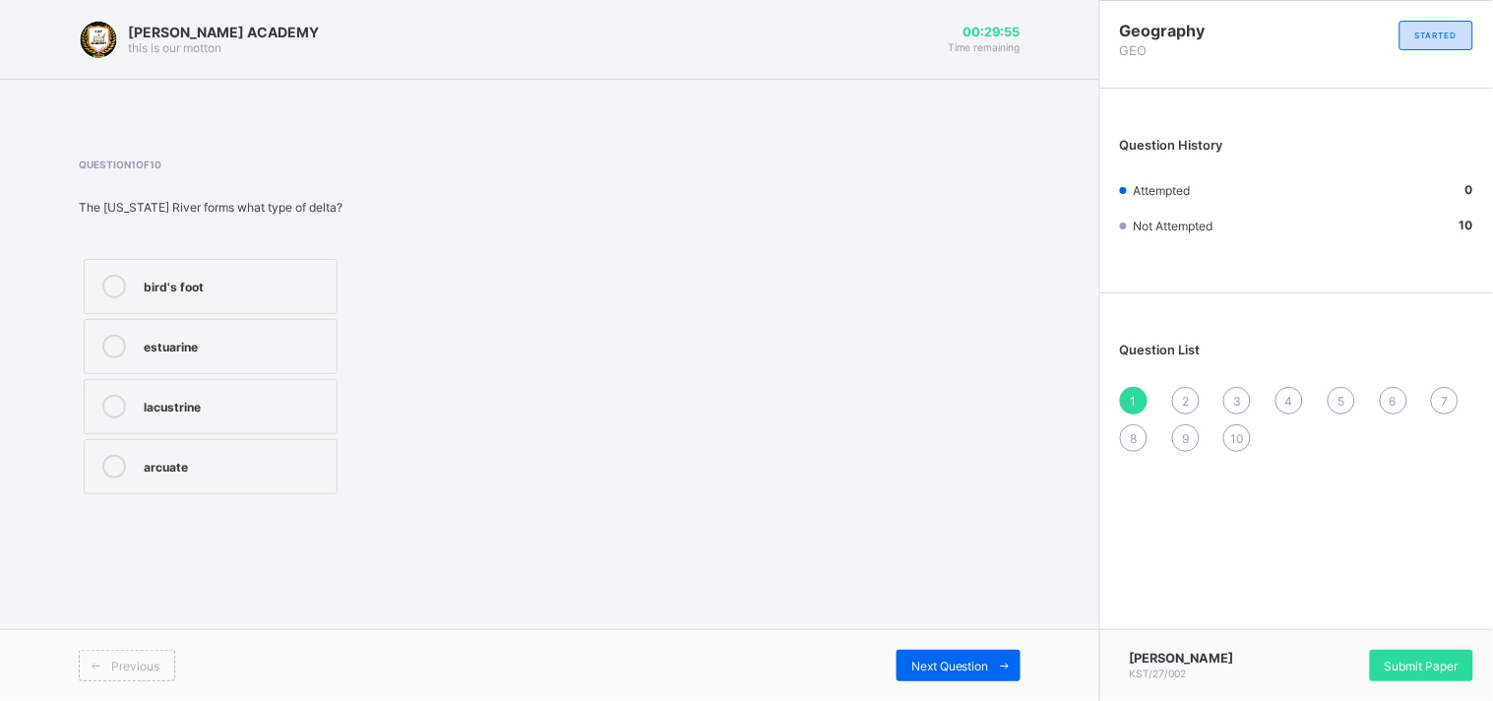
click at [297, 264] on label "bird's foot" at bounding box center [211, 286] width 254 height 55
click at [1187, 401] on span "2" at bounding box center [1185, 401] width 7 height 15
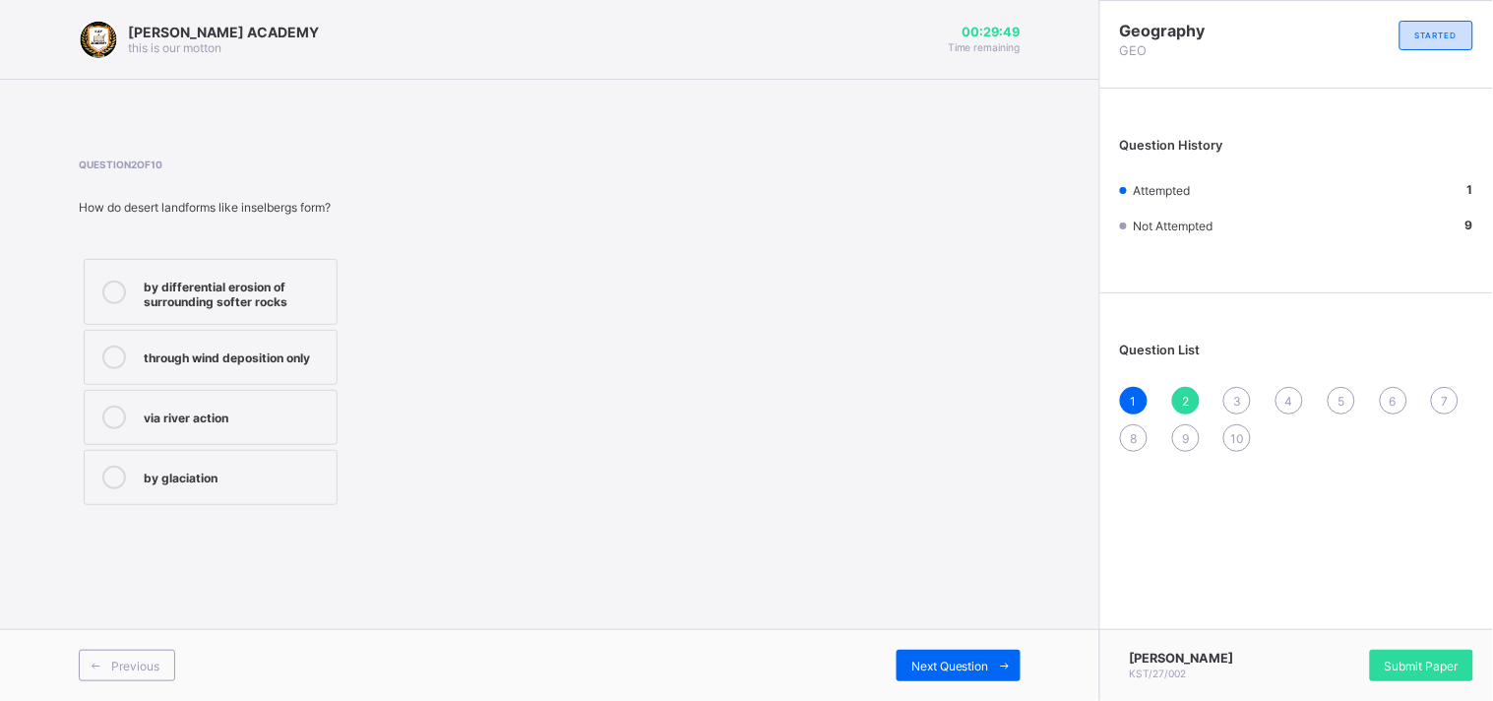
click at [1142, 397] on div "1" at bounding box center [1134, 401] width 28 height 28
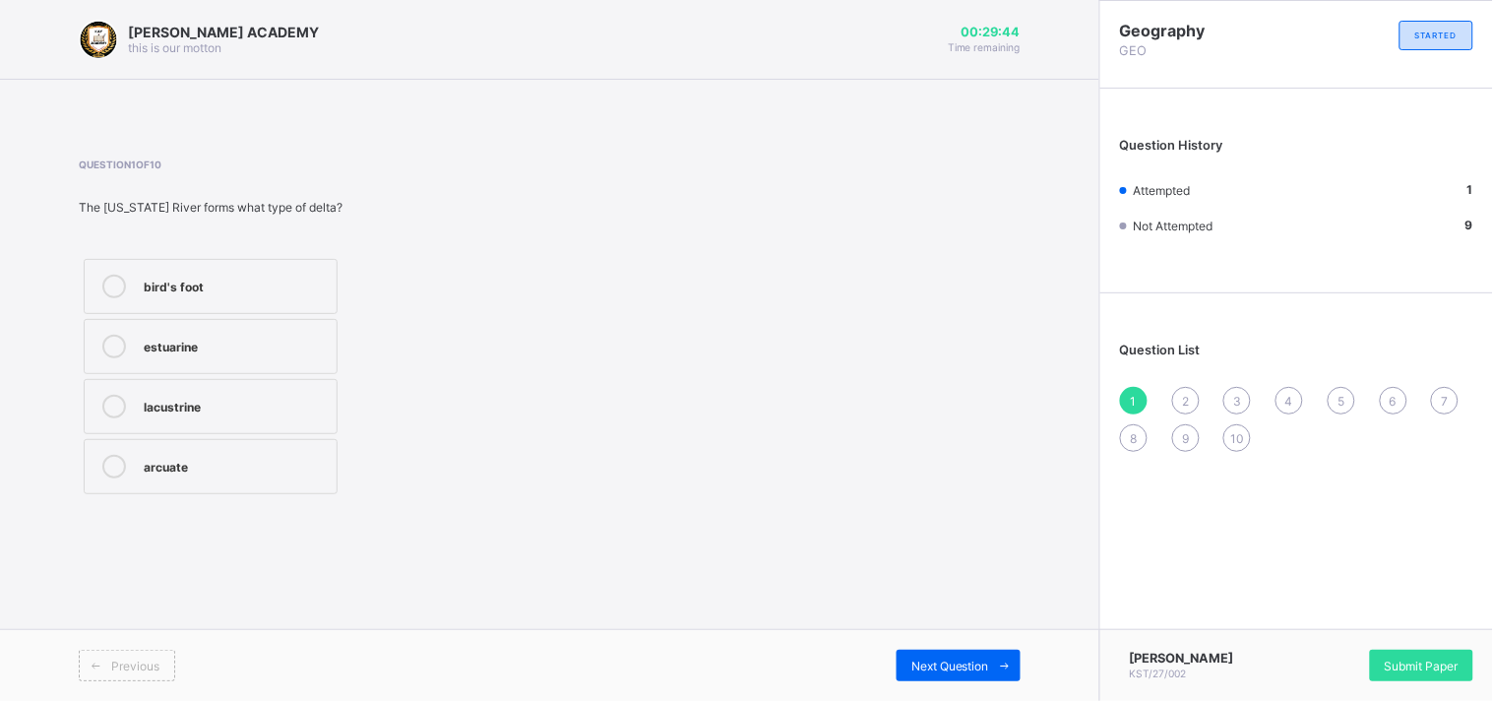
click at [1189, 395] on span "2" at bounding box center [1185, 401] width 7 height 15
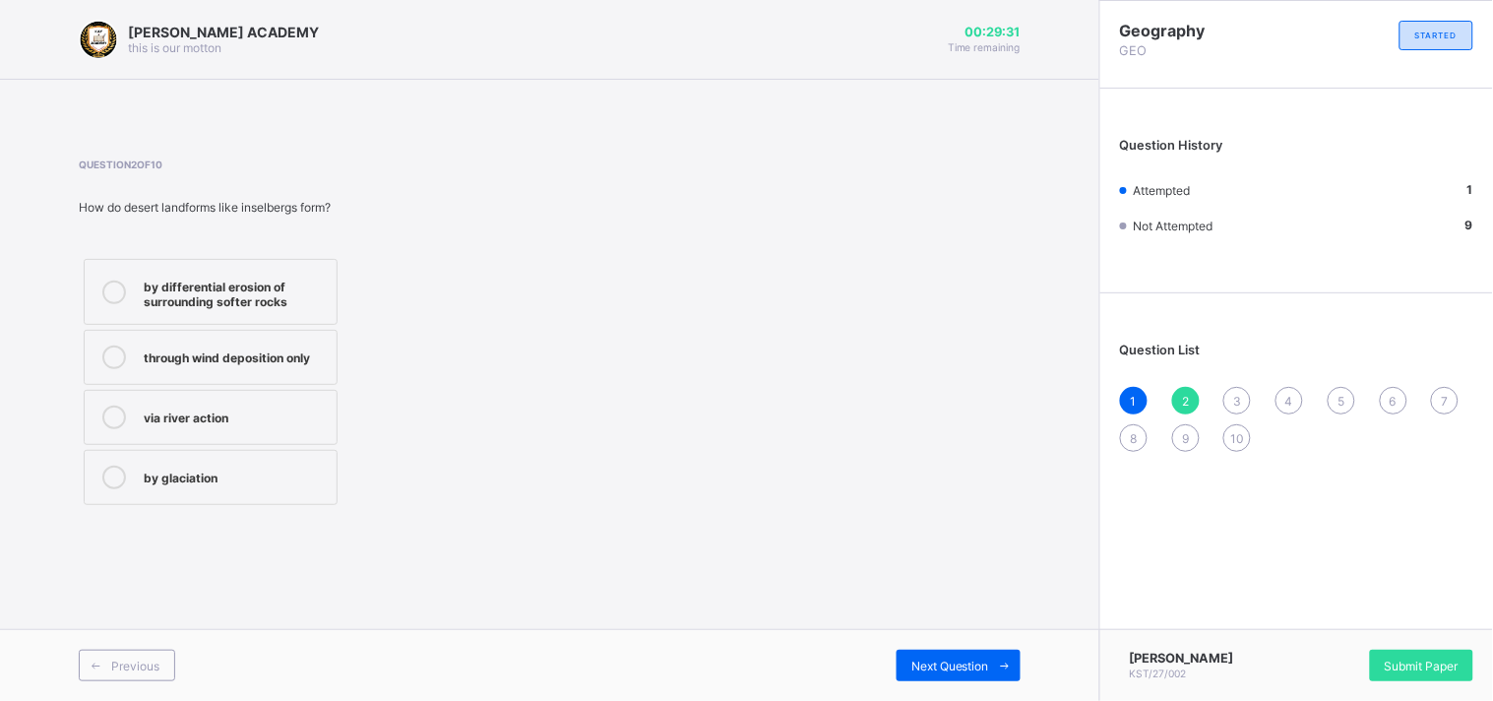
click at [234, 342] on label "through wind deposition only" at bounding box center [211, 357] width 254 height 55
click at [1223, 394] on div "1 2 3 4 5 6 7 8 9 10" at bounding box center [1296, 419] width 353 height 65
click at [1238, 397] on span "3" at bounding box center [1237, 401] width 8 height 15
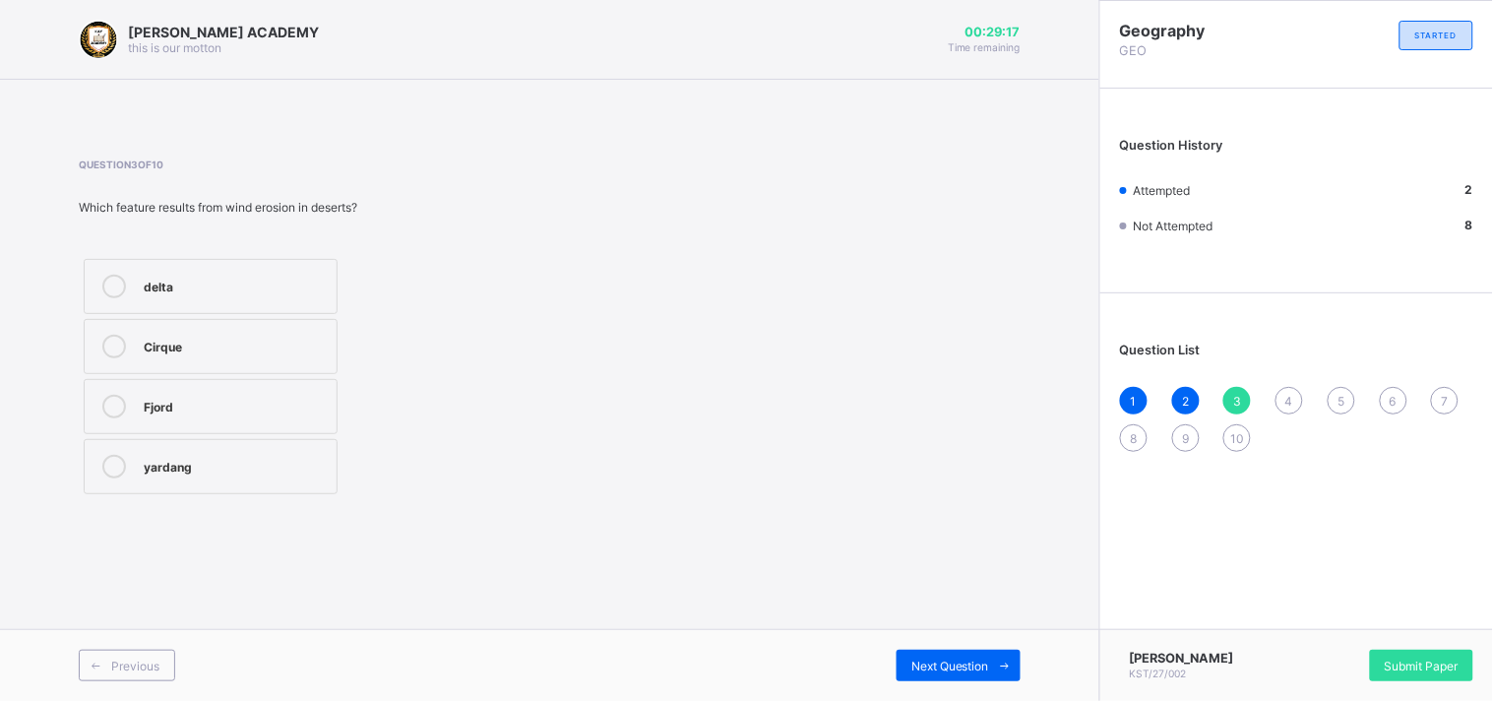
click at [185, 455] on div "yardang" at bounding box center [235, 465] width 183 height 20
click at [1275, 401] on div "4" at bounding box center [1289, 401] width 28 height 28
click at [297, 461] on div "transverse dune" at bounding box center [235, 465] width 183 height 20
click at [1340, 396] on span "5" at bounding box center [1340, 401] width 7 height 15
click at [298, 273] on label "Aeolian (wind) action" at bounding box center [211, 286] width 254 height 55
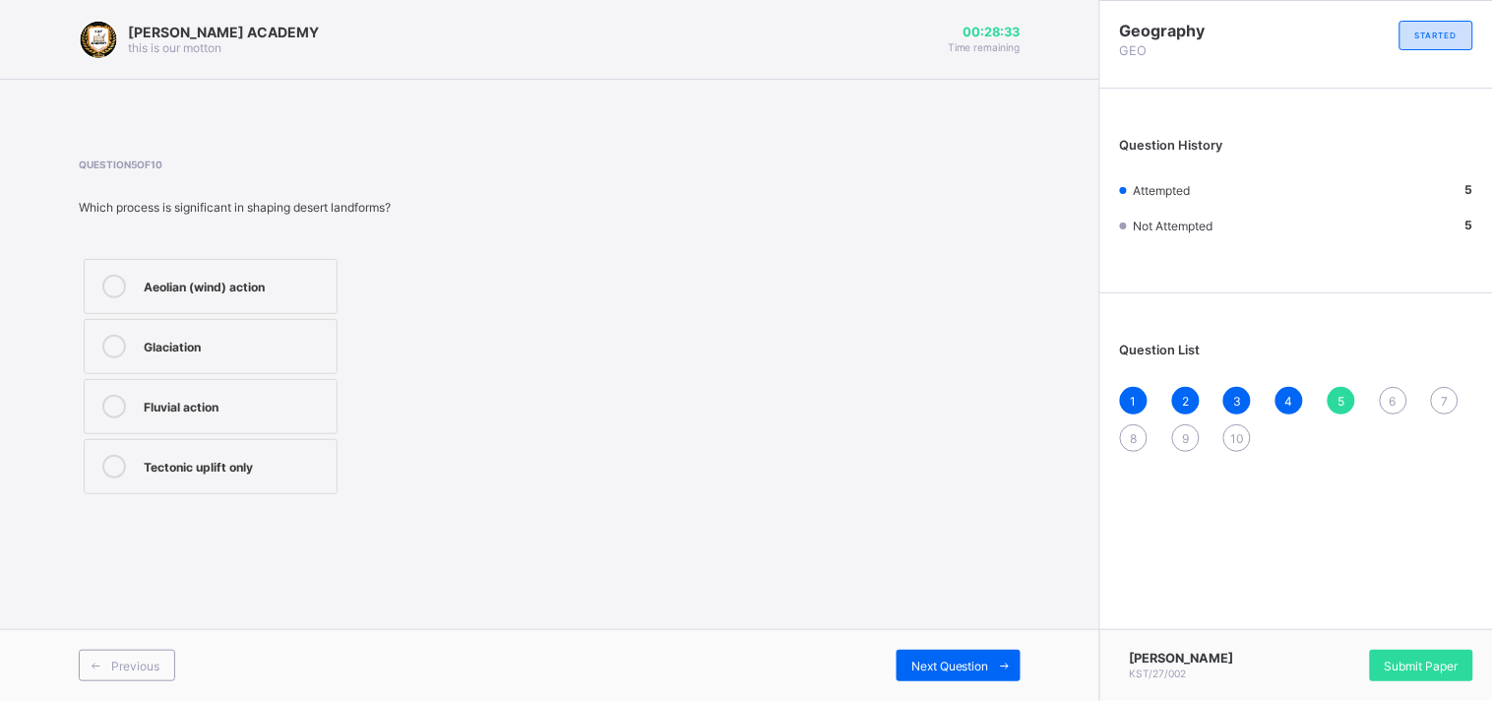
click at [1399, 404] on div "6" at bounding box center [1394, 401] width 28 height 28
click at [263, 459] on div "removal of particles by wind" at bounding box center [235, 465] width 183 height 20
click at [1447, 390] on div "7" at bounding box center [1445, 401] width 28 height 28
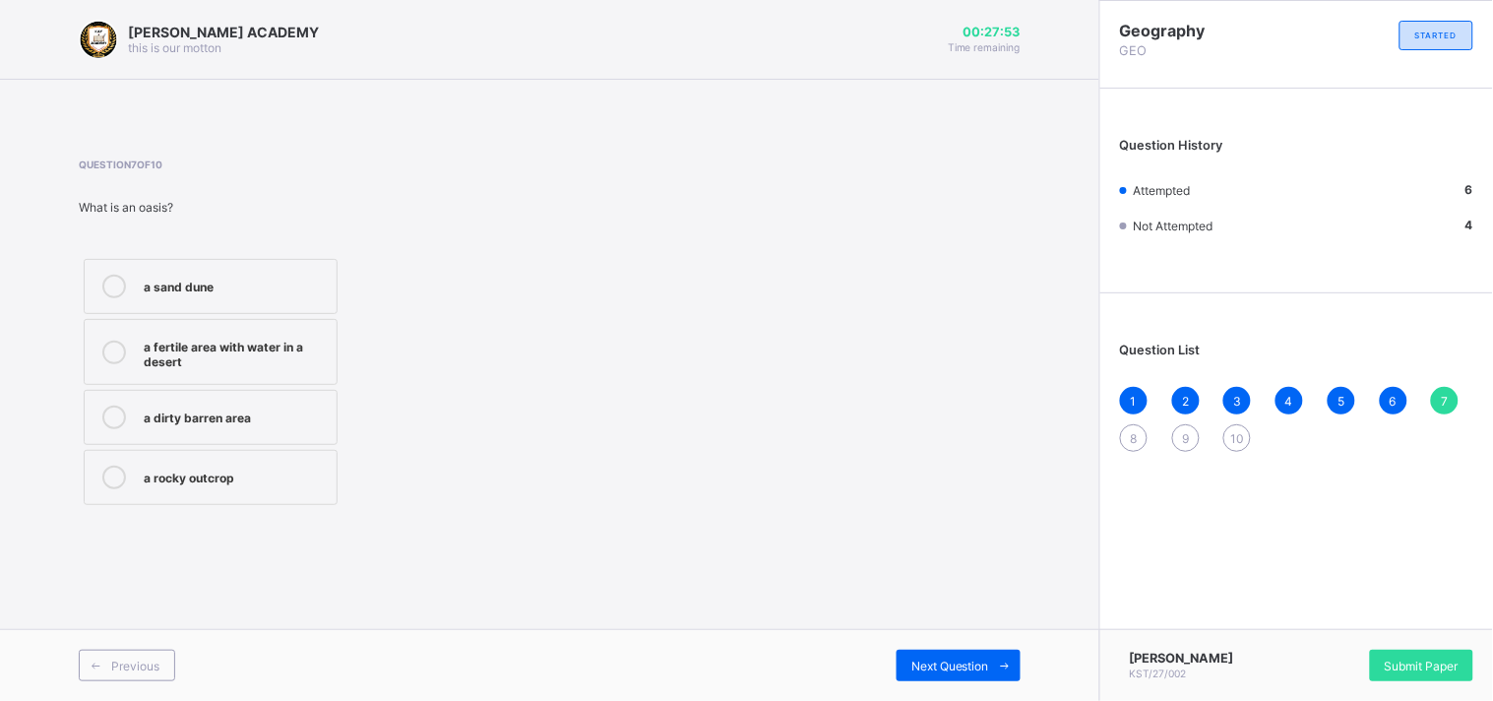
click at [277, 482] on div "a rocky outcrop" at bounding box center [235, 475] width 183 height 20
click at [1126, 438] on div "8" at bounding box center [1134, 438] width 28 height 28
click at [221, 356] on div "a sandy desert" at bounding box center [235, 347] width 183 height 24
click at [1179, 437] on div "9" at bounding box center [1186, 438] width 28 height 28
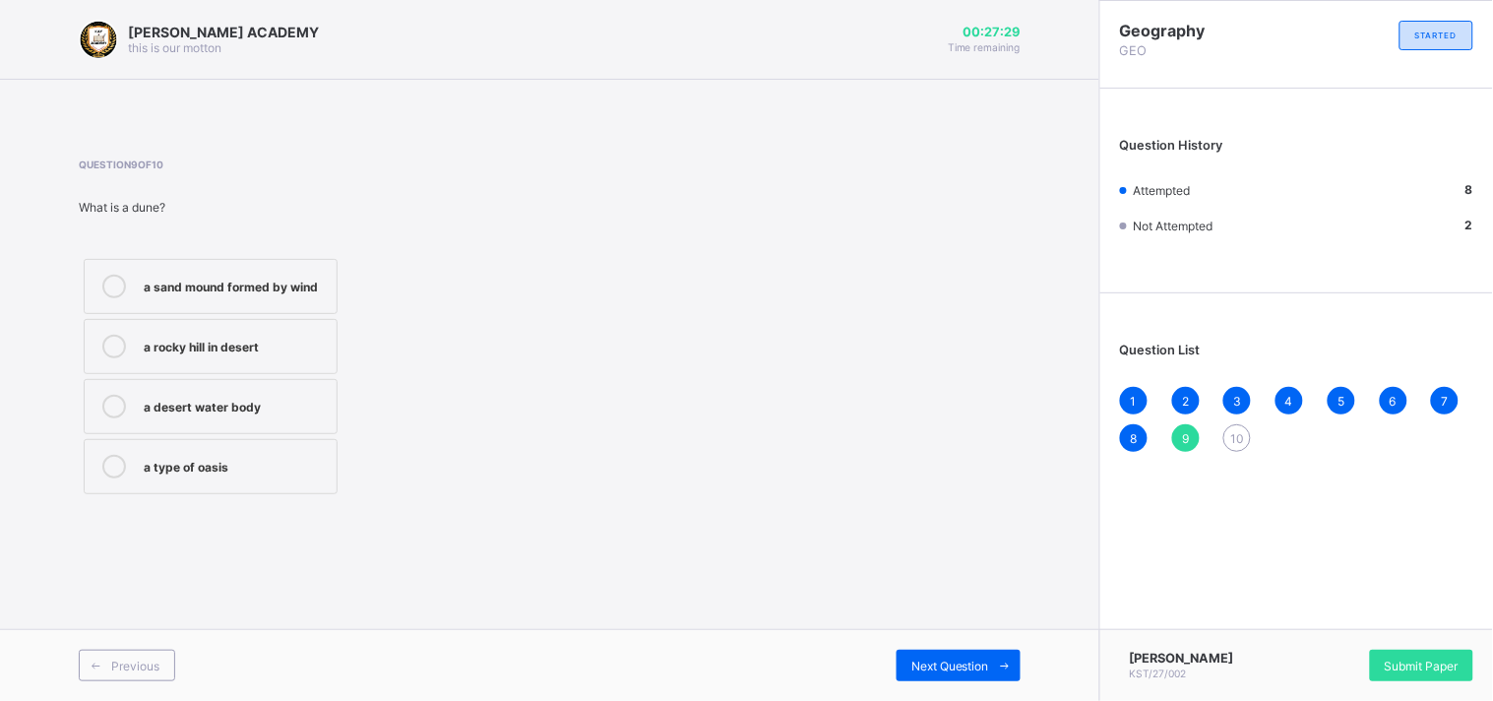
click at [209, 344] on div "a rocky hill in desert" at bounding box center [235, 345] width 183 height 20
click at [1233, 435] on span "10" at bounding box center [1237, 438] width 14 height 15
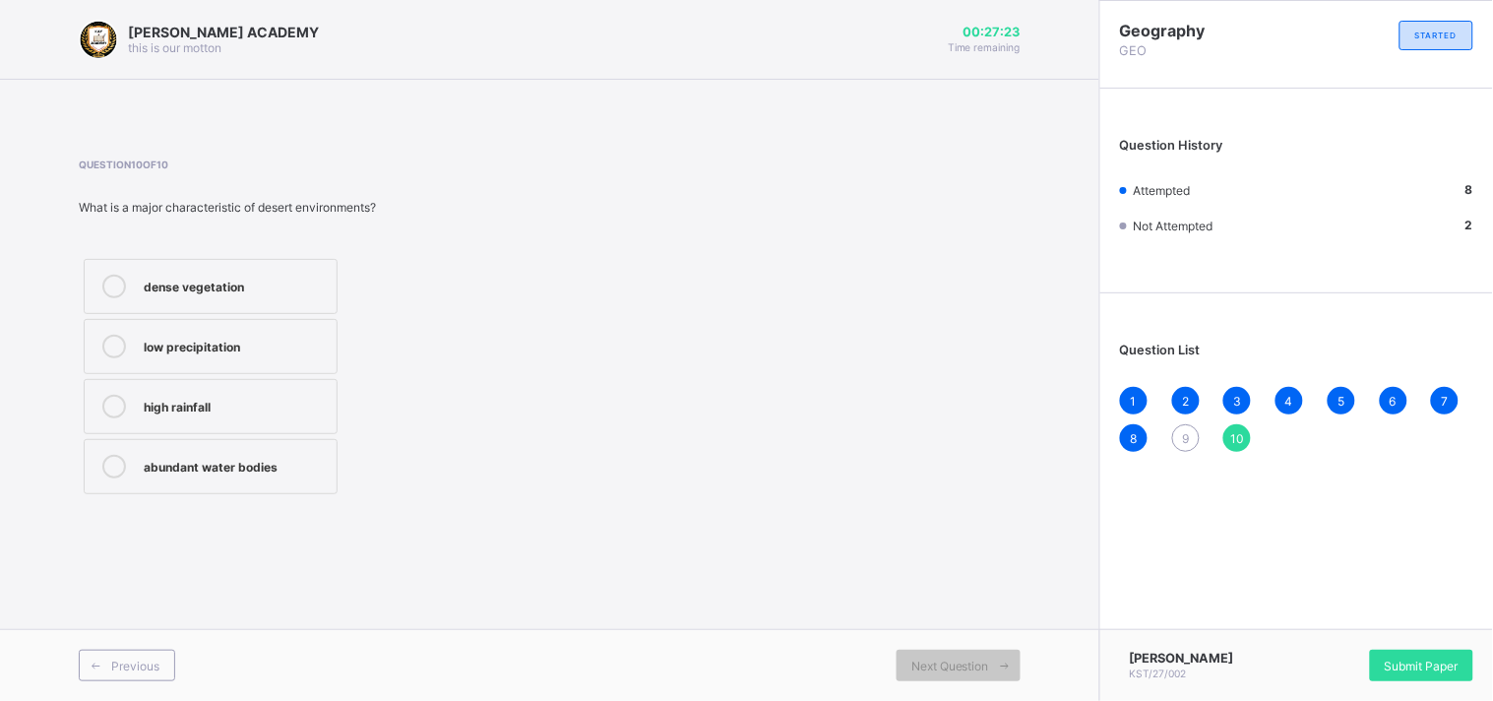
click at [1195, 430] on div "9" at bounding box center [1186, 438] width 28 height 28
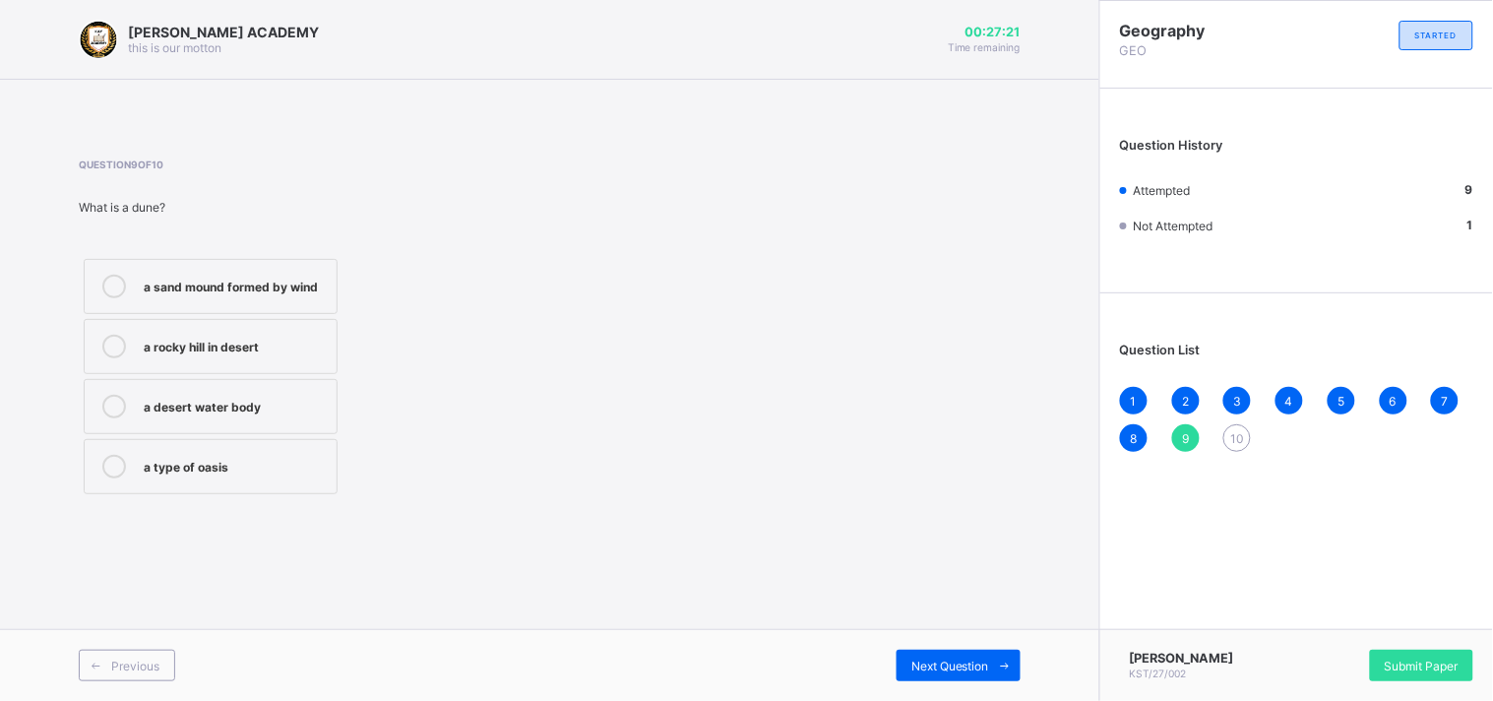
click at [121, 361] on label "a rocky hill in desert" at bounding box center [211, 346] width 254 height 55
click at [1245, 439] on div "10" at bounding box center [1237, 438] width 28 height 28
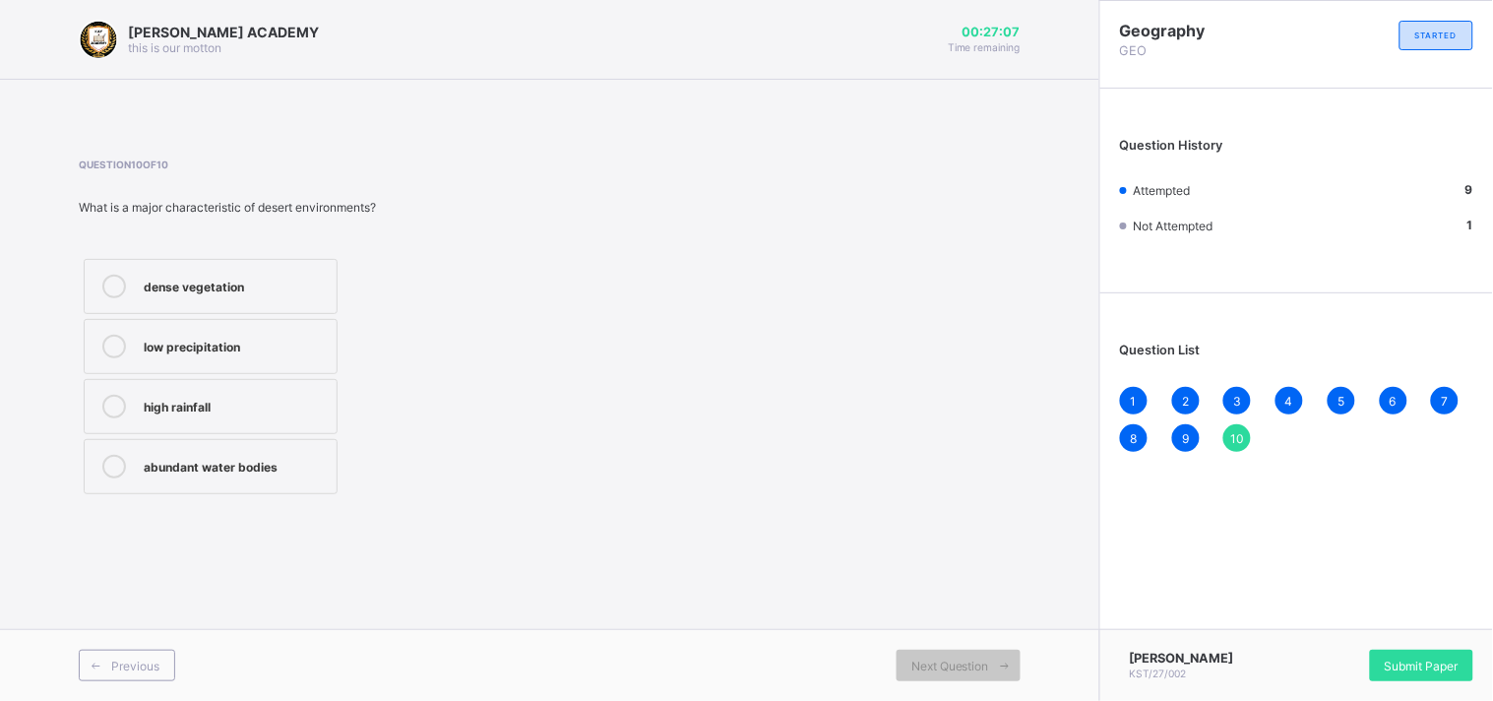
click at [246, 300] on label "dense vegetation" at bounding box center [211, 286] width 254 height 55
click at [1458, 667] on div "Submit Paper" at bounding box center [1421, 664] width 103 height 31
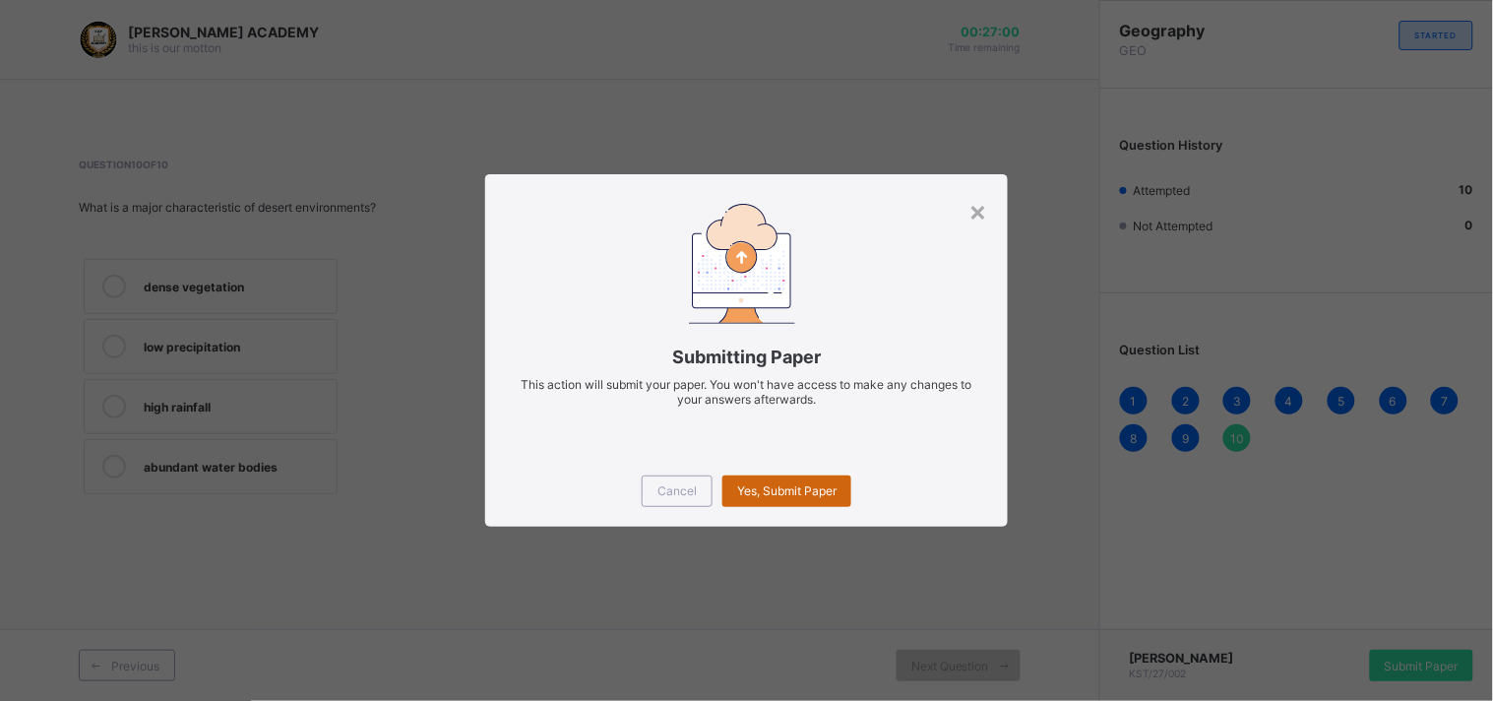
click at [834, 494] on span "Yes, Submit Paper" at bounding box center [786, 490] width 99 height 15
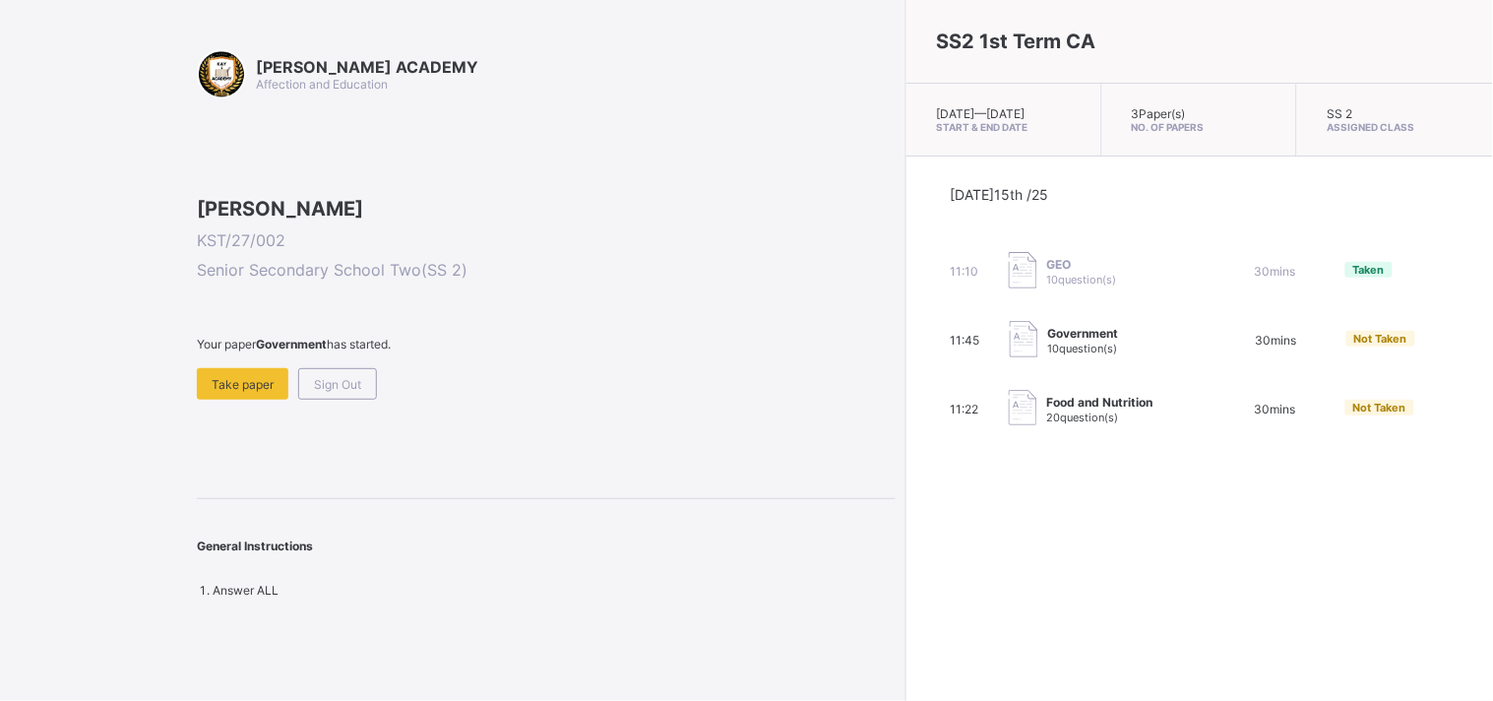
click at [1354, 345] on span "Not Taken" at bounding box center [1380, 339] width 53 height 14
click at [224, 400] on div "Take paper" at bounding box center [243, 383] width 92 height 31
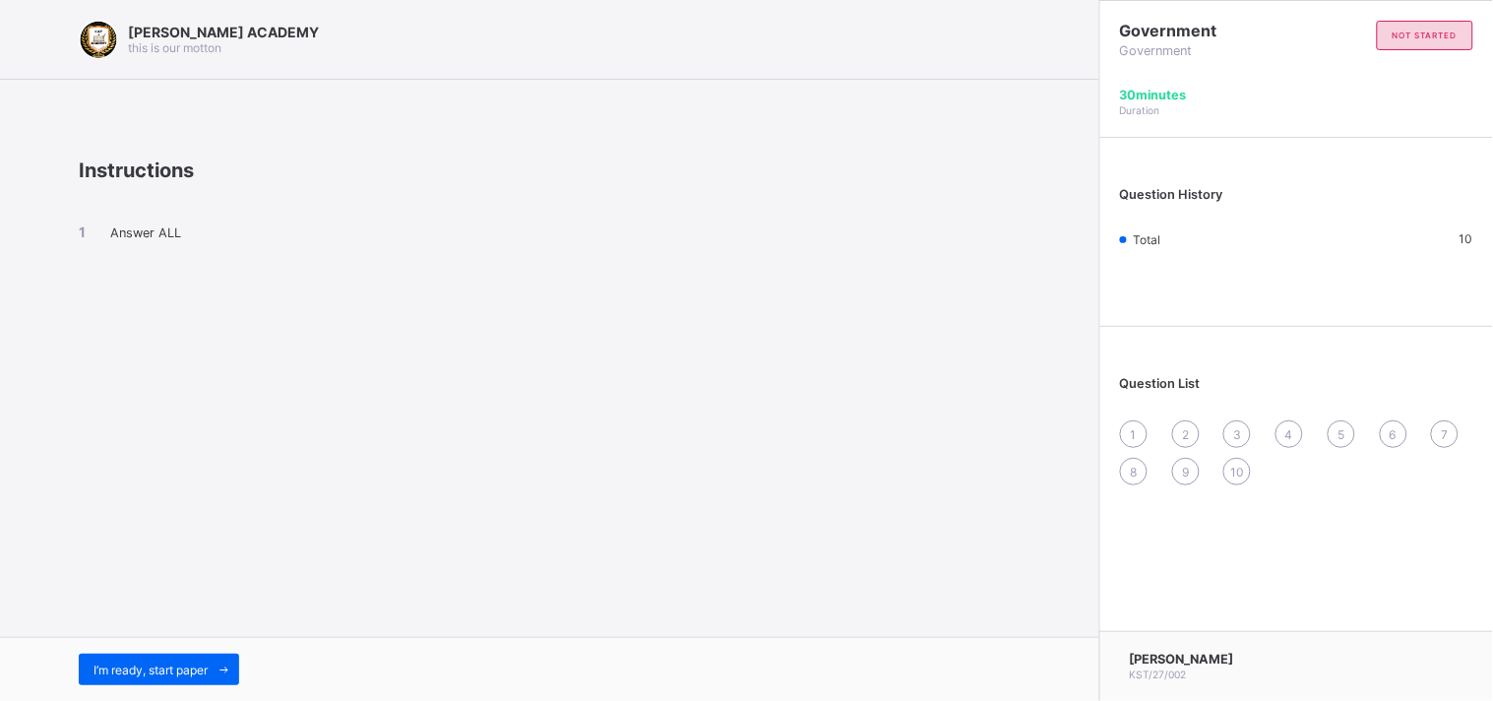
click at [740, 366] on div "KAY ACADEMY this is our motton Instructions Answer ALL I’m ready, start paper" at bounding box center [549, 350] width 1099 height 701
click at [205, 666] on span "I’m ready, start paper" at bounding box center [150, 669] width 114 height 15
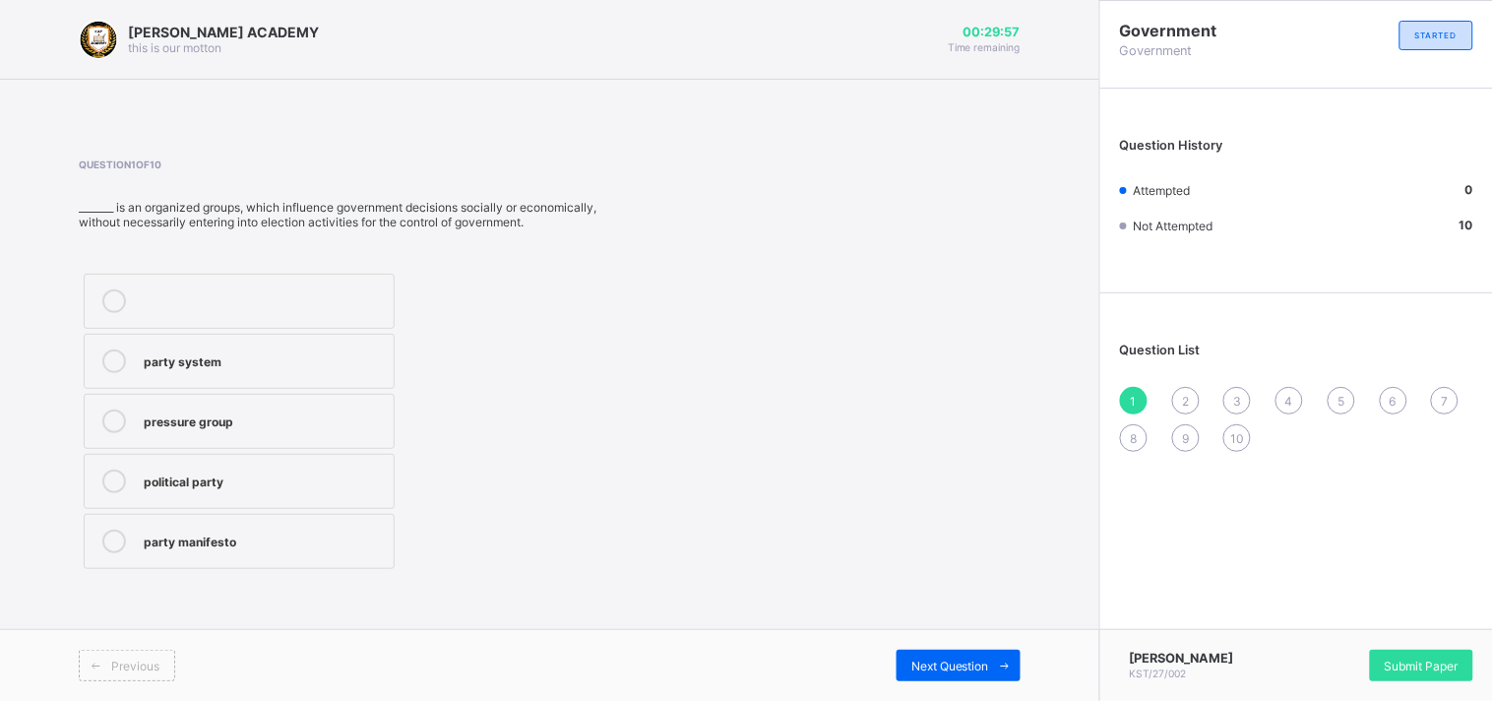
click at [115, 367] on icon at bounding box center [114, 361] width 24 height 24
click at [1460, 655] on div "Submit Paper" at bounding box center [1421, 664] width 103 height 31
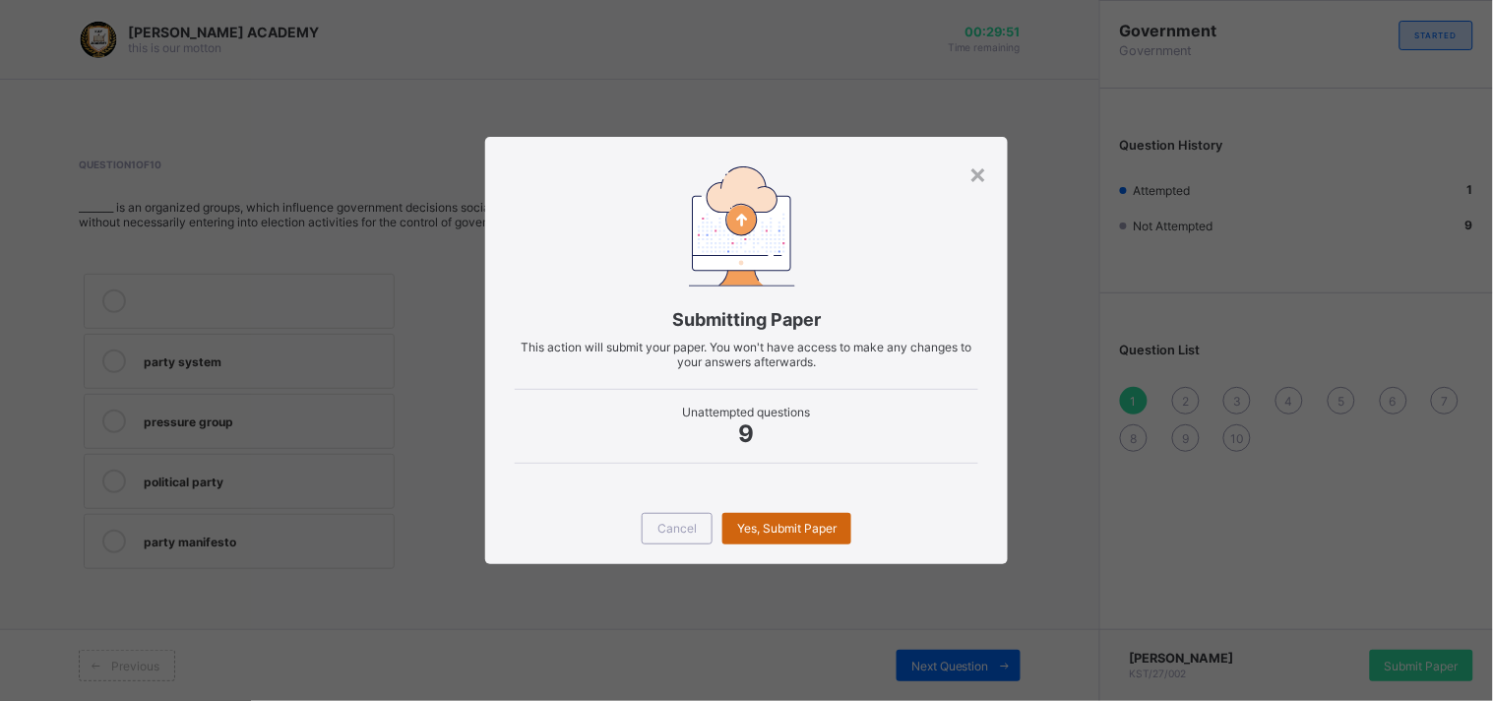
click at [828, 525] on span "Yes, Submit Paper" at bounding box center [786, 528] width 99 height 15
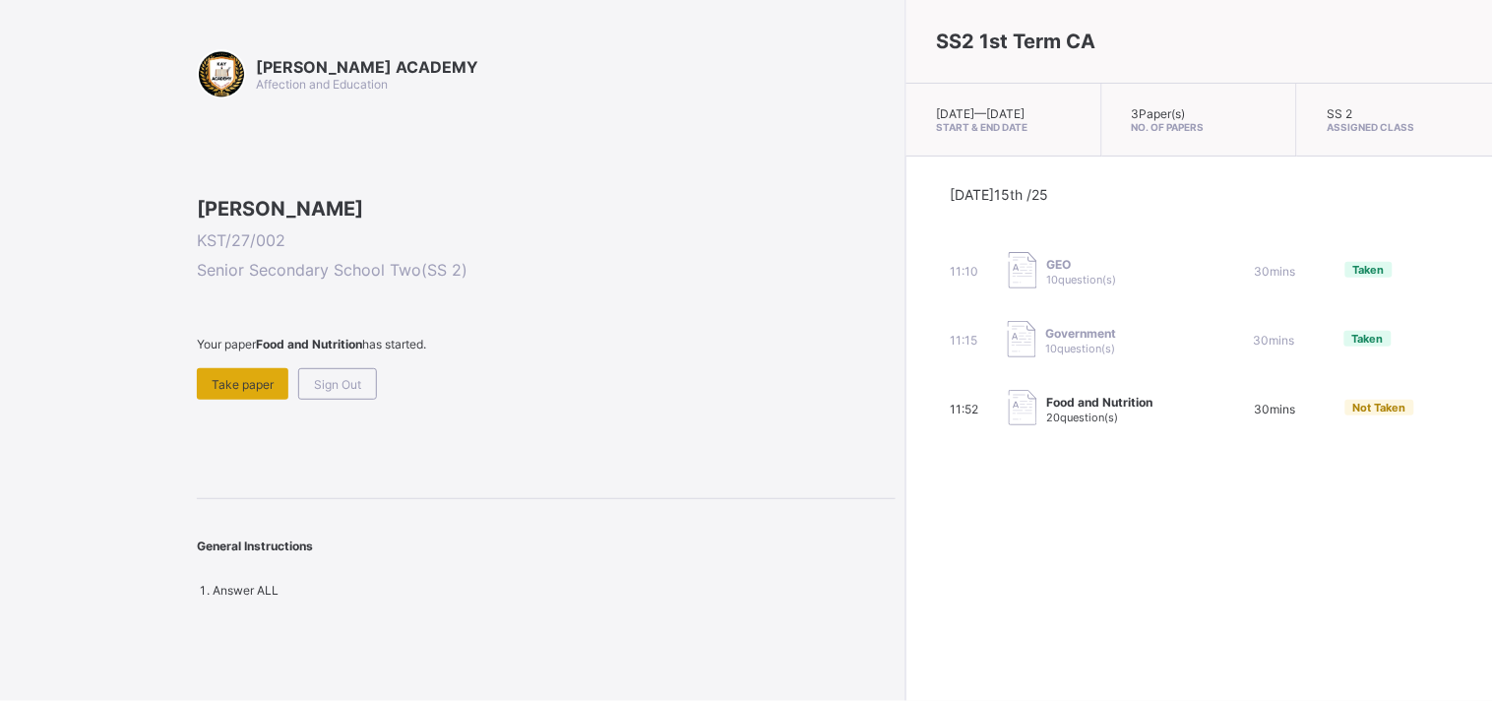
click at [227, 392] on span "Take paper" at bounding box center [243, 384] width 62 height 15
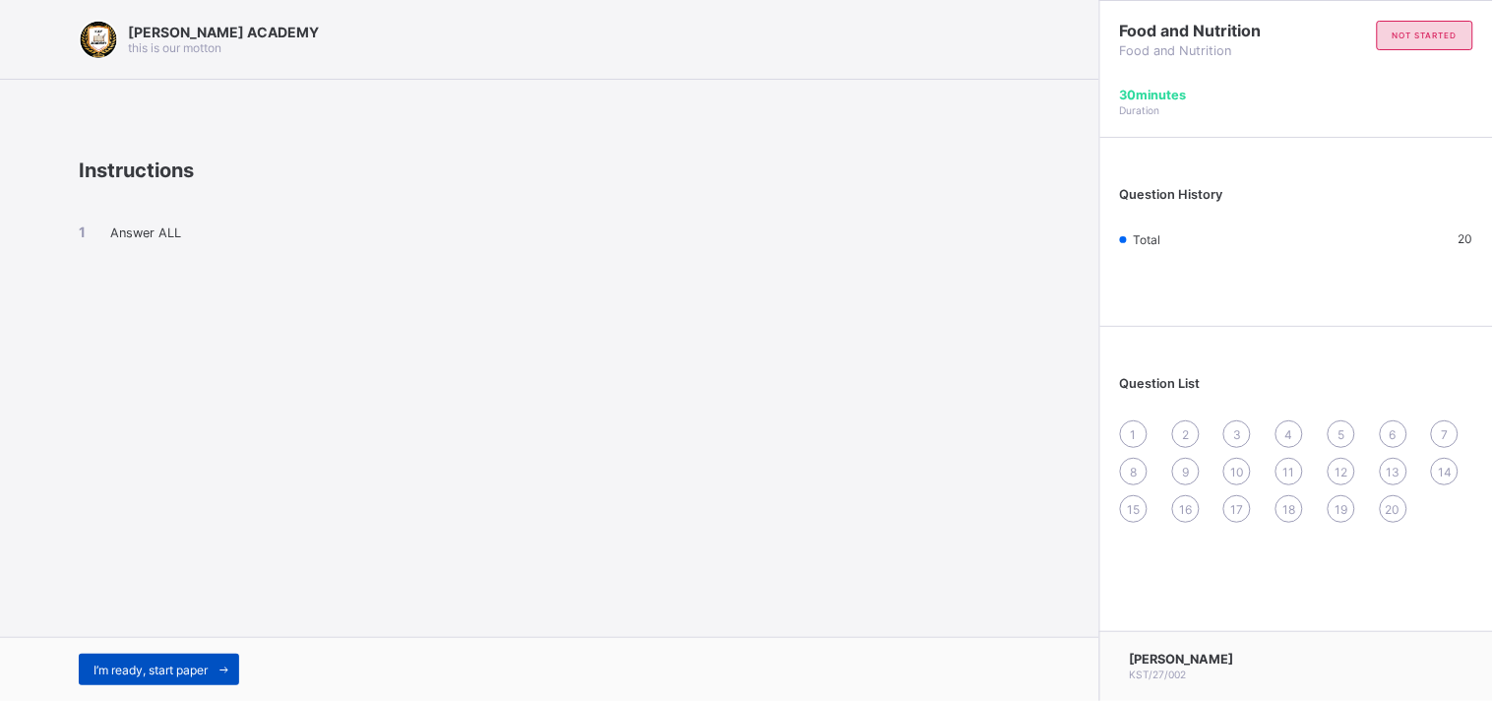
click at [211, 655] on span at bounding box center [223, 668] width 31 height 31
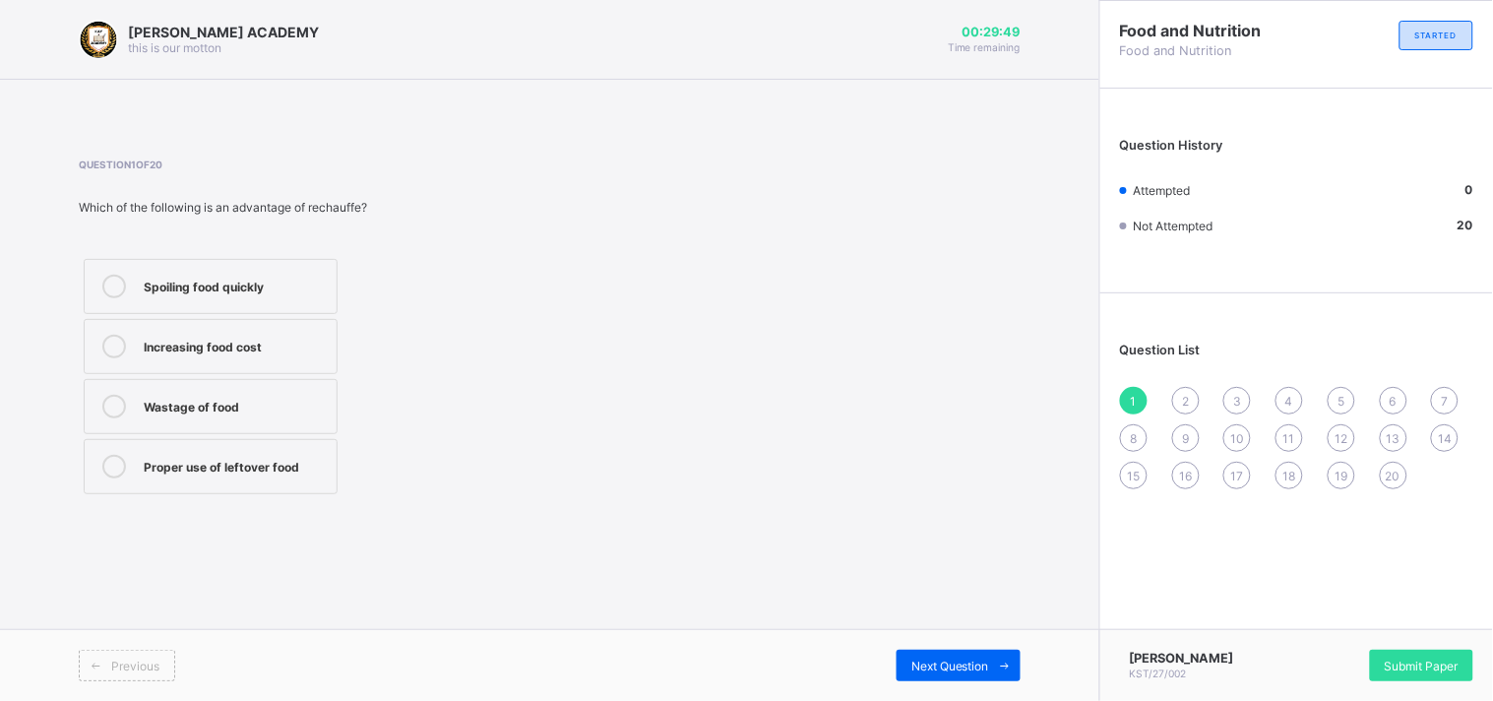
click at [146, 484] on label "Proper use of leftover food" at bounding box center [211, 466] width 254 height 55
click at [1193, 403] on div "2" at bounding box center [1186, 401] width 28 height 28
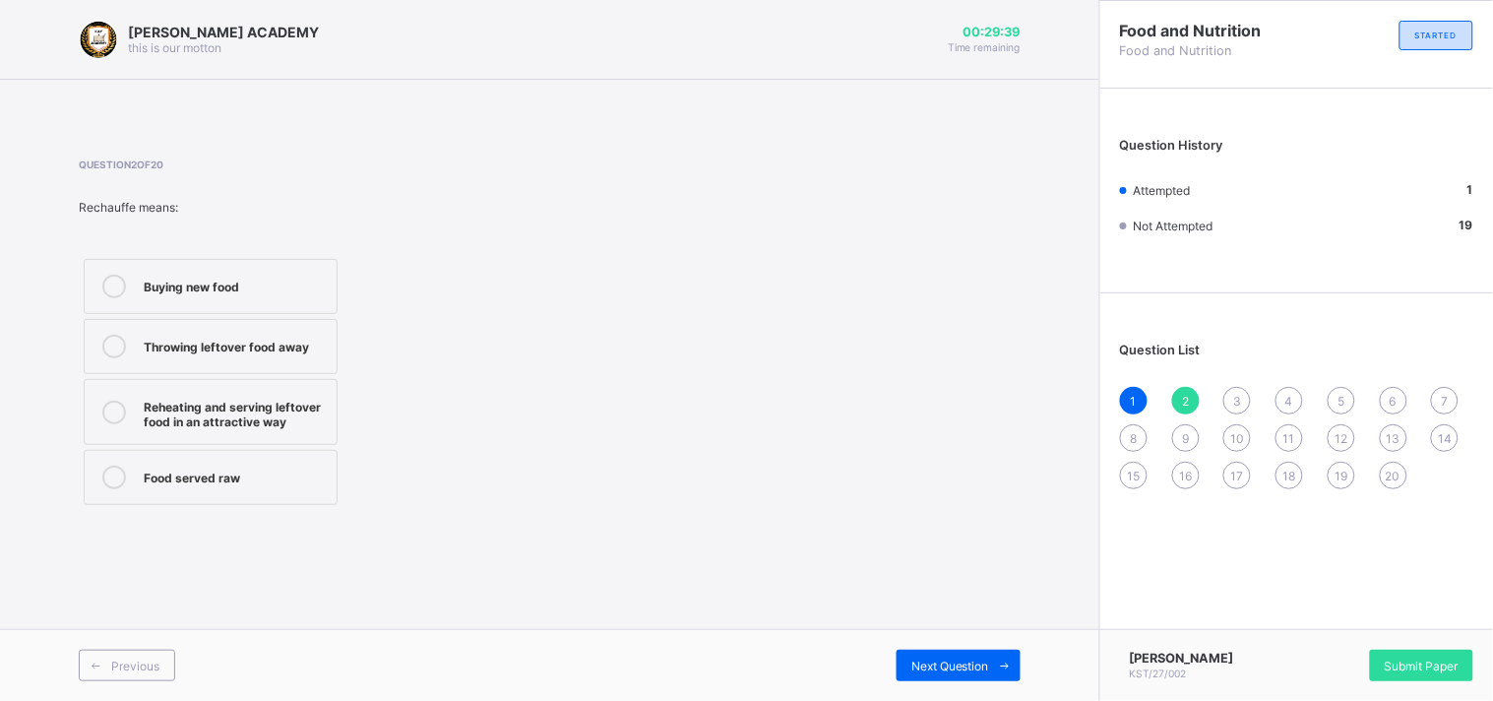
click at [226, 405] on div "Reheating and serving leftover food in an attractive way" at bounding box center [235, 412] width 183 height 34
click at [1243, 400] on div "3" at bounding box center [1237, 401] width 28 height 28
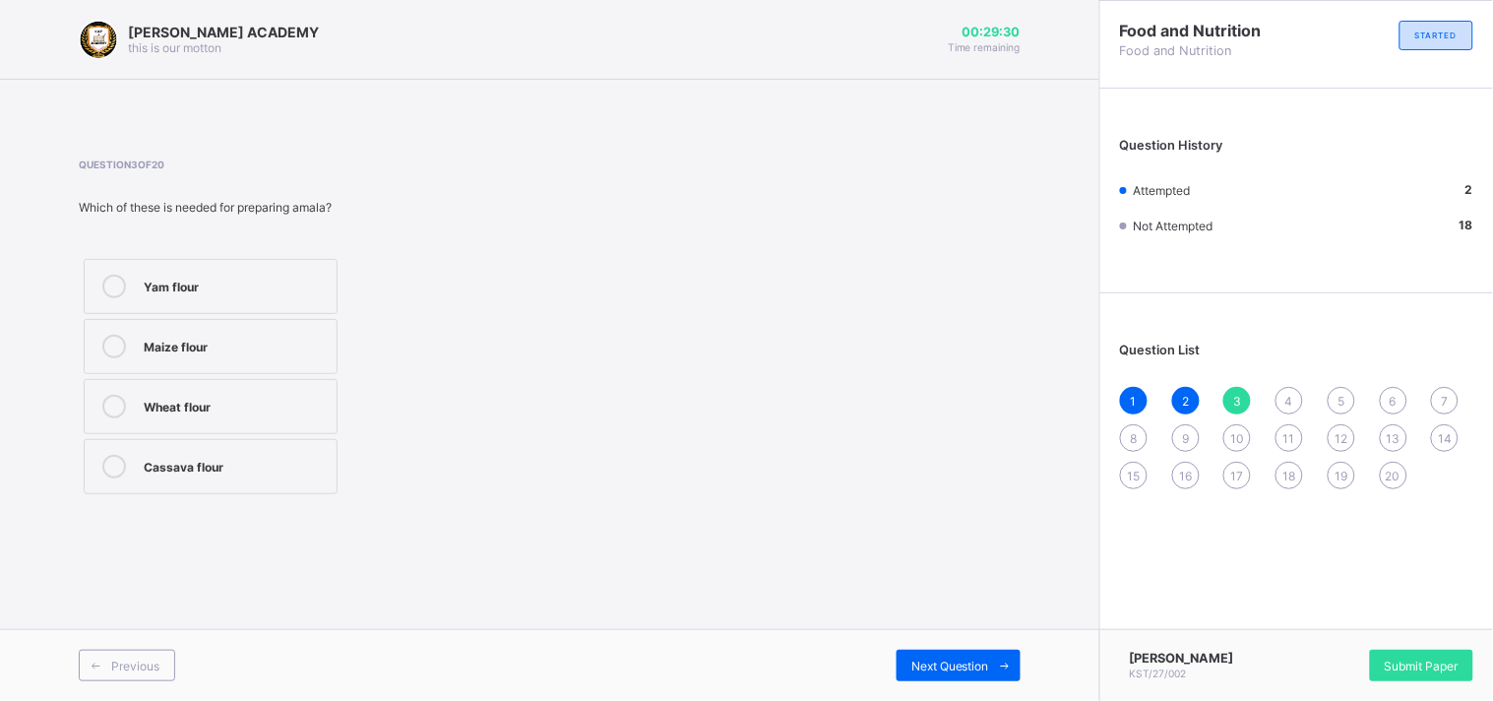
click at [119, 474] on icon at bounding box center [114, 467] width 24 height 24
click at [1280, 406] on div "4" at bounding box center [1289, 401] width 28 height 28
click at [134, 280] on label "Rice" at bounding box center [211, 286] width 254 height 55
click at [1341, 400] on span "5" at bounding box center [1340, 401] width 7 height 15
click at [254, 289] on div "Washing and peeling the yam" at bounding box center [235, 285] width 183 height 20
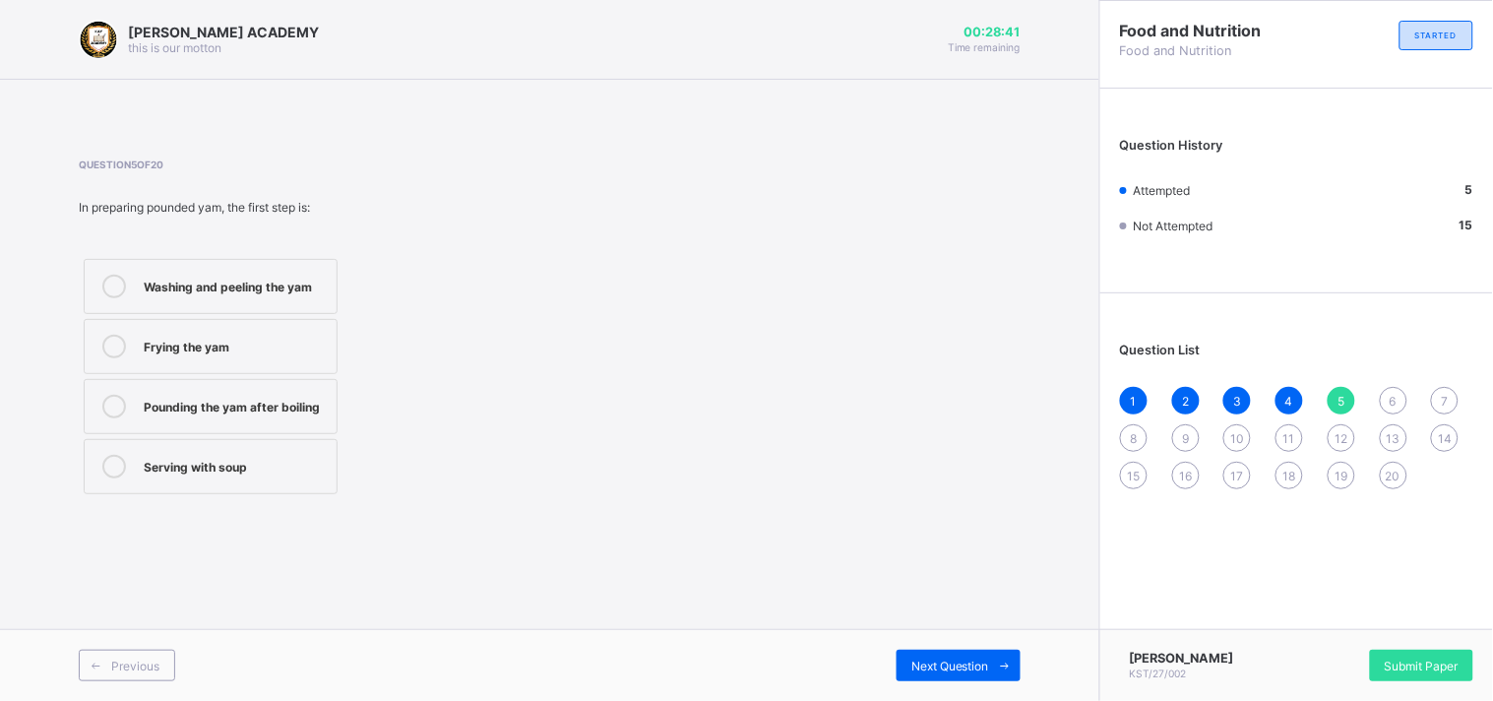
click at [1389, 400] on div "6" at bounding box center [1394, 401] width 28 height 28
click at [238, 330] on label "Efik people" at bounding box center [211, 346] width 254 height 55
click at [1442, 399] on span "7" at bounding box center [1445, 401] width 7 height 15
click at [240, 365] on label "Tiv people" at bounding box center [211, 346] width 254 height 55
click at [1140, 435] on div "8" at bounding box center [1134, 438] width 28 height 28
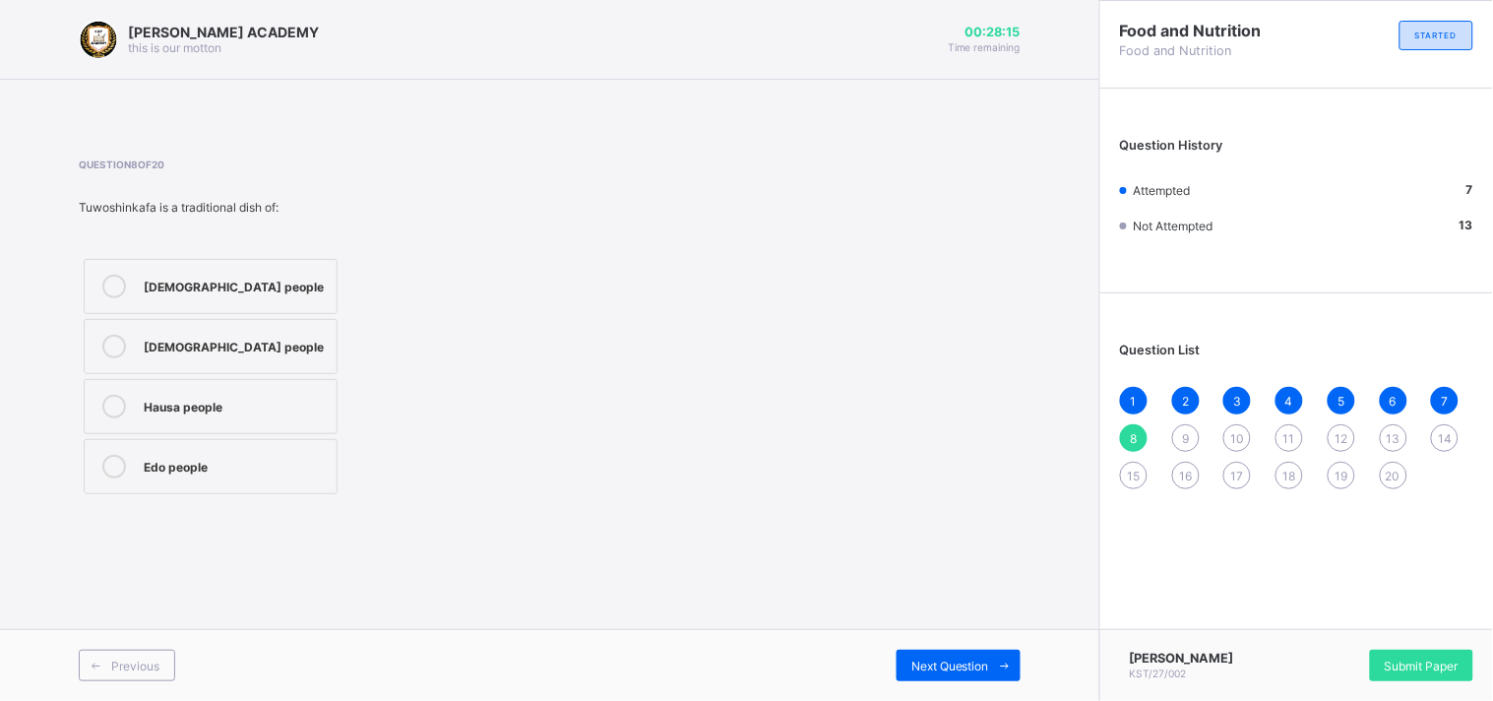
click at [243, 396] on div "Hausa people" at bounding box center [235, 405] width 183 height 20
click at [1179, 443] on div "9" at bounding box center [1186, 438] width 28 height 28
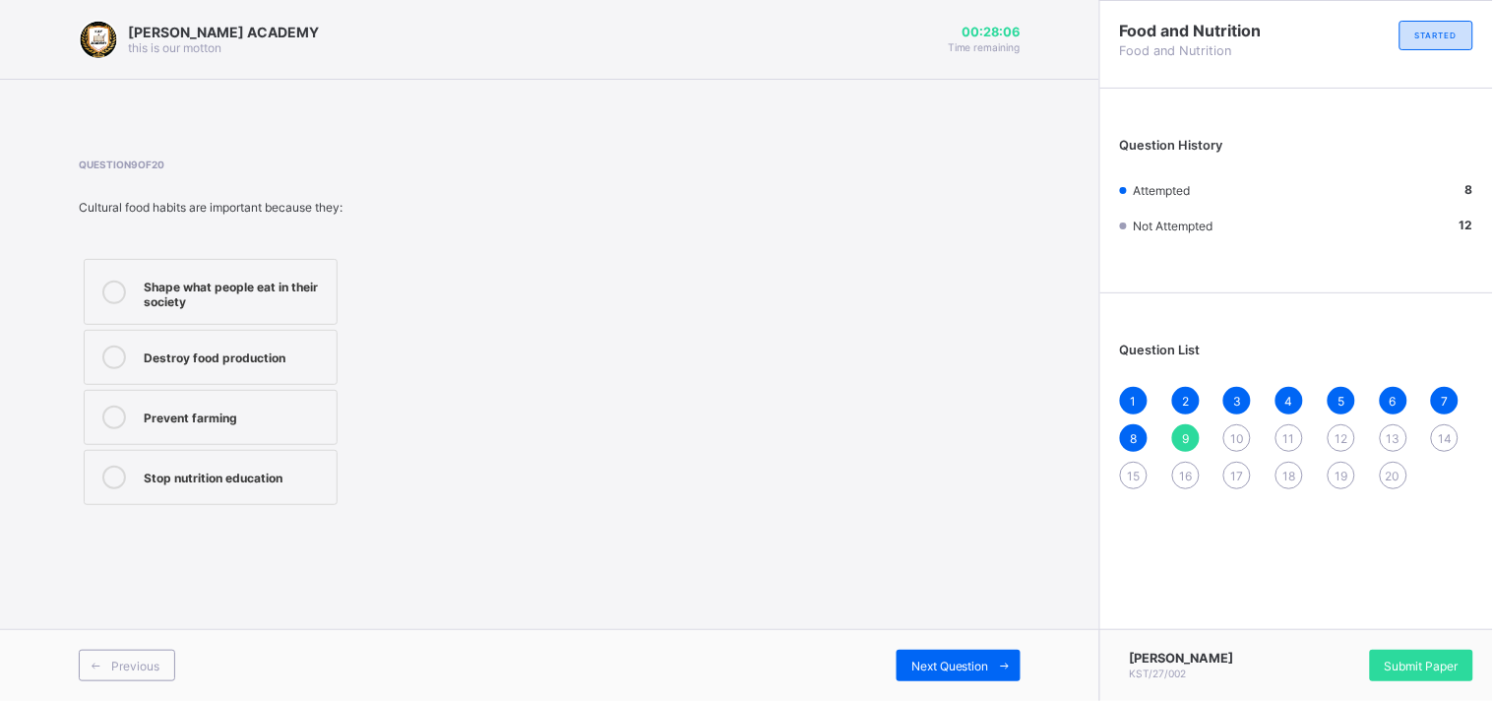
click at [295, 292] on div "Shape what people eat in their society" at bounding box center [235, 292] width 183 height 34
click at [1236, 427] on div "10" at bounding box center [1237, 438] width 28 height 28
click at [271, 291] on div "Culture, religion, and environment" at bounding box center [235, 292] width 183 height 34
click at [1290, 434] on span "11" at bounding box center [1289, 438] width 12 height 15
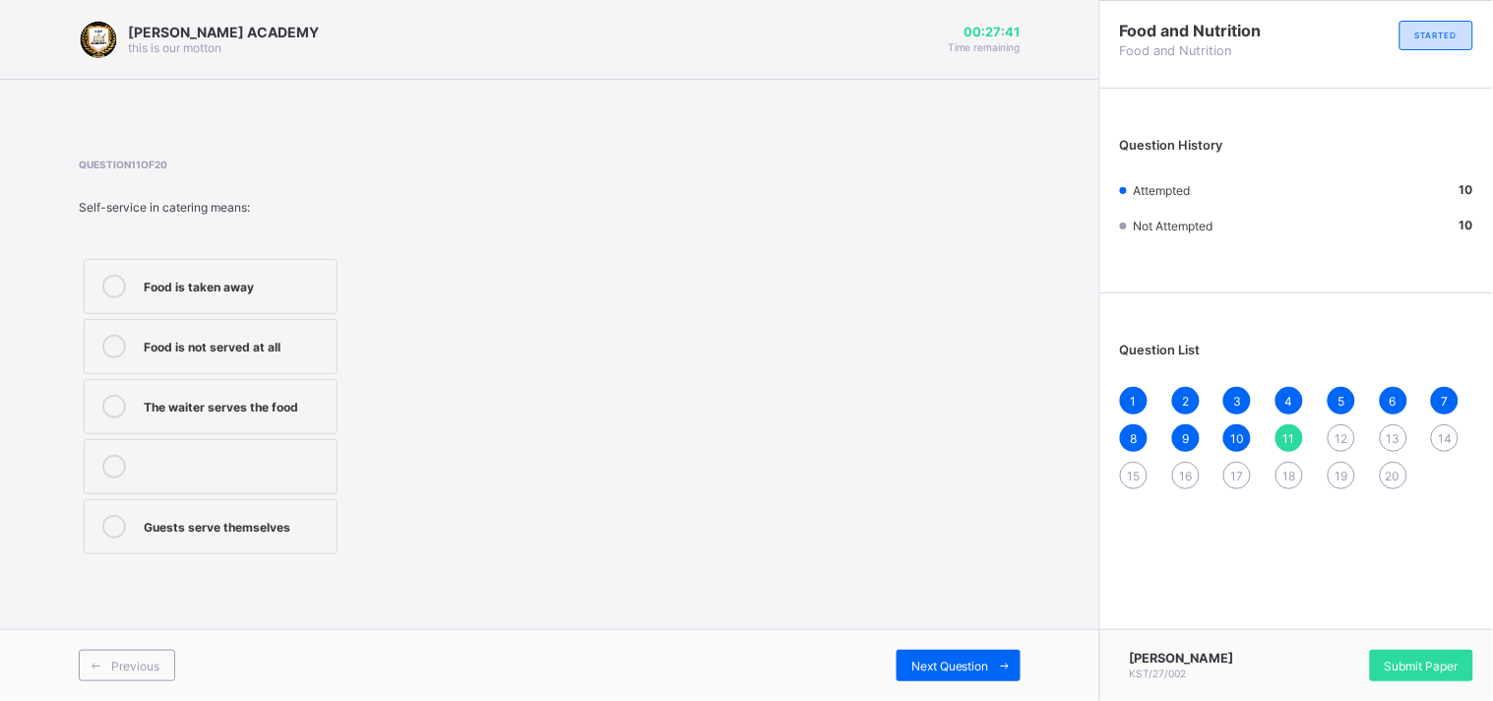
click at [240, 542] on label "Guests serve themselves" at bounding box center [211, 526] width 254 height 55
click at [1335, 438] on span "12" at bounding box center [1340, 438] width 13 height 15
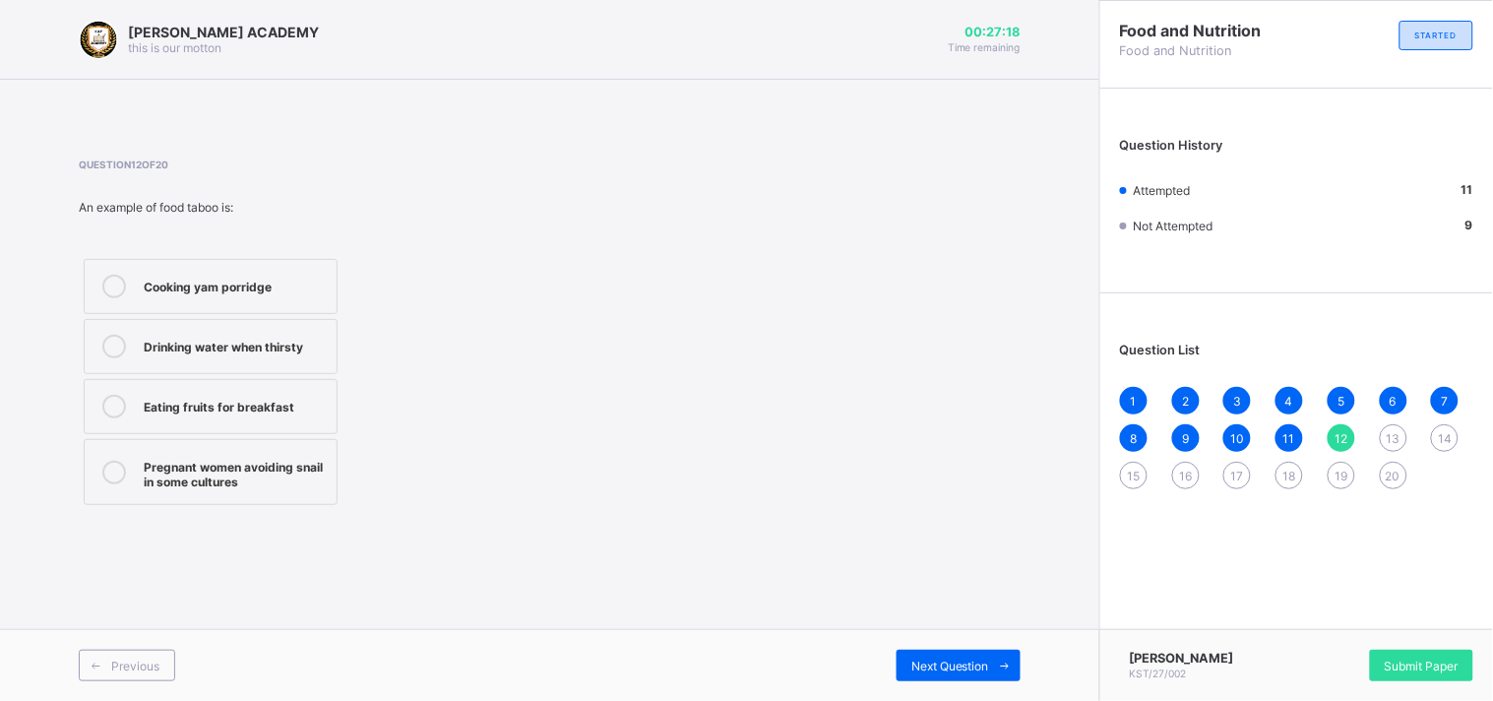
click at [261, 469] on div "Pregnant women avoiding snail in some cultures" at bounding box center [235, 472] width 183 height 34
click at [260, 348] on div "Drinking water when thirsty" at bounding box center [235, 345] width 183 height 20
click at [1388, 425] on div "13" at bounding box center [1394, 438] width 28 height 28
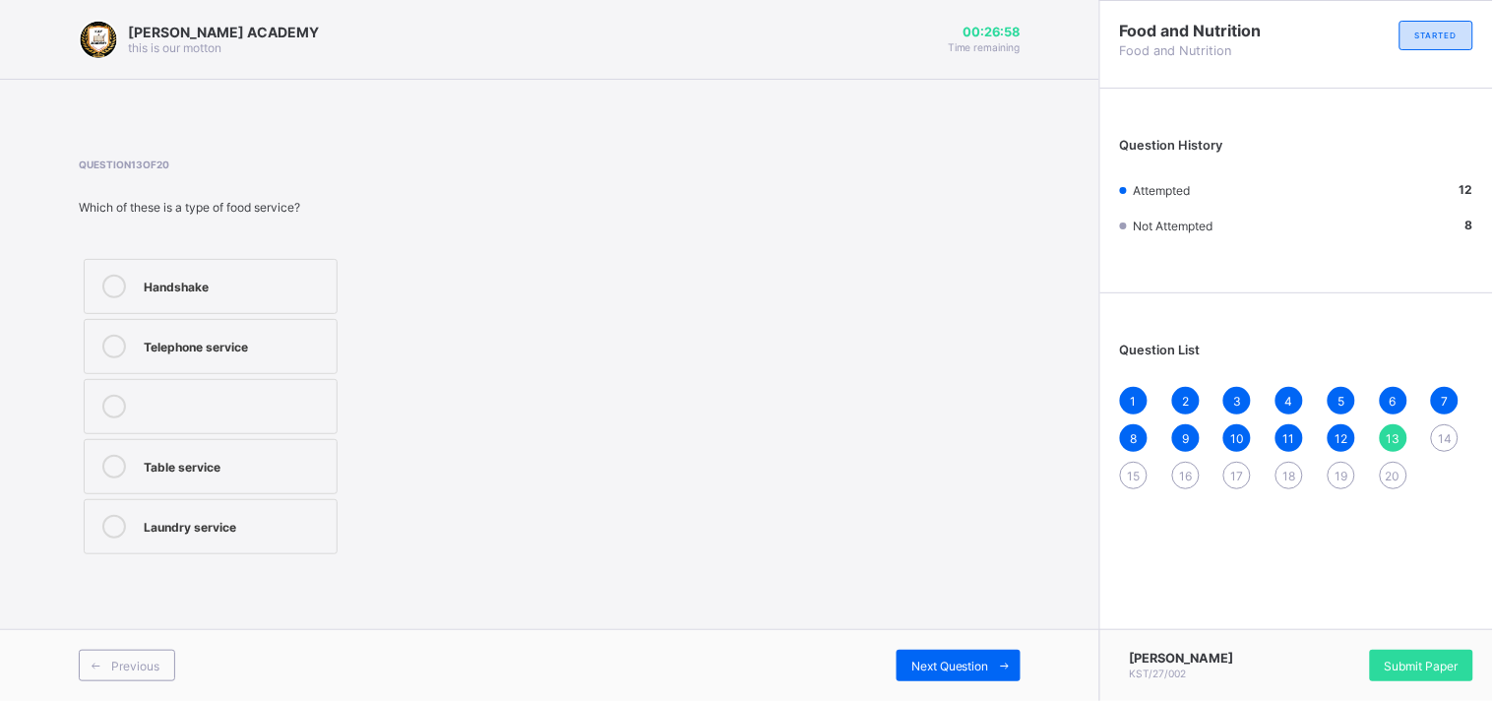
click at [182, 487] on label "Table service" at bounding box center [211, 466] width 254 height 55
click at [1444, 441] on span "14" at bounding box center [1445, 438] width 14 height 15
click at [222, 455] on div "Banquet" at bounding box center [235, 465] width 183 height 20
click at [1128, 480] on span "15" at bounding box center [1134, 475] width 13 height 15
click at [213, 469] on div "Birthday party" at bounding box center [235, 465] width 183 height 20
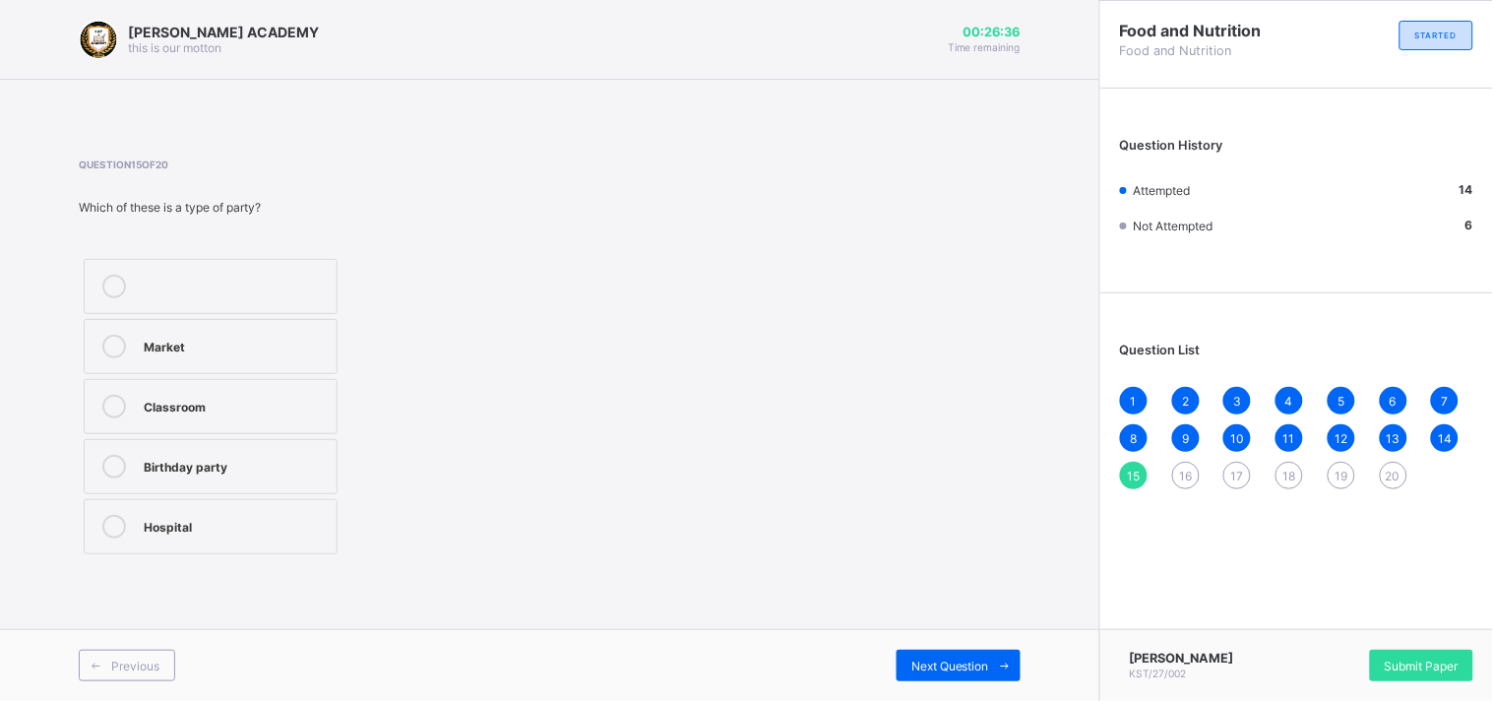
click at [1195, 476] on div "16" at bounding box center [1186, 476] width 28 height 28
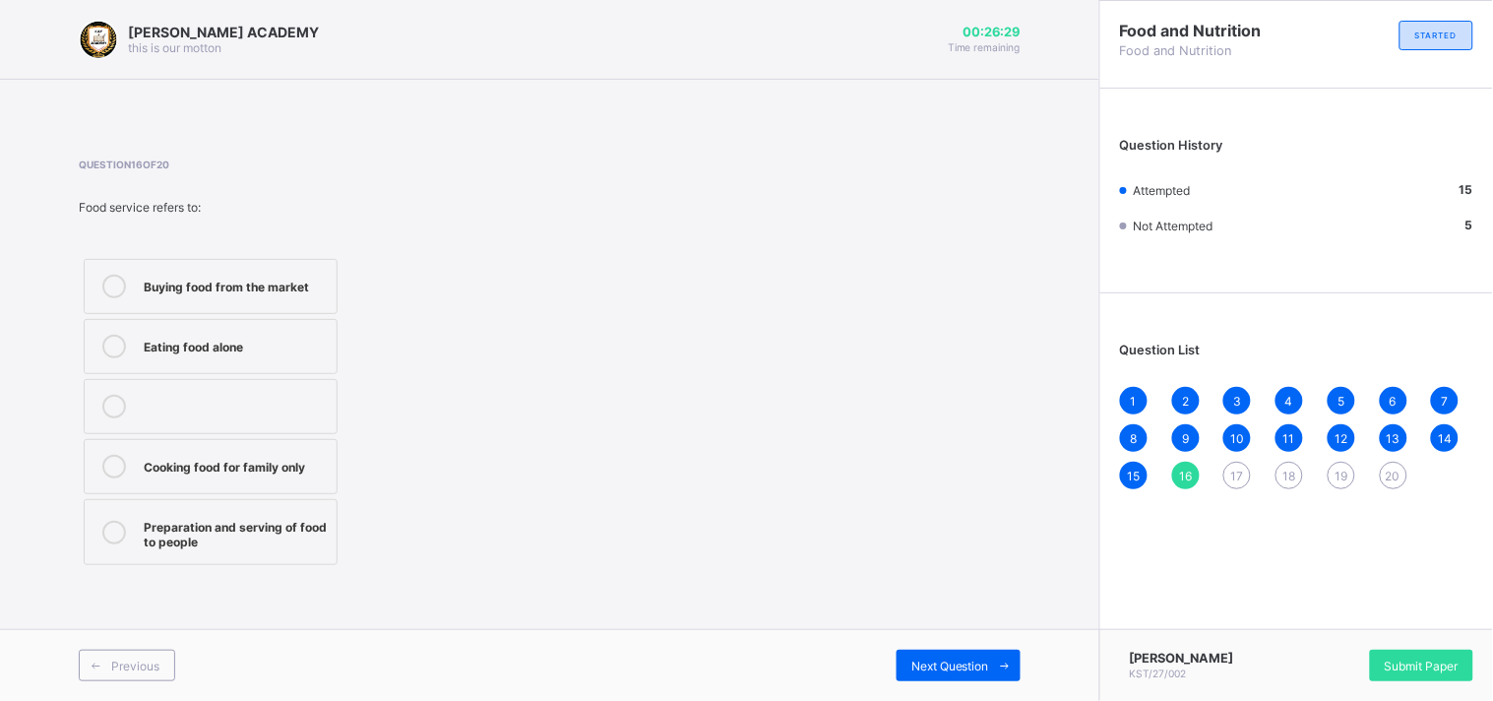
click at [219, 526] on div "Preparation and serving of food to people" at bounding box center [235, 532] width 183 height 34
click at [1235, 473] on span "17" at bounding box center [1237, 475] width 13 height 15
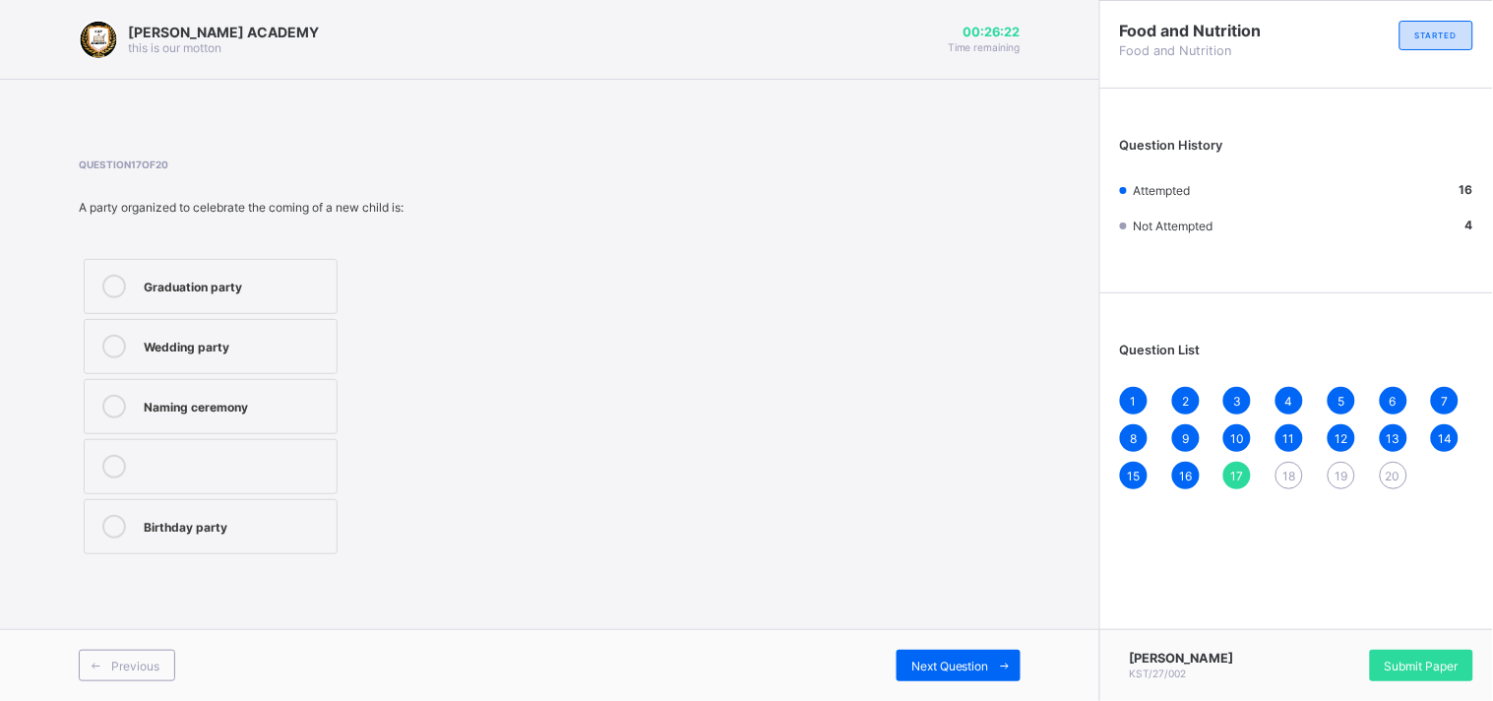
click at [246, 396] on div "Naming ceremony" at bounding box center [235, 405] width 183 height 20
click at [1295, 483] on div "18" at bounding box center [1289, 476] width 28 height 28
click at [252, 404] on div "Poor hygiene" at bounding box center [235, 405] width 183 height 20
click at [1345, 472] on span "19" at bounding box center [1340, 475] width 13 height 15
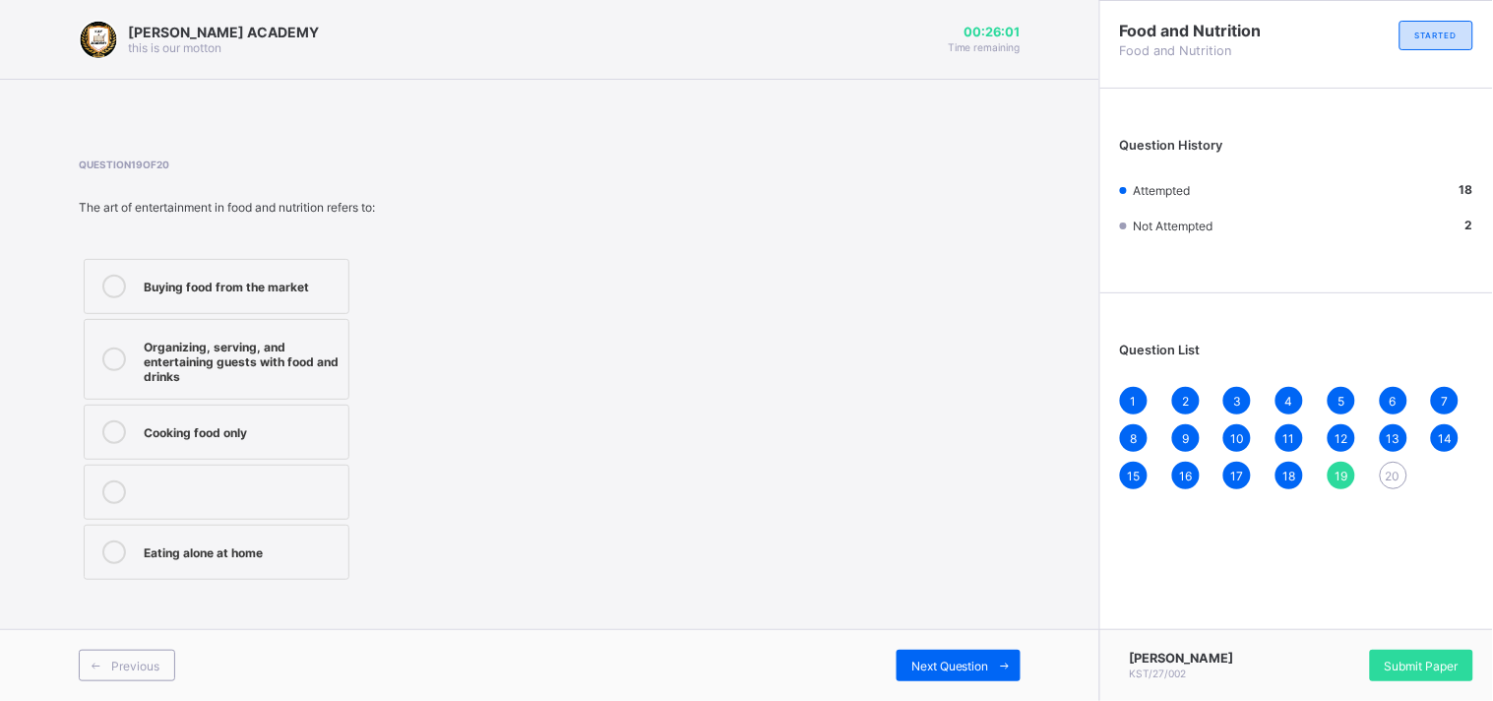
click at [246, 360] on div "Organizing, serving, and entertaining guests with food and drinks" at bounding box center [241, 359] width 195 height 49
click at [1388, 468] on span "20" at bounding box center [1393, 475] width 15 height 15
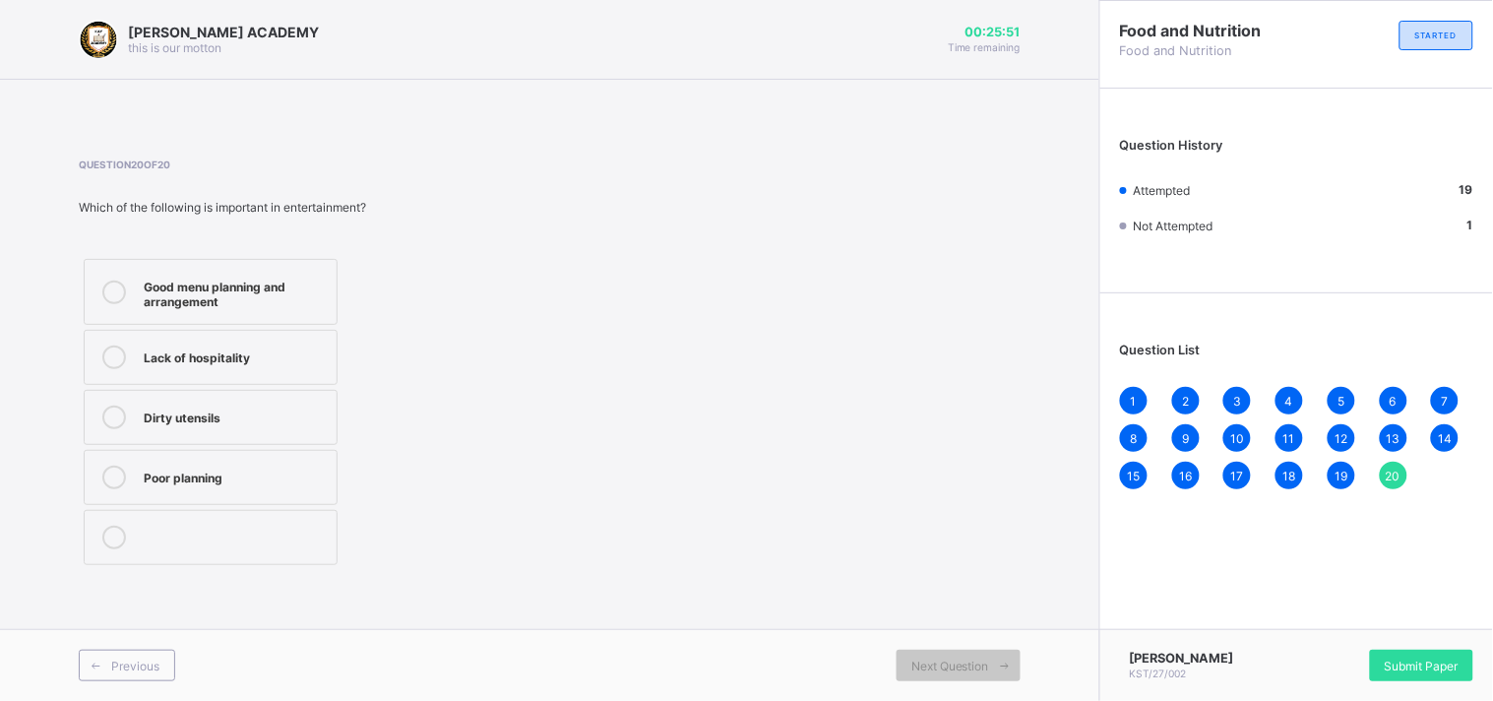
click at [273, 305] on div "Good menu planning and arrangement" at bounding box center [235, 292] width 183 height 34
click at [1430, 649] on div "Submit Paper" at bounding box center [1421, 664] width 103 height 31
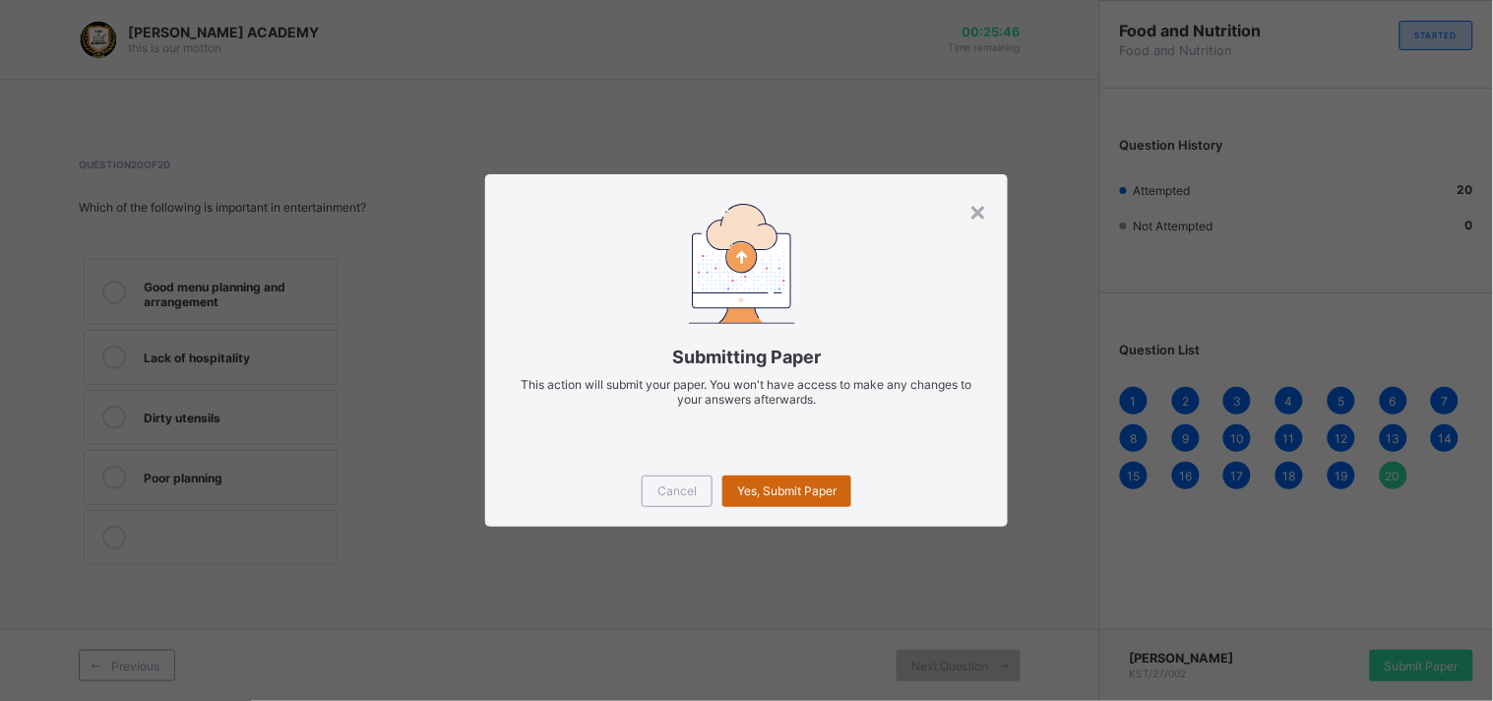
click at [813, 495] on span "Yes, Submit Paper" at bounding box center [786, 490] width 99 height 15
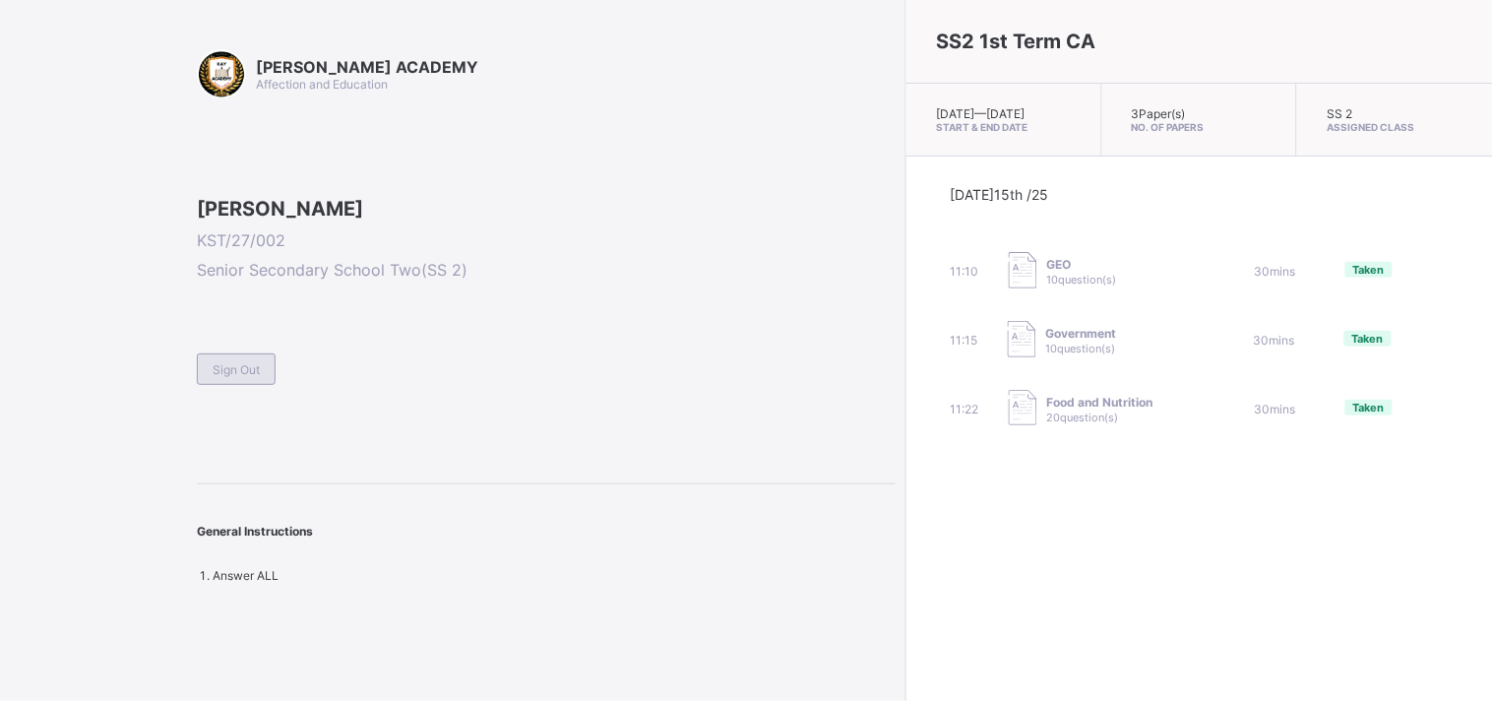
click at [233, 377] on span "Sign Out" at bounding box center [236, 369] width 47 height 15
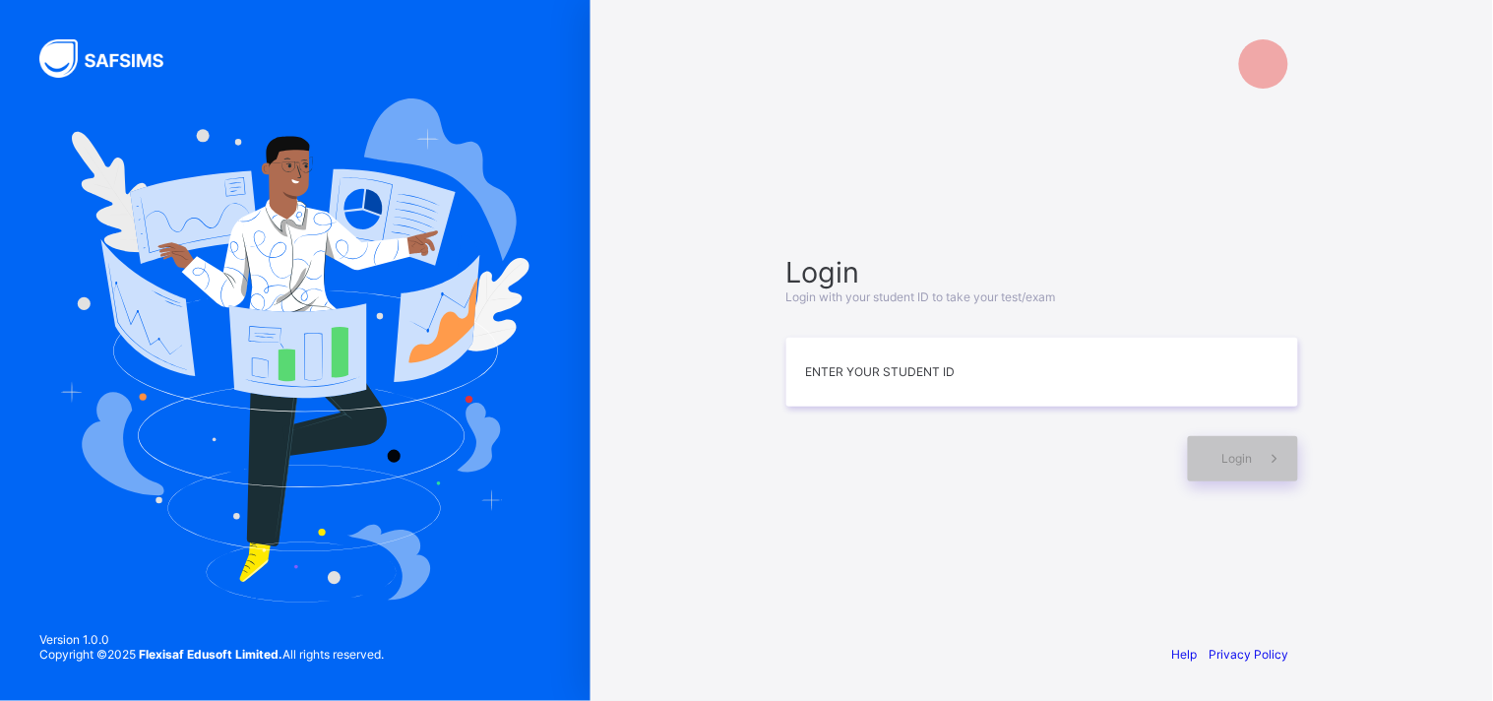
click at [233, 494] on img at bounding box center [295, 350] width 468 height 504
click at [810, 379] on input at bounding box center [1042, 373] width 512 height 69
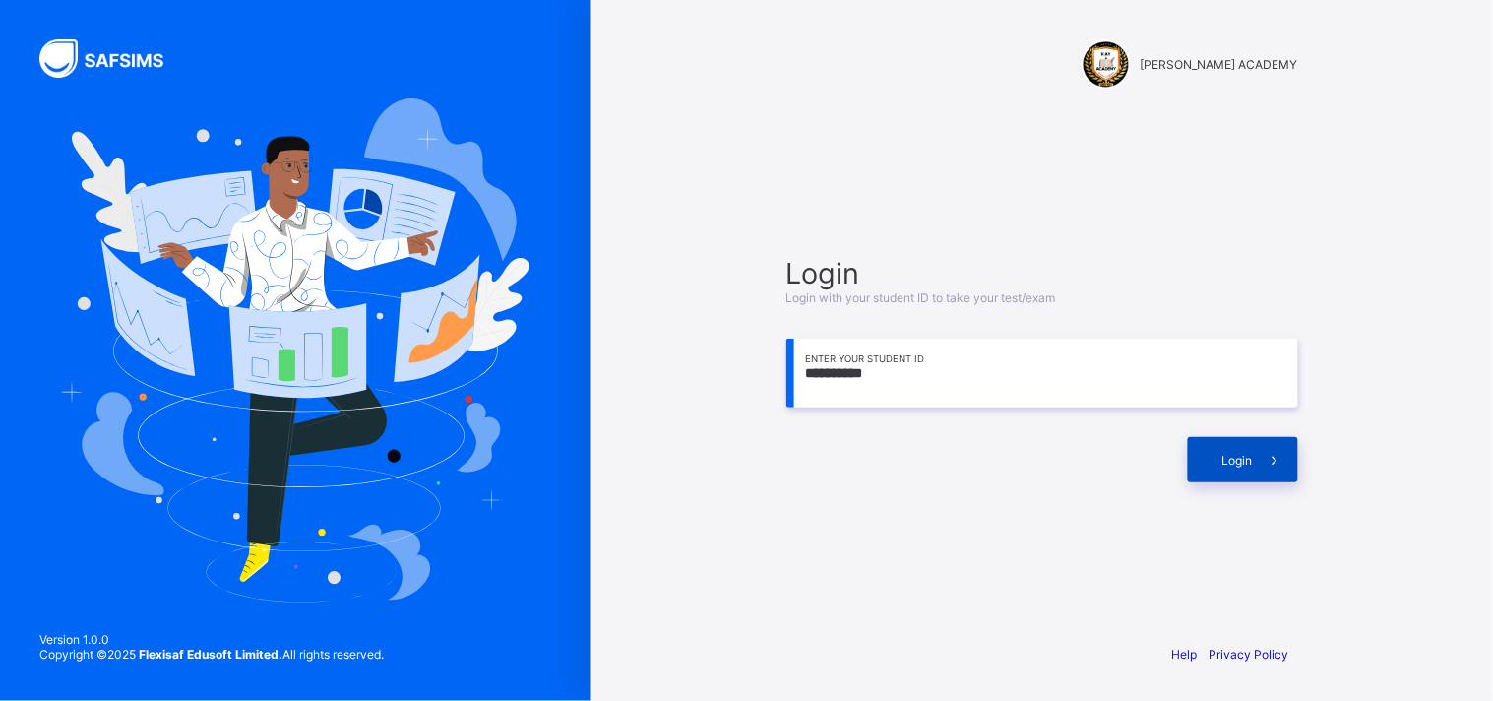
click at [1242, 457] on span "Login" at bounding box center [1237, 460] width 31 height 15
click at [870, 369] on input "**********" at bounding box center [1042, 373] width 512 height 69
click at [838, 367] on input "**********" at bounding box center [1042, 373] width 512 height 69
type input "**********"
click at [1210, 468] on div "Login" at bounding box center [1243, 459] width 110 height 45
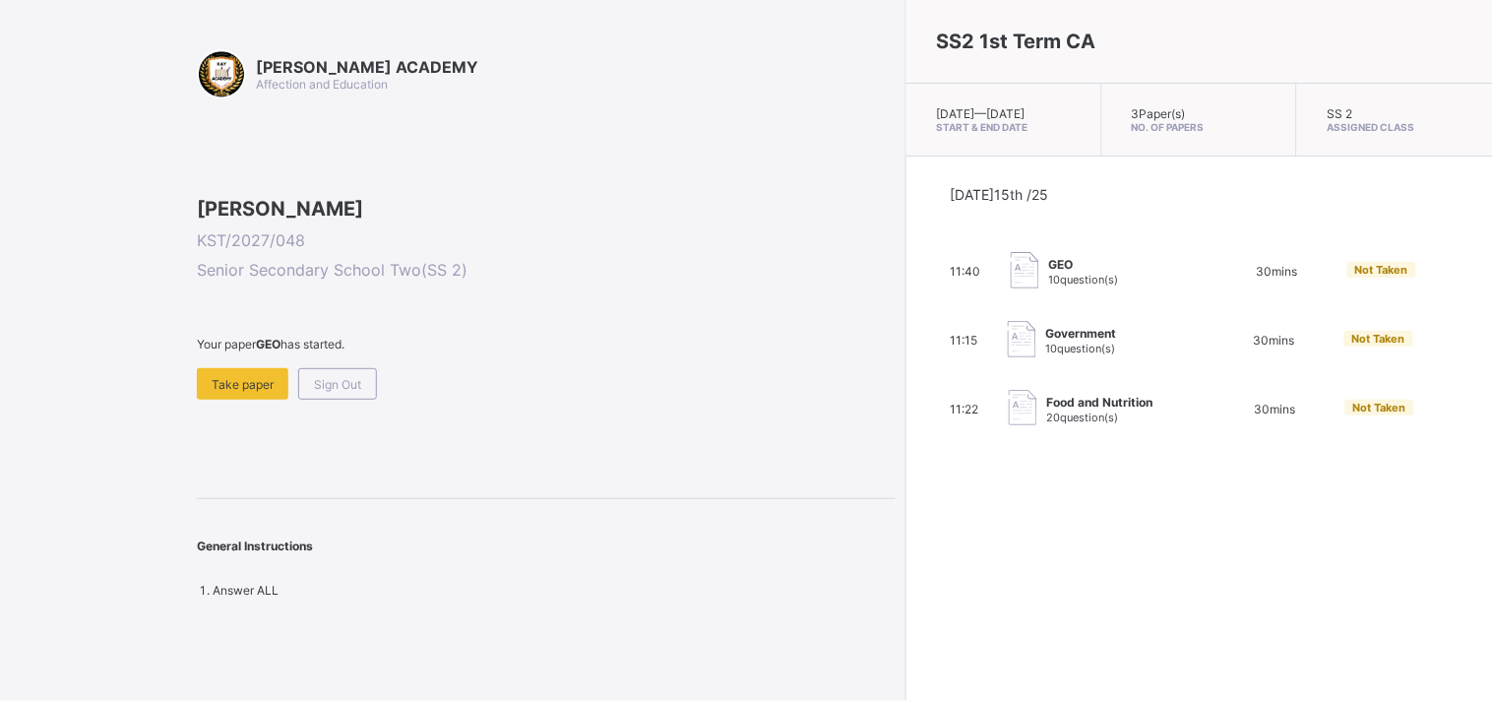
click at [1049, 283] on span "10 question(s)" at bounding box center [1084, 280] width 70 height 14
click at [252, 392] on span "Take paper" at bounding box center [243, 384] width 62 height 15
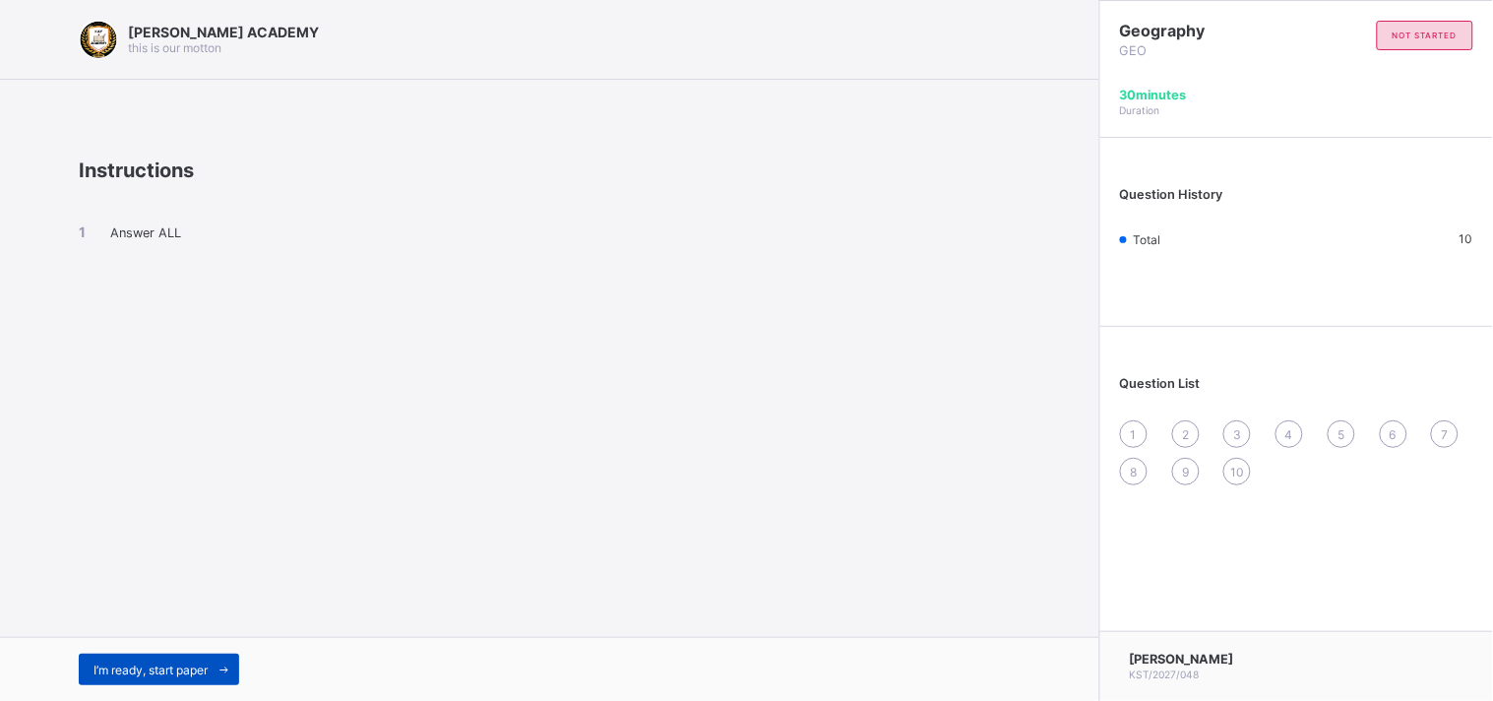
click at [194, 659] on div "I’m ready, start paper" at bounding box center [159, 668] width 160 height 31
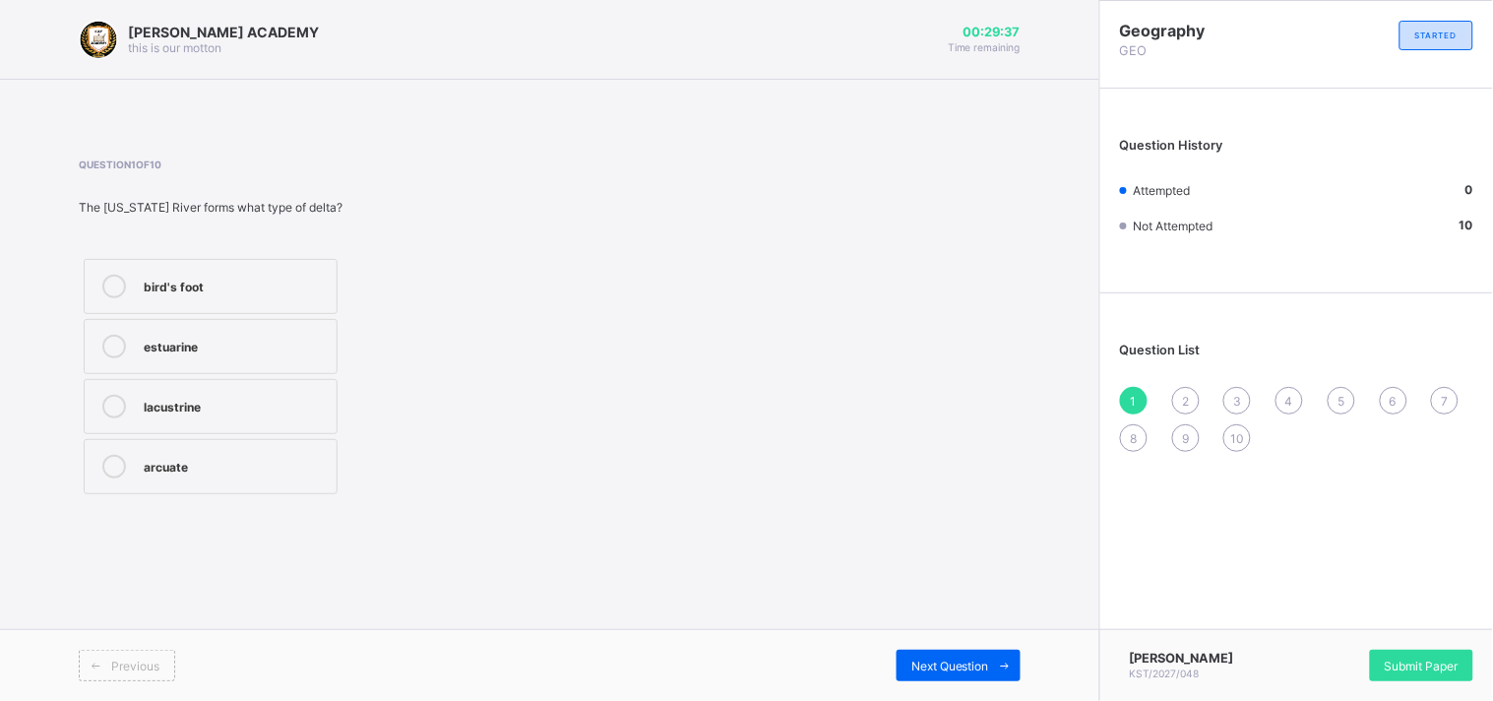
click at [112, 278] on icon at bounding box center [114, 287] width 24 height 24
click at [912, 669] on span "Next Question" at bounding box center [950, 665] width 78 height 15
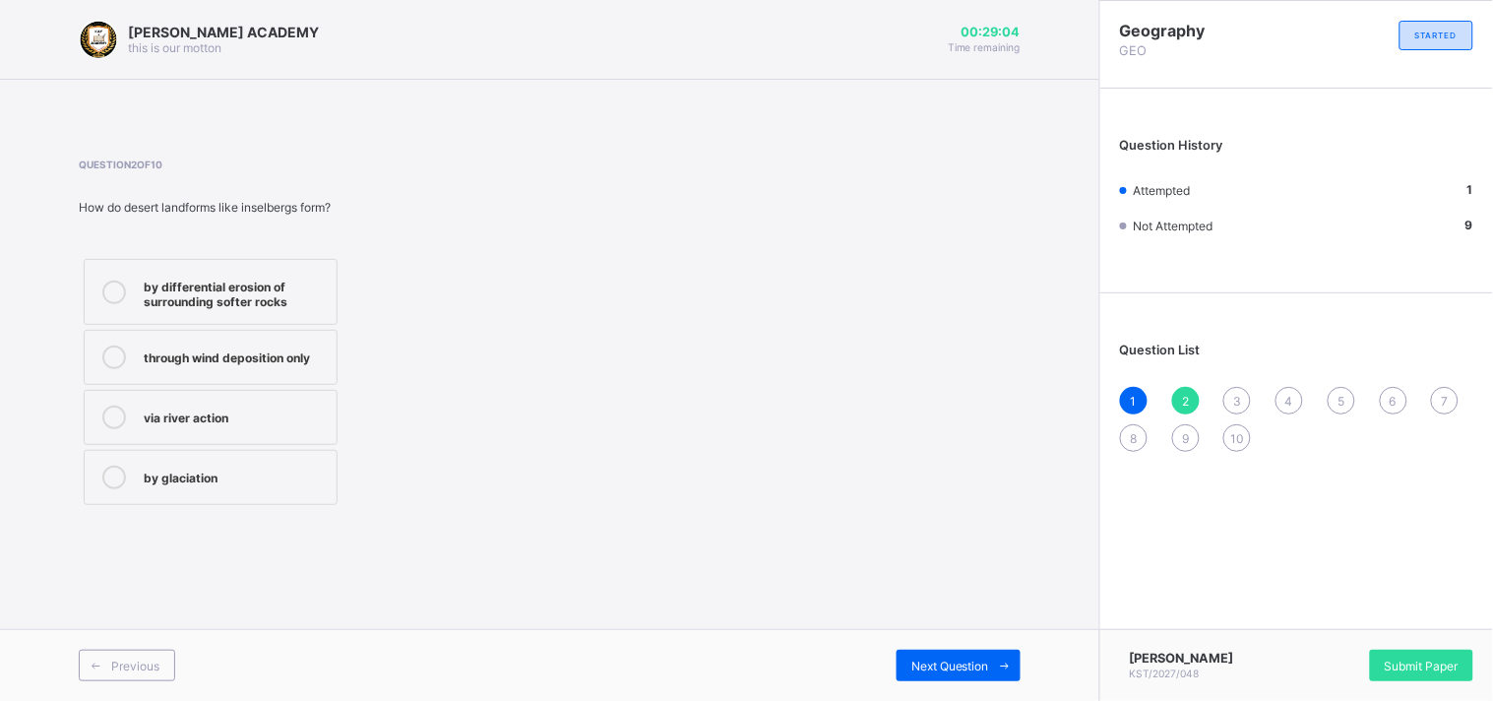
click at [258, 349] on div "through wind deposition only" at bounding box center [235, 355] width 183 height 20
click at [936, 667] on span "Next Question" at bounding box center [950, 665] width 78 height 15
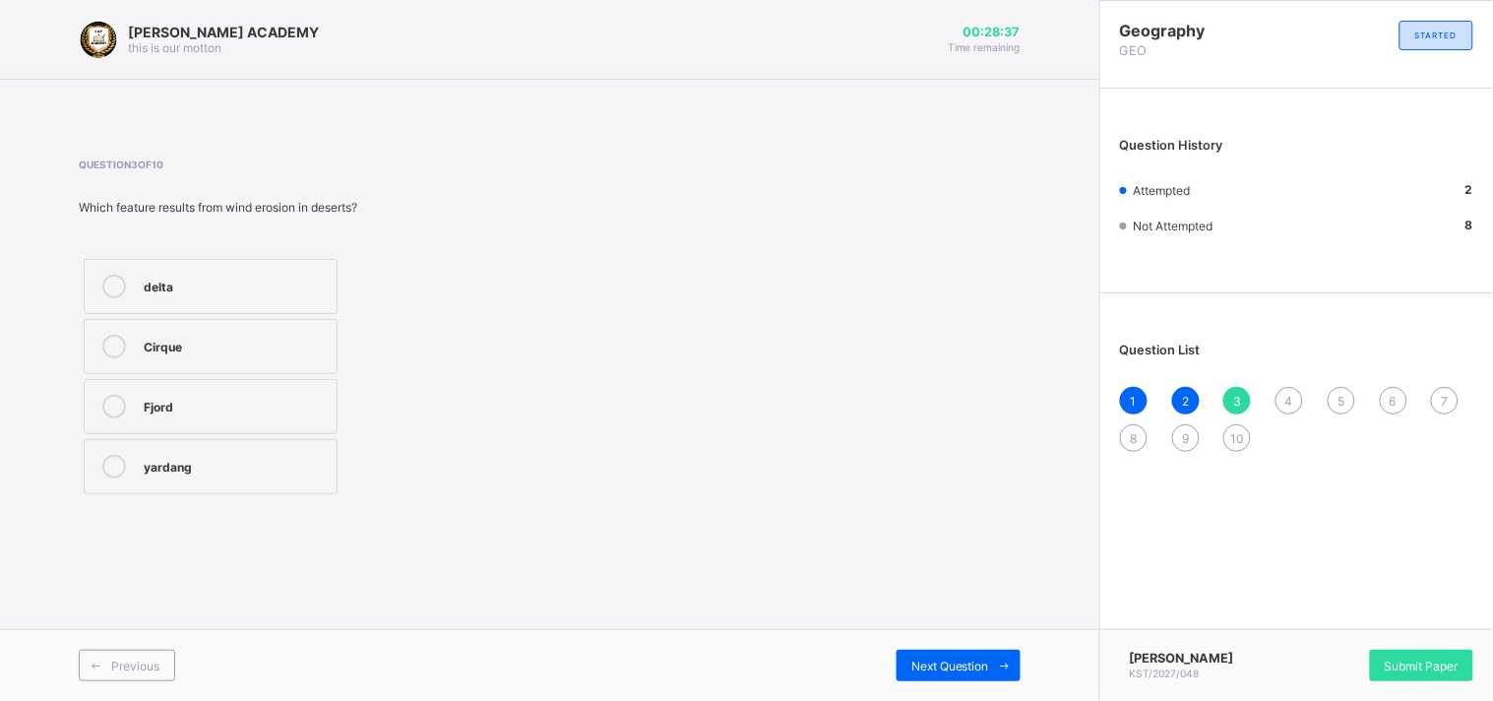
click at [212, 299] on label "delta" at bounding box center [211, 286] width 254 height 55
click at [945, 672] on span "Next Question" at bounding box center [950, 665] width 78 height 15
click at [190, 290] on div "star dune" at bounding box center [235, 285] width 183 height 20
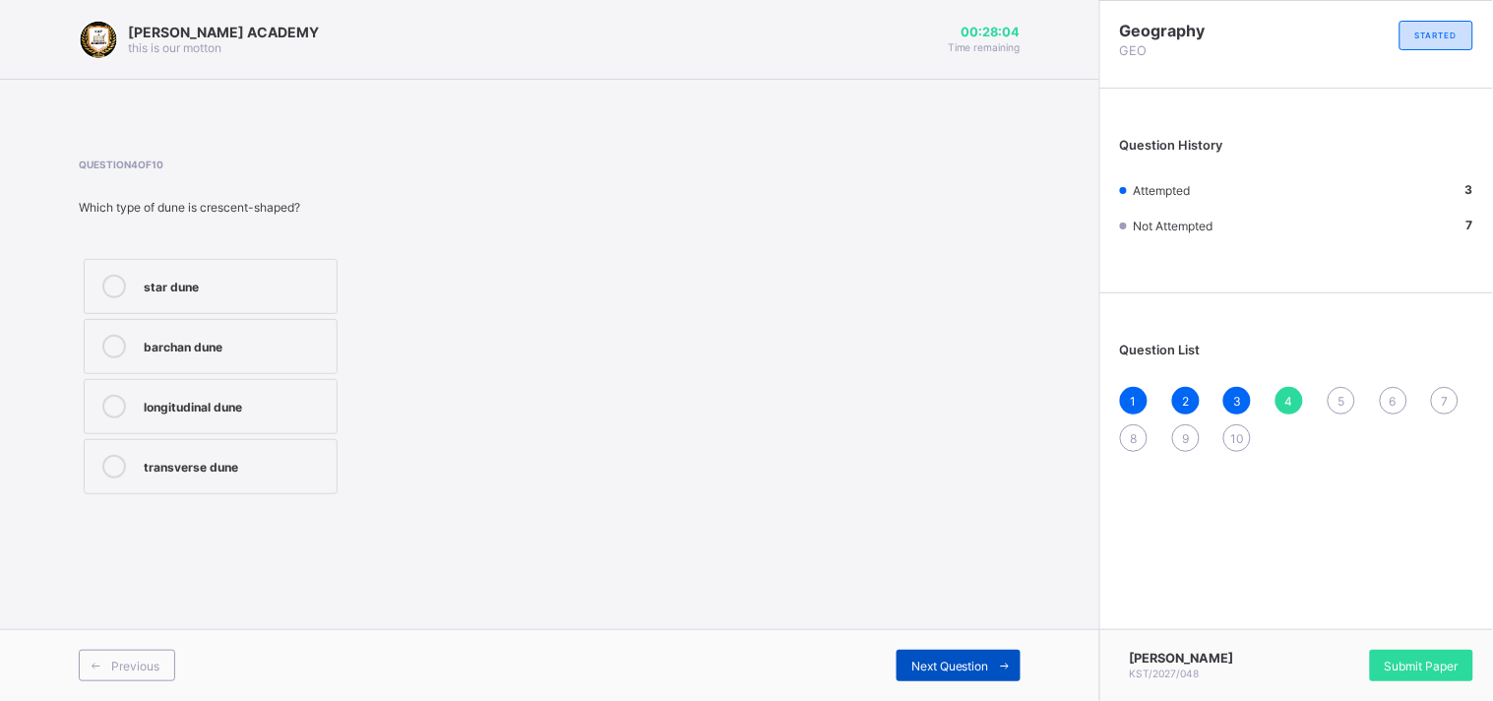
click at [915, 669] on span "Next Question" at bounding box center [950, 665] width 78 height 15
click at [237, 299] on label "Aeolian (wind) action" at bounding box center [211, 286] width 254 height 55
click at [938, 670] on span "Next Question" at bounding box center [950, 665] width 78 height 15
click at [260, 417] on div "deposition of sand" at bounding box center [235, 407] width 183 height 24
click at [962, 674] on div "Next Question" at bounding box center [958, 664] width 124 height 31
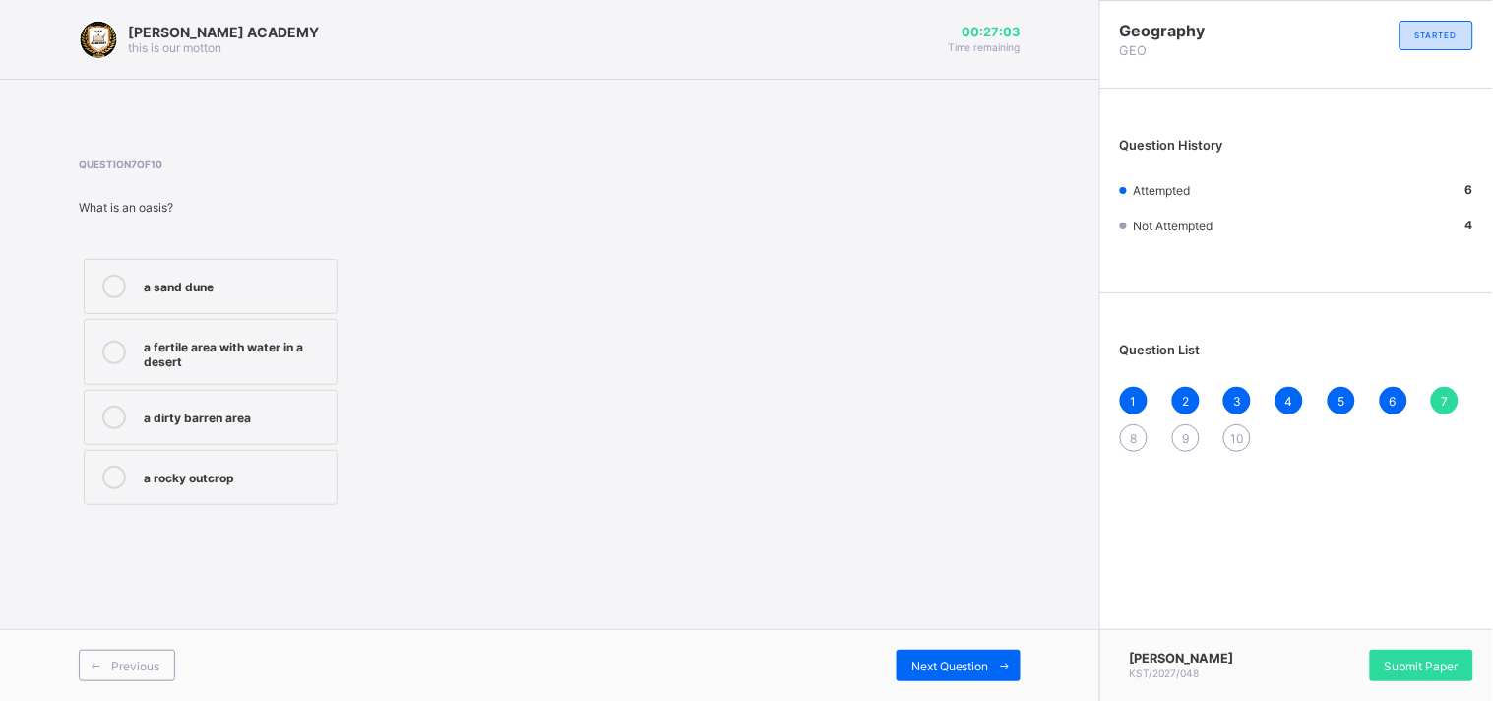
click at [189, 296] on div "a sand dune" at bounding box center [235, 287] width 183 height 24
click at [940, 667] on span "Next Question" at bounding box center [950, 665] width 78 height 15
click at [211, 352] on div "a sandy desert" at bounding box center [235, 345] width 183 height 20
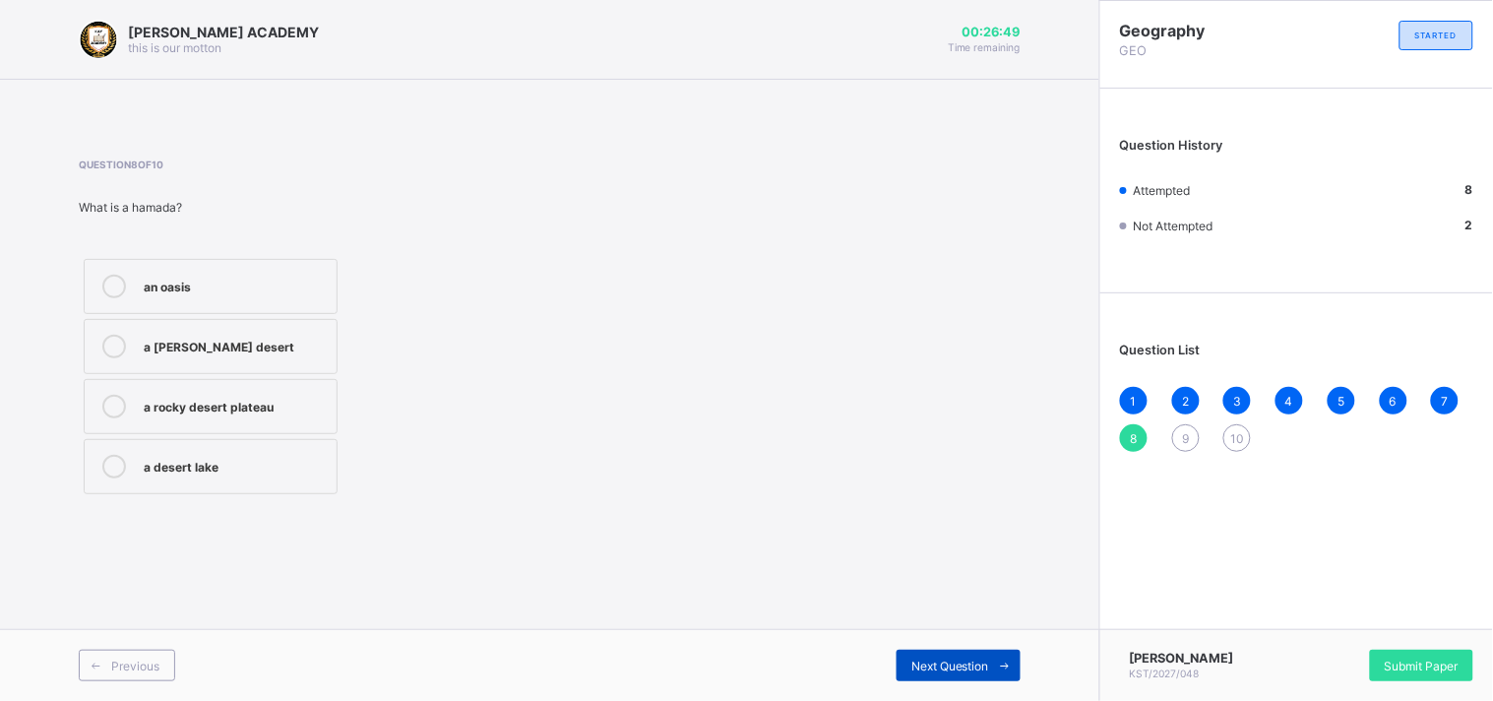
click at [929, 652] on div "Next Question" at bounding box center [958, 664] width 124 height 31
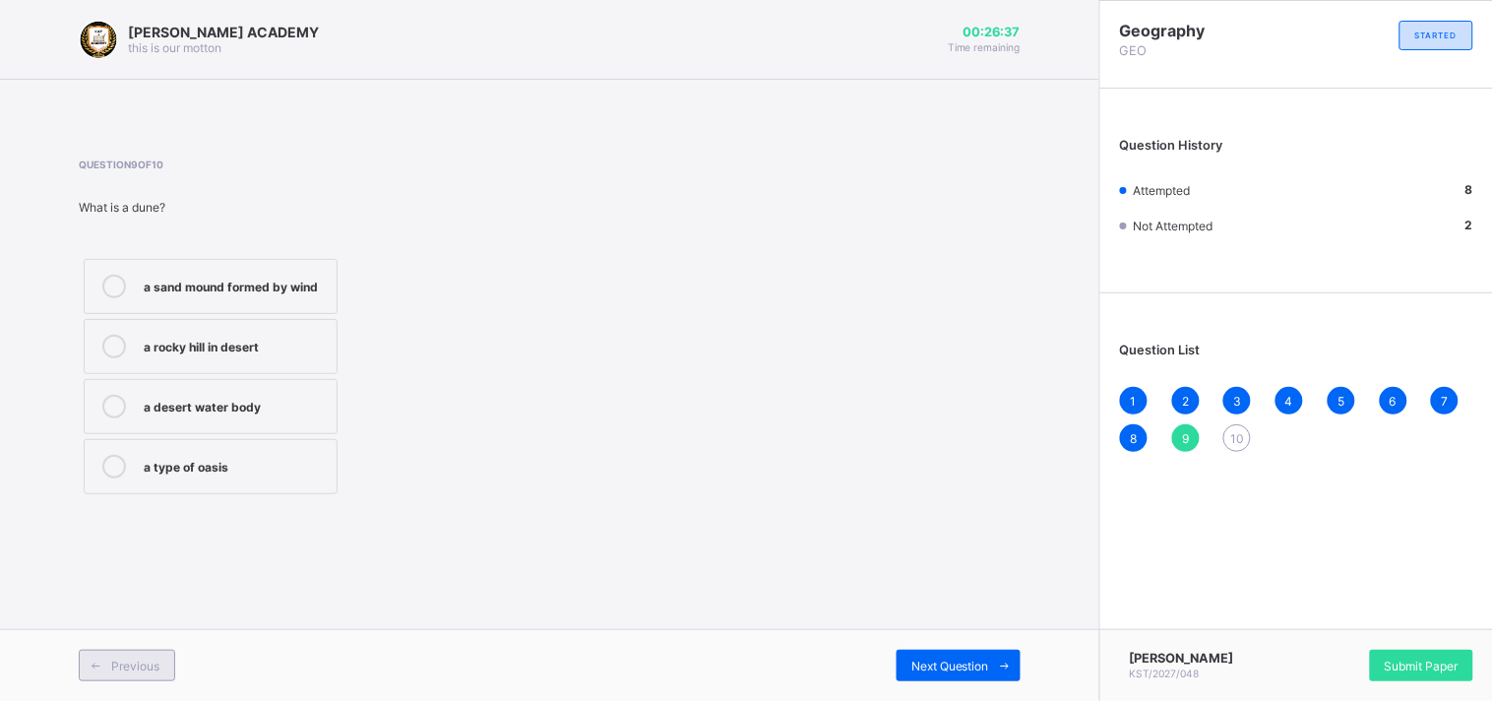
click at [157, 672] on span "Previous" at bounding box center [135, 665] width 48 height 15
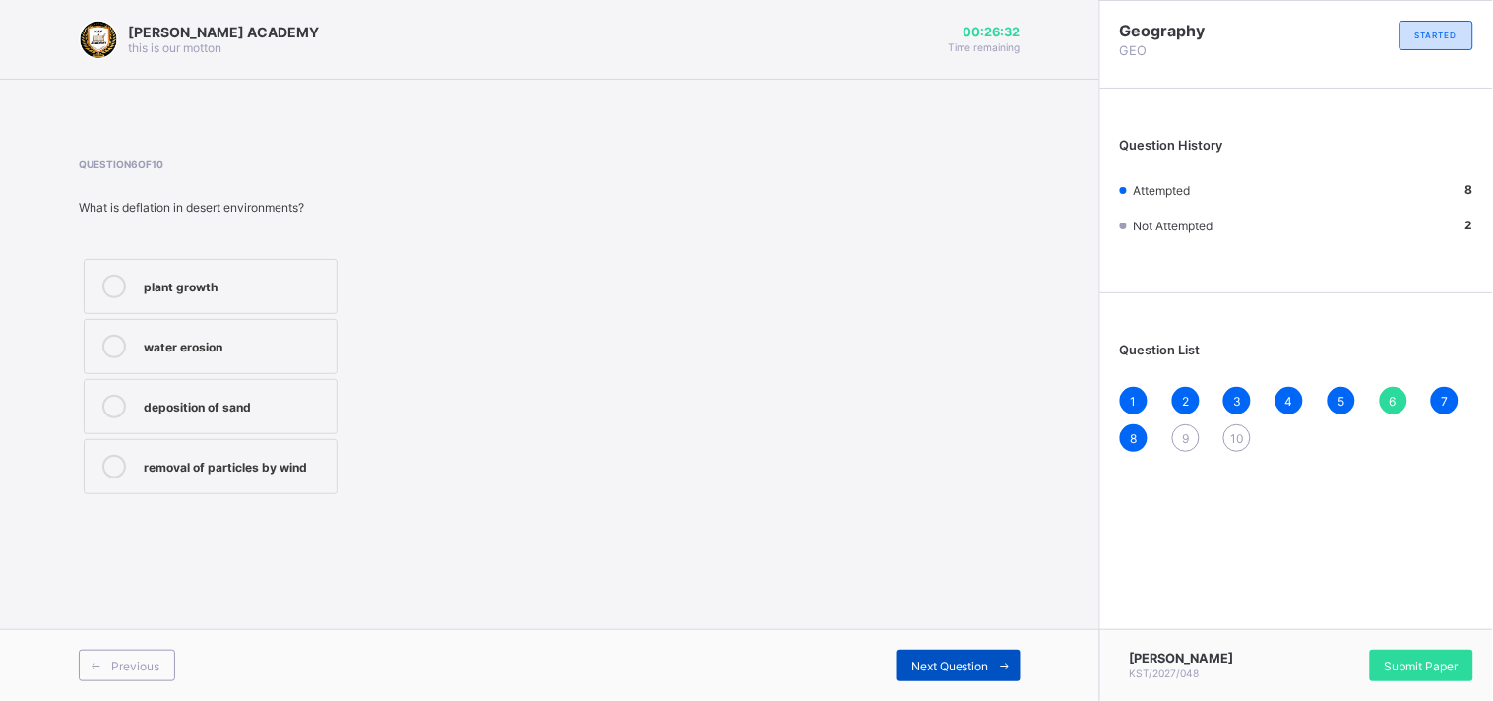
click at [985, 674] on div "Next Question" at bounding box center [958, 664] width 124 height 31
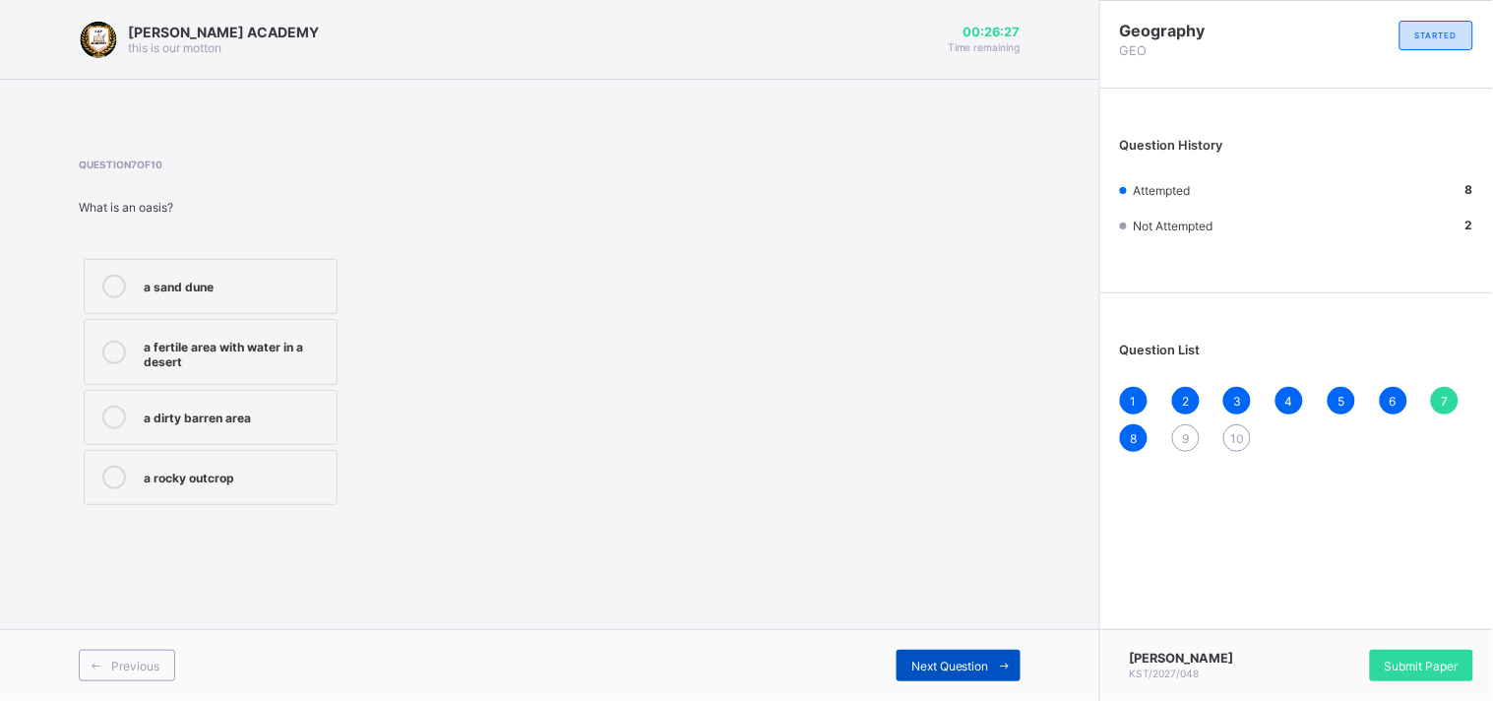
click at [985, 674] on div "Next Question" at bounding box center [958, 664] width 124 height 31
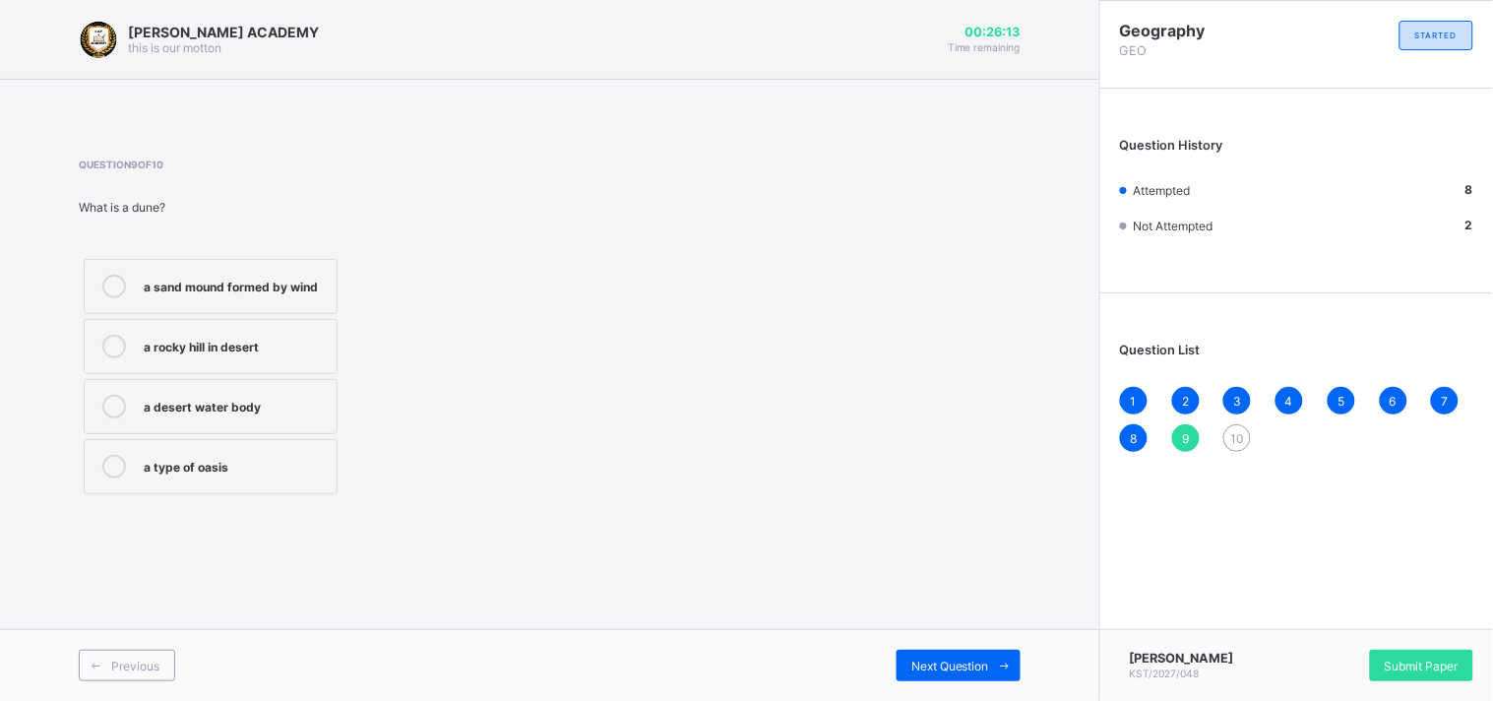
click at [227, 289] on div "a sand mound formed by wind" at bounding box center [235, 285] width 183 height 20
click at [977, 672] on span "Next Question" at bounding box center [950, 665] width 78 height 15
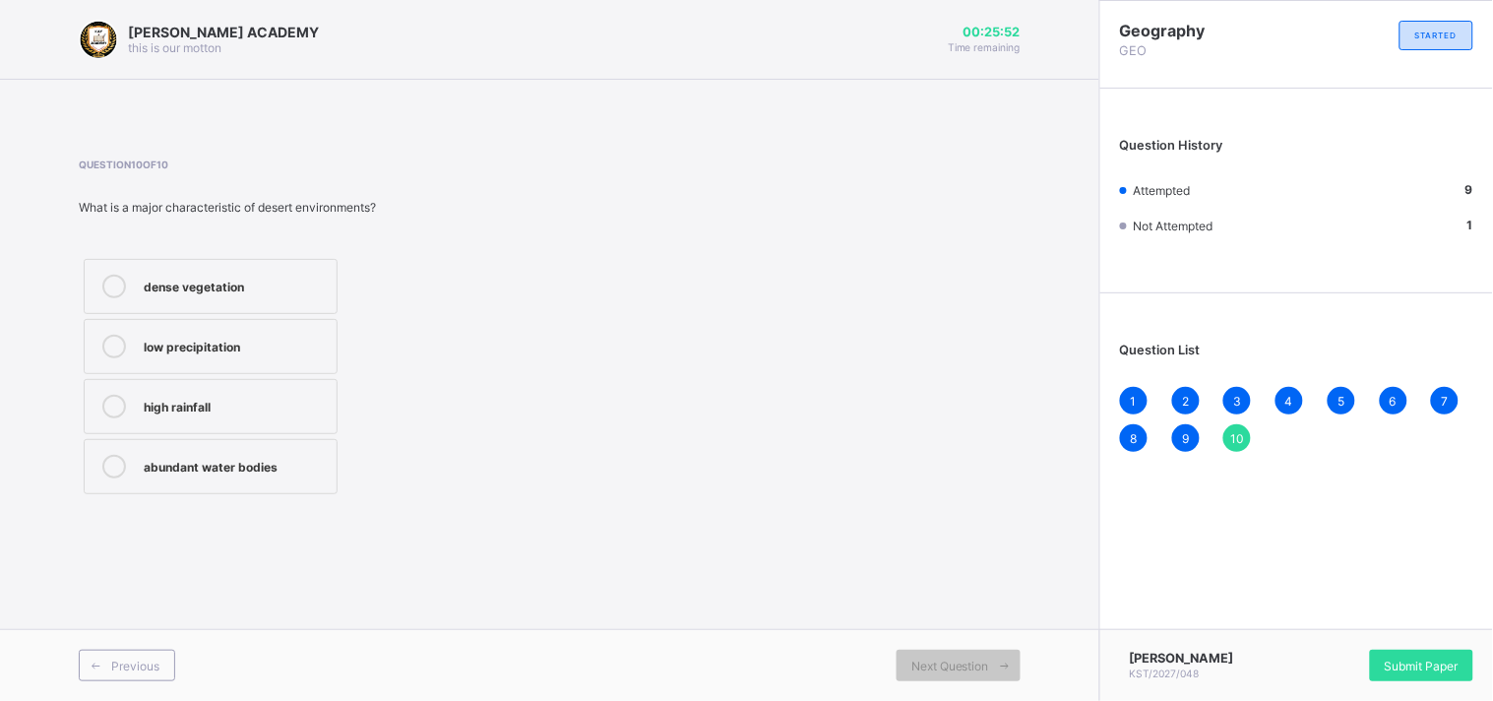
click at [301, 337] on div "low precipitation" at bounding box center [235, 345] width 183 height 20
click at [1457, 658] on span "Submit Paper" at bounding box center [1422, 665] width 74 height 15
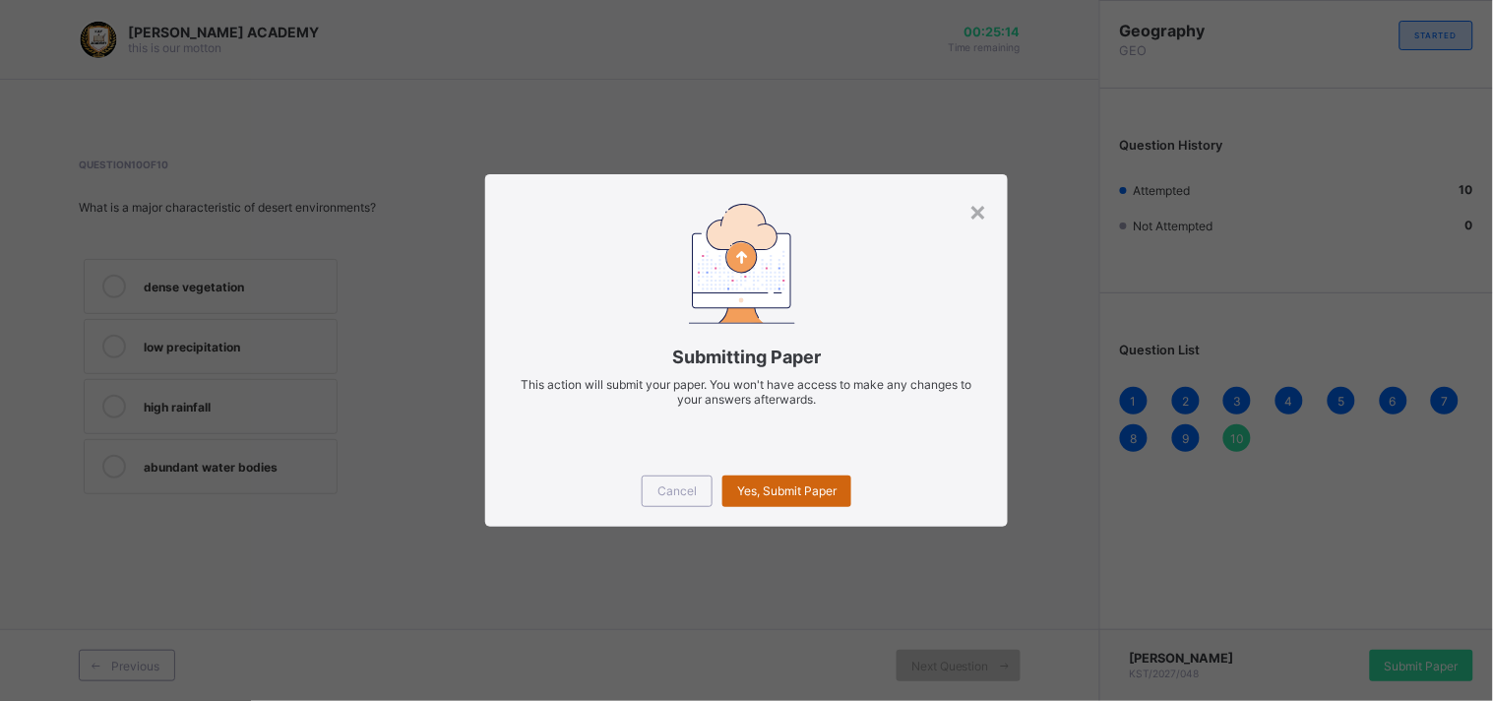
click at [838, 494] on div "Yes, Submit Paper" at bounding box center [786, 490] width 129 height 31
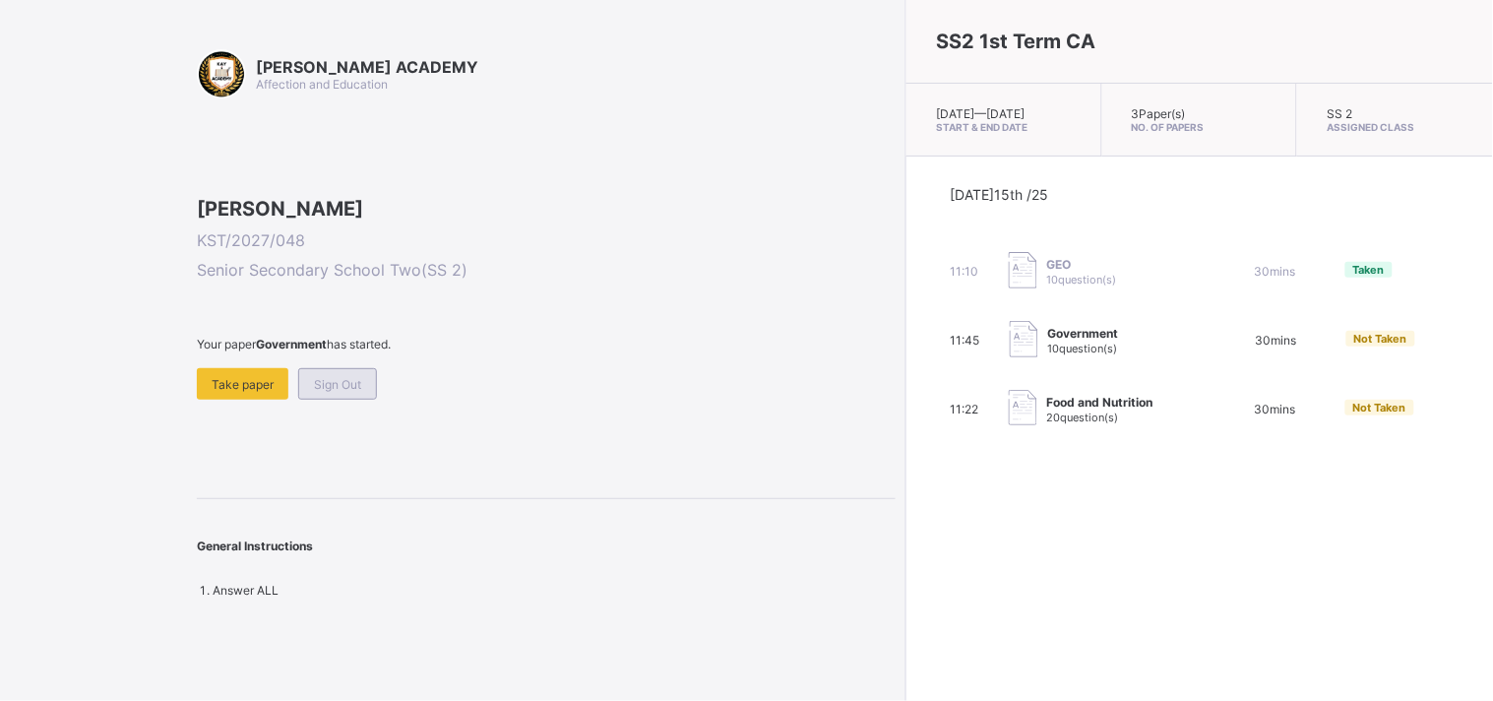
click at [360, 392] on span "Sign Out" at bounding box center [337, 384] width 47 height 15
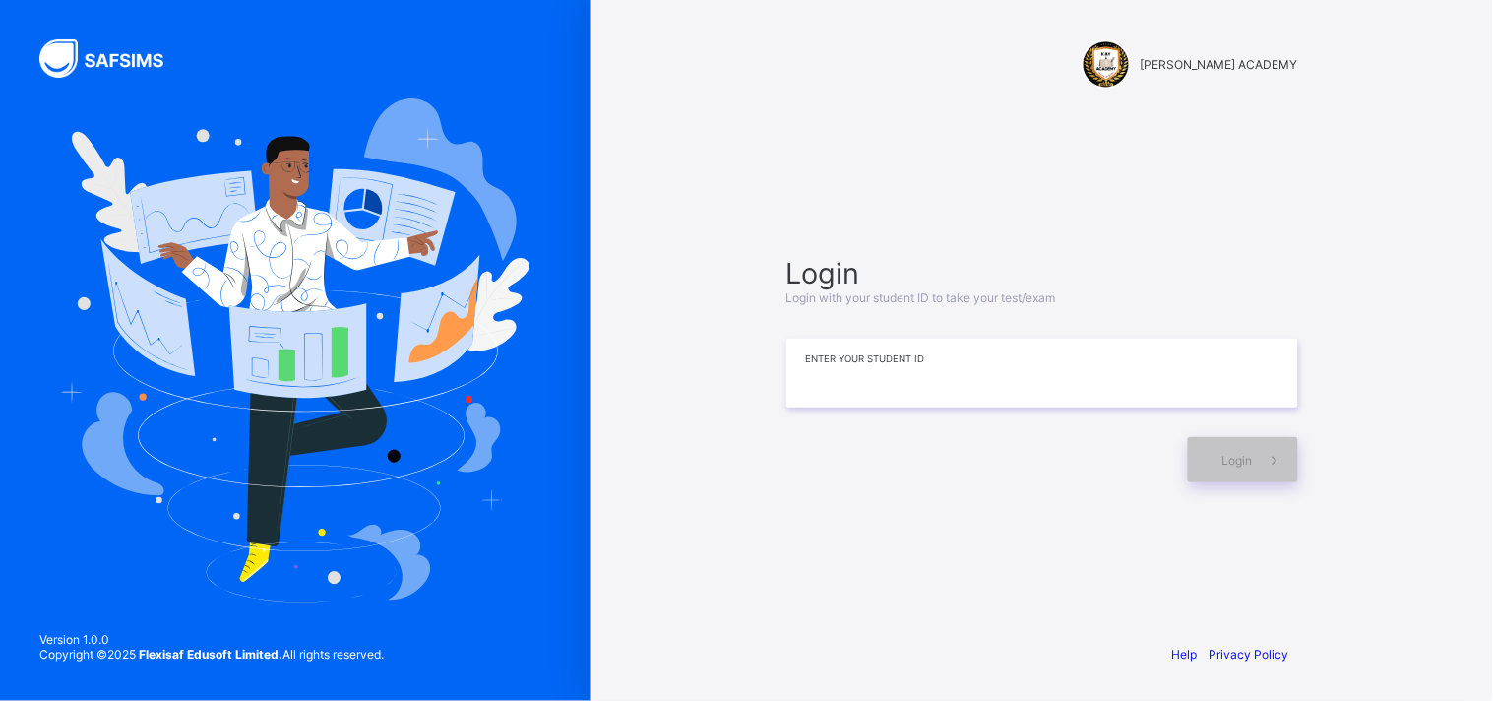
click at [836, 352] on input at bounding box center [1042, 373] width 512 height 69
type input "**********"
click at [1244, 463] on span "Login" at bounding box center [1237, 460] width 31 height 15
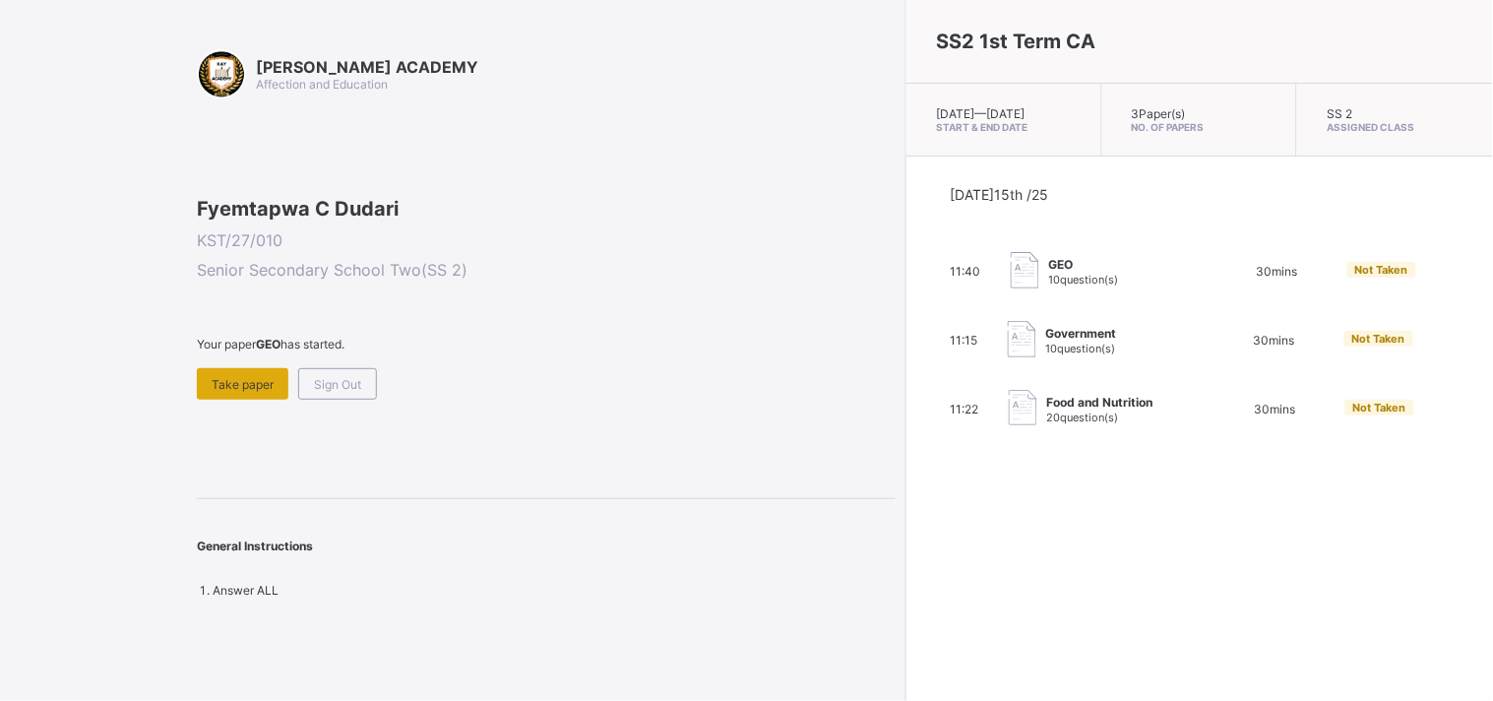
click at [268, 400] on div "Take paper" at bounding box center [243, 383] width 92 height 31
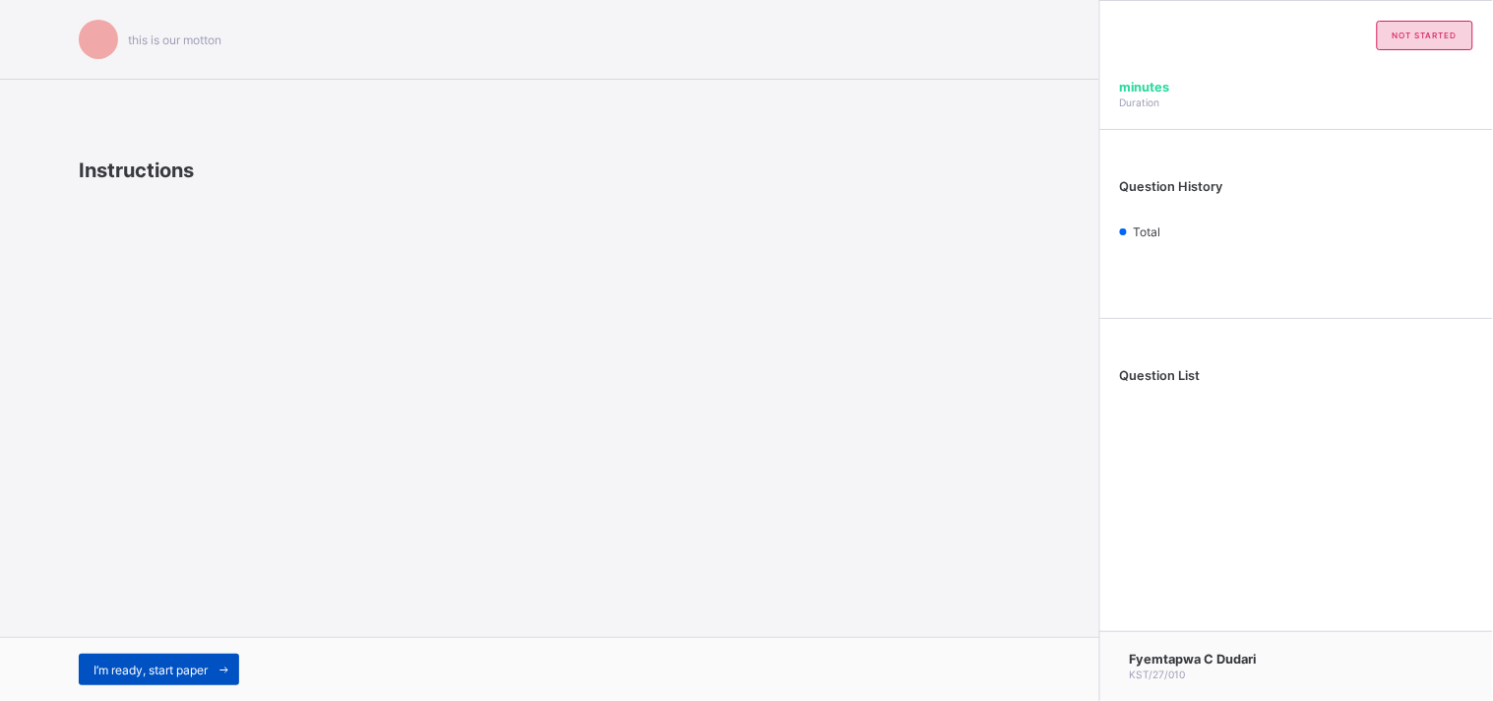
click at [202, 666] on span "I’m ready, start paper" at bounding box center [150, 669] width 114 height 15
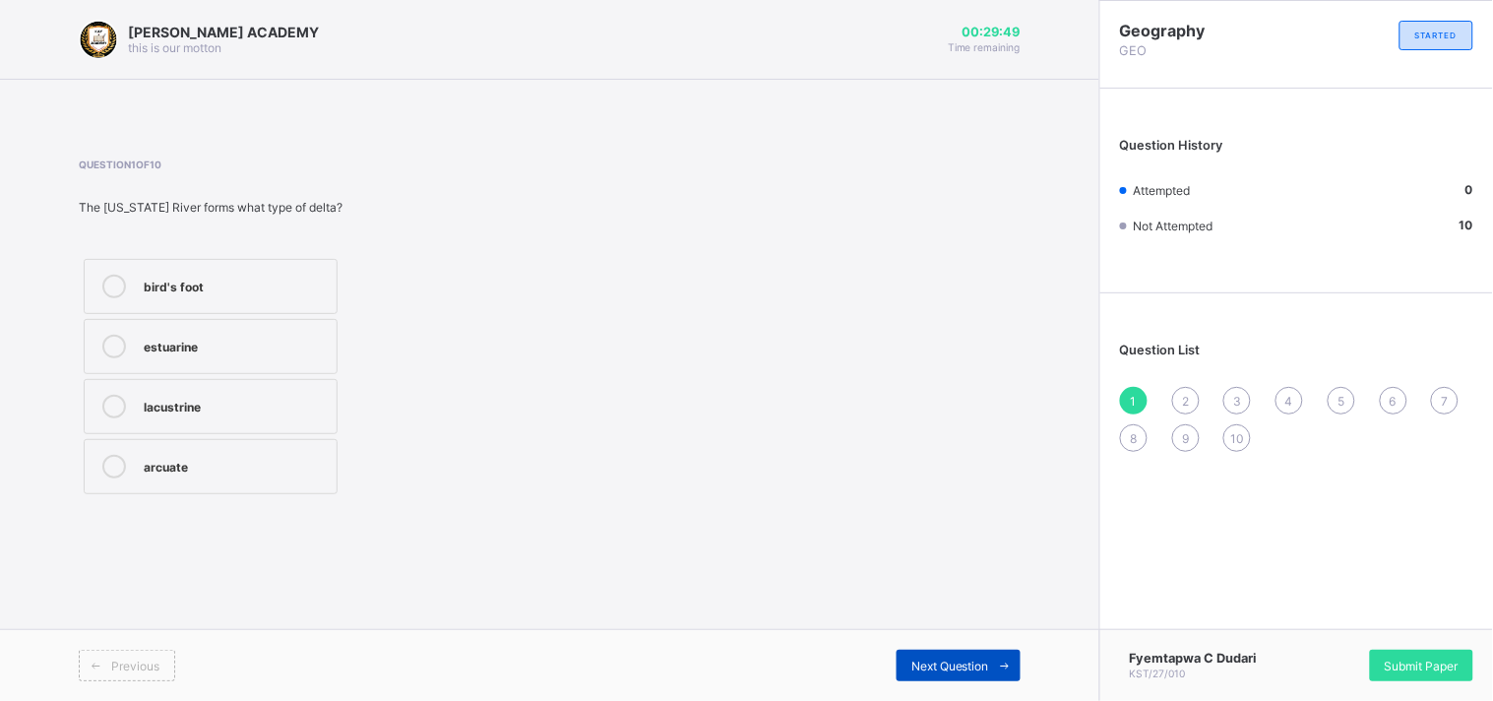
click at [920, 655] on div "Next Question" at bounding box center [958, 664] width 124 height 31
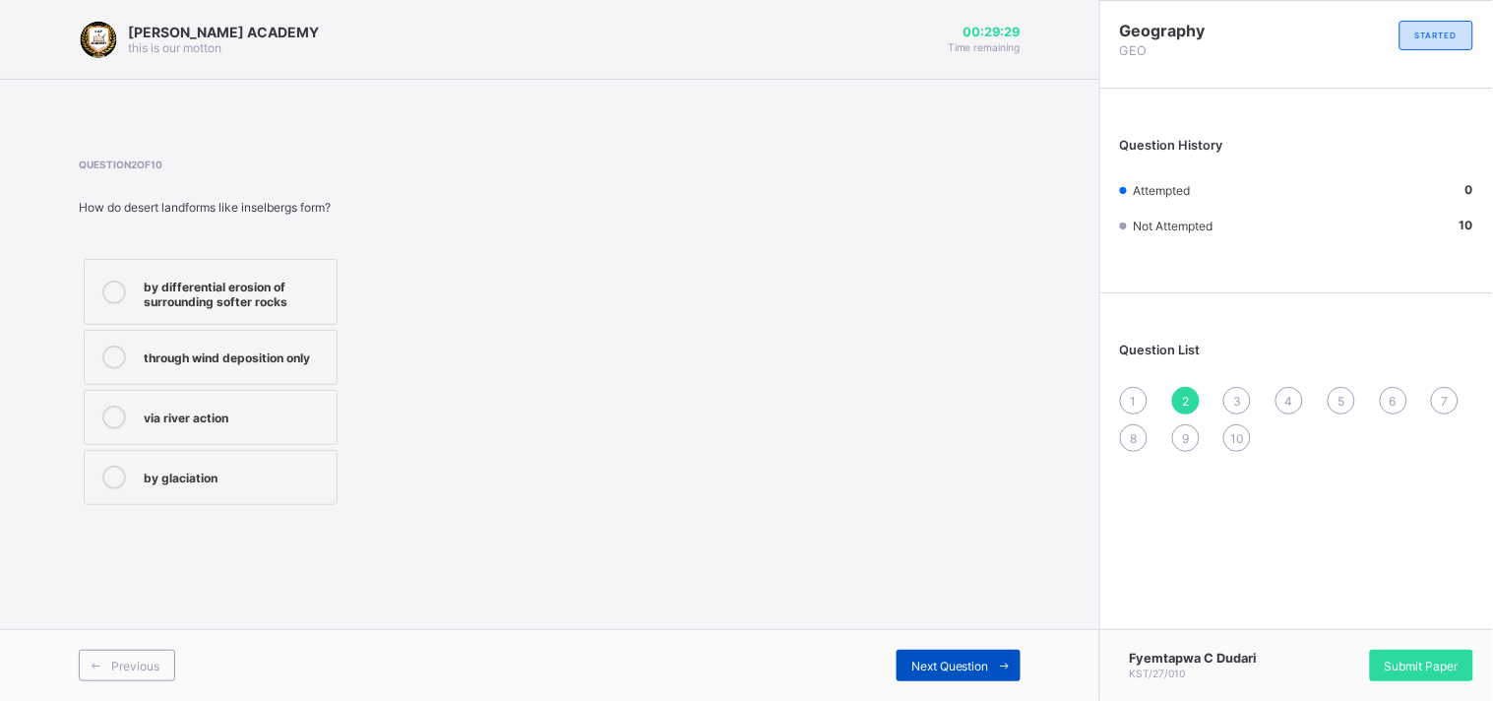
click at [920, 655] on div "Next Question" at bounding box center [958, 664] width 124 height 31
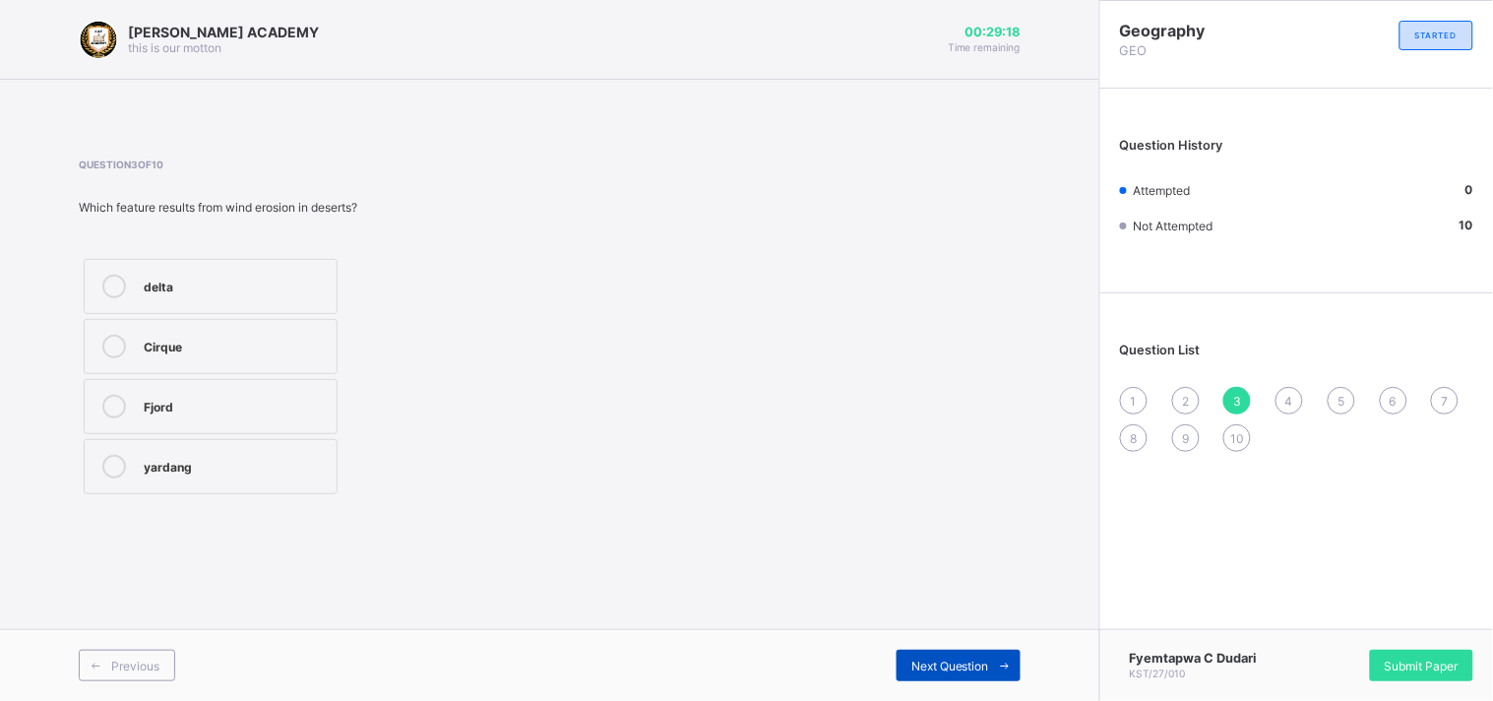
click at [933, 669] on span "Next Question" at bounding box center [950, 665] width 78 height 15
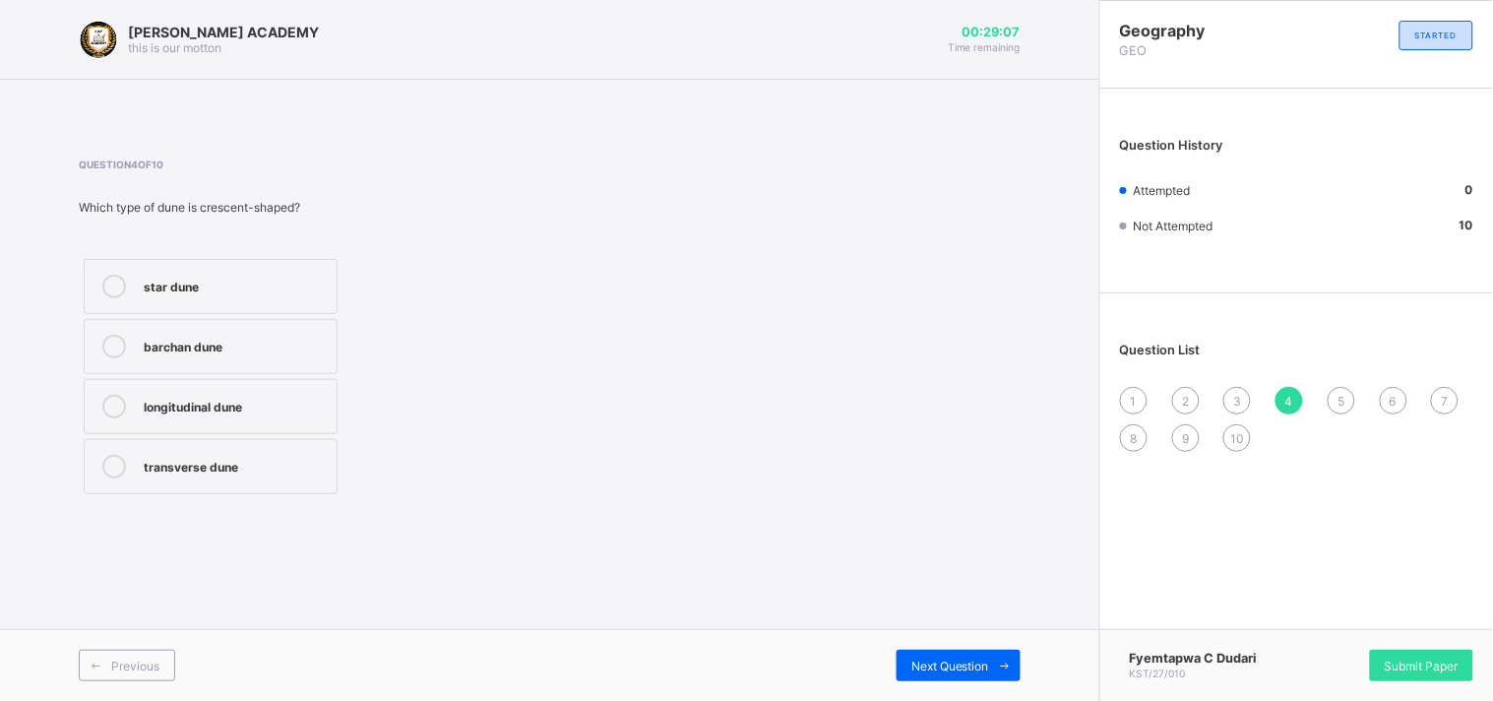
click at [299, 305] on label "star dune" at bounding box center [211, 286] width 254 height 55
click at [907, 650] on div "Next Question" at bounding box center [958, 664] width 124 height 31
click at [319, 268] on label "Aeolian (wind) action" at bounding box center [211, 286] width 254 height 55
click at [959, 672] on span "Next Question" at bounding box center [950, 665] width 78 height 15
click at [313, 424] on label "deposition of sand" at bounding box center [211, 406] width 254 height 55
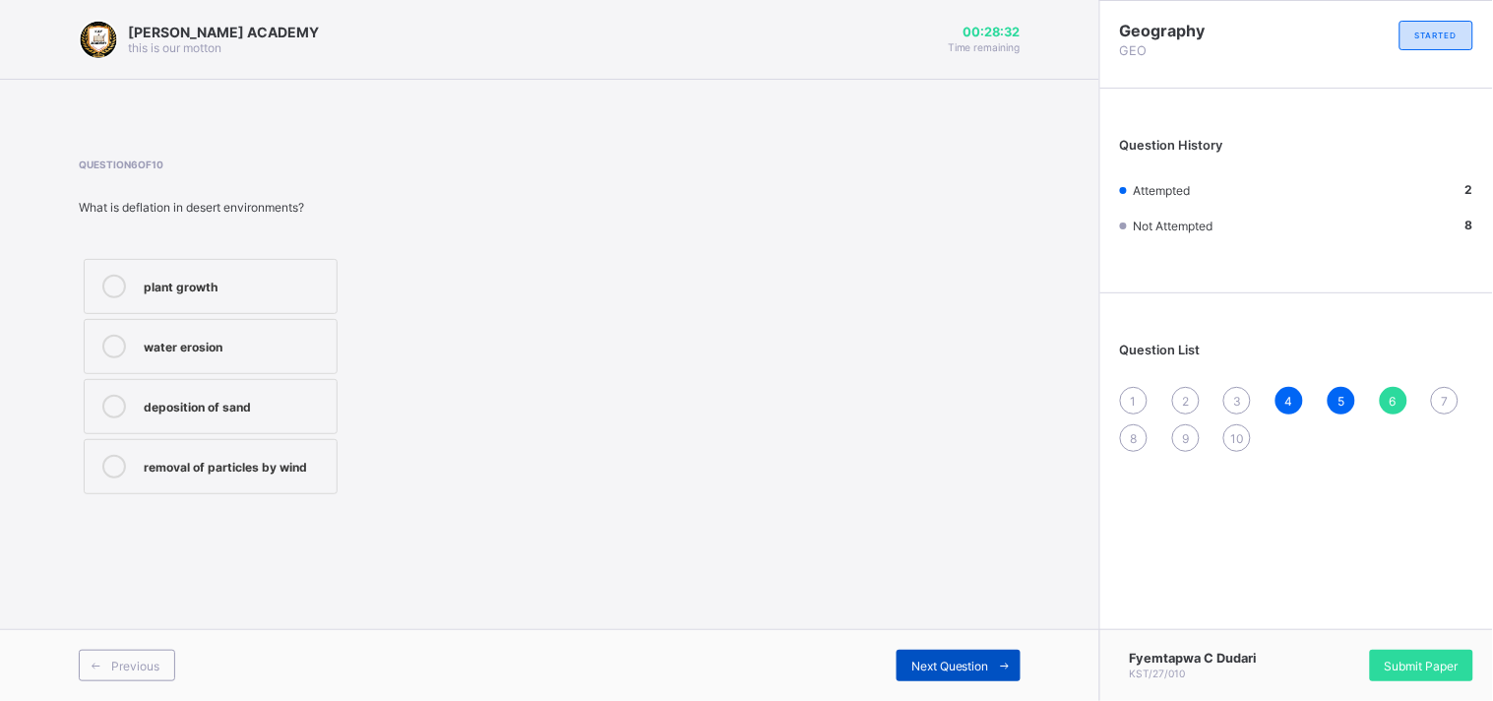
click at [912, 670] on span "Next Question" at bounding box center [950, 665] width 78 height 15
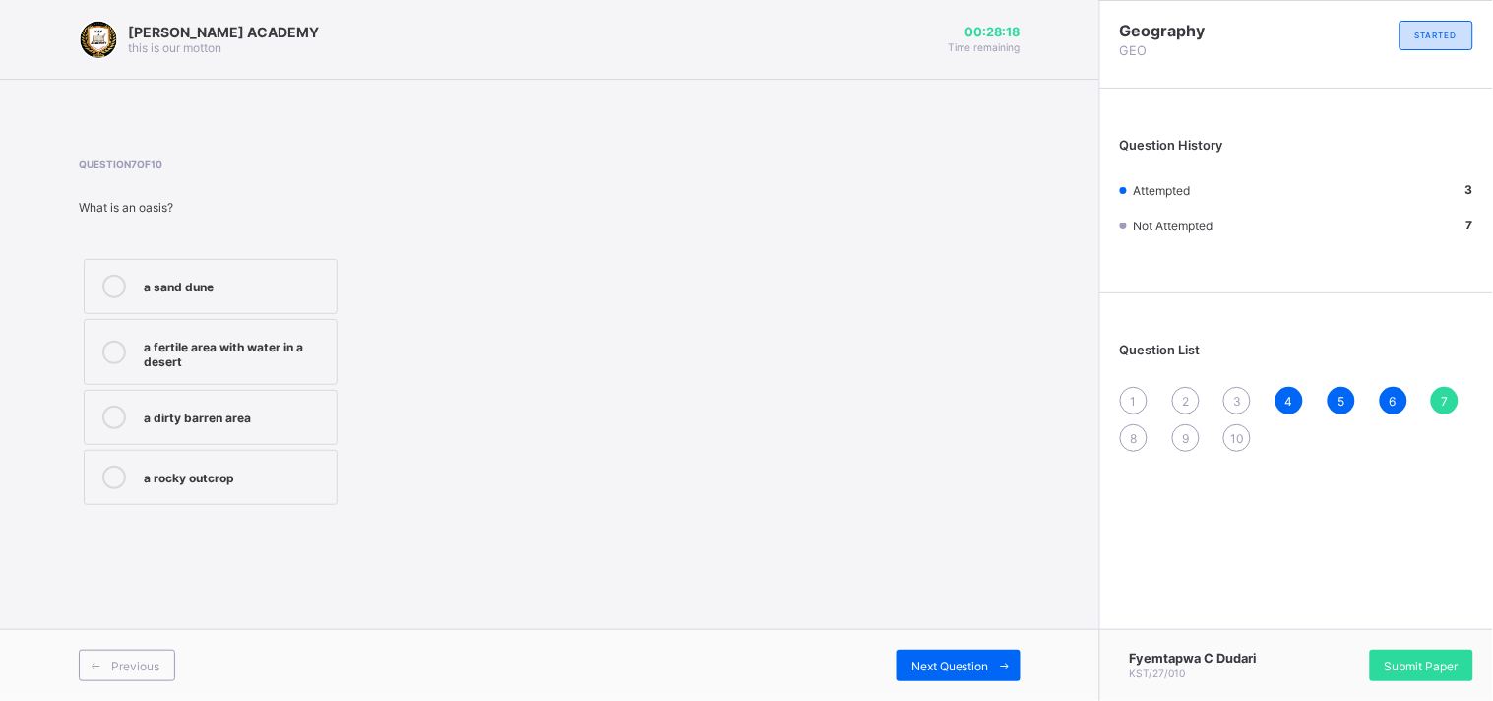
click at [308, 352] on div "a fertile area with water in a desert" at bounding box center [235, 352] width 183 height 34
click at [918, 655] on div "Next Question" at bounding box center [958, 664] width 124 height 31
click at [317, 367] on label "a sandy desert" at bounding box center [211, 346] width 254 height 55
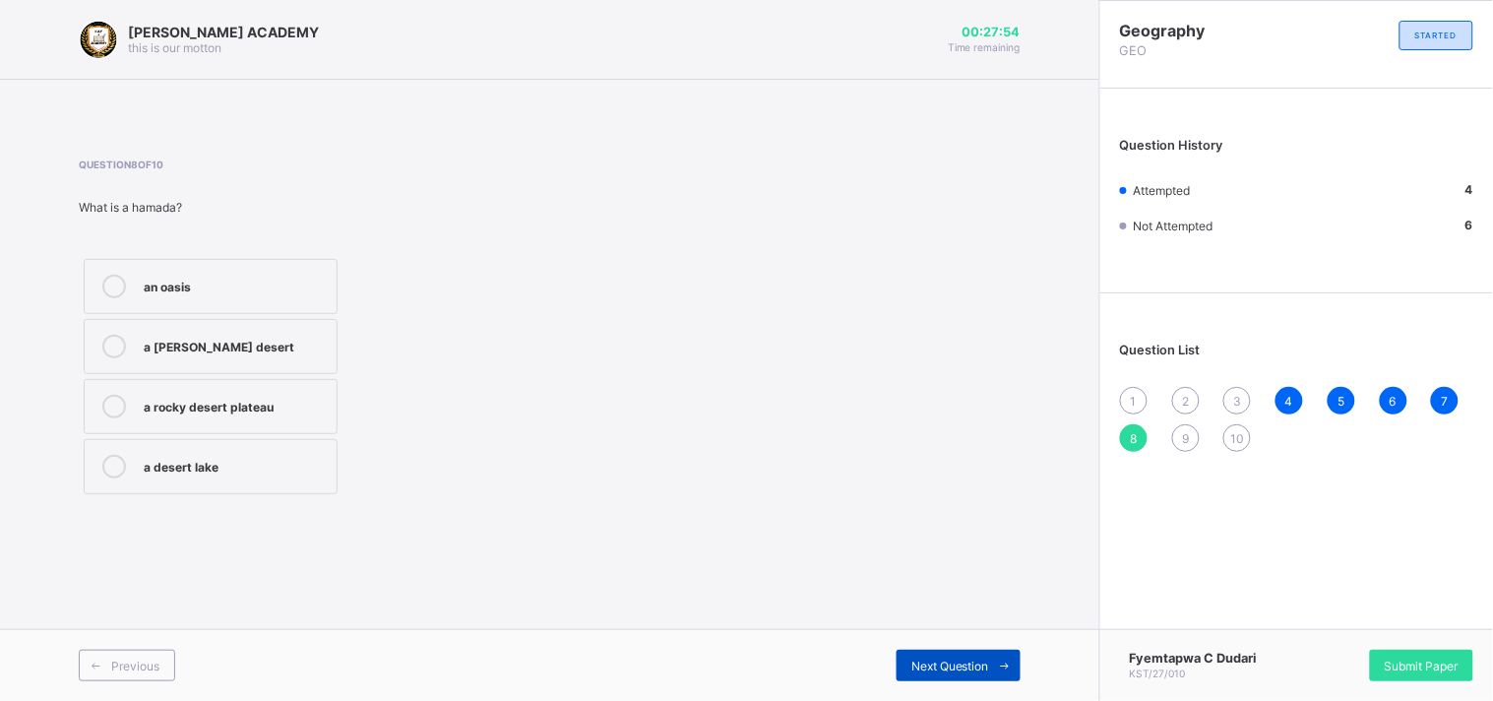
click at [956, 659] on span "Next Question" at bounding box center [950, 665] width 78 height 15
click at [315, 303] on label "a sand mound formed by wind" at bounding box center [211, 286] width 254 height 55
click at [926, 661] on span "Next Question" at bounding box center [950, 665] width 78 height 15
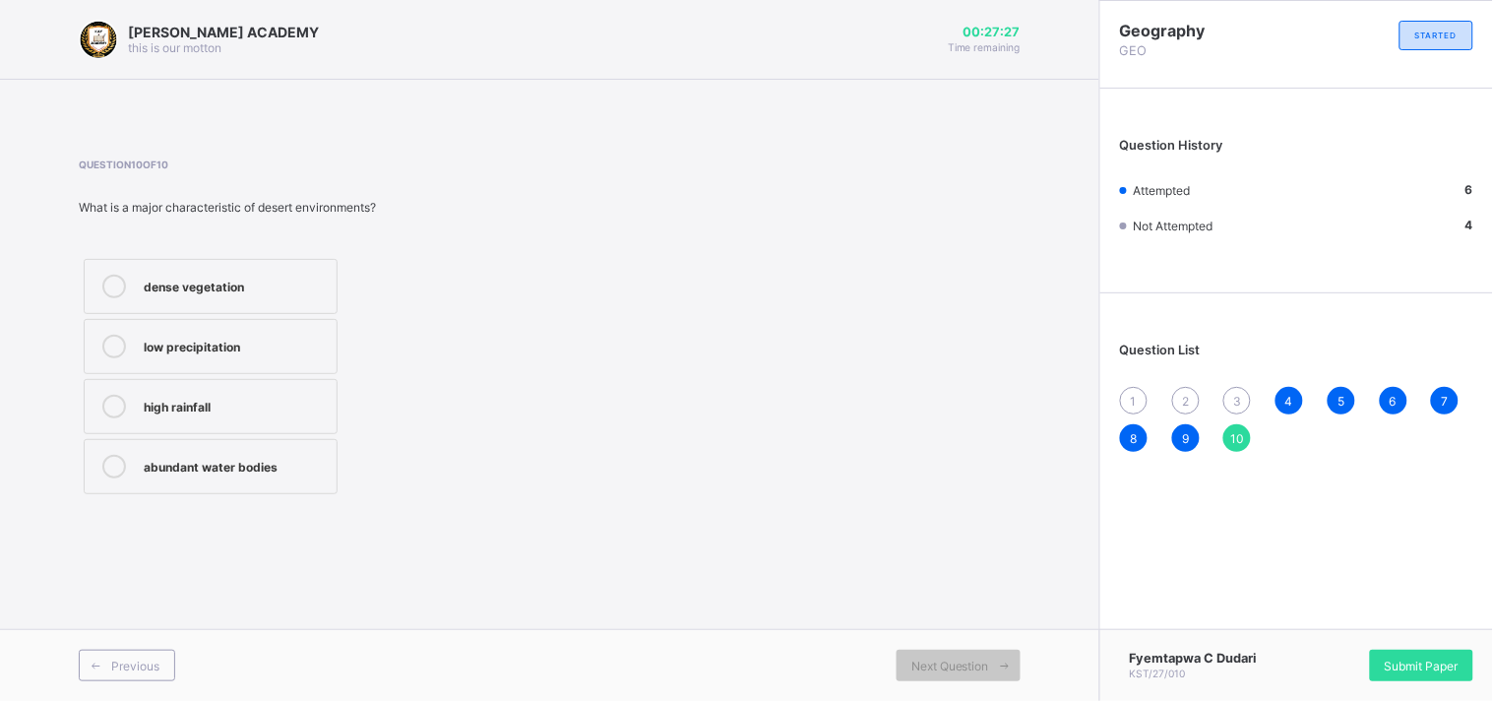
click at [309, 367] on label "low precipitation" at bounding box center [211, 346] width 254 height 55
click at [130, 666] on span "Previous" at bounding box center [135, 665] width 48 height 15
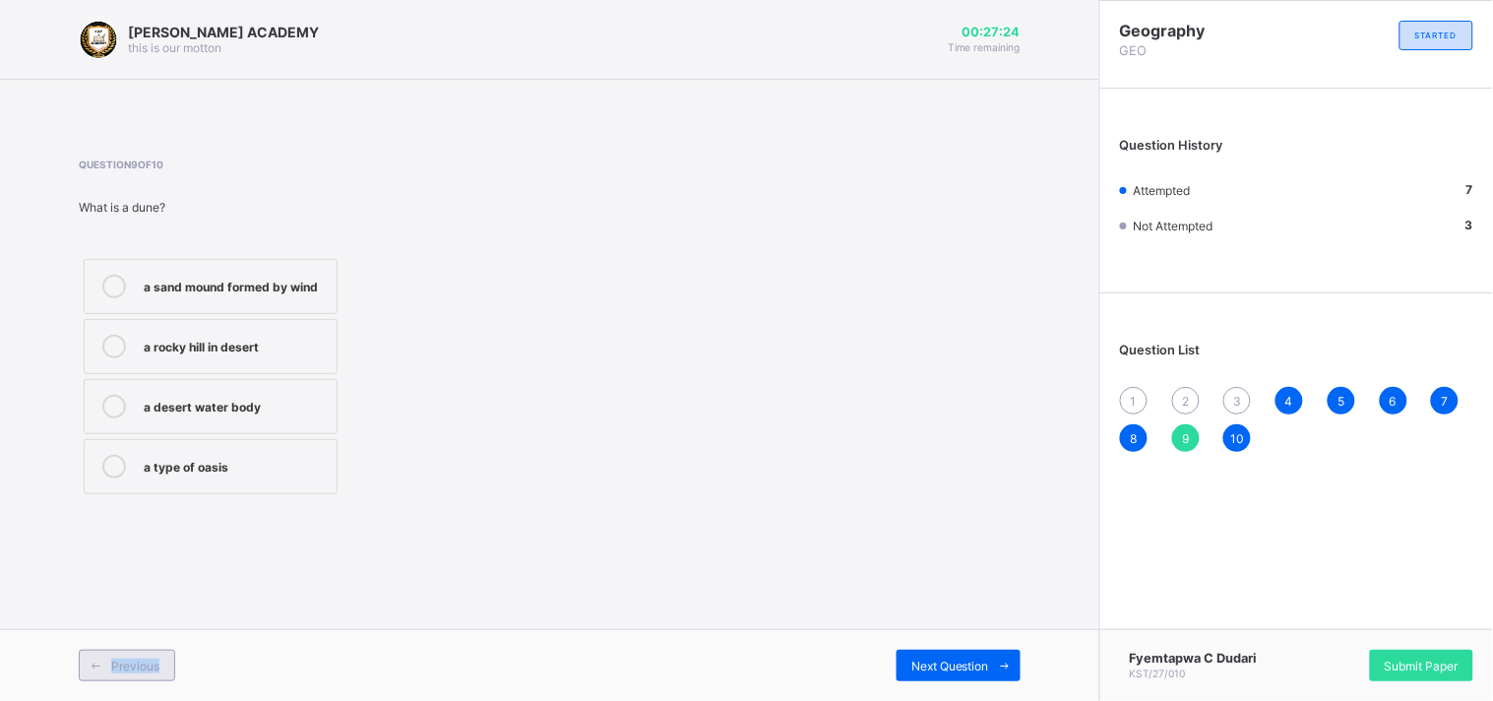
click at [130, 666] on span "Previous" at bounding box center [135, 665] width 48 height 15
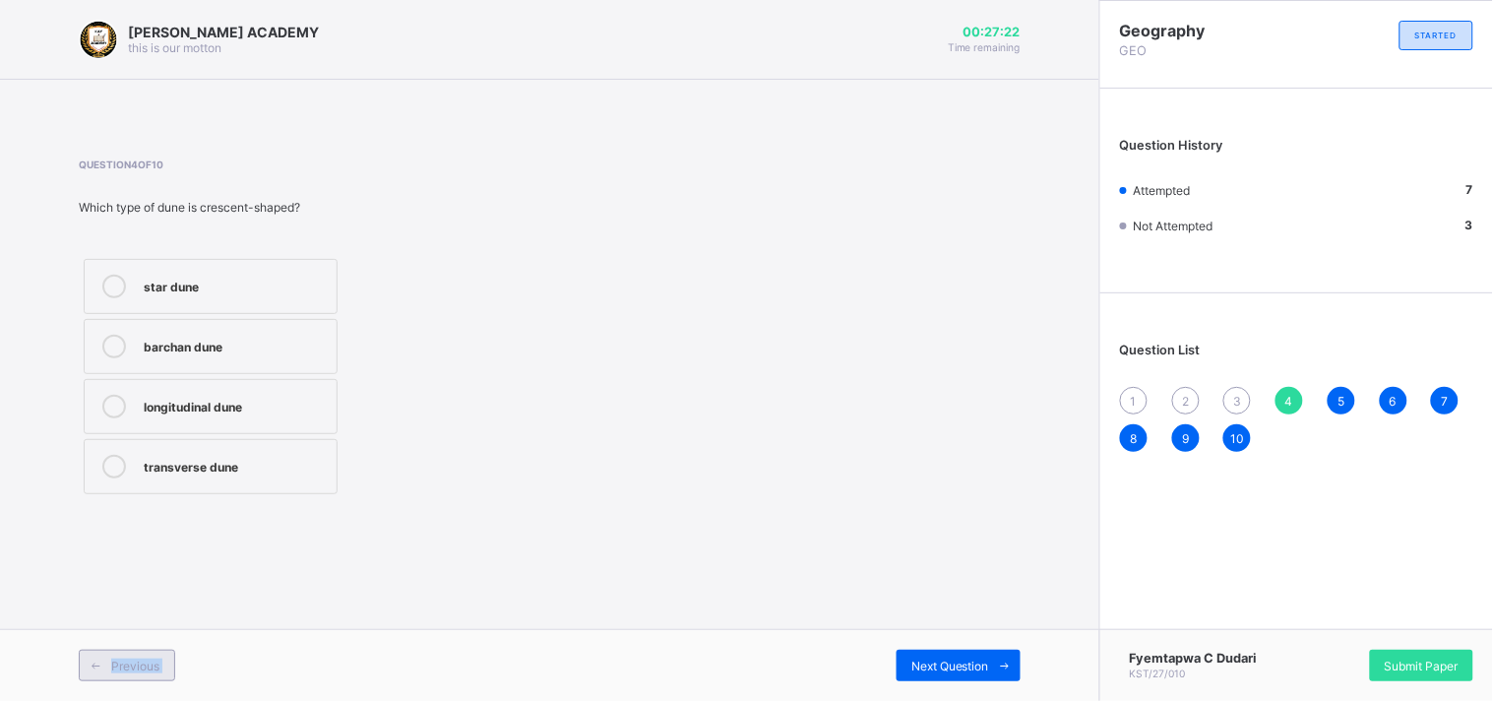
click at [130, 666] on span "Previous" at bounding box center [135, 665] width 48 height 15
click at [192, 293] on div "delta" at bounding box center [235, 287] width 183 height 24
click at [157, 662] on span "Previous" at bounding box center [135, 665] width 48 height 15
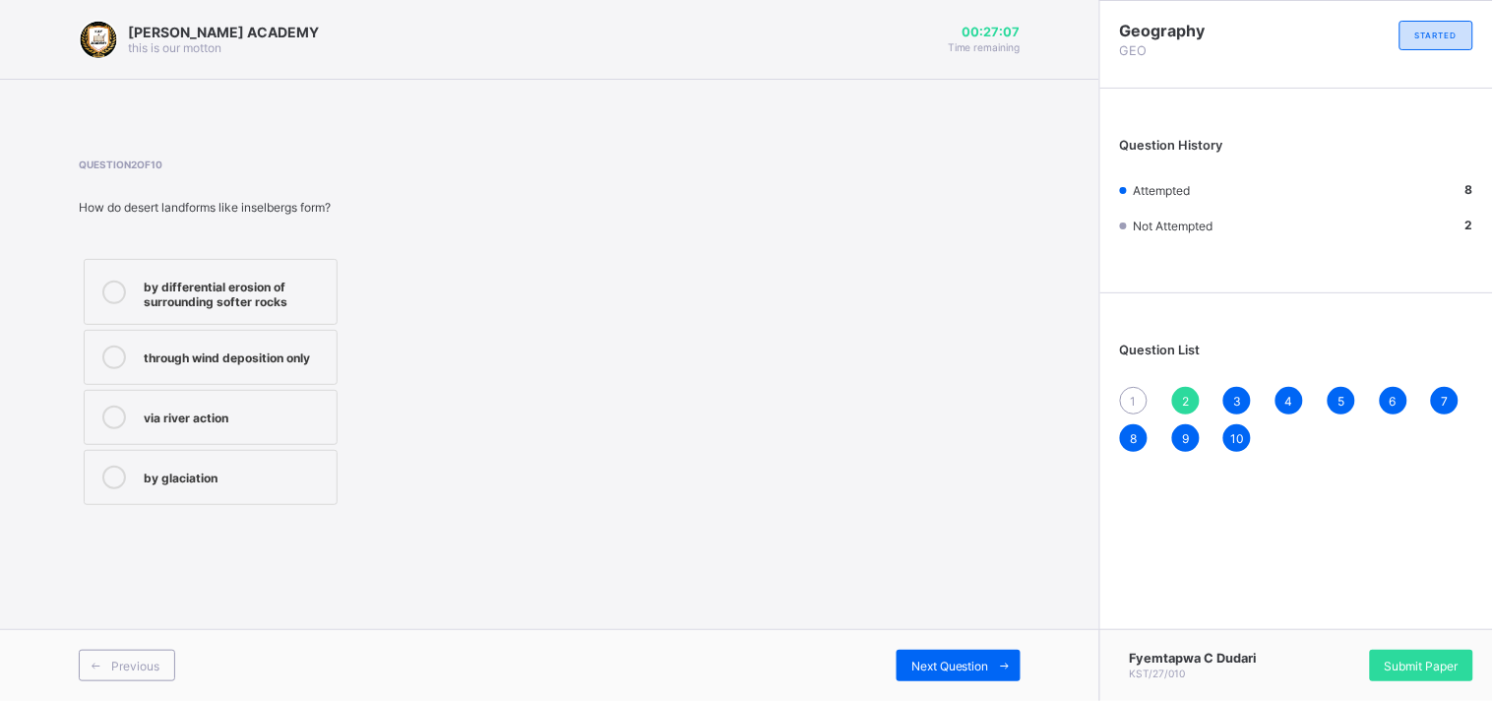
click at [277, 351] on div "through wind deposition only" at bounding box center [235, 355] width 183 height 20
click at [158, 493] on label "by glaciation" at bounding box center [211, 477] width 254 height 55
click at [136, 647] on div "Previous Next Question" at bounding box center [549, 665] width 1099 height 72
click at [138, 661] on span "Previous" at bounding box center [135, 665] width 48 height 15
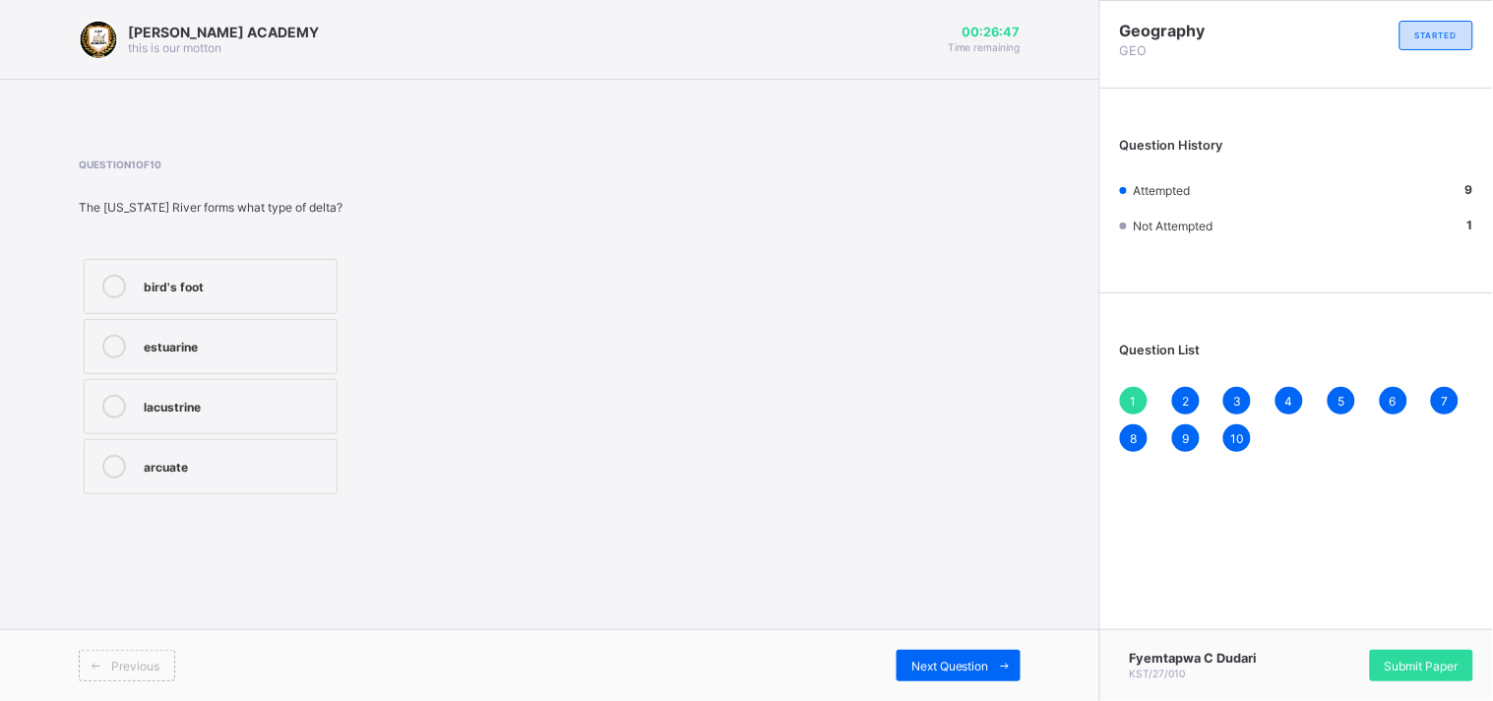
click at [231, 287] on div "bird's foot" at bounding box center [235, 285] width 183 height 20
click at [937, 660] on span "Next Question" at bounding box center [950, 665] width 78 height 15
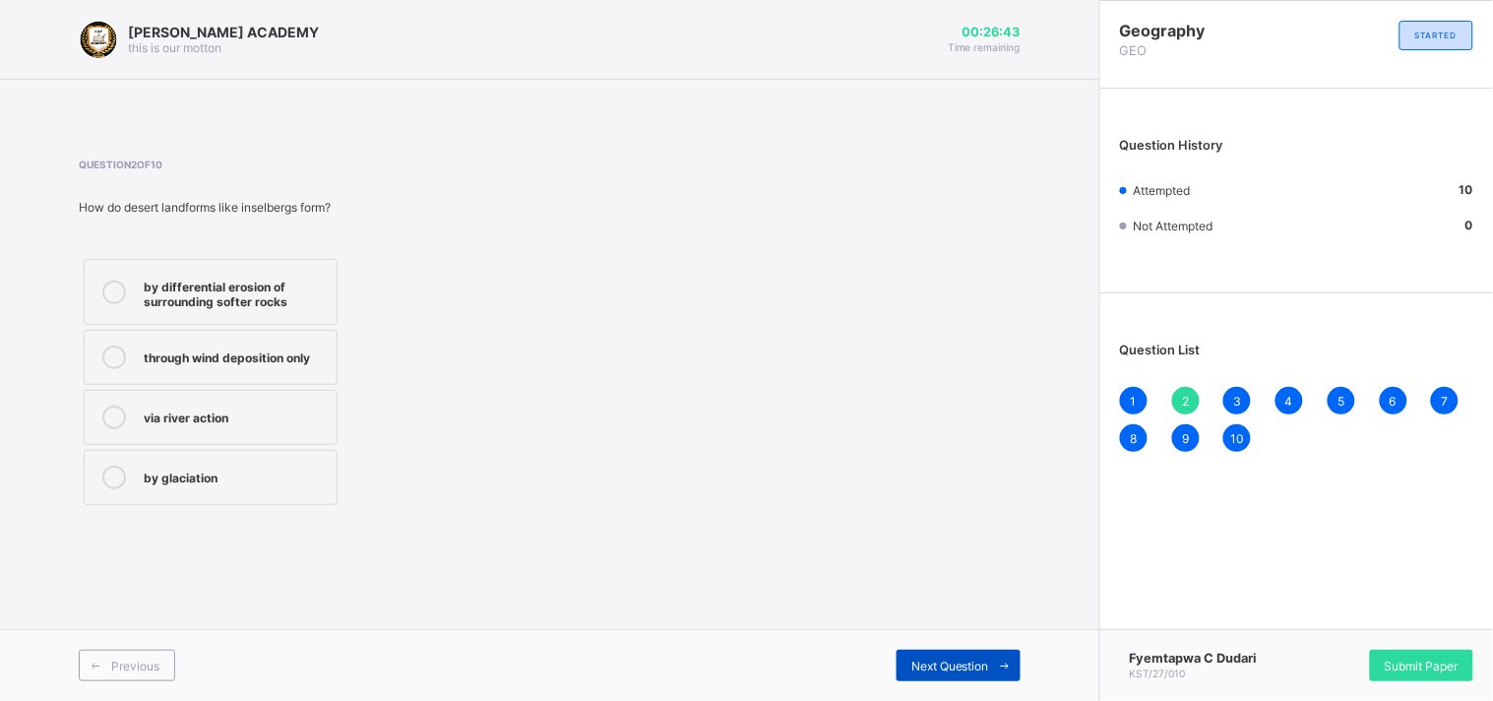
click at [937, 660] on span "Next Question" at bounding box center [950, 665] width 78 height 15
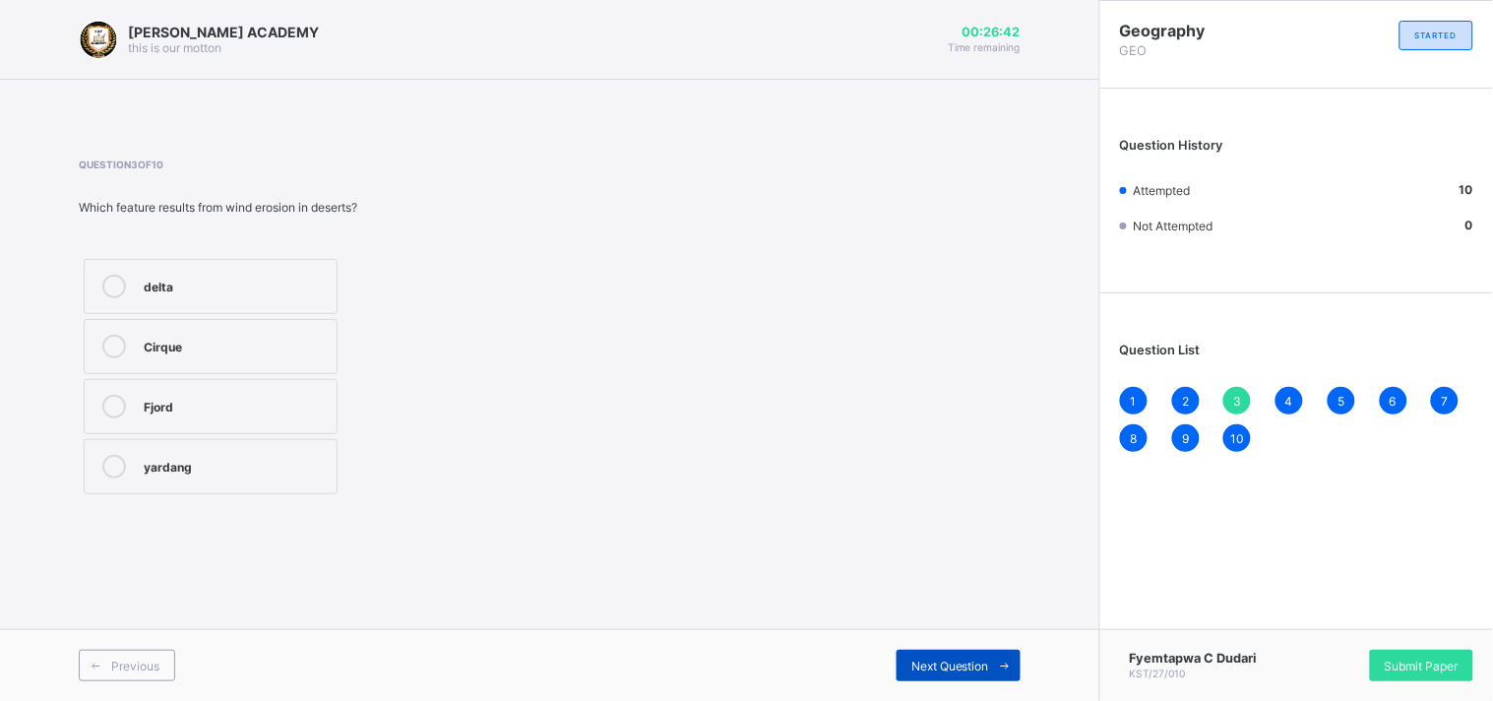
click at [937, 660] on span "Next Question" at bounding box center [950, 665] width 78 height 15
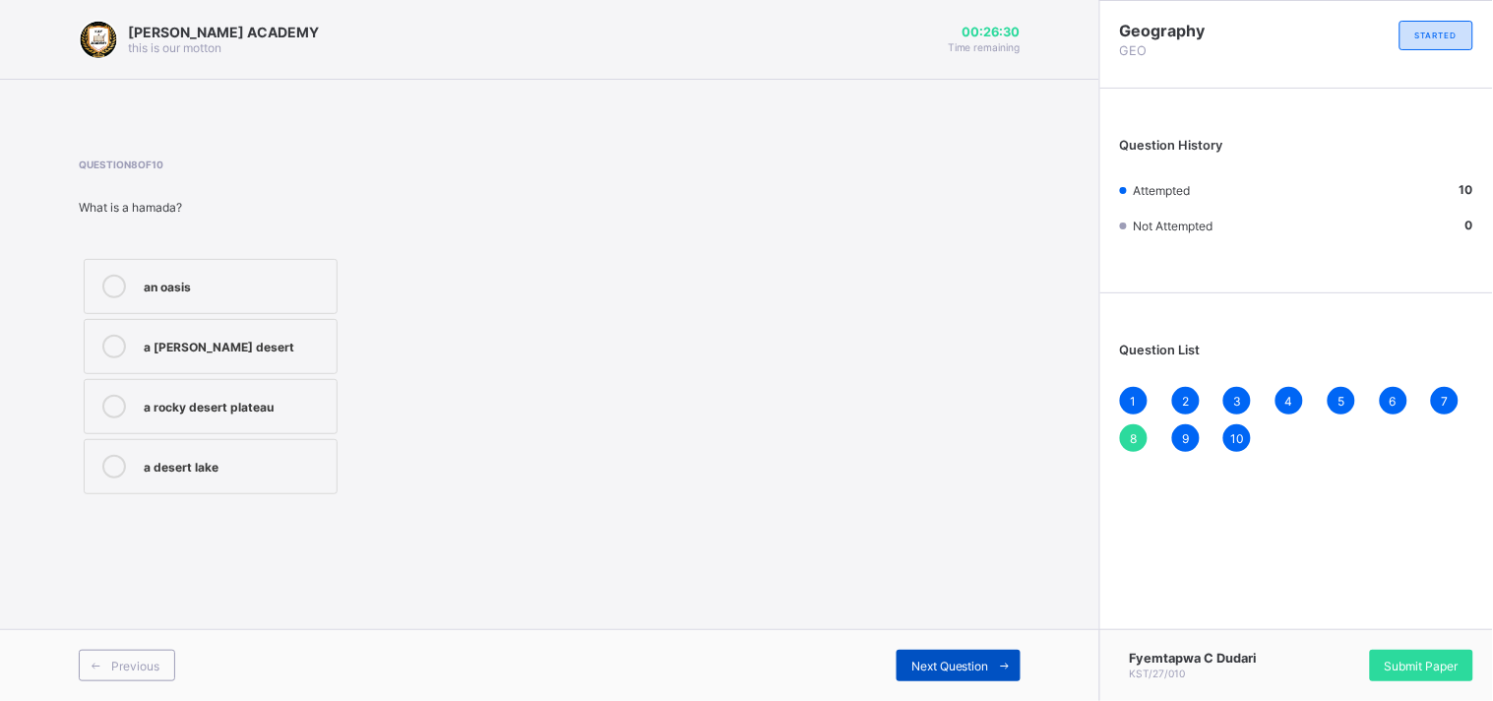
click at [937, 660] on span "Next Question" at bounding box center [950, 665] width 78 height 15
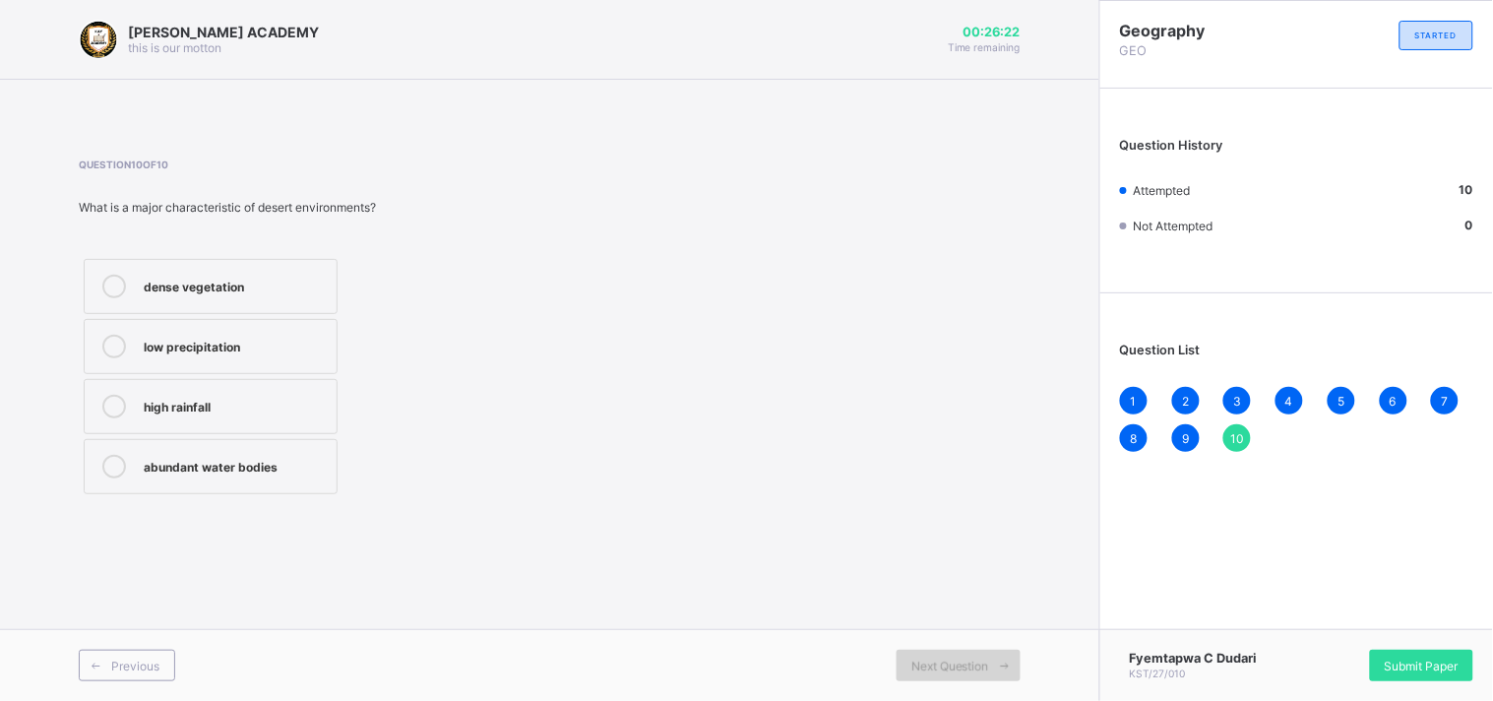
click at [937, 660] on span "Next Question" at bounding box center [950, 665] width 78 height 15
click at [1412, 675] on div "Submit Paper" at bounding box center [1421, 664] width 103 height 31
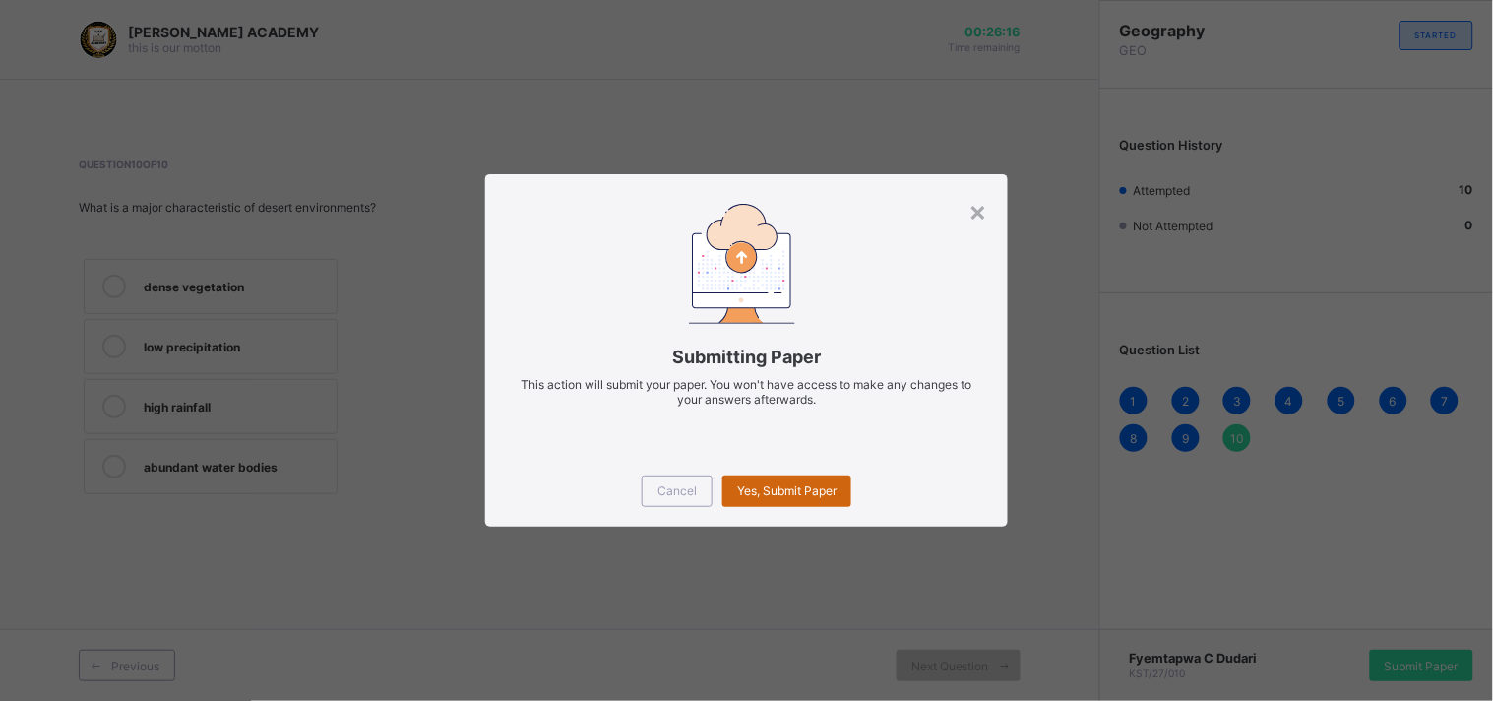
click at [814, 489] on span "Yes, Submit Paper" at bounding box center [786, 490] width 99 height 15
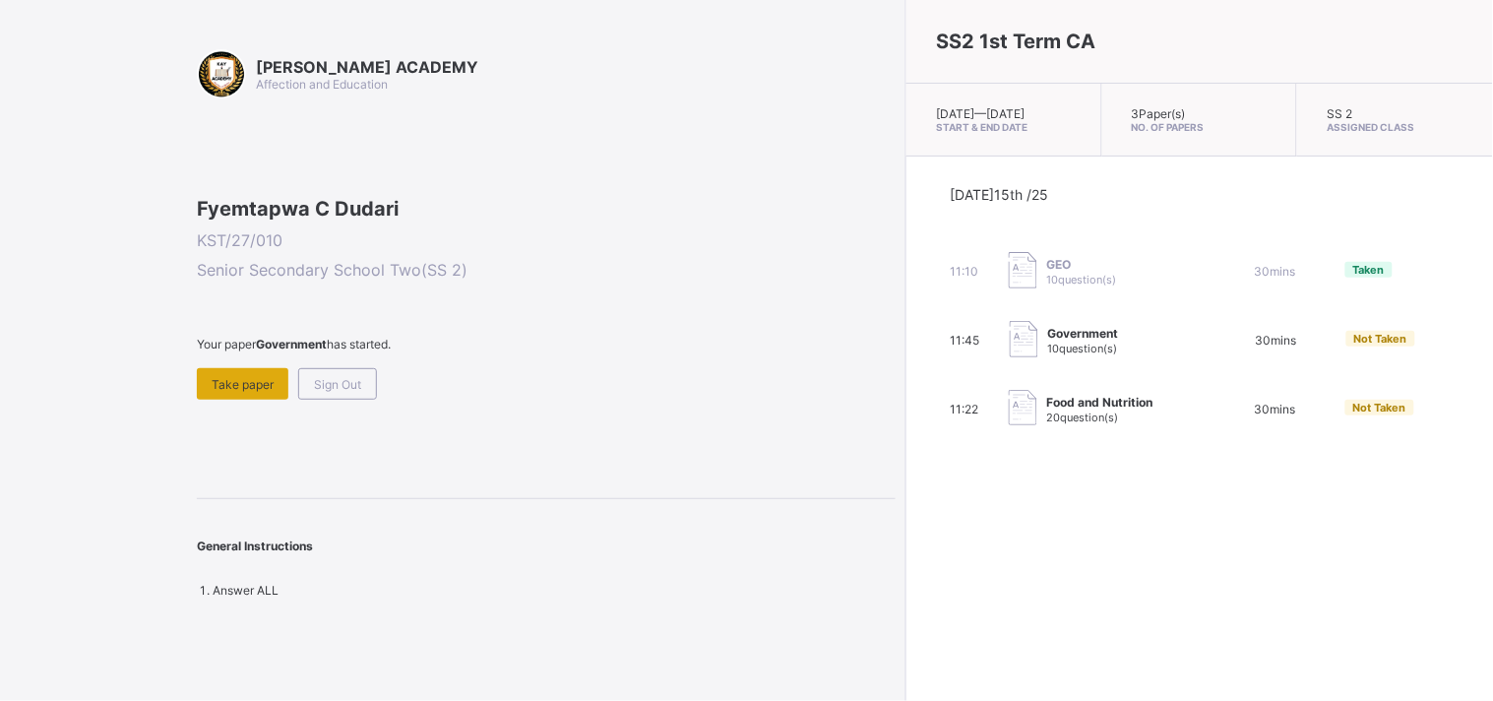
click at [264, 400] on div "Take paper" at bounding box center [243, 383] width 92 height 31
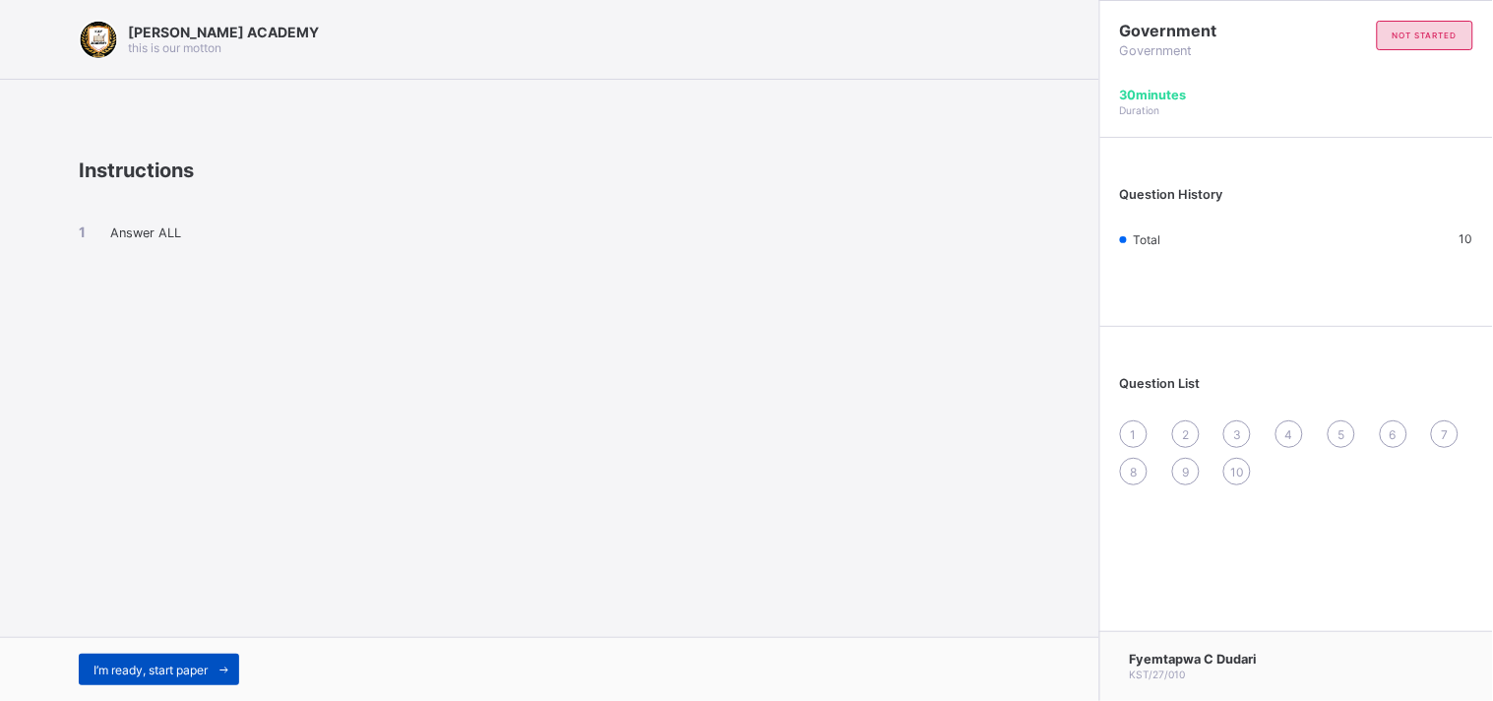
click at [210, 660] on div "I’m ready, start paper" at bounding box center [159, 668] width 160 height 31
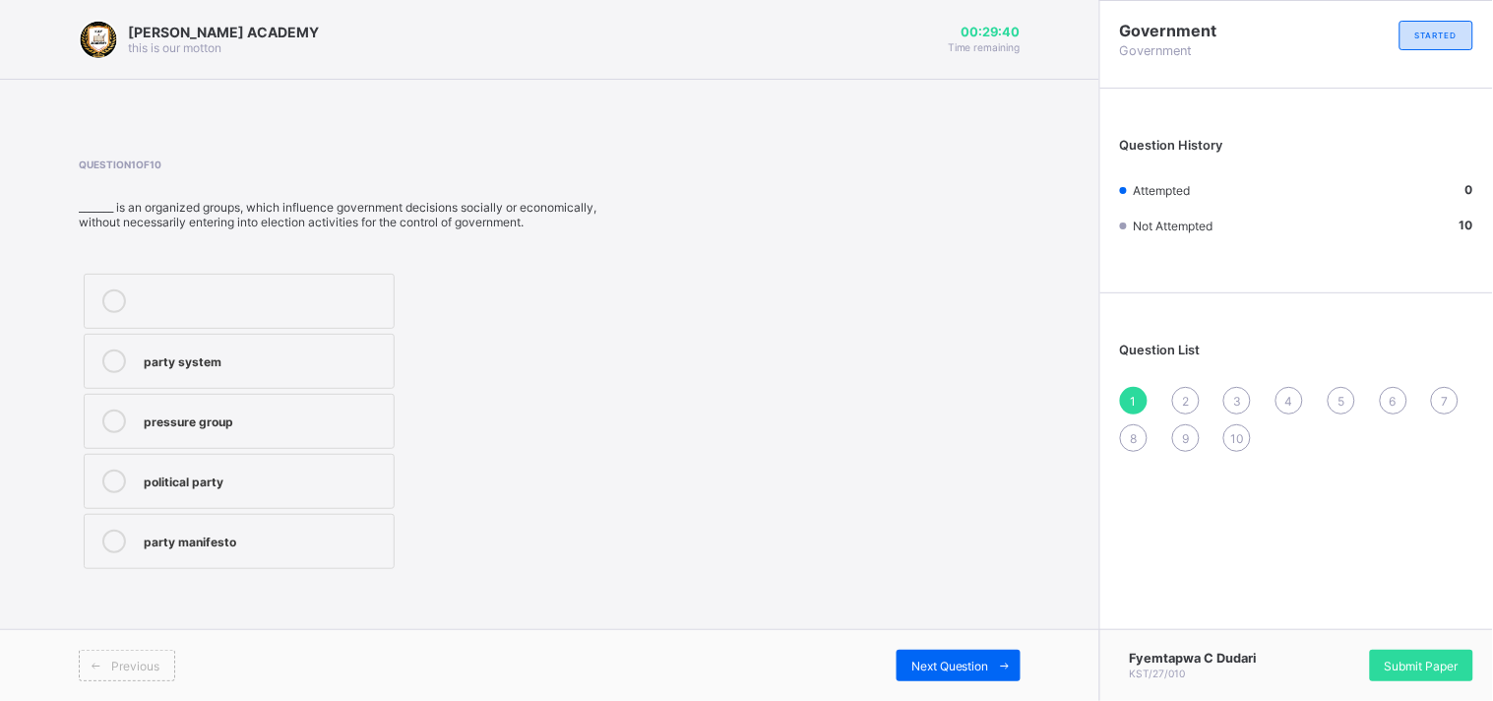
click at [360, 465] on label "political party" at bounding box center [239, 481] width 311 height 55
click at [922, 663] on span "Next Question" at bounding box center [950, 665] width 78 height 15
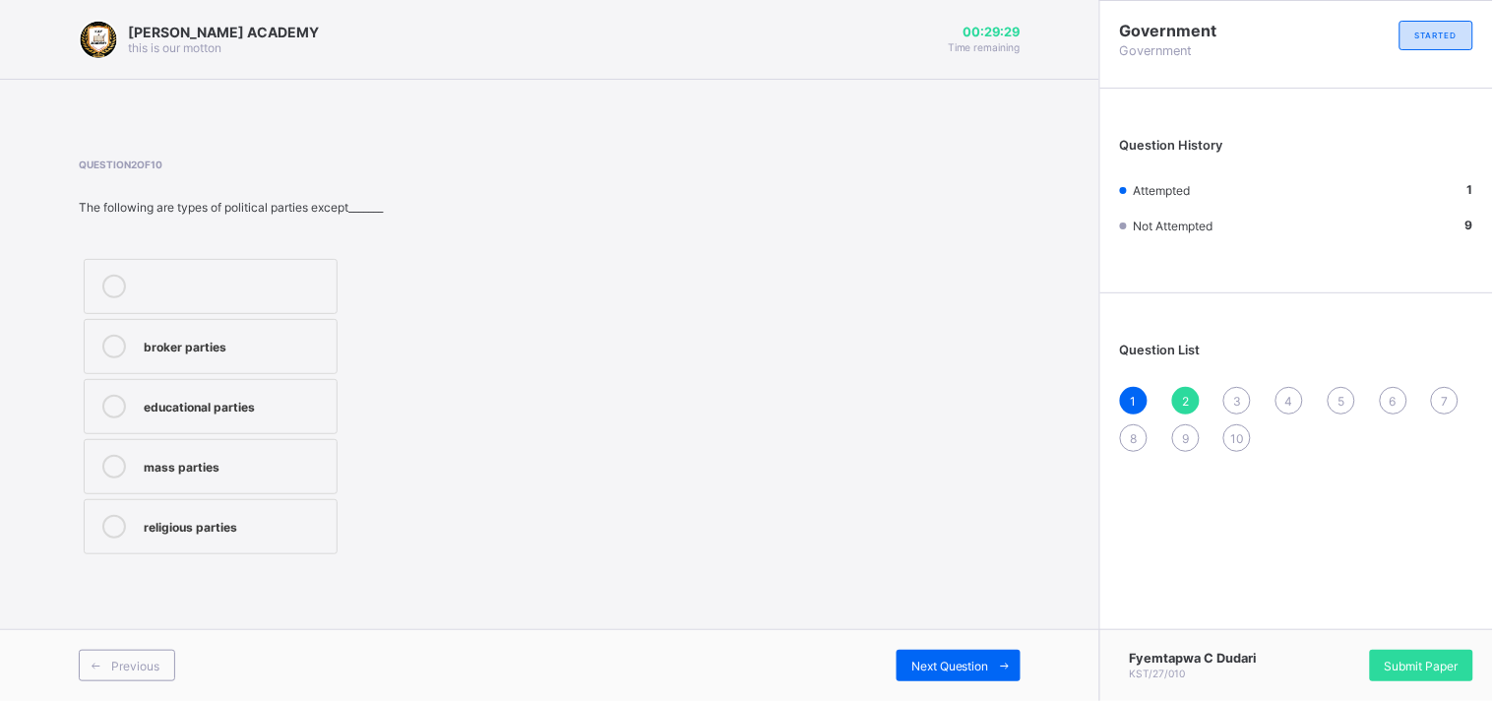
click at [312, 407] on div "educational parties" at bounding box center [235, 405] width 183 height 20
click at [950, 650] on div "Next Question" at bounding box center [958, 664] width 124 height 31
click at [313, 349] on div "Ibrahim Babangida" at bounding box center [235, 345] width 183 height 20
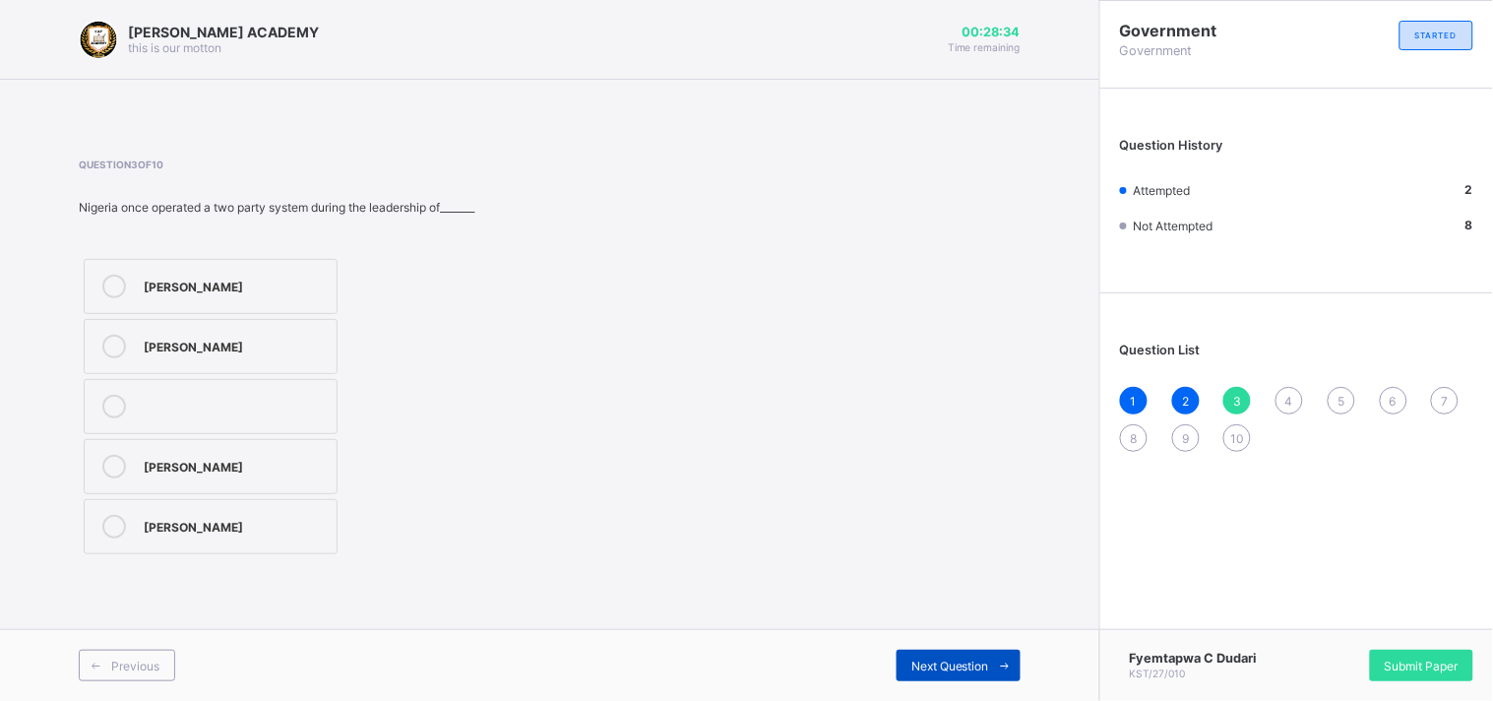
click at [912, 655] on div "Next Question" at bounding box center [958, 664] width 124 height 31
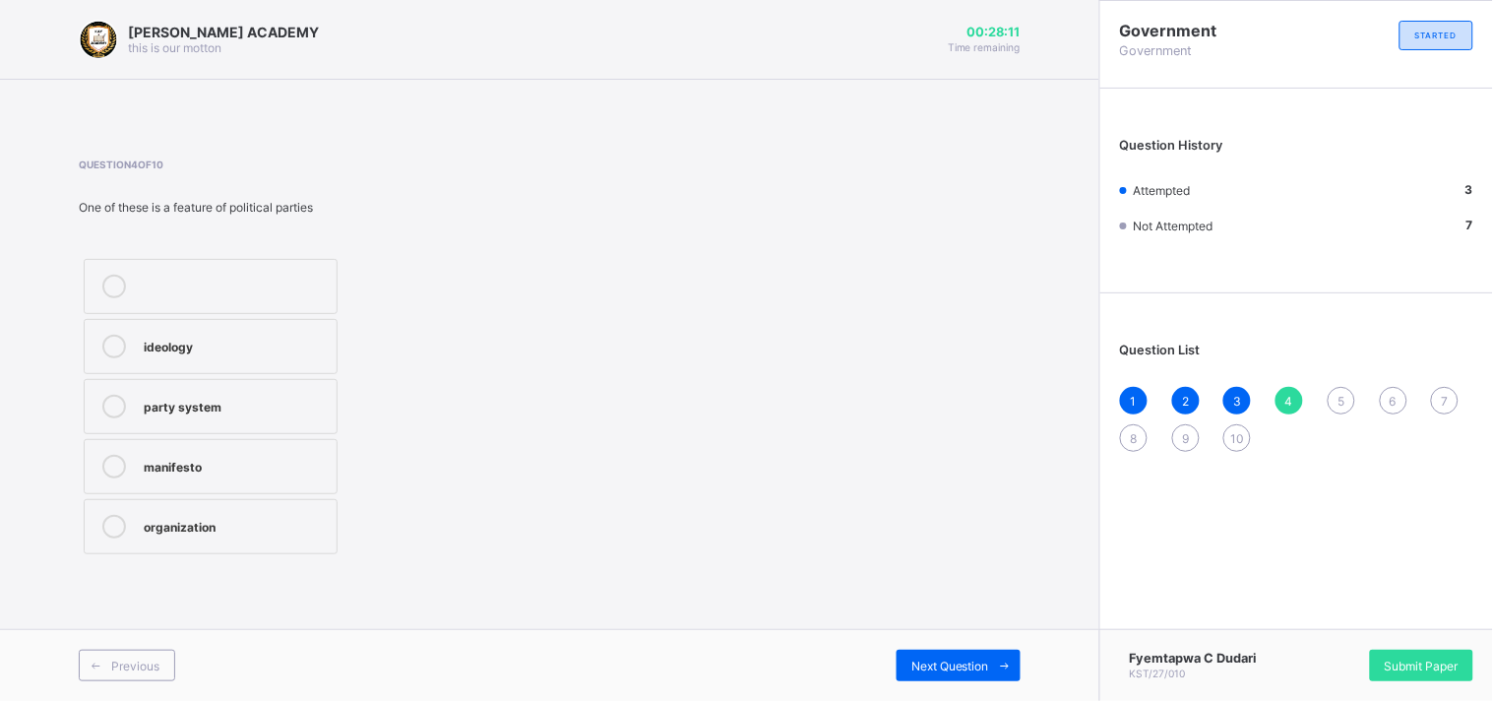
click at [290, 503] on label "organization" at bounding box center [211, 526] width 254 height 55
click at [283, 483] on label "manifesto" at bounding box center [211, 466] width 254 height 55
click at [913, 655] on div "Next Question" at bounding box center [958, 664] width 124 height 31
click at [288, 303] on label "Nigerian Bar Association" at bounding box center [211, 286] width 254 height 55
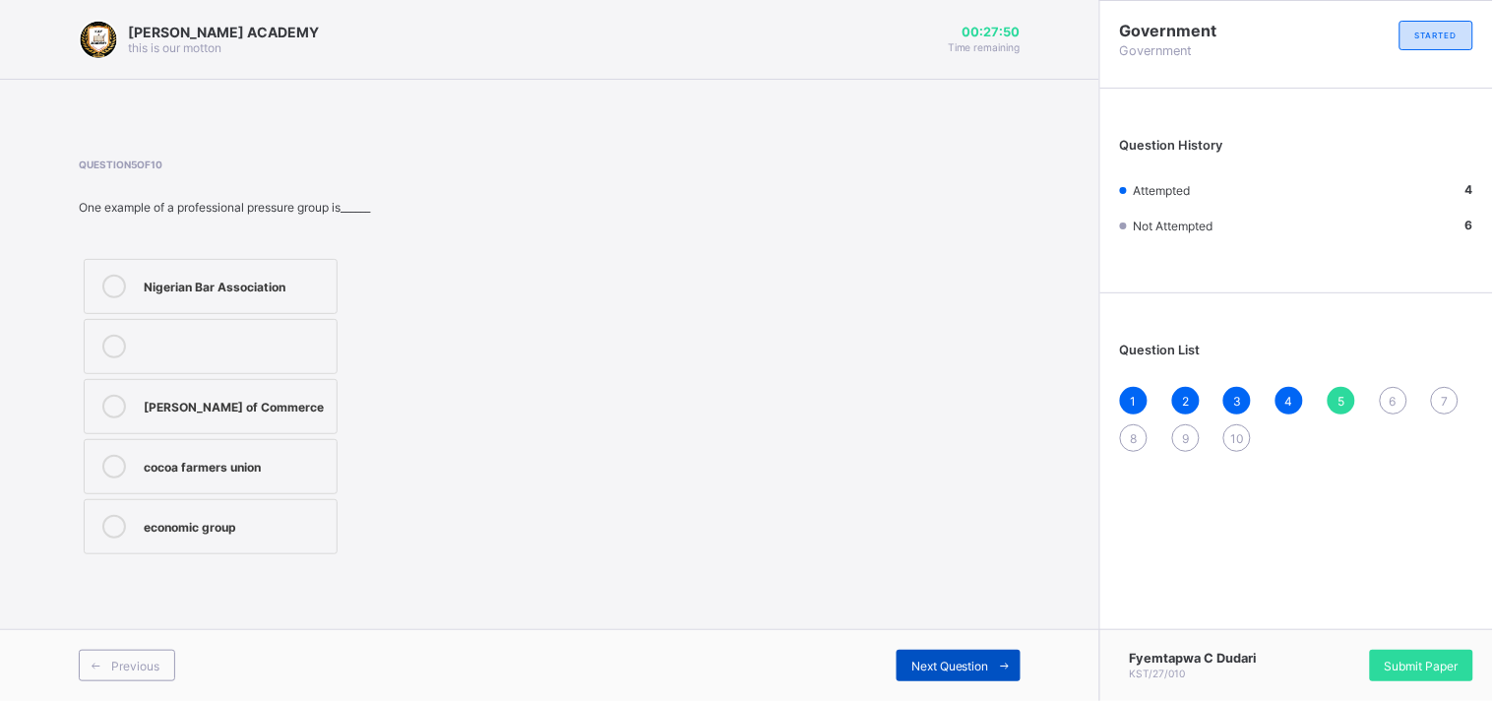
click at [913, 655] on div "Next Question" at bounding box center [958, 664] width 124 height 31
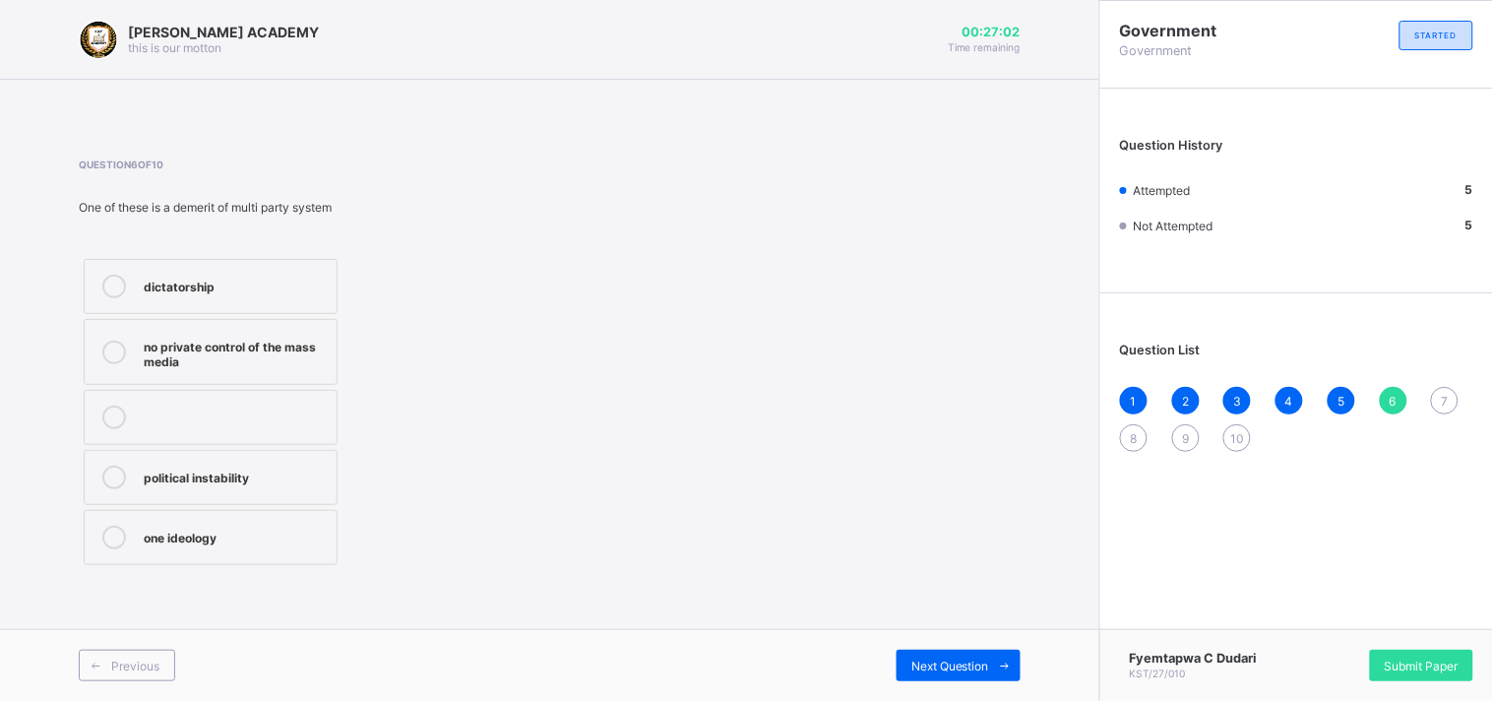
click at [310, 356] on div "no private control of the mass media" at bounding box center [235, 352] width 183 height 34
click at [933, 675] on div "Next Question" at bounding box center [958, 664] width 124 height 31
click at [332, 296] on label "change of government" at bounding box center [211, 286] width 254 height 55
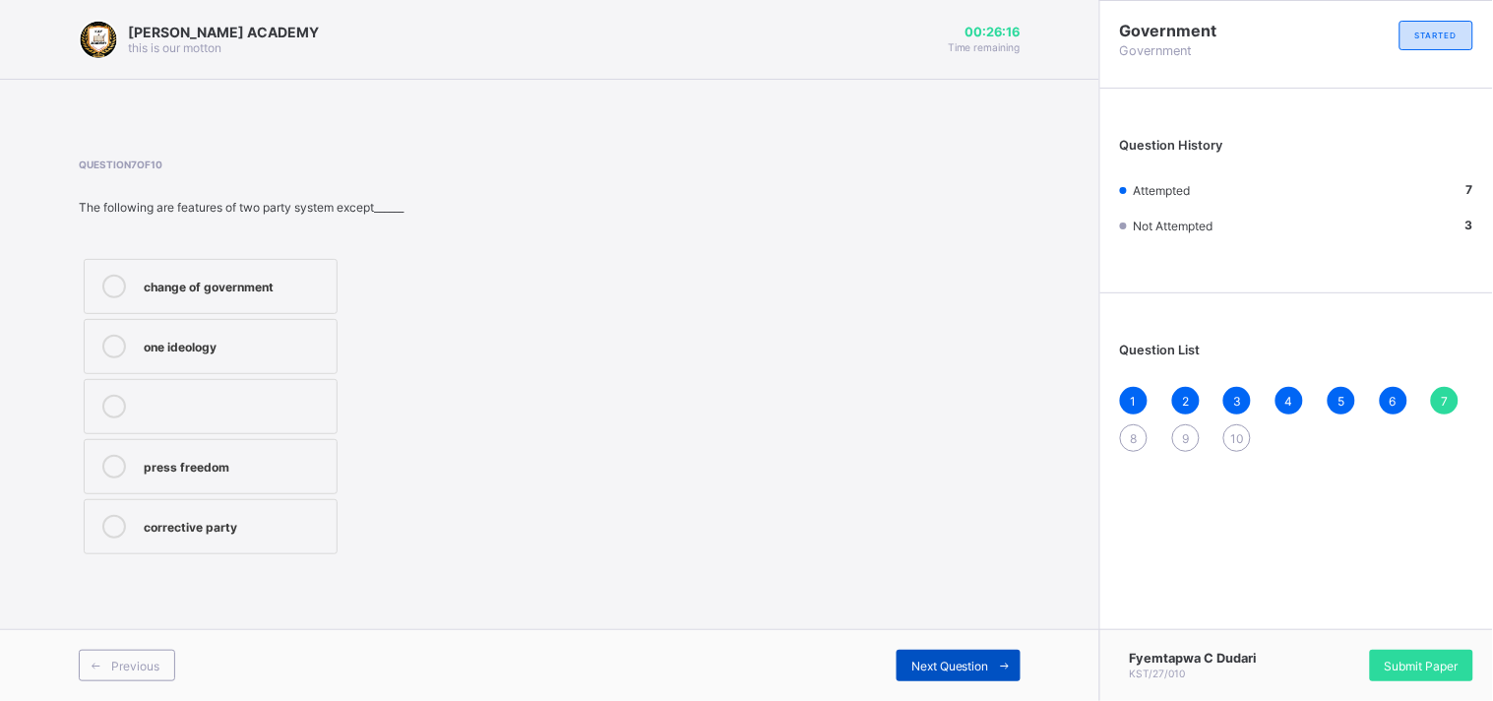
click at [953, 665] on span "Next Question" at bounding box center [950, 665] width 78 height 15
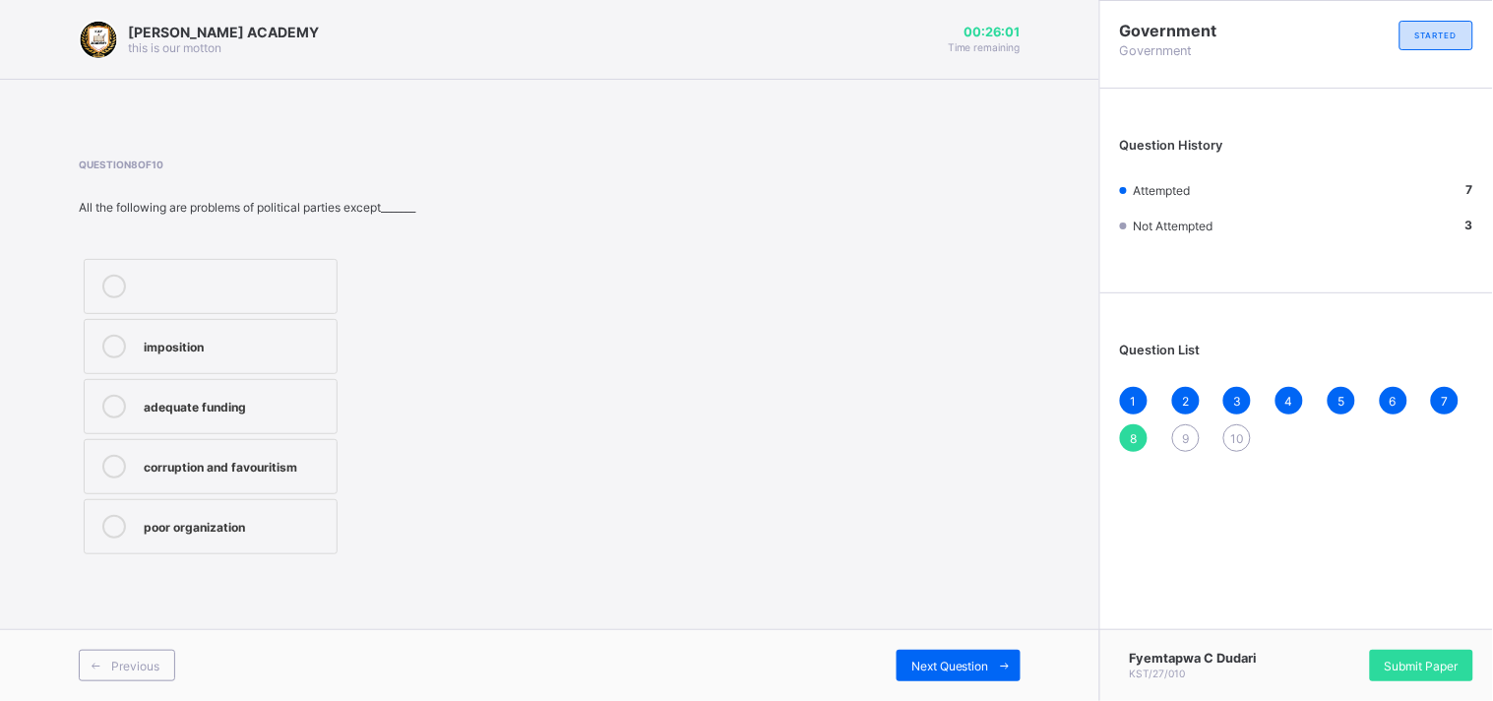
click at [317, 415] on div "adequate funding" at bounding box center [235, 407] width 183 height 24
click at [943, 650] on div "Next Question" at bounding box center [958, 664] width 124 height 31
click at [293, 448] on label "farmers pressure group" at bounding box center [211, 466] width 254 height 55
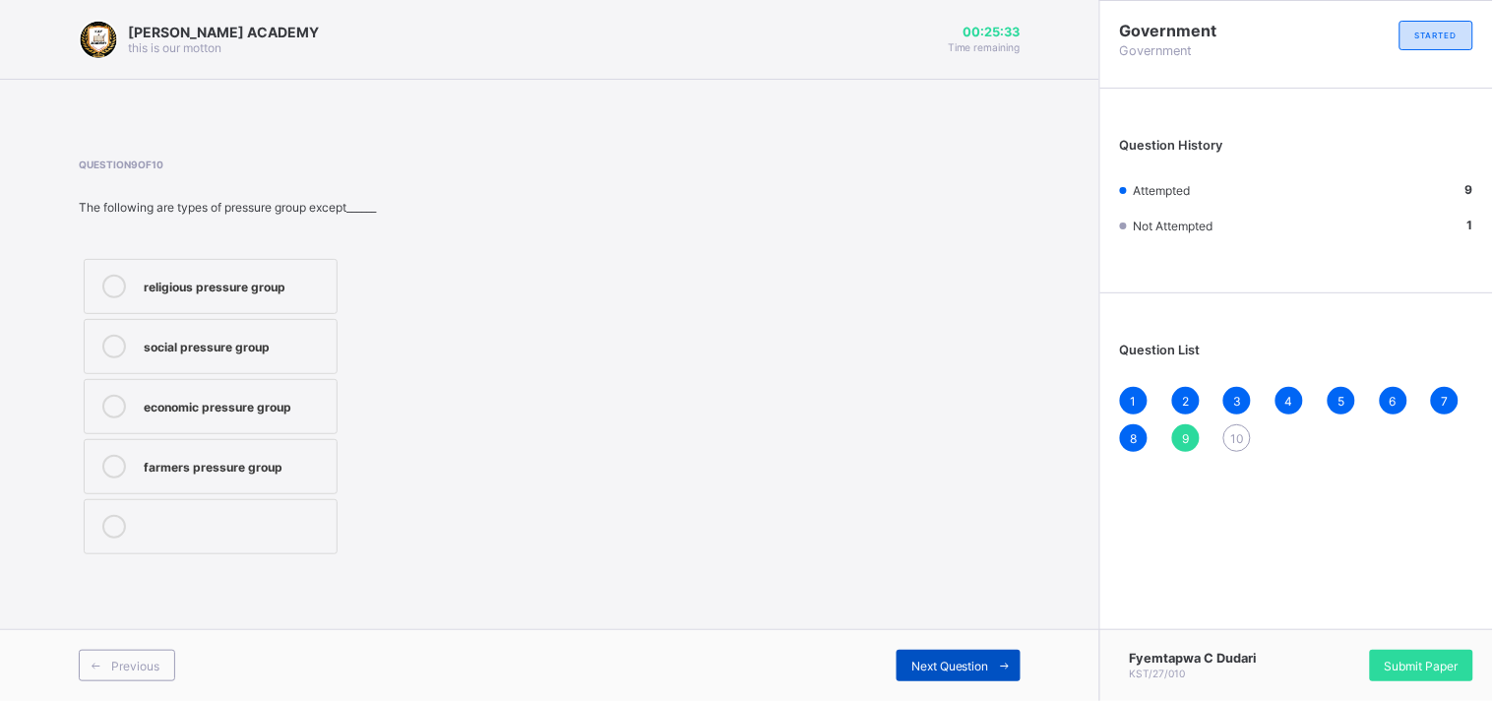
click at [940, 666] on span "Next Question" at bounding box center [950, 665] width 78 height 15
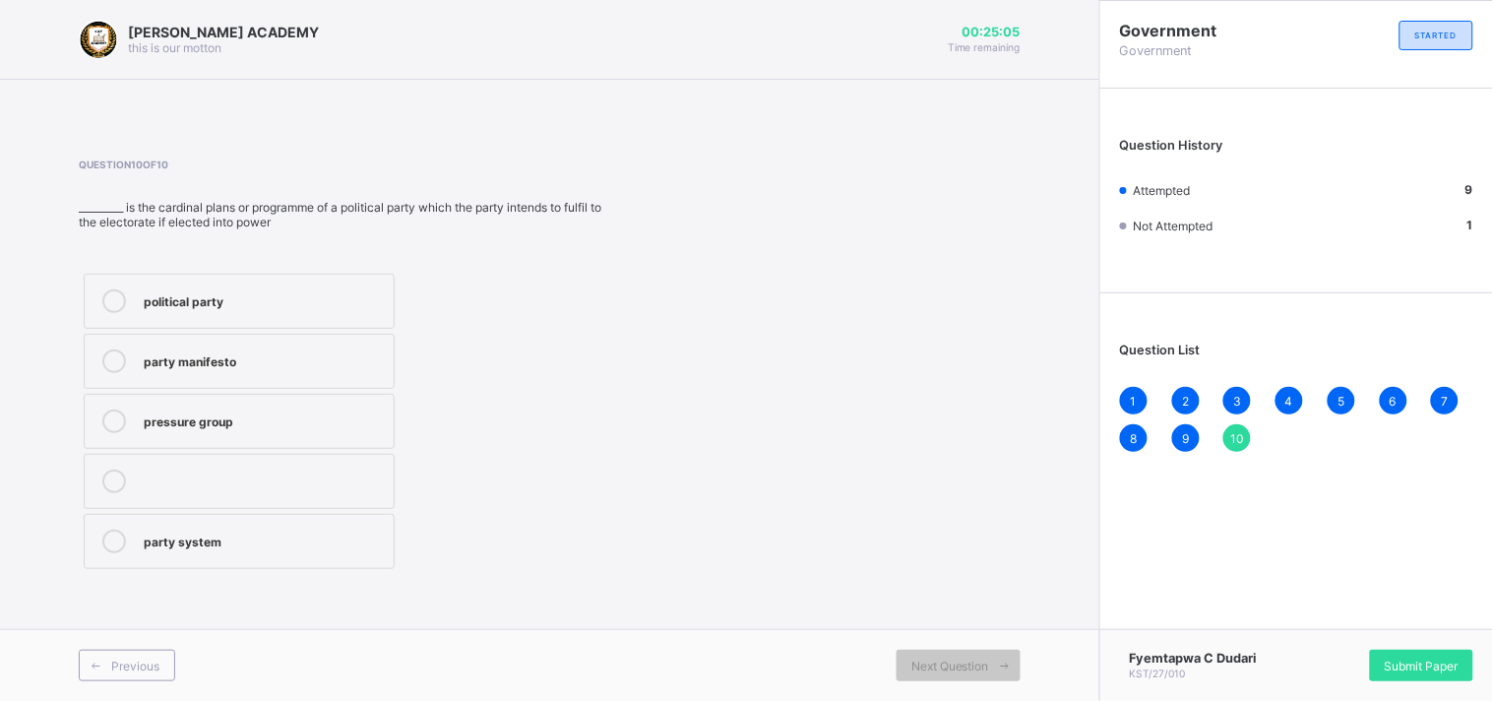
click at [360, 311] on div "political party" at bounding box center [264, 301] width 240 height 24
click at [337, 376] on label "party manifesto" at bounding box center [239, 361] width 311 height 55
click at [1427, 672] on span "Submit Paper" at bounding box center [1422, 665] width 74 height 15
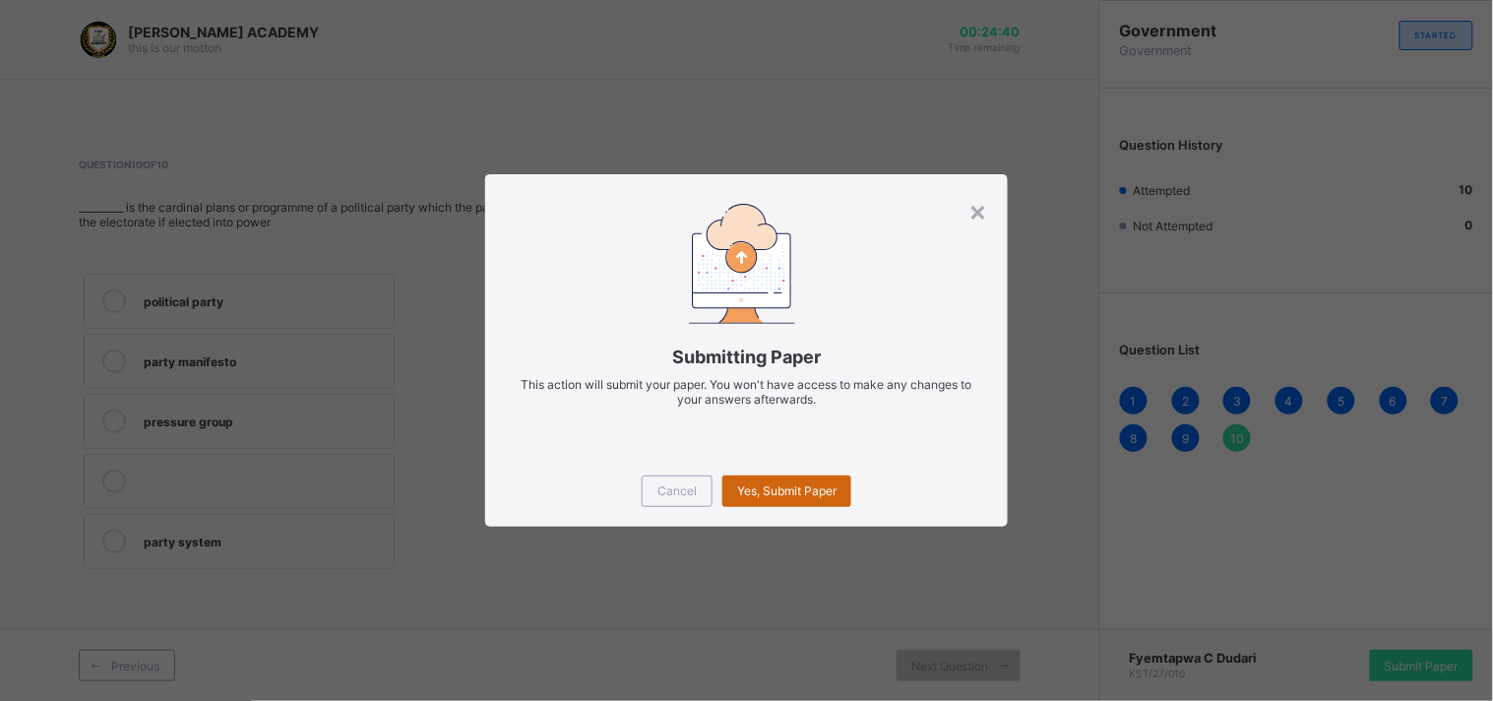
click at [822, 480] on div "Yes, Submit Paper" at bounding box center [786, 490] width 129 height 31
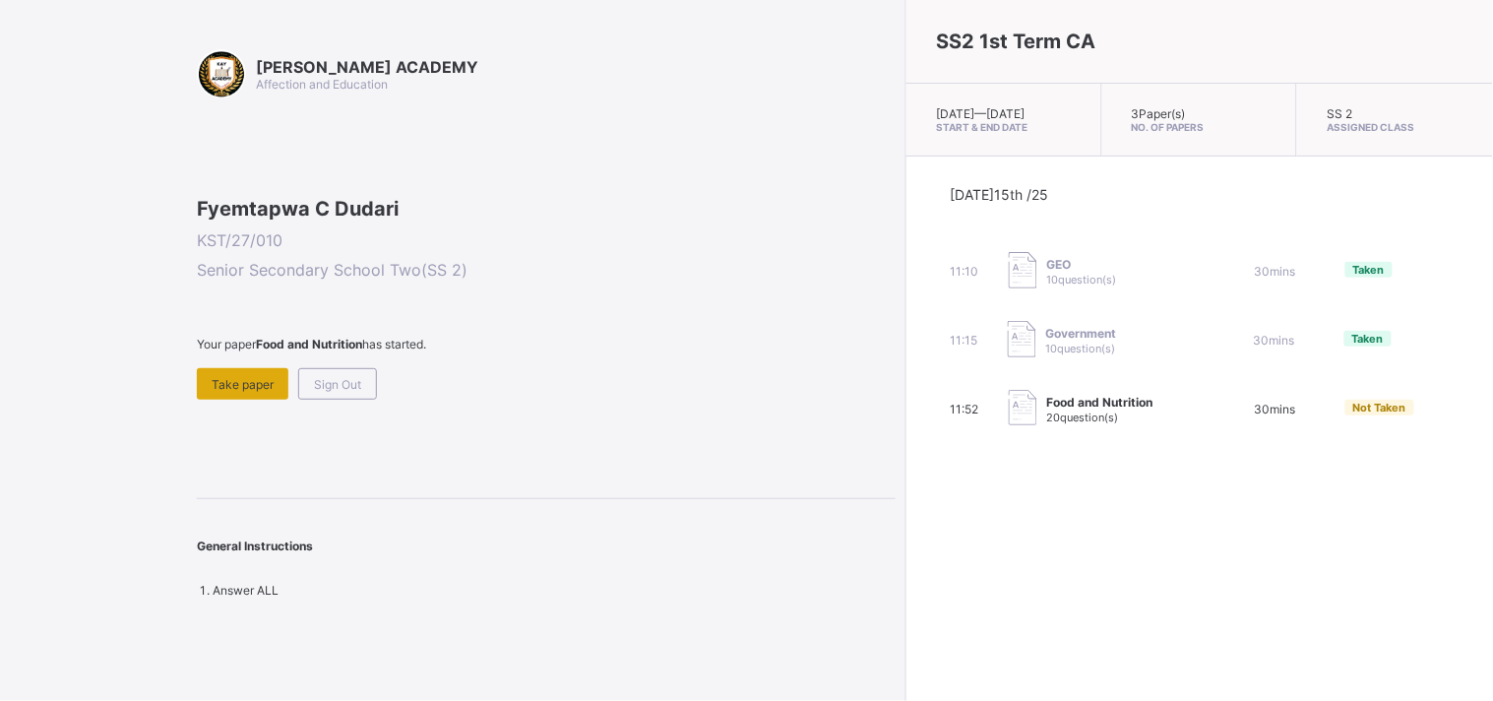
click at [246, 400] on div "Take paper" at bounding box center [243, 383] width 92 height 31
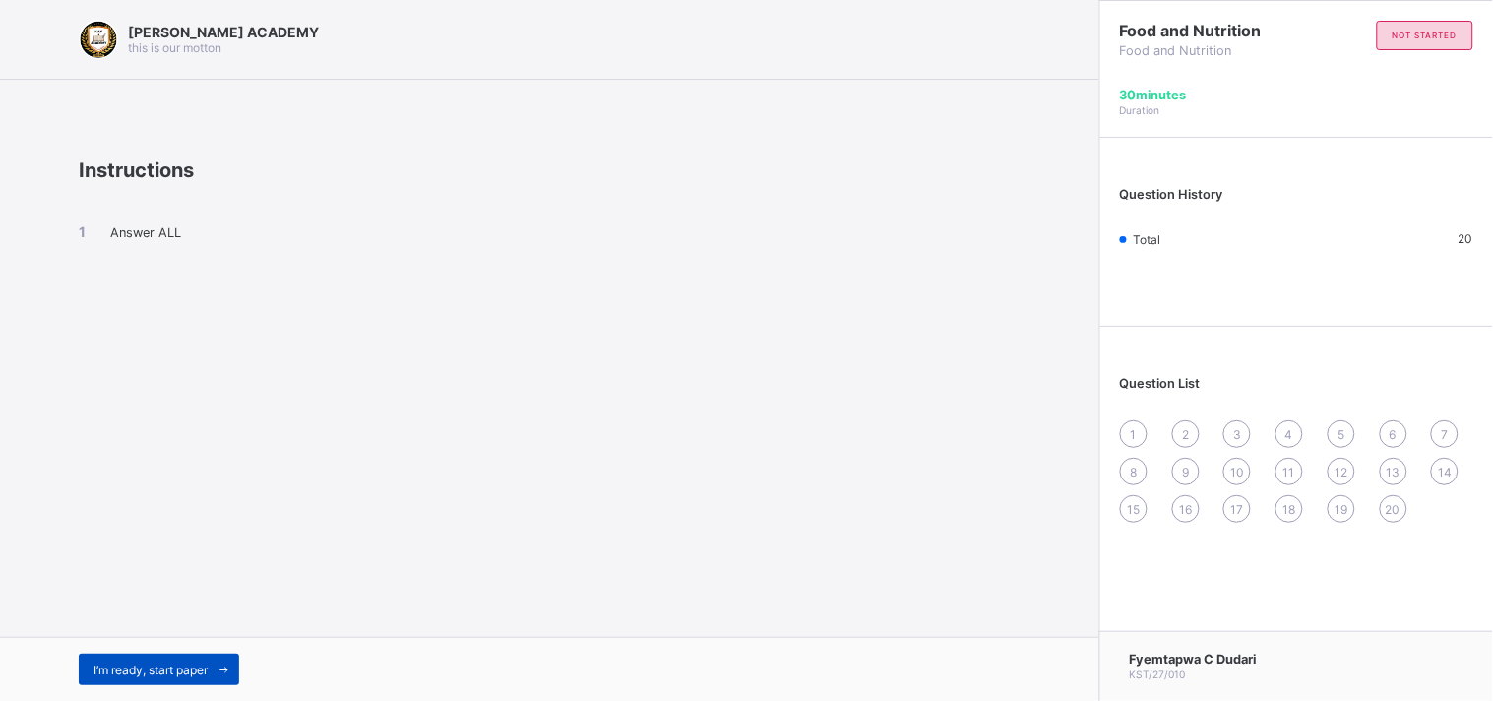
click at [179, 674] on span "I’m ready, start paper" at bounding box center [150, 669] width 114 height 15
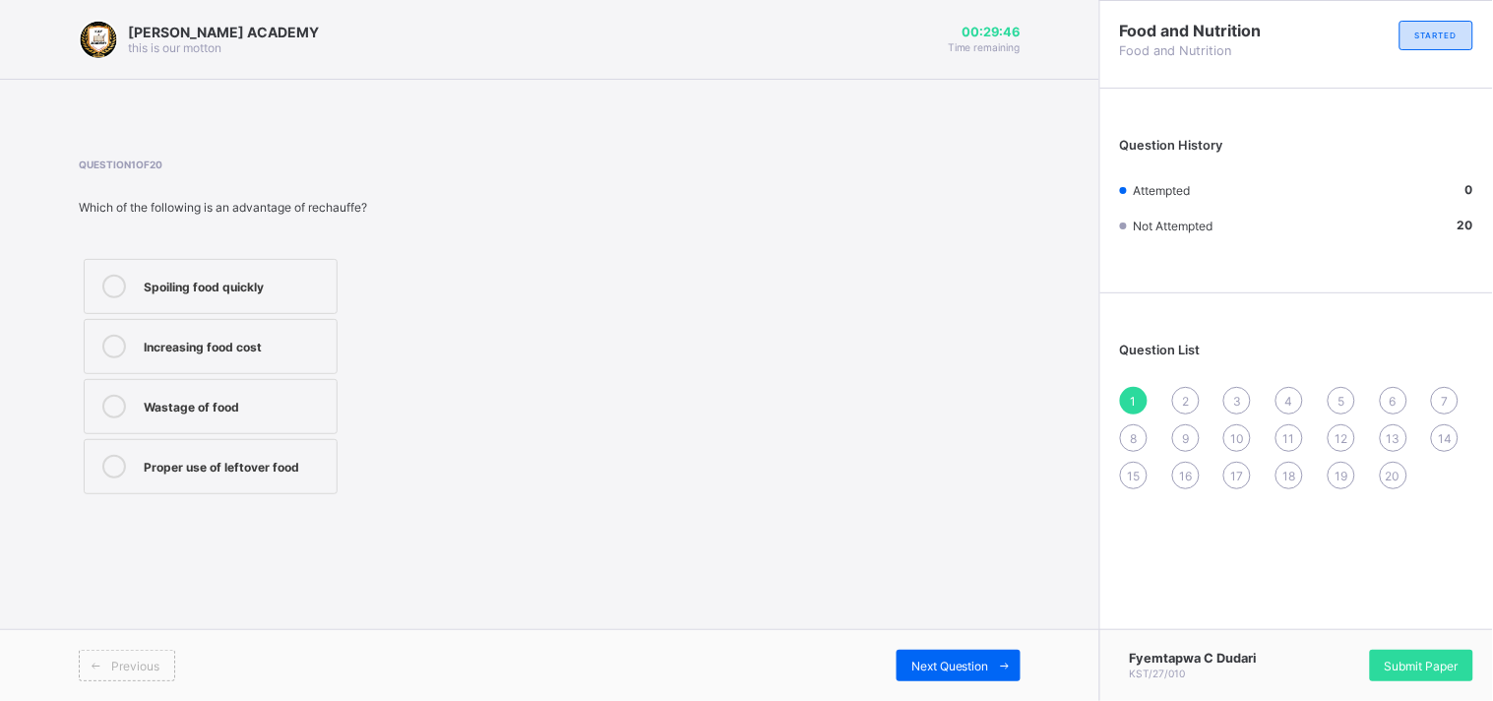
click at [231, 358] on label "Increasing food cost" at bounding box center [211, 346] width 254 height 55
click at [298, 457] on div "Proper use of leftover food" at bounding box center [235, 465] width 183 height 20
click at [1376, 657] on div "Submit Paper" at bounding box center [1421, 664] width 103 height 31
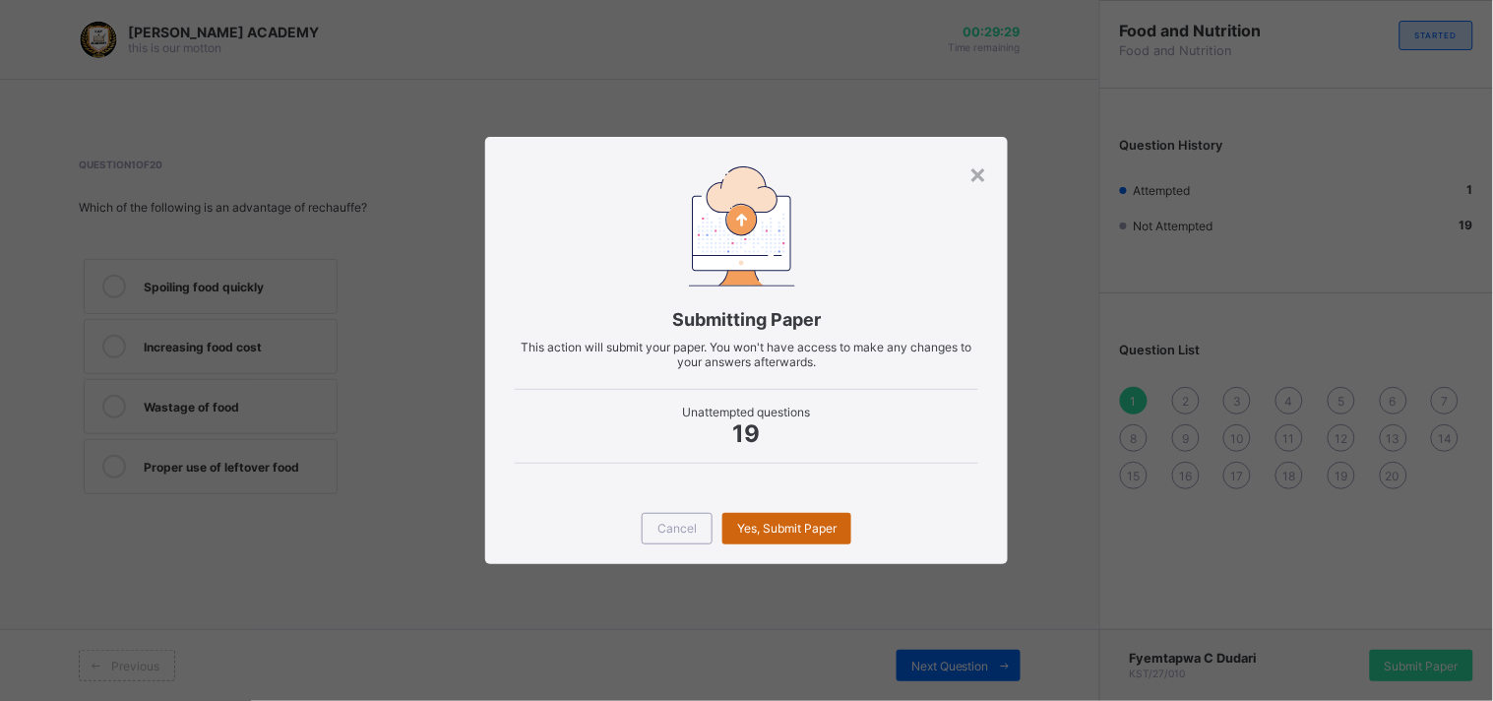
click at [812, 519] on div "Yes, Submit Paper" at bounding box center [786, 528] width 129 height 31
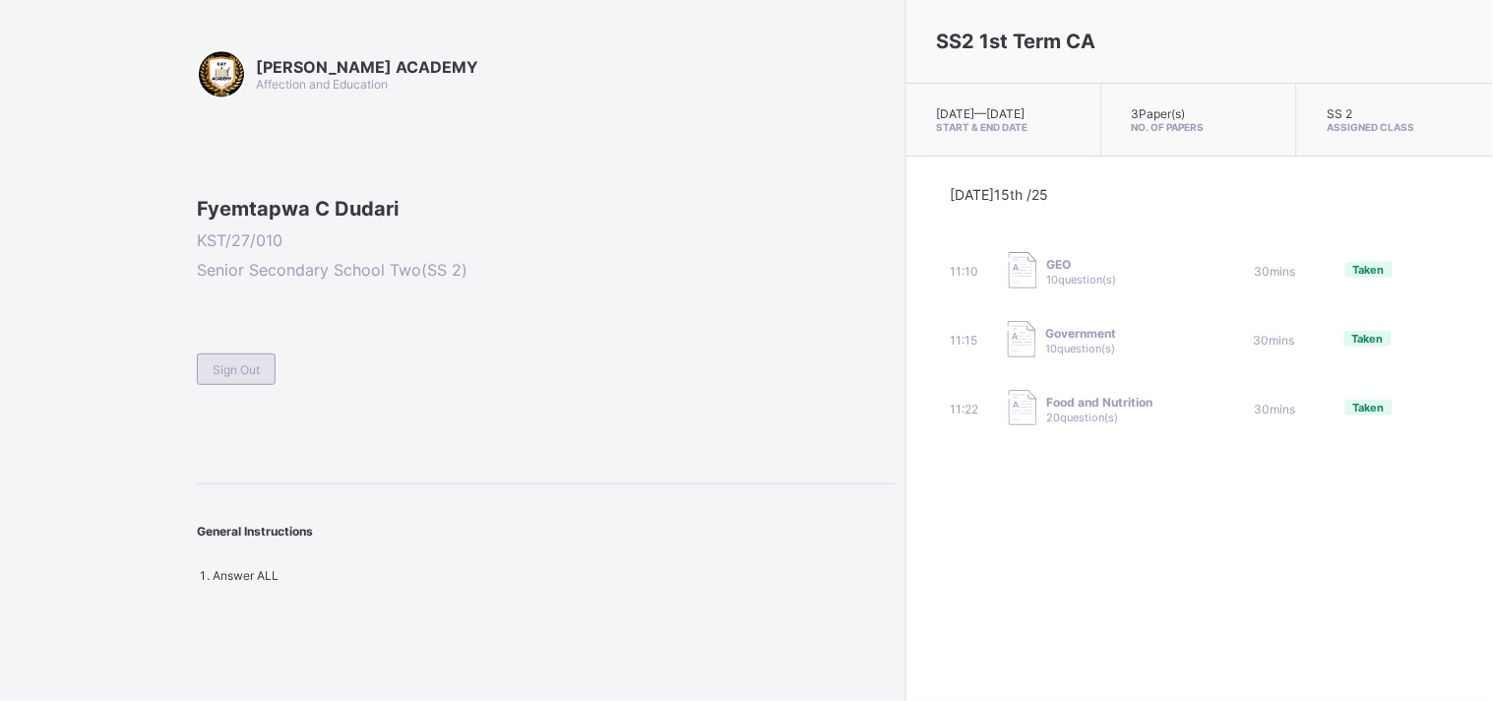
click at [269, 385] on div "Sign Out" at bounding box center [236, 368] width 79 height 31
